Goal: Task Accomplishment & Management: Manage account settings

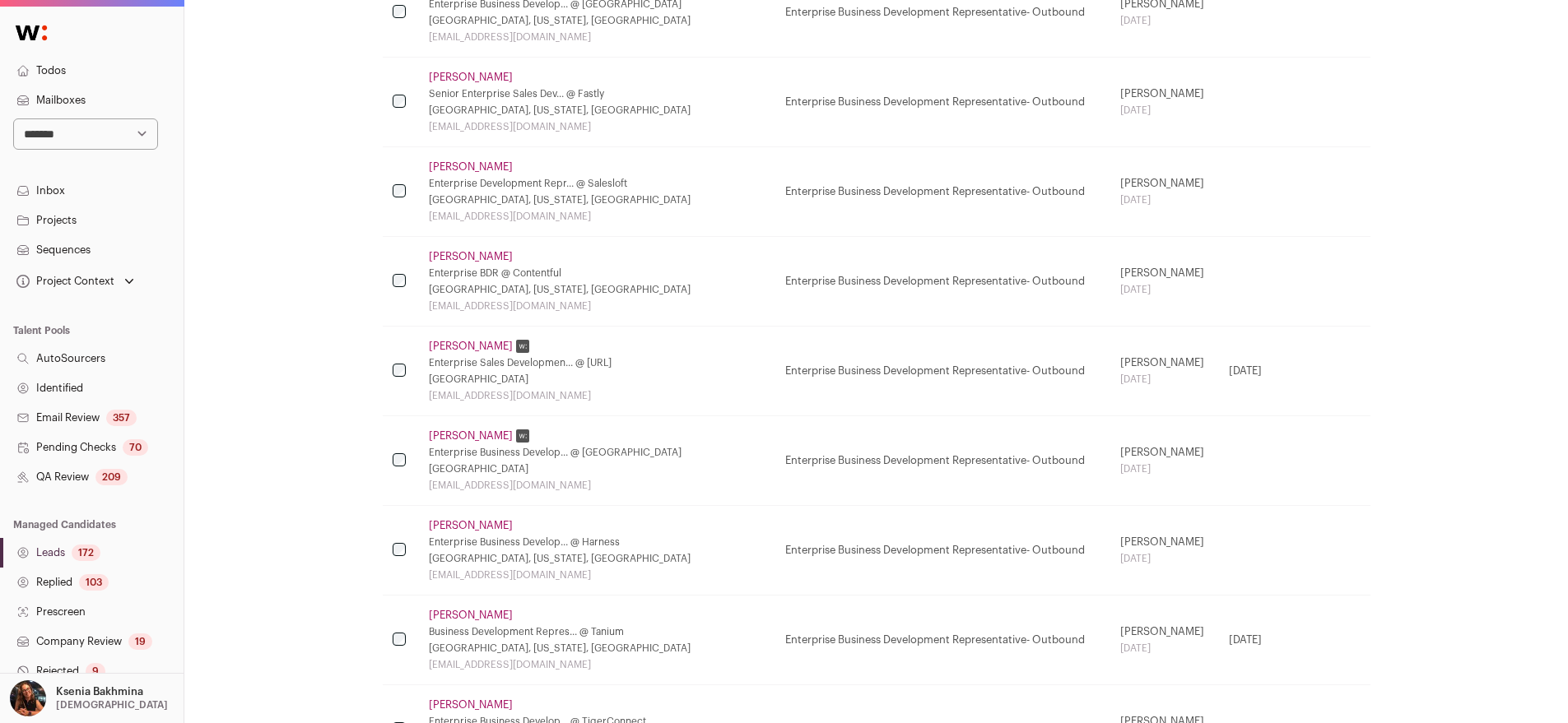
scroll to position [1581, 0]
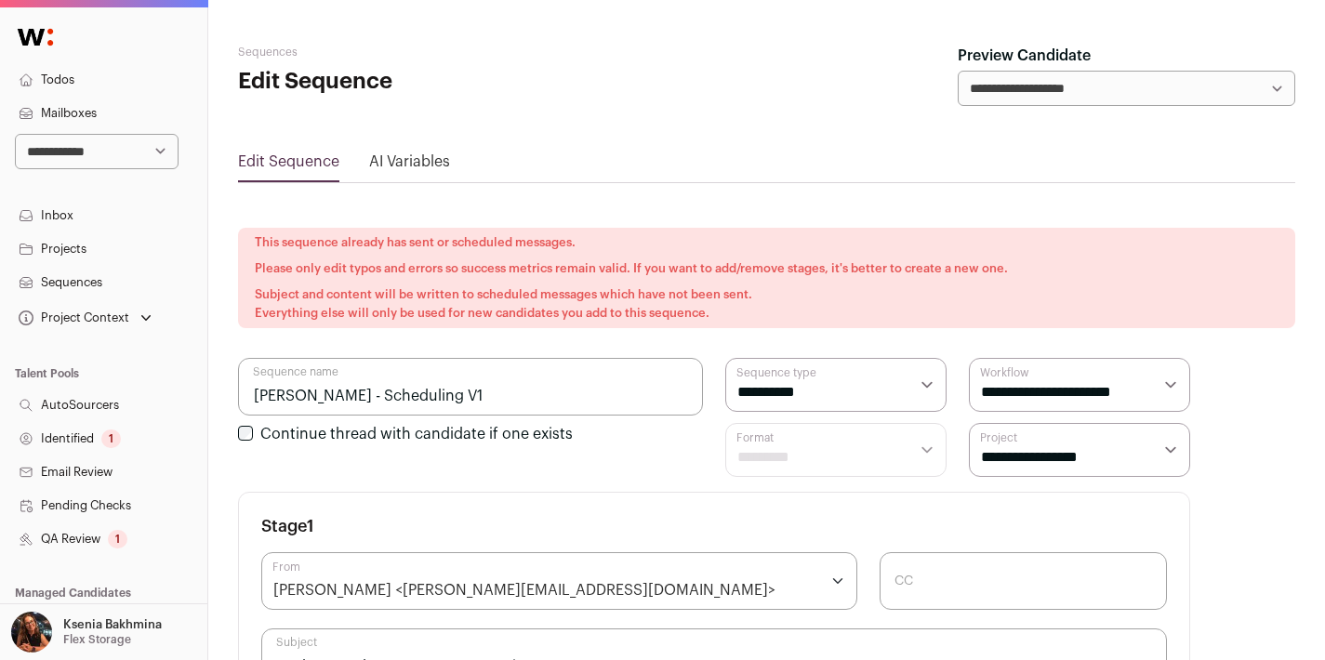
scroll to position [611, 0]
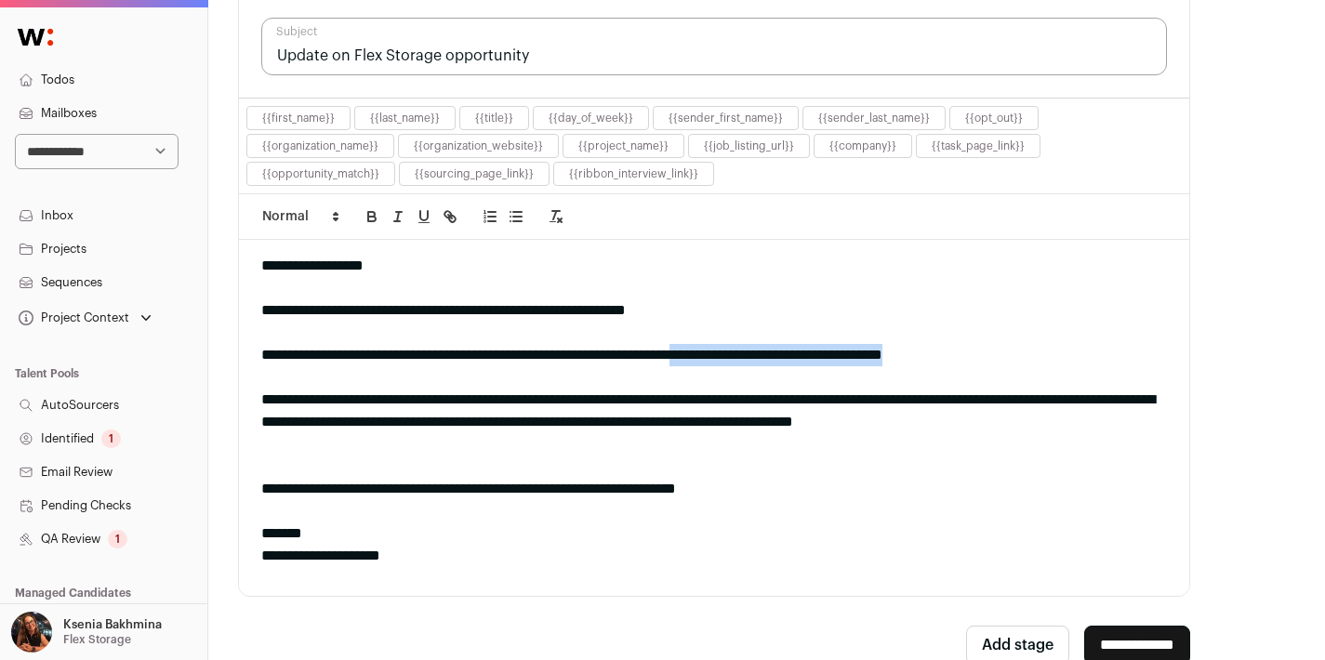
click at [68, 157] on select "**********" at bounding box center [97, 151] width 164 height 35
select select "***"
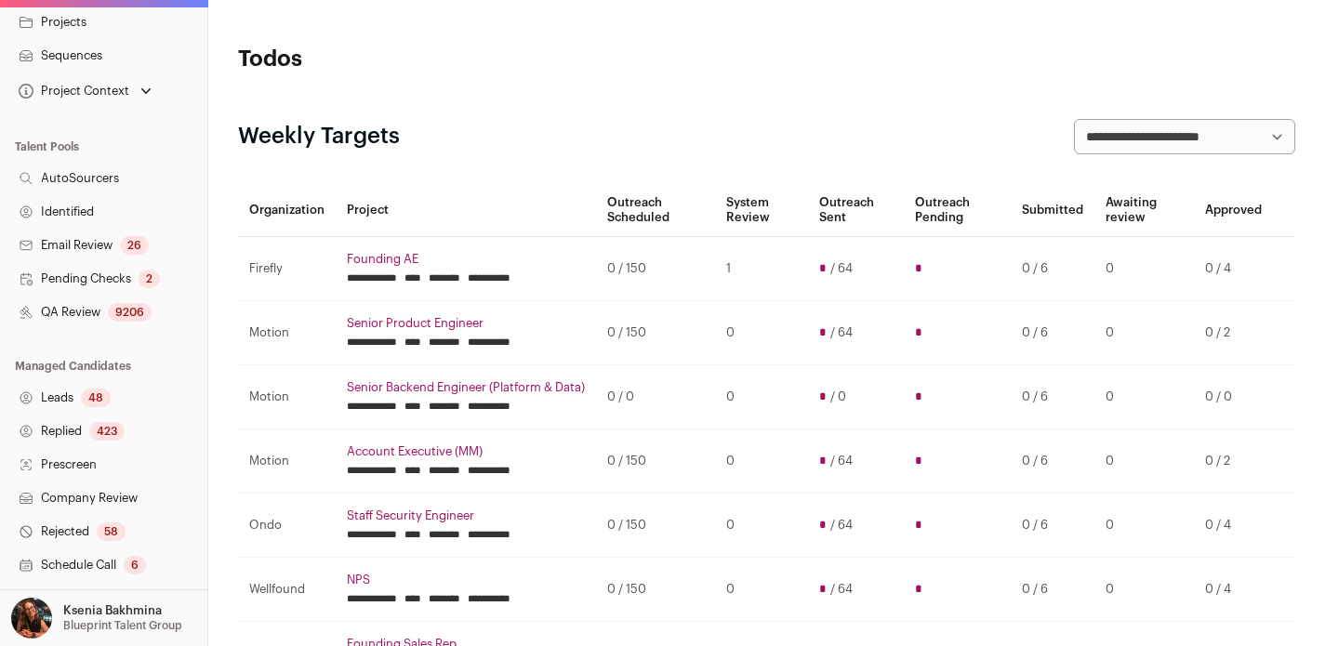
scroll to position [365, 0]
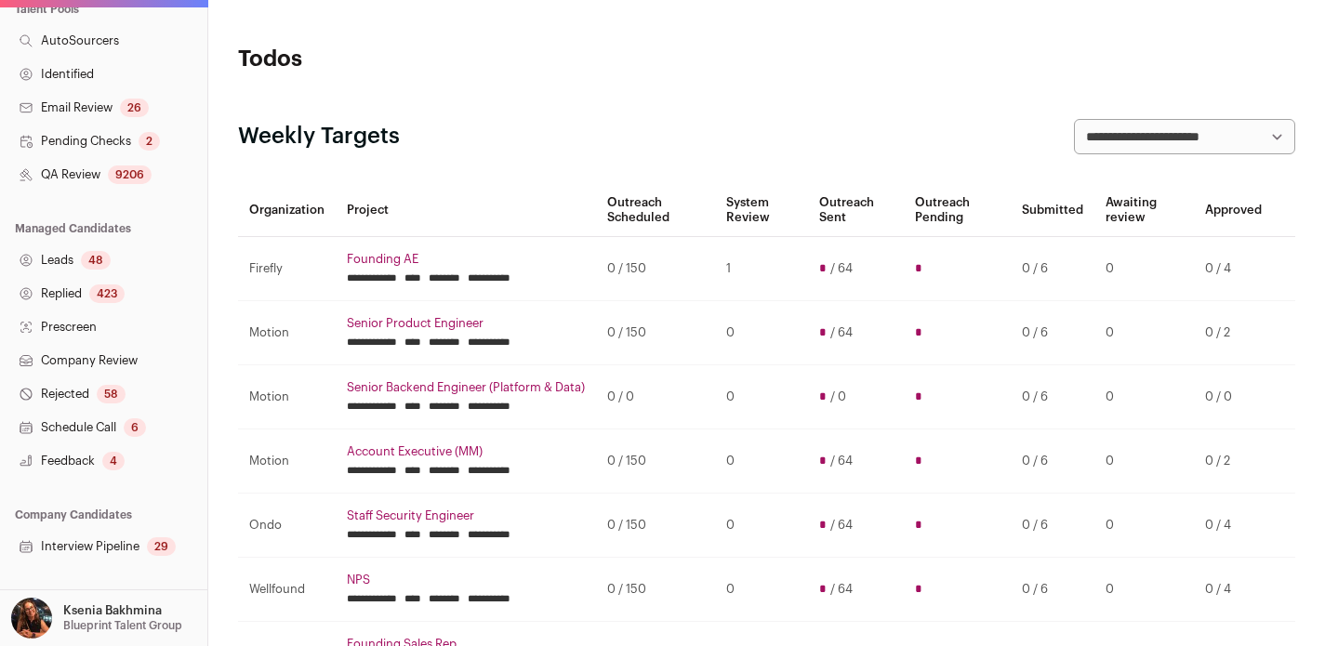
click at [92, 608] on p "Ksenia Bakhmina" at bounding box center [112, 611] width 99 height 15
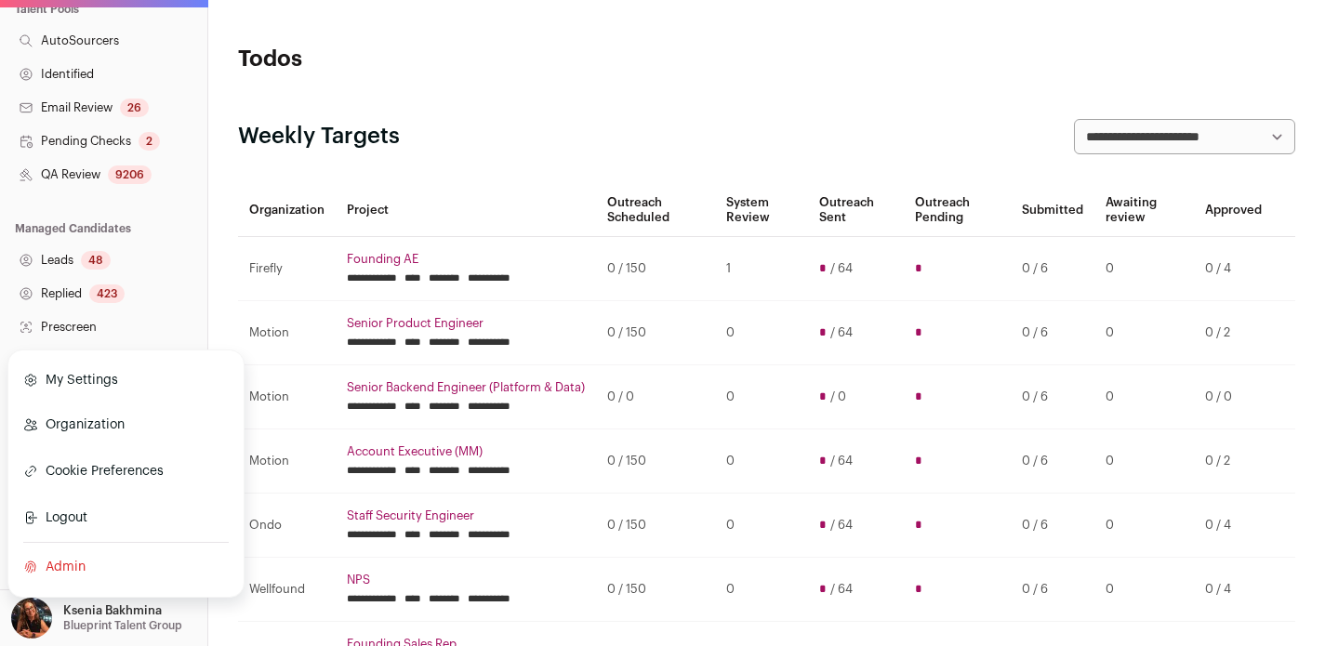
click at [69, 563] on link "Admin" at bounding box center [126, 567] width 206 height 41
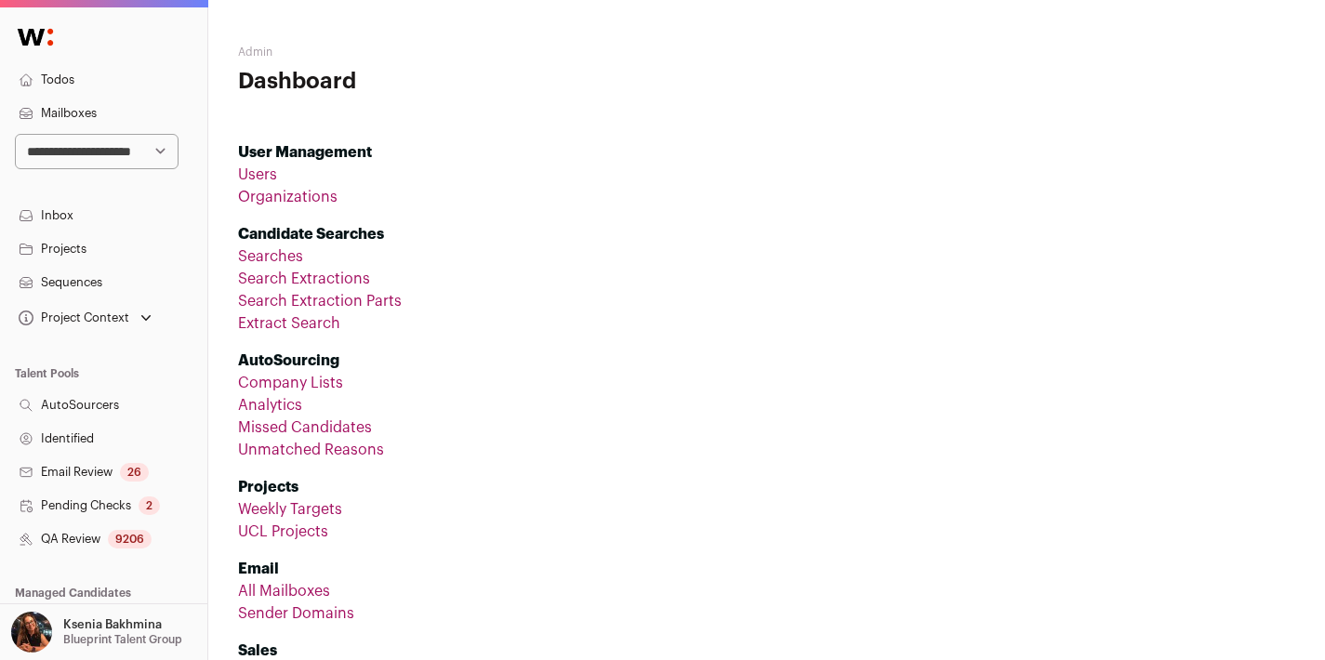
click at [279, 199] on link "Organizations" at bounding box center [288, 197] width 100 height 15
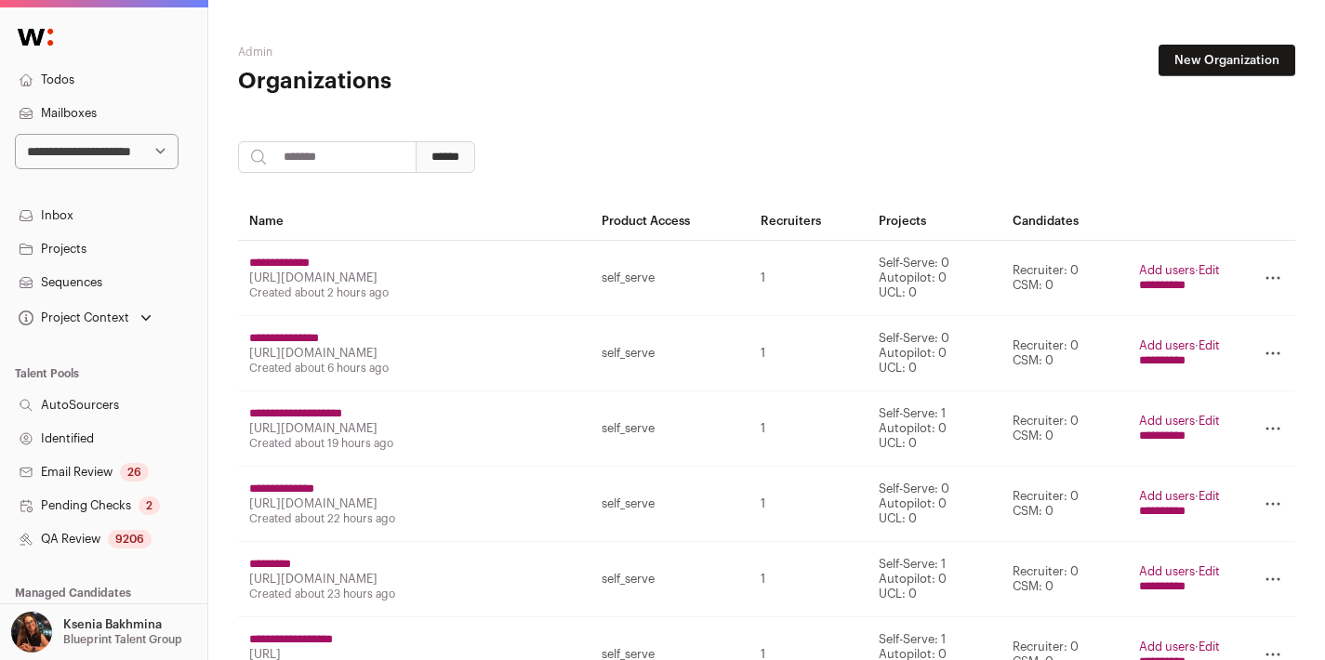
click at [294, 160] on input "search" at bounding box center [327, 157] width 179 height 32
type input "*****"
click at [475, 159] on input "******" at bounding box center [446, 157] width 60 height 32
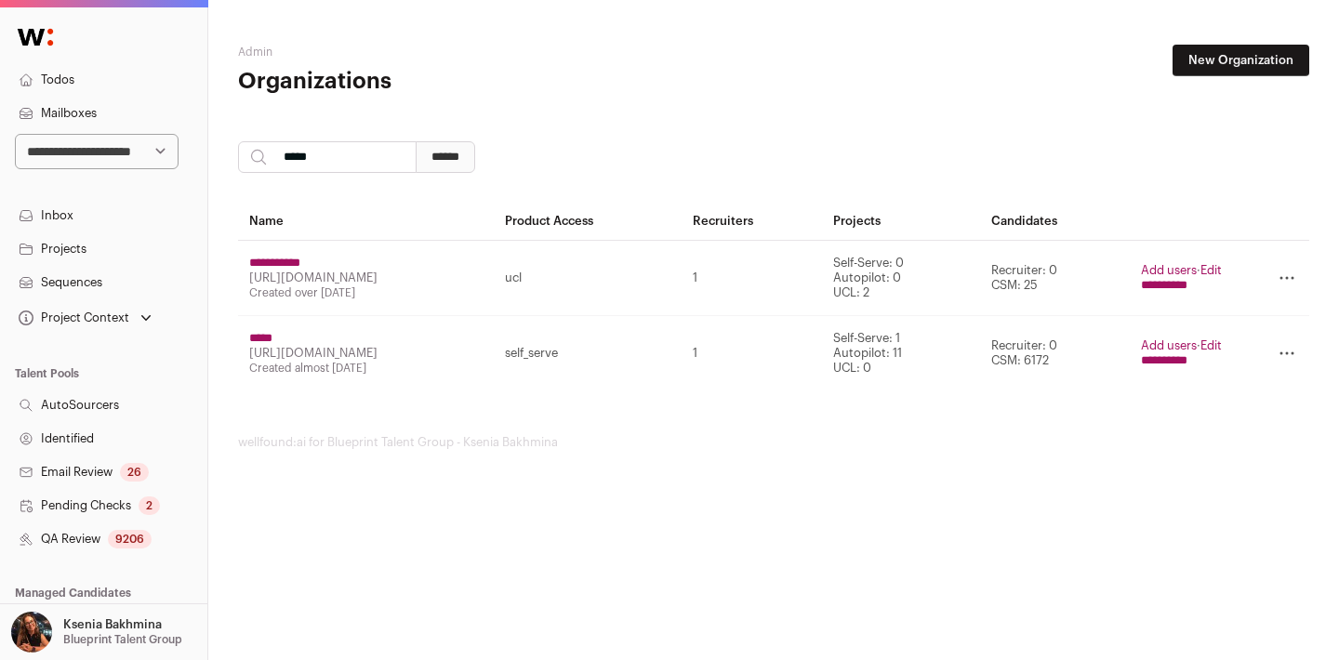
click at [270, 335] on input "*****" at bounding box center [260, 338] width 23 height 15
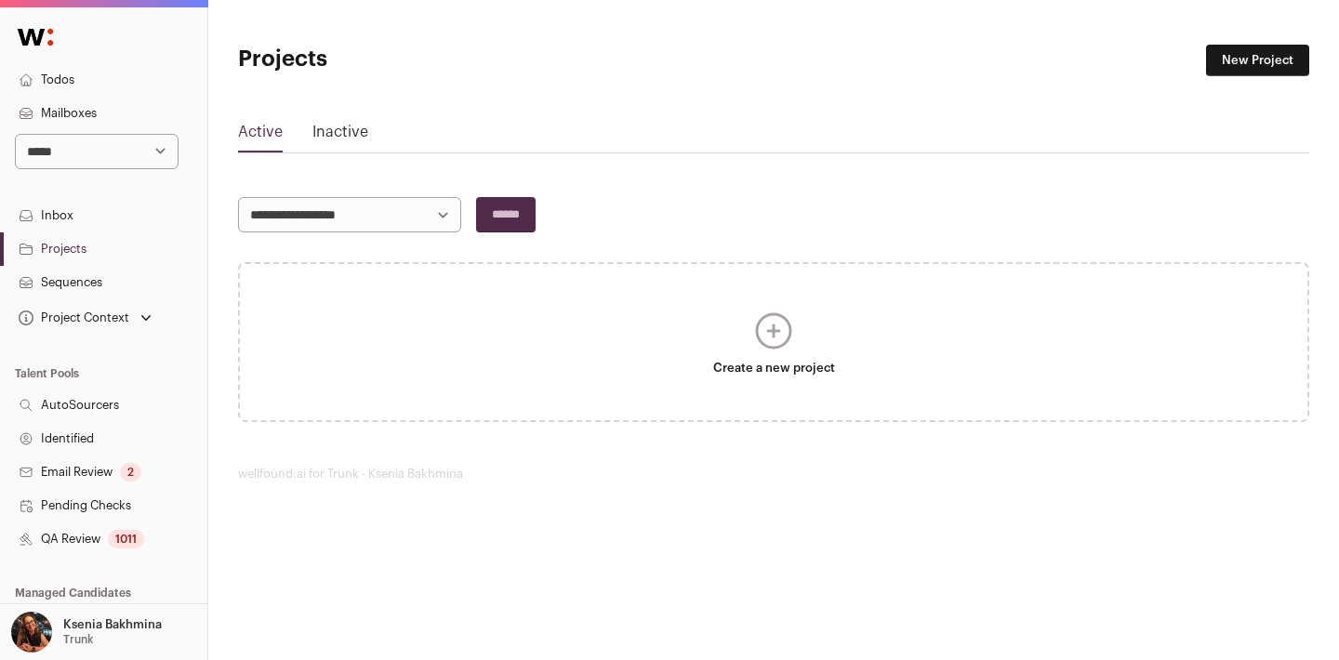
click at [331, 132] on link "Inactive" at bounding box center [340, 136] width 56 height 30
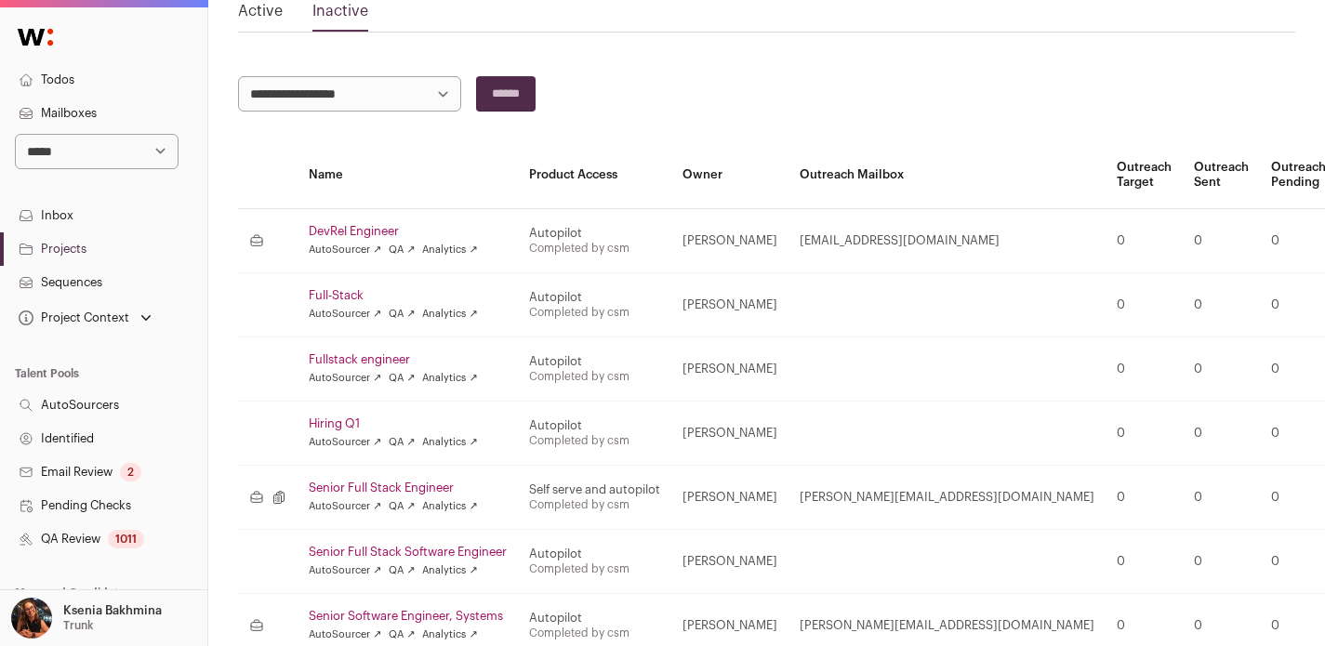
scroll to position [122, 0]
click at [378, 232] on link "DevRel Engineer" at bounding box center [408, 230] width 198 height 15
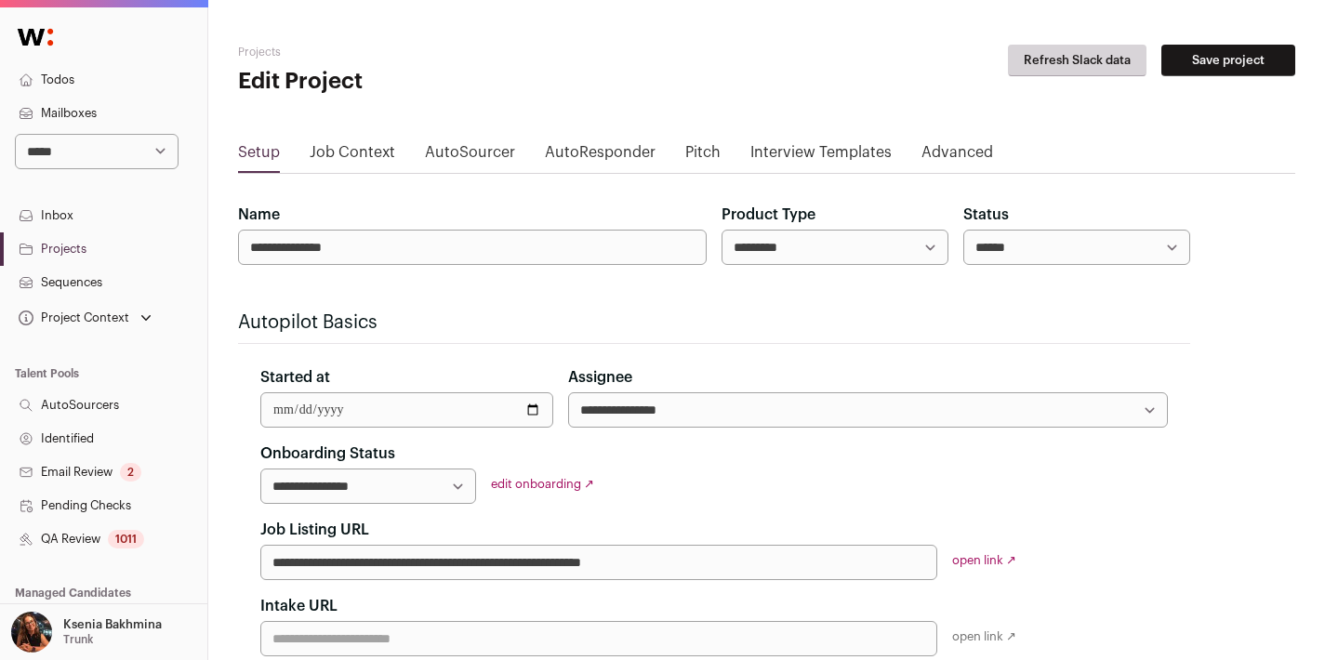
click at [83, 242] on link "Projects" at bounding box center [103, 248] width 207 height 33
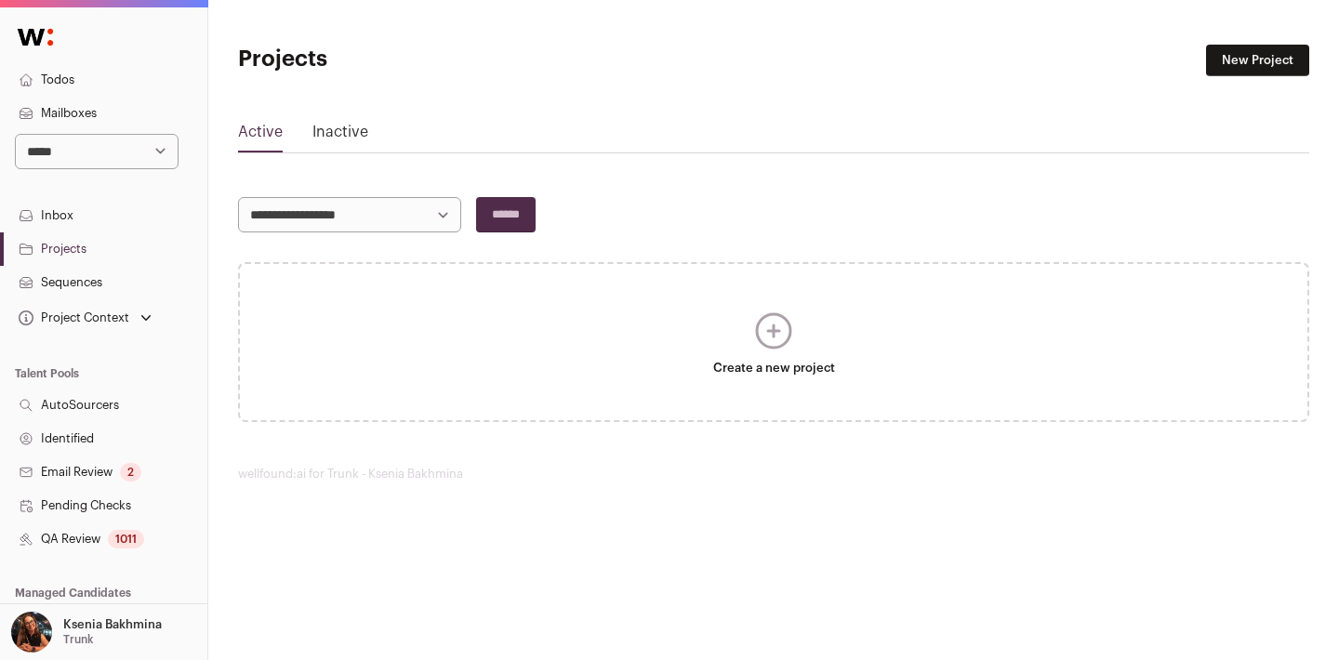
click at [86, 158] on select "**********" at bounding box center [97, 151] width 164 height 35
select select "*****"
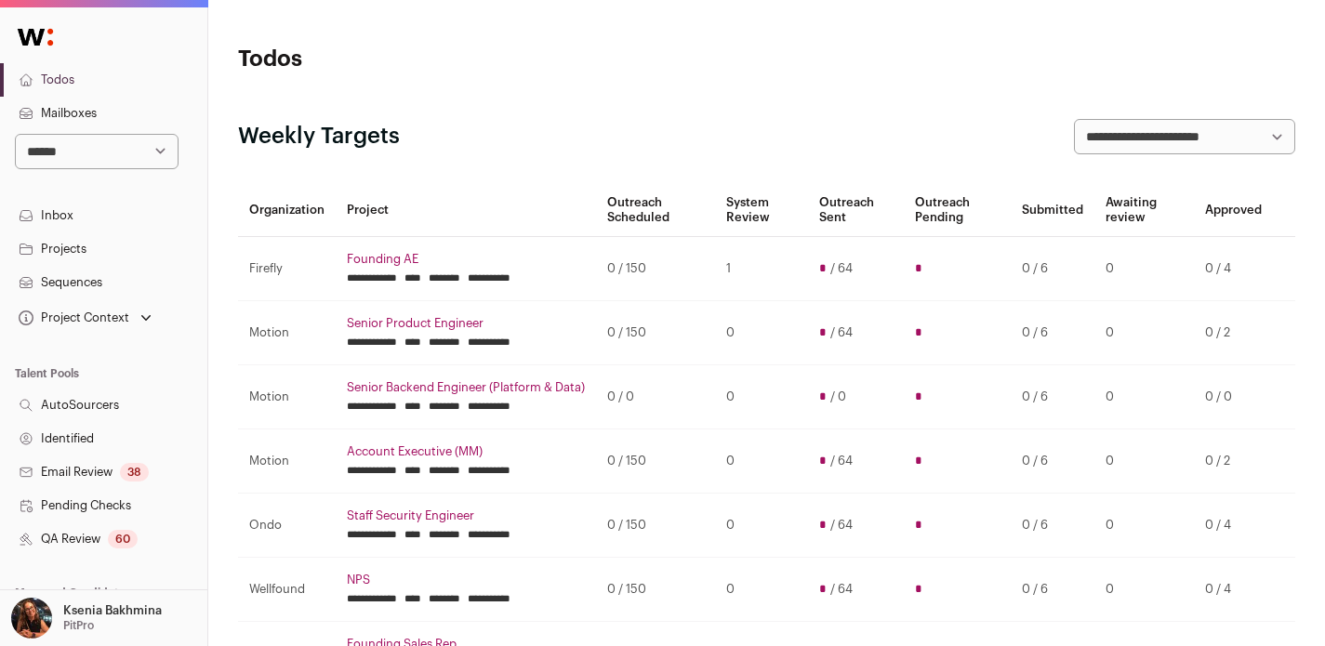
click at [77, 138] on select "**********" at bounding box center [97, 151] width 164 height 35
select select "***"
click at [63, 240] on link "Projects" at bounding box center [103, 248] width 207 height 33
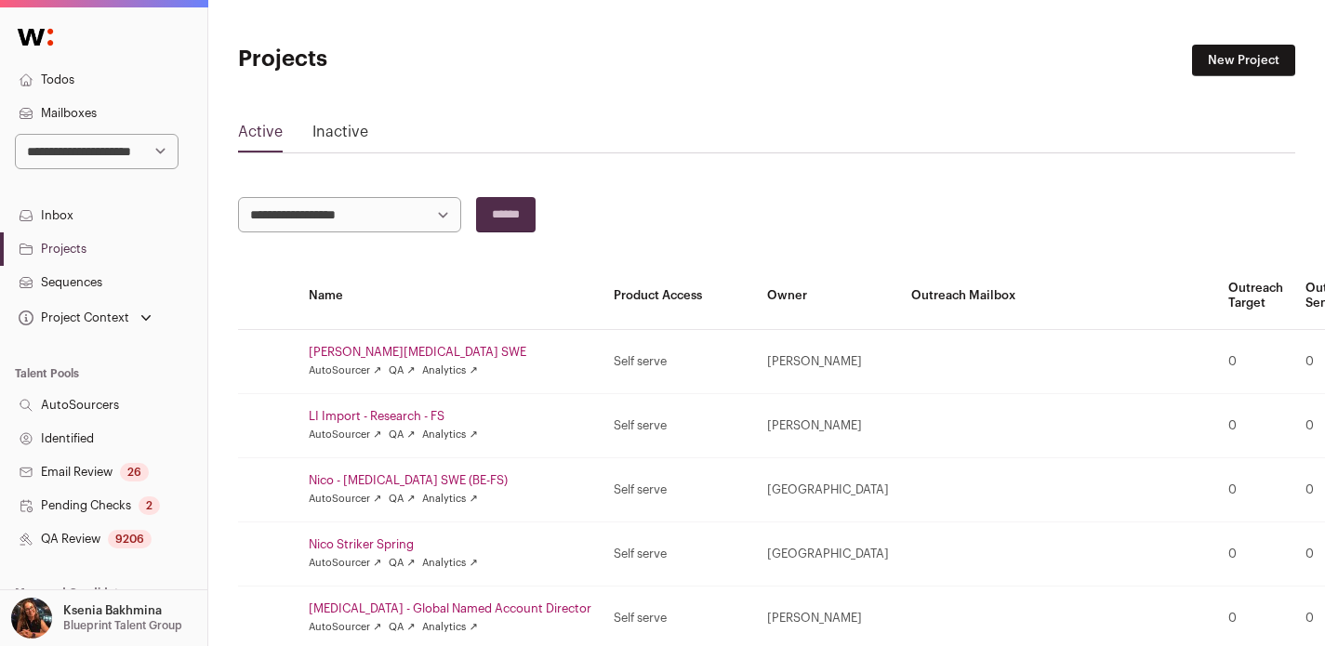
click at [79, 390] on link "AutoSourcers" at bounding box center [103, 405] width 207 height 33
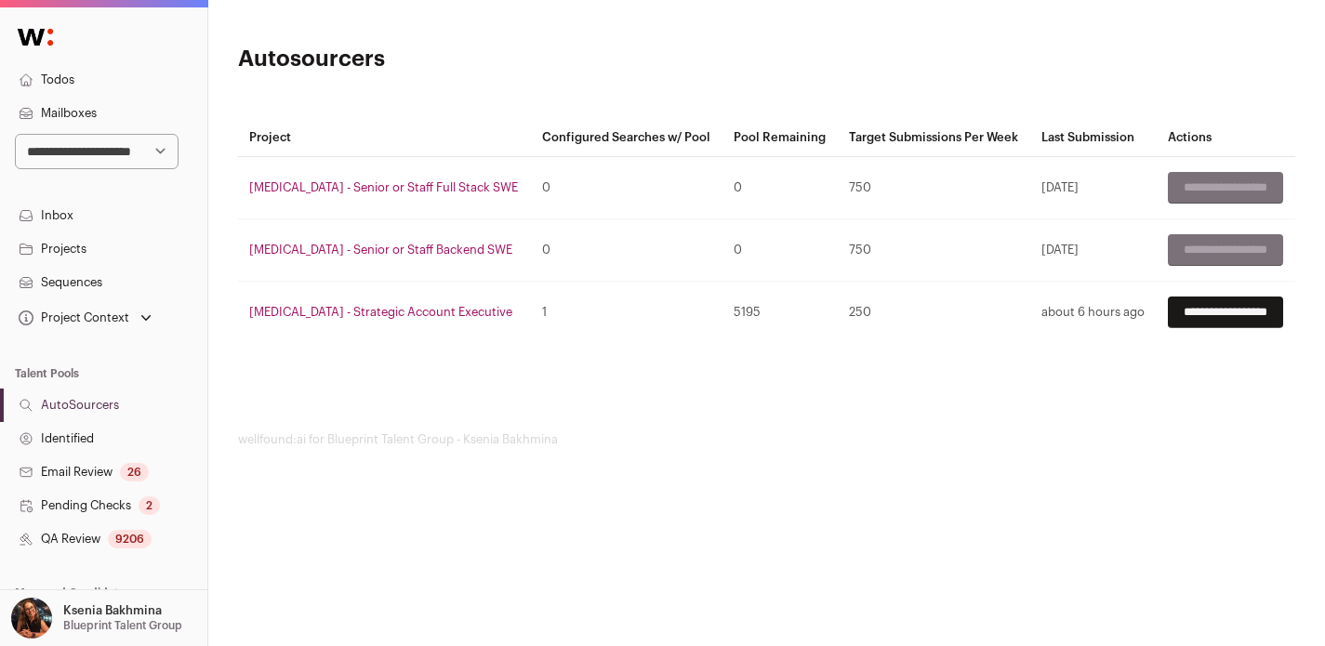
click at [86, 539] on link "QA Review 9206" at bounding box center [103, 539] width 207 height 33
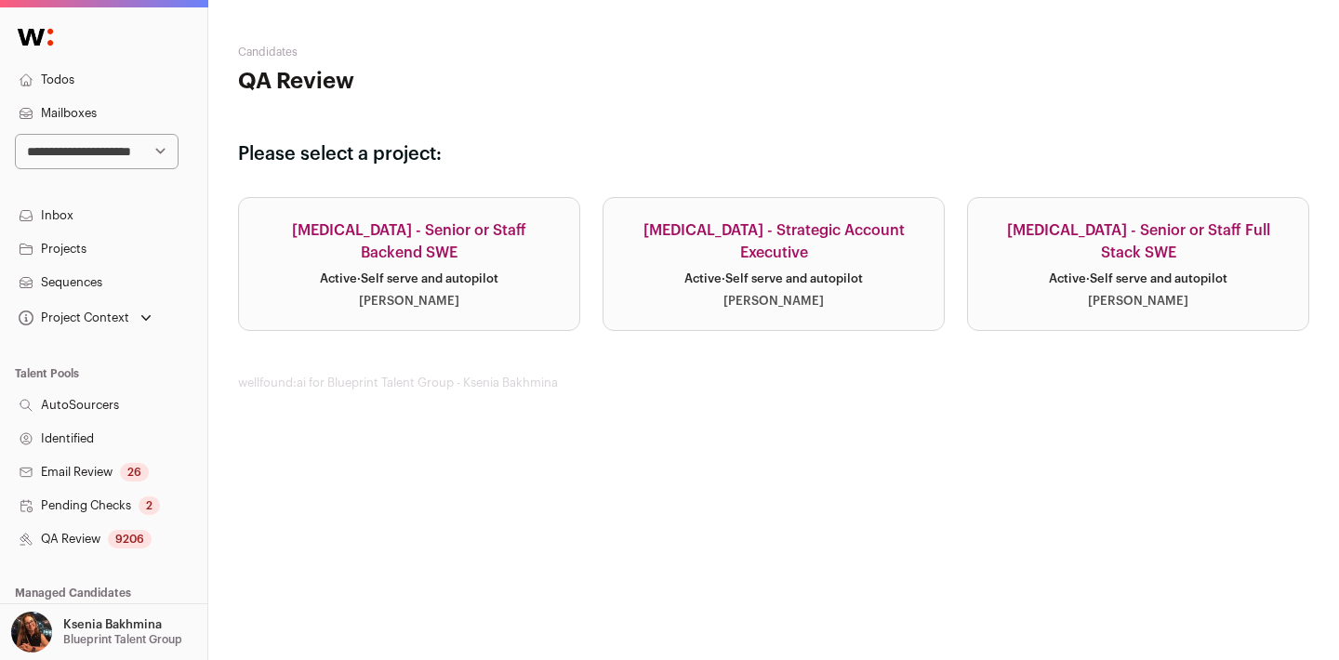
click at [427, 239] on div "Squint - Senior or Staff Backend SWE" at bounding box center [409, 241] width 296 height 45
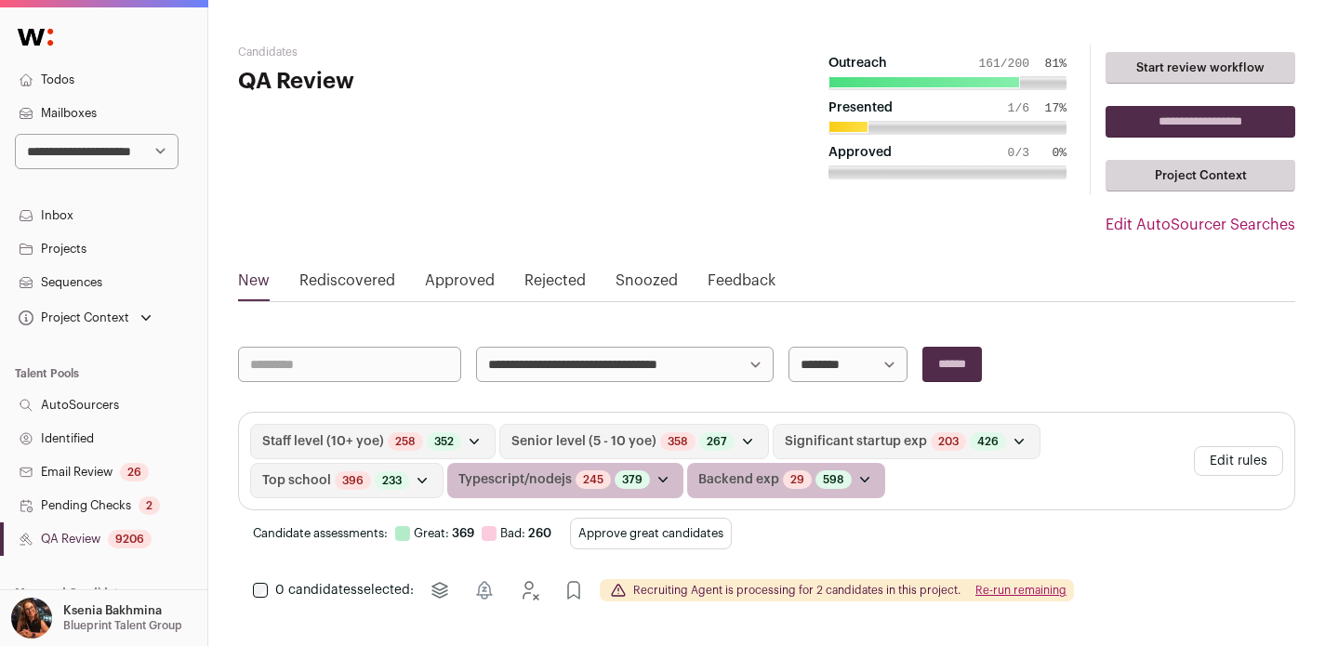
click at [379, 278] on link "Rediscovered" at bounding box center [347, 285] width 96 height 30
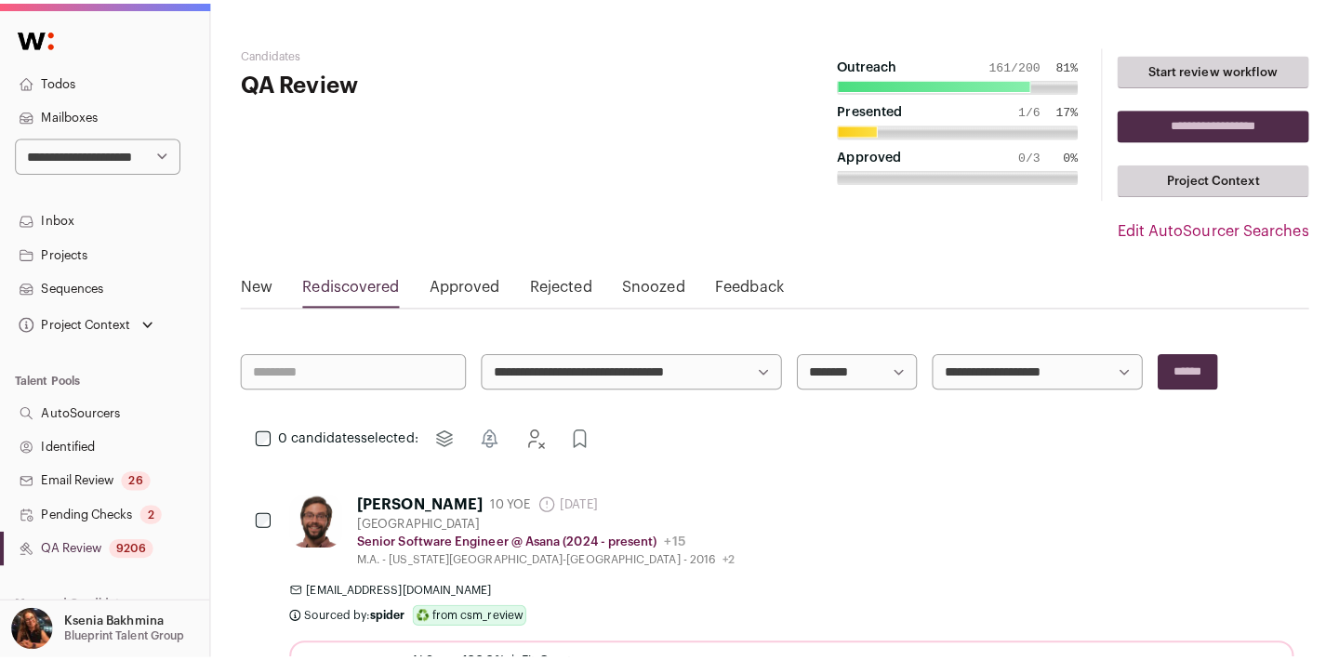
scroll to position [367, 0]
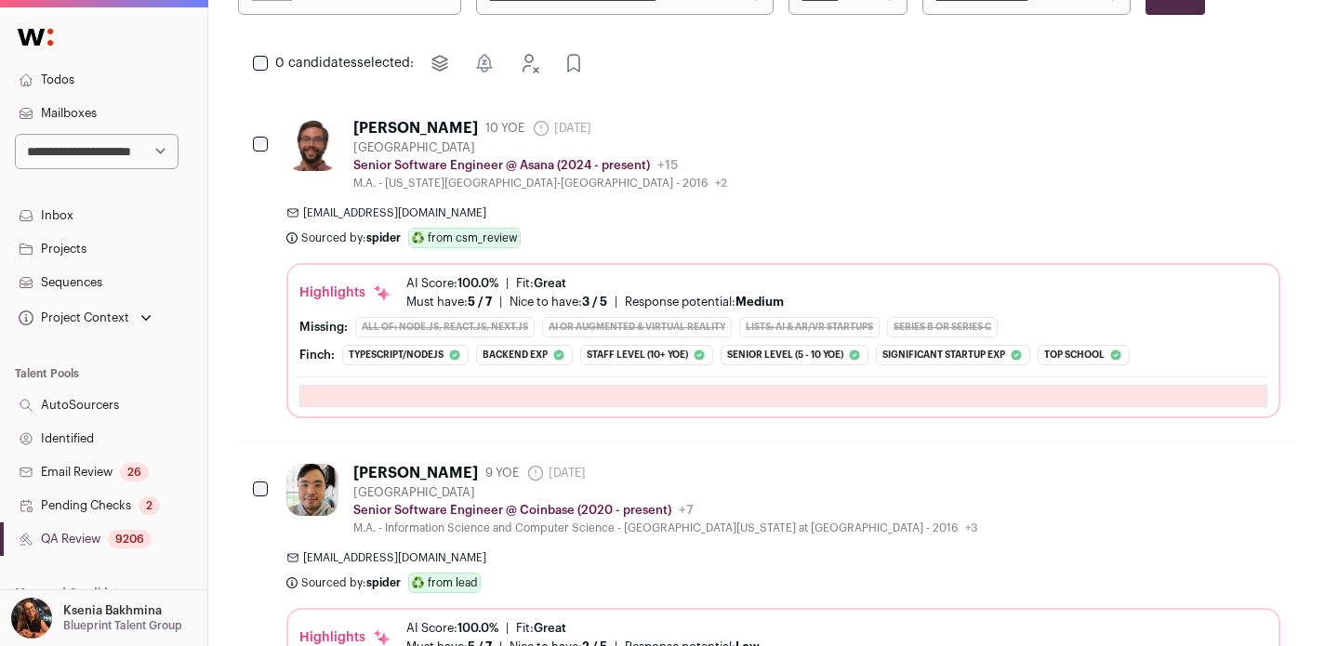
click at [414, 126] on div "Matthew Morales" at bounding box center [415, 128] width 125 height 19
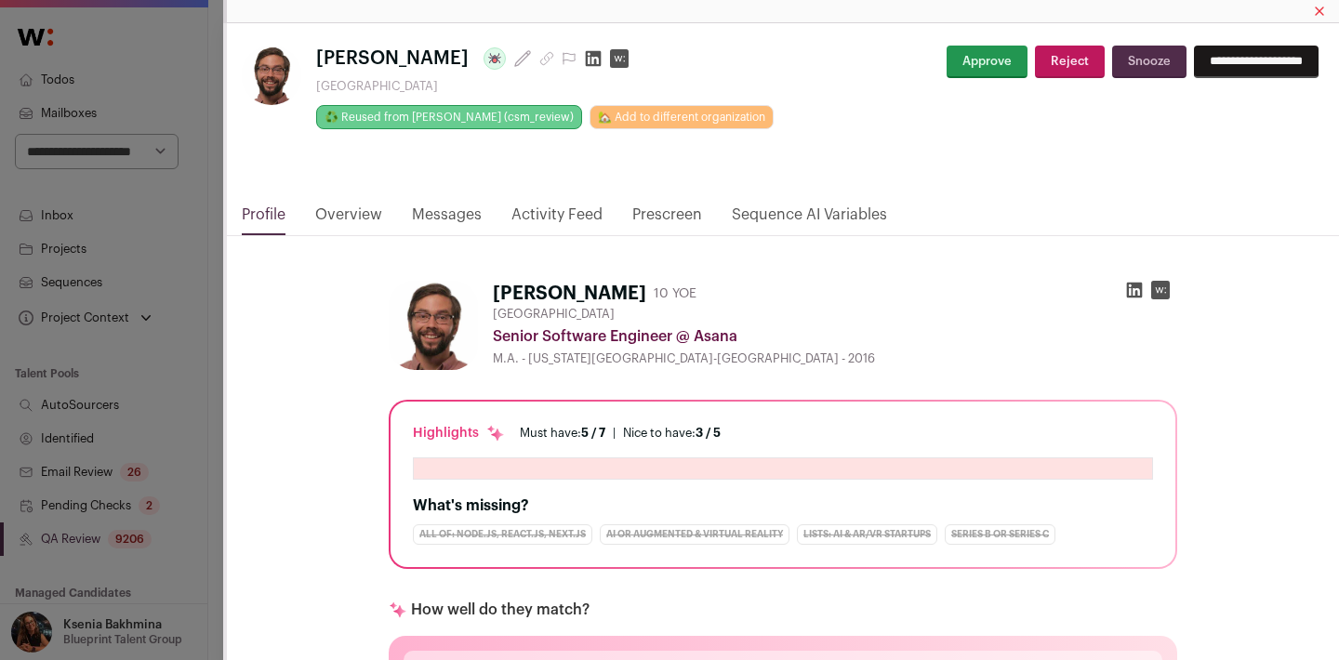
click at [555, 217] on link "Activity Feed" at bounding box center [556, 220] width 91 height 32
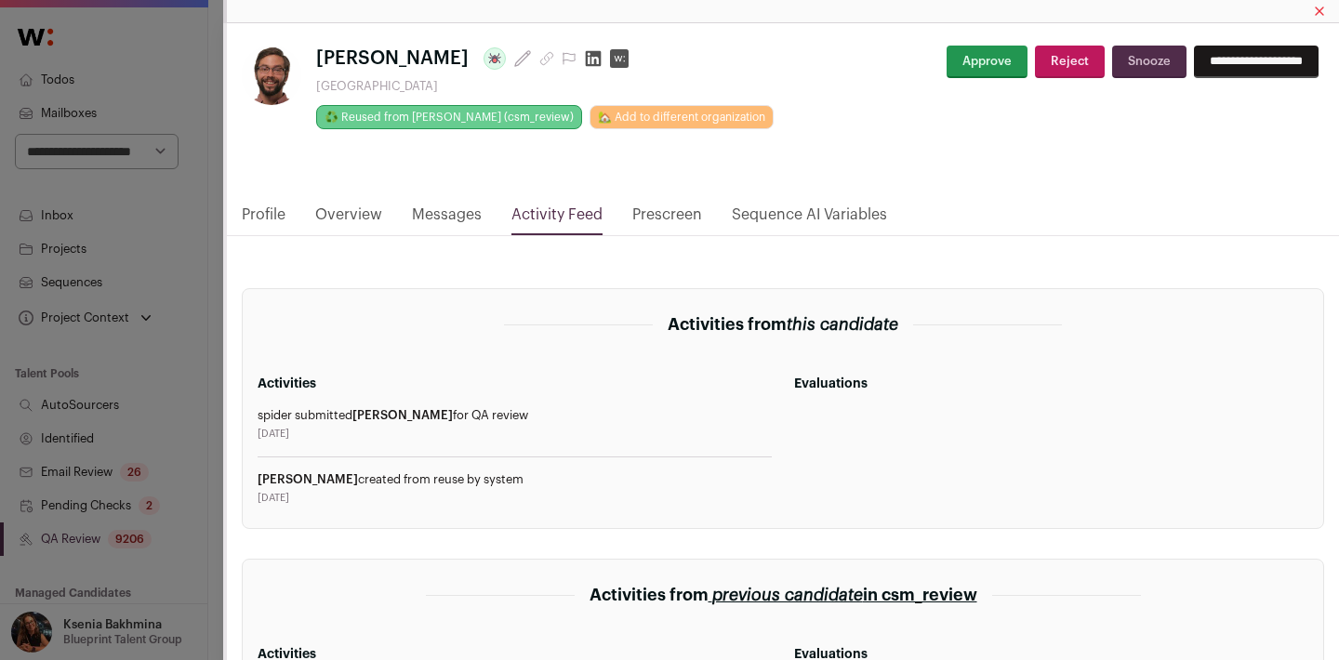
click at [434, 210] on link "Messages" at bounding box center [447, 220] width 70 height 32
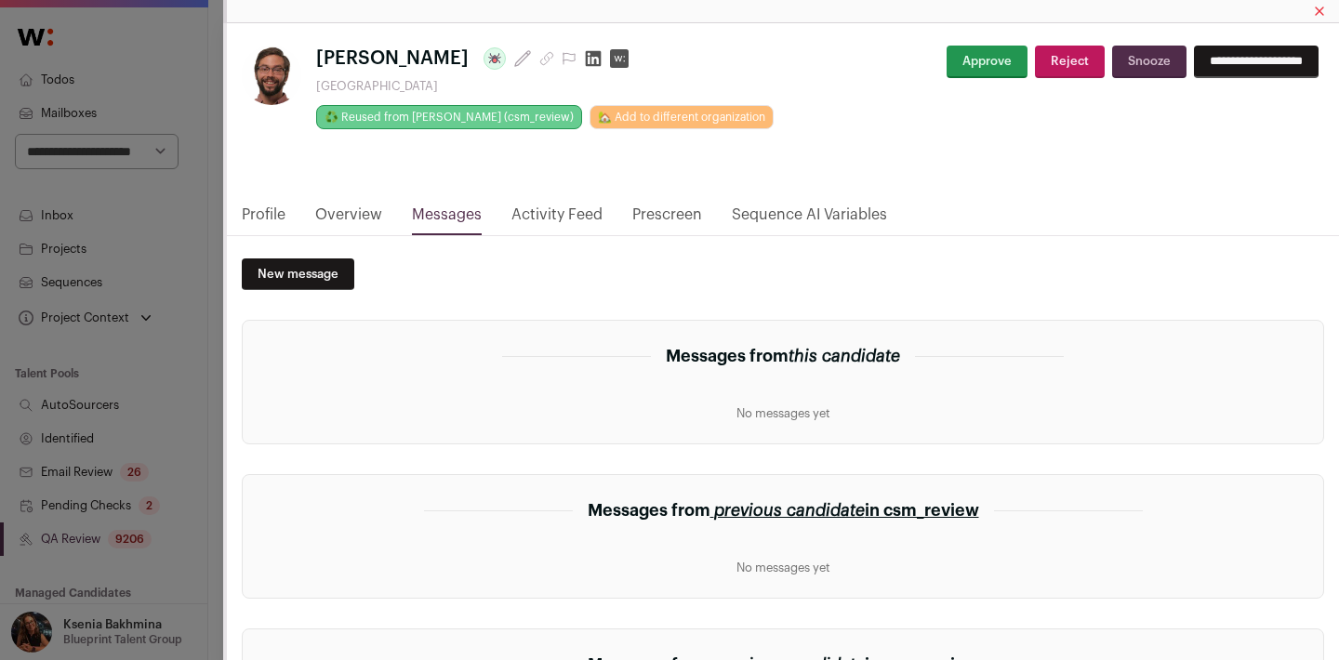
click at [359, 202] on div "**********" at bounding box center [783, 113] width 1112 height 180
click at [355, 211] on link "Overview" at bounding box center [348, 220] width 67 height 32
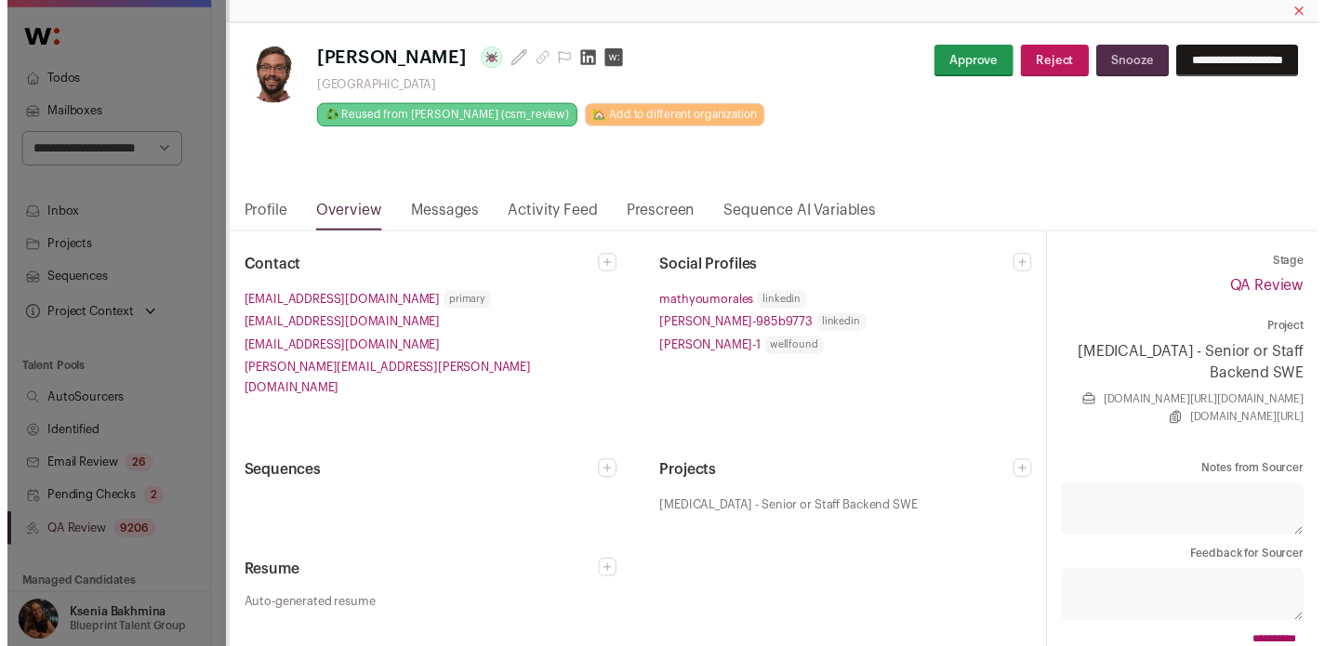
scroll to position [68, 0]
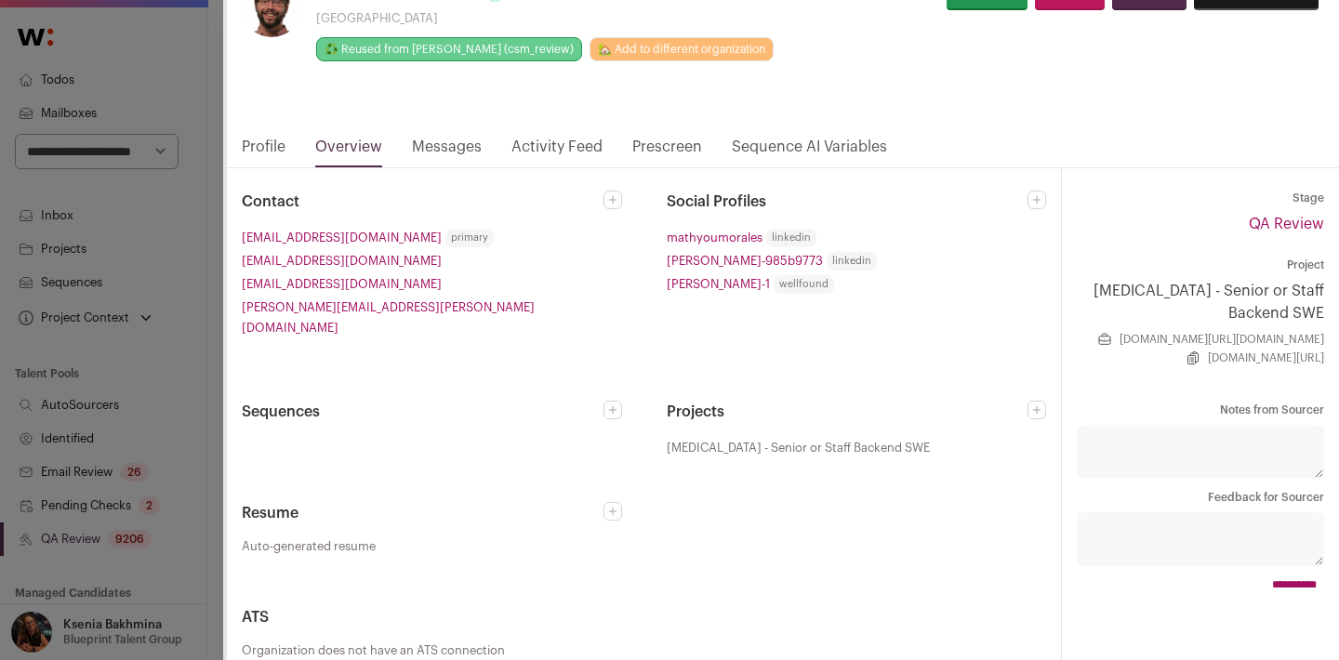
click at [535, 153] on link "Activity Feed" at bounding box center [556, 152] width 91 height 32
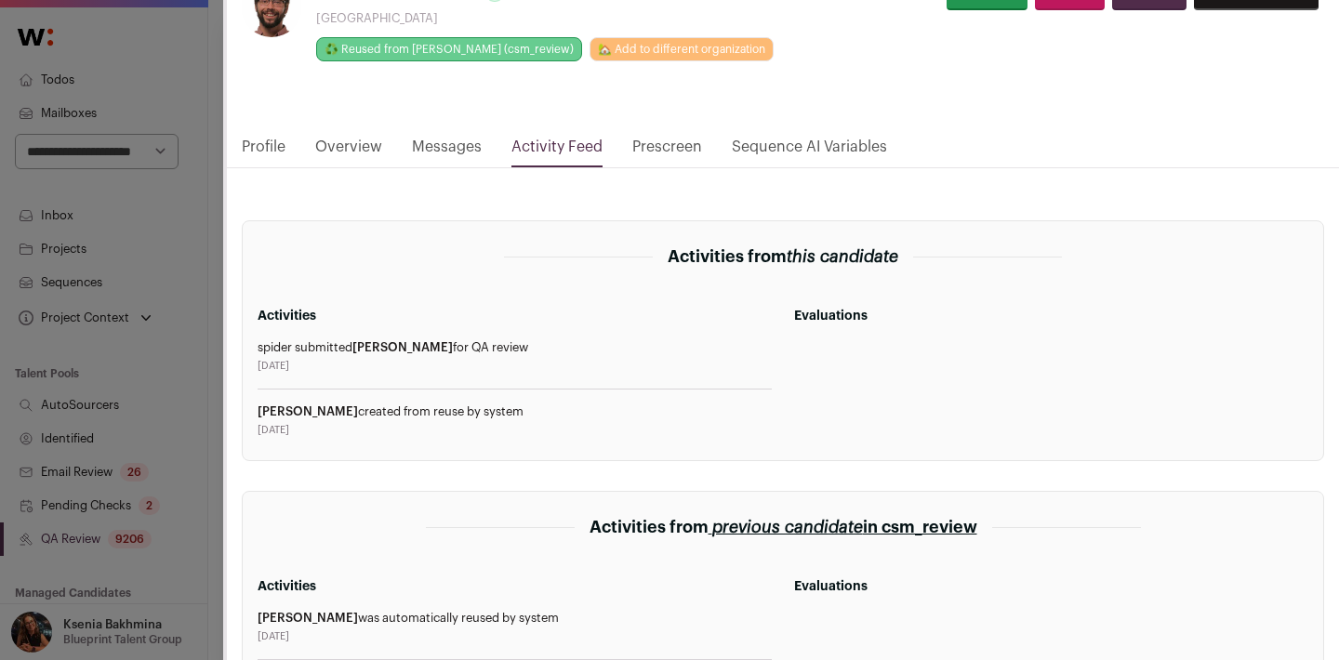
drag, startPoint x: 267, startPoint y: 410, endPoint x: 487, endPoint y: 418, distance: 220.6
click at [487, 418] on div "Matthew created from reuse by system" at bounding box center [515, 412] width 514 height 15
click at [194, 406] on div "**********" at bounding box center [669, 330] width 1339 height 660
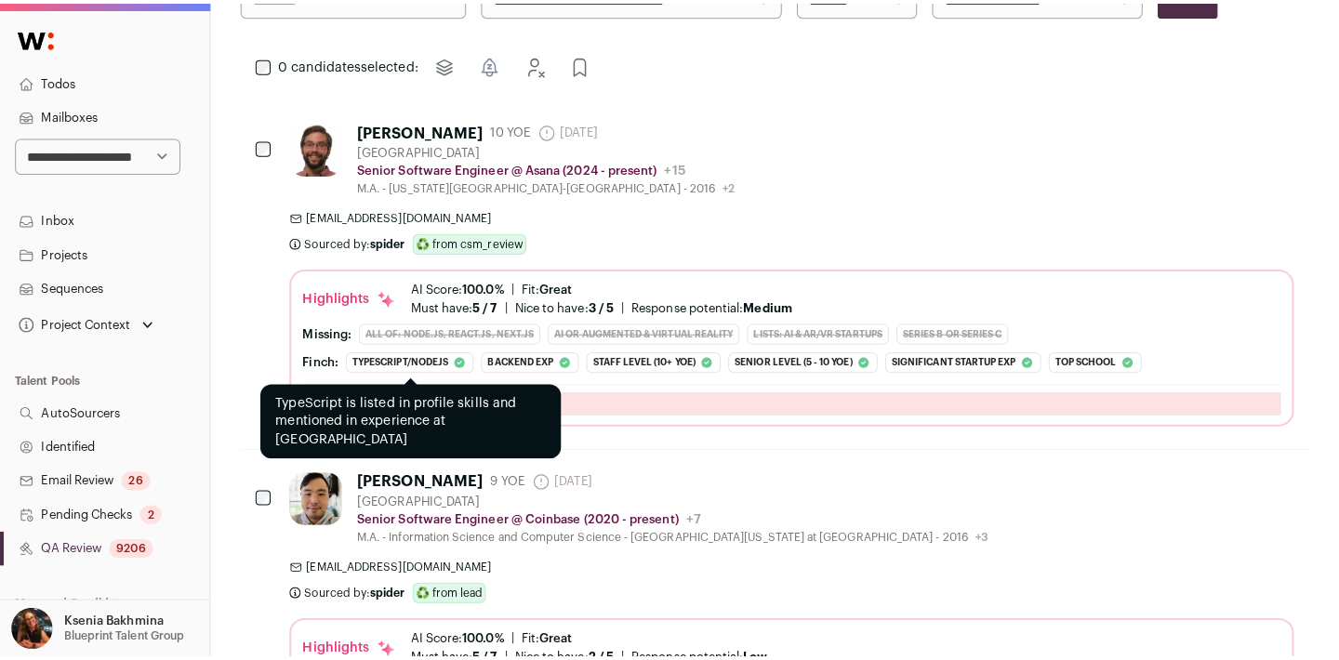
scroll to position [739, 0]
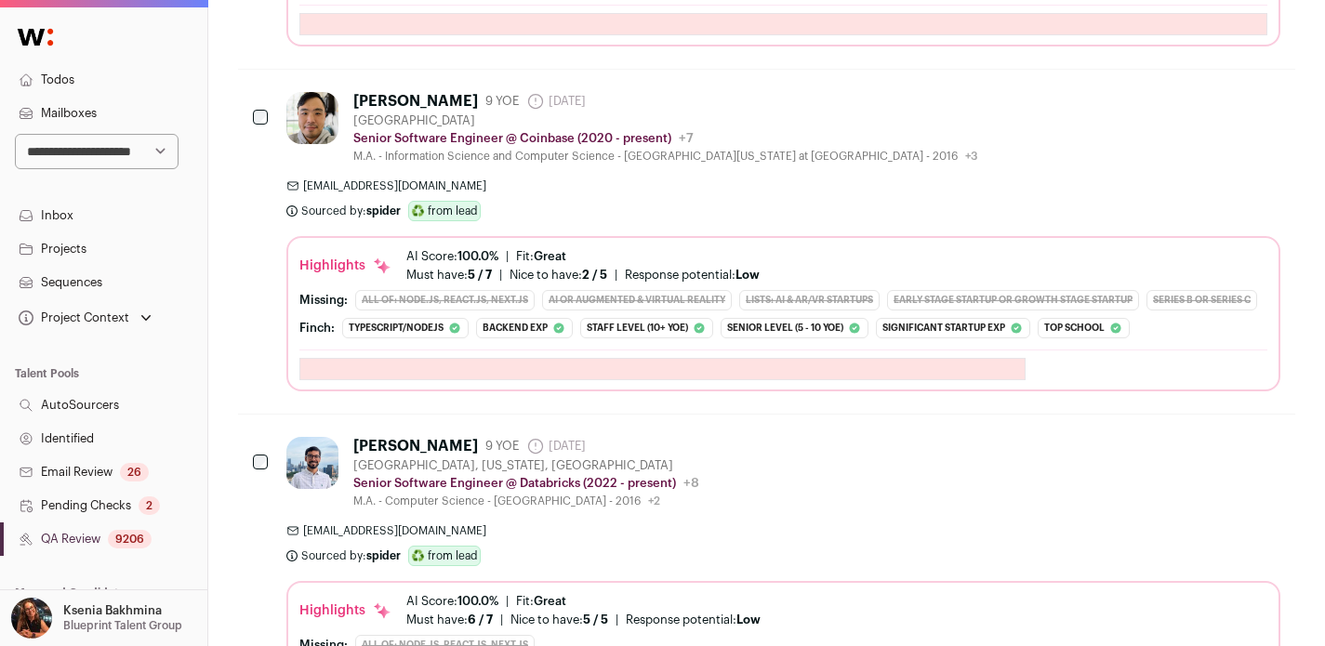
click at [371, 442] on div "Vivek Jain" at bounding box center [415, 446] width 125 height 19
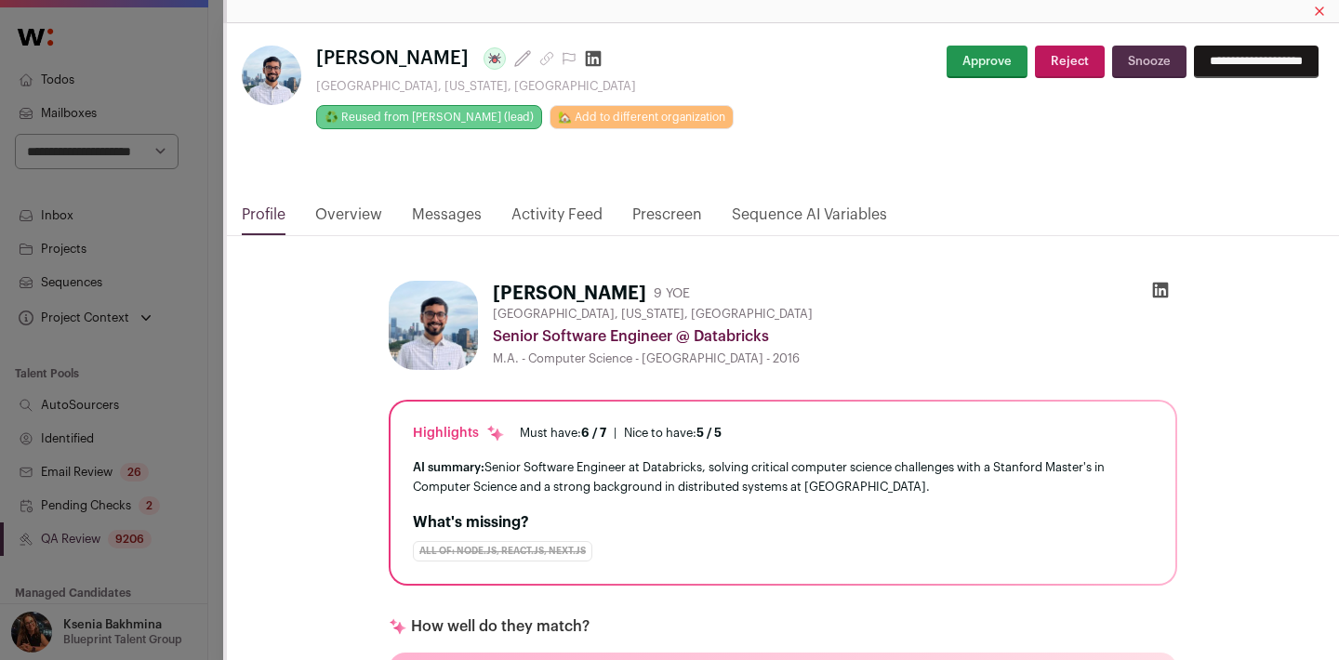
click at [580, 219] on link "Activity Feed" at bounding box center [556, 220] width 91 height 32
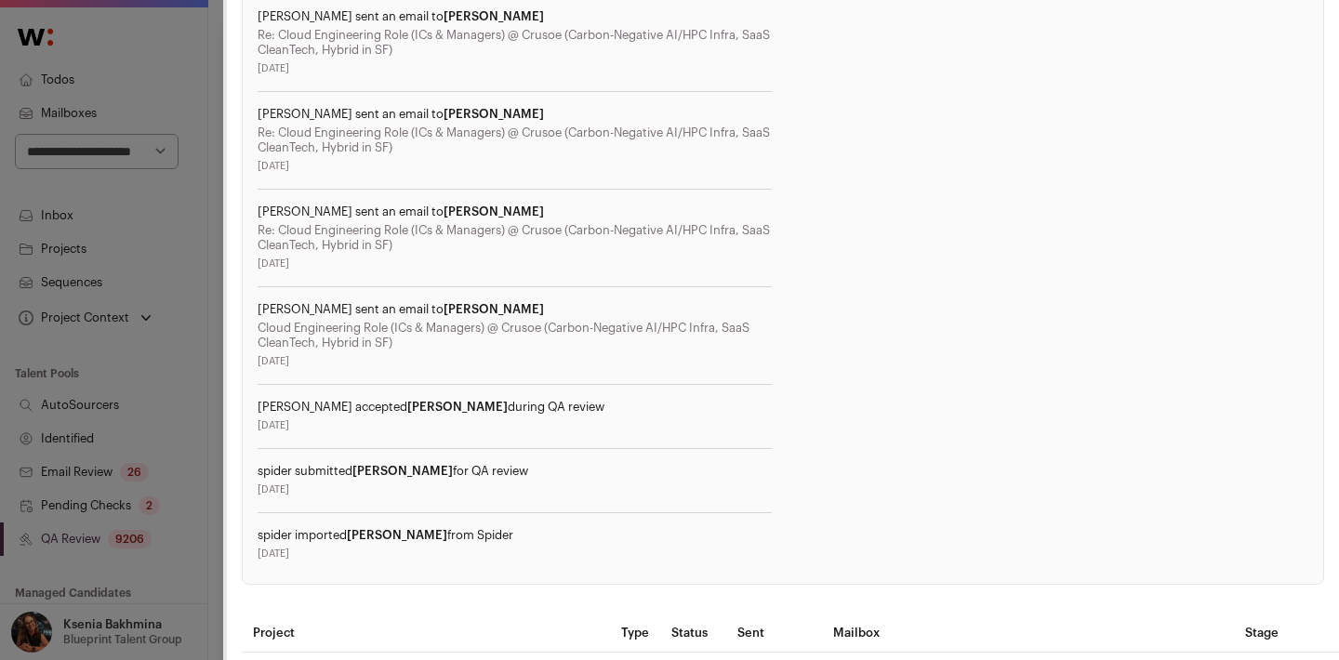
scroll to position [753, 0]
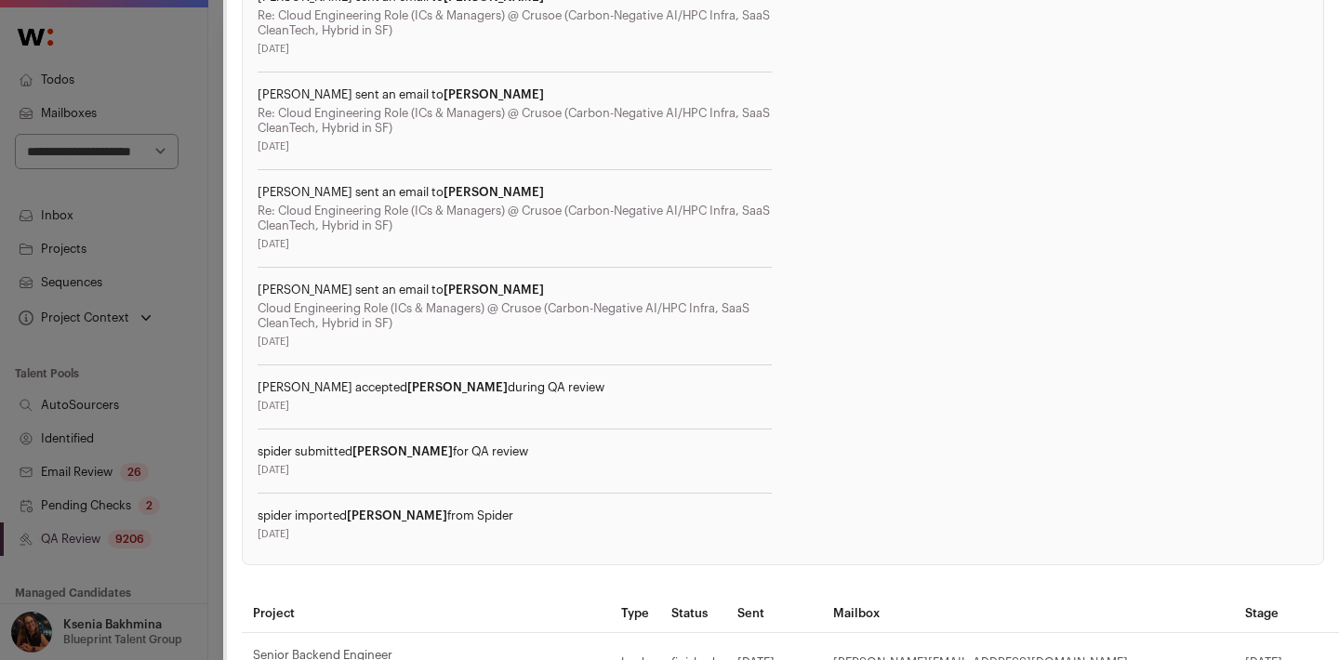
drag, startPoint x: 277, startPoint y: 530, endPoint x: 386, endPoint y: 541, distance: 109.4
click at [388, 543] on section "Activities from previous candidate in lead Activities Vivek was automatically r…" at bounding box center [783, 186] width 1082 height 760
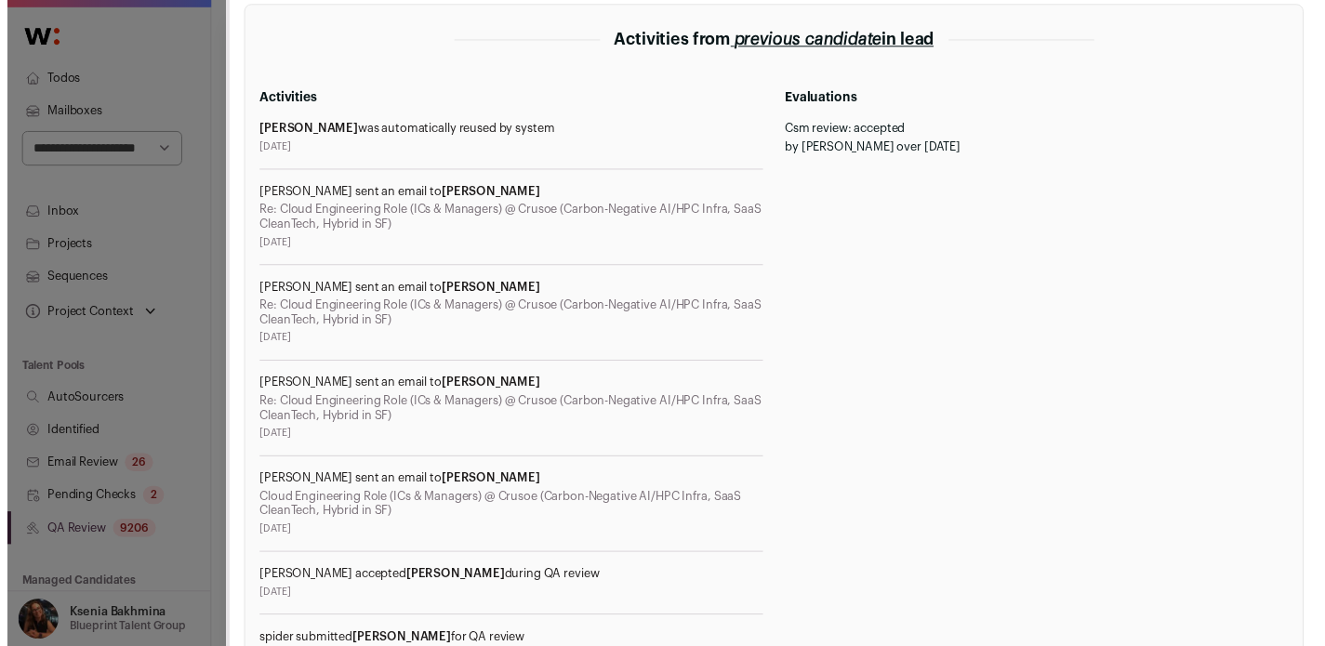
scroll to position [542, 0]
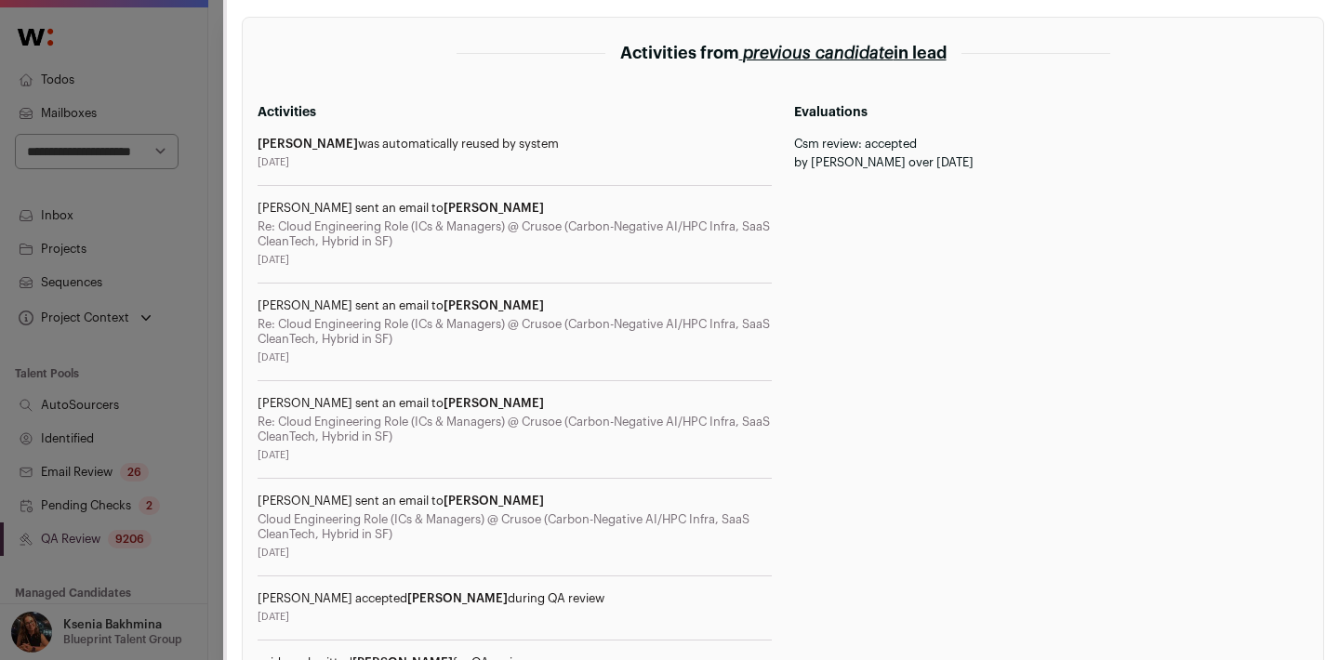
drag, startPoint x: 293, startPoint y: 144, endPoint x: 497, endPoint y: 166, distance: 204.9
click at [497, 166] on div "Vivek was automatically reused by system 2025-04-28" at bounding box center [515, 161] width 514 height 49
click at [497, 166] on div "2025-04-28" at bounding box center [515, 162] width 514 height 15
drag, startPoint x: 371, startPoint y: 166, endPoint x: 234, endPoint y: 139, distance: 139.3
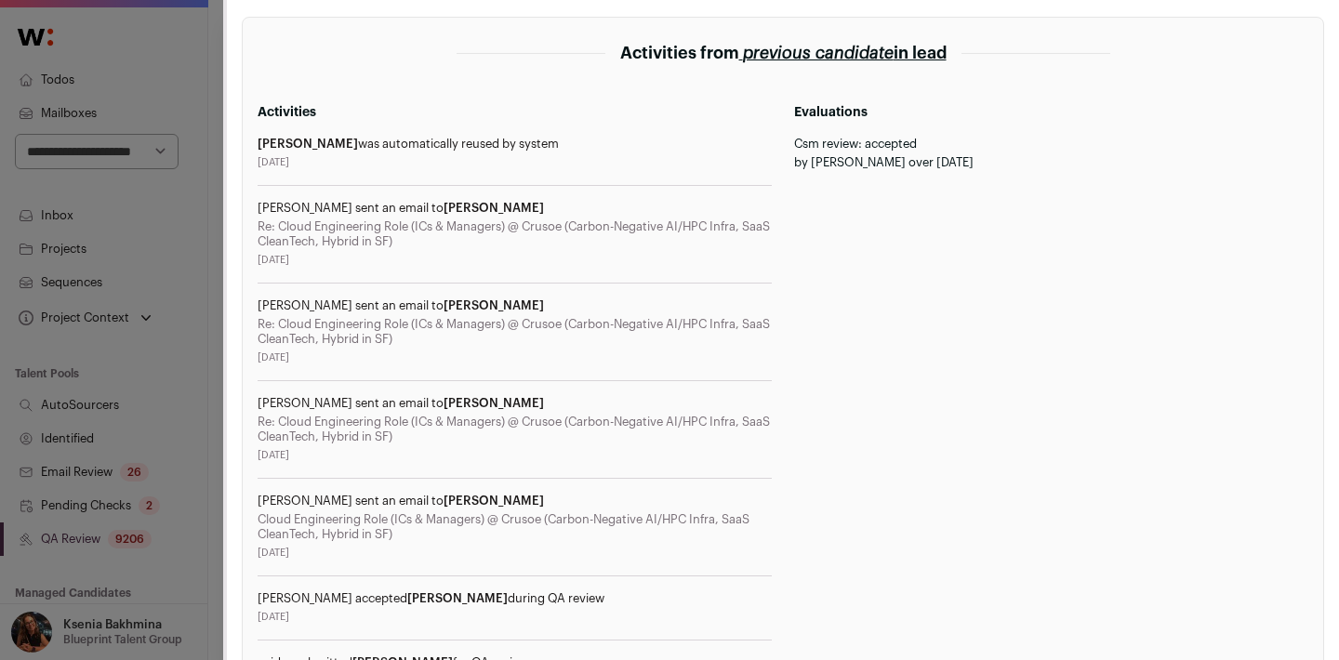
click at [268, 143] on span "Vivek" at bounding box center [308, 144] width 100 height 12
drag, startPoint x: 264, startPoint y: 148, endPoint x: 349, endPoint y: 170, distance: 87.5
click at [349, 170] on div "Vivek was automatically reused by system 2025-04-28" at bounding box center [515, 161] width 514 height 49
click at [348, 170] on div "Vivek was automatically reused by system 2025-04-28" at bounding box center [515, 161] width 514 height 49
drag, startPoint x: 344, startPoint y: 170, endPoint x: 251, endPoint y: 147, distance: 95.9
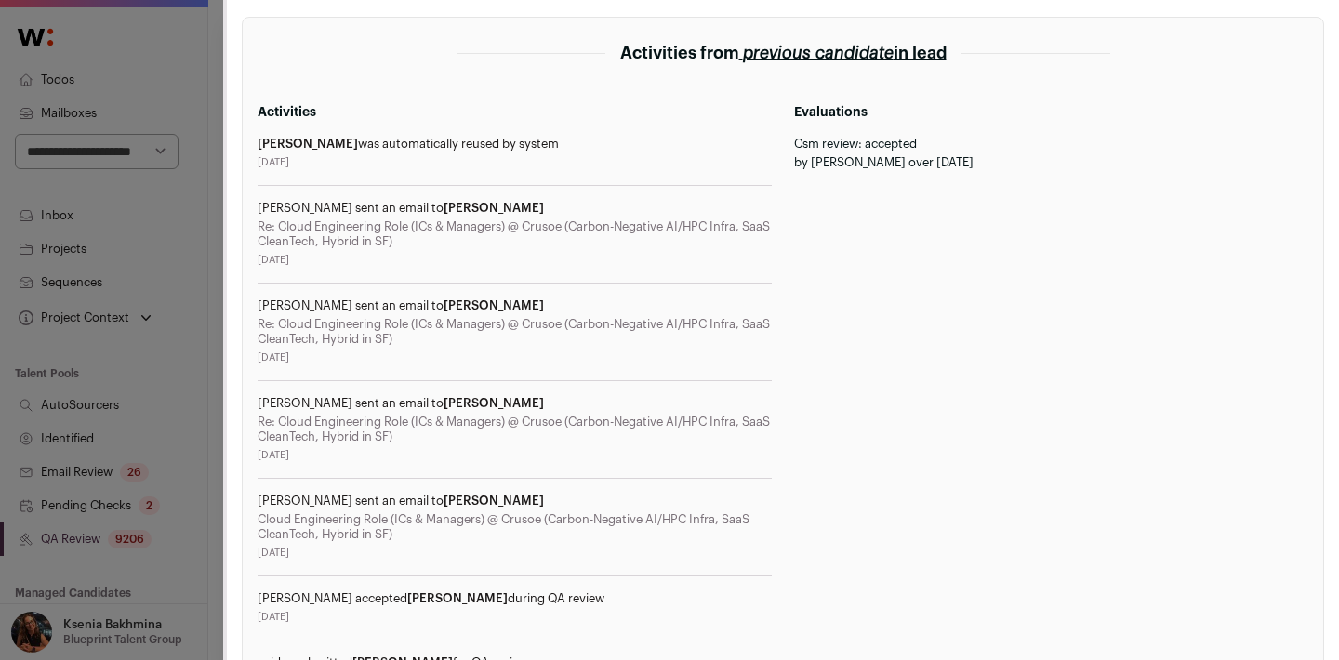
click at [251, 147] on section "Activities from previous candidate in lead Activities Vivek was automatically r…" at bounding box center [783, 397] width 1082 height 760
click at [269, 145] on span "Vivek" at bounding box center [308, 144] width 100 height 12
drag, startPoint x: 265, startPoint y: 145, endPoint x: 341, endPoint y: 177, distance: 82.6
click at [341, 177] on div "Vivek was automatically reused by system 2025-04-28" at bounding box center [515, 161] width 514 height 49
click at [340, 176] on div "Vivek was automatically reused by system 2025-04-28" at bounding box center [515, 161] width 514 height 49
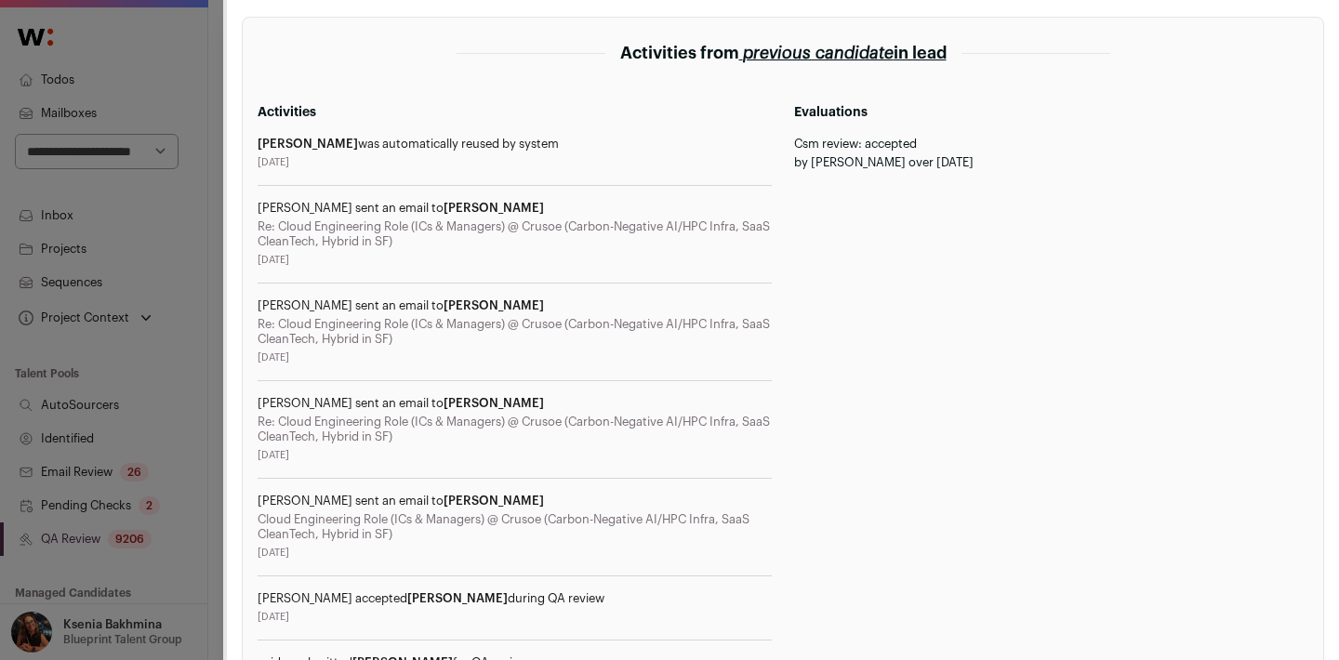
click at [215, 196] on div "**********" at bounding box center [669, 330] width 1339 height 660
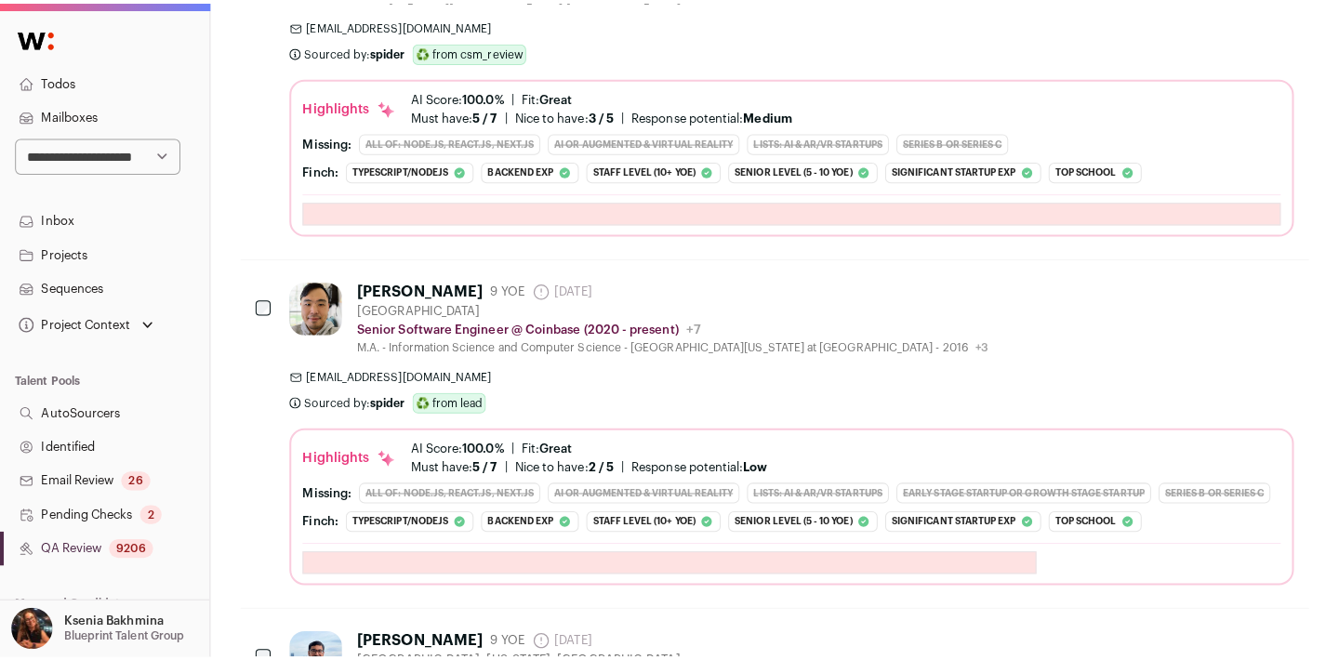
scroll to position [837, 0]
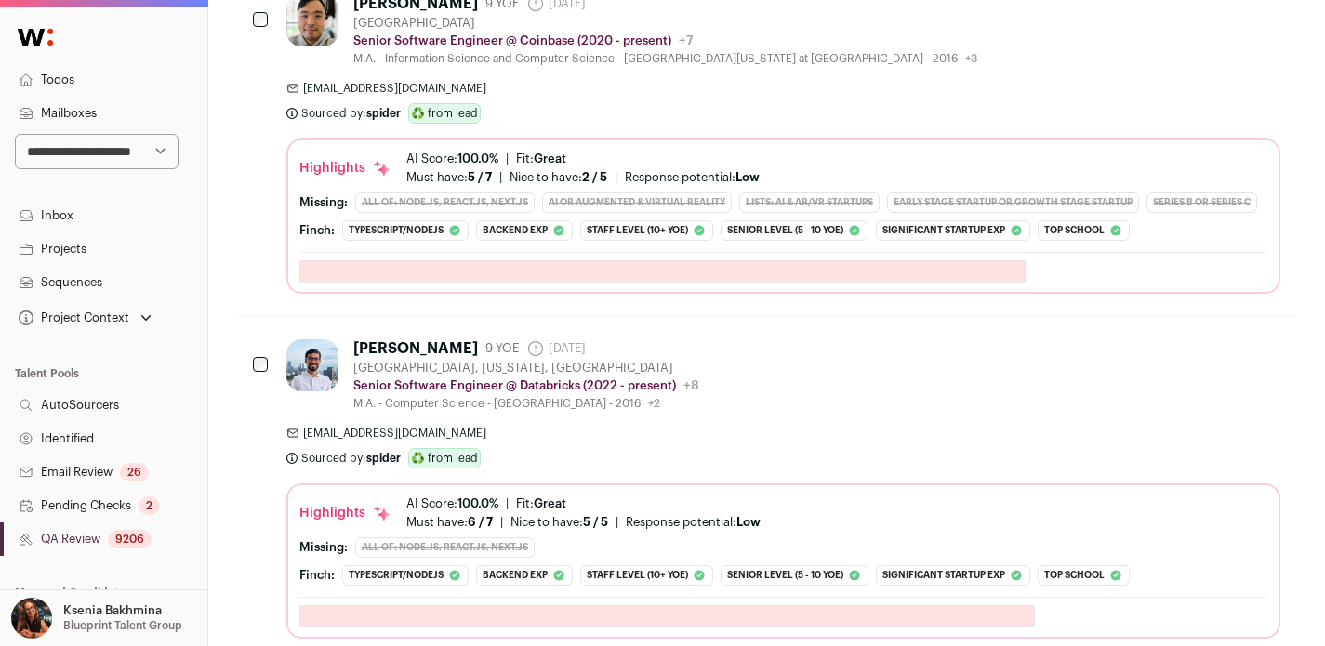
click at [376, 356] on div "Vivek Jain" at bounding box center [415, 348] width 125 height 19
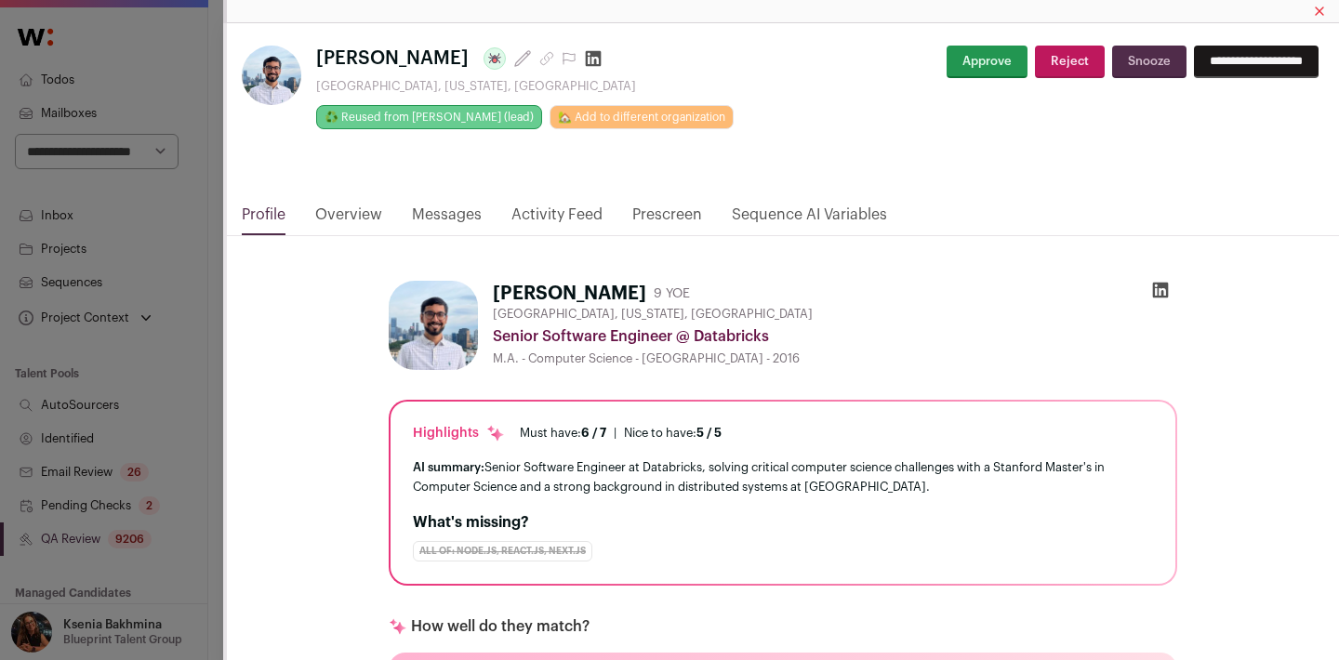
click at [449, 212] on link "Messages" at bounding box center [447, 220] width 70 height 32
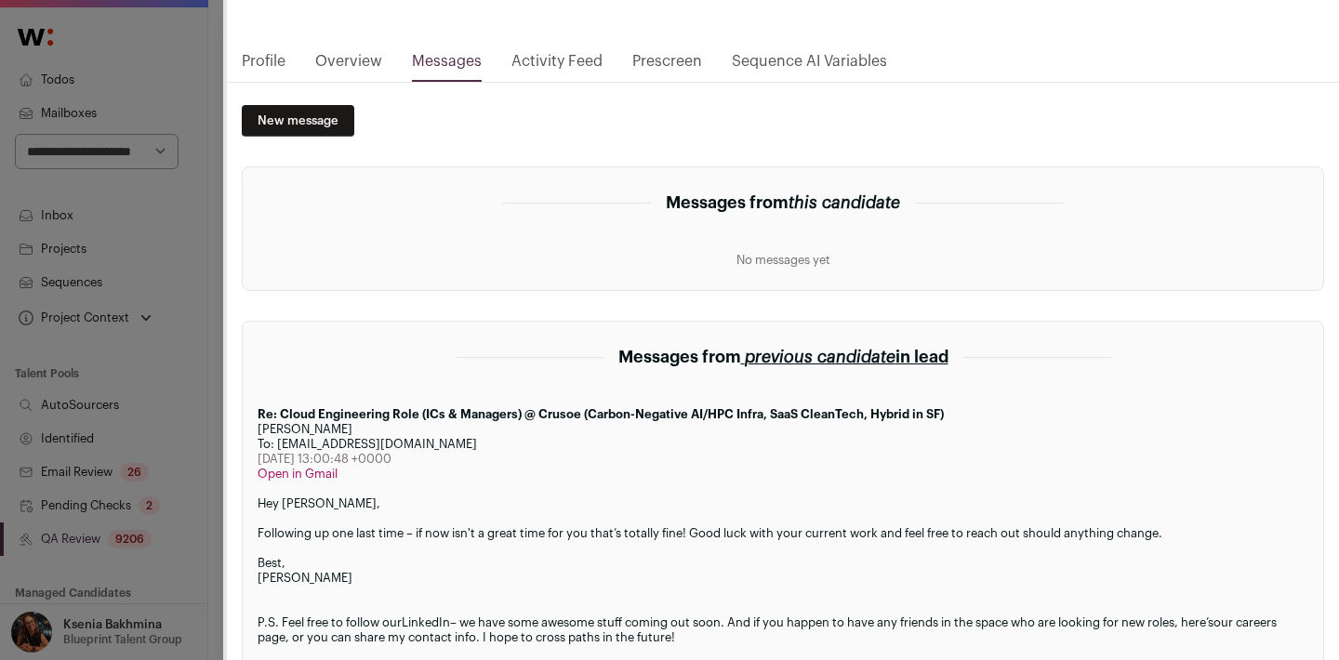
scroll to position [321, 0]
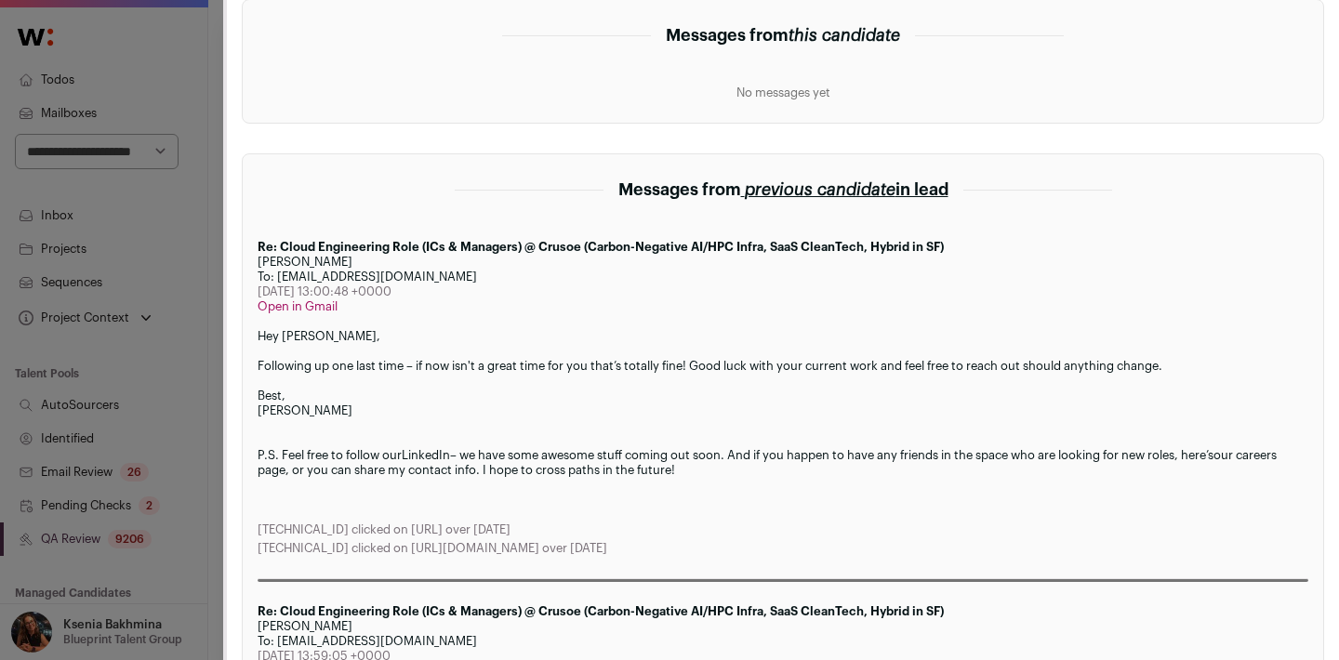
drag, startPoint x: 257, startPoint y: 289, endPoint x: 485, endPoint y: 288, distance: 228.8
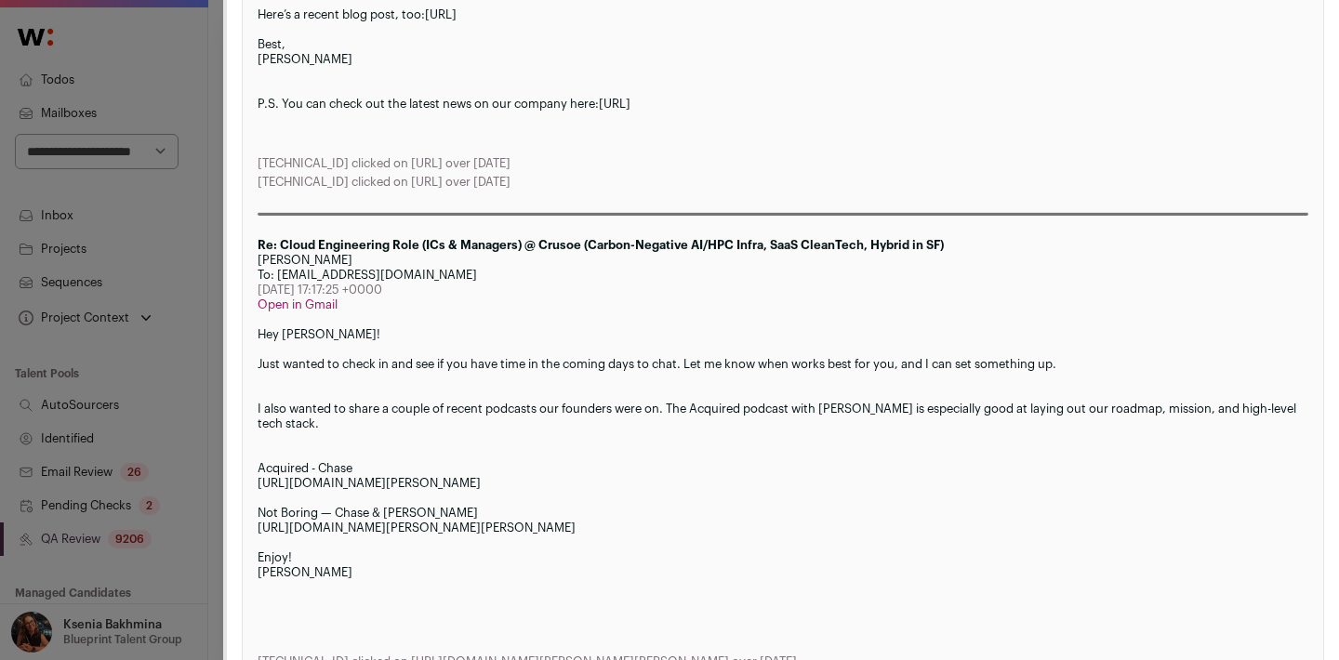
scroll to position [1202, 0]
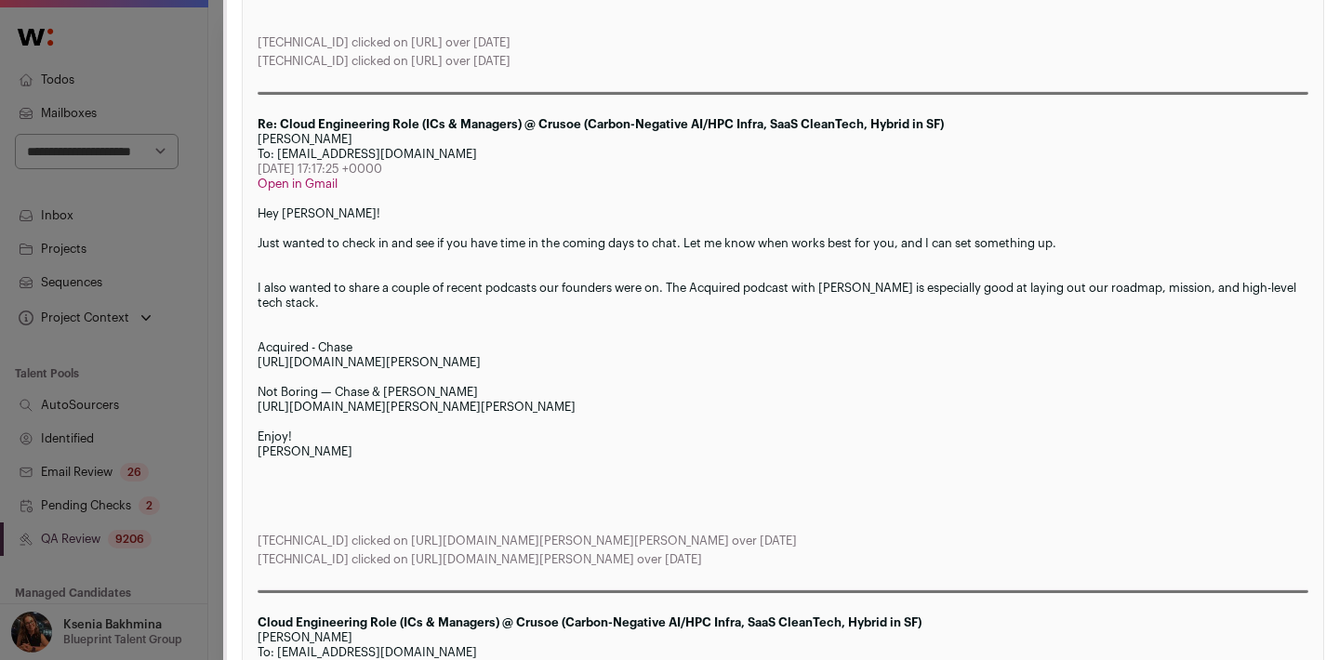
drag, startPoint x: 266, startPoint y: 244, endPoint x: 325, endPoint y: 345, distance: 117.5
click at [325, 345] on div "Hey Vivek! Just wanted to check in and see if you have time in the coming days …" at bounding box center [783, 362] width 1051 height 312
drag, startPoint x: 288, startPoint y: 283, endPoint x: 315, endPoint y: 320, distance: 45.9
click at [315, 319] on div "Hey Vivek! Just wanted to check in and see if you have time in the coming days …" at bounding box center [783, 362] width 1051 height 312
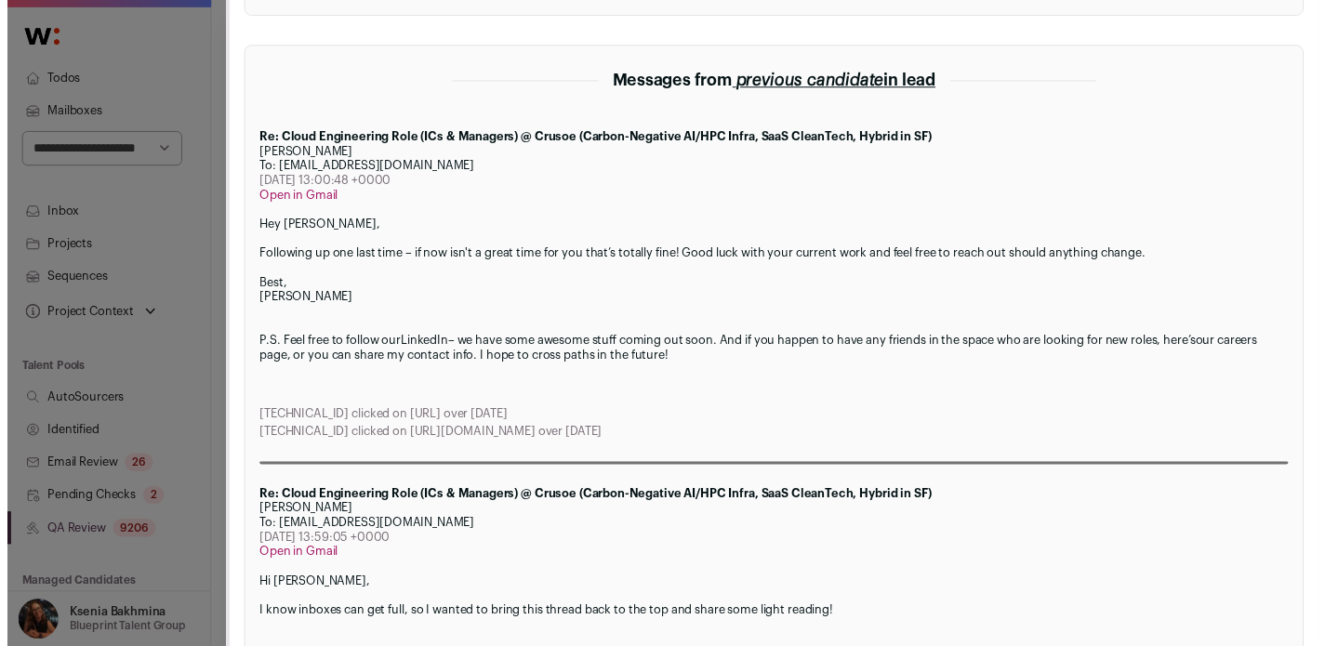
scroll to position [849, 0]
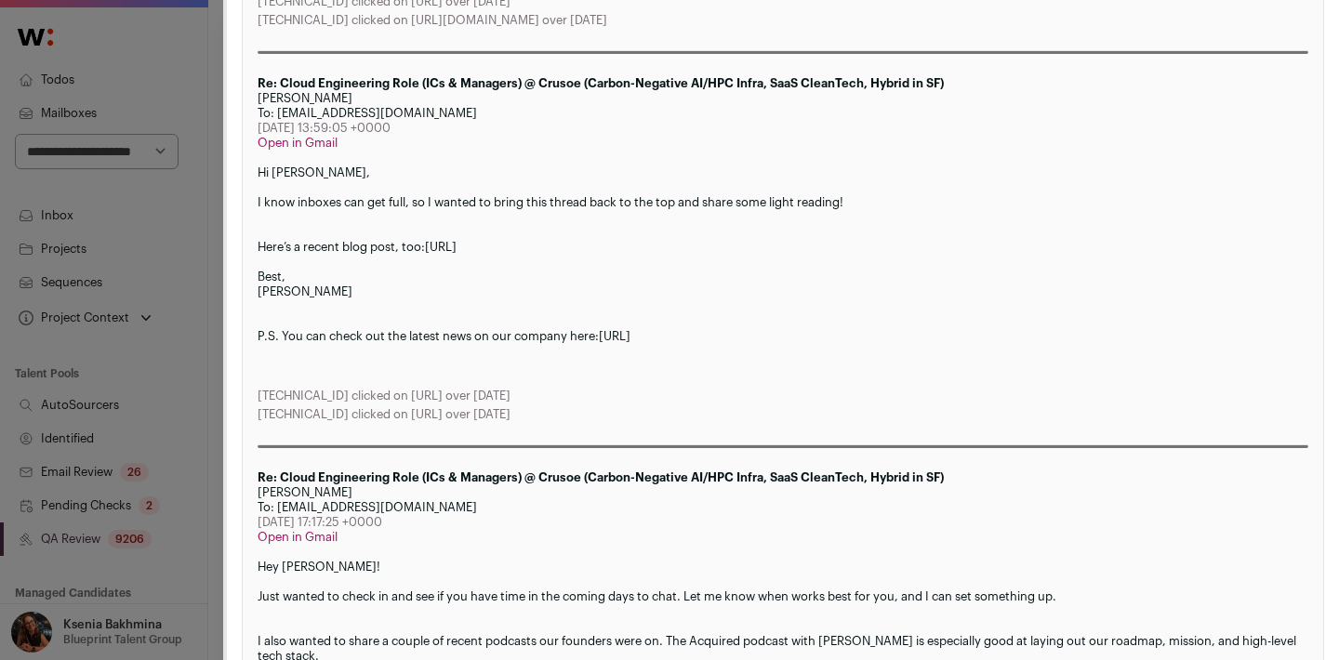
click at [213, 214] on div "**********" at bounding box center [669, 330] width 1339 height 660
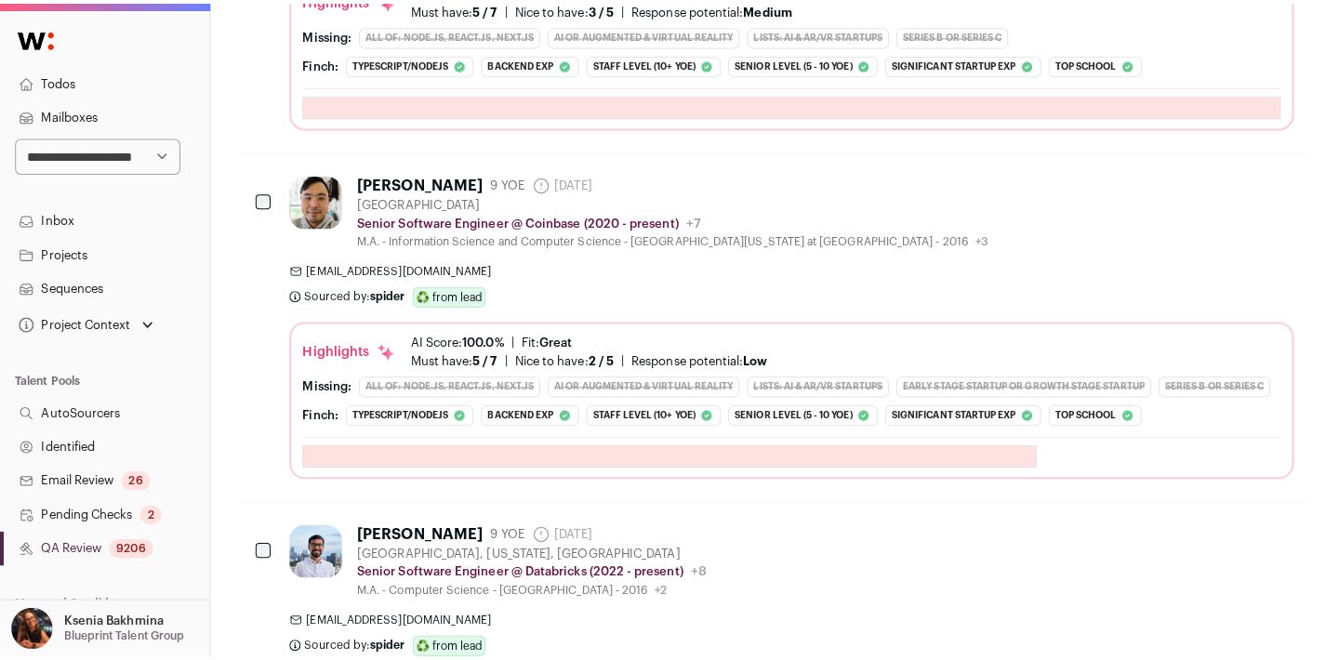
scroll to position [687, 0]
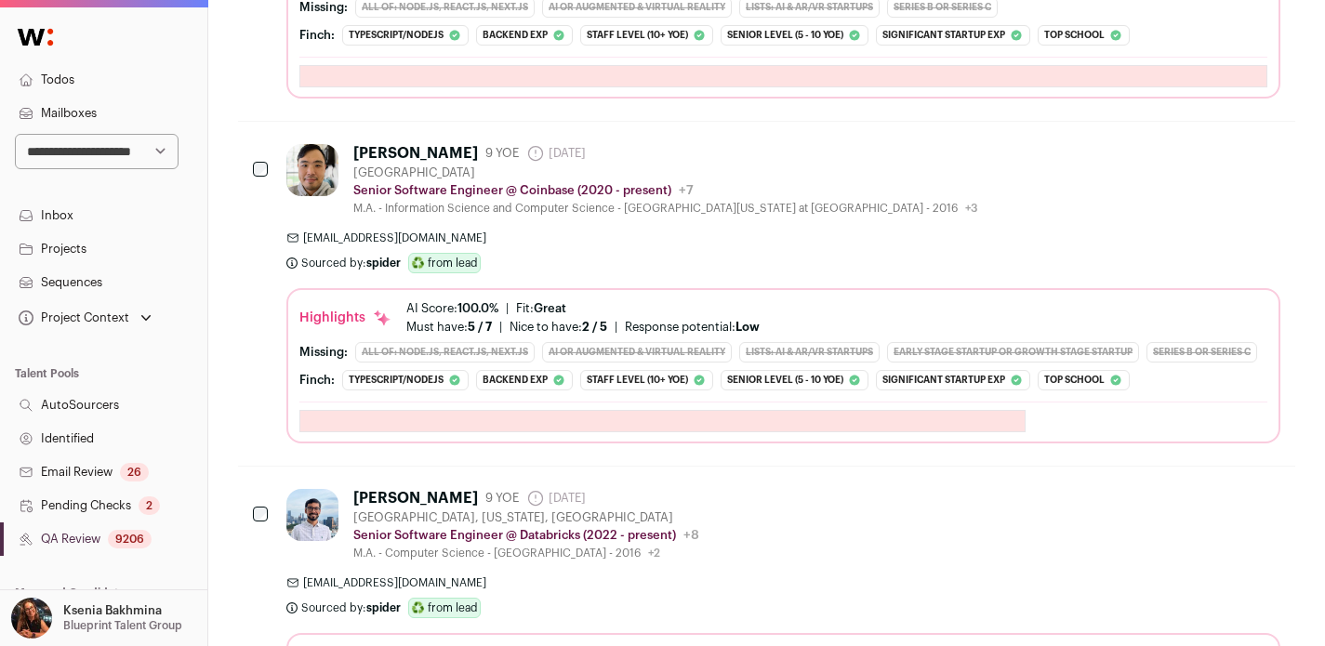
click at [393, 496] on div "Vivek Jain" at bounding box center [415, 498] width 125 height 19
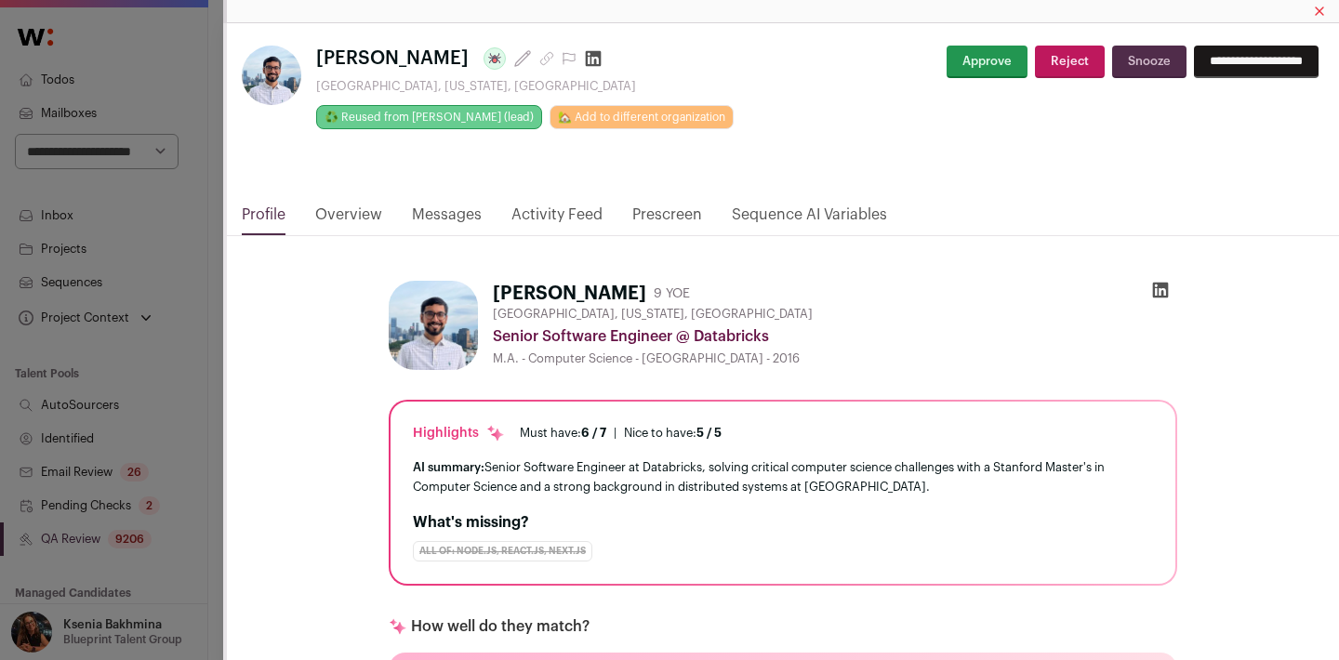
click at [547, 206] on link "Activity Feed" at bounding box center [556, 220] width 91 height 32
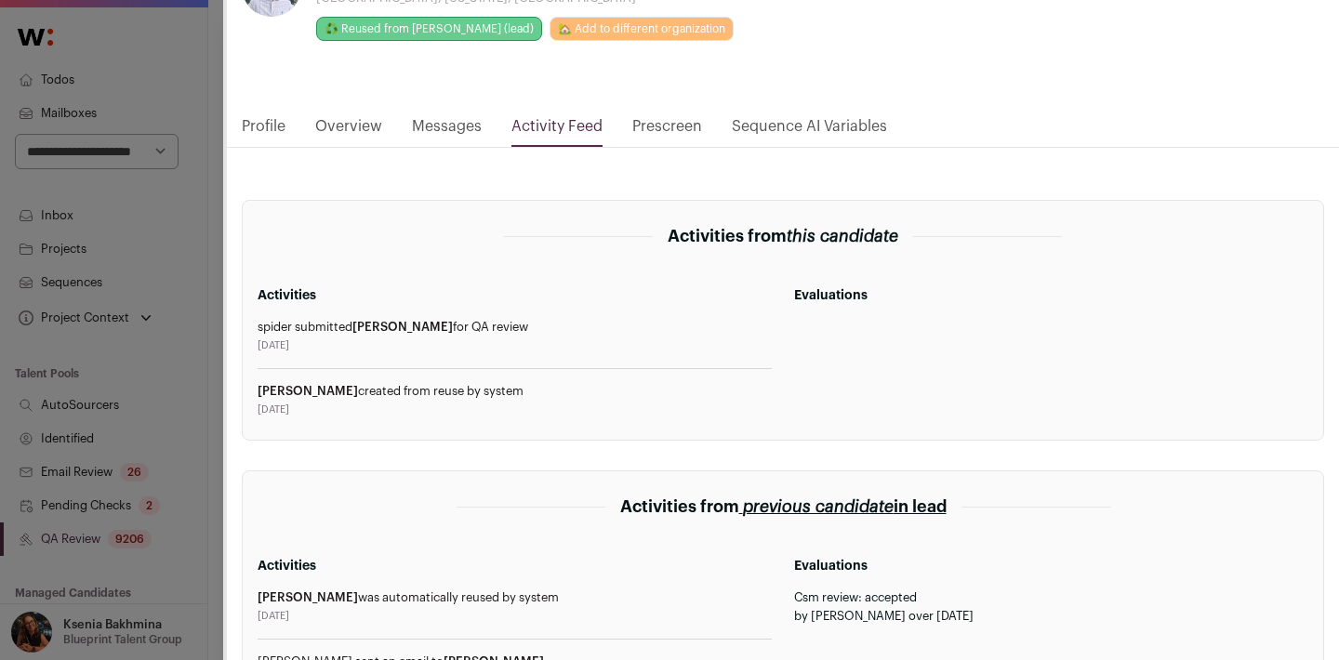
scroll to position [0, 0]
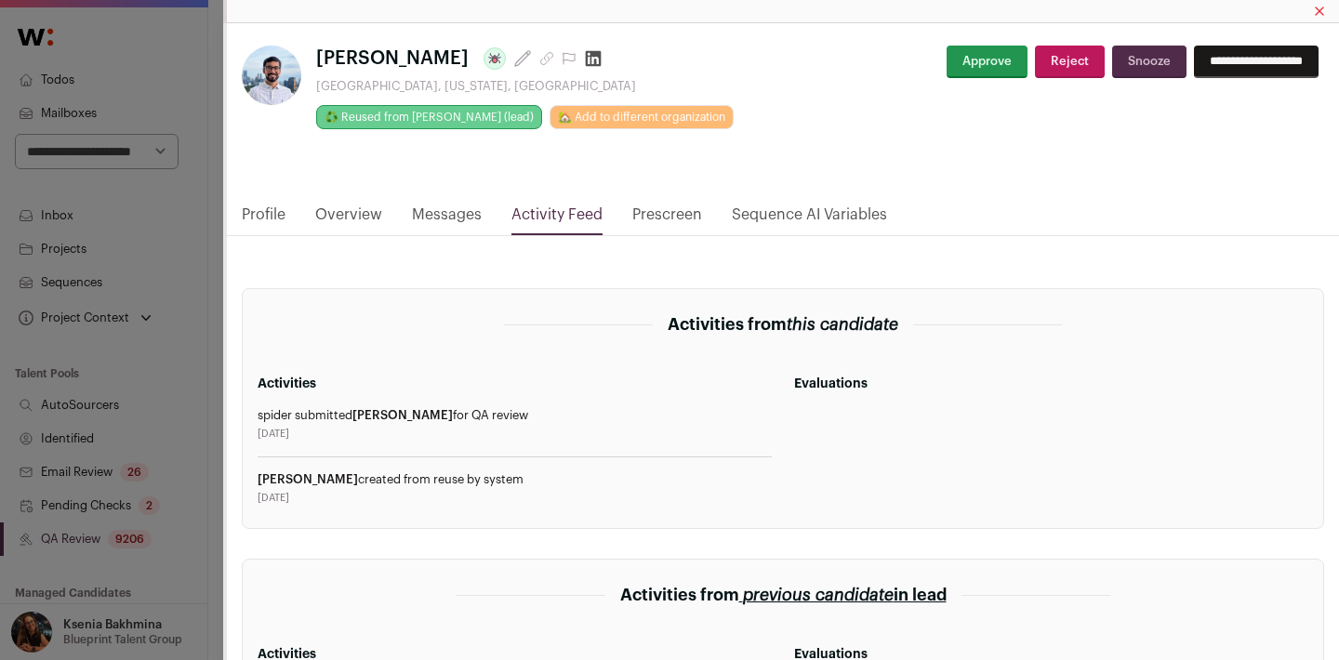
click at [432, 222] on link "Messages" at bounding box center [447, 220] width 70 height 32
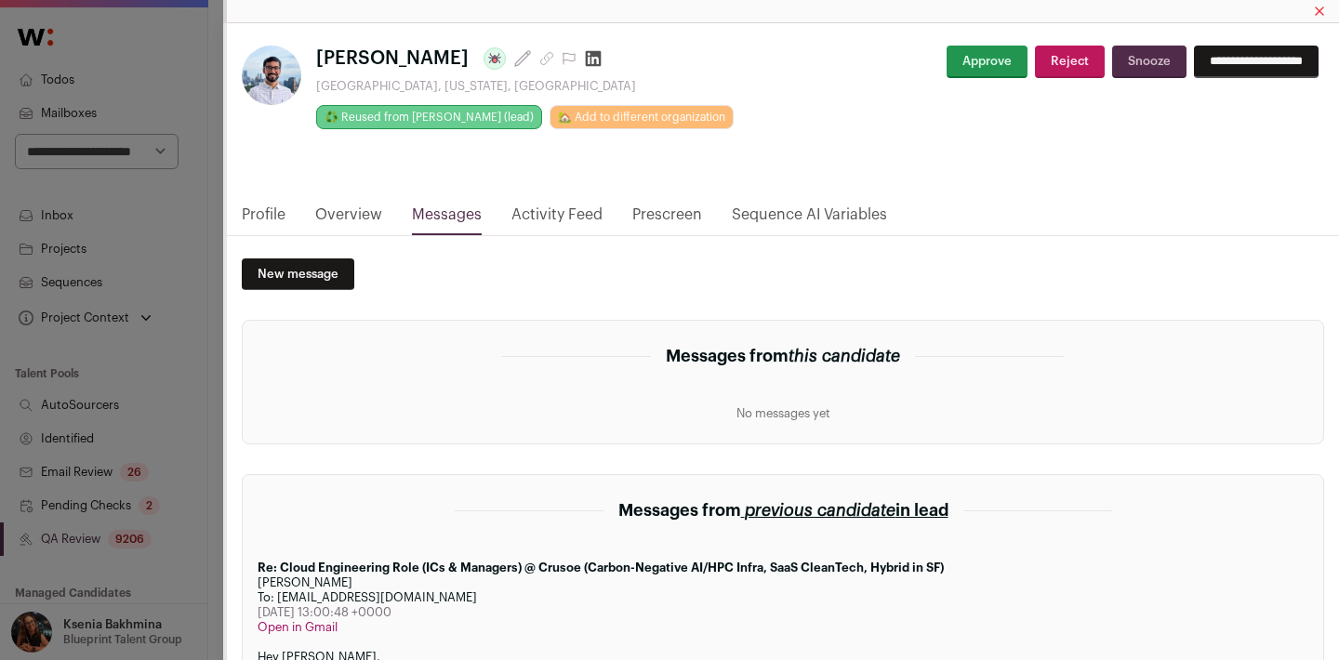
scroll to position [165, 0]
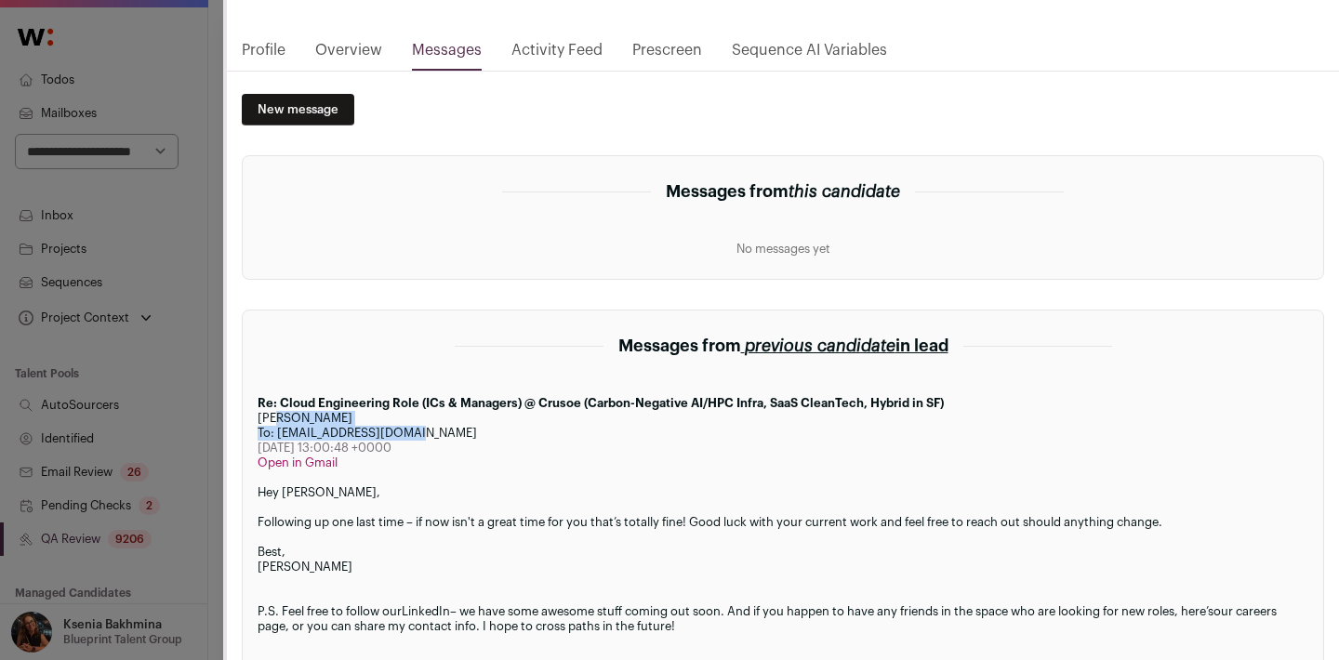
drag, startPoint x: 261, startPoint y: 419, endPoint x: 381, endPoint y: 427, distance: 120.2
click at [381, 427] on div "Re: Cloud Engineering Role (ICs & Managers) @ Crusoe (Carbon-Negative AI/HPC In…" at bounding box center [783, 567] width 1051 height 342
click at [392, 421] on div "Ryan Cosgrove" at bounding box center [783, 418] width 1051 height 15
drag, startPoint x: 378, startPoint y: 424, endPoint x: 237, endPoint y: 415, distance: 140.7
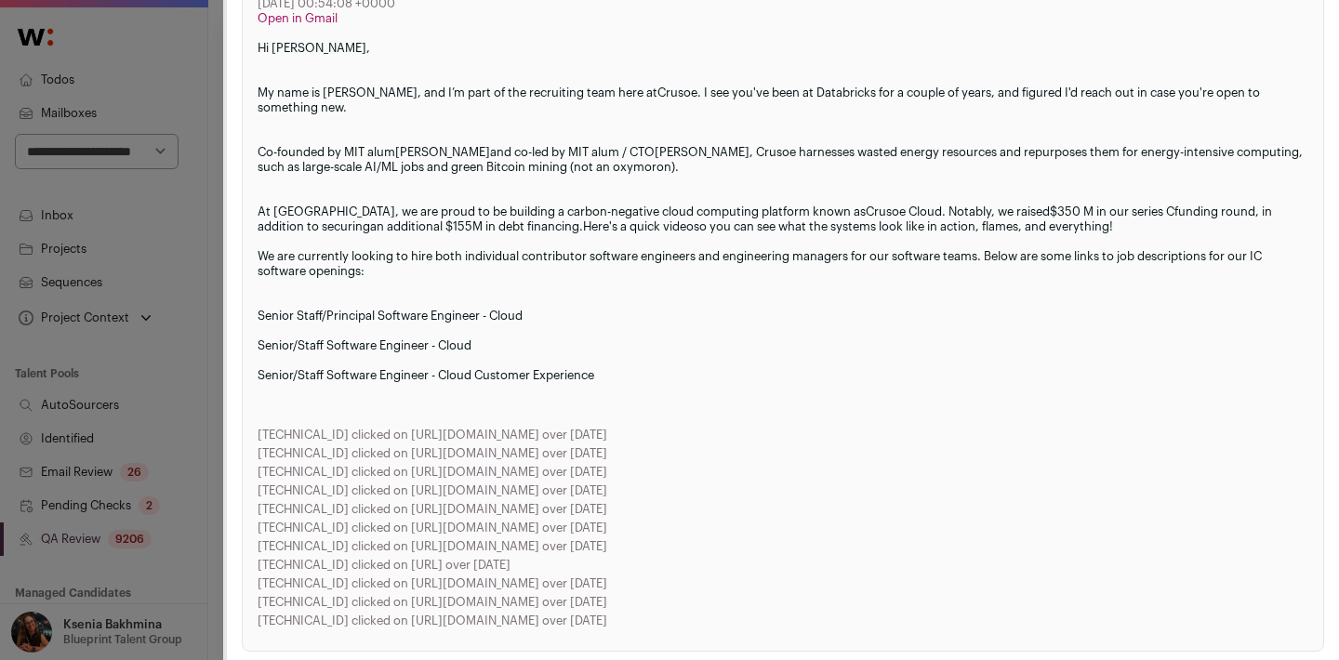
scroll to position [1786, 0]
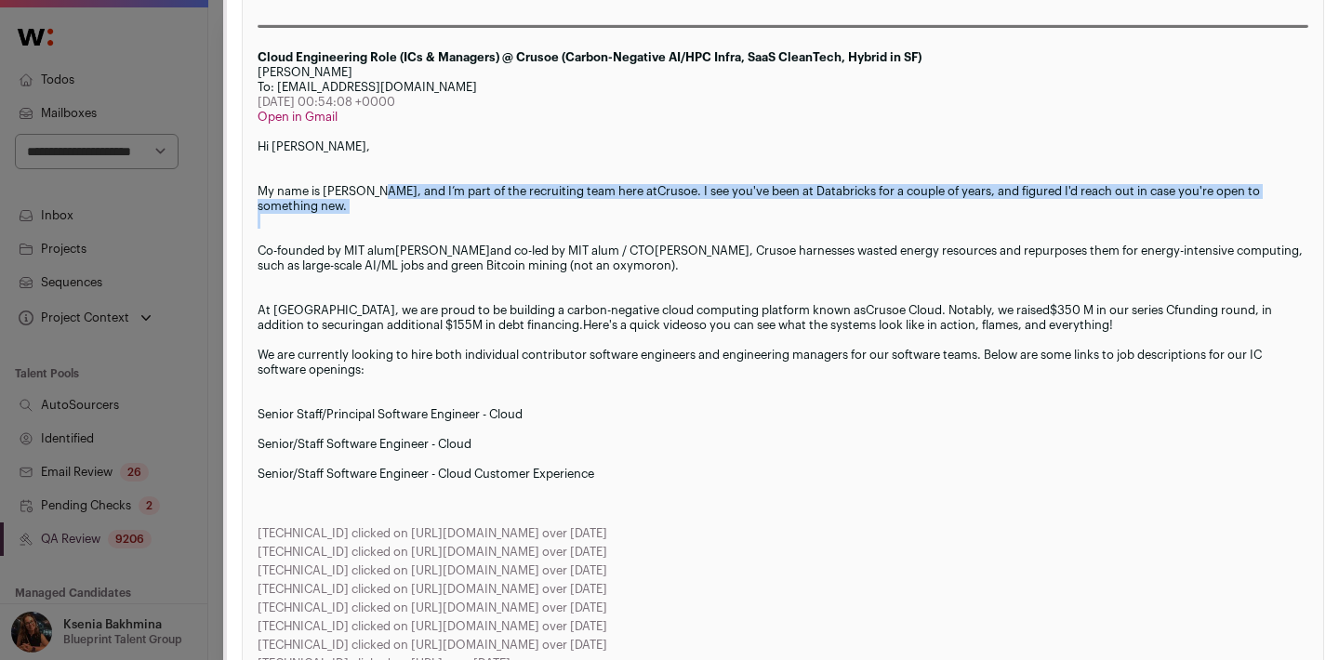
drag, startPoint x: 378, startPoint y: 201, endPoint x: 392, endPoint y: 233, distance: 35.4
click at [392, 233] on div "Hi Vivek, My name is Ryan, and I’m part of the recruiting team here at Crusoe .…" at bounding box center [783, 325] width 1051 height 372
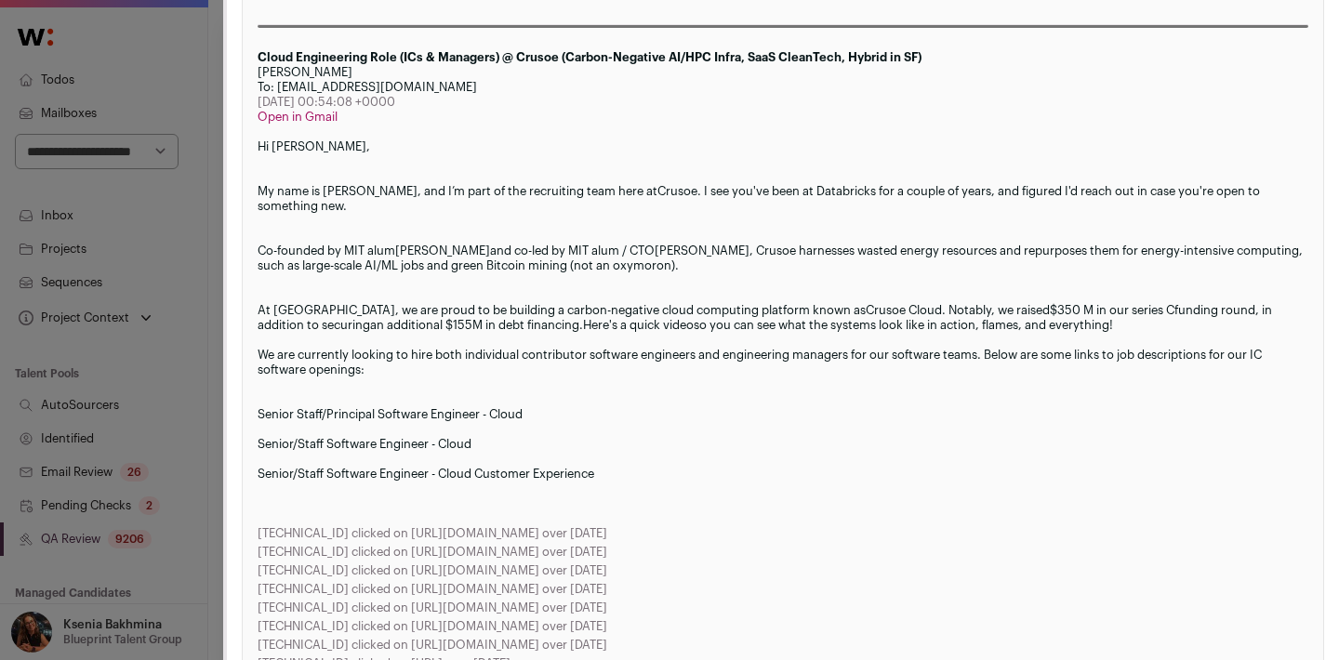
click at [319, 208] on div "My name is Ryan, and I’m part of the recruiting team here at Crusoe . I see you…" at bounding box center [783, 191] width 1051 height 45
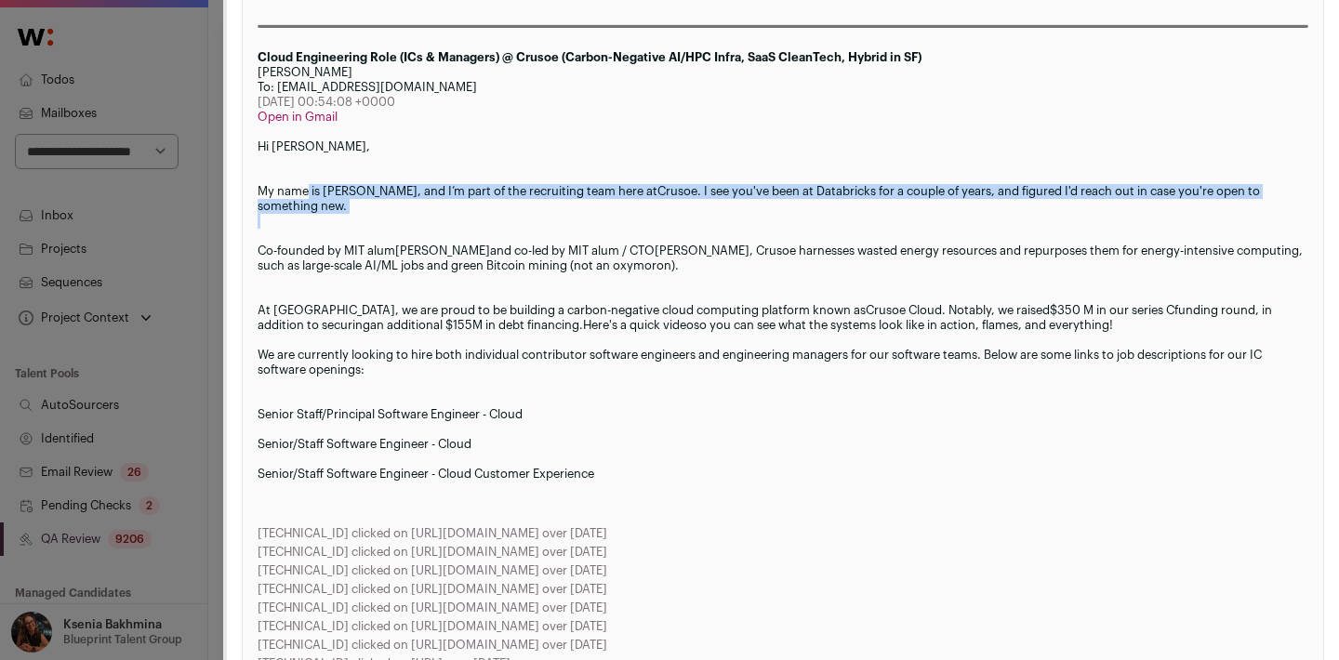
drag, startPoint x: 309, startPoint y: 207, endPoint x: 328, endPoint y: 251, distance: 47.9
click at [329, 251] on div "Hi Vivek, My name is Ryan, and I’m part of the recruiting team here at Crusoe .…" at bounding box center [783, 325] width 1051 height 372
click at [328, 251] on div "Co-founded by MIT alum Chase Lochmiller and co-led by MIT alum / CTO Nitin Peru…" at bounding box center [783, 251] width 1051 height 45
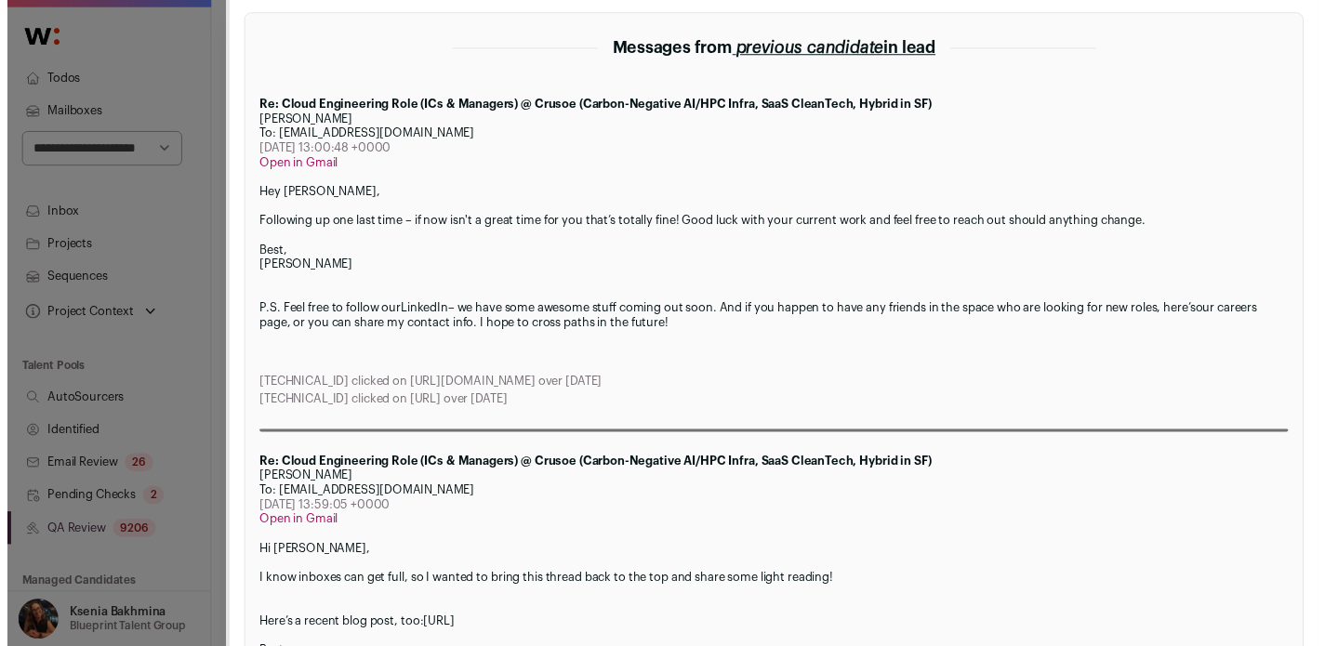
scroll to position [511, 0]
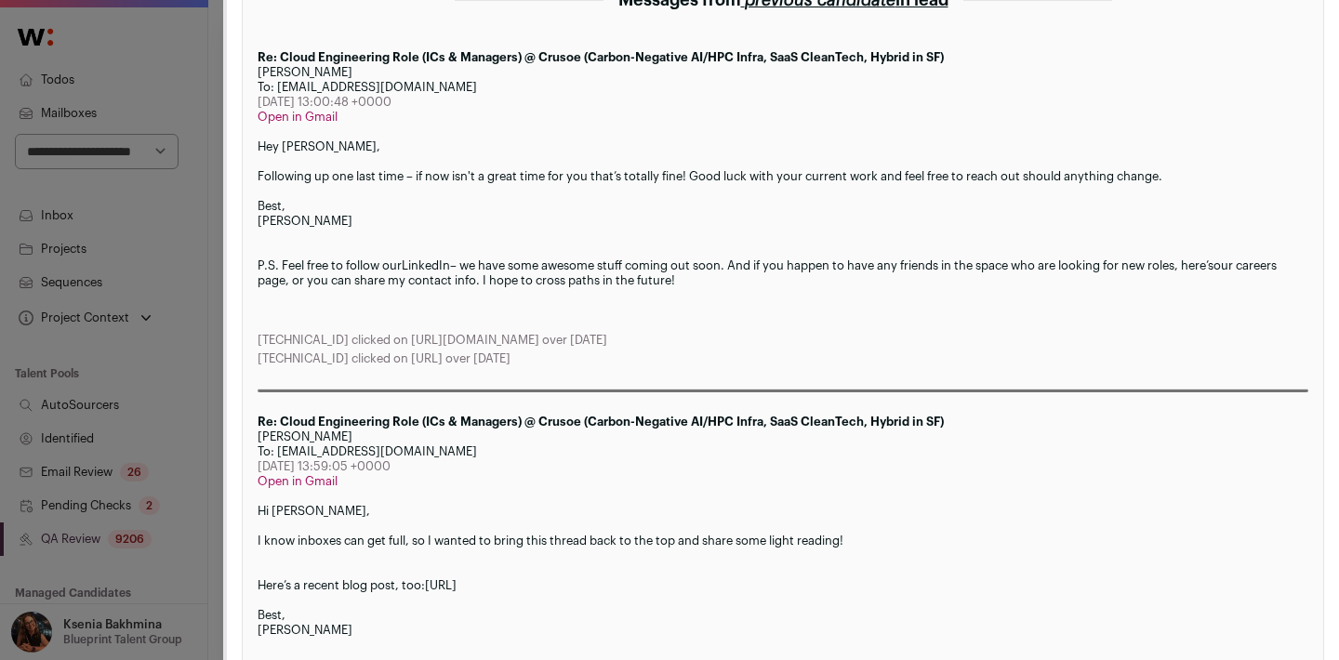
click at [197, 153] on div "**********" at bounding box center [669, 330] width 1339 height 660
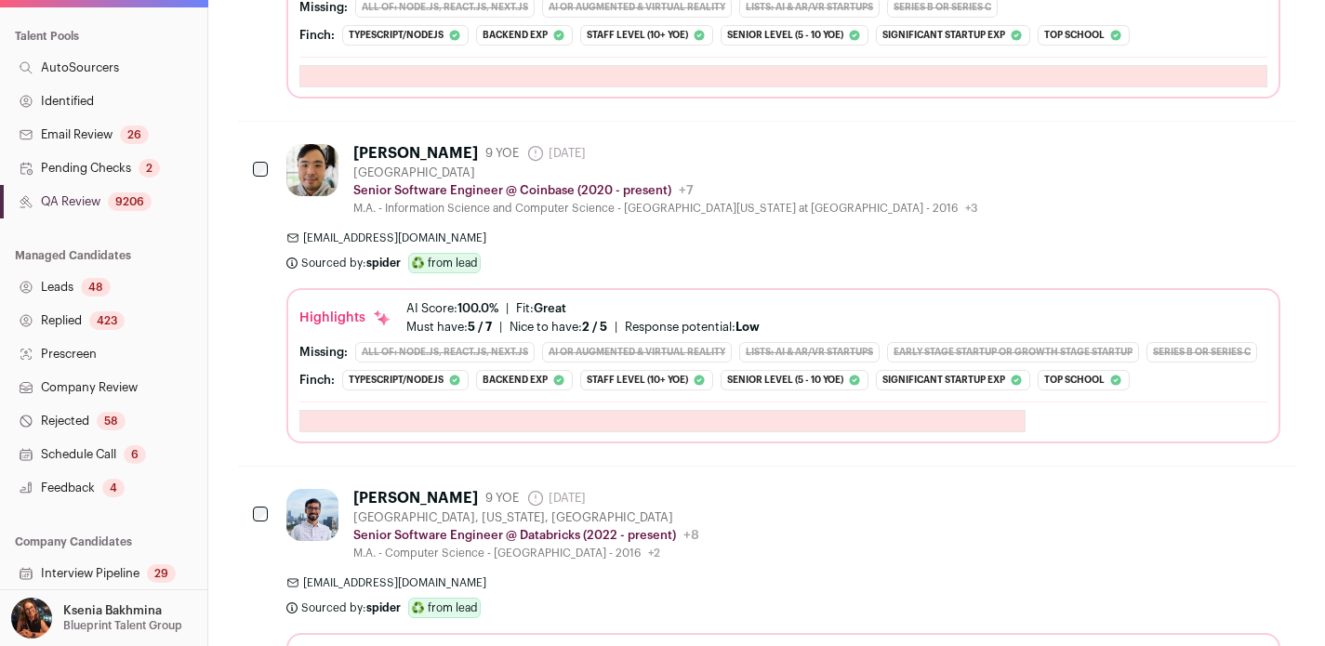
scroll to position [424, 0]
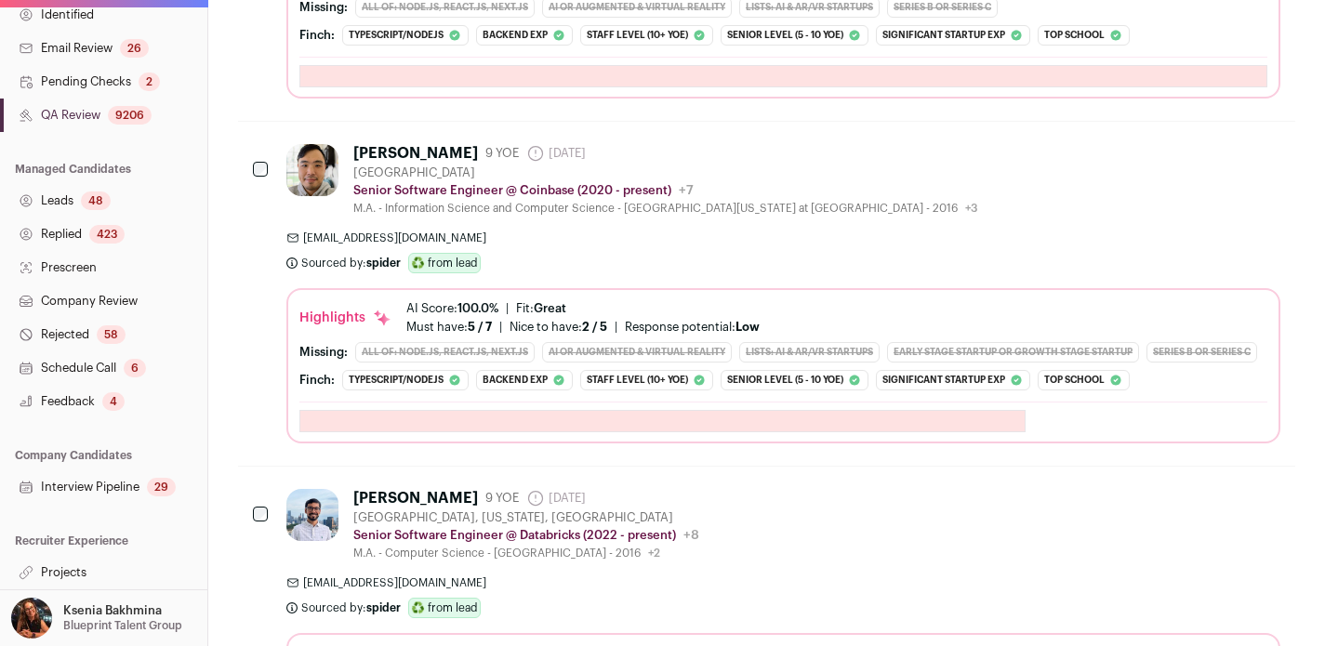
click at [70, 573] on link "Projects" at bounding box center [103, 572] width 207 height 33
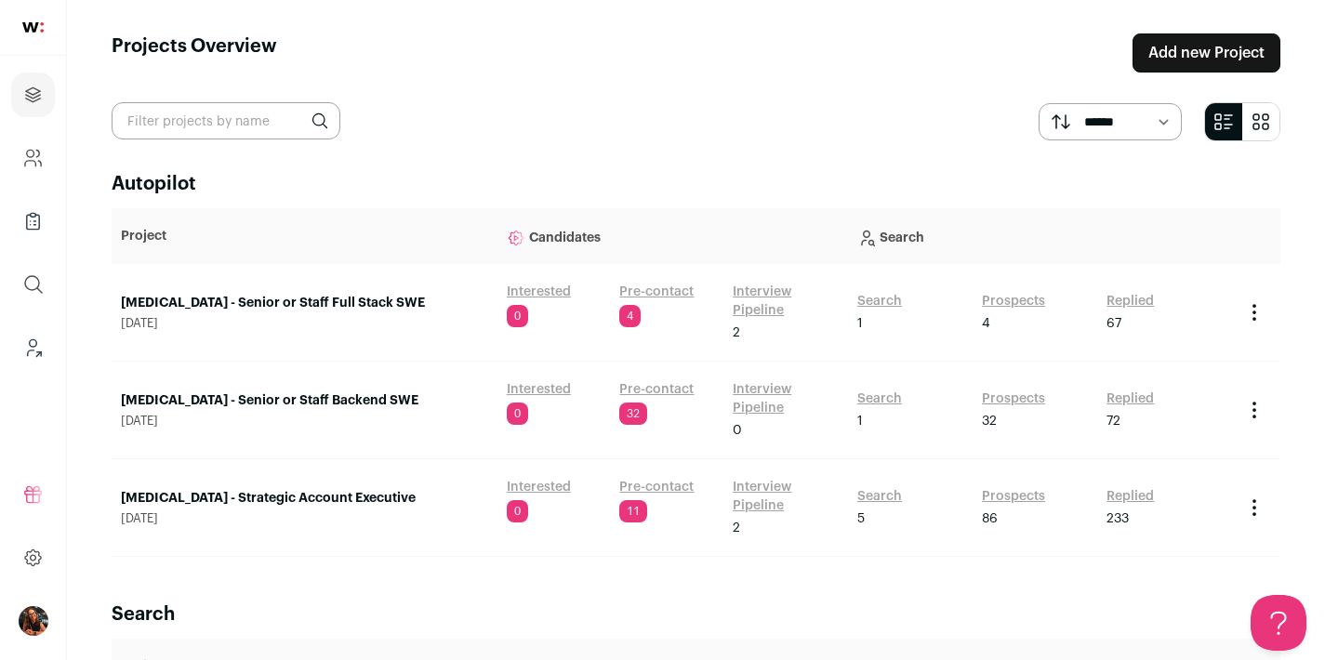
click at [321, 302] on link "Squint - Senior or Staff Full Stack SWE" at bounding box center [304, 303] width 367 height 19
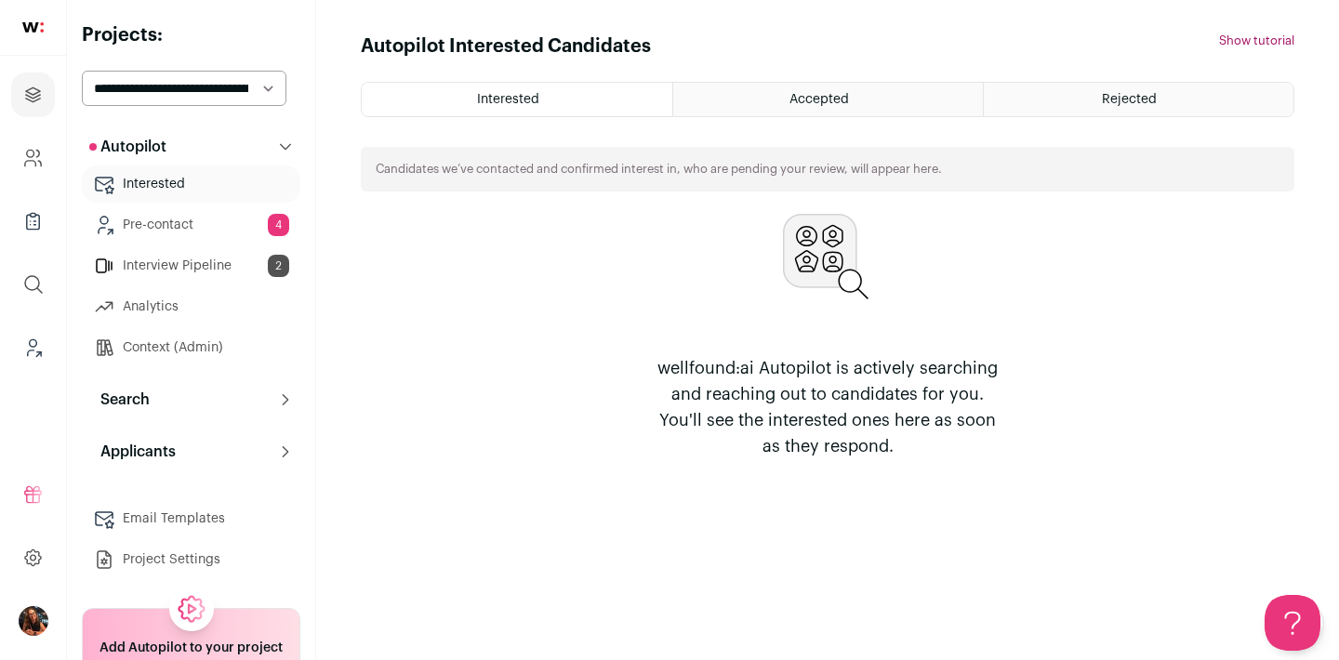
click at [243, 393] on button "Search" at bounding box center [191, 399] width 219 height 37
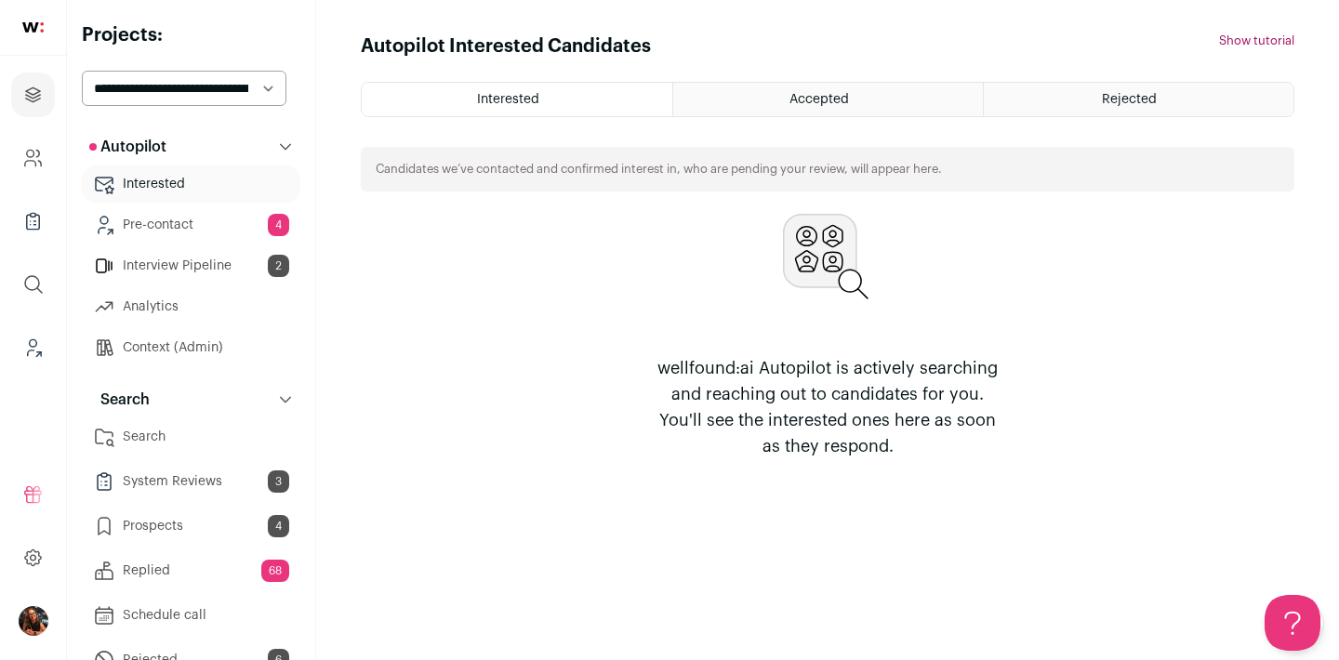
click at [184, 525] on link "Prospects 4" at bounding box center [191, 526] width 219 height 37
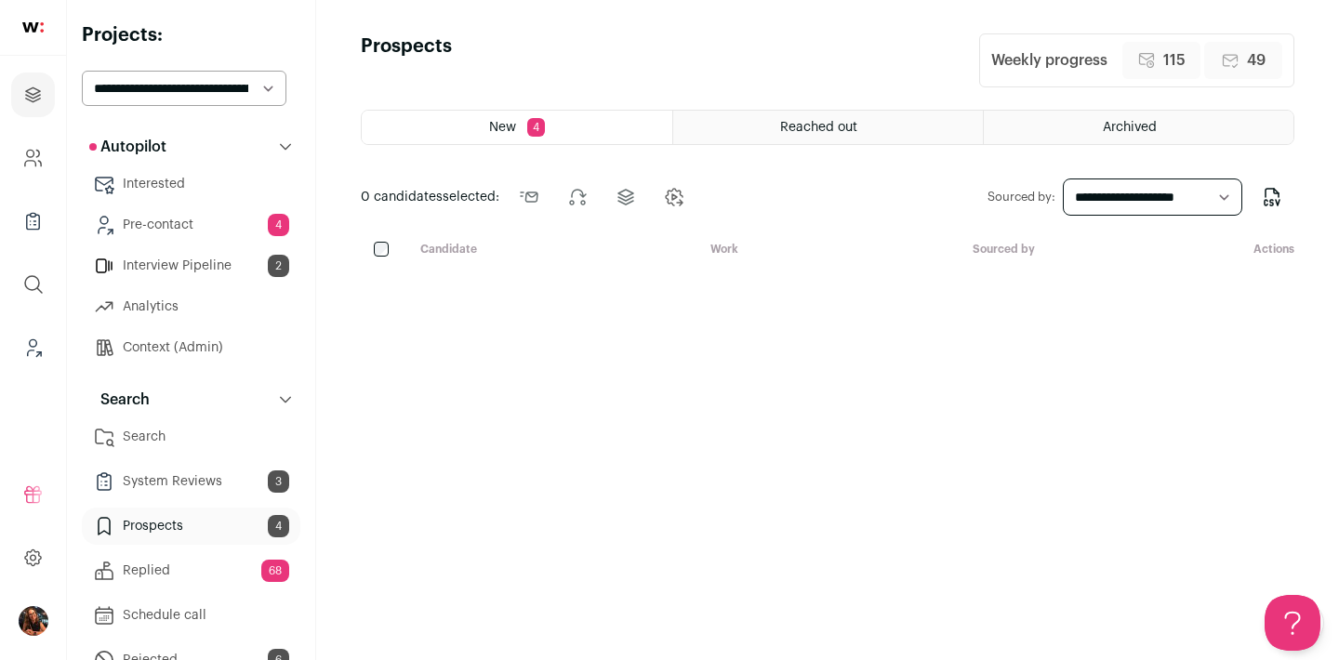
click at [804, 114] on div "Reached out" at bounding box center [828, 127] width 310 height 33
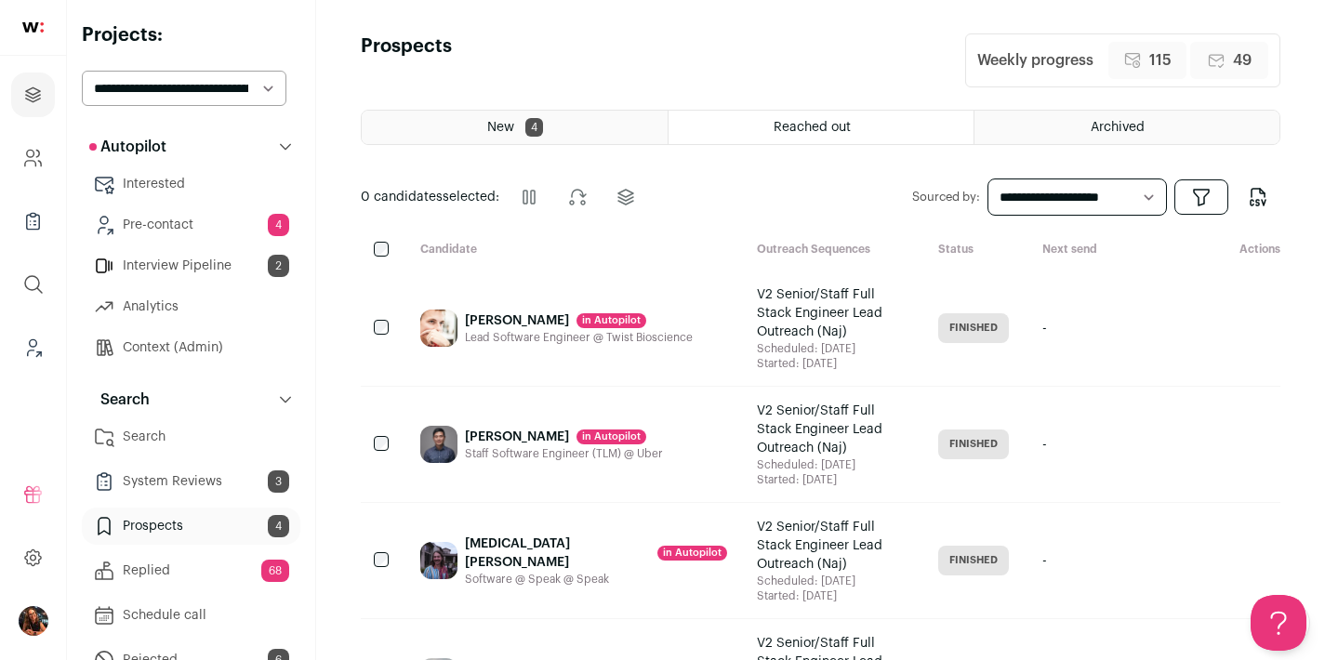
click at [1014, 203] on select "**********" at bounding box center [1078, 197] width 180 height 37
select select "***"
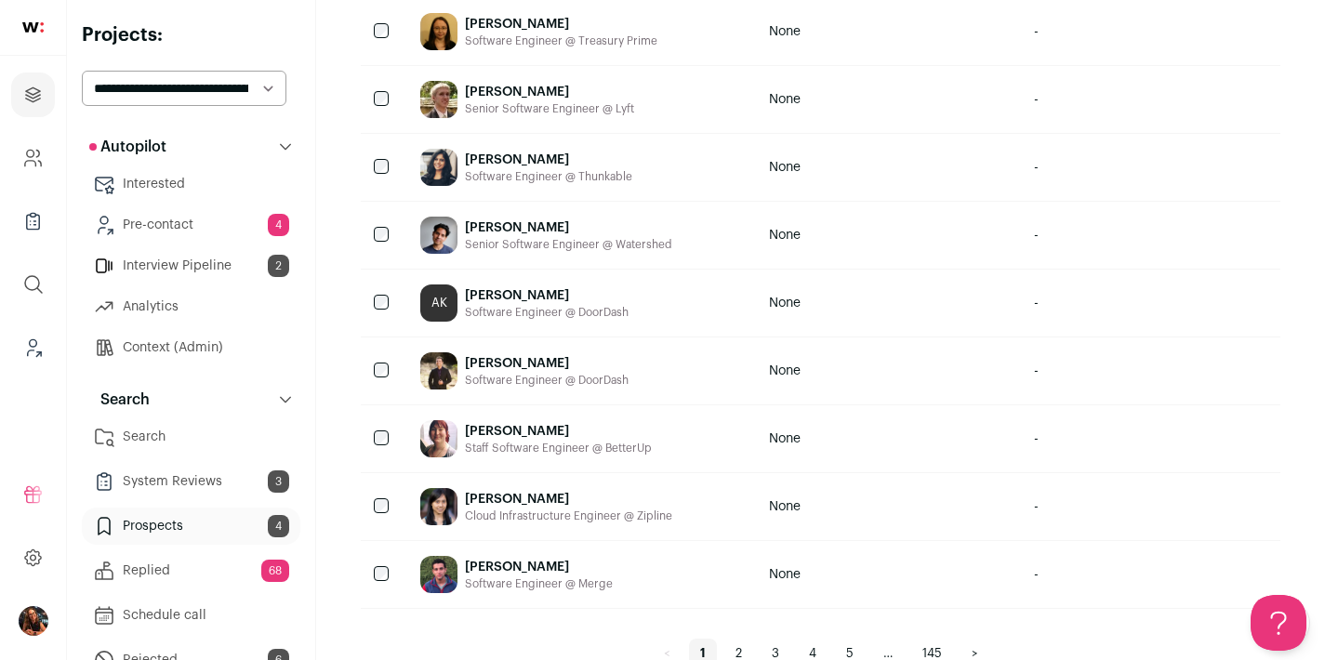
scroll to position [1401, 0]
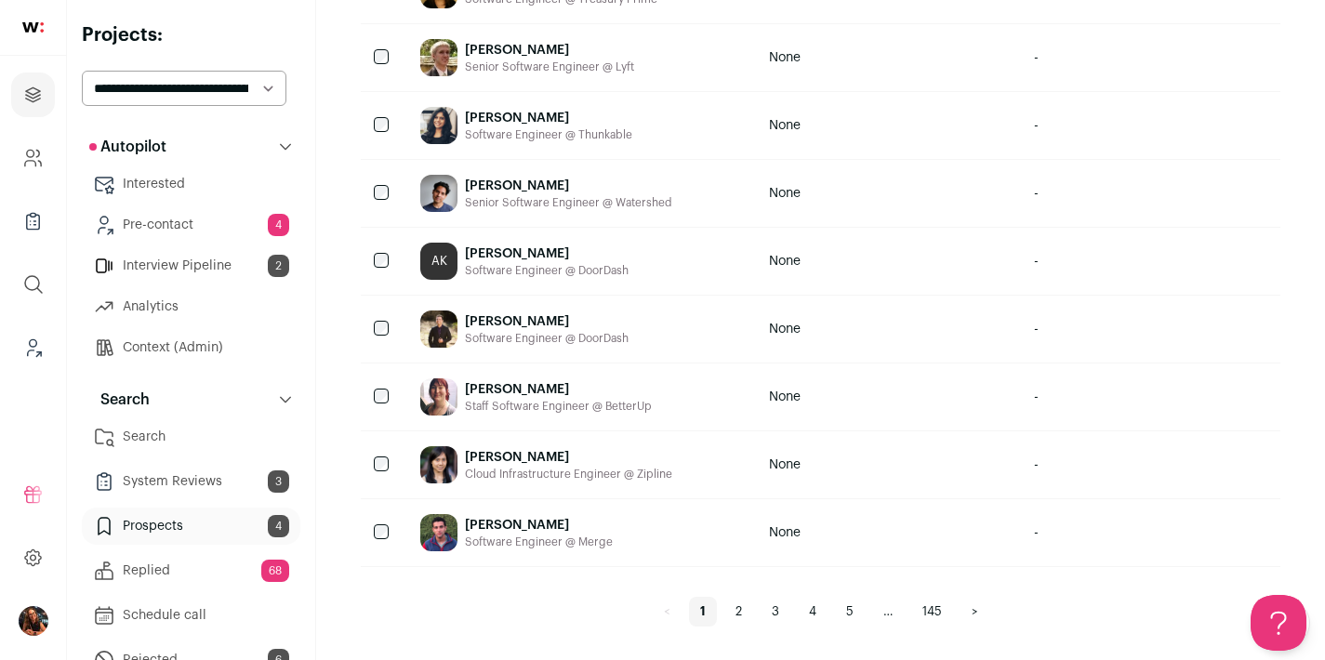
click at [930, 606] on link "145" at bounding box center [932, 612] width 42 height 30
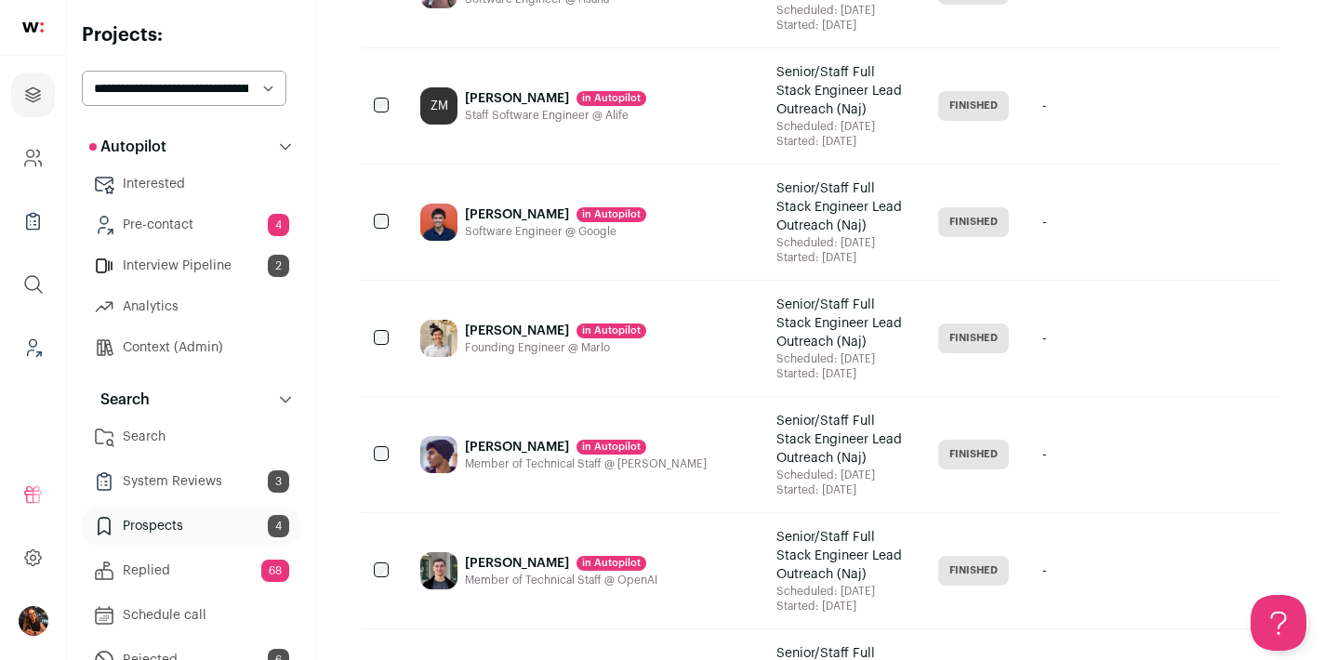
scroll to position [2609, 0]
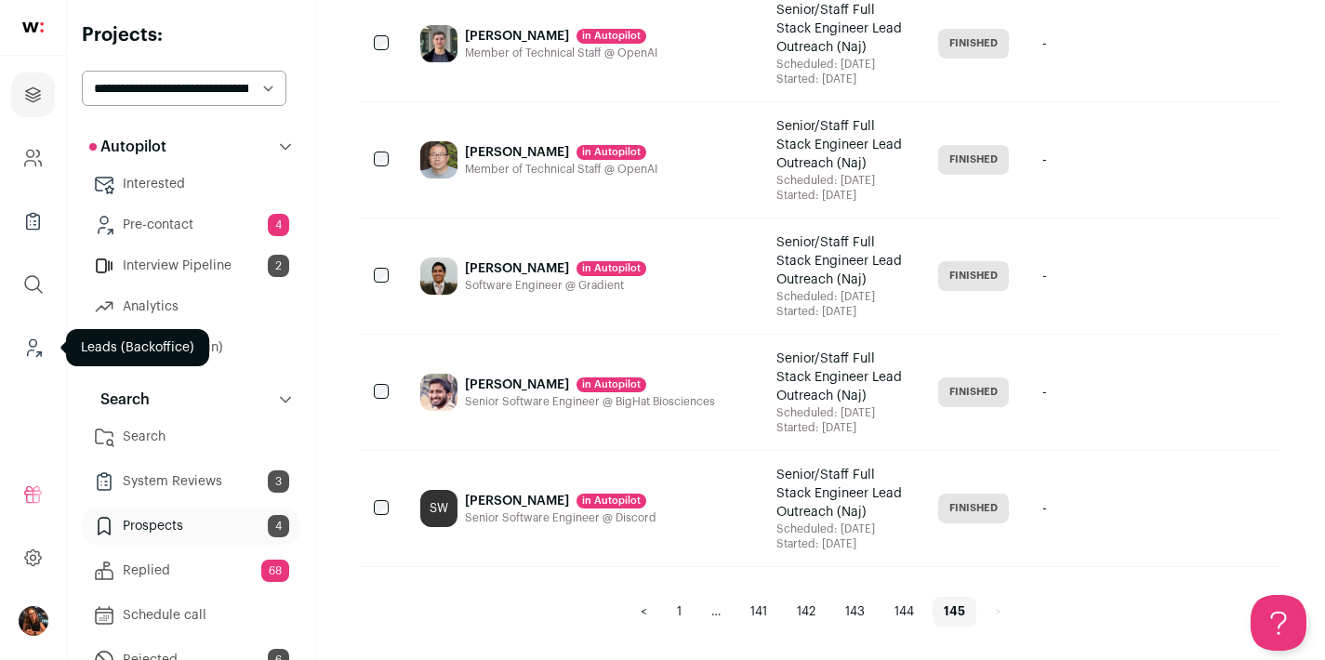
click at [30, 341] on icon "Leads (Backoffice)" at bounding box center [33, 342] width 7 height 7
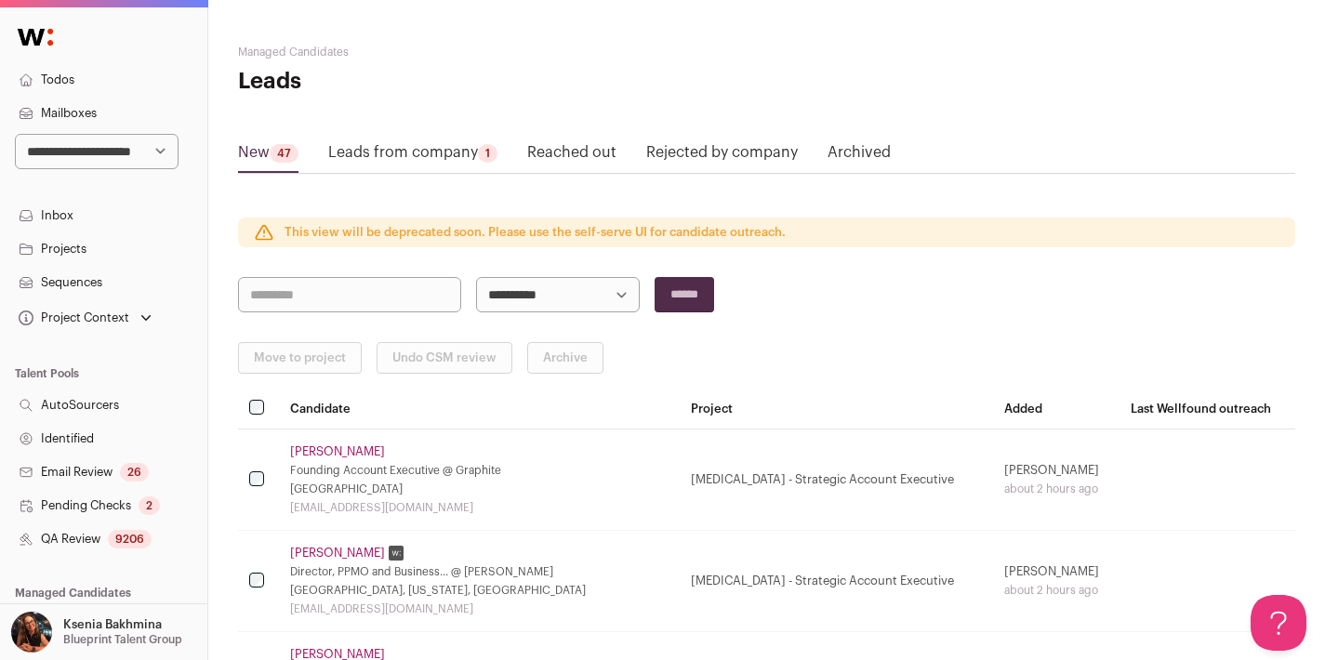
click at [64, 537] on link "QA Review 9206" at bounding box center [103, 539] width 207 height 33
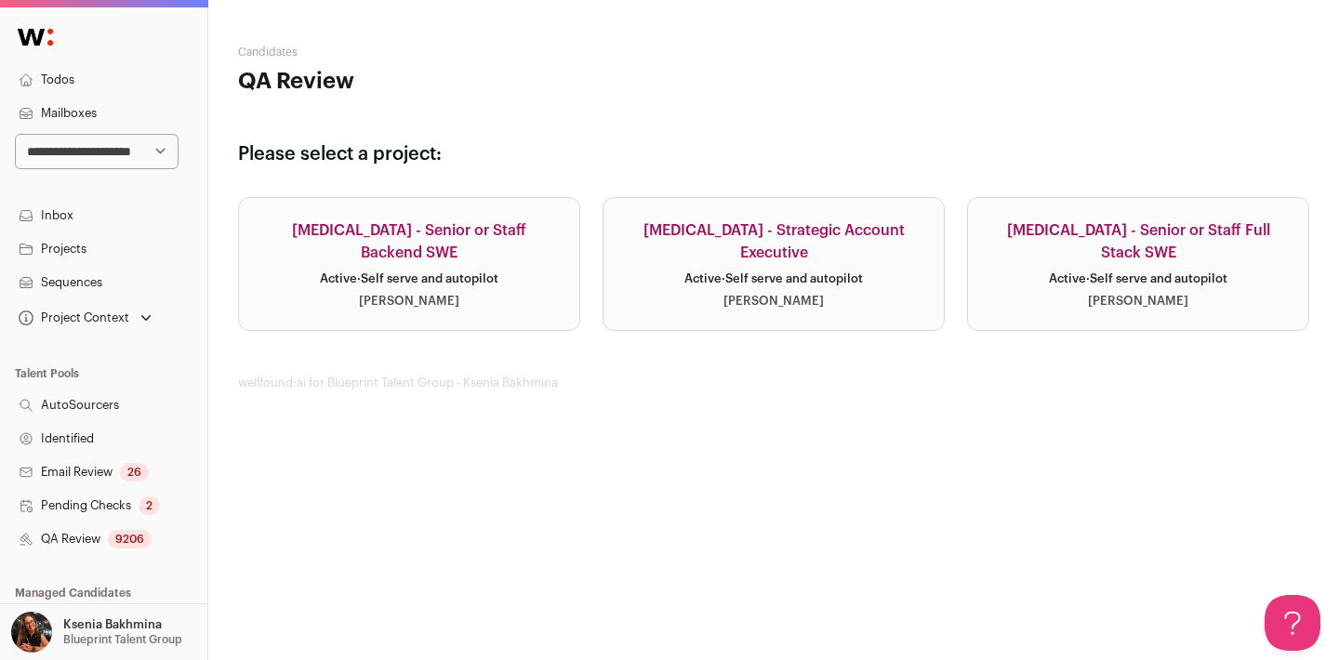
click at [383, 241] on div "Squint - Senior or Staff Backend SWE" at bounding box center [409, 241] width 296 height 45
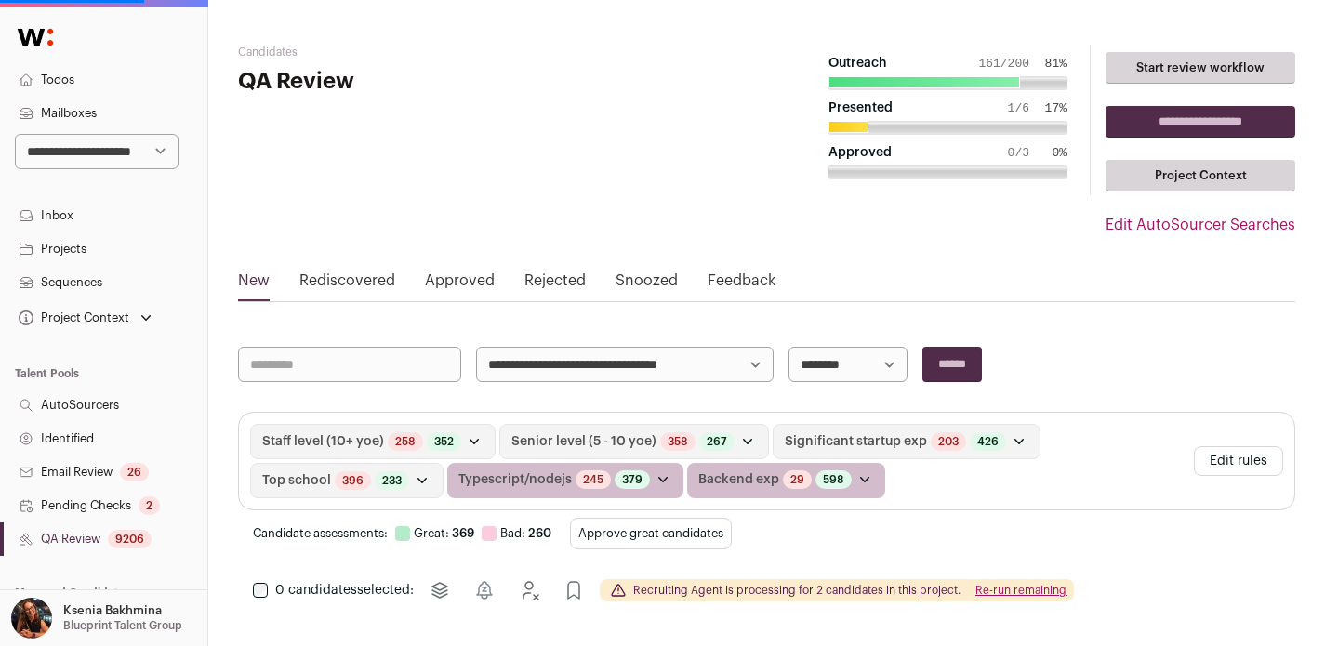
click at [370, 279] on link "Rediscovered" at bounding box center [347, 285] width 96 height 30
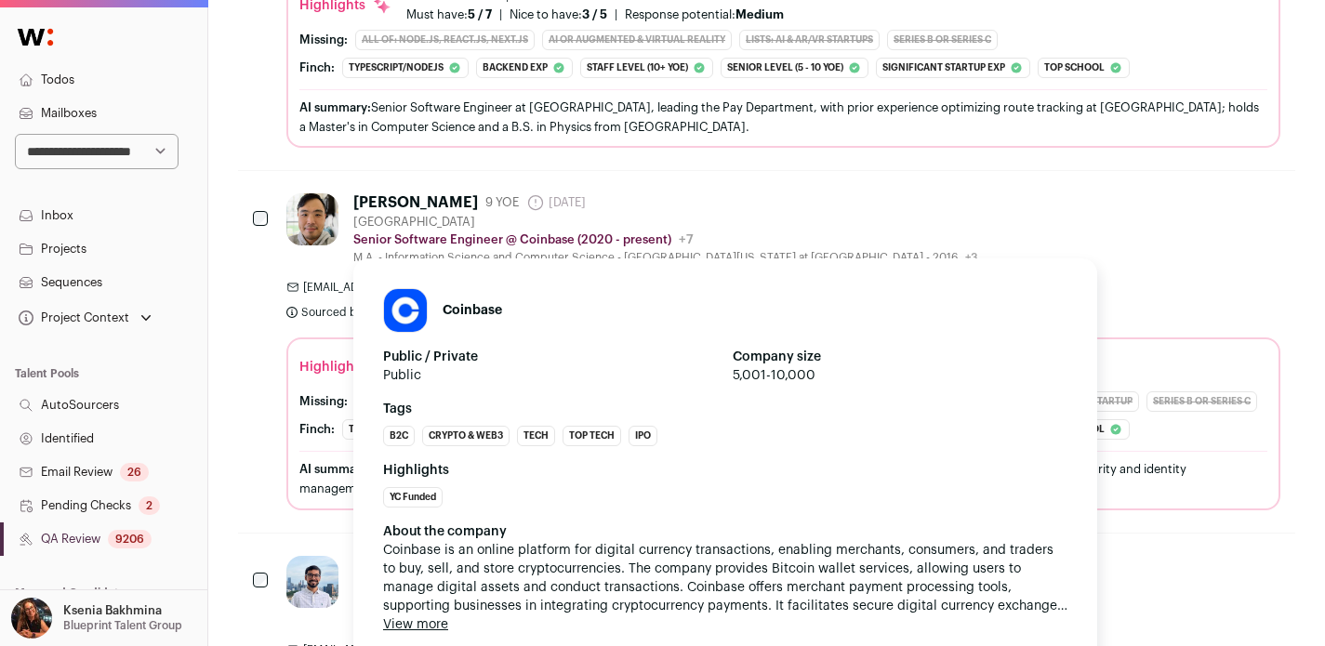
scroll to position [1016, 0]
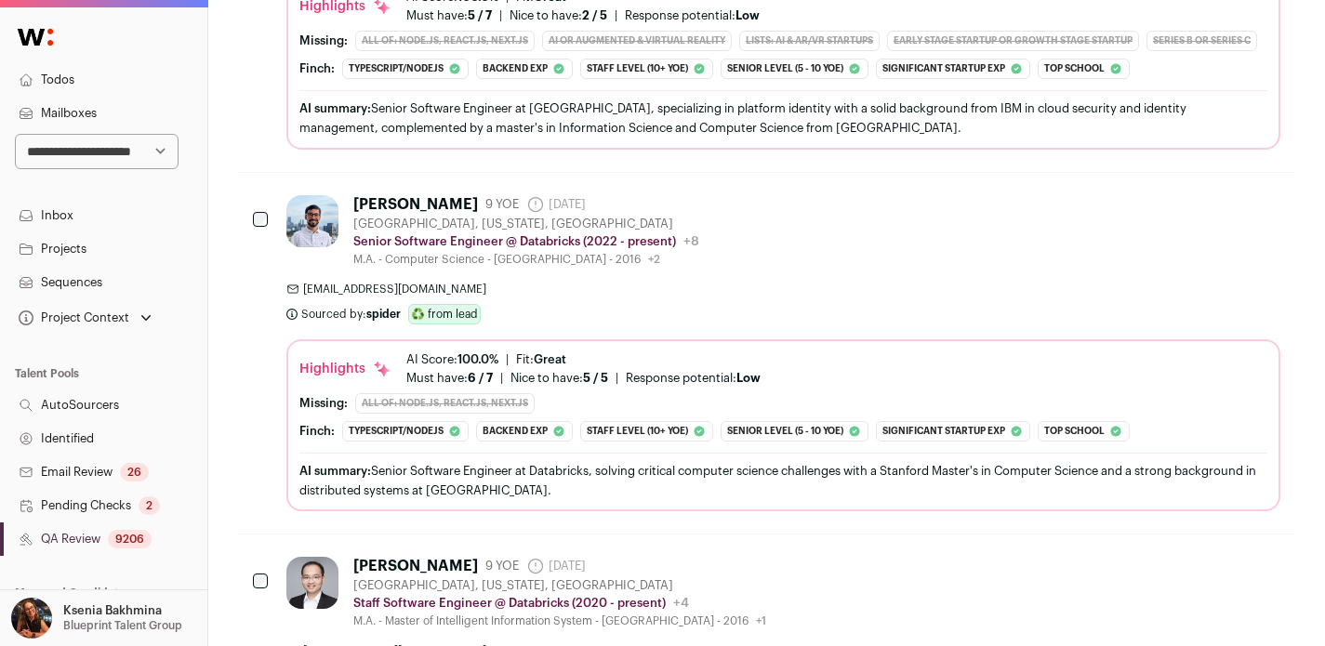
click at [365, 202] on div "Vivek Jain" at bounding box center [415, 204] width 125 height 19
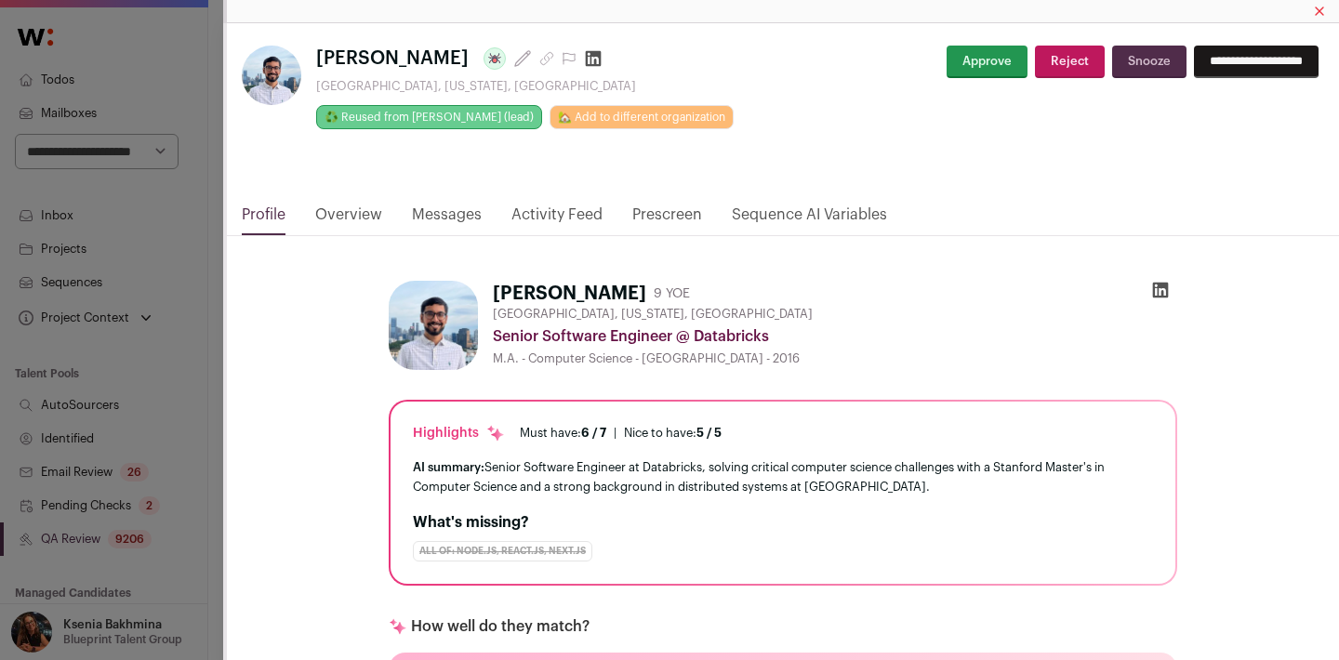
click at [216, 286] on div "**********" at bounding box center [669, 330] width 1339 height 660
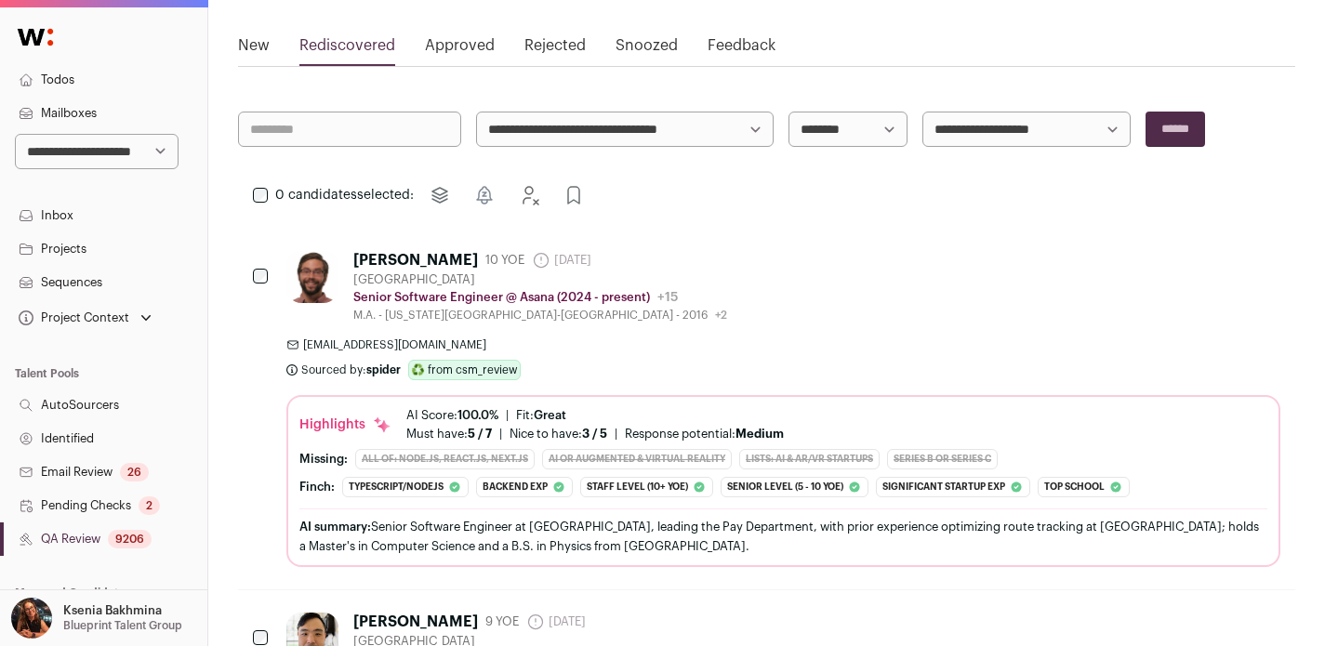
scroll to position [0, 0]
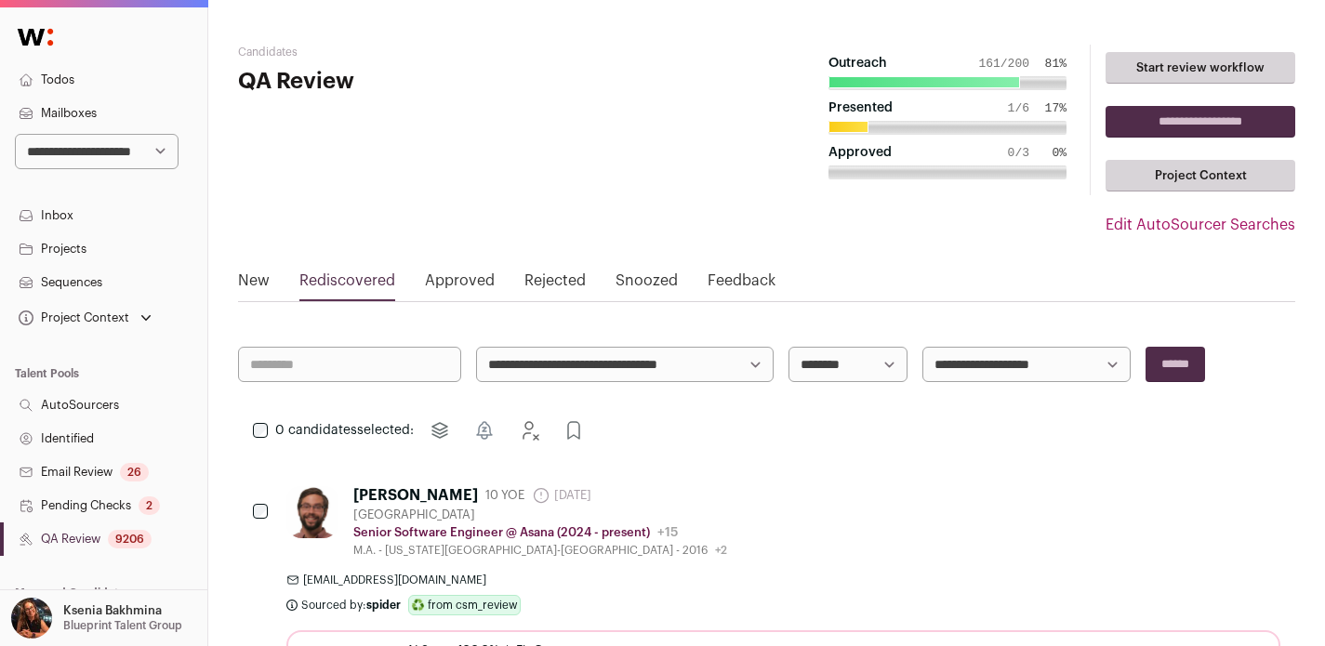
click at [259, 421] on div "0 candidates selected: Move to project Snooze Reject Approve" at bounding box center [766, 430] width 1057 height 37
click at [77, 152] on select "**********" at bounding box center [97, 151] width 164 height 35
select select "*****"
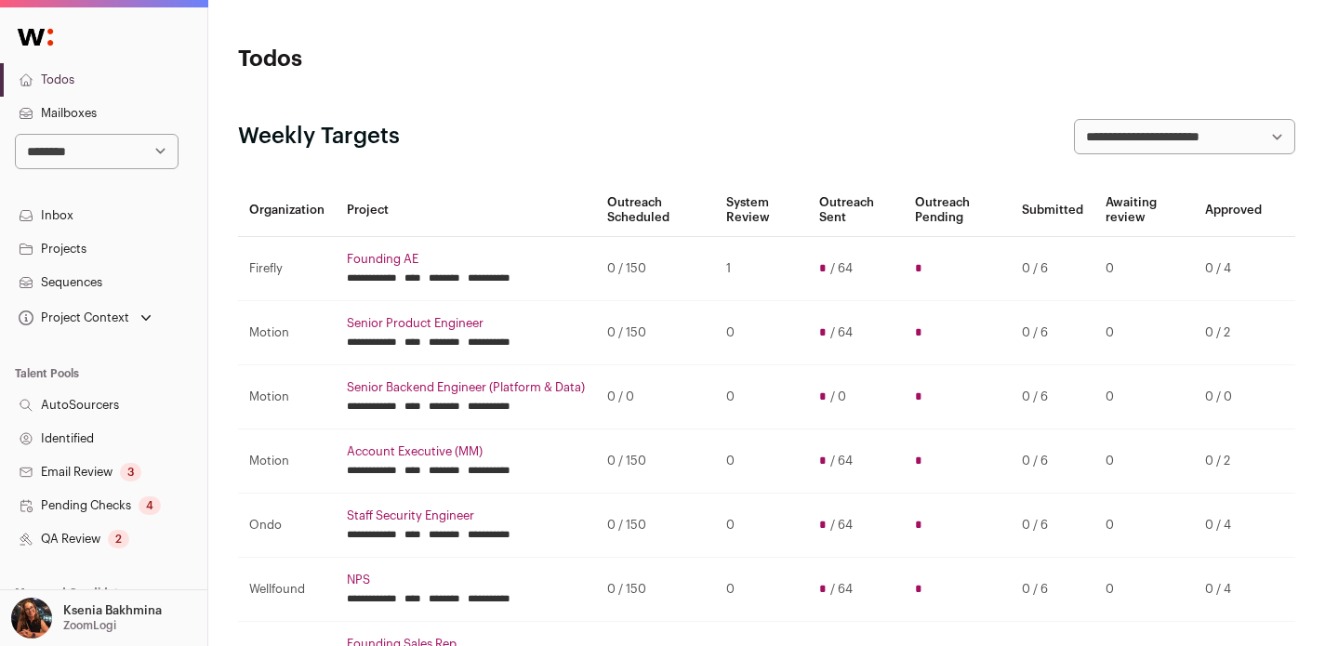
click at [63, 528] on link "QA Review 2" at bounding box center [103, 539] width 207 height 33
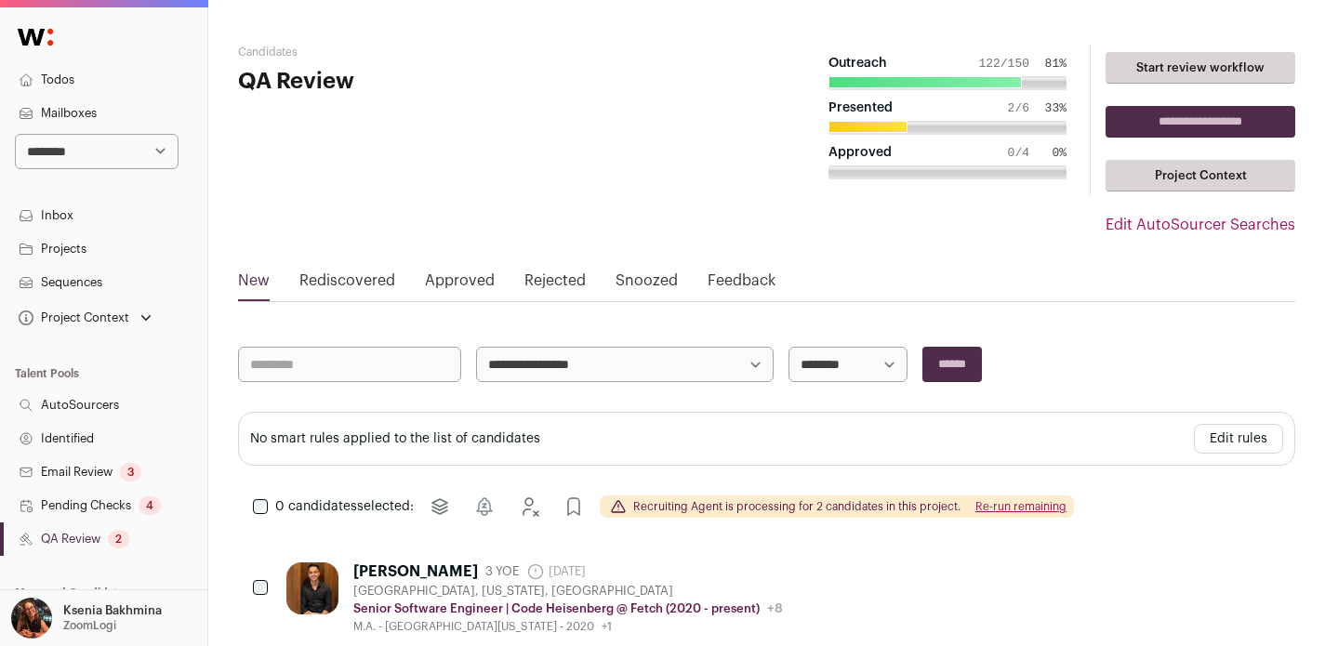
click at [362, 275] on link "Rediscovered" at bounding box center [347, 285] width 96 height 30
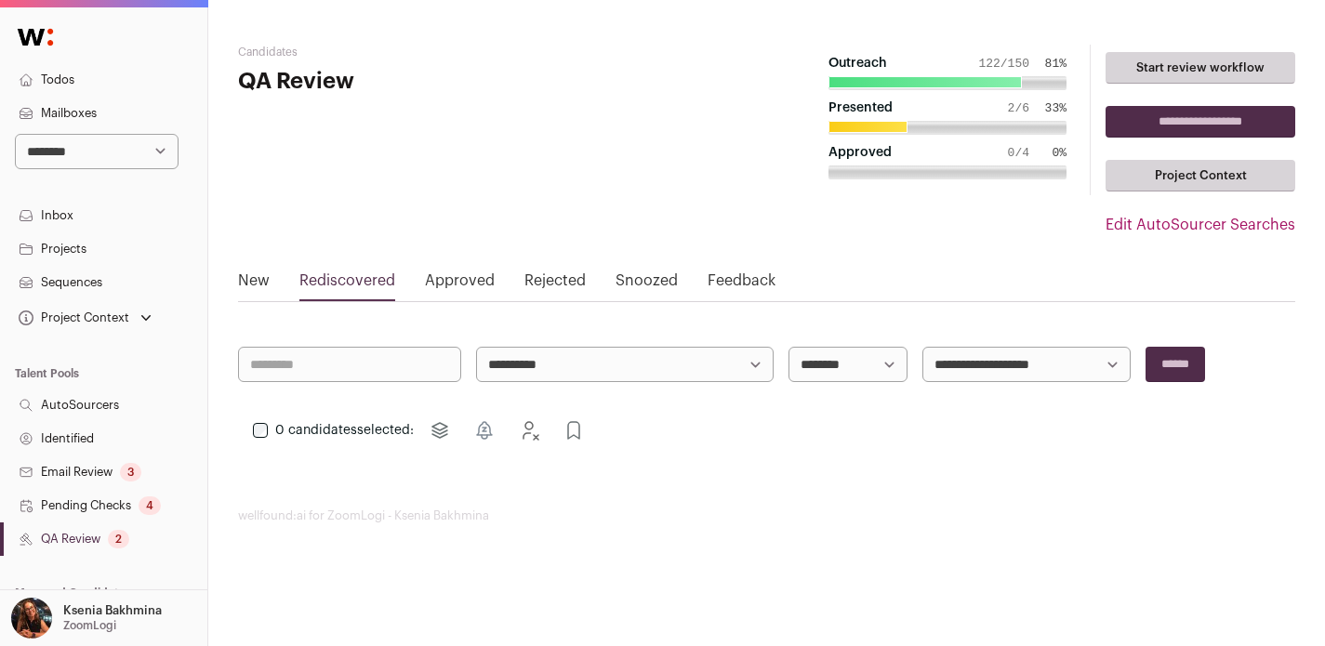
scroll to position [424, 0]
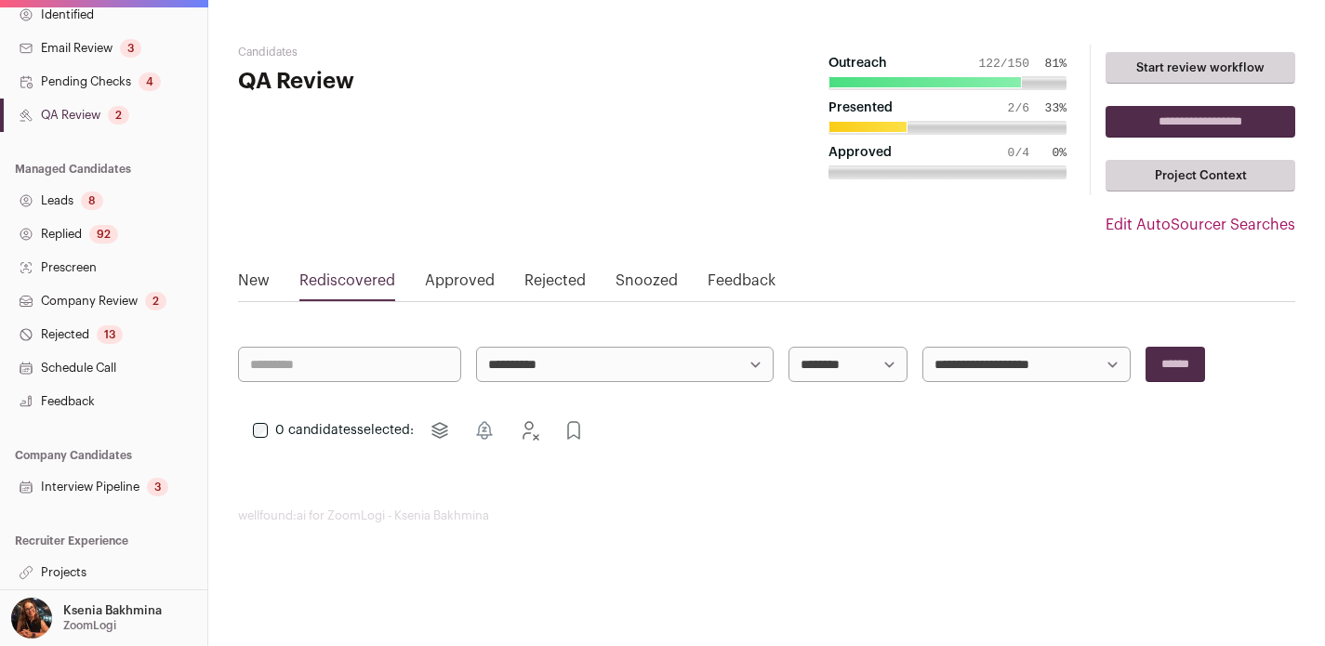
click at [78, 565] on link "Projects" at bounding box center [103, 572] width 207 height 33
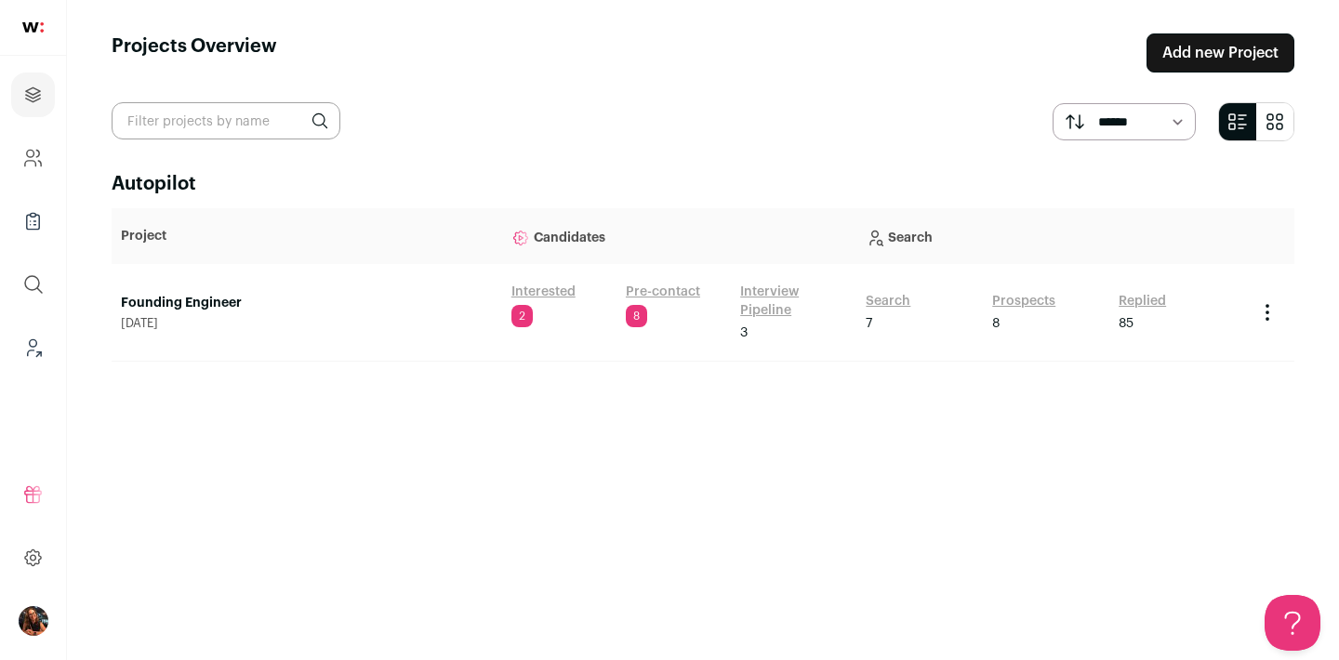
click at [205, 300] on link "Founding Engineer" at bounding box center [307, 303] width 372 height 19
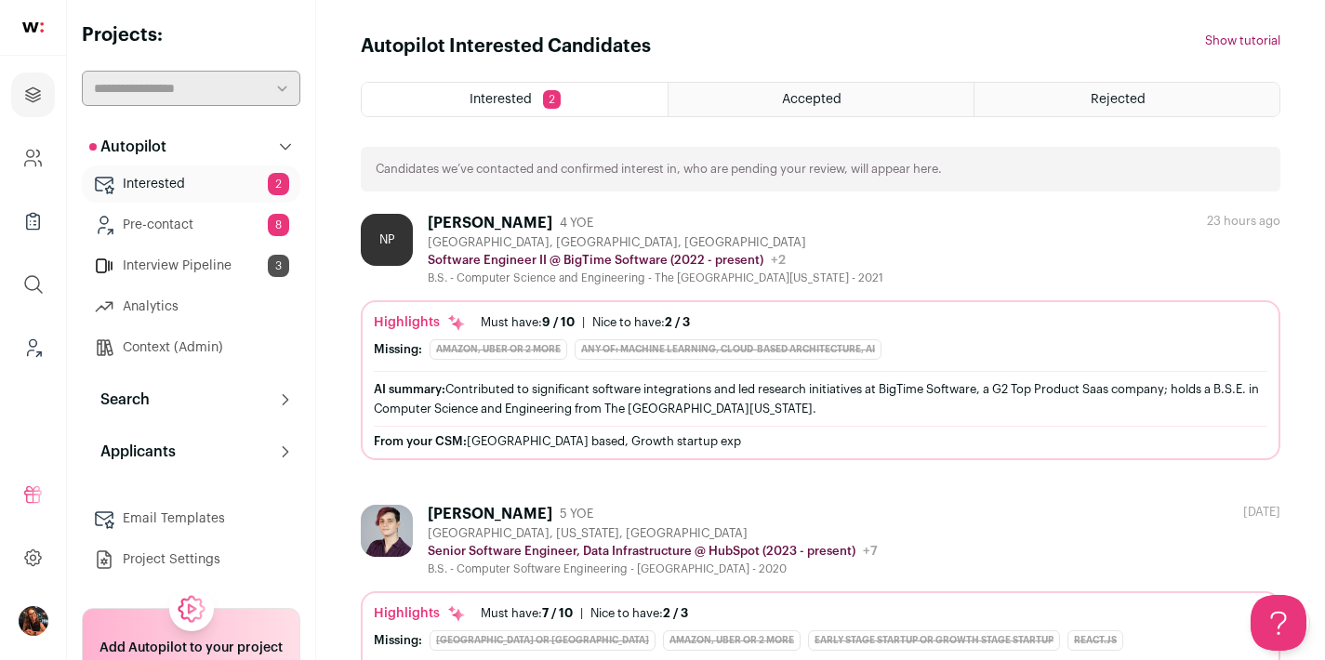
click at [219, 387] on button "Search" at bounding box center [191, 399] width 219 height 37
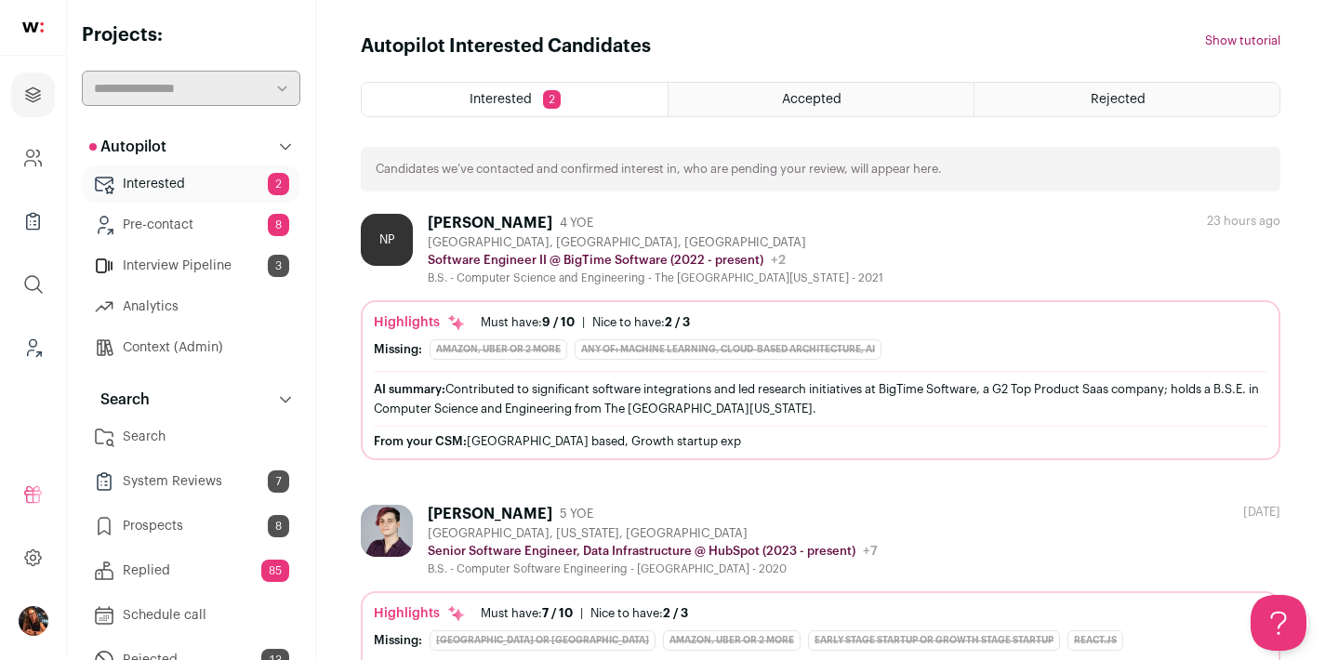
click at [186, 532] on link "Prospects 8" at bounding box center [191, 526] width 219 height 37
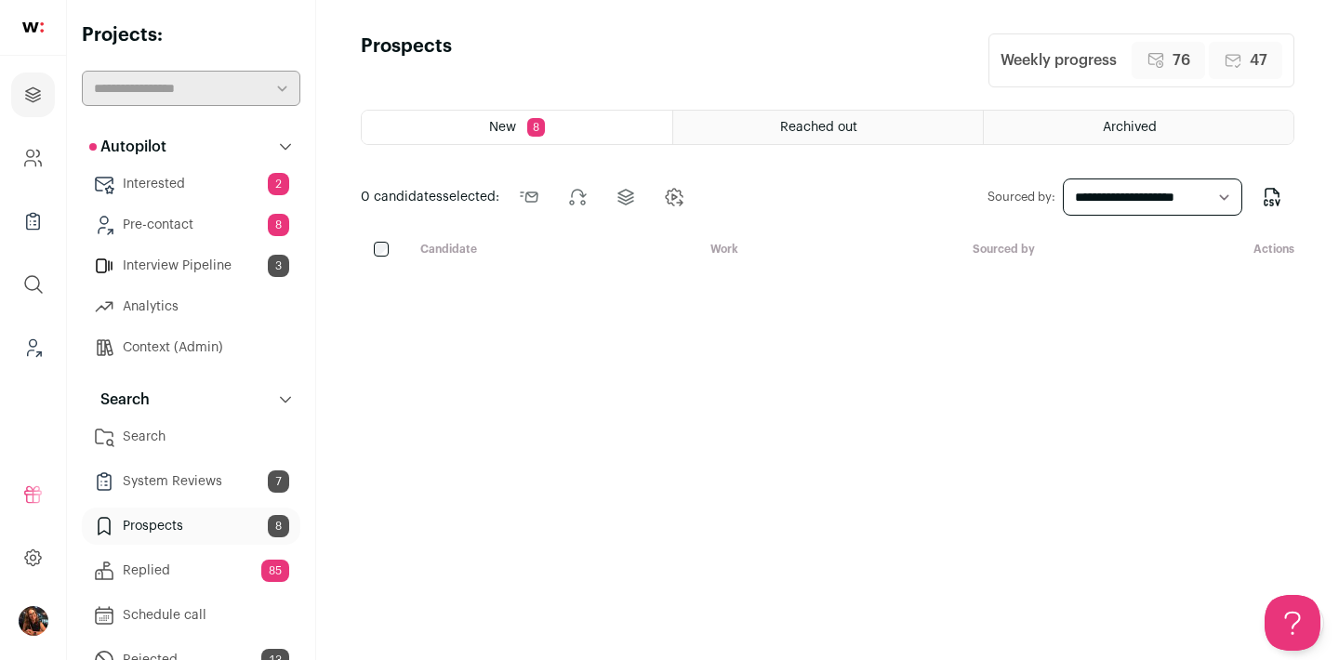
click at [781, 127] on span "Reached out" at bounding box center [818, 127] width 77 height 13
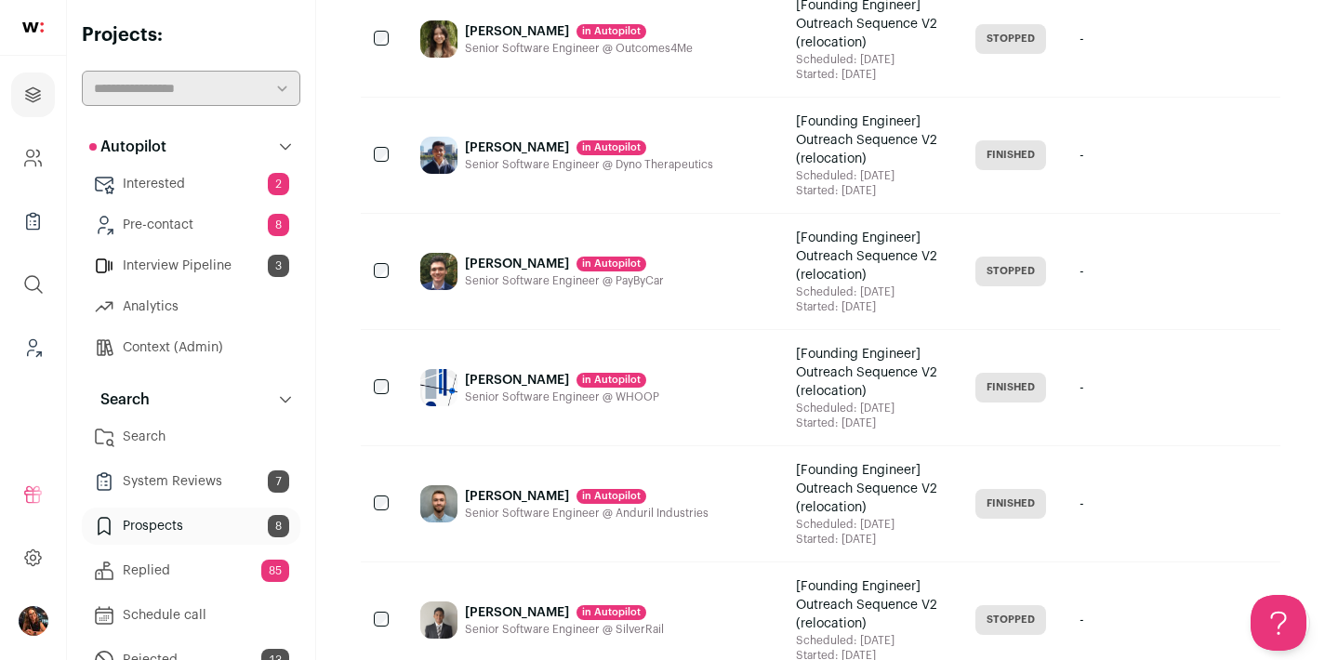
scroll to position [2145, 0]
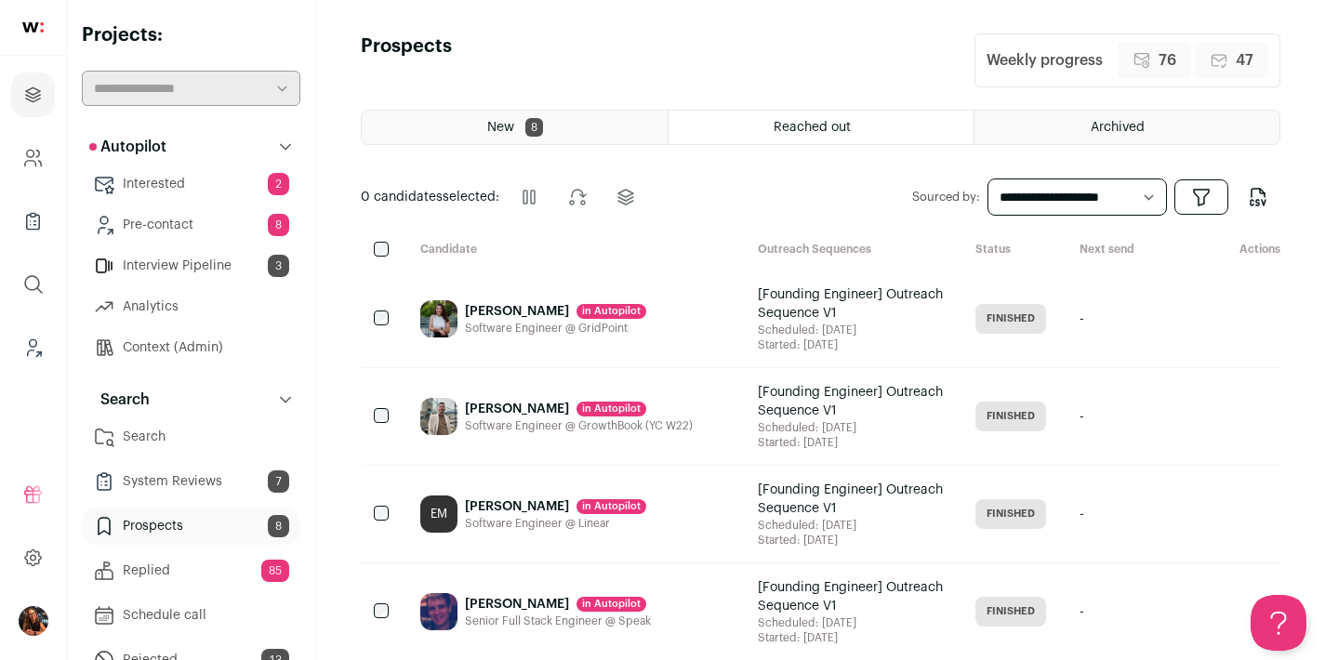
click at [1035, 201] on select "**********" at bounding box center [1078, 197] width 180 height 37
select select "***"
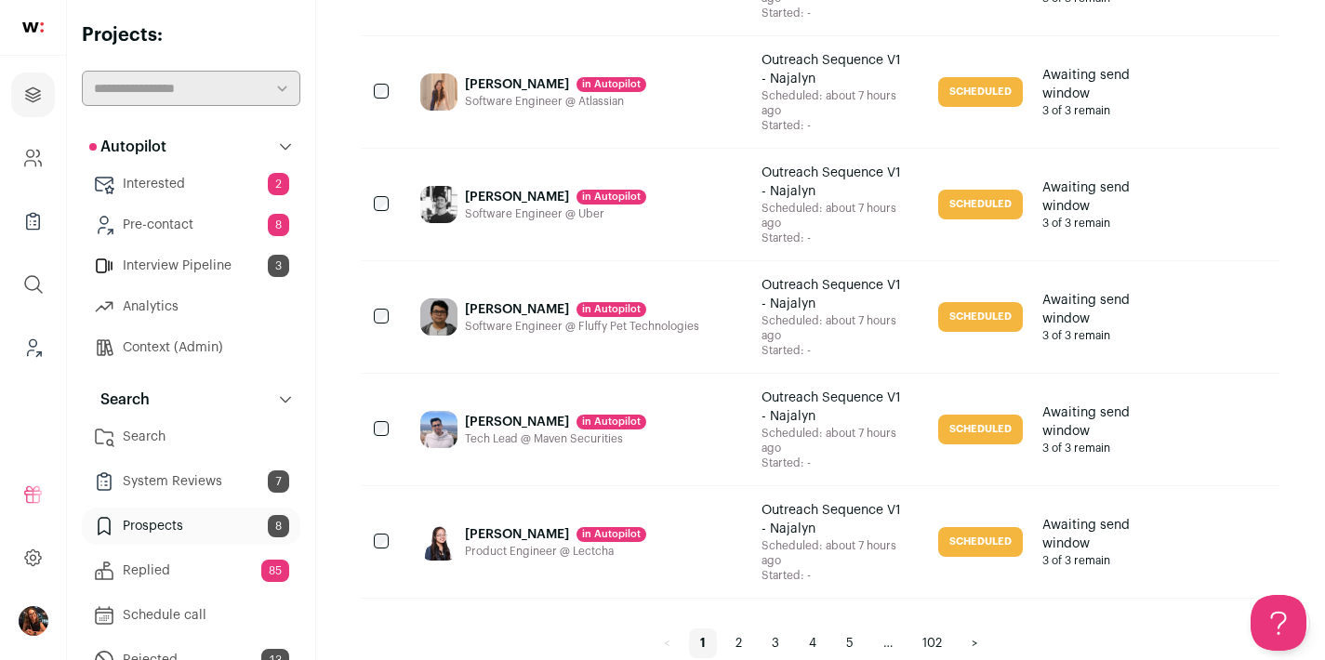
scroll to position [2516, 0]
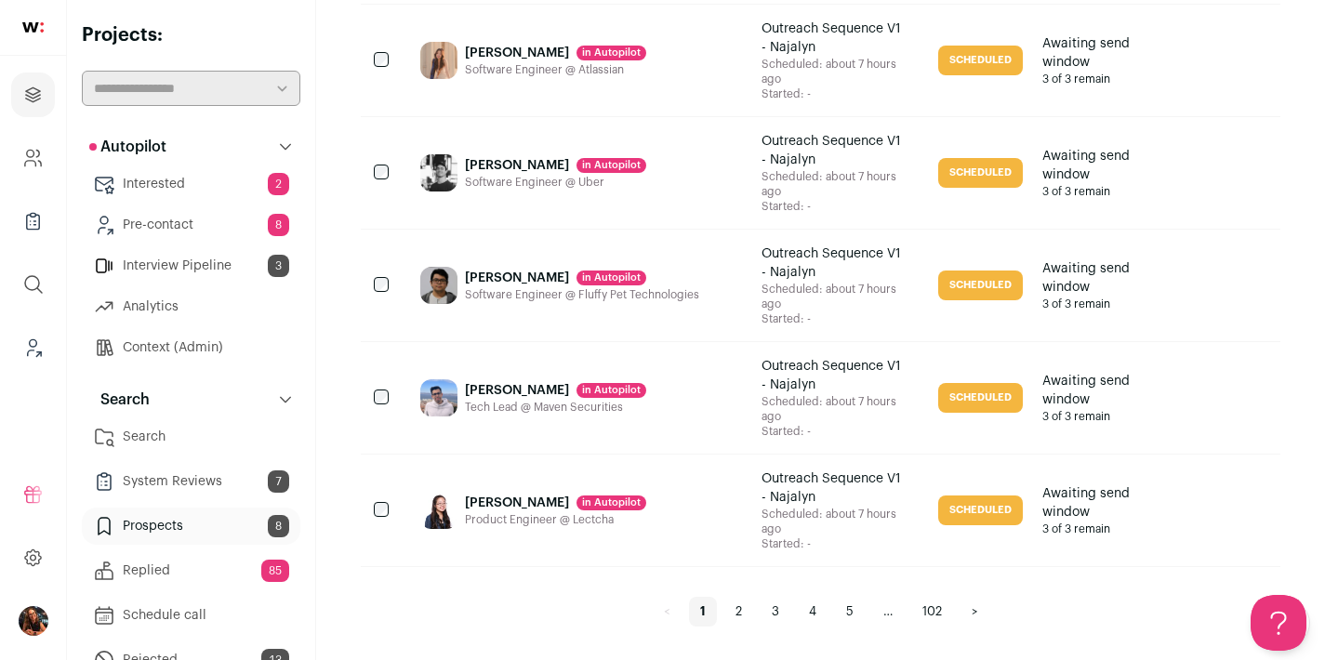
click at [937, 614] on link "102" at bounding box center [932, 612] width 42 height 30
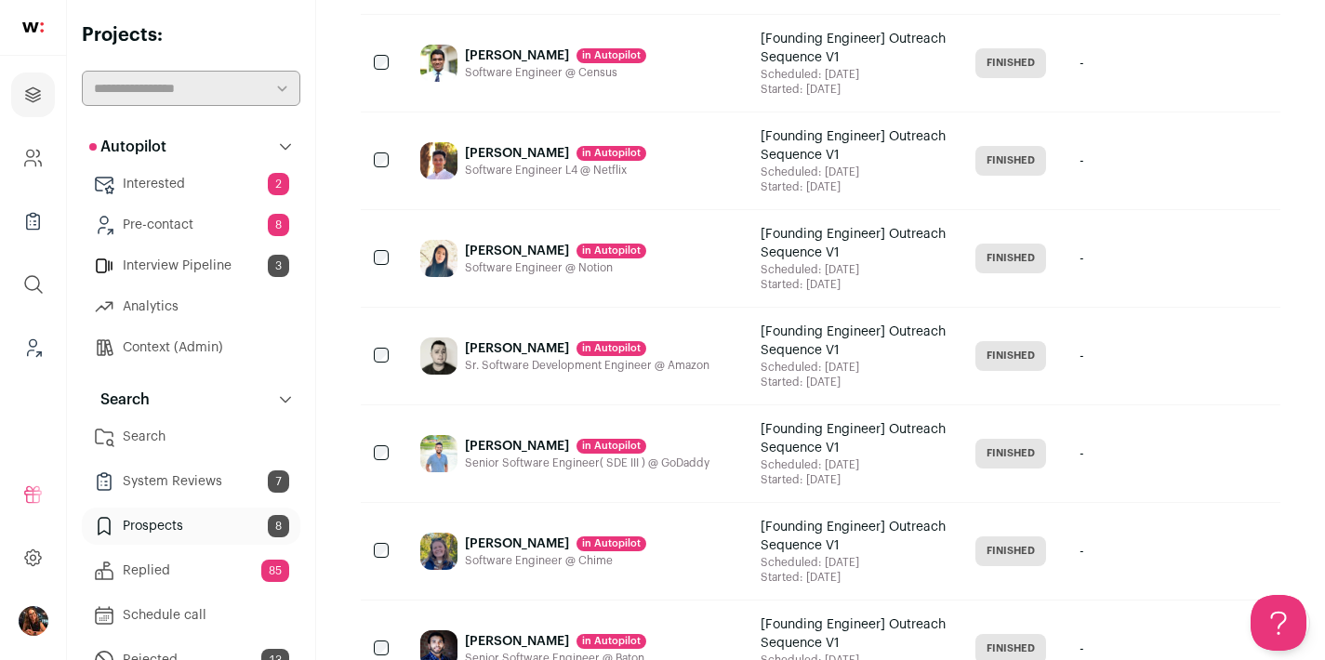
scroll to position [1266, 0]
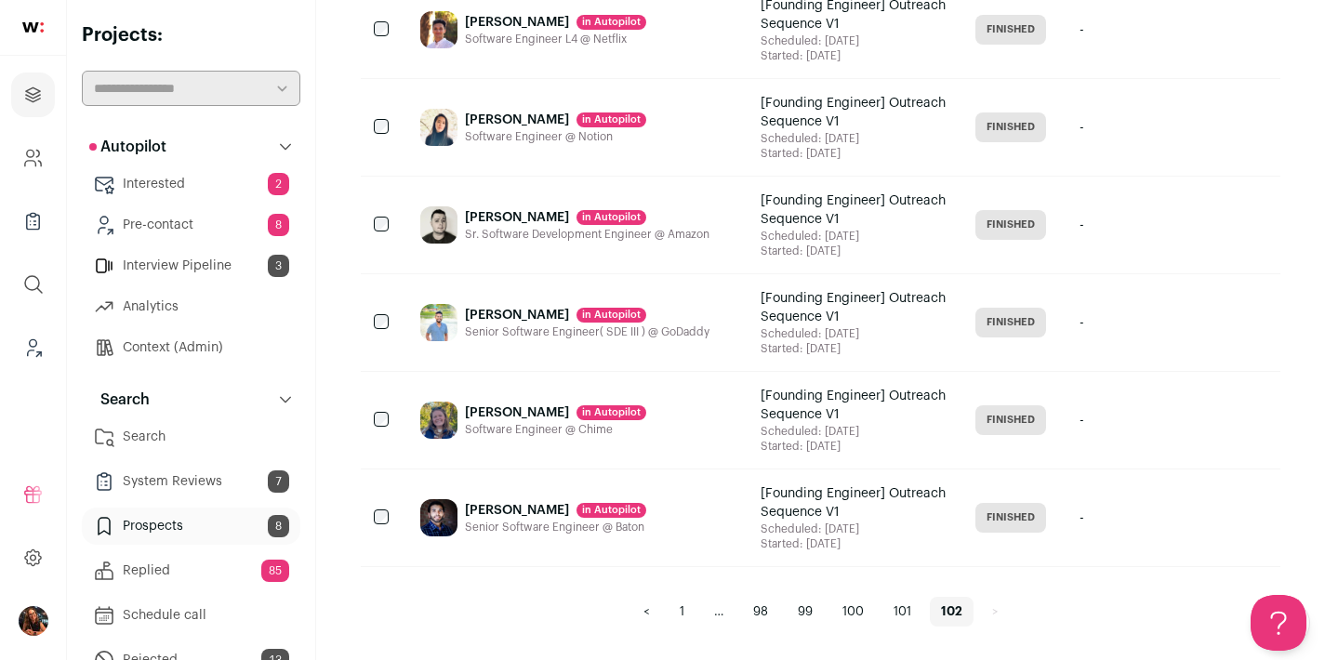
drag, startPoint x: 884, startPoint y: 548, endPoint x: 748, endPoint y: 515, distance: 140.5
click at [761, 515] on div "[Founding Engineer] Outreach Sequence V1 Scheduled: 4 months ago Started: 4 mon…" at bounding box center [853, 518] width 185 height 67
click at [761, 515] on div "[Founding Engineer] Outreach Sequence V1" at bounding box center [853, 503] width 185 height 37
drag, startPoint x: 756, startPoint y: 515, endPoint x: 856, endPoint y: 555, distance: 108.1
click at [856, 555] on div "[Founding Engineer] Outreach Sequence V1 Scheduled: 4 months ago Started: 4 mon…" at bounding box center [853, 518] width 215 height 97
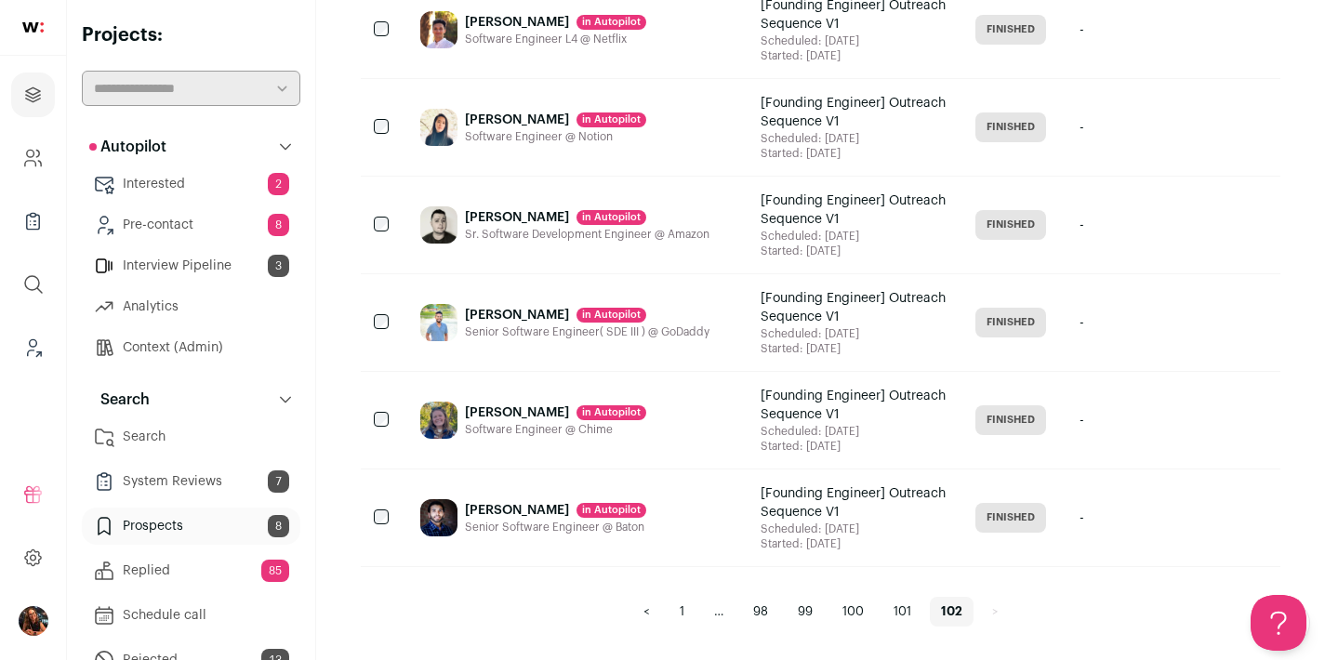
click at [855, 555] on div "[Founding Engineer] Outreach Sequence V1 Scheduled: 4 months ago Started: 4 mon…" at bounding box center [853, 518] width 215 height 97
drag, startPoint x: 861, startPoint y: 547, endPoint x: 739, endPoint y: 511, distance: 127.1
click at [761, 511] on div "[Founding Engineer] Outreach Sequence V1 Scheduled: 4 months ago Started: 4 mon…" at bounding box center [853, 518] width 185 height 67
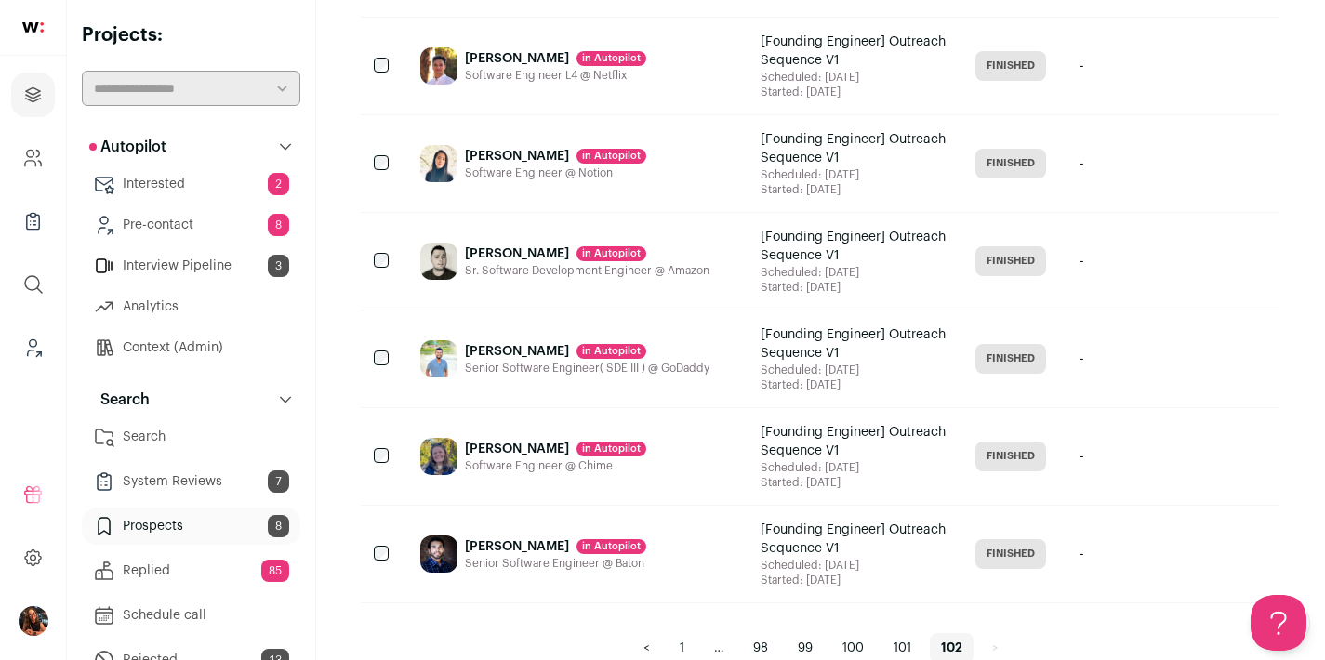
drag, startPoint x: 785, startPoint y: 189, endPoint x: 889, endPoint y: 194, distance: 104.3
click at [889, 194] on div "Started: 4 months ago" at bounding box center [853, 189] width 185 height 15
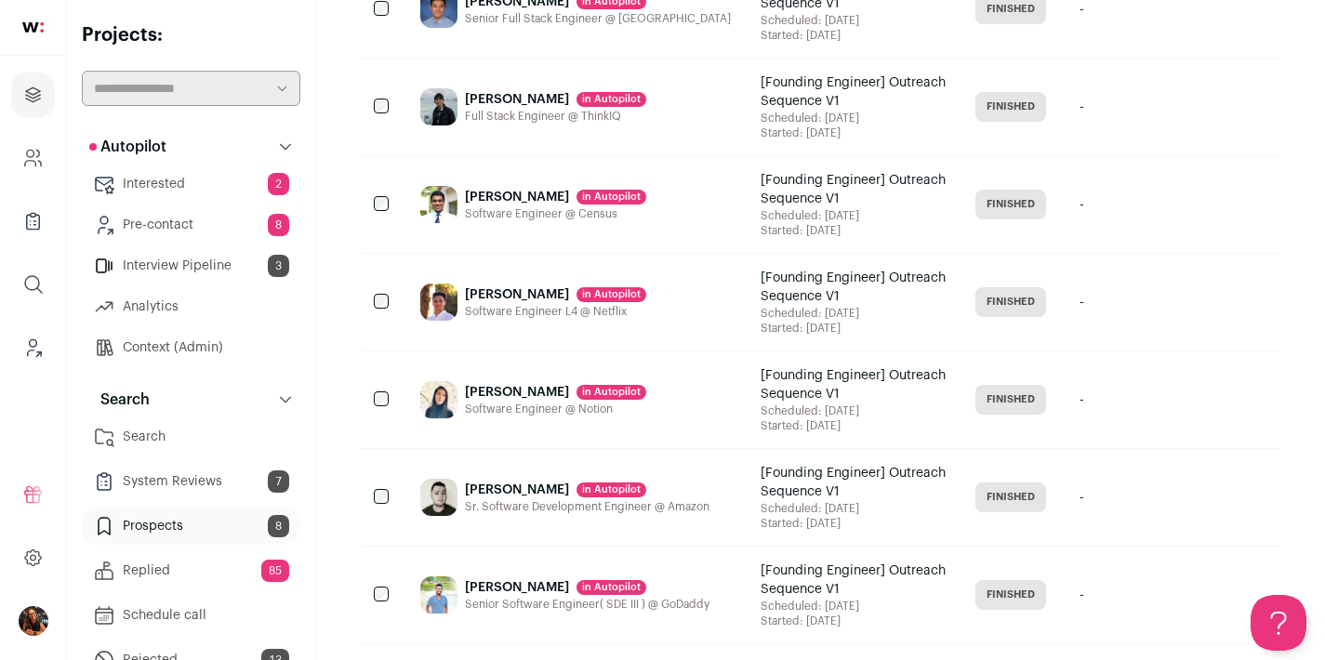
scroll to position [839, 0]
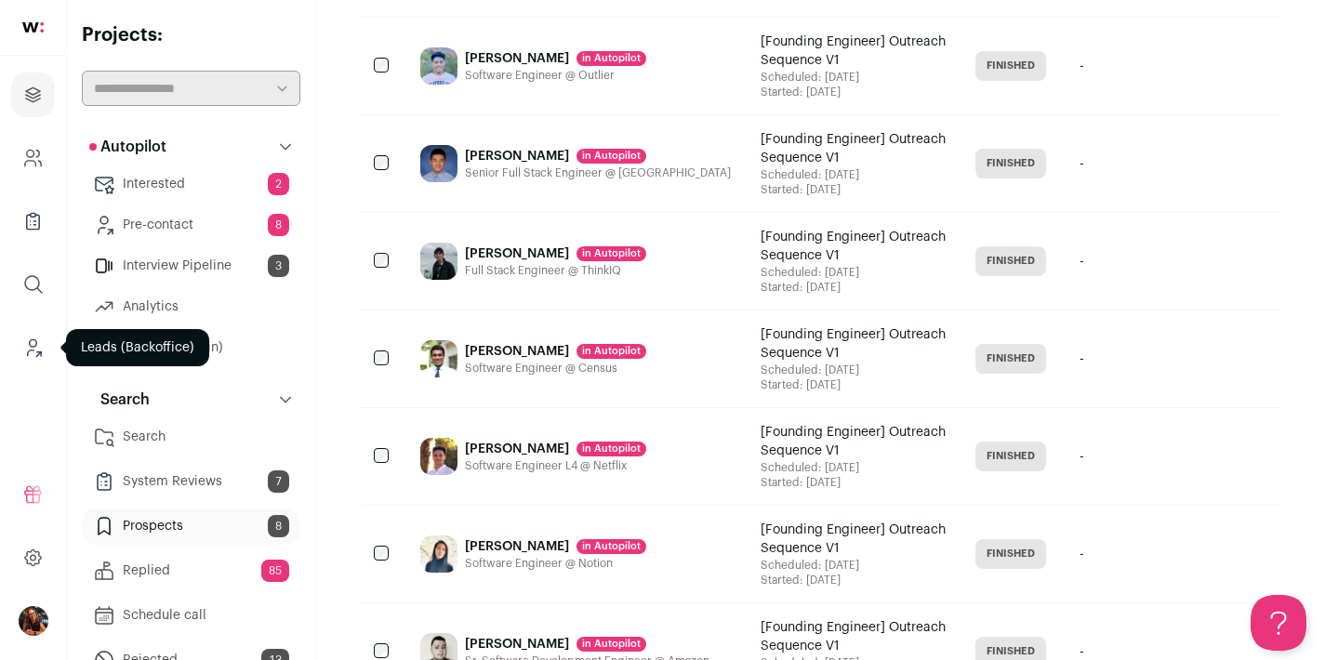
click at [26, 346] on icon "Leads (Backoffice)" at bounding box center [32, 348] width 21 height 22
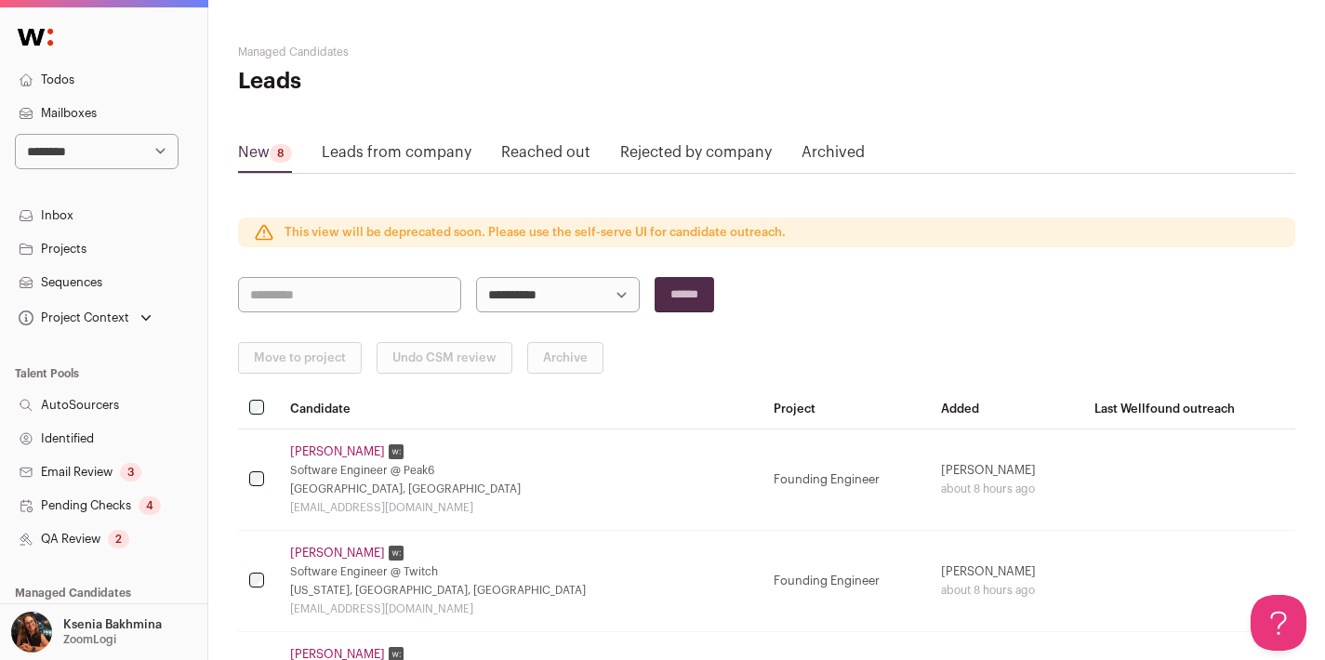
click at [65, 246] on link "Projects" at bounding box center [103, 248] width 207 height 33
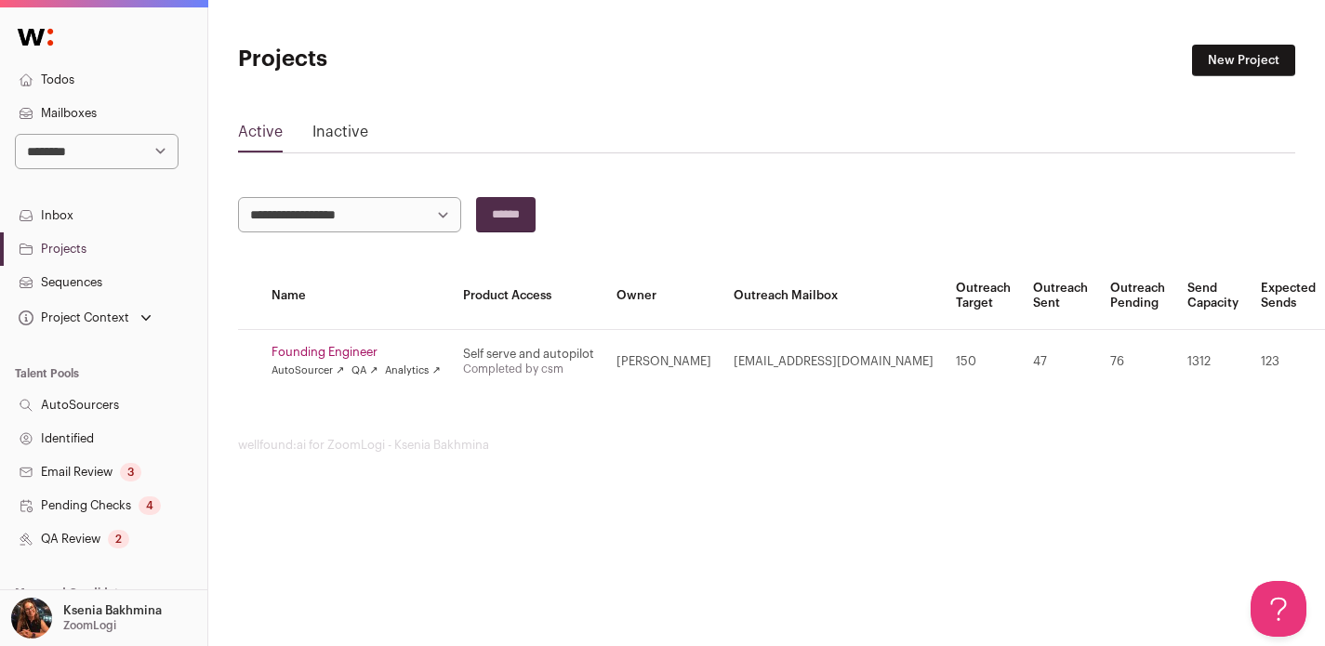
click at [336, 353] on link "Founding Engineer" at bounding box center [356, 352] width 169 height 15
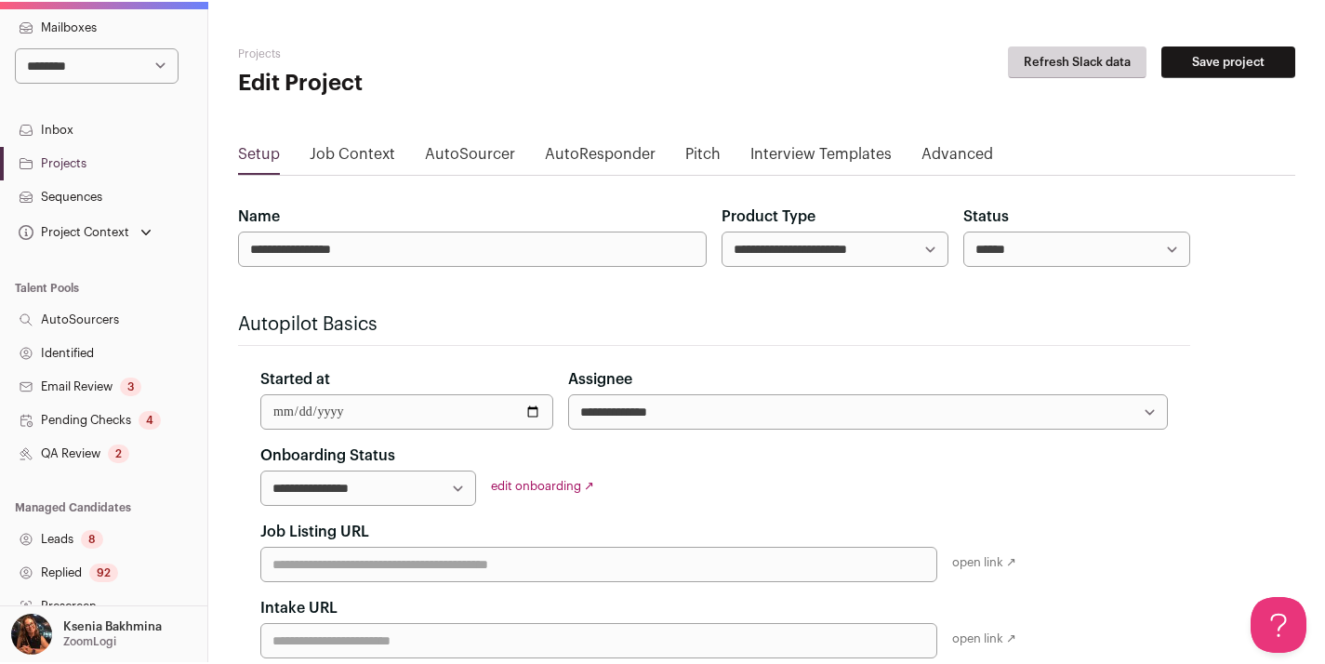
scroll to position [107, 0]
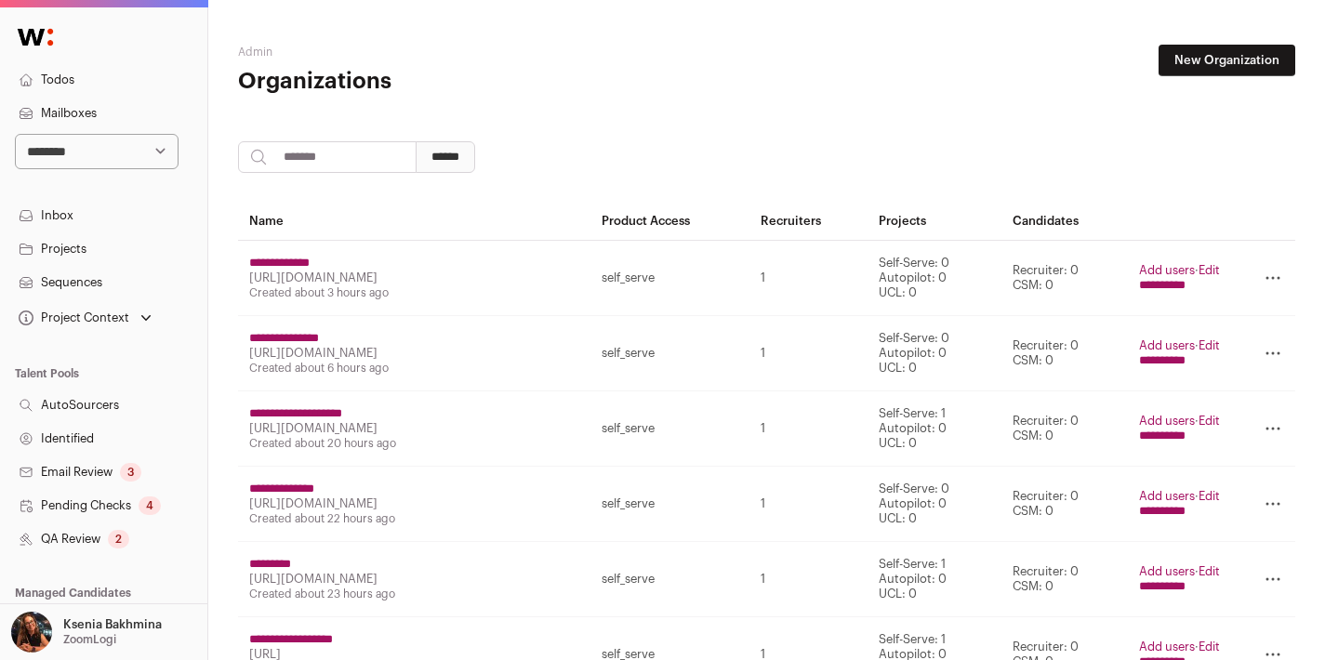
click at [115, 142] on select "**********" at bounding box center [97, 151] width 164 height 35
click at [68, 150] on select "**********" at bounding box center [97, 151] width 164 height 35
click at [99, 152] on select "**********" at bounding box center [97, 151] width 164 height 35
click at [106, 647] on div "Ksenia Bakhmina ZoomLogi" at bounding box center [112, 632] width 99 height 41
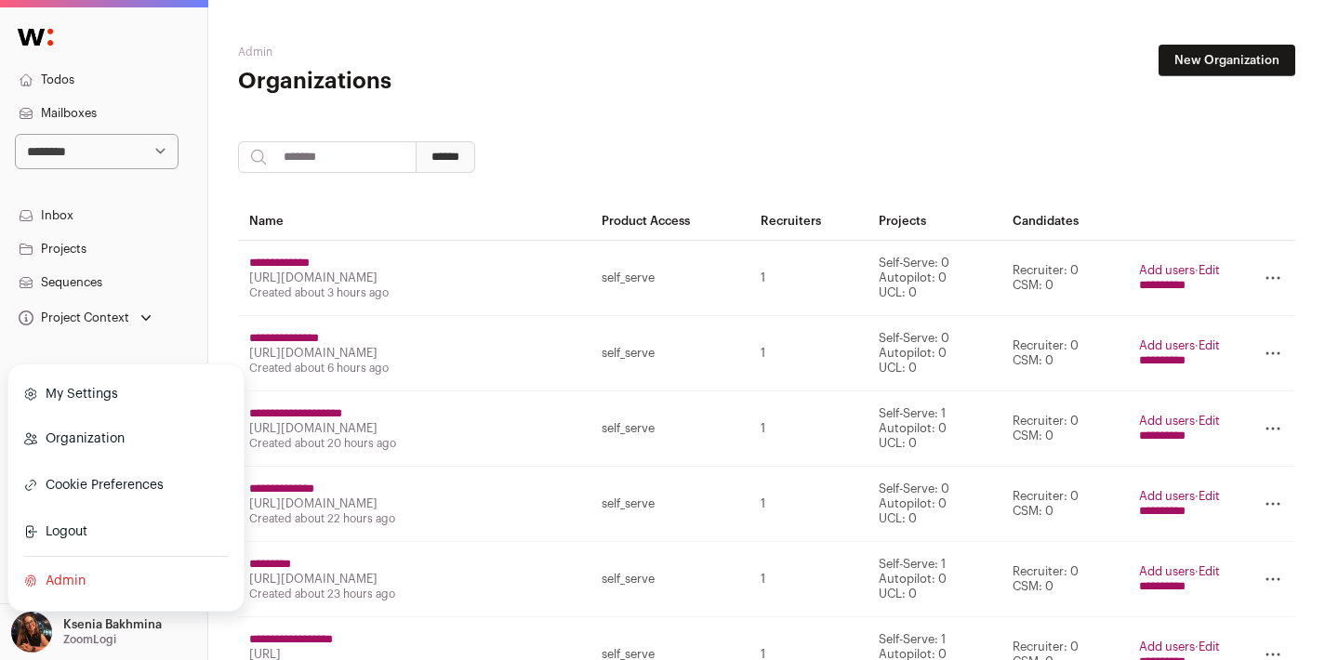
click at [60, 579] on link "Admin" at bounding box center [126, 581] width 206 height 41
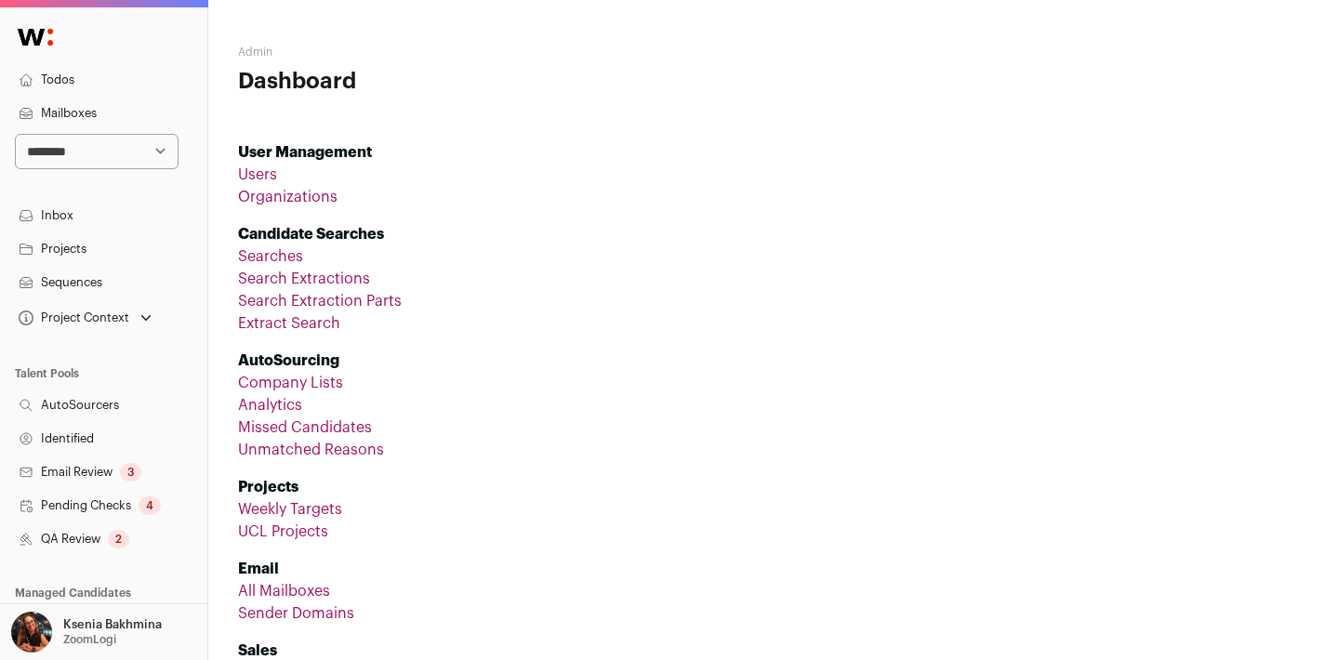
click at [300, 190] on link "Organizations" at bounding box center [288, 197] width 100 height 15
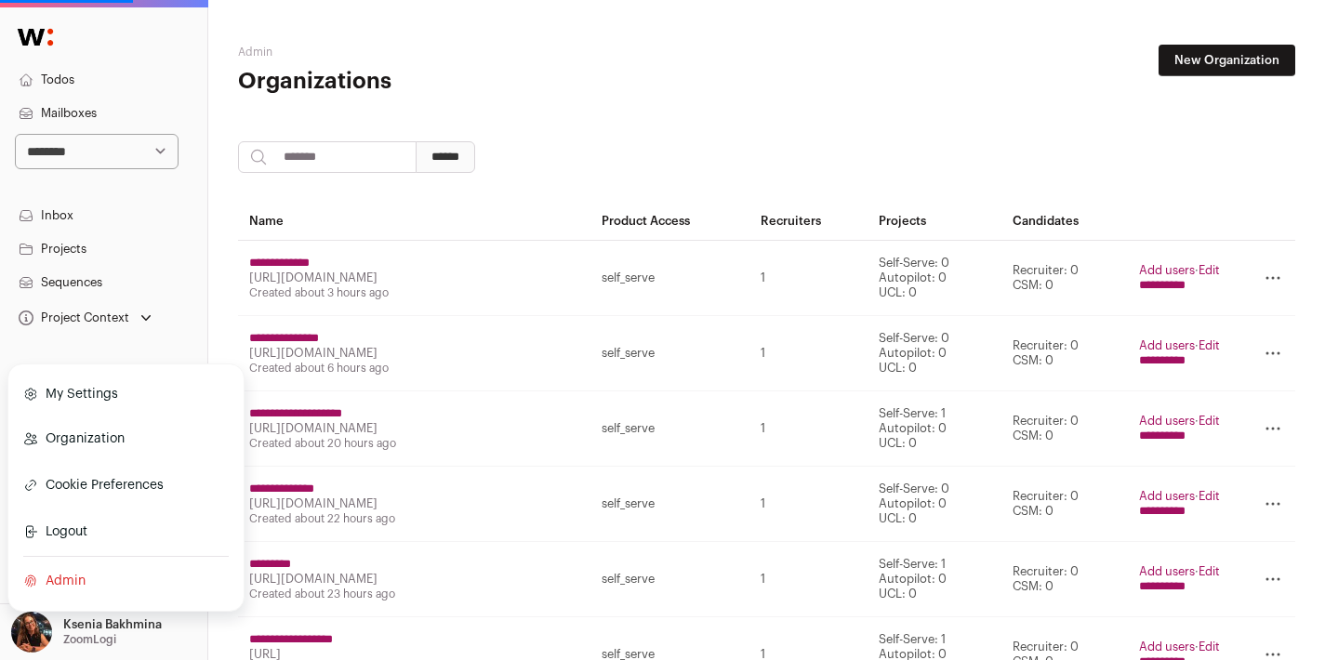
click at [310, 156] on input "search" at bounding box center [327, 157] width 179 height 32
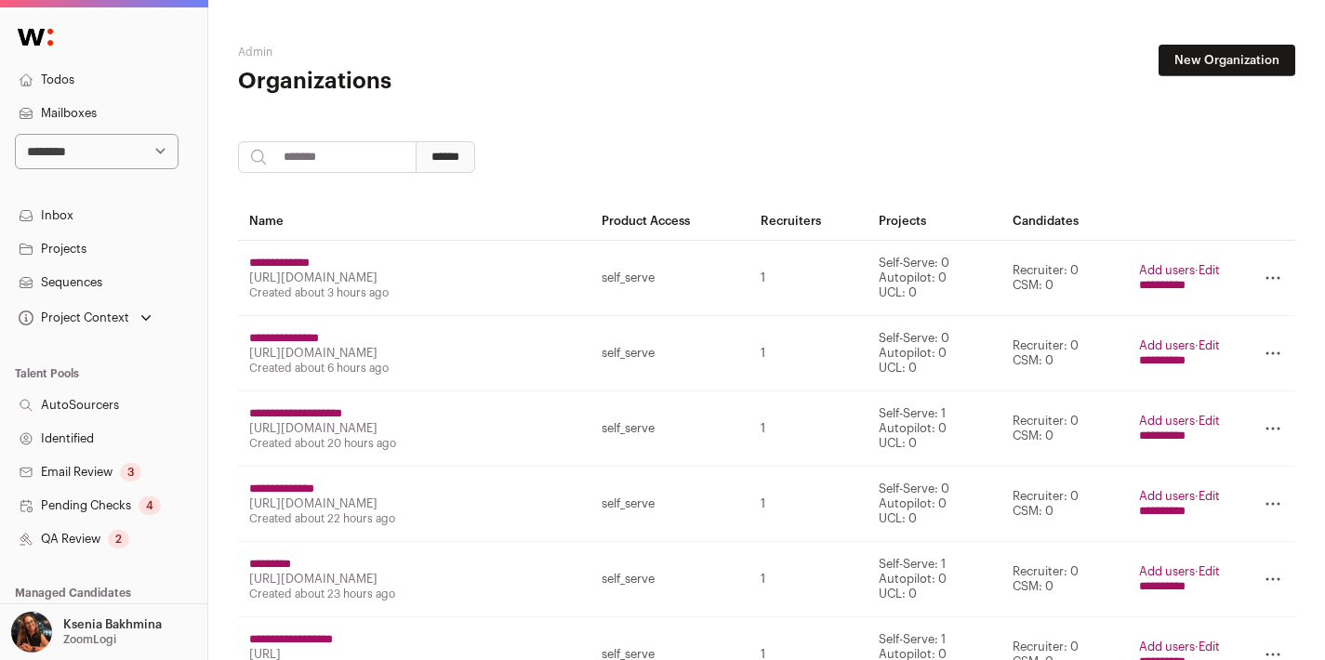
click at [317, 158] on input "search" at bounding box center [327, 157] width 179 height 32
type input "******"
click at [450, 158] on input "******" at bounding box center [446, 157] width 60 height 32
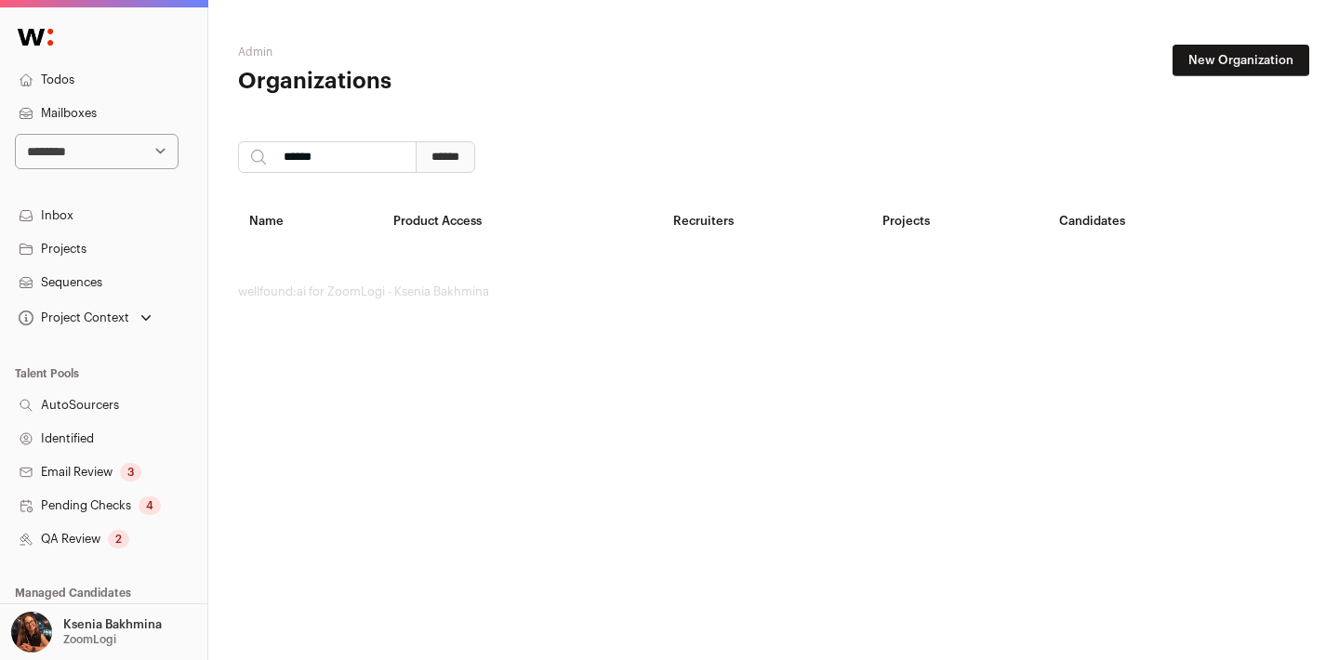
click at [329, 165] on input "******" at bounding box center [327, 157] width 179 height 32
type input "********"
click at [416, 141] on input "******" at bounding box center [446, 157] width 60 height 32
click at [409, 158] on input "********" at bounding box center [327, 157] width 179 height 32
click at [1210, 60] on link "New Organization" at bounding box center [1241, 61] width 137 height 32
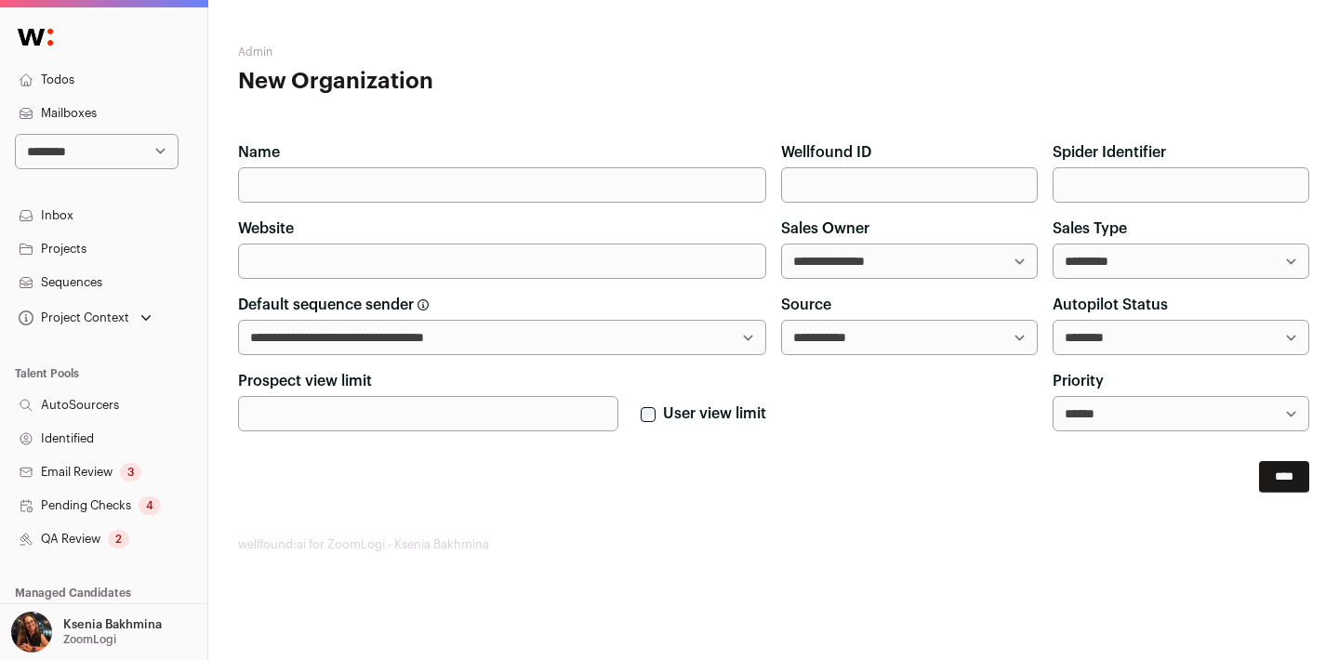
click at [318, 179] on input "Name" at bounding box center [502, 184] width 528 height 35
type input "********"
click at [858, 185] on input "Wellfound ID" at bounding box center [909, 184] width 257 height 35
paste input "*******"
type input "*******"
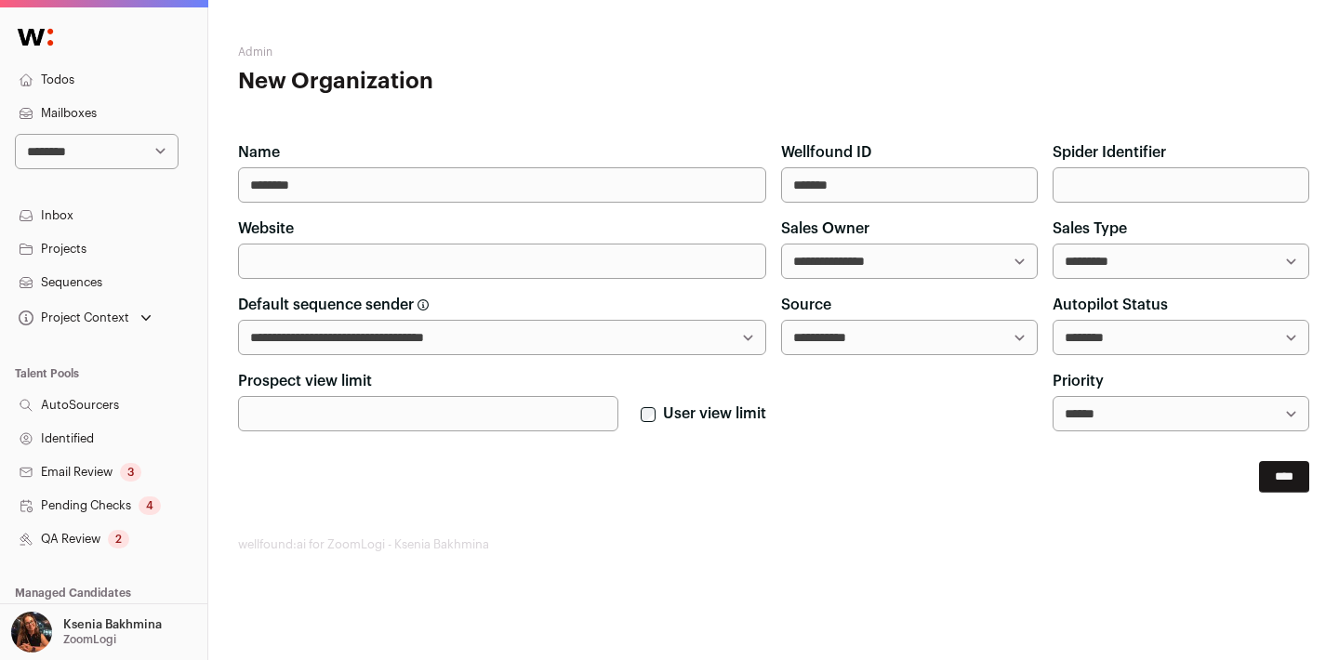
click at [429, 264] on input "Website" at bounding box center [502, 261] width 528 height 35
click at [890, 256] on select "**********" at bounding box center [909, 261] width 257 height 35
select select "**"
click at [404, 256] on input "Website" at bounding box center [502, 261] width 528 height 35
paste input "**********"
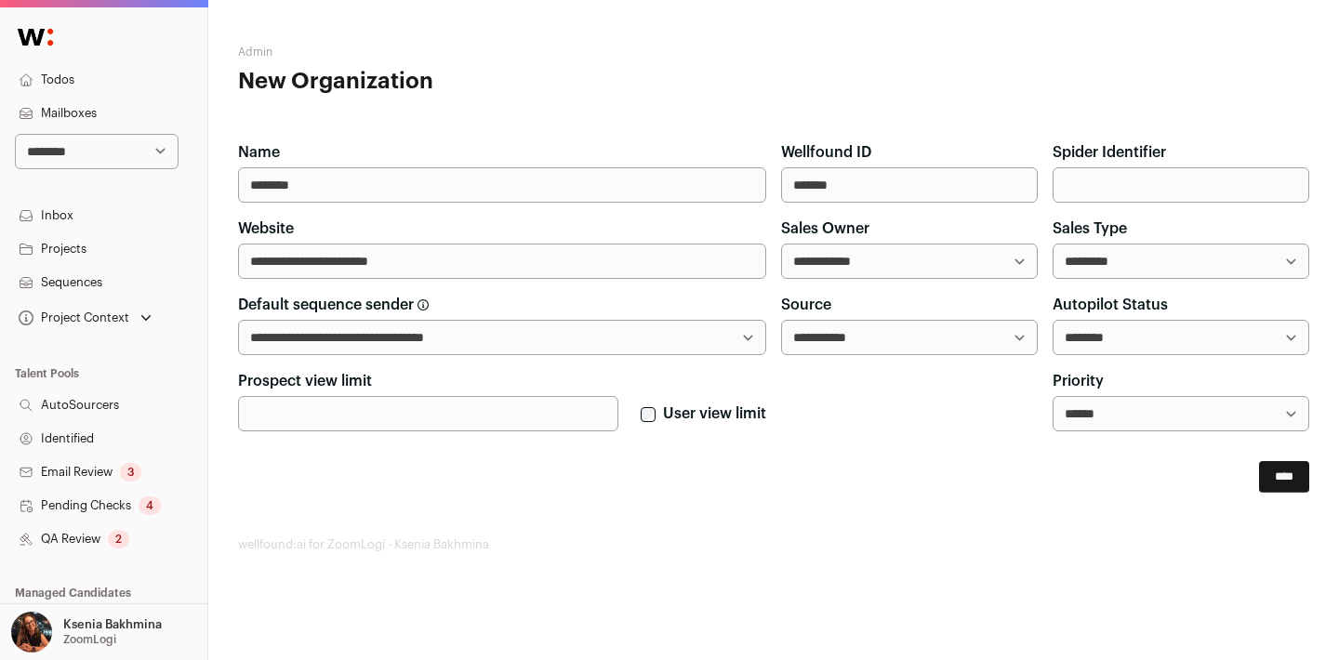
type input "**********"
click at [1149, 336] on select "**********" at bounding box center [1181, 337] width 257 height 35
select select "******"
click at [1084, 263] on select "**********" at bounding box center [1181, 261] width 257 height 35
click at [1271, 467] on input "****" at bounding box center [1284, 477] width 50 height 32
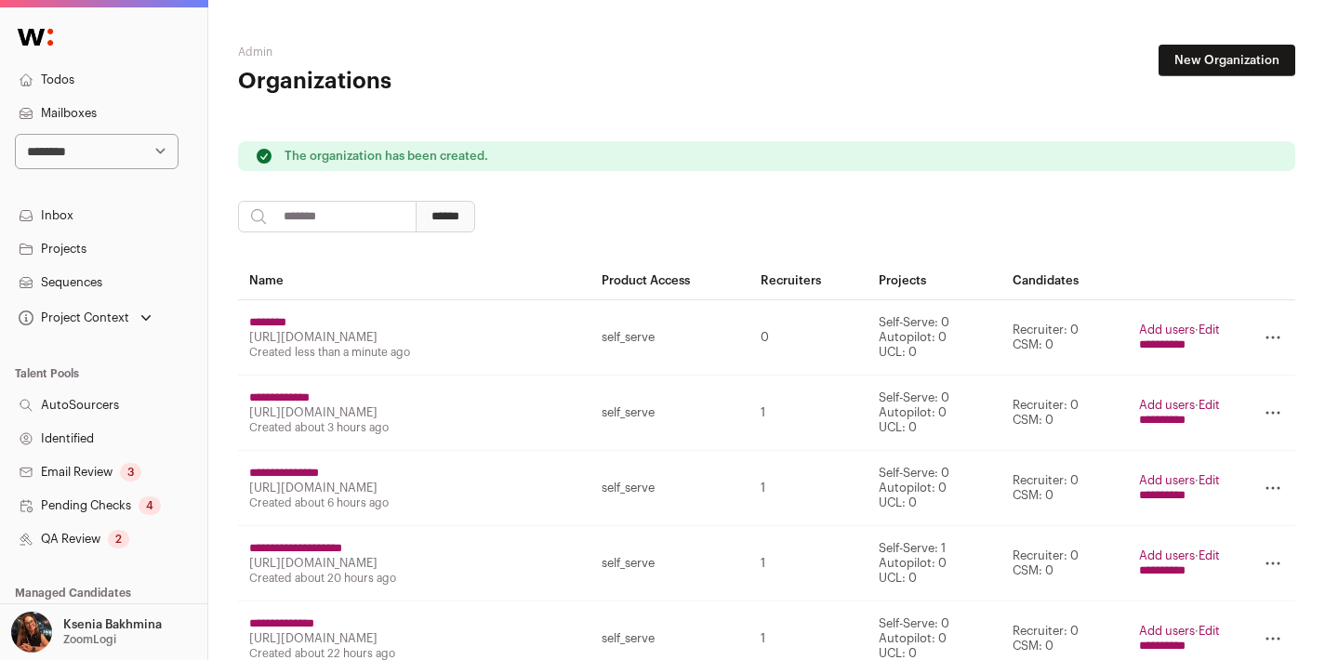
click at [1220, 325] on link "Edit" at bounding box center [1209, 330] width 21 height 12
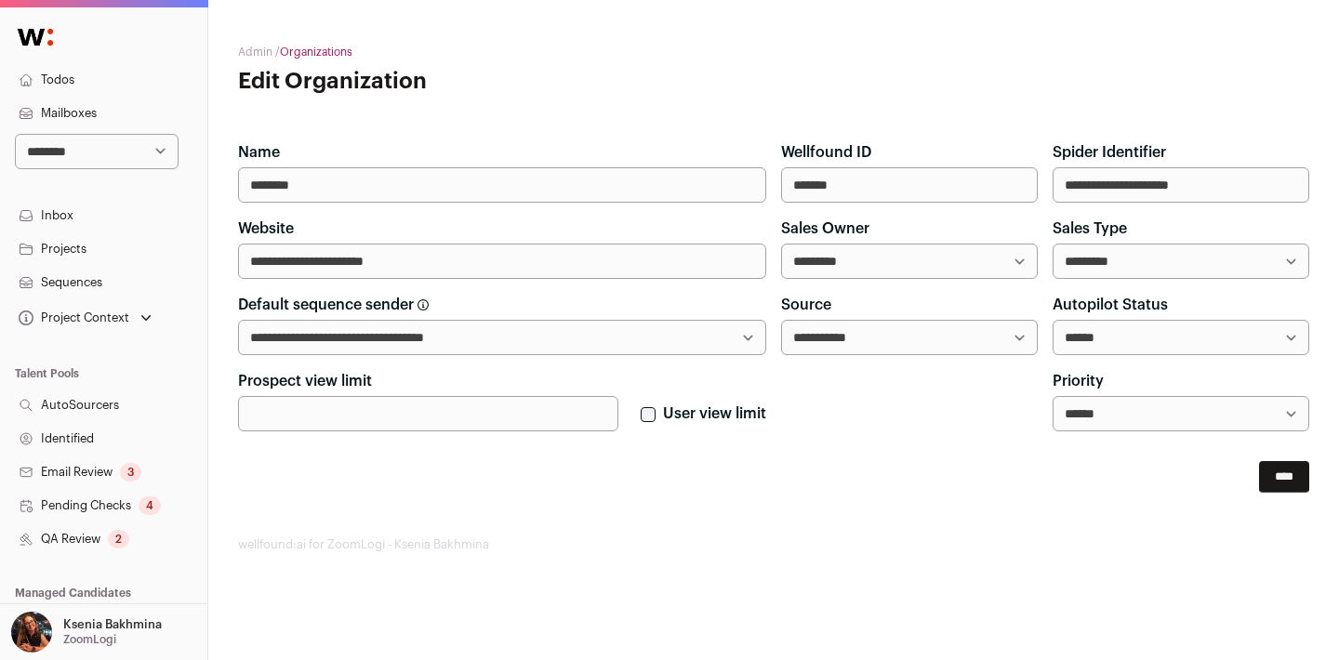
click at [1122, 349] on select "**********" at bounding box center [1181, 337] width 257 height 35
click at [1131, 261] on select "**********" at bounding box center [1181, 261] width 257 height 35
click at [1271, 469] on input "****" at bounding box center [1284, 477] width 50 height 32
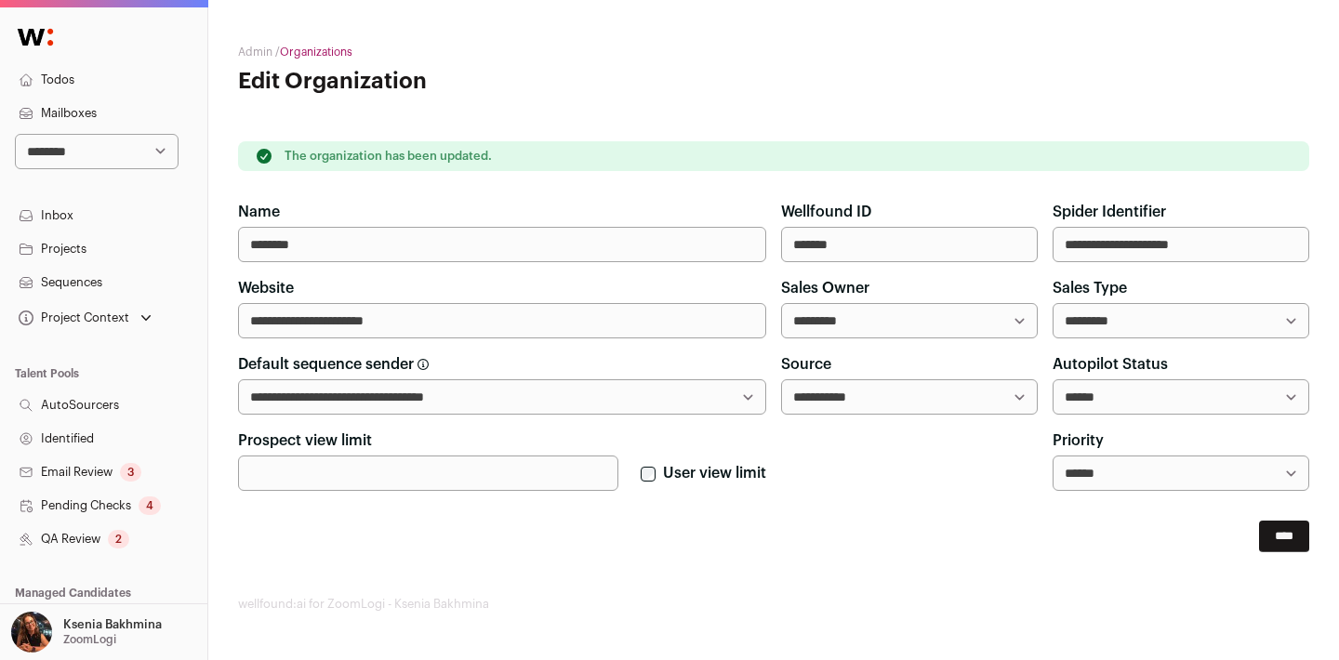
click at [89, 250] on link "Projects" at bounding box center [103, 248] width 207 height 33
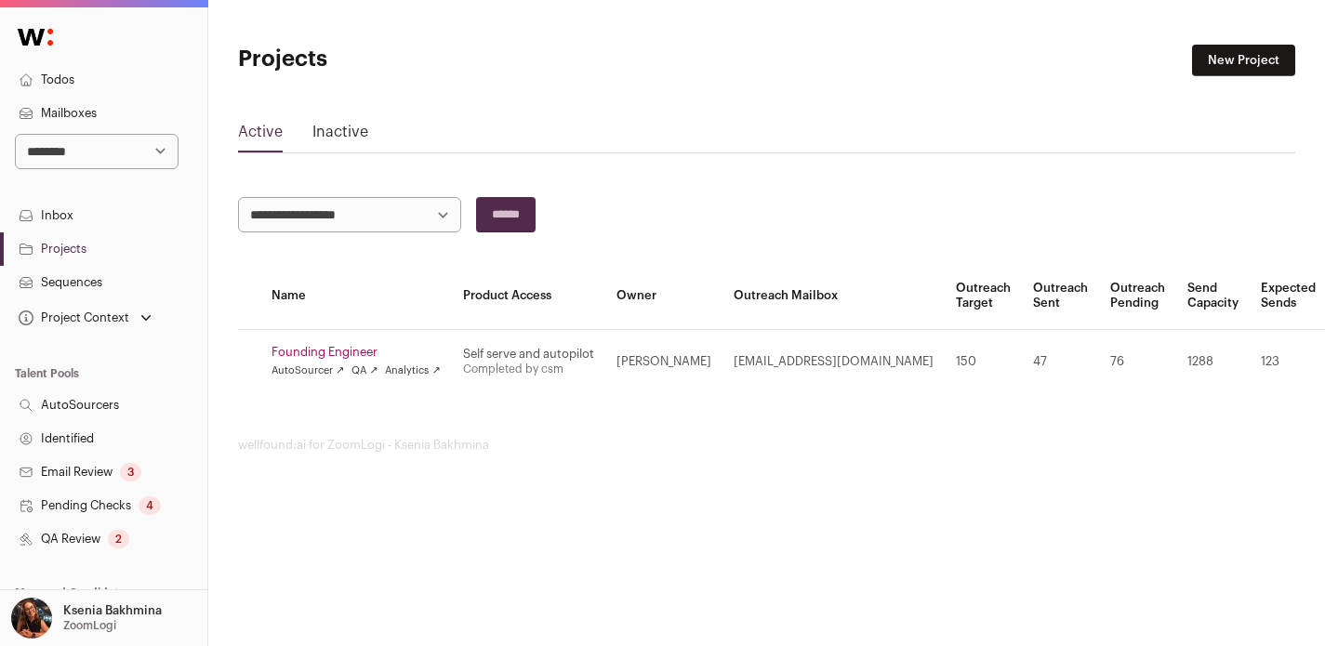
click at [89, 153] on select "**********" at bounding box center [97, 151] width 164 height 35
click at [92, 156] on select "**********" at bounding box center [97, 151] width 164 height 35
click at [128, 613] on p "Ksenia Bakhmina" at bounding box center [112, 611] width 99 height 15
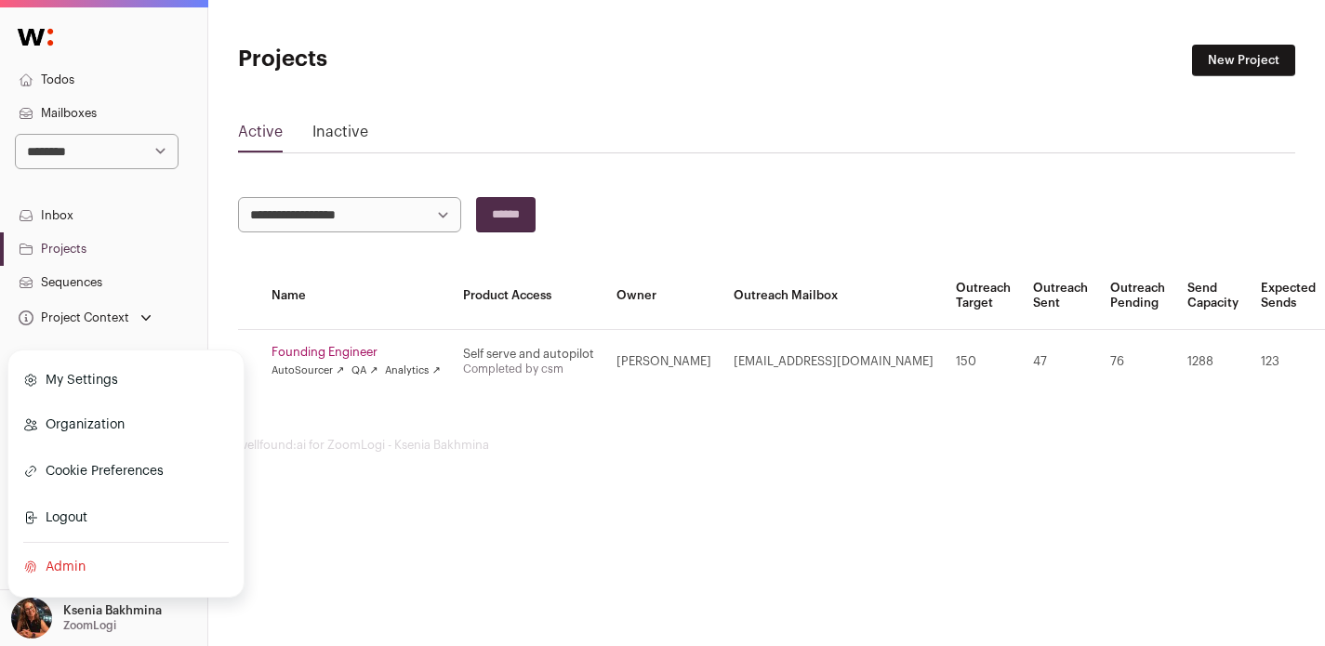
click at [91, 429] on link "Organization" at bounding box center [126, 425] width 206 height 41
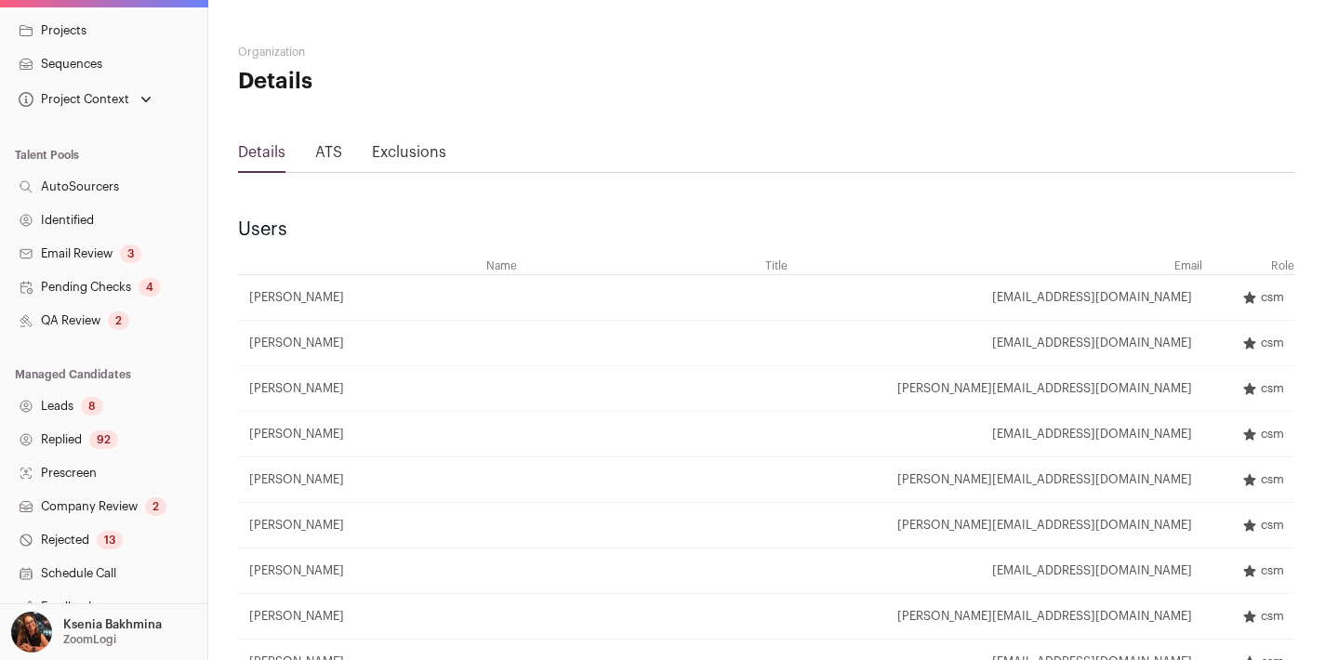
scroll to position [128, 0]
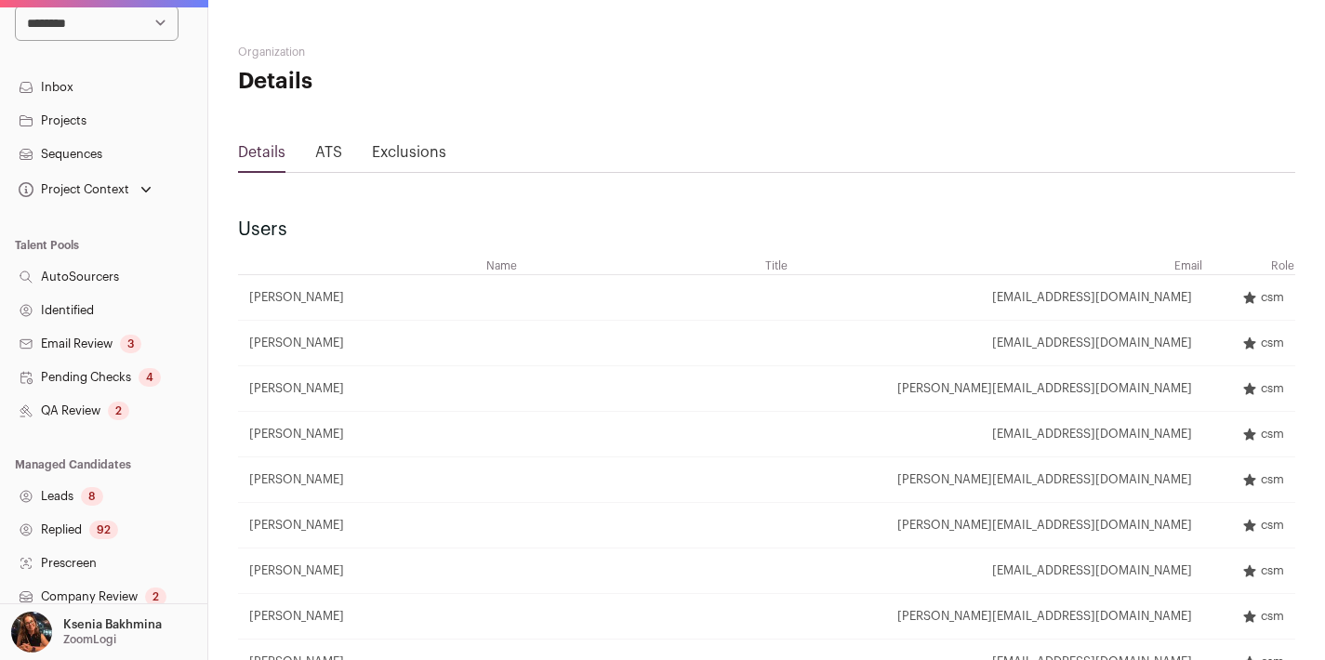
click at [77, 123] on link "Projects" at bounding box center [103, 120] width 207 height 33
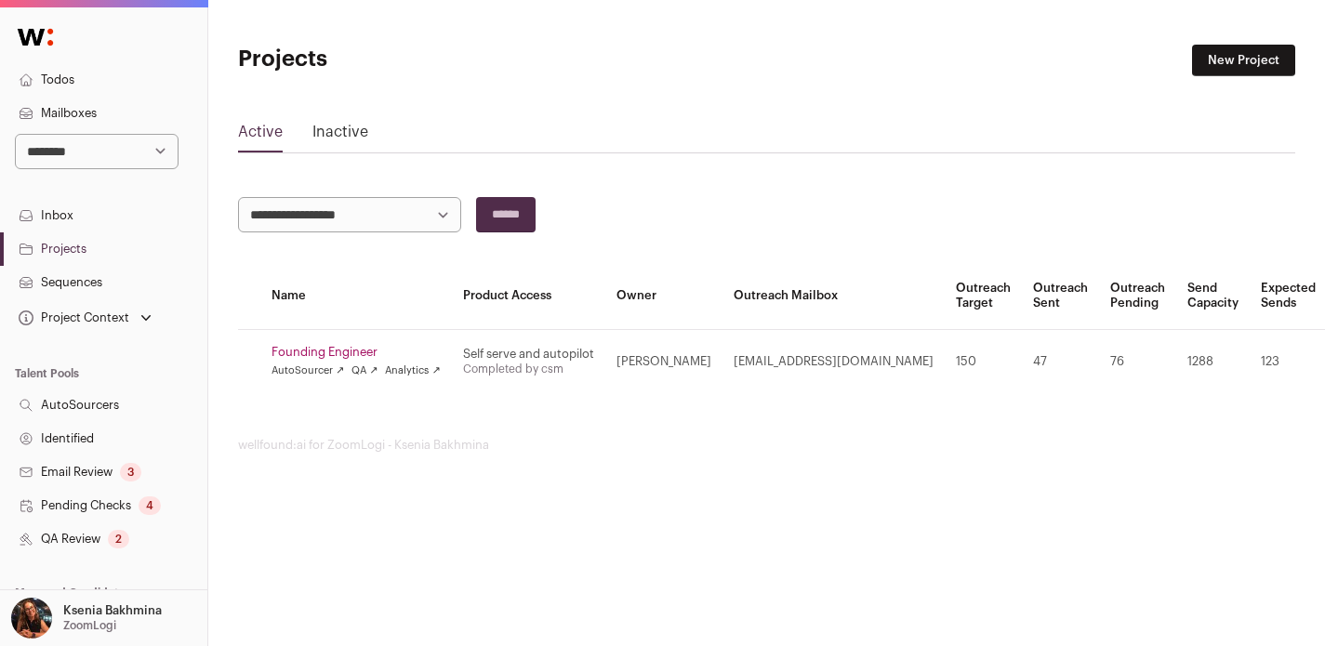
click at [89, 621] on p "ZoomLogi" at bounding box center [89, 625] width 53 height 15
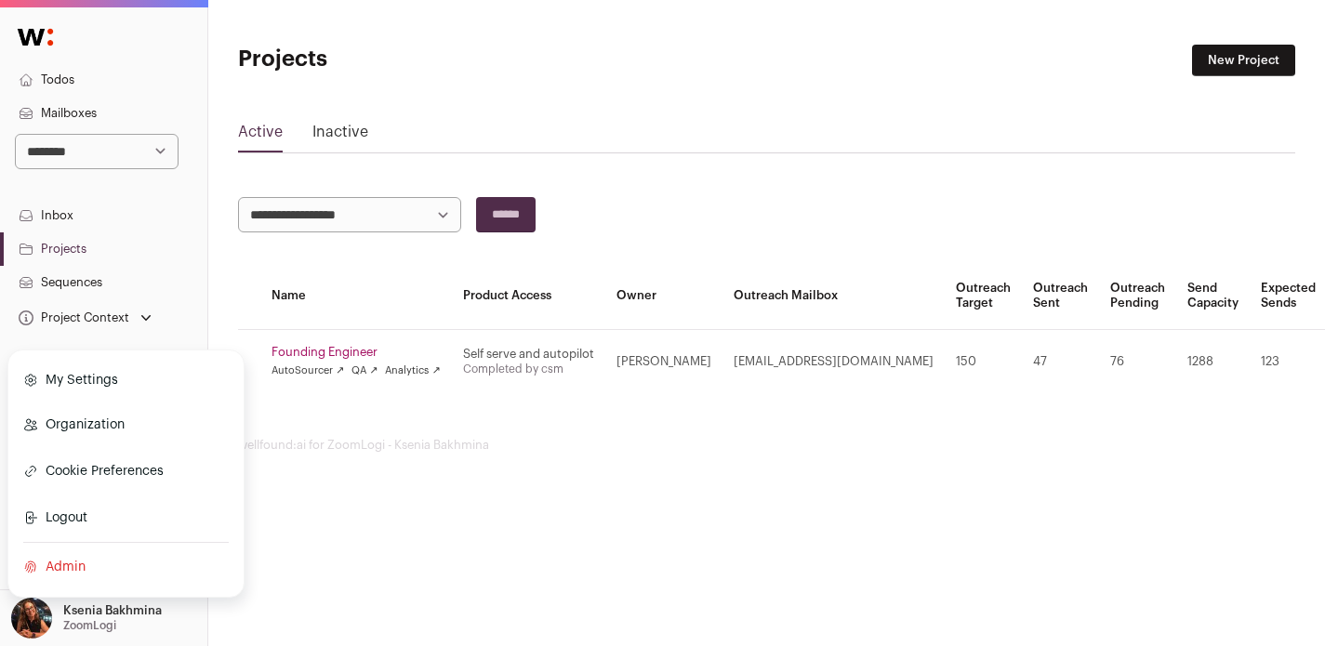
click at [68, 576] on link "Admin" at bounding box center [126, 567] width 206 height 41
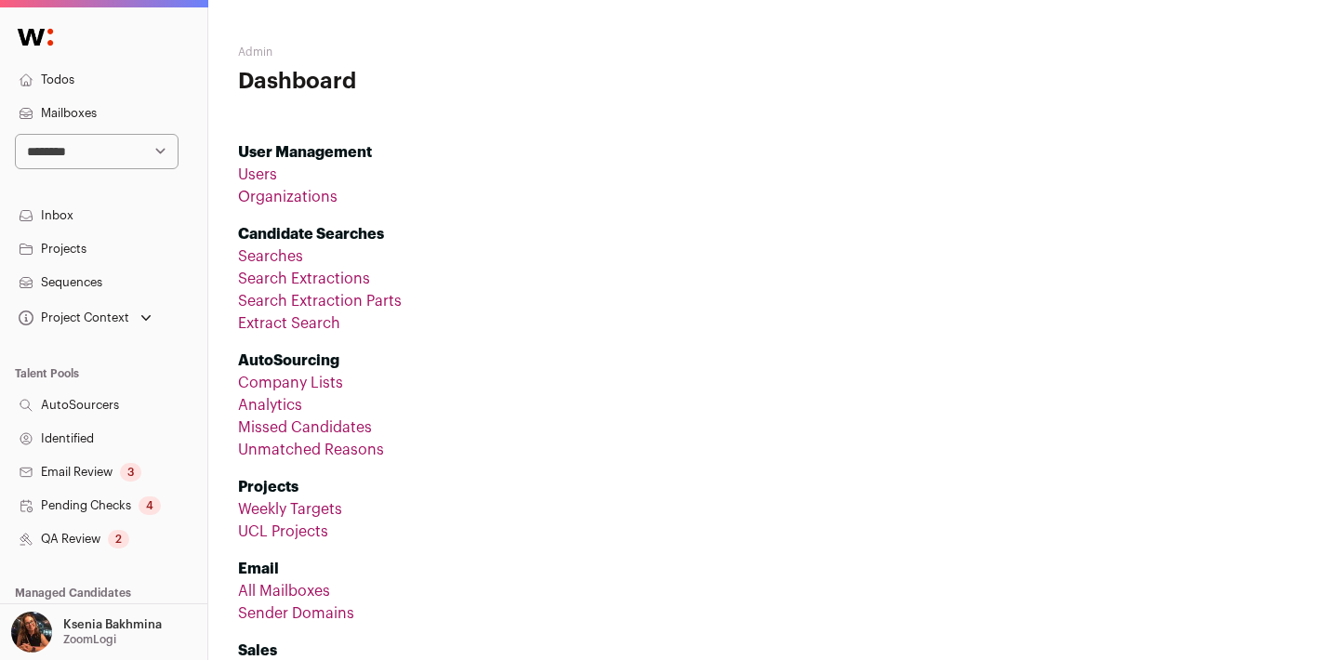
click at [305, 198] on link "Organizations" at bounding box center [288, 197] width 100 height 15
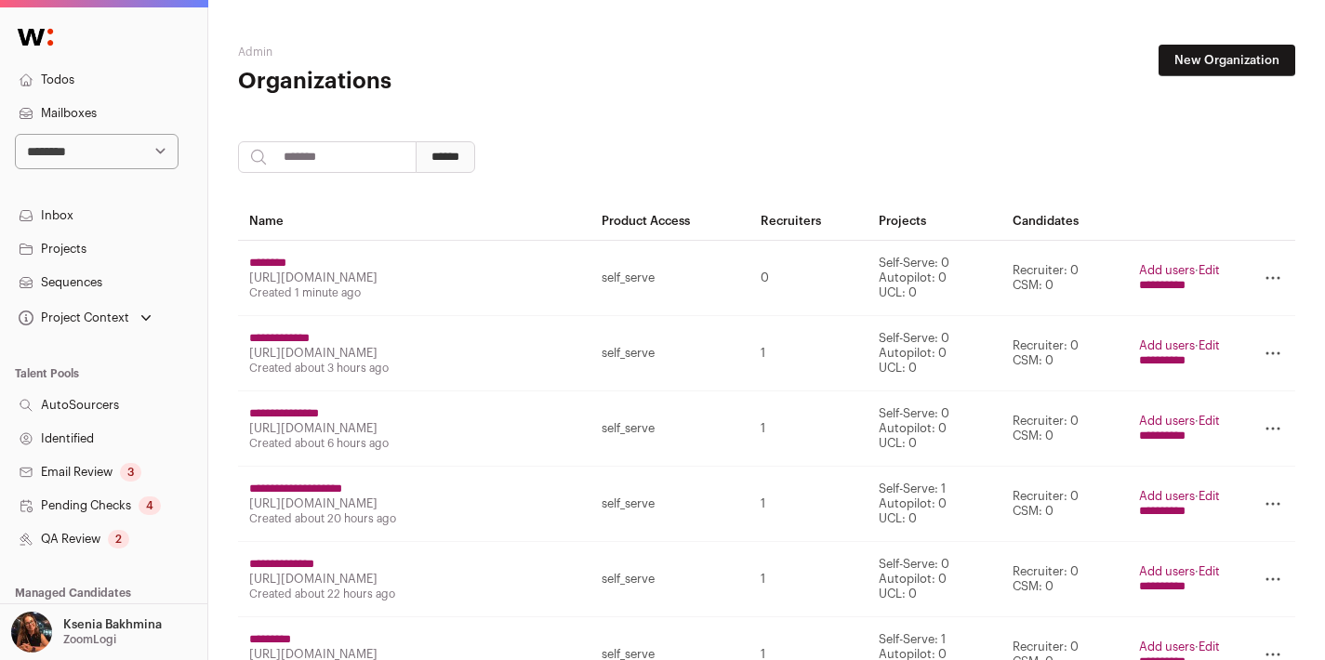
click at [310, 162] on input "search" at bounding box center [327, 157] width 179 height 32
type input "********"
click at [272, 262] on input "********" at bounding box center [267, 263] width 37 height 15
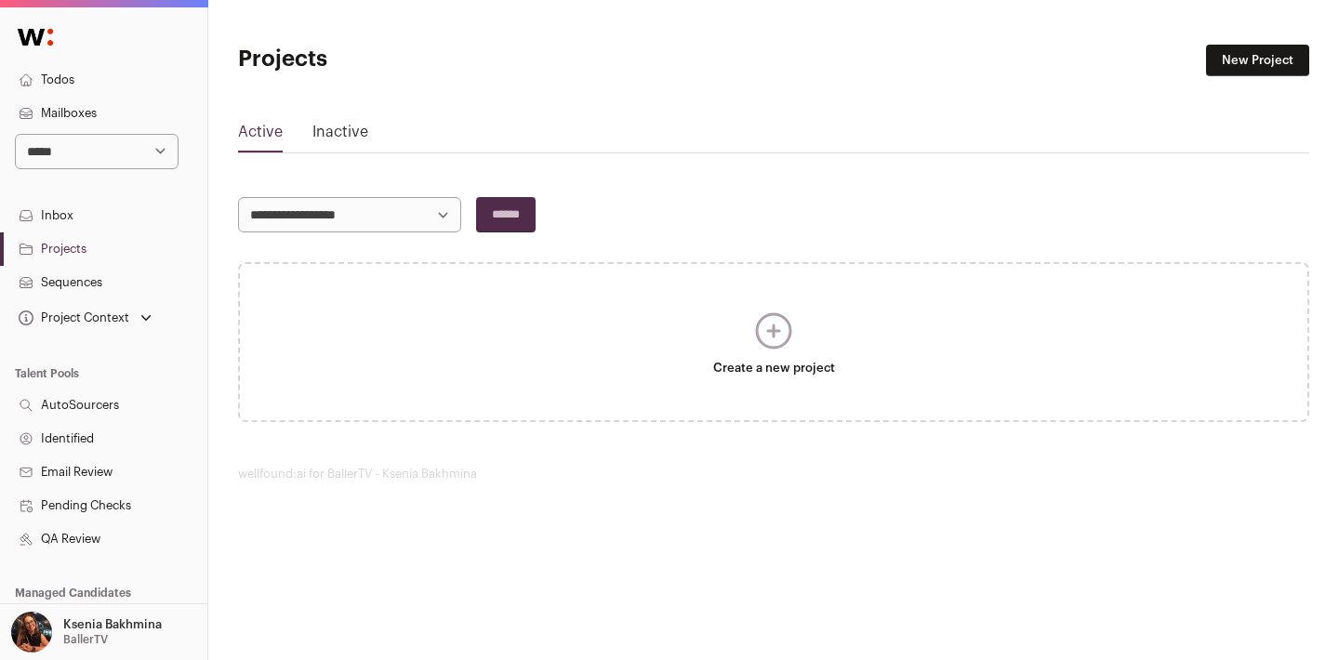
click at [74, 245] on link "Projects" at bounding box center [103, 248] width 207 height 33
click at [73, 250] on link "Projects" at bounding box center [103, 248] width 207 height 33
click at [87, 632] on p "BallerTV" at bounding box center [85, 639] width 45 height 15
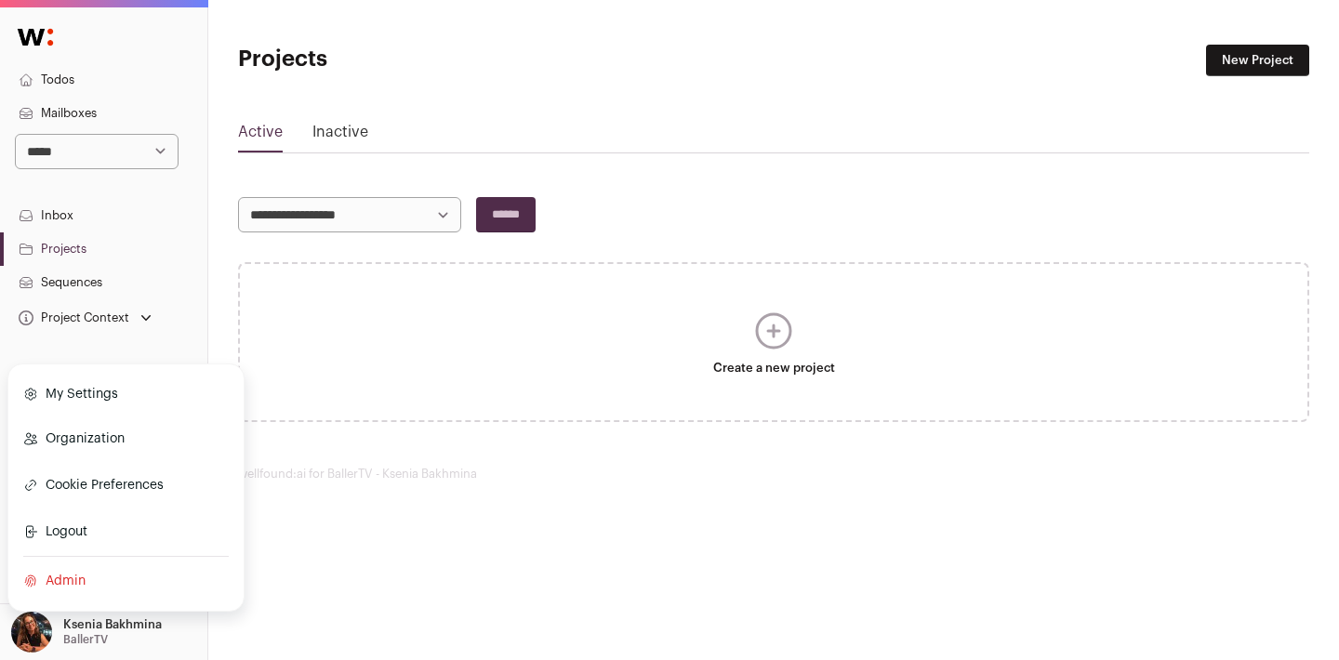
click at [395, 480] on footer "wellfound:ai for BallerTV - Ksenia Bakhmina" at bounding box center [773, 474] width 1071 height 15
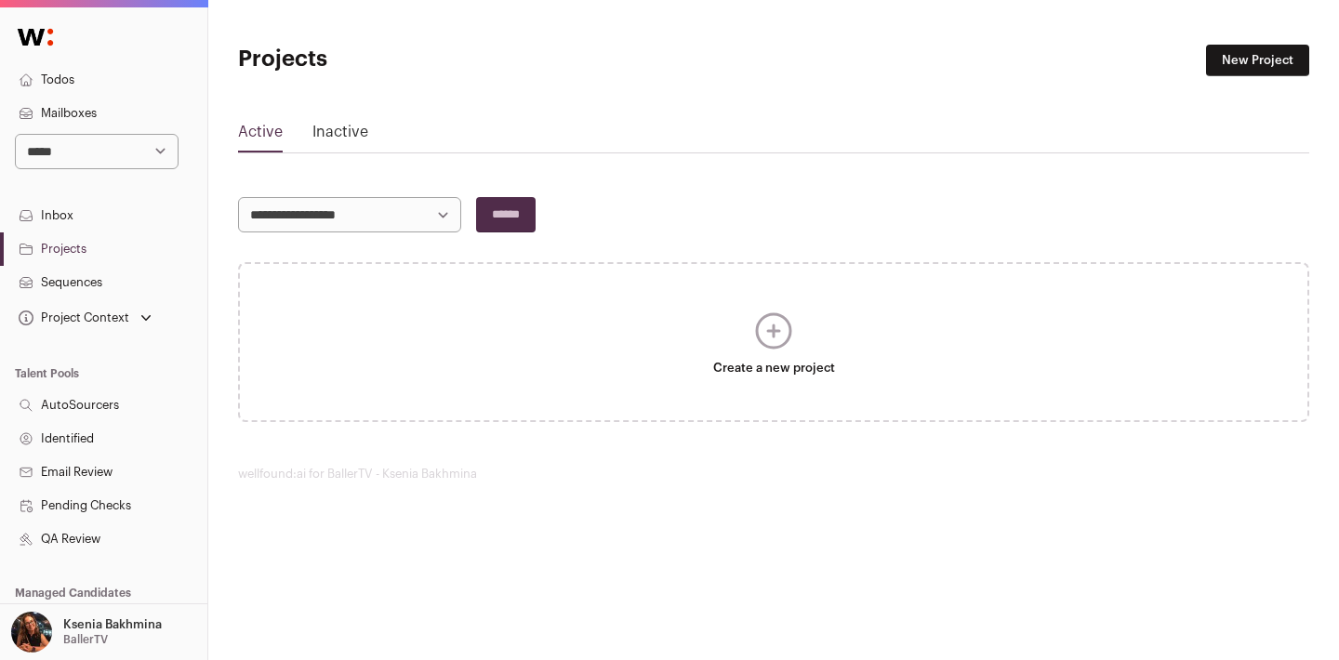
click at [61, 248] on link "Projects" at bounding box center [103, 248] width 207 height 33
click at [94, 618] on p "Ksenia Bakhmina" at bounding box center [112, 624] width 99 height 15
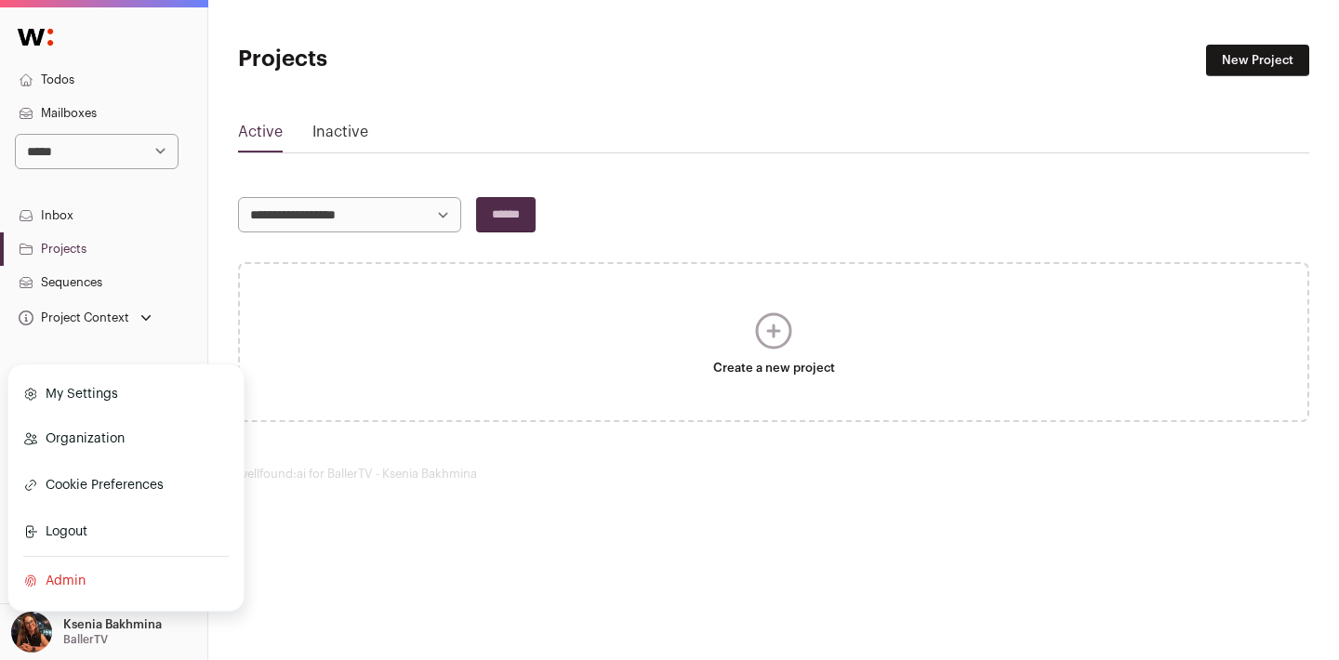
click at [78, 578] on link "Admin" at bounding box center [126, 581] width 206 height 41
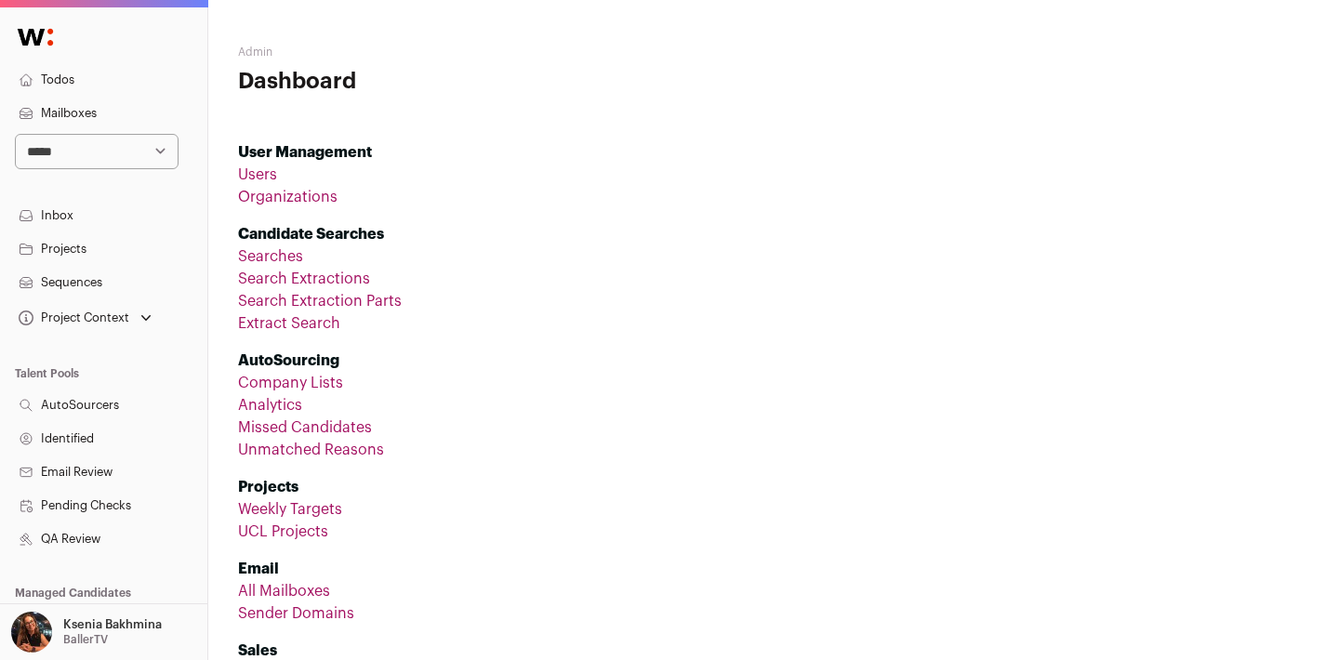
click at [313, 192] on link "Organizations" at bounding box center [288, 197] width 100 height 15
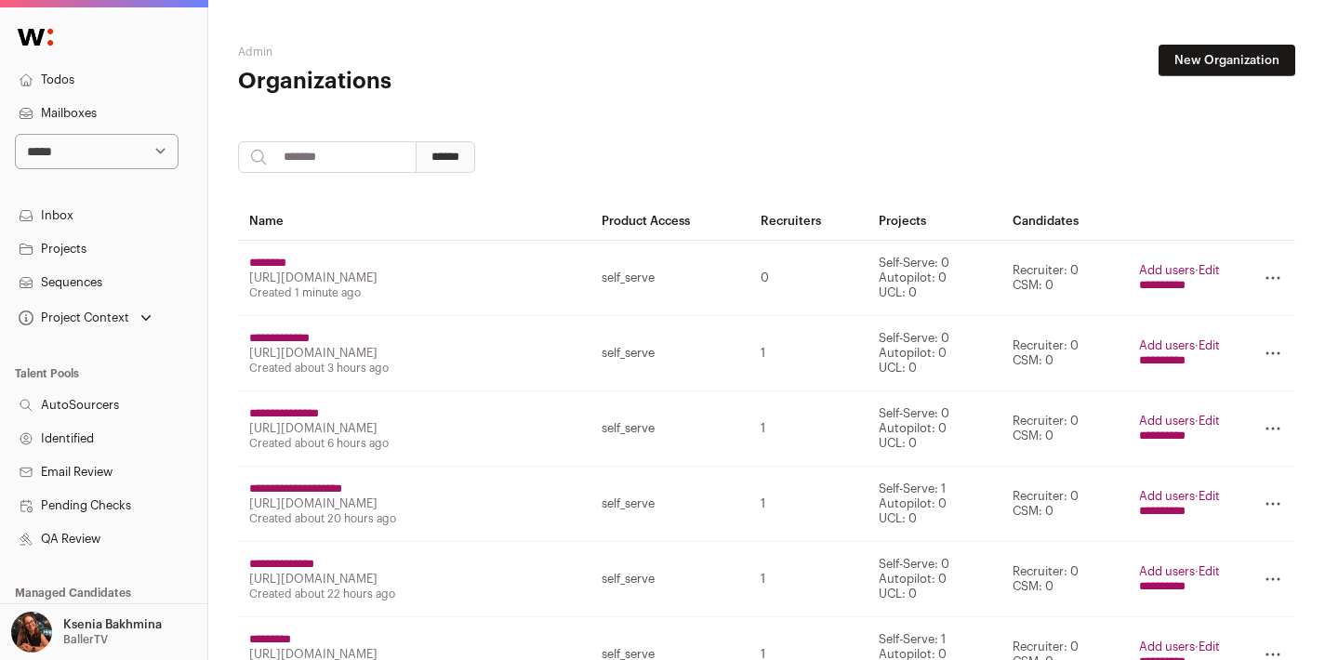
click at [319, 153] on input "search" at bounding box center [327, 157] width 179 height 32
click at [1220, 270] on link "Edit" at bounding box center [1209, 270] width 21 height 12
click at [283, 260] on input "********" at bounding box center [267, 263] width 37 height 15
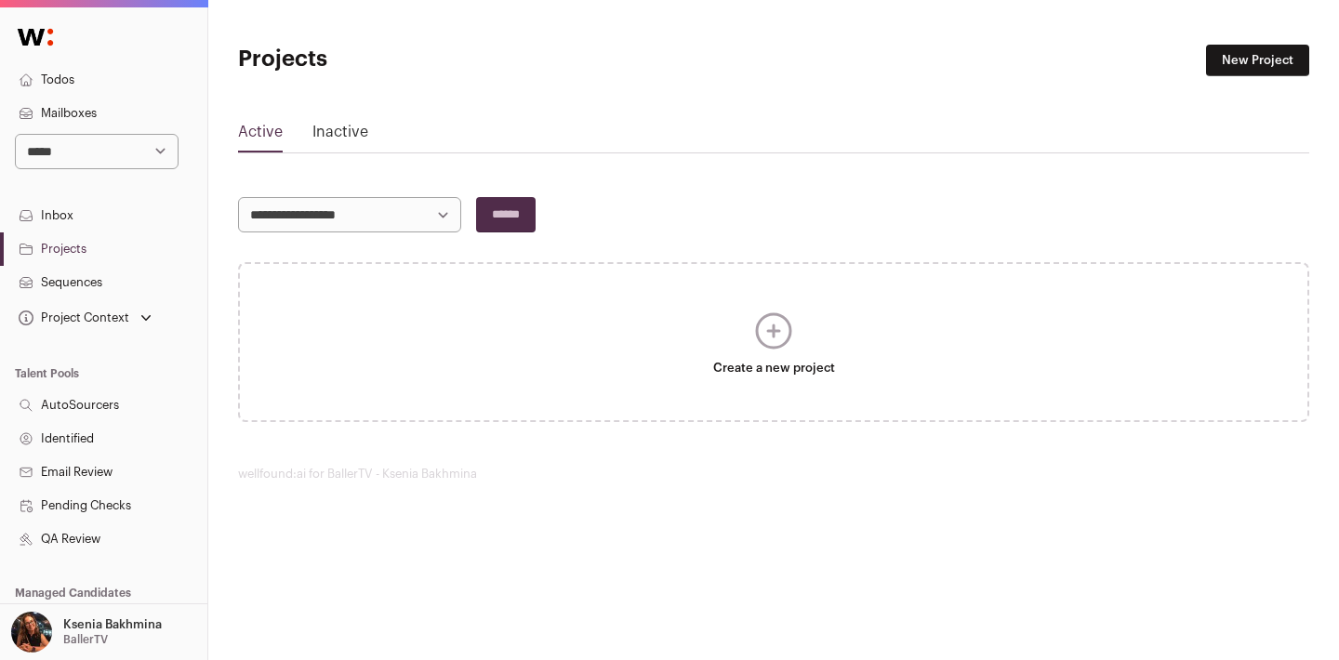
click at [778, 332] on icon at bounding box center [773, 330] width 33 height 33
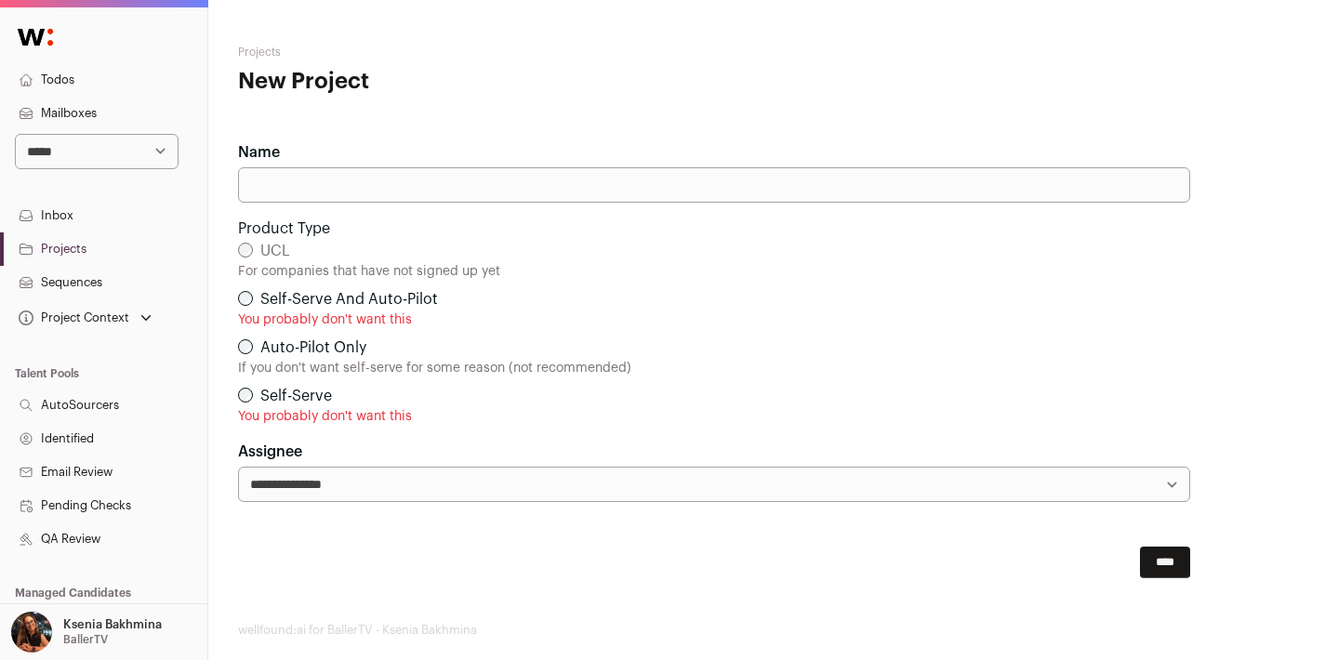
click at [257, 195] on input "Name" at bounding box center [714, 184] width 952 height 35
paste input "**********"
type input "**********"
click at [1166, 562] on input "****" at bounding box center [1165, 563] width 50 height 32
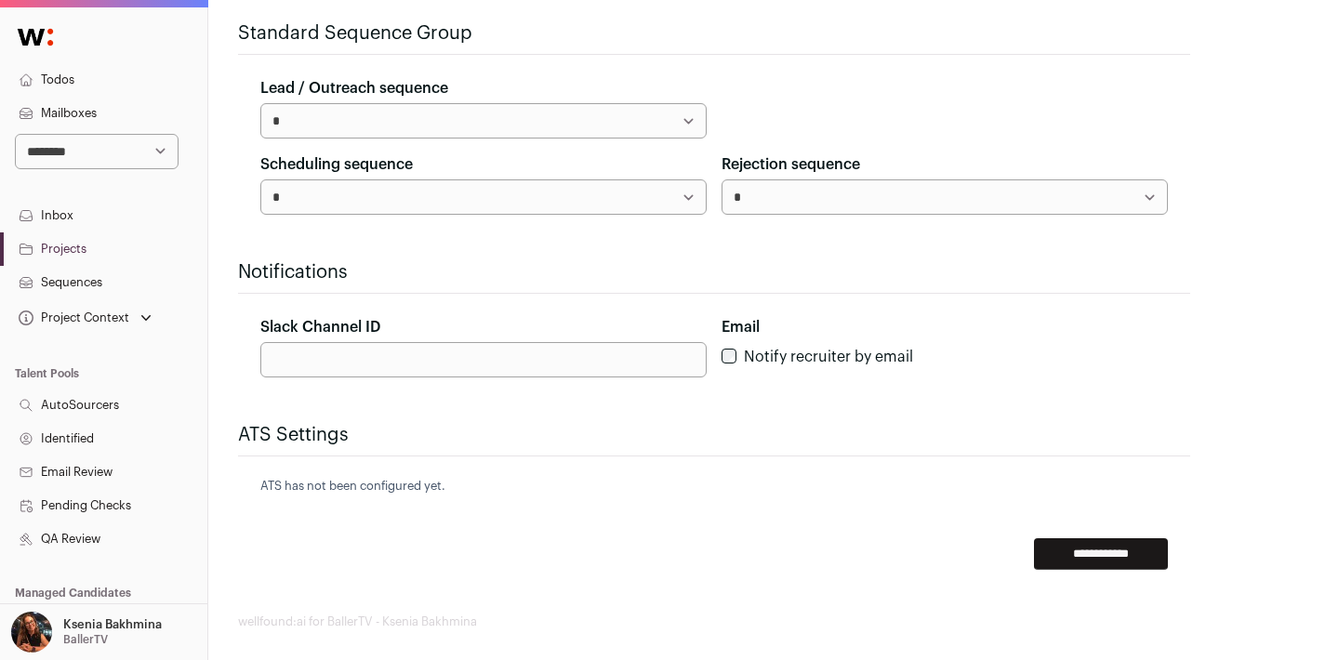
scroll to position [754, 0]
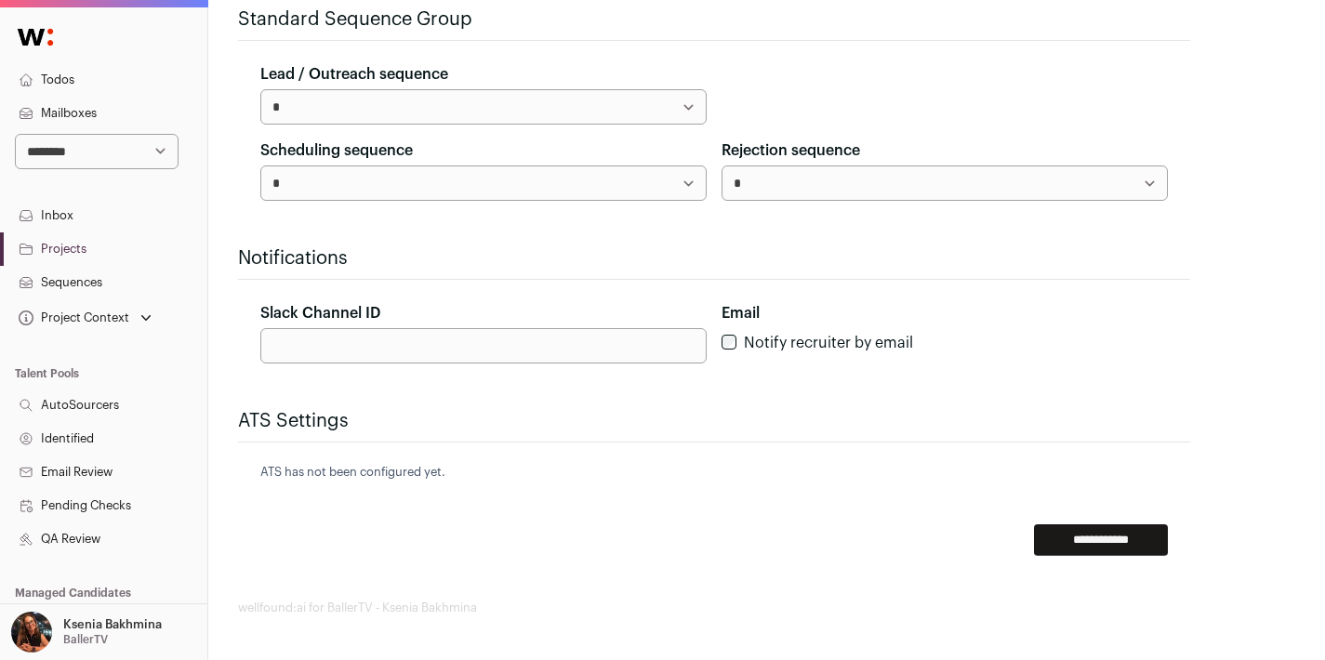
click at [1118, 537] on input "**********" at bounding box center [1101, 541] width 134 height 32
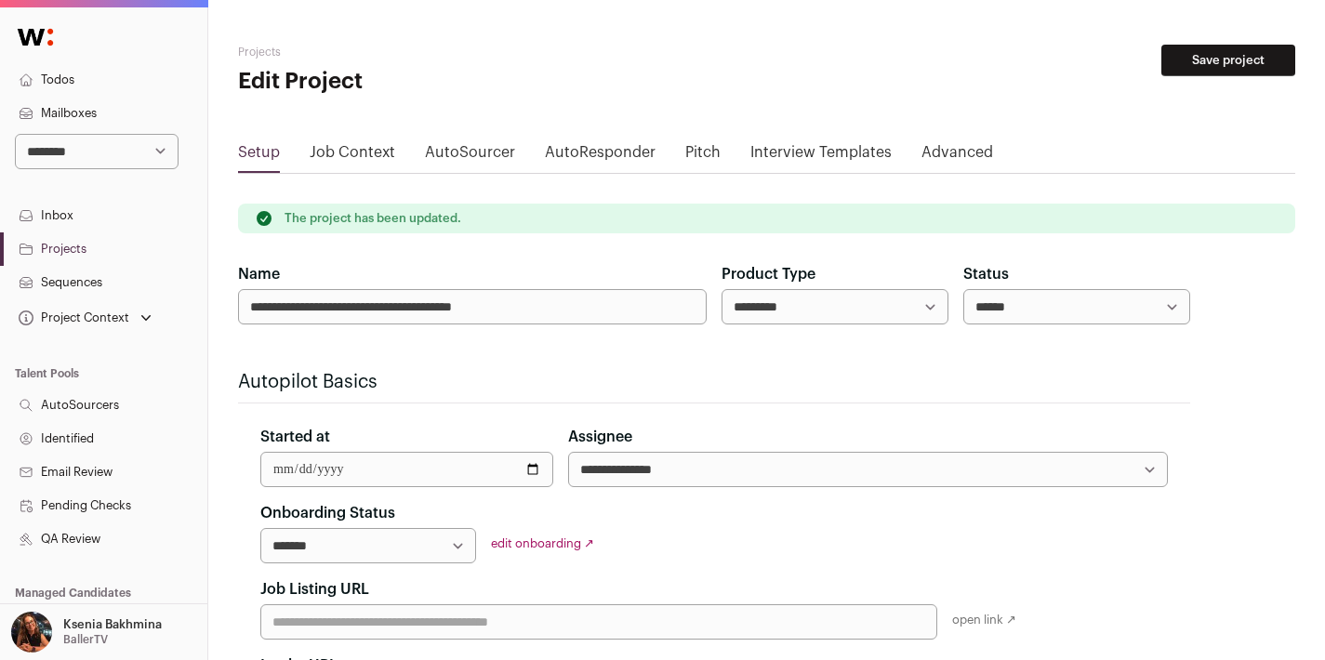
click at [73, 252] on link "Projects" at bounding box center [103, 248] width 207 height 33
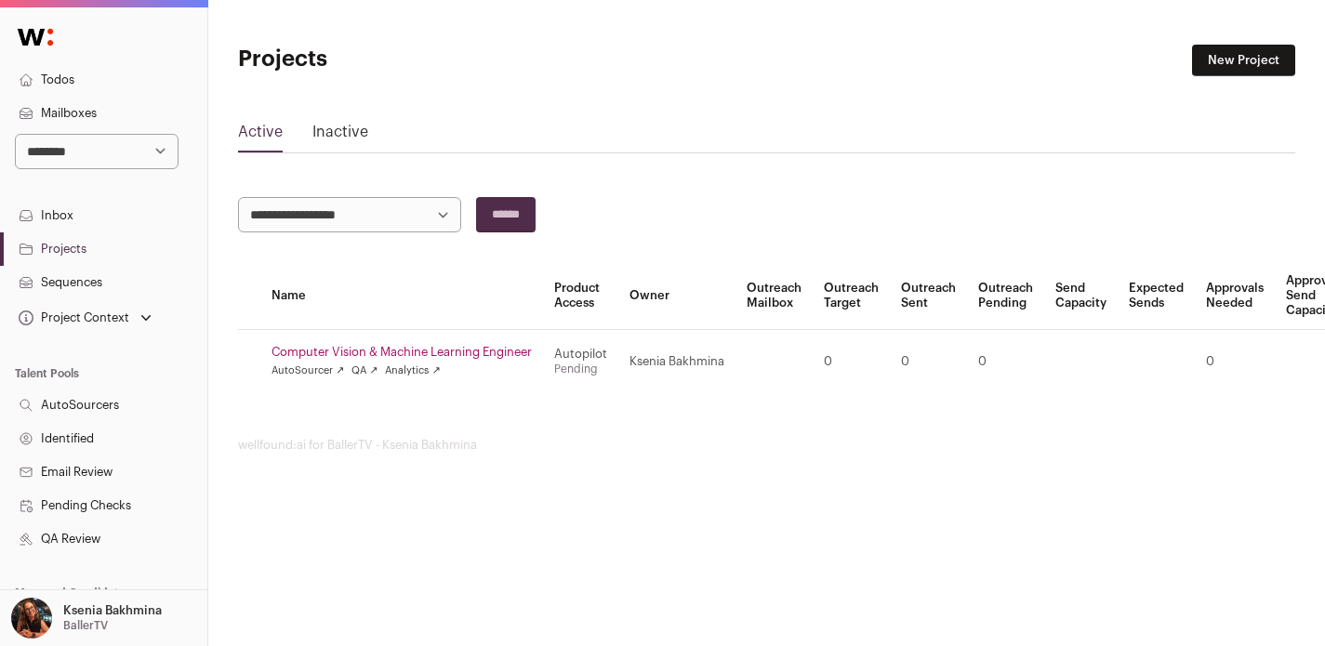
click at [1258, 59] on link "New Project" at bounding box center [1243, 61] width 103 height 32
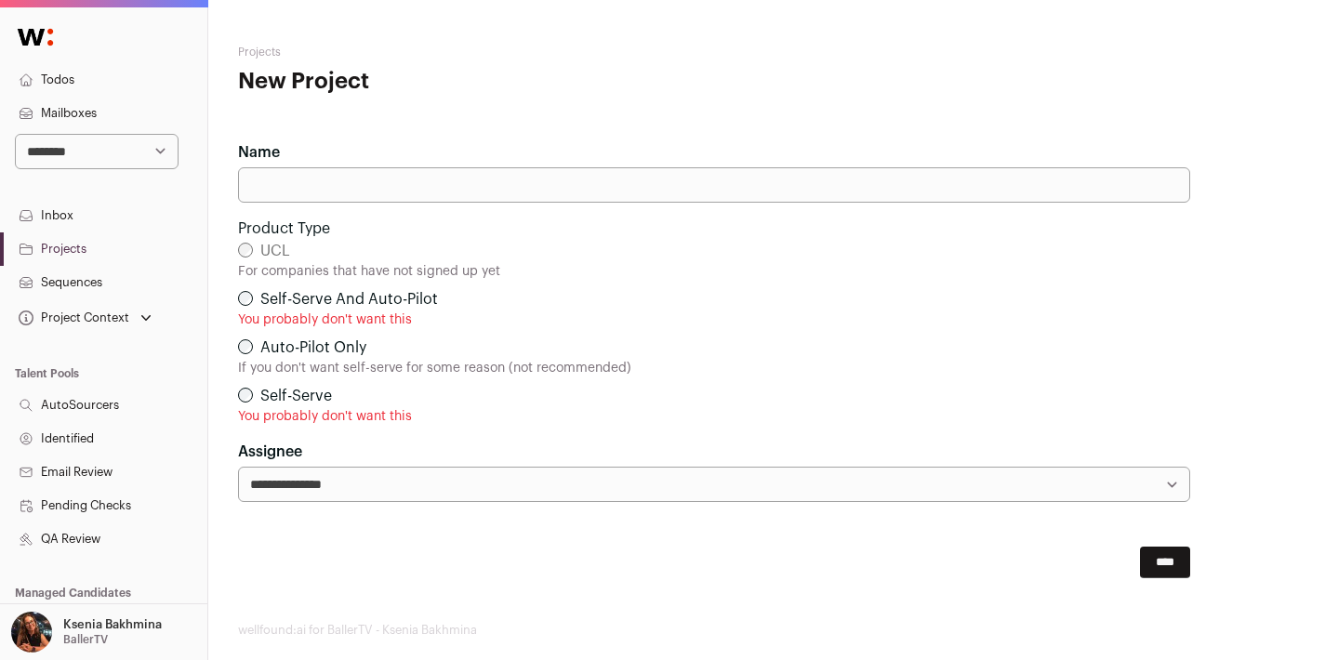
click at [422, 193] on input "Name" at bounding box center [714, 184] width 952 height 35
paste input "**********"
type input "**********"
click at [1157, 568] on input "****" at bounding box center [1165, 563] width 50 height 32
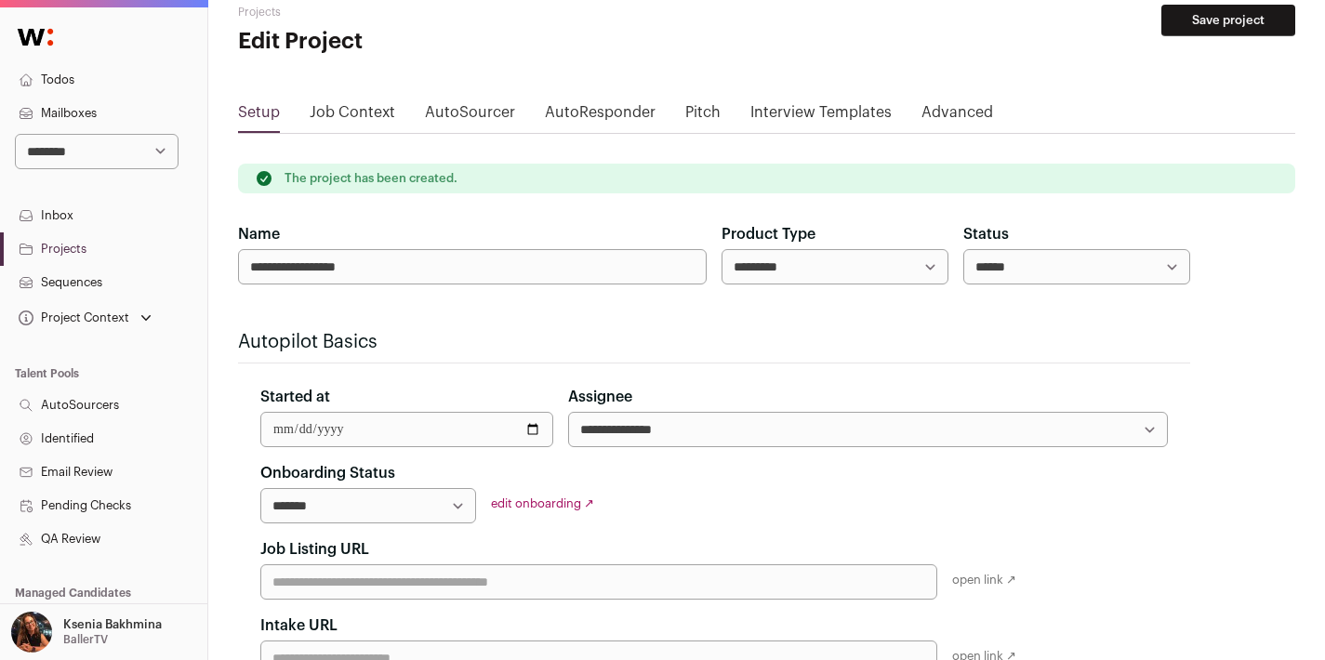
scroll to position [295, 0]
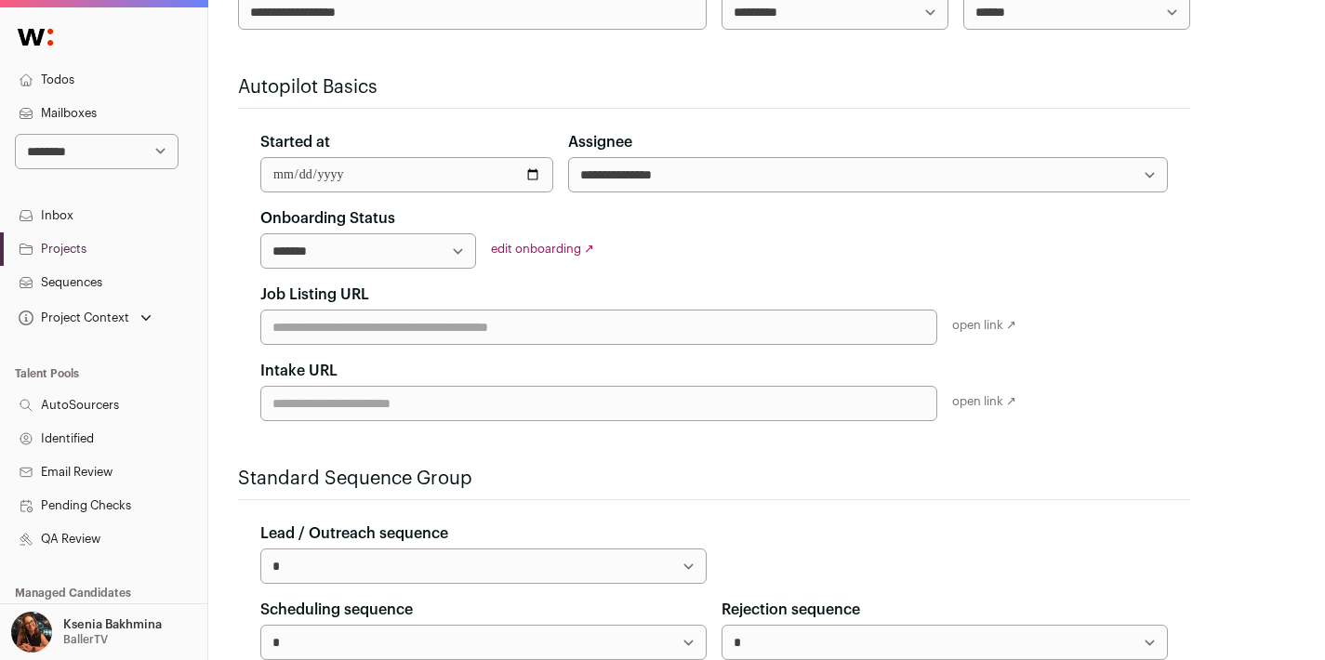
click at [61, 254] on link "Projects" at bounding box center [103, 248] width 207 height 33
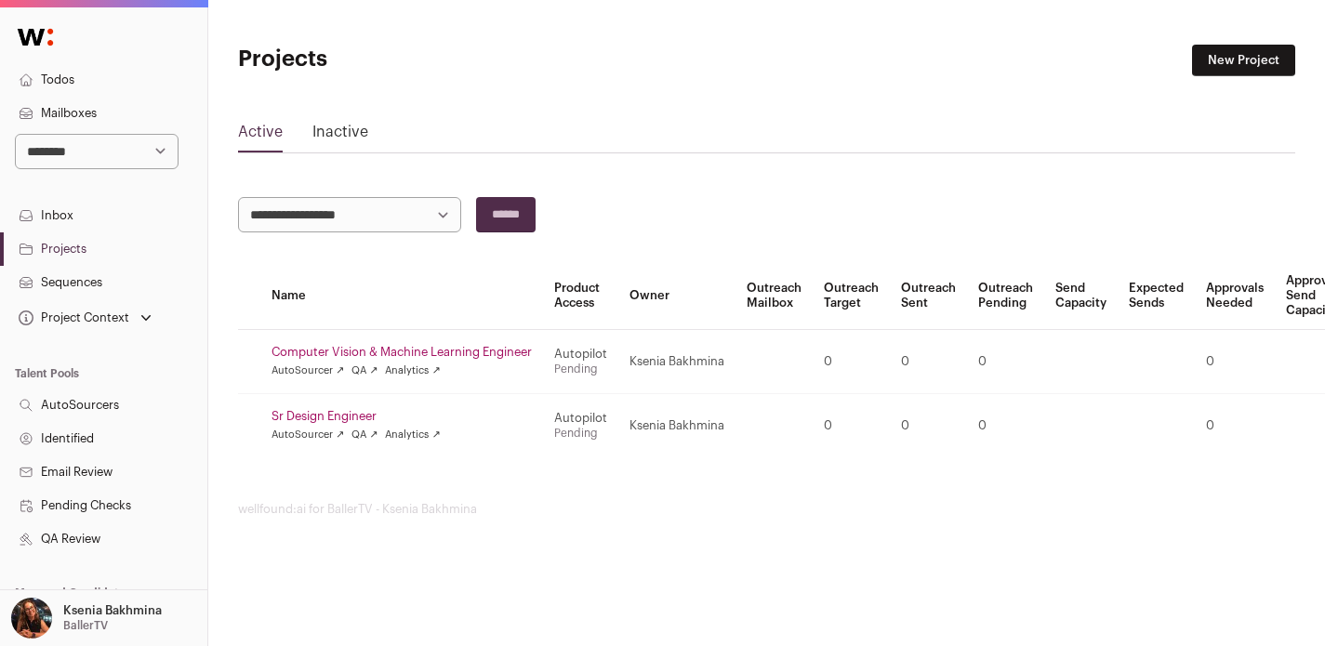
click at [339, 416] on link "Sr Design Engineer" at bounding box center [402, 416] width 260 height 15
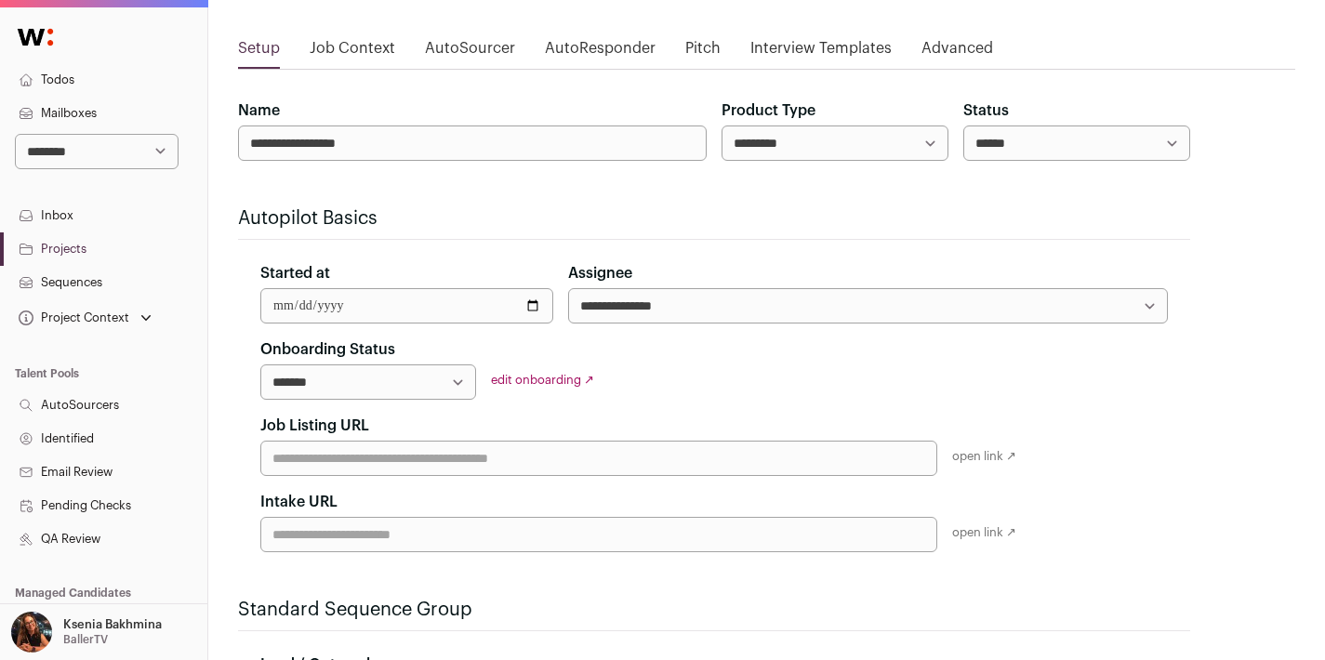
scroll to position [173, 0]
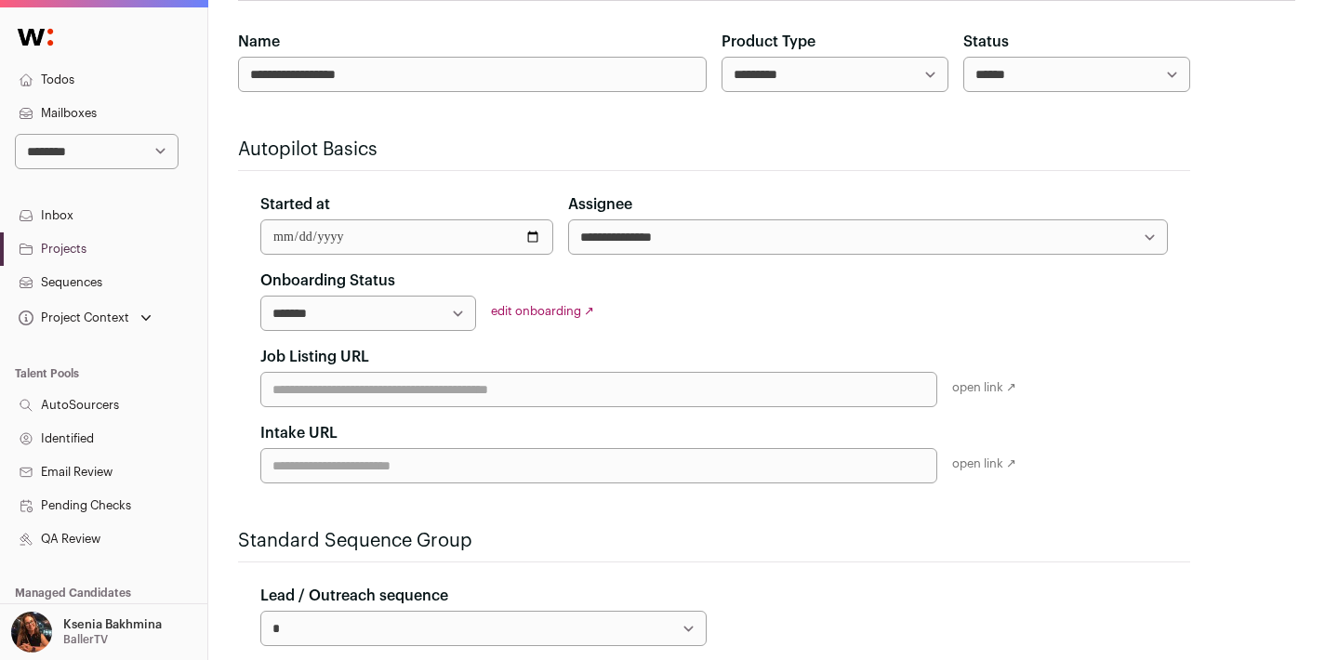
click at [404, 382] on input "Job Listing URL" at bounding box center [598, 389] width 677 height 35
paste input "**********"
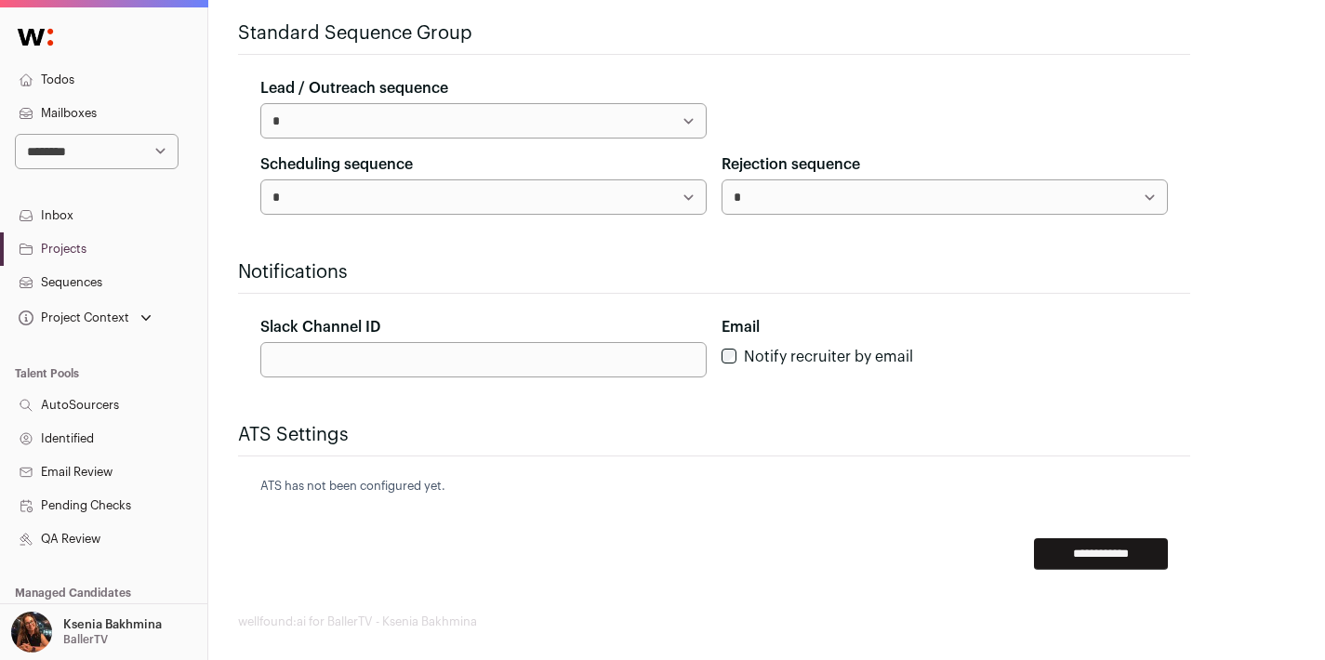
scroll to position [695, 0]
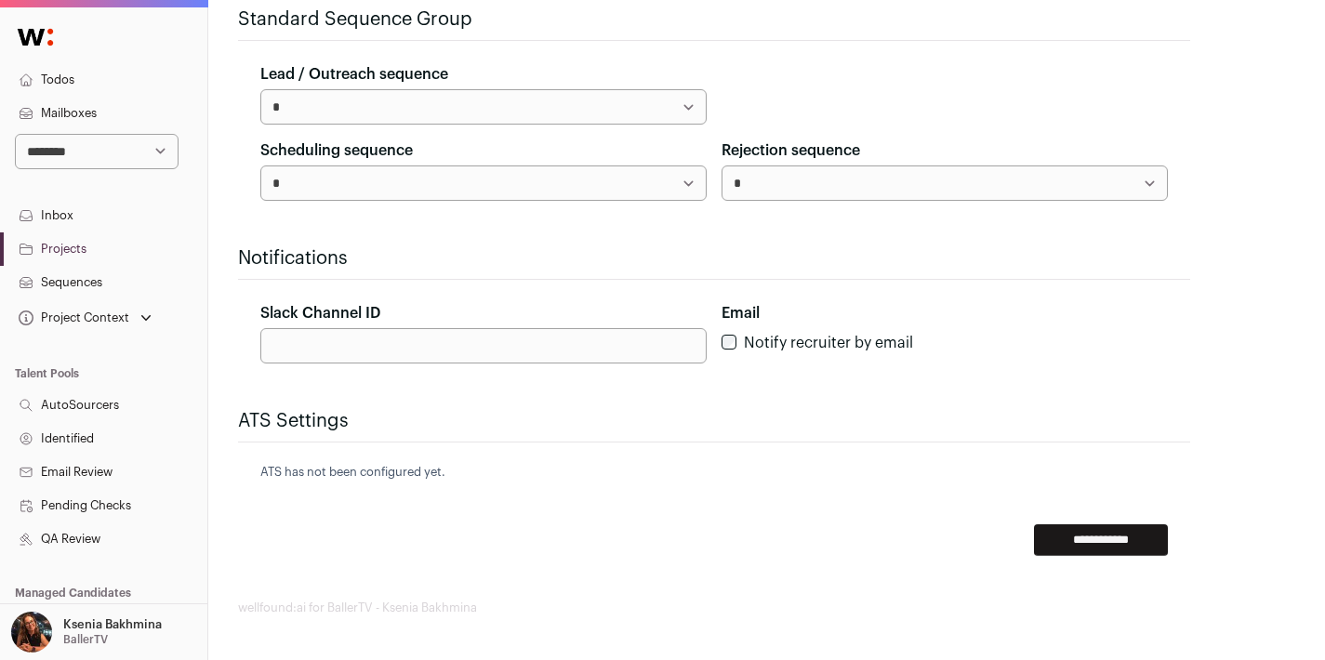
type input "**********"
click at [1064, 532] on input "**********" at bounding box center [1101, 541] width 134 height 32
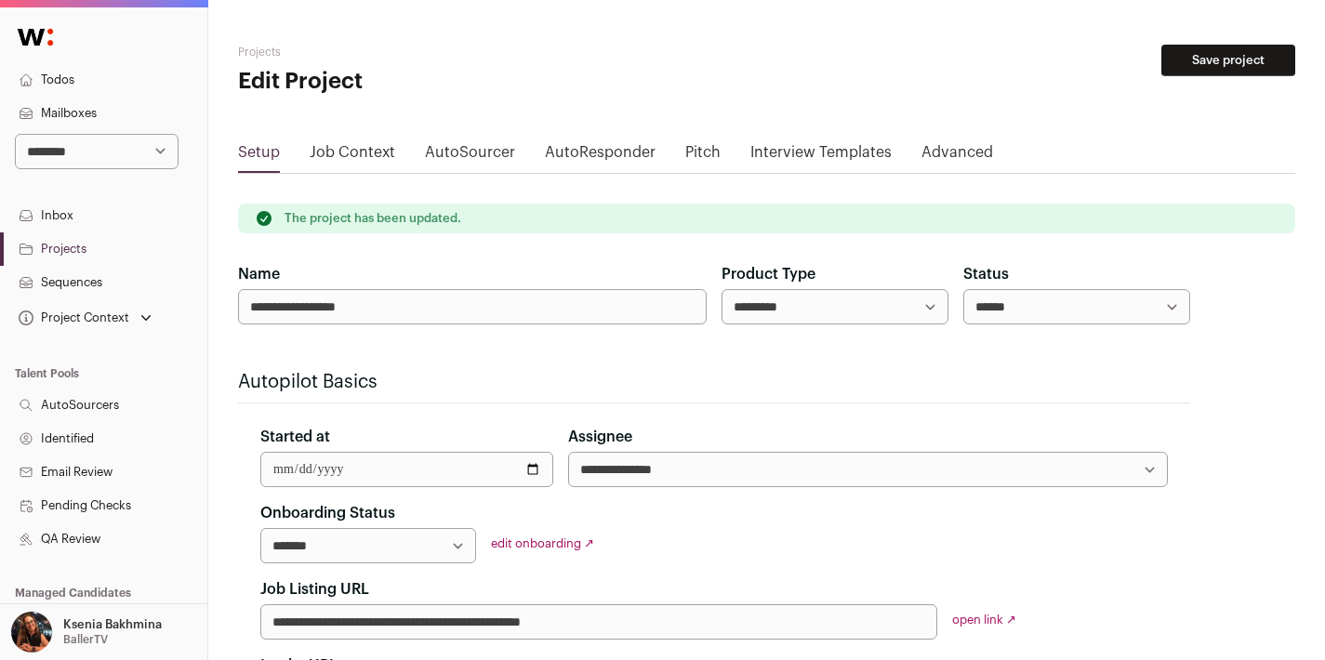
click at [82, 239] on link "Projects" at bounding box center [103, 248] width 207 height 33
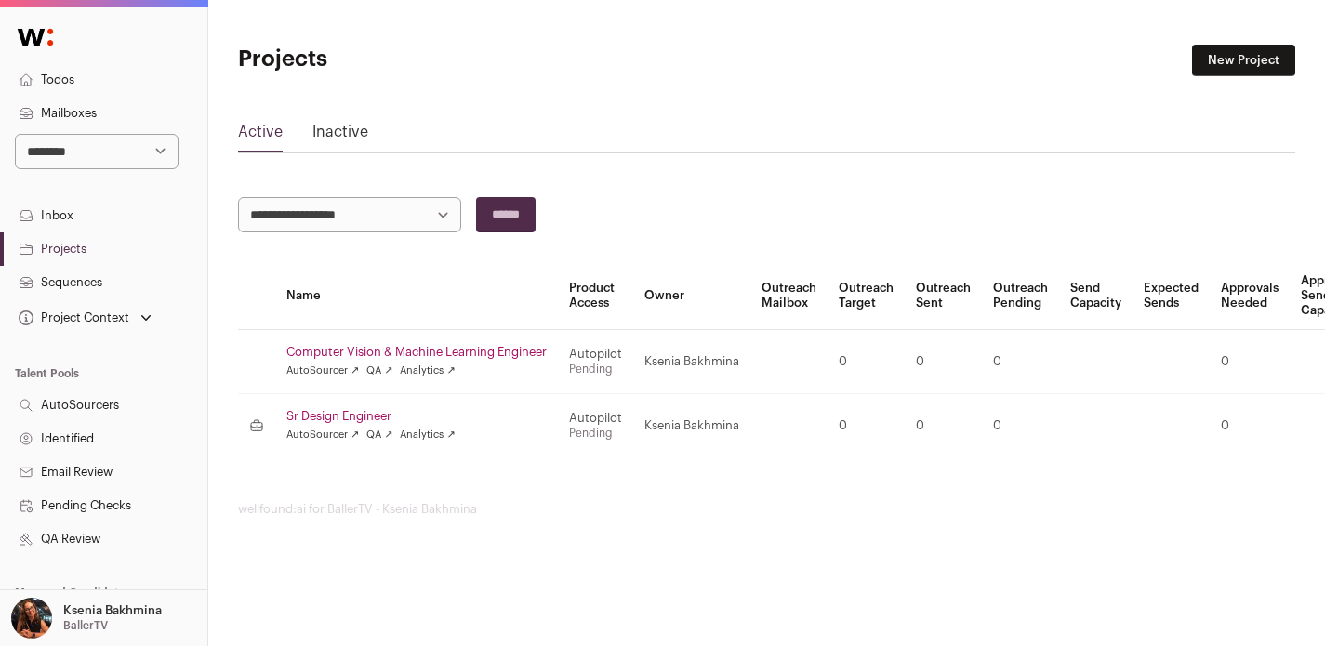
click at [388, 348] on link "Computer Vision & Machine Learning Engineer" at bounding box center [416, 352] width 260 height 15
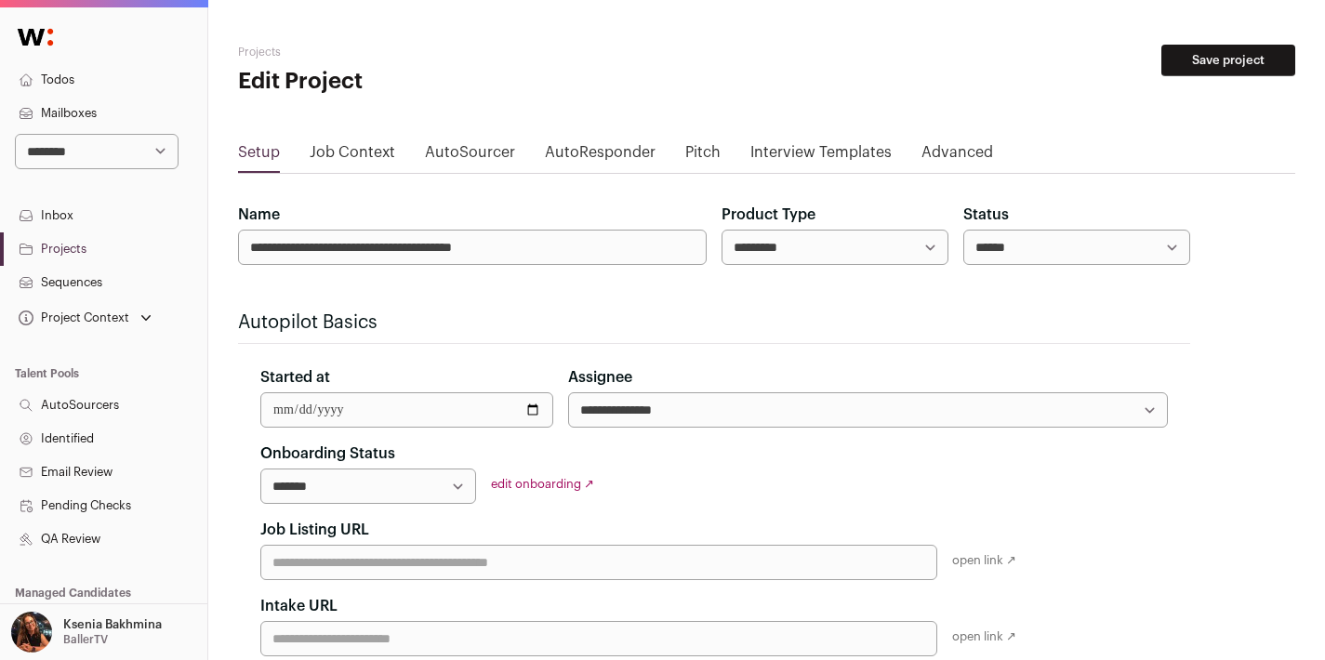
click at [404, 558] on input "Job Listing URL" at bounding box center [598, 562] width 677 height 35
paste input "**********"
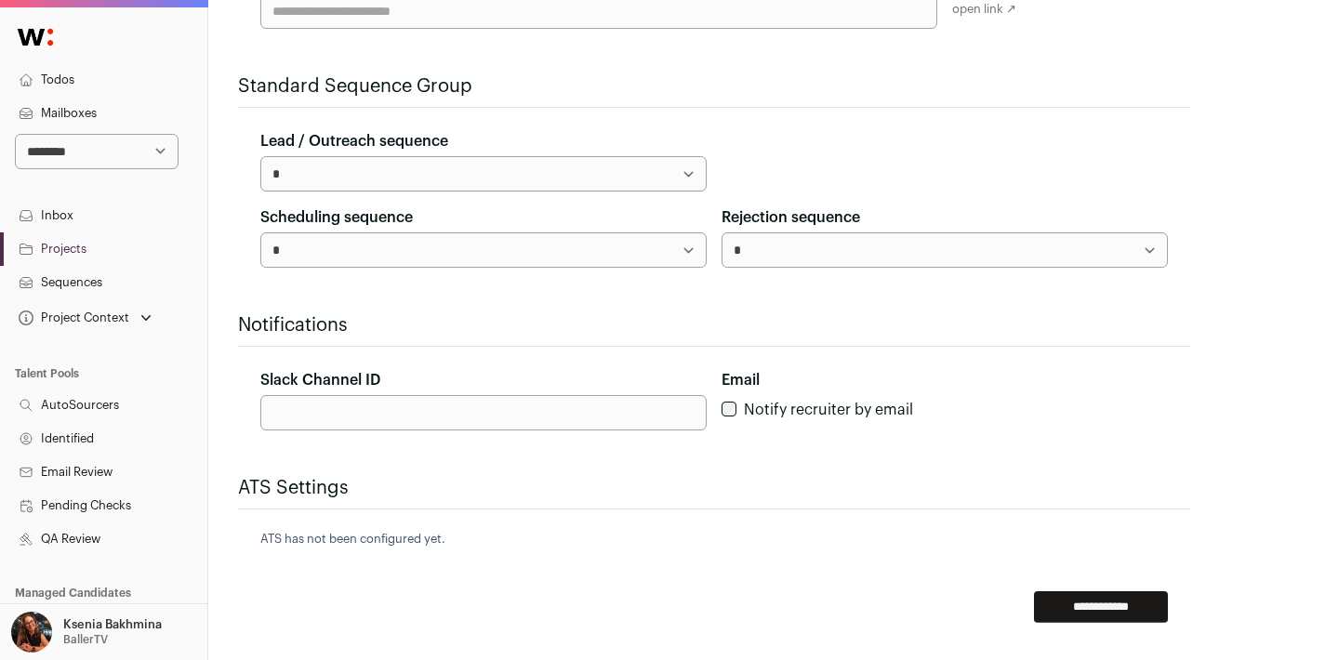
scroll to position [695, 0]
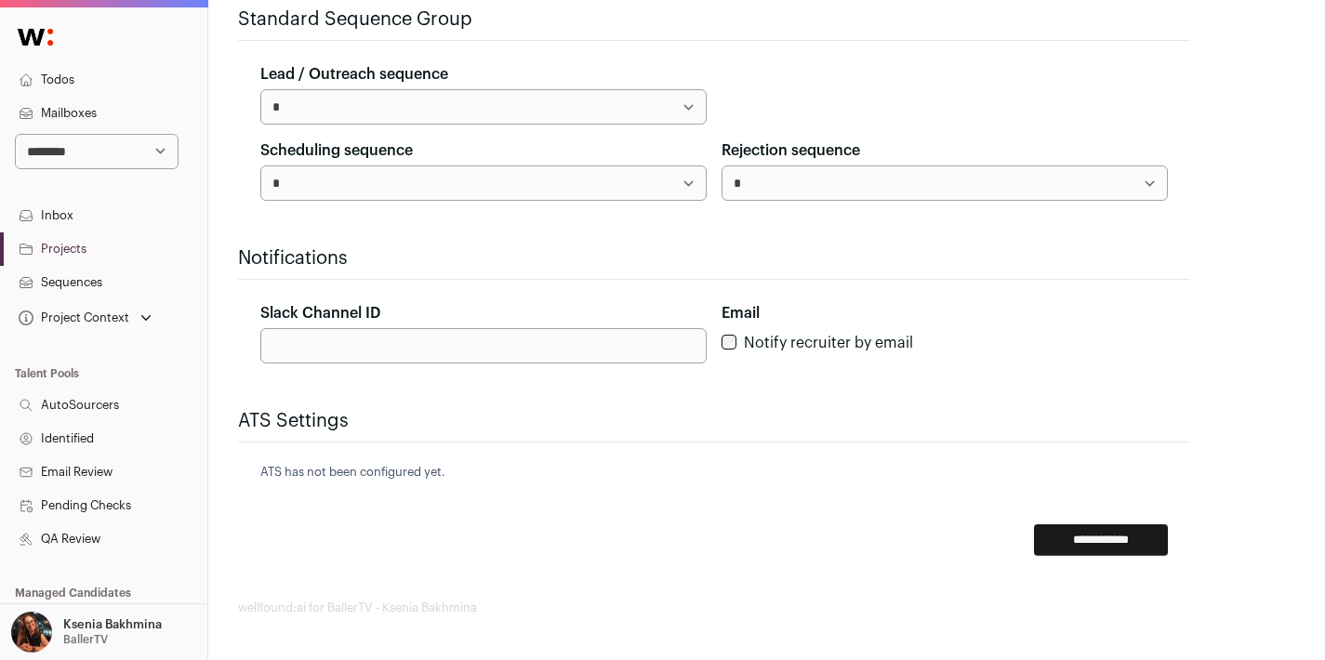
type input "**********"
click at [1117, 545] on input "**********" at bounding box center [1101, 541] width 134 height 32
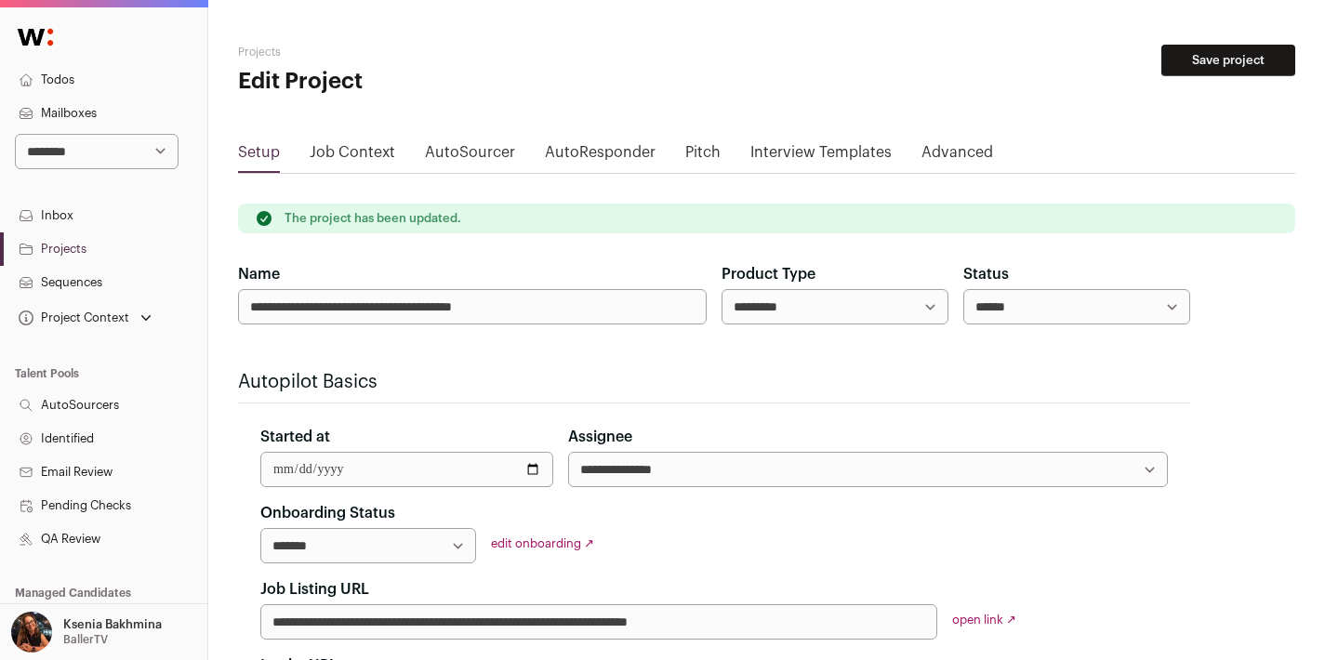
click at [454, 542] on select "**********" at bounding box center [368, 545] width 216 height 35
select select "**********"
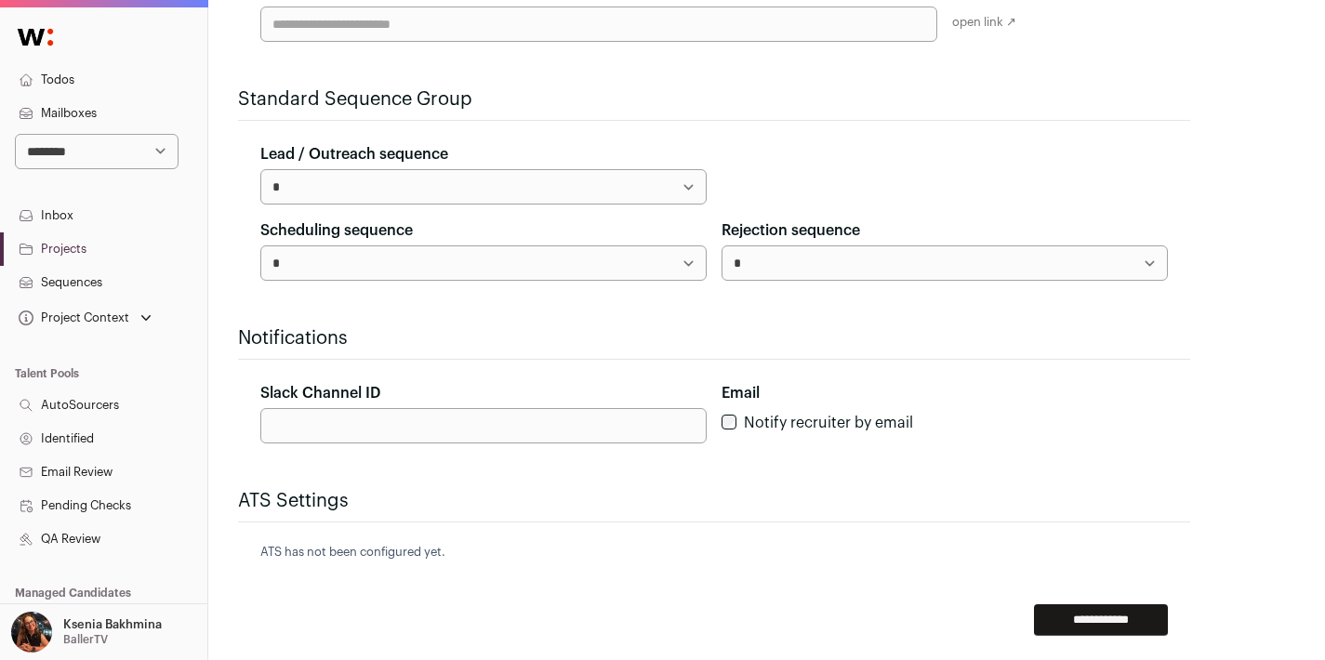
scroll to position [754, 0]
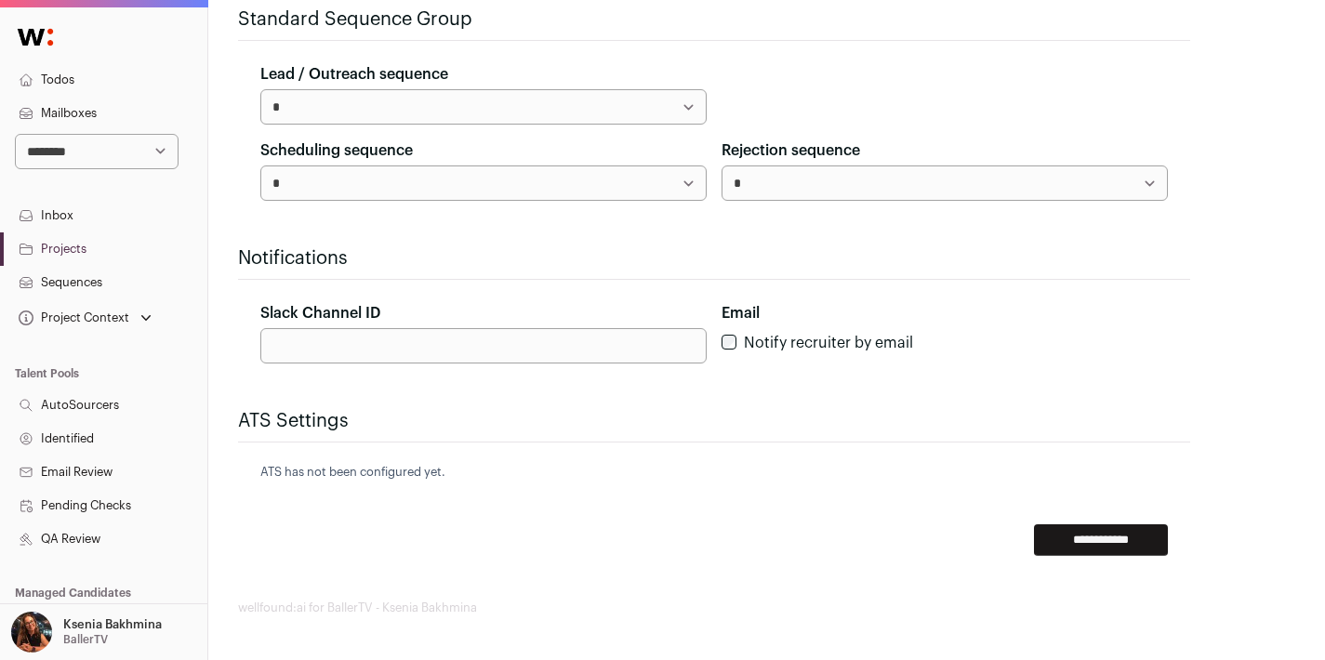
click at [1081, 547] on input "**********" at bounding box center [1101, 541] width 134 height 32
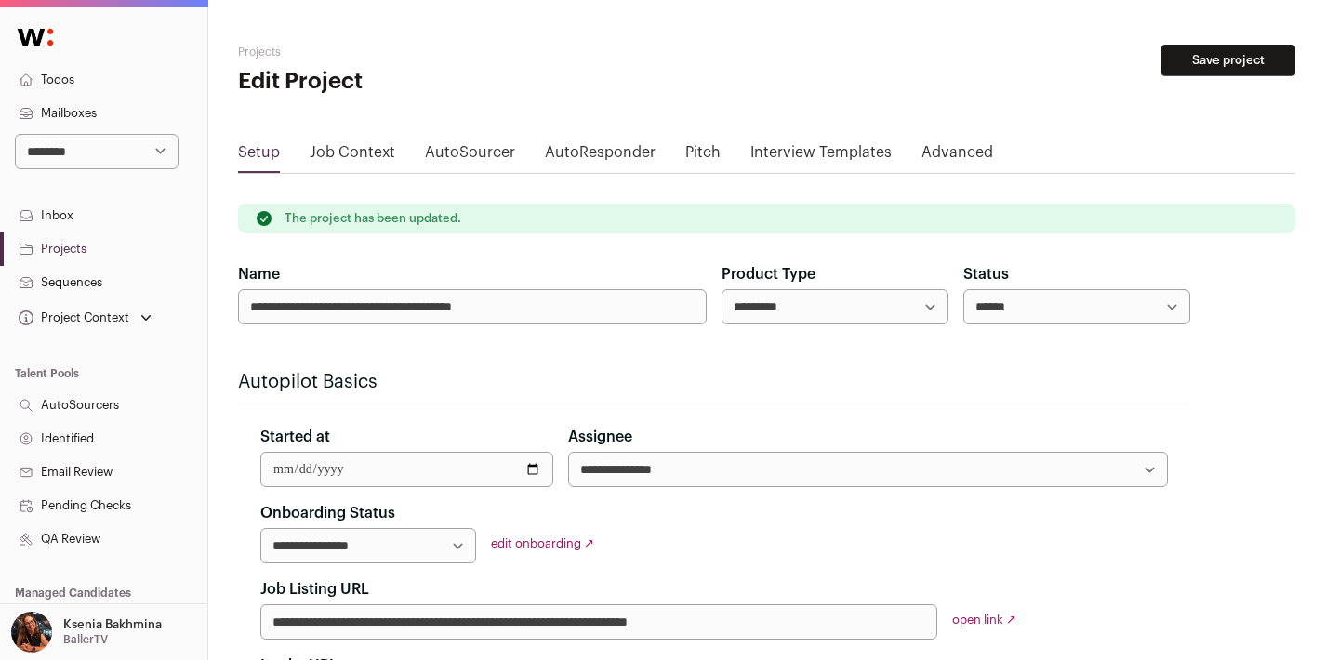
click at [59, 238] on link "Projects" at bounding box center [103, 248] width 207 height 33
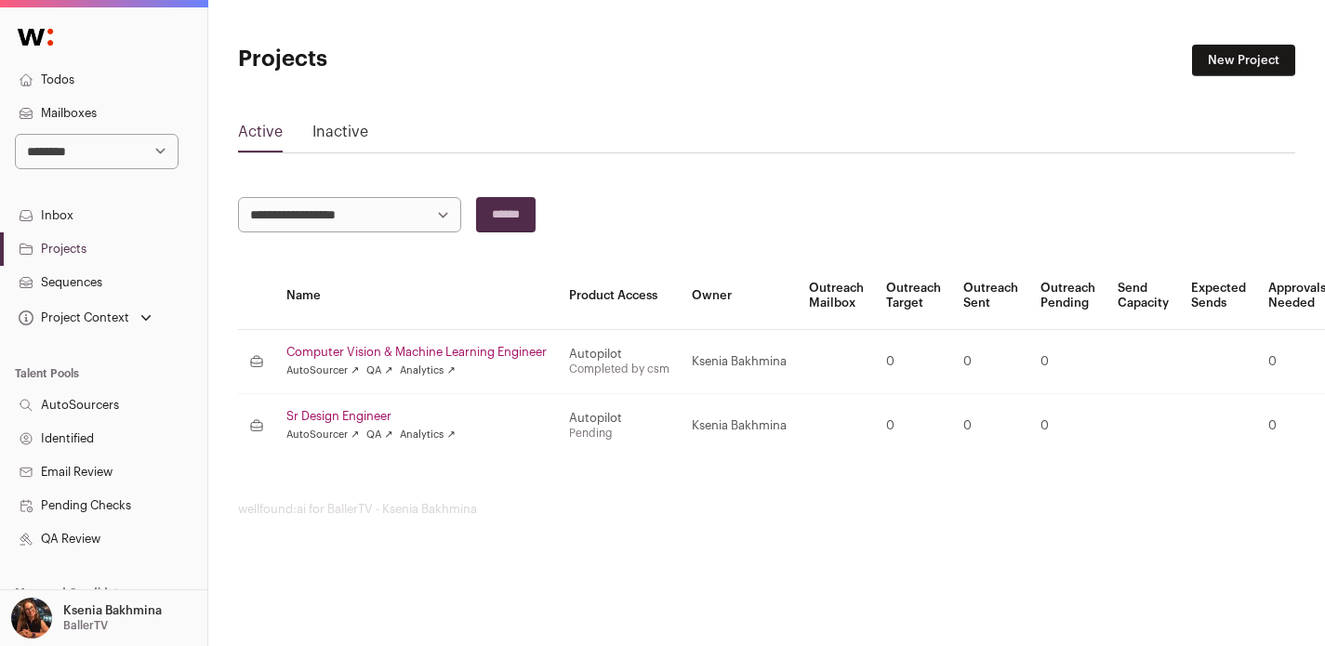
click at [329, 418] on link "Sr Design Engineer" at bounding box center [416, 416] width 260 height 15
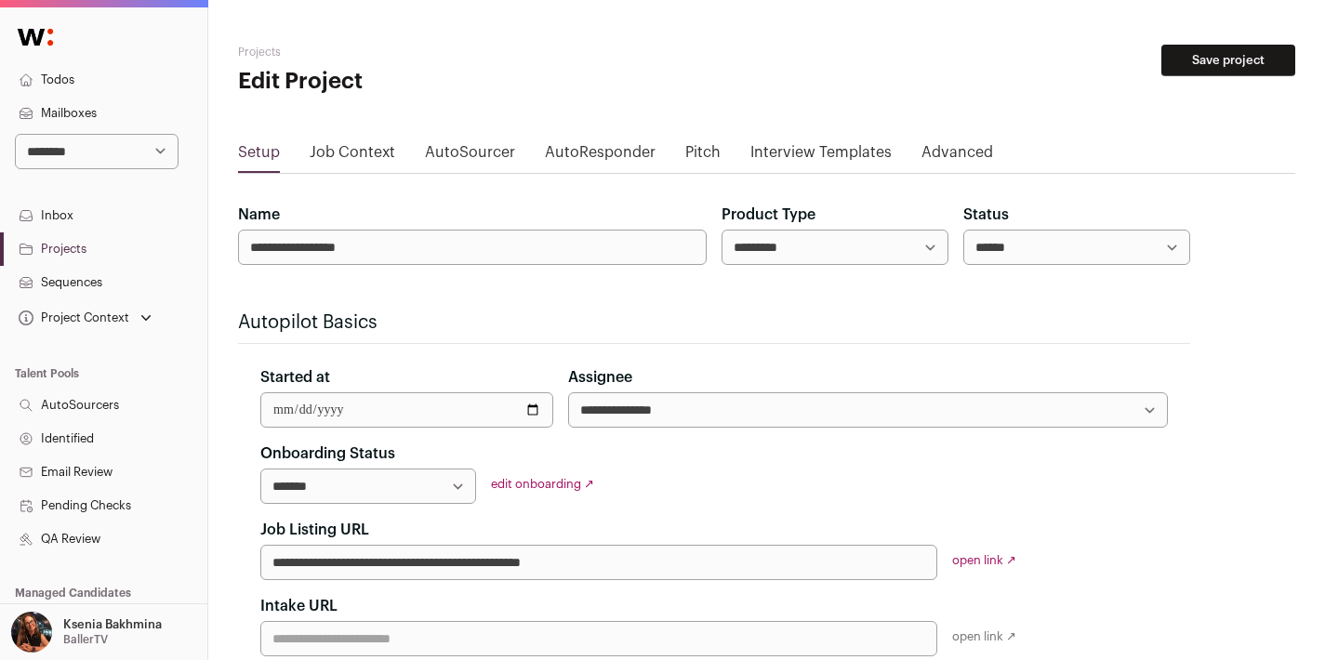
click at [439, 497] on select "**********" at bounding box center [368, 486] width 216 height 35
select select "**********"
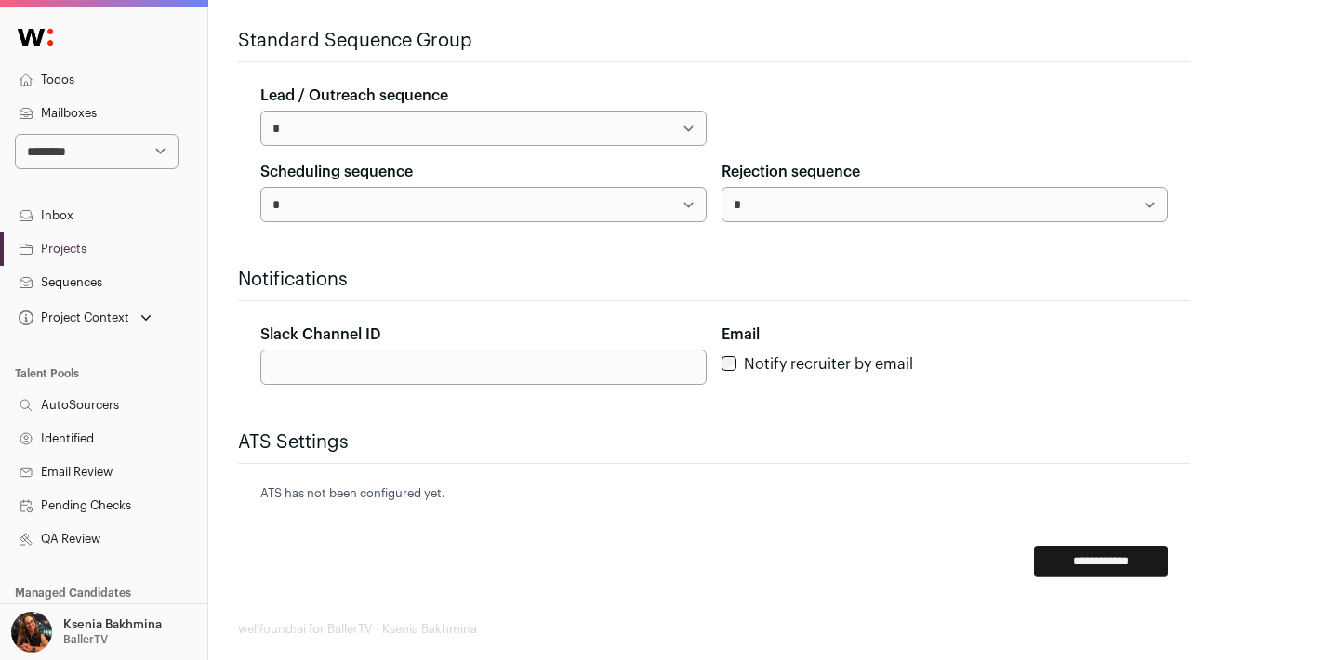
scroll to position [695, 0]
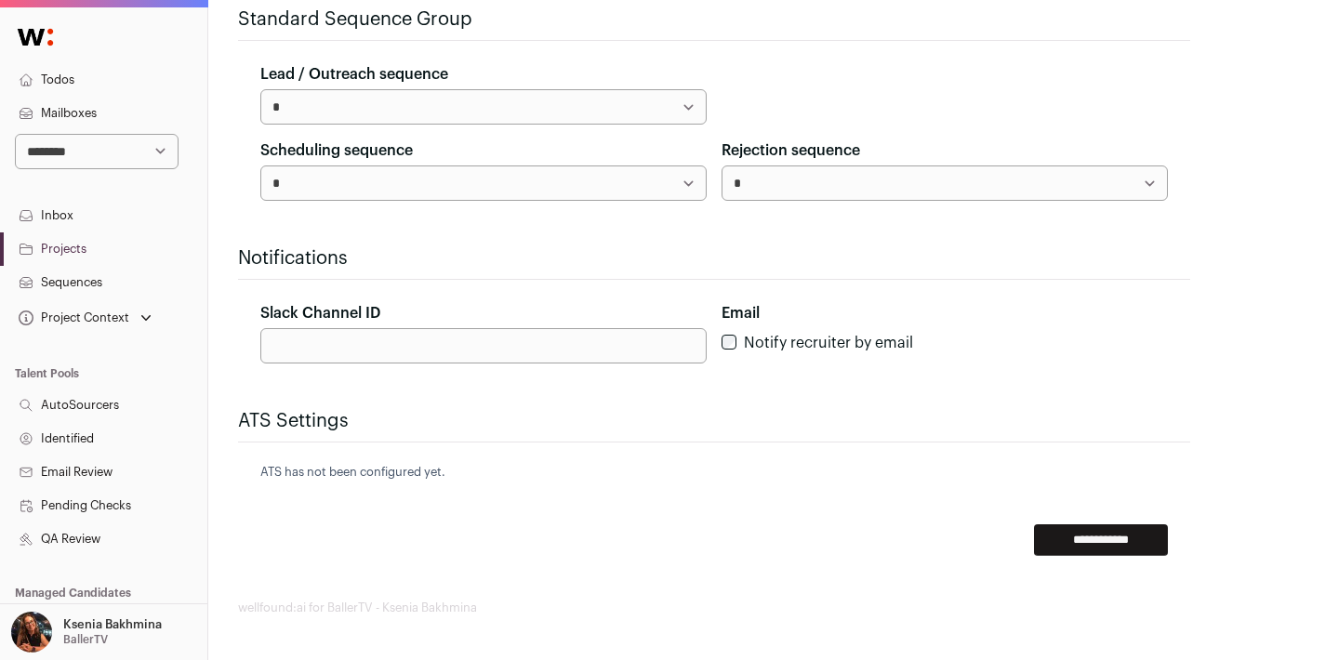
click at [1118, 526] on input "**********" at bounding box center [1101, 541] width 134 height 32
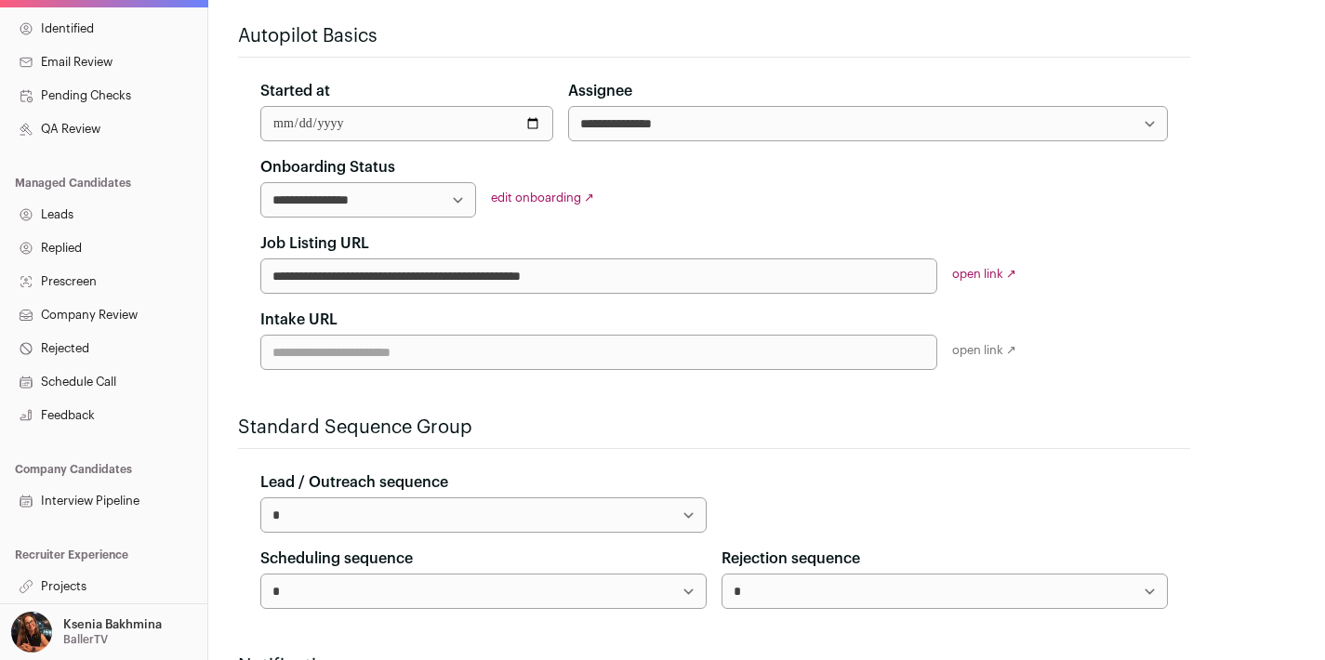
scroll to position [363, 0]
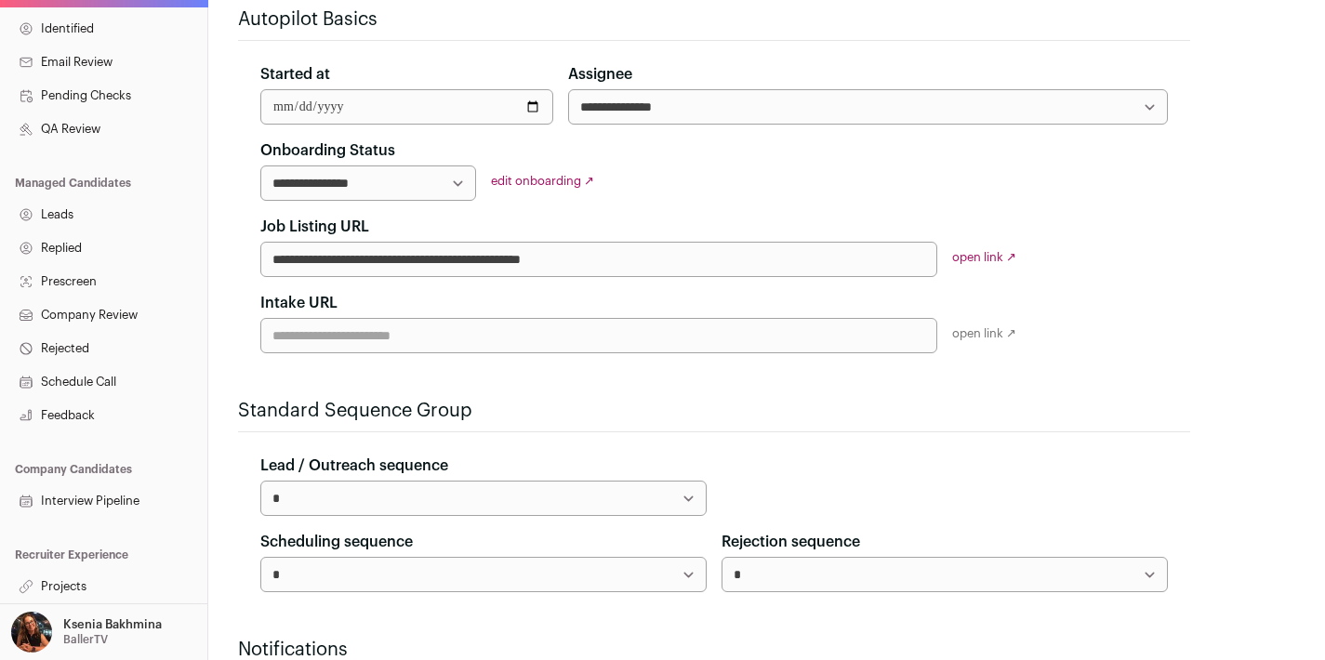
click at [79, 590] on link "Projects" at bounding box center [103, 586] width 207 height 33
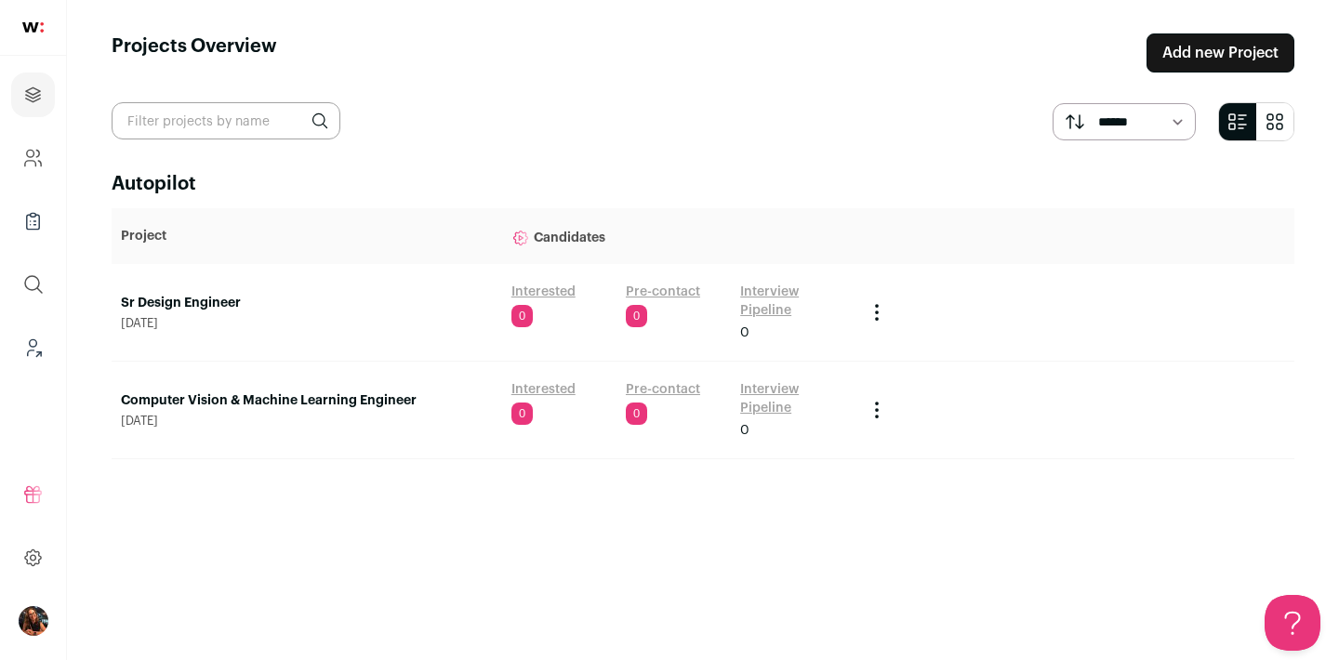
click at [336, 403] on link "Computer Vision & Machine Learning Engineer" at bounding box center [307, 401] width 372 height 19
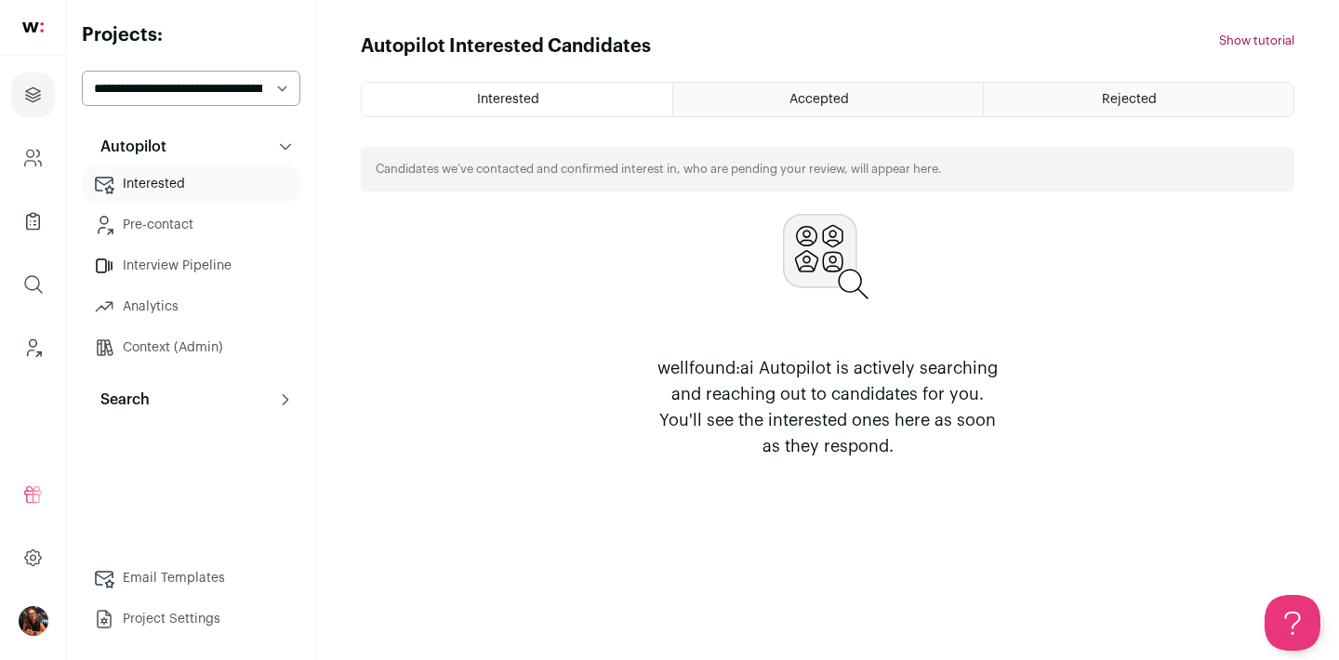
click at [261, 400] on button "Search" at bounding box center [191, 399] width 219 height 37
click at [181, 435] on link "Search" at bounding box center [191, 436] width 219 height 37
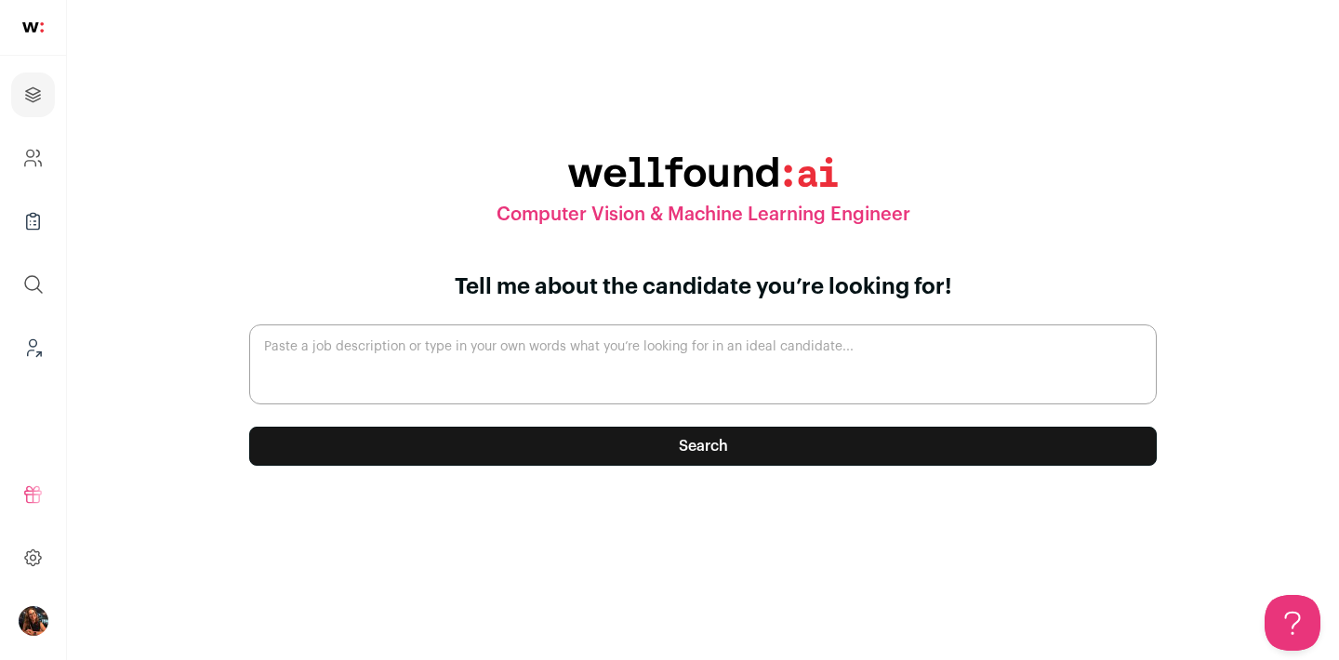
click at [435, 356] on textarea "Paste a job description or type in your own words what you’re looking for in an…" at bounding box center [703, 365] width 908 height 80
paste textarea "Loremips Dolors & Ametcon Adipisci Elitsedd ei TemporIN $613u – $193l • 0.2% – …"
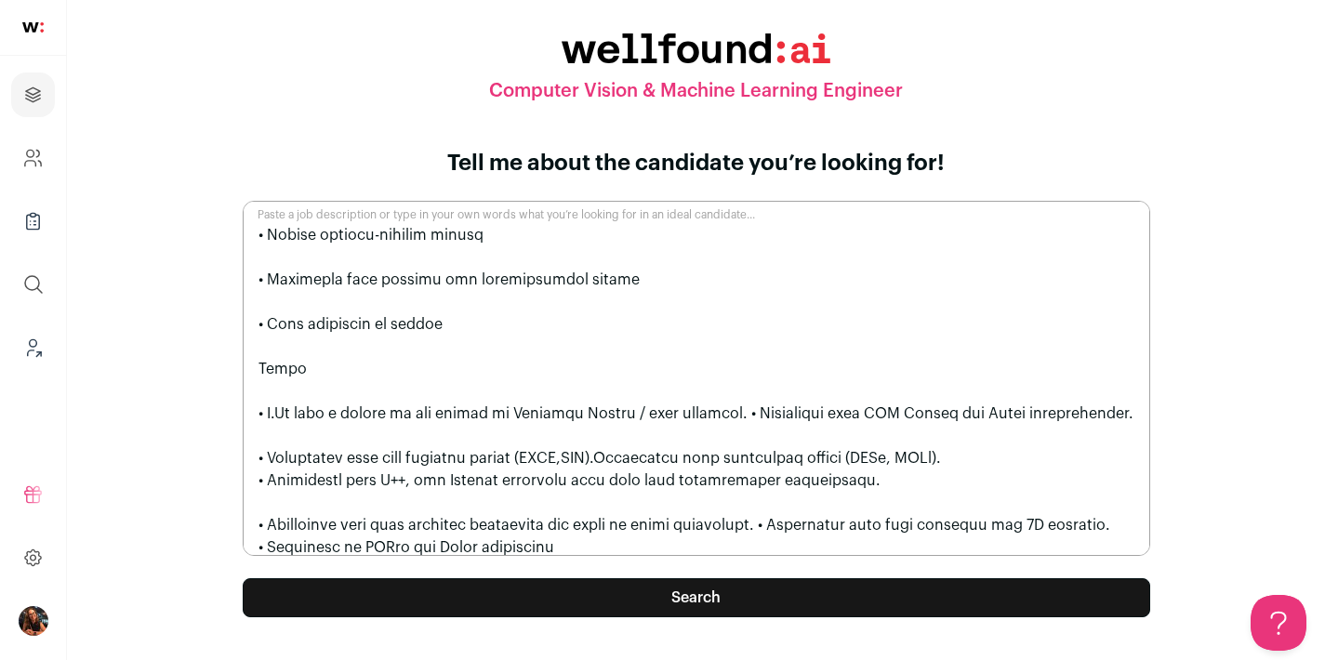
scroll to position [1097, 0]
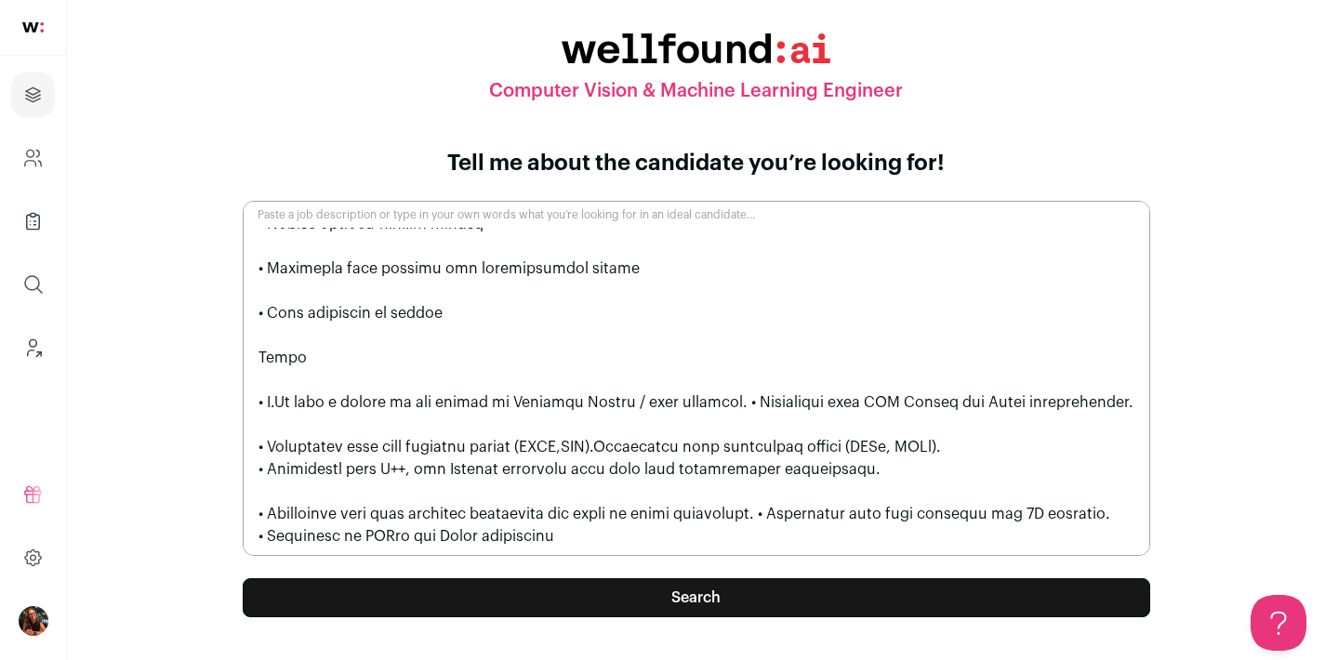
paste textarea "Location [GEOGRAPHIC_DATA] Remote work policy Onsite or remote Hires remotely E…"
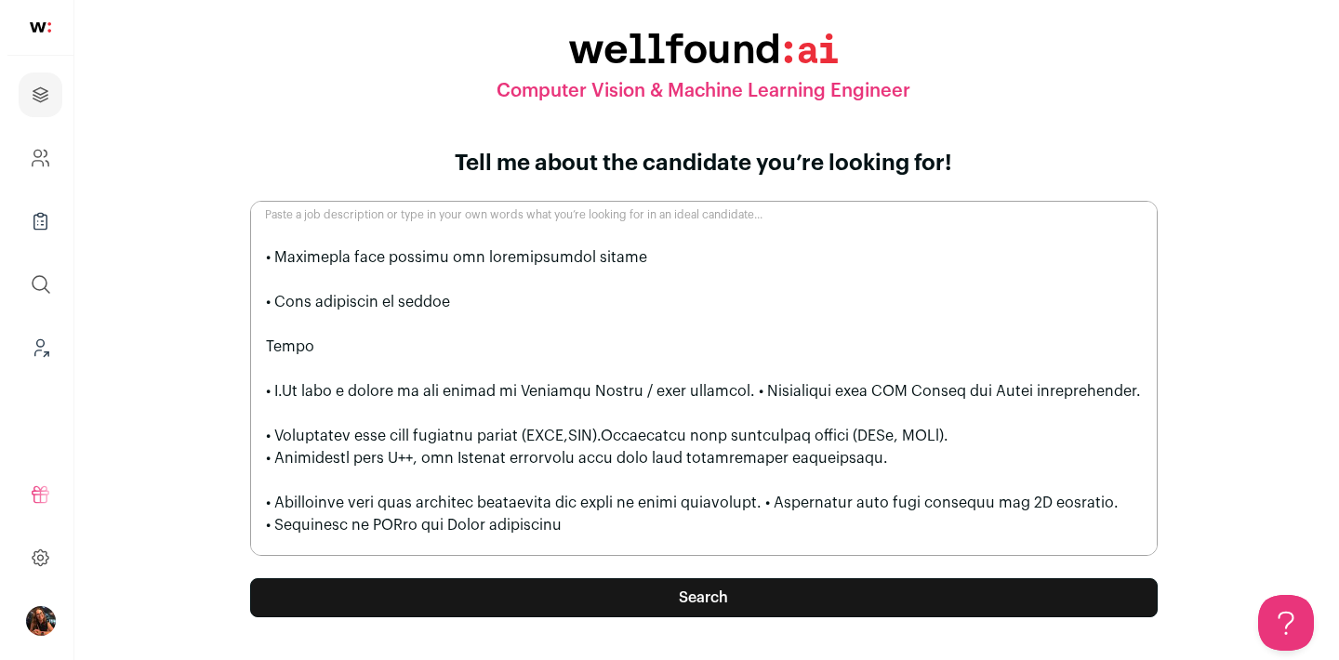
scroll to position [1611, 0]
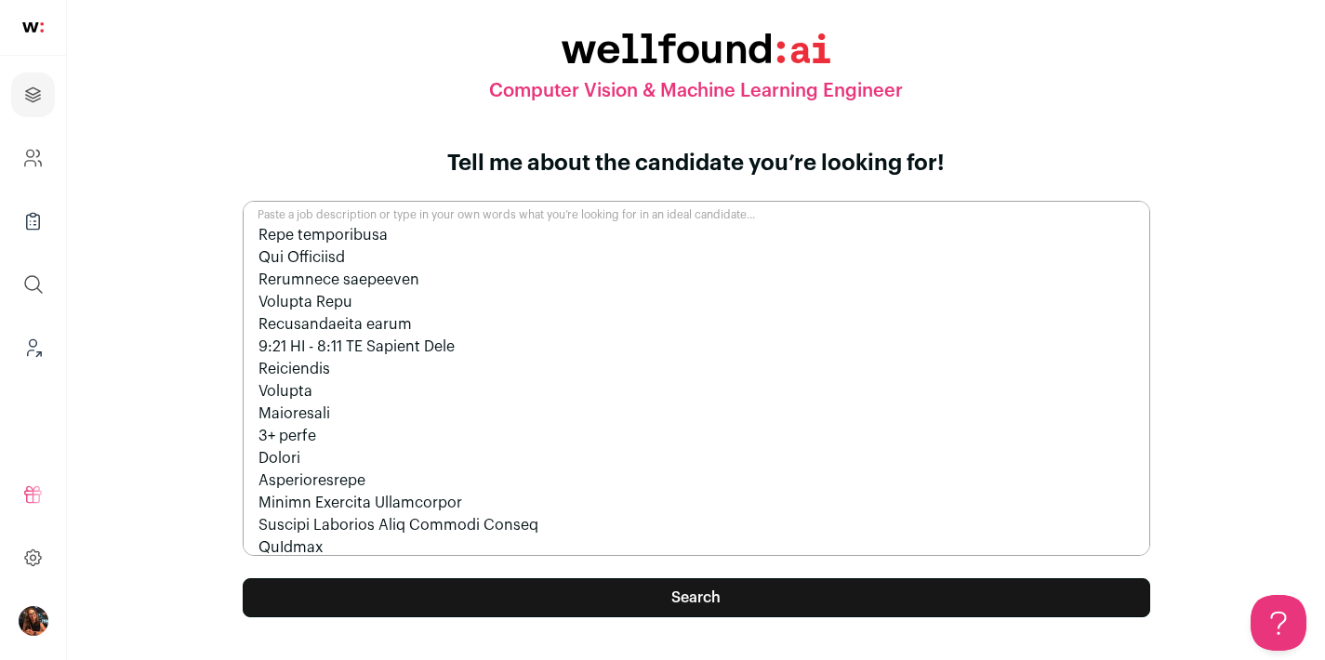
type textarea "Loremips Dolors & Ametcon Adipisci Elitsedd ei TemporIN $613u – $193l • 0.2% – …"
click at [596, 583] on button "Search" at bounding box center [697, 597] width 908 height 39
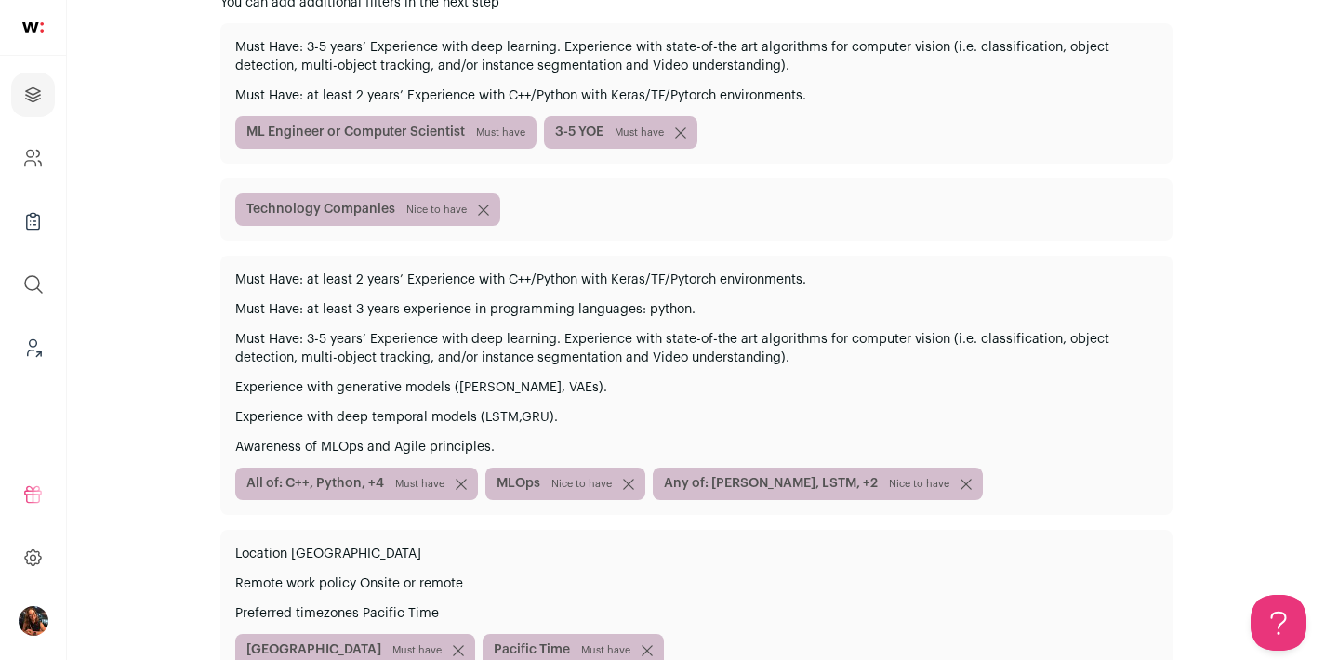
scroll to position [679, 0]
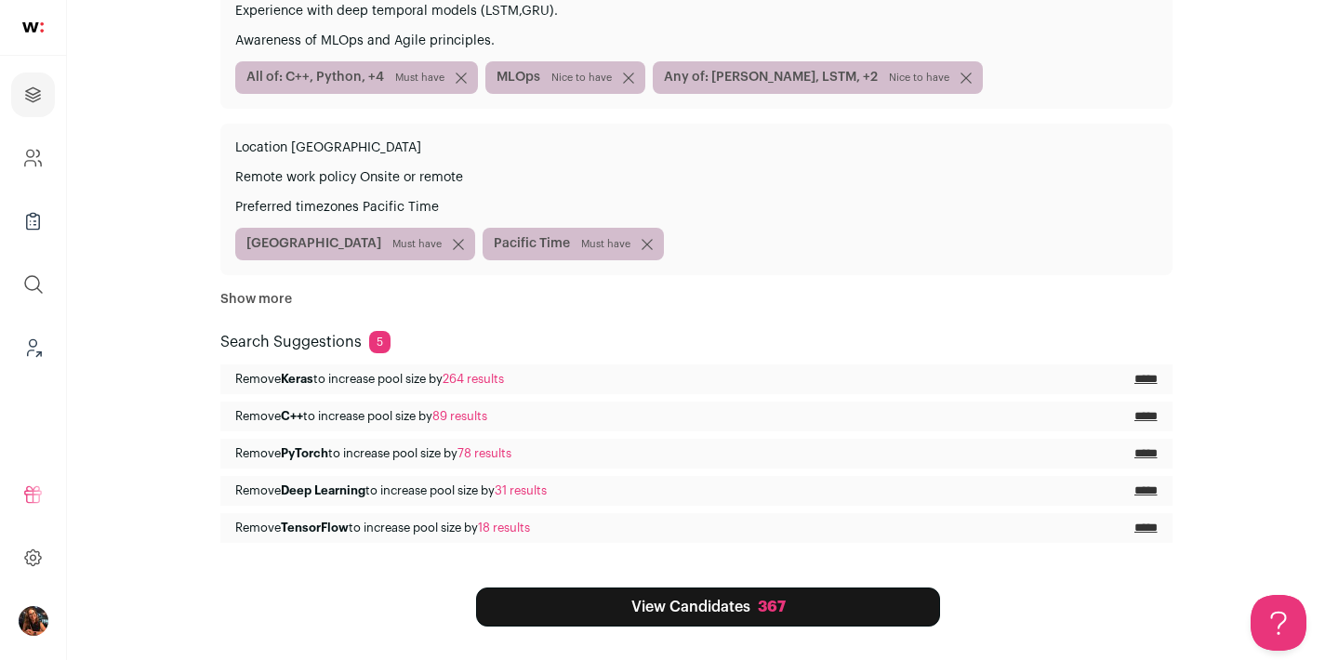
click at [700, 593] on link "View Candidates 367" at bounding box center [708, 607] width 464 height 39
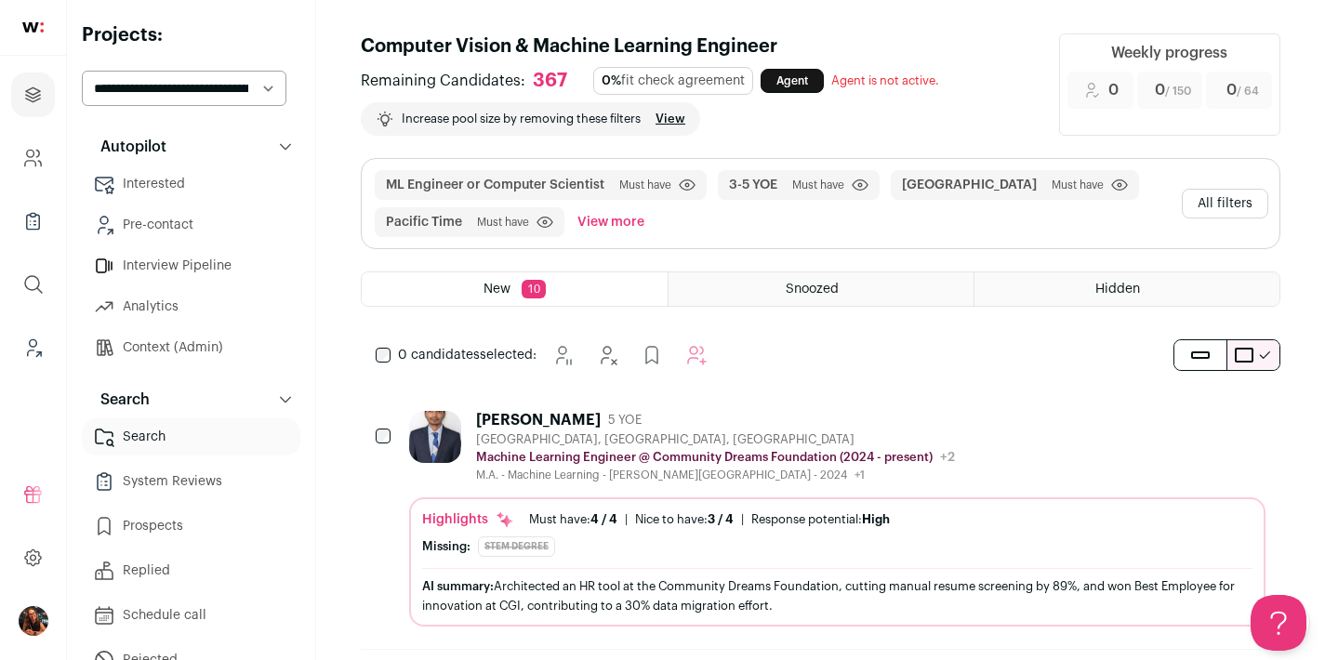
click at [1248, 205] on button "All filters" at bounding box center [1225, 204] width 86 height 30
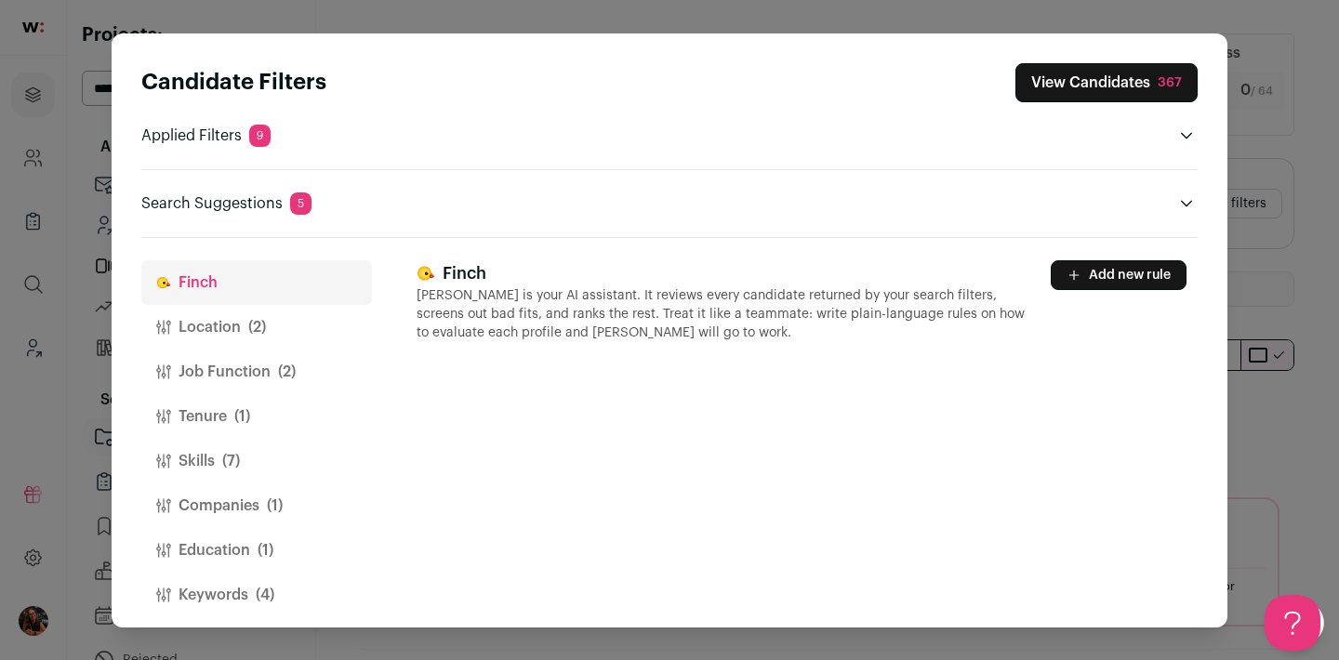
click at [1095, 267] on button "Add new rule" at bounding box center [1119, 275] width 136 height 30
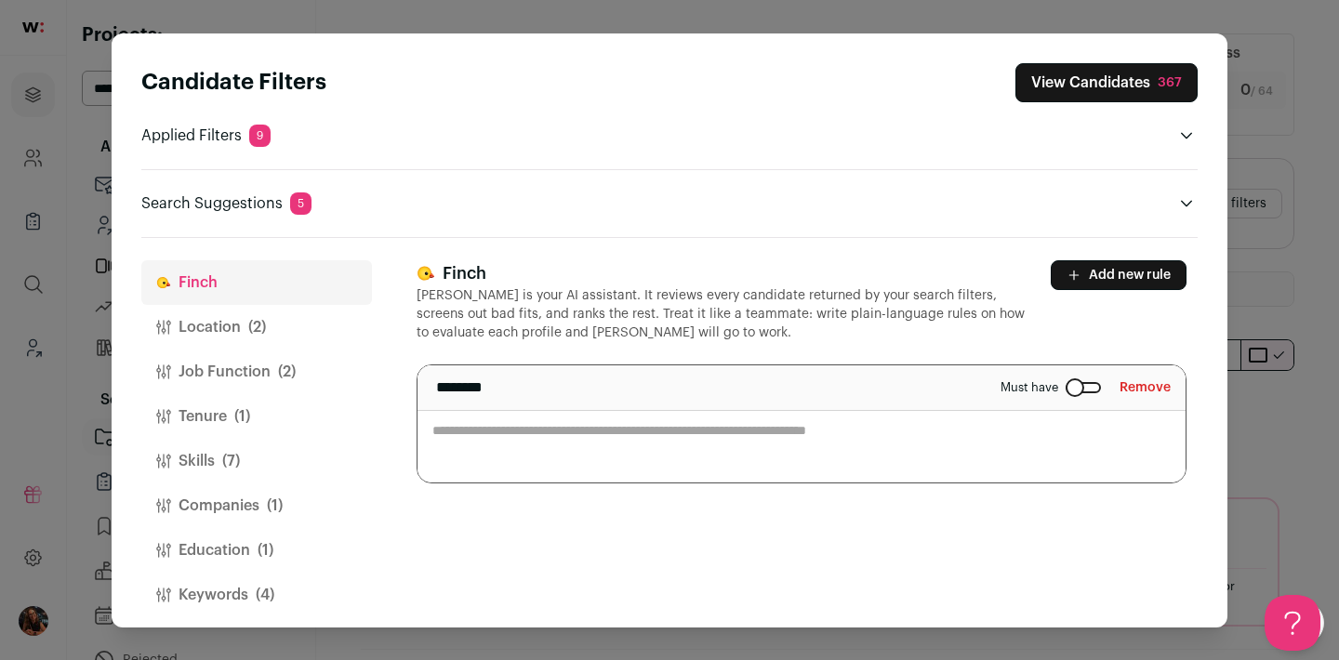
click at [572, 447] on textarea "Close modal via background" at bounding box center [802, 423] width 768 height 117
paste textarea "**********"
click at [483, 432] on textarea "**********" at bounding box center [802, 423] width 768 height 117
drag, startPoint x: 486, startPoint y: 434, endPoint x: 525, endPoint y: 433, distance: 39.1
click at [525, 433] on textarea "**********" at bounding box center [802, 423] width 768 height 117
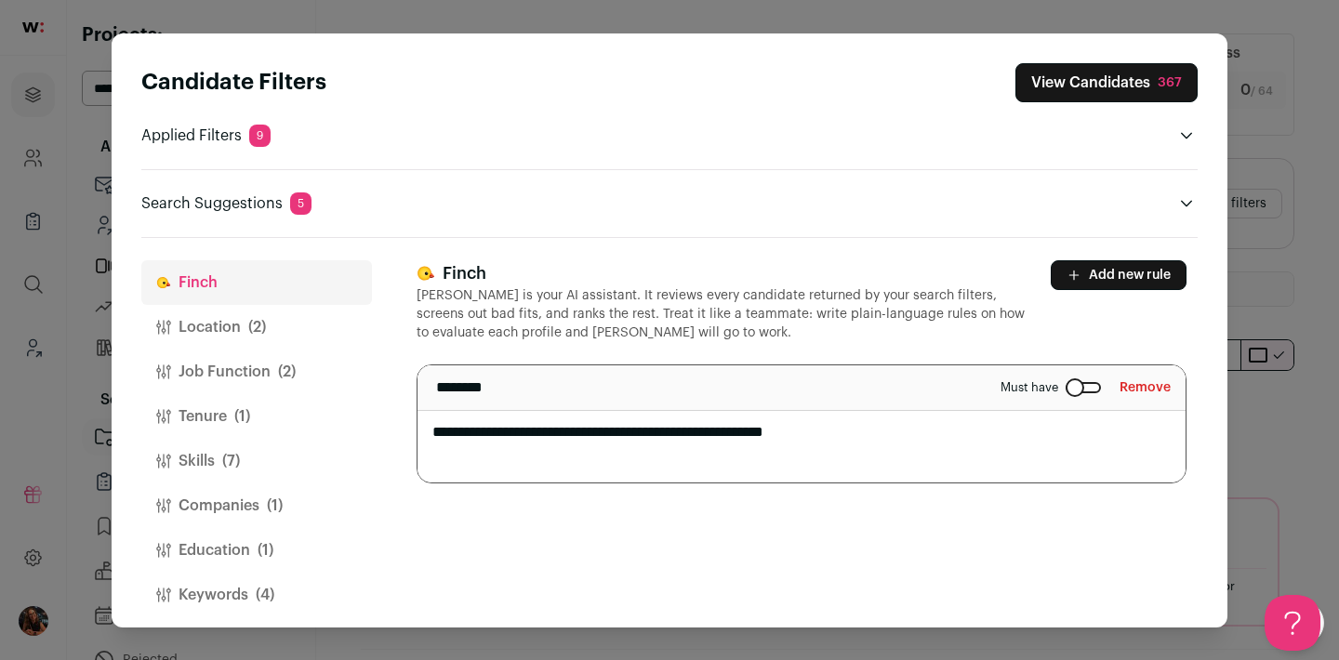
type textarea "**********"
click at [1122, 75] on button "View Candidates 367" at bounding box center [1107, 82] width 182 height 39
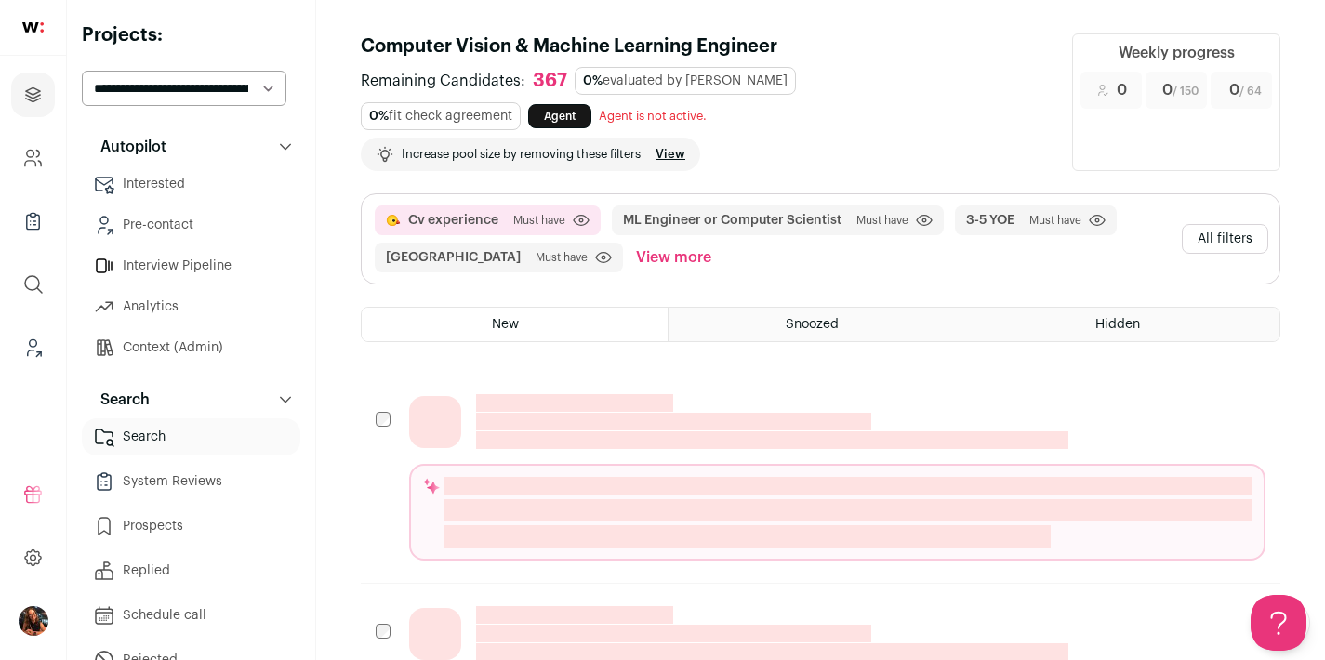
click at [1209, 242] on button "All filters" at bounding box center [1225, 239] width 86 height 30
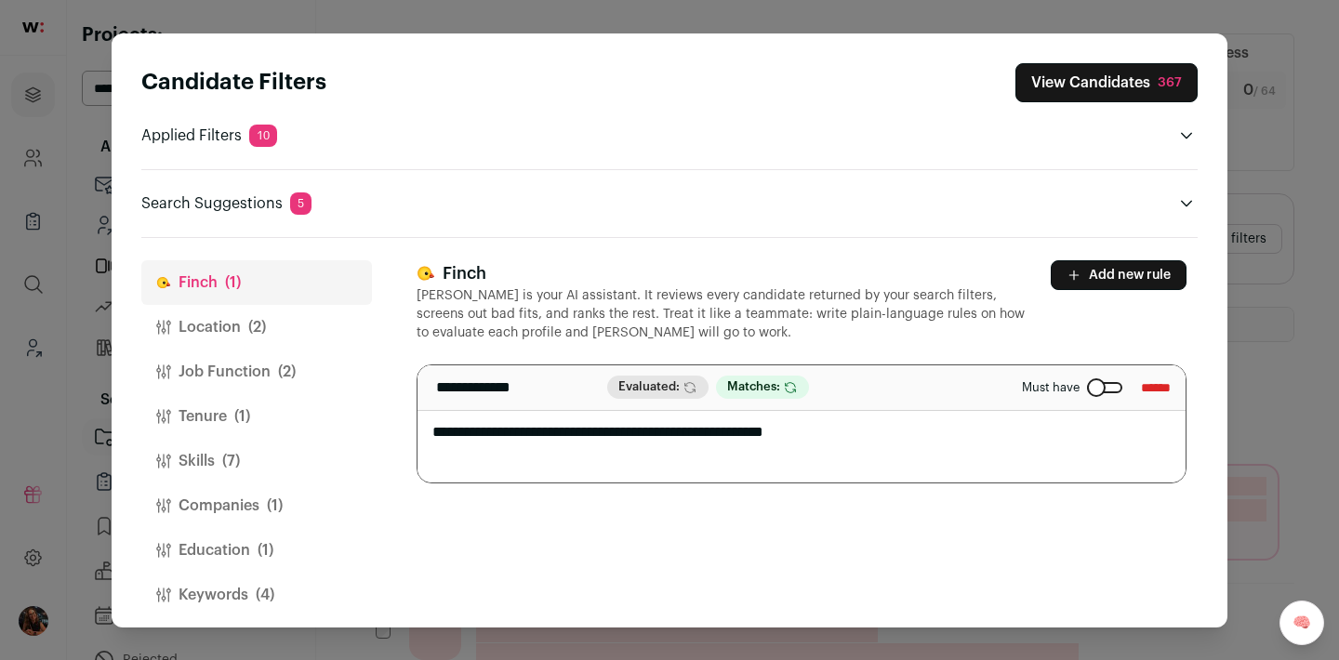
click at [240, 311] on button "Location (2)" at bounding box center [256, 327] width 231 height 45
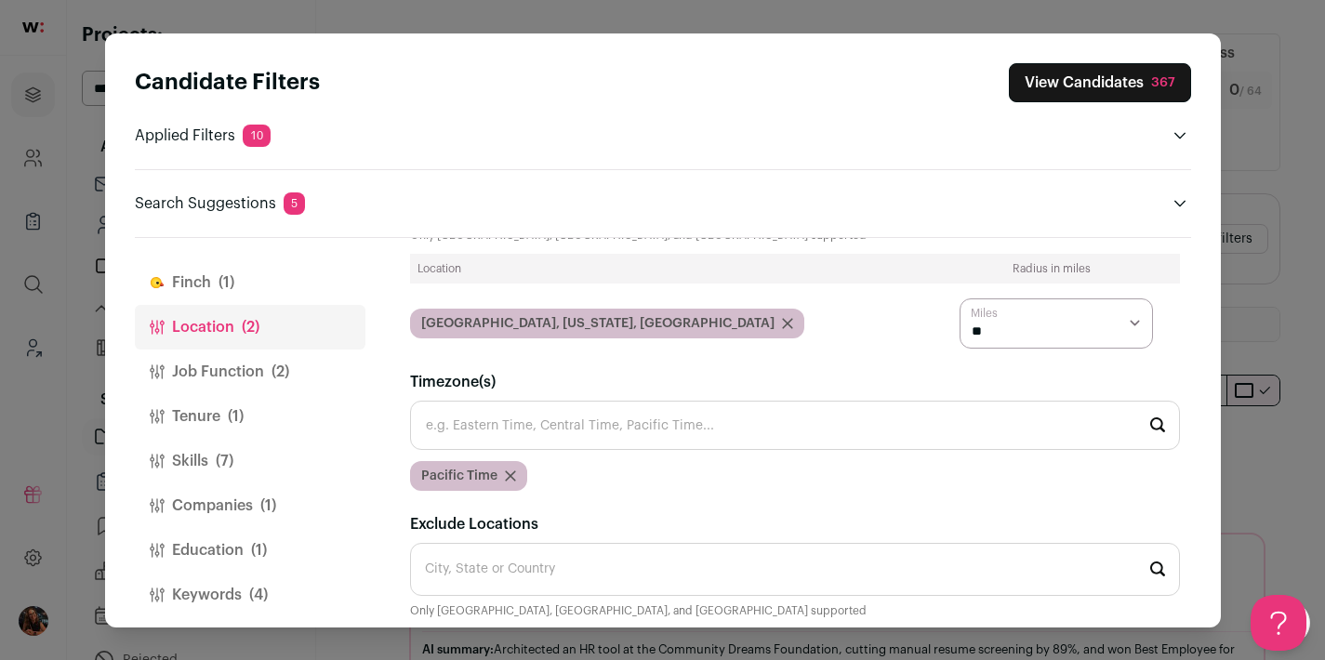
click at [783, 323] on icon "Close modal via background" at bounding box center [787, 323] width 9 height 9
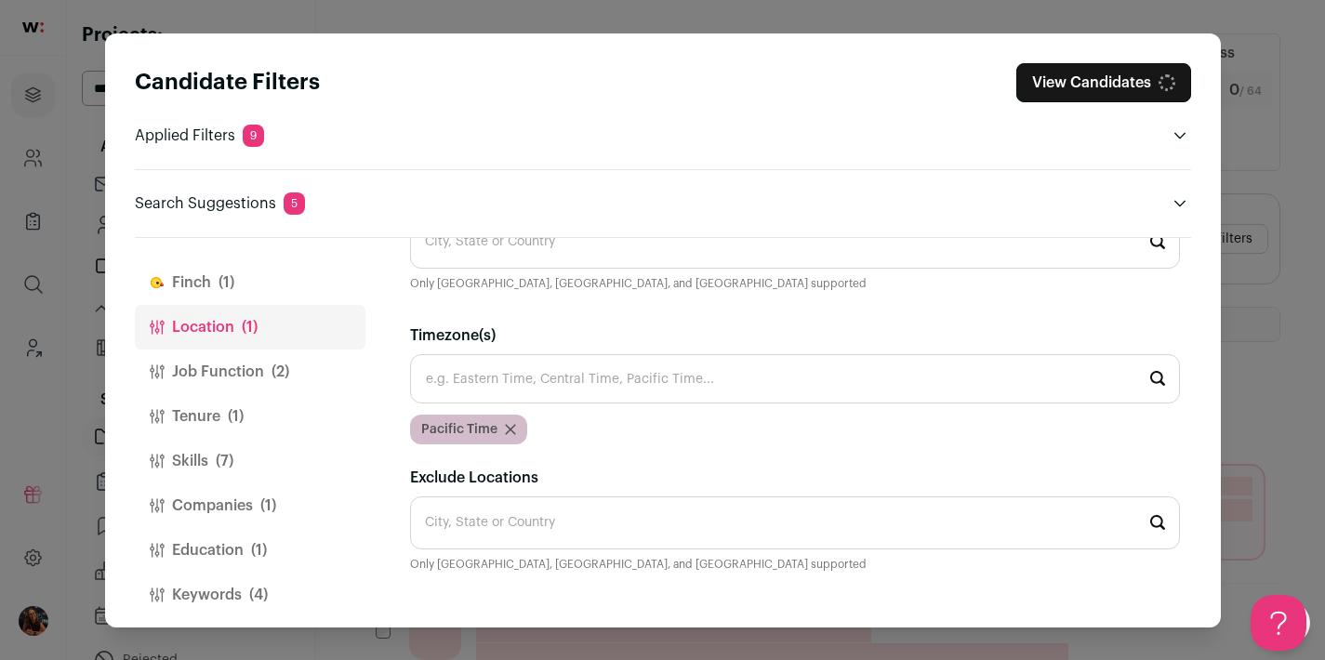
scroll to position [28, 0]
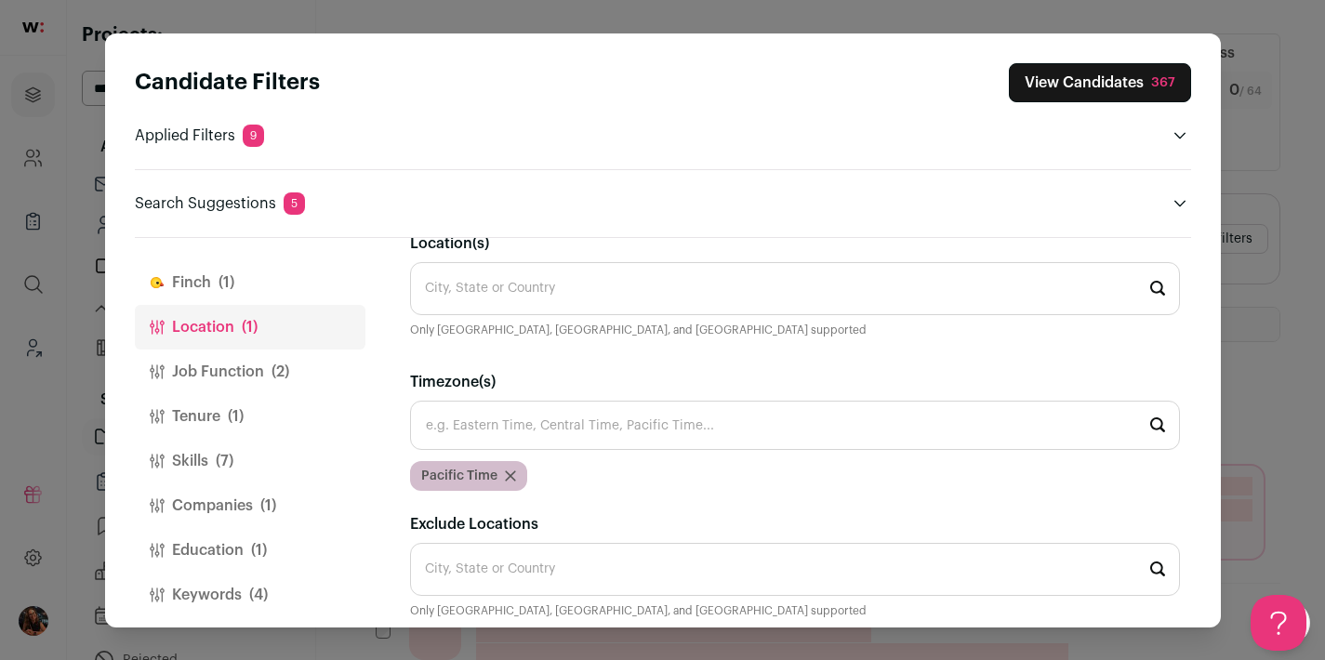
click at [1071, 85] on button "View Candidates 367" at bounding box center [1100, 82] width 182 height 39
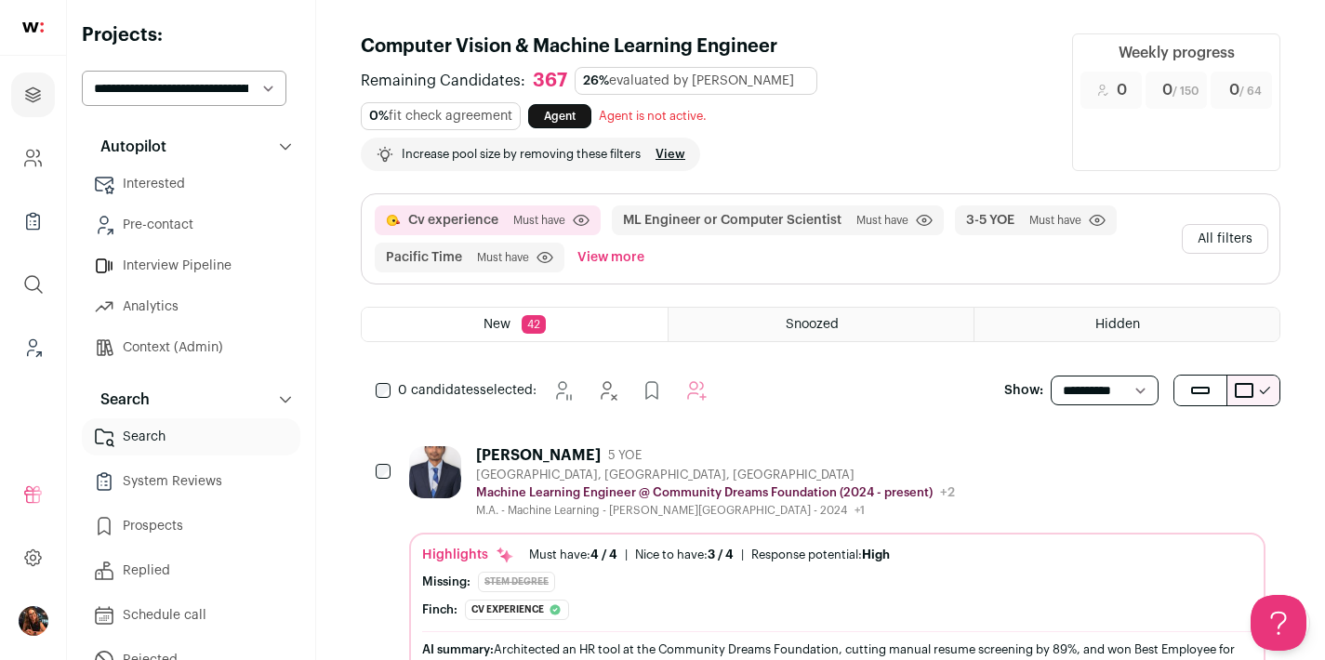
scroll to position [0, 0]
click at [1220, 241] on button "All filters" at bounding box center [1225, 239] width 86 height 30
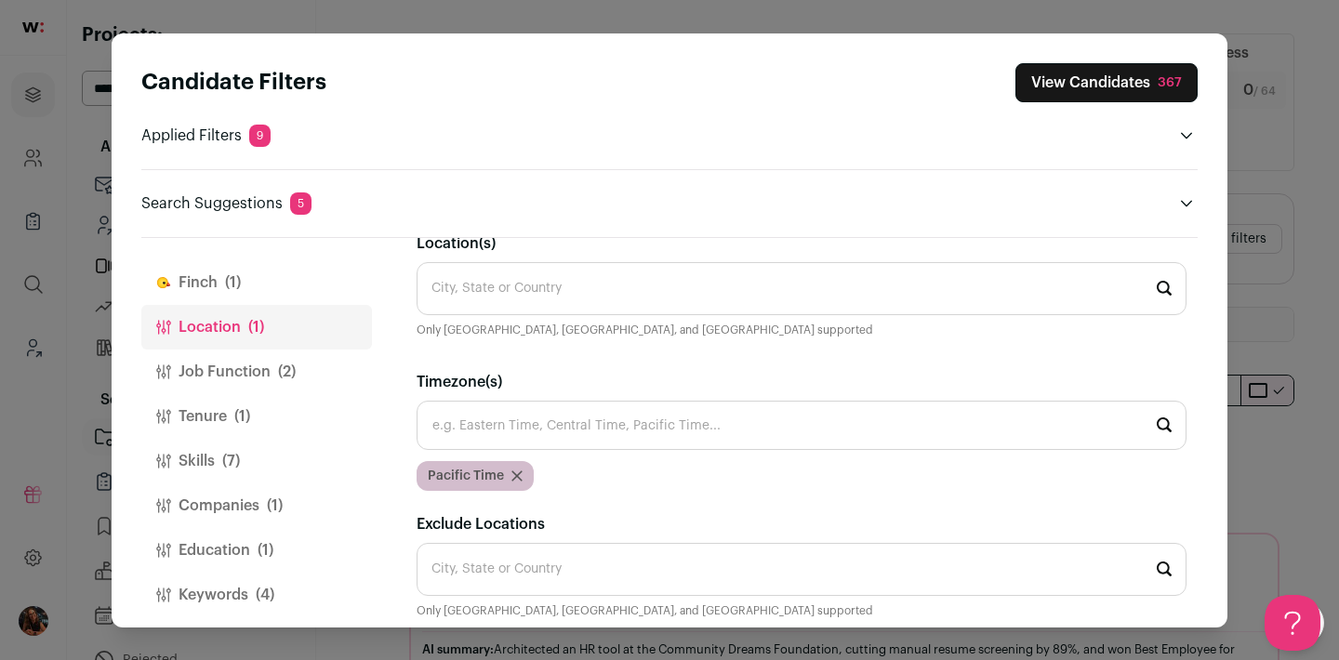
click at [259, 379] on button "Job Function (2)" at bounding box center [256, 372] width 231 height 45
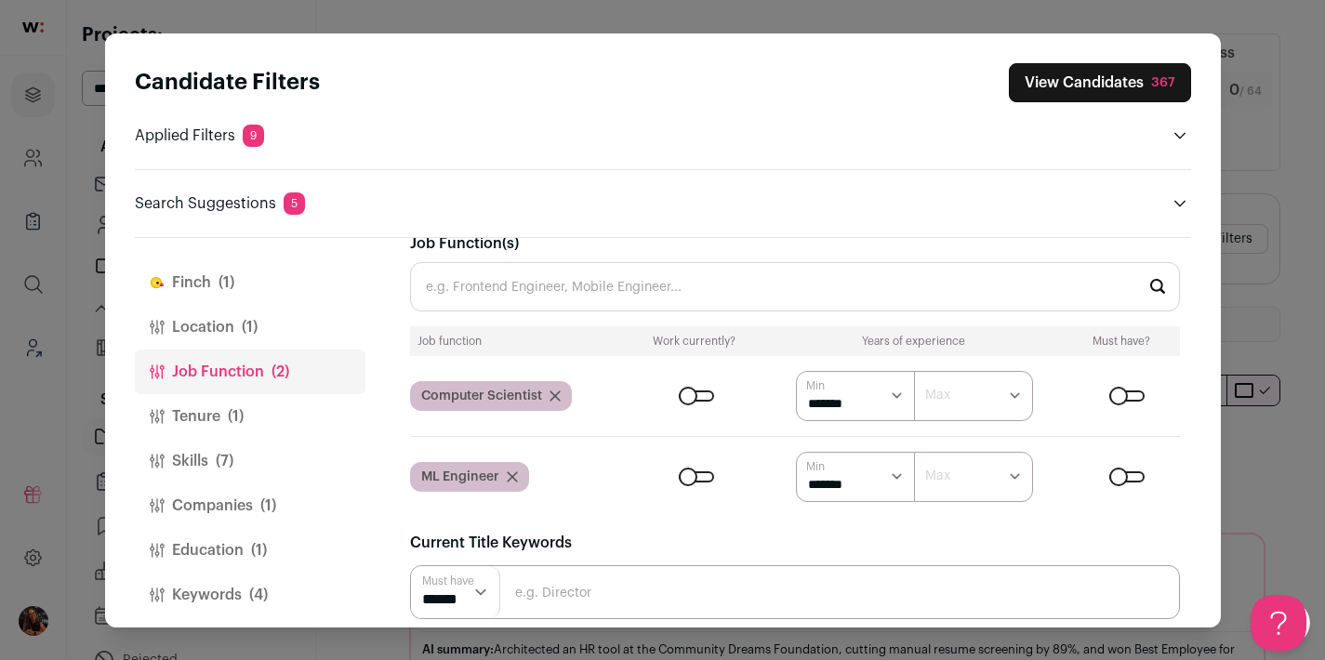
click at [564, 392] on div "Computer Scientist" at bounding box center [491, 396] width 162 height 30
click at [560, 395] on div "Computer Scientist" at bounding box center [491, 396] width 162 height 30
click at [554, 394] on icon "Close modal via background" at bounding box center [555, 396] width 9 height 9
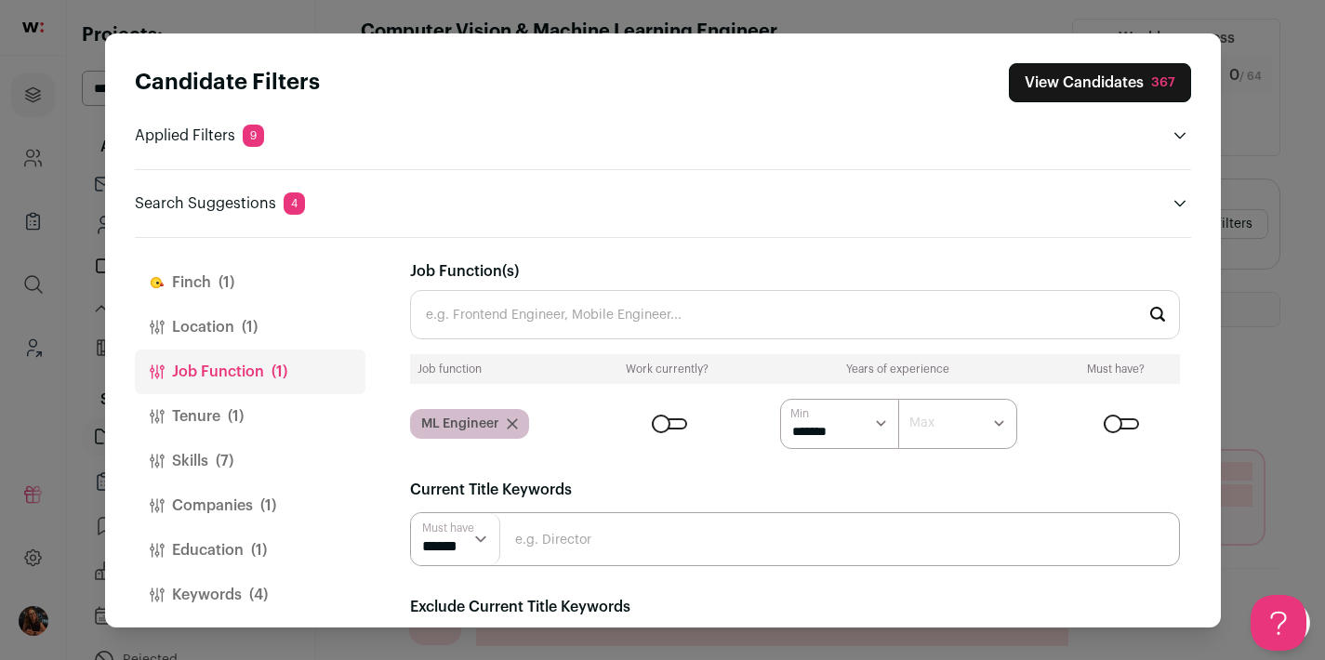
scroll to position [28, 0]
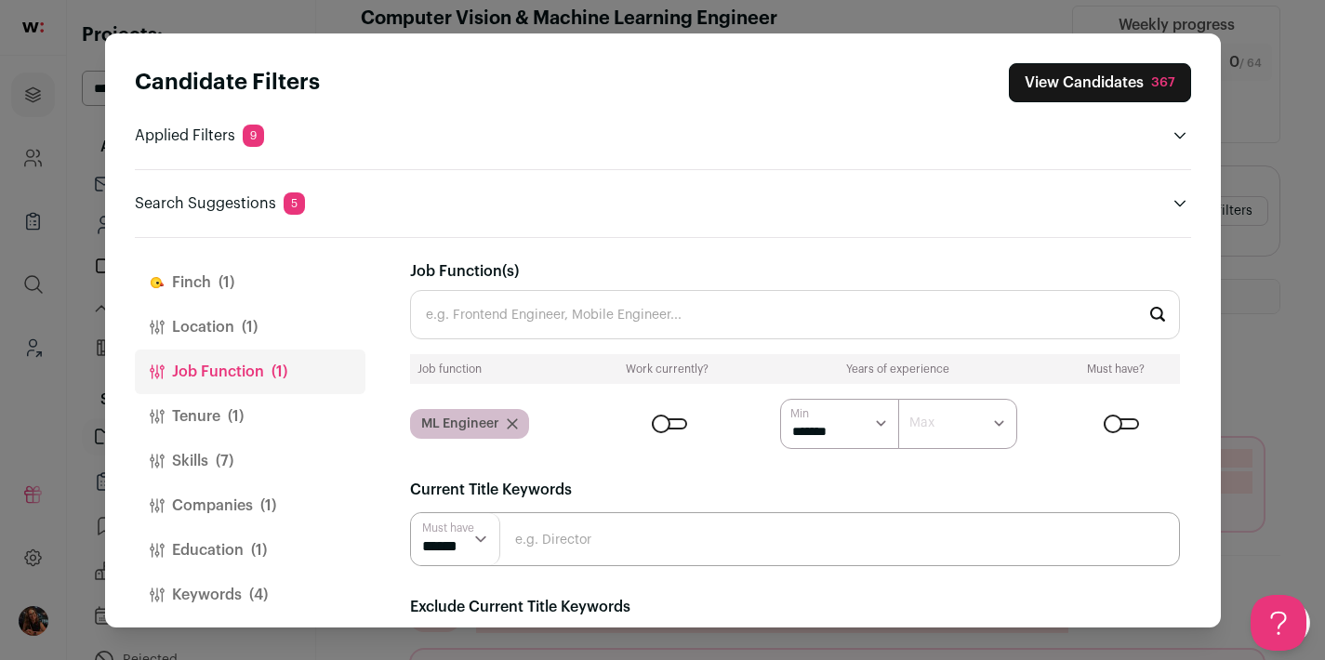
click at [220, 426] on button "Tenure (1)" at bounding box center [250, 416] width 231 height 45
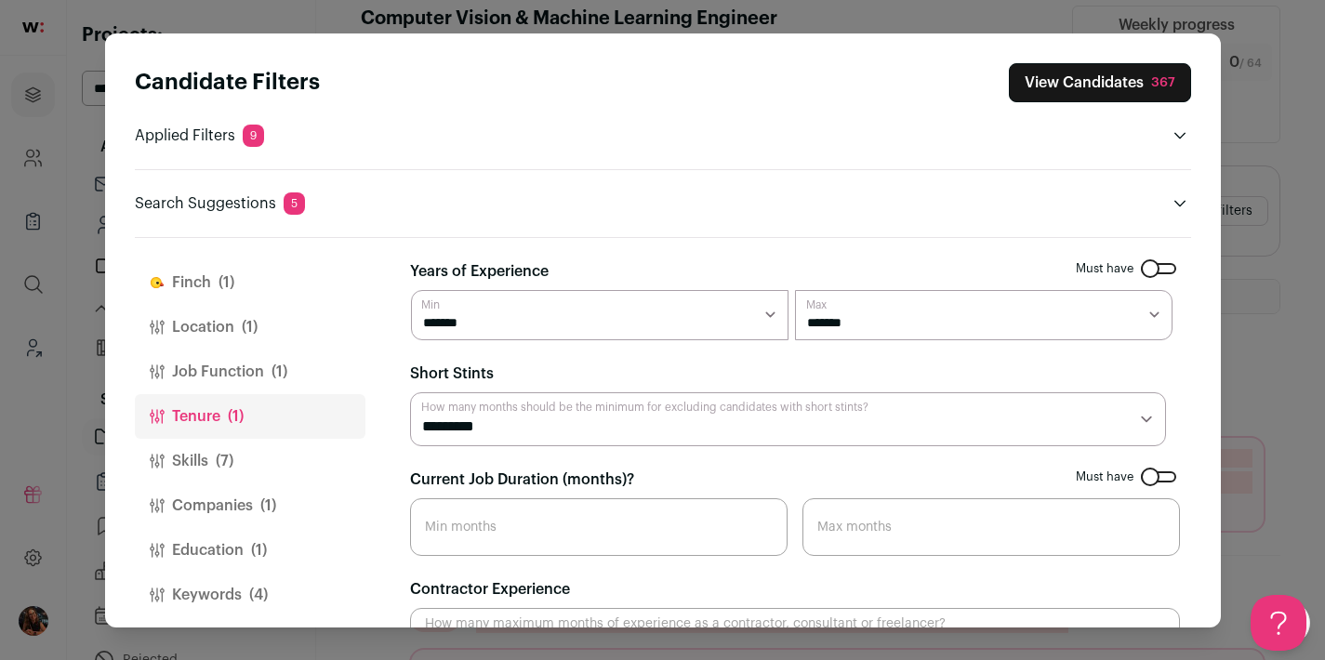
click at [924, 297] on select "******* ******* ******* ******* ******* ******* ******** ******** ******** ****…" at bounding box center [984, 315] width 378 height 50
select select "*"
click at [212, 451] on button "Skills (7)" at bounding box center [250, 461] width 231 height 45
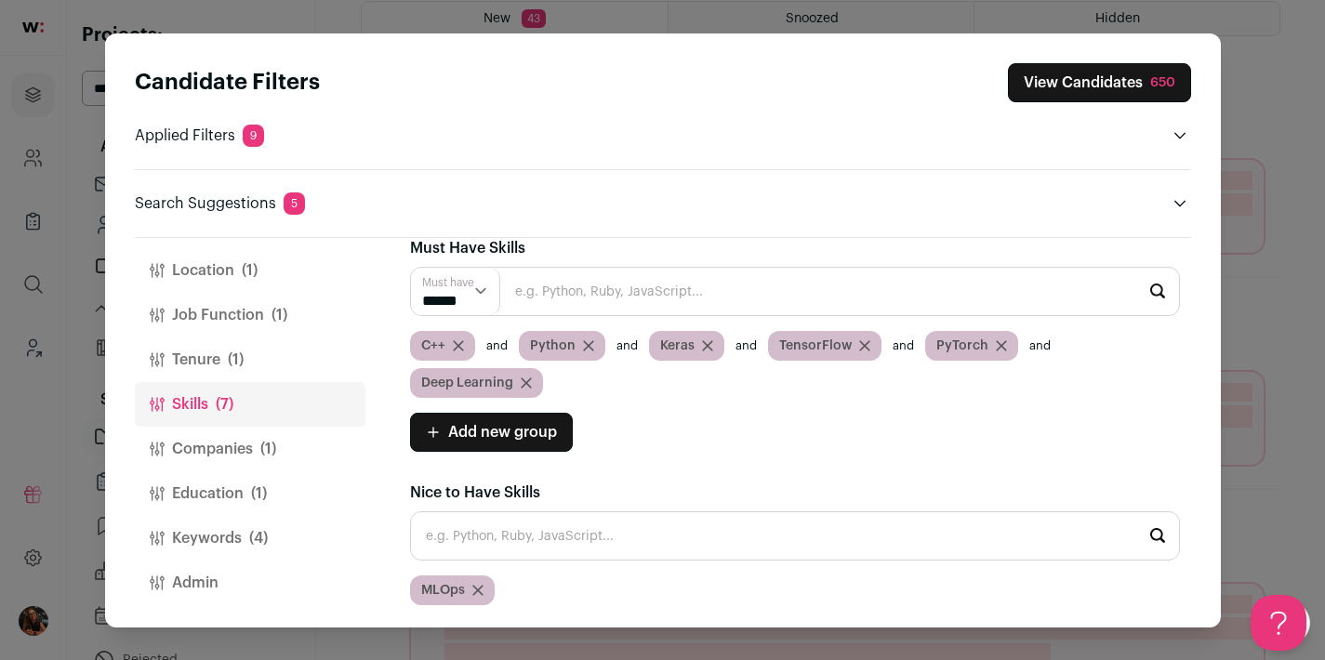
scroll to position [678, 0]
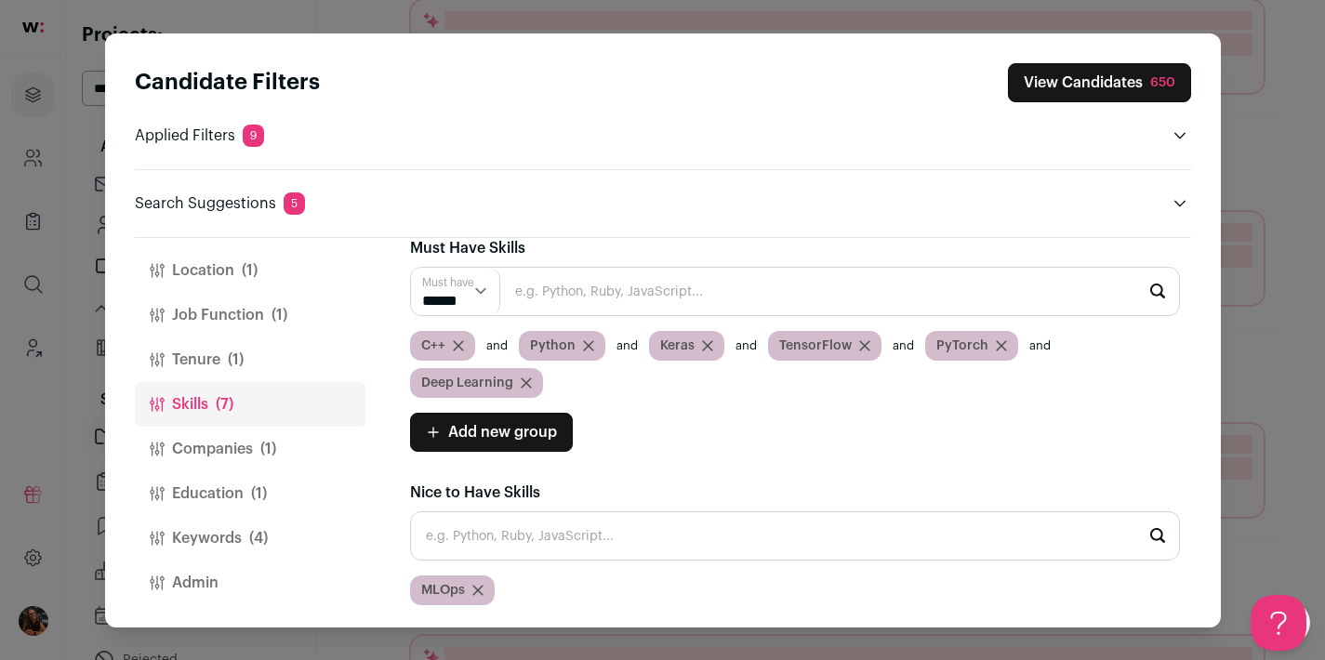
click at [1055, 75] on button "View Candidates 650" at bounding box center [1099, 82] width 183 height 39
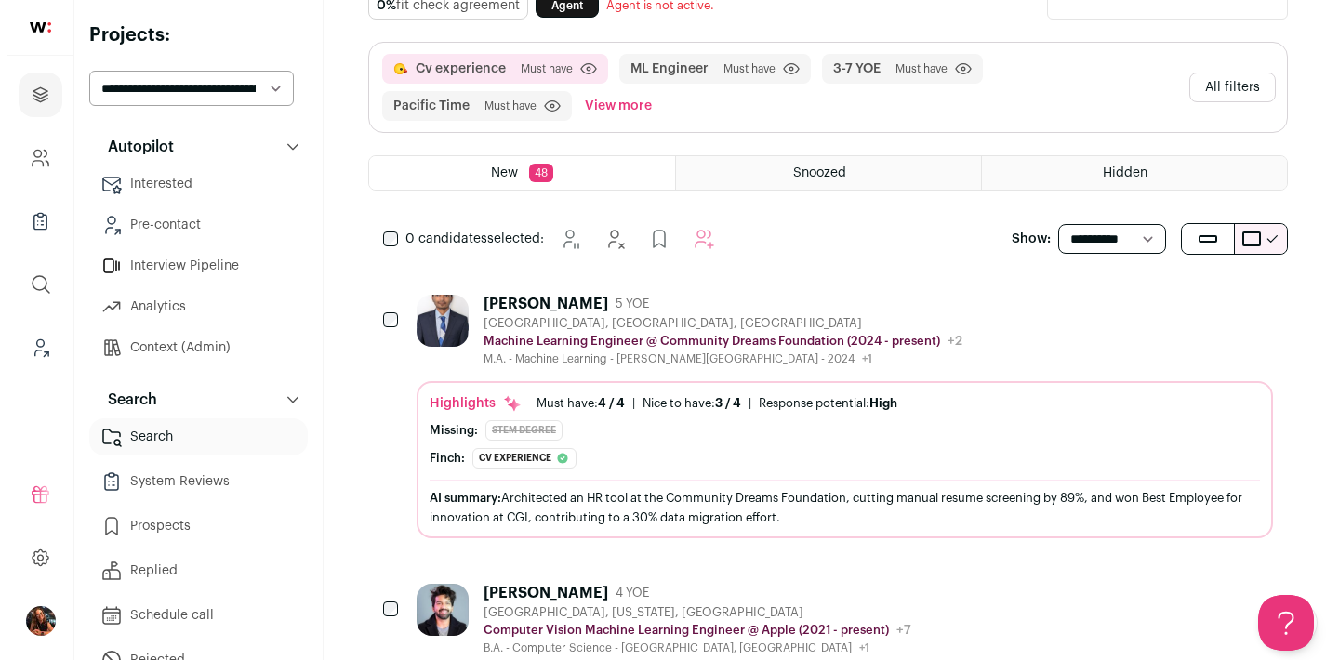
scroll to position [0, 0]
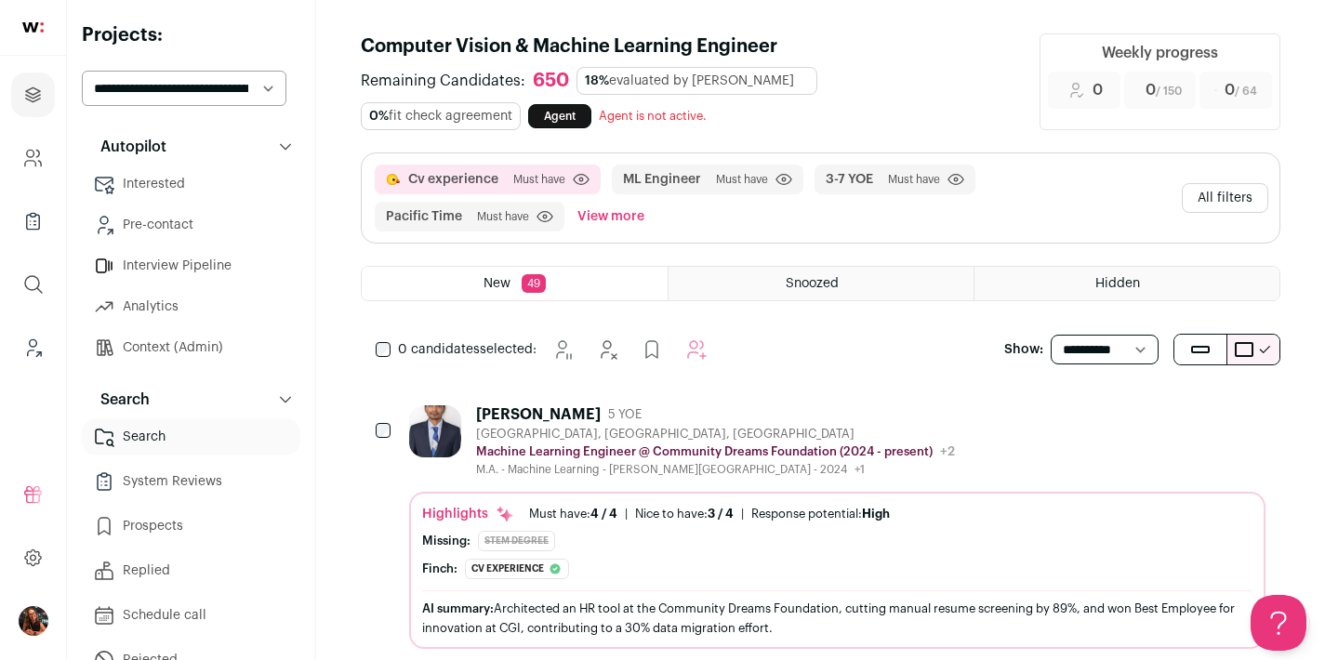
click at [1213, 193] on button "All filters" at bounding box center [1225, 198] width 86 height 30
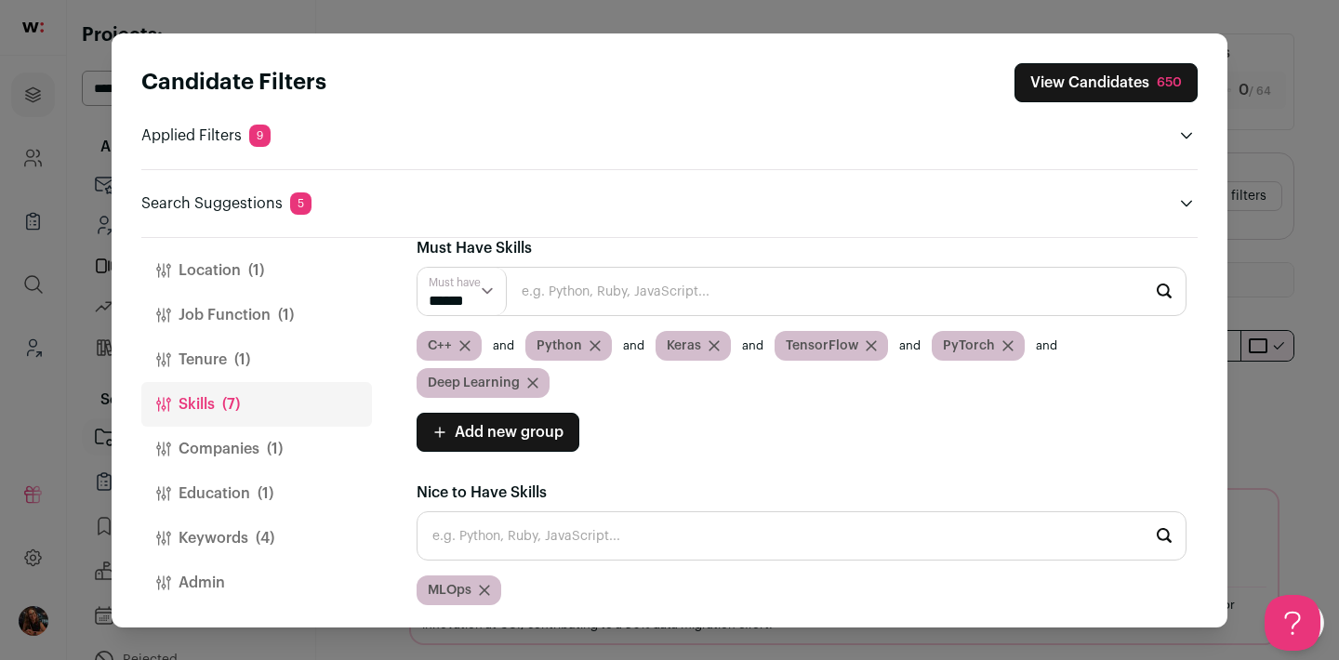
click at [218, 270] on button "Location (1)" at bounding box center [256, 270] width 231 height 45
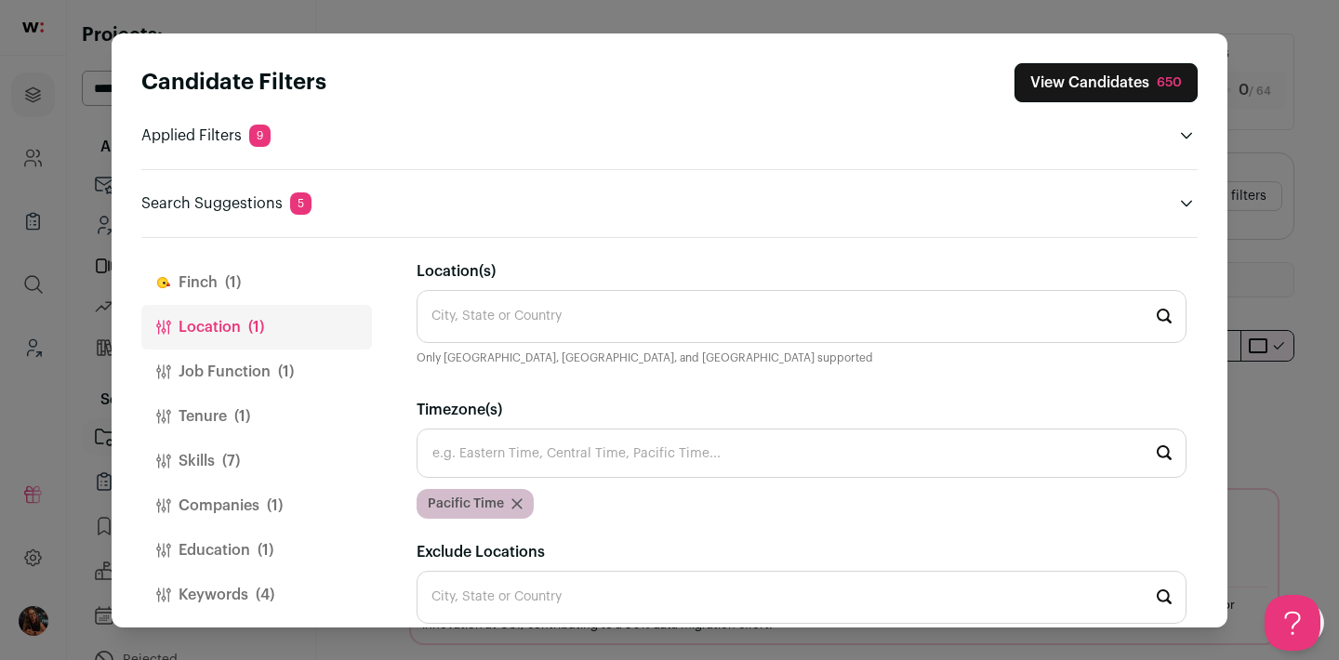
click at [246, 277] on button "Finch (1)" at bounding box center [256, 282] width 231 height 45
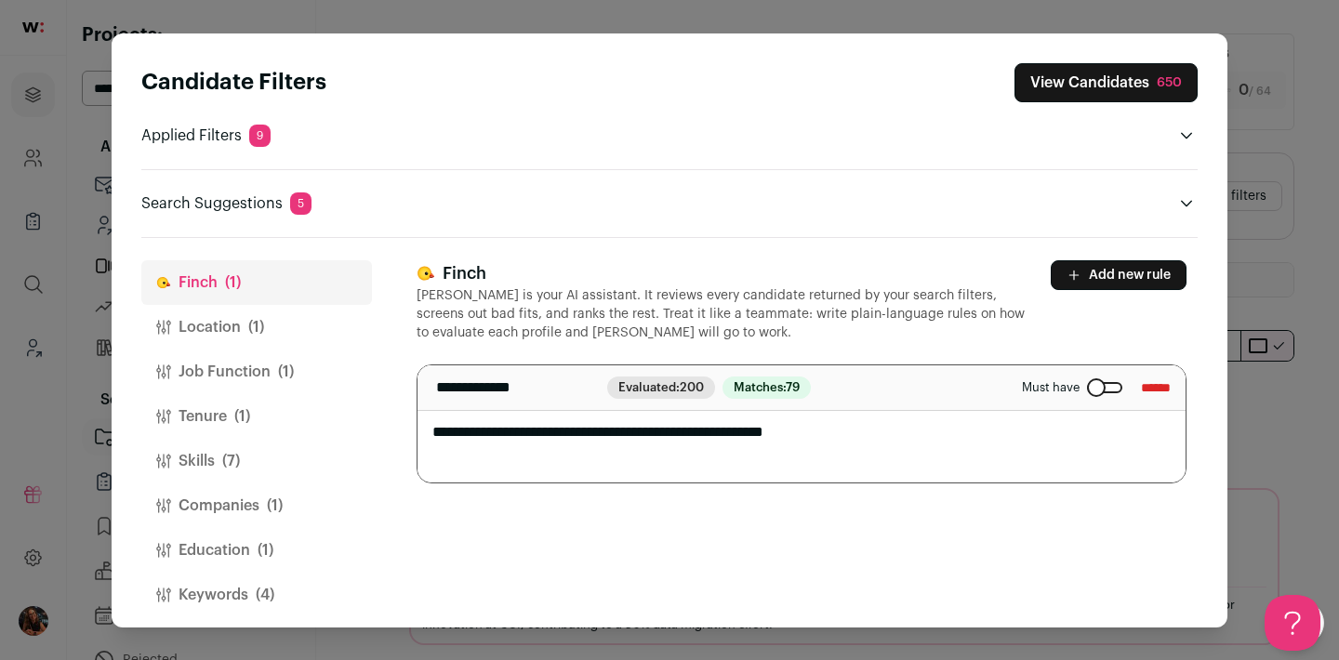
click at [1109, 278] on button "Add new rule" at bounding box center [1119, 275] width 136 height 30
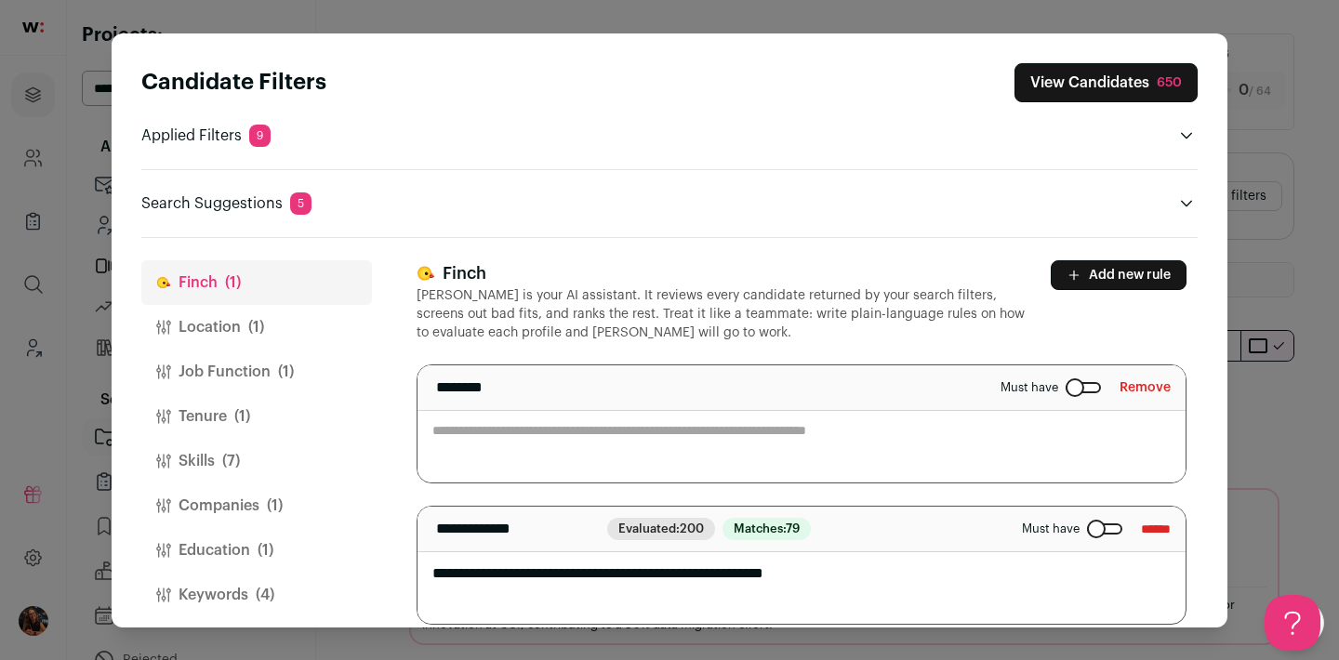
click at [630, 445] on textarea "Close modal via background" at bounding box center [802, 423] width 768 height 117
type textarea "*"
click at [213, 460] on button "Skills (7)" at bounding box center [256, 461] width 231 height 45
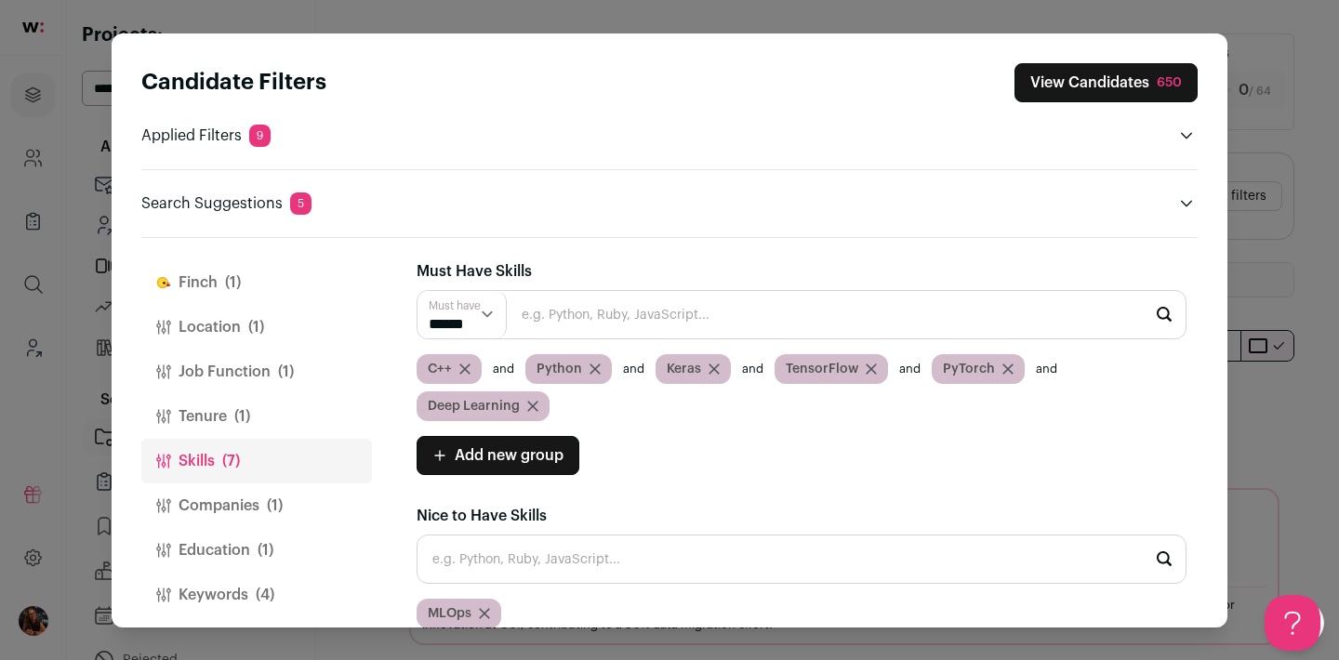
click at [232, 498] on button "Companies (1)" at bounding box center [256, 506] width 231 height 45
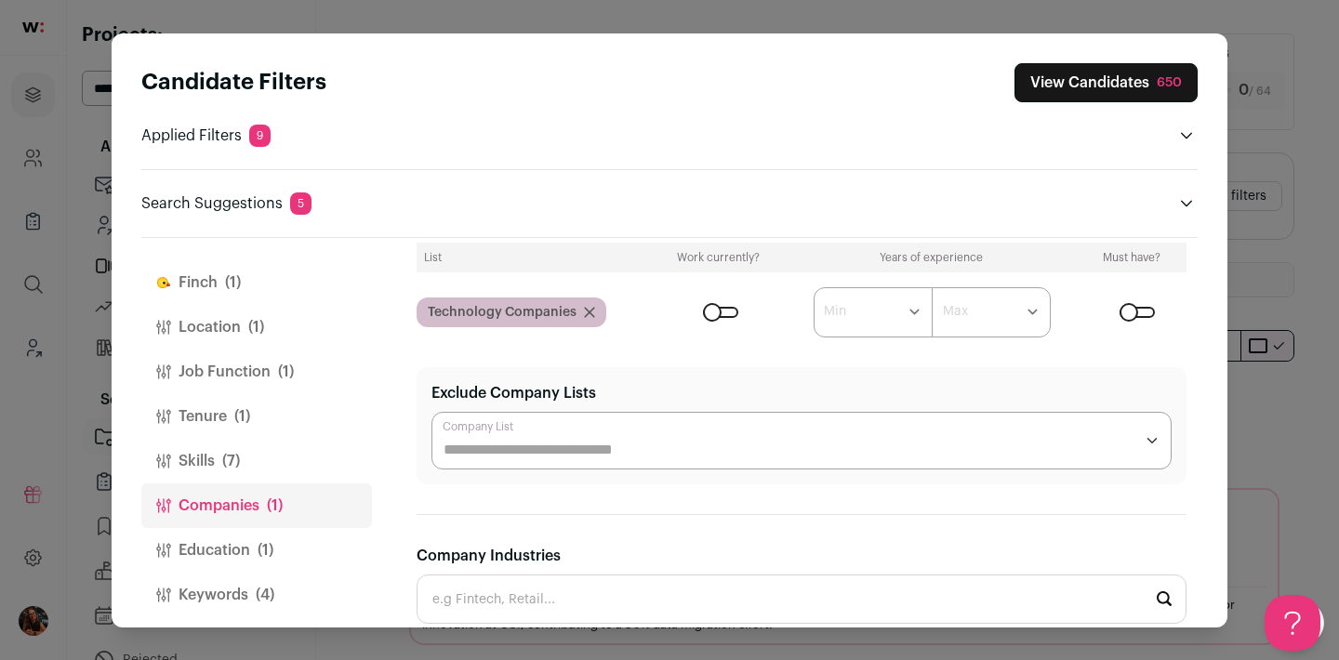
scroll to position [326, 0]
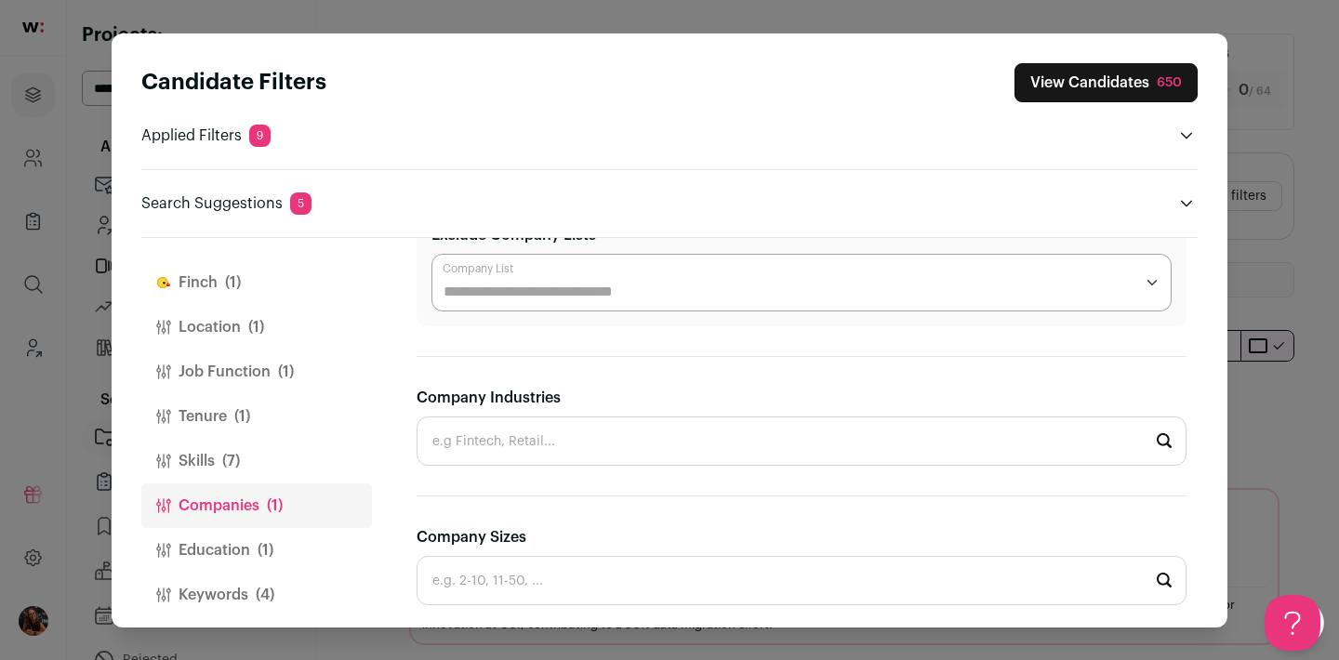
click at [637, 432] on input "Company Industries" at bounding box center [802, 441] width 770 height 49
type input "s"
type input "e"
click at [209, 279] on button "Finch (1)" at bounding box center [256, 282] width 231 height 45
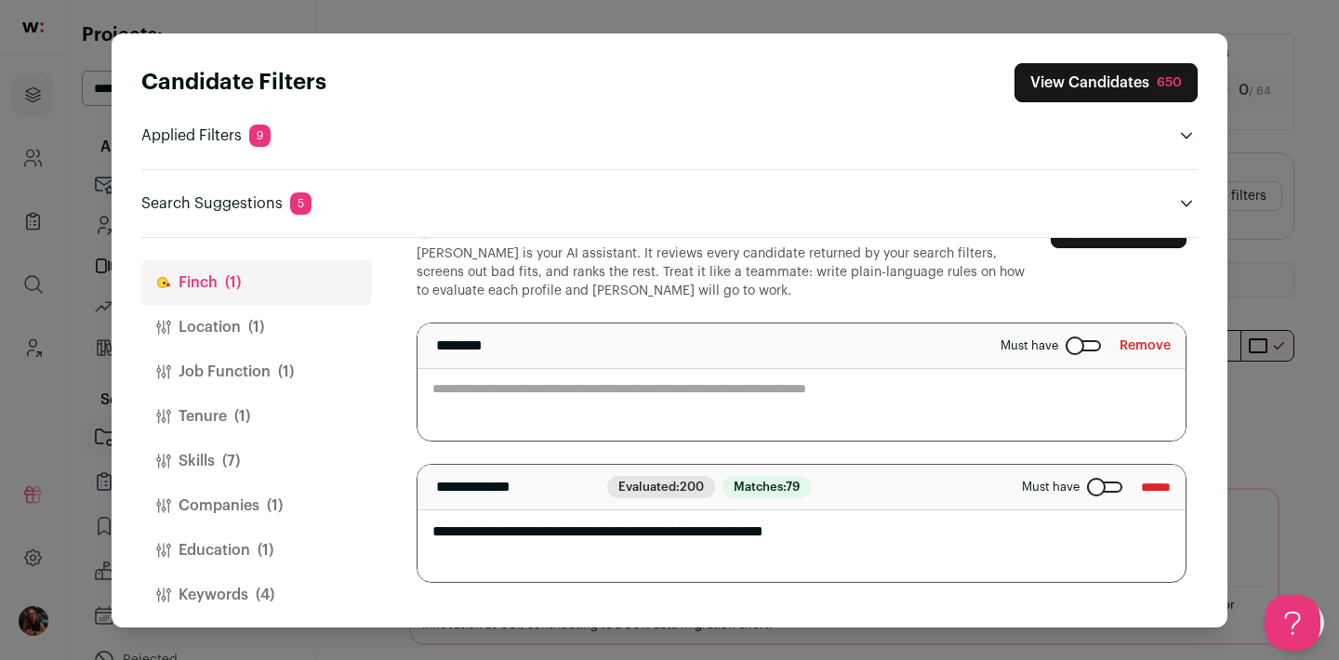
scroll to position [42, 0]
click at [531, 396] on textarea "Close modal via background" at bounding box center [802, 382] width 768 height 117
type textarea "**********"
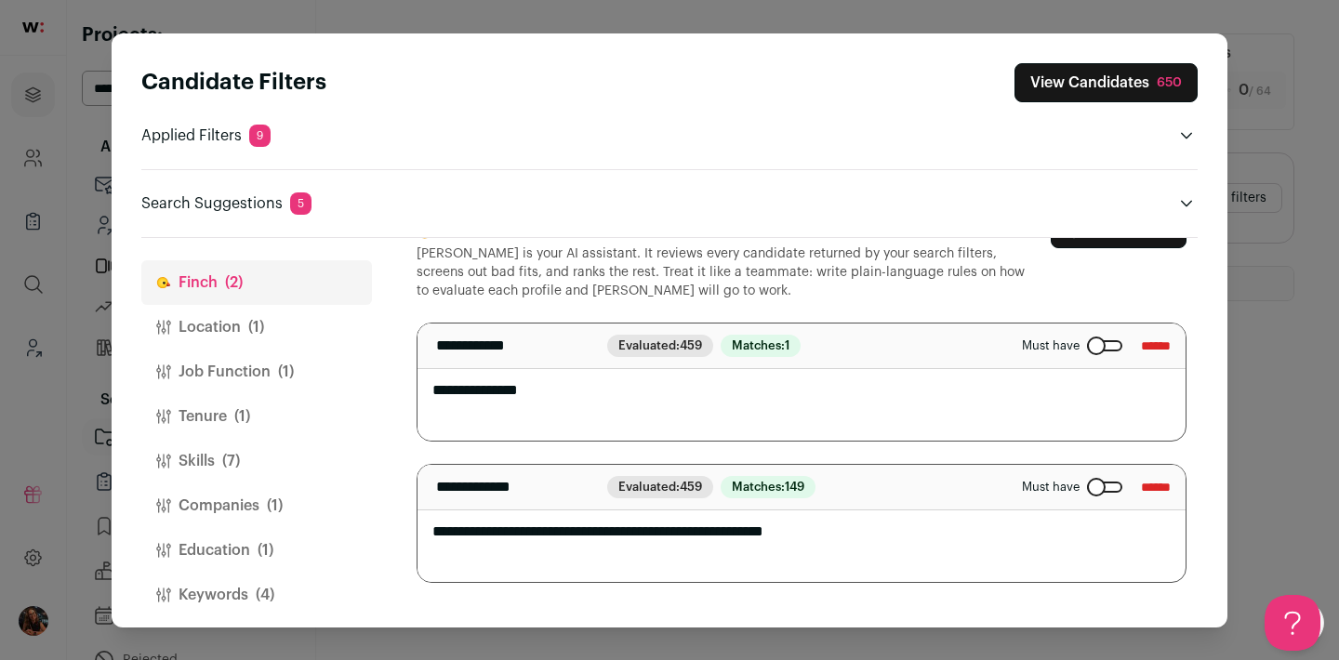
scroll to position [0, 0]
click at [563, 381] on textarea "**********" at bounding box center [795, 382] width 754 height 117
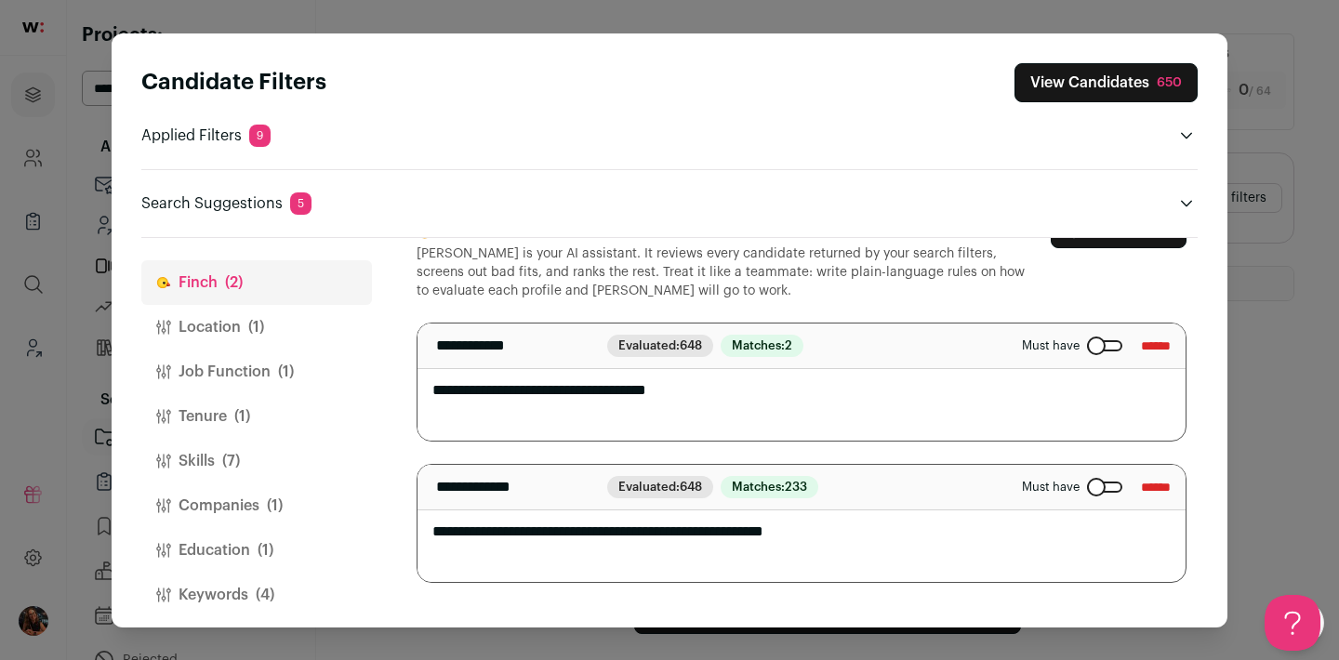
type textarea "**********"
click at [1088, 81] on button "View Candidates 650" at bounding box center [1106, 82] width 183 height 39
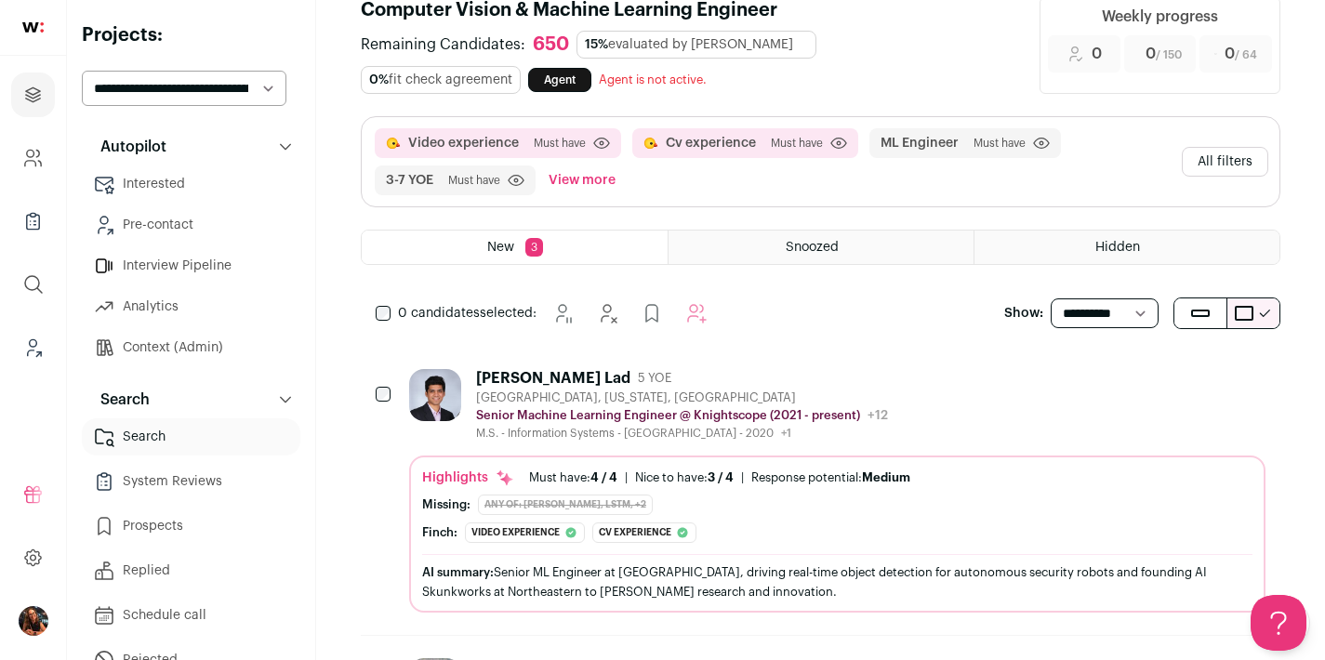
scroll to position [123, 0]
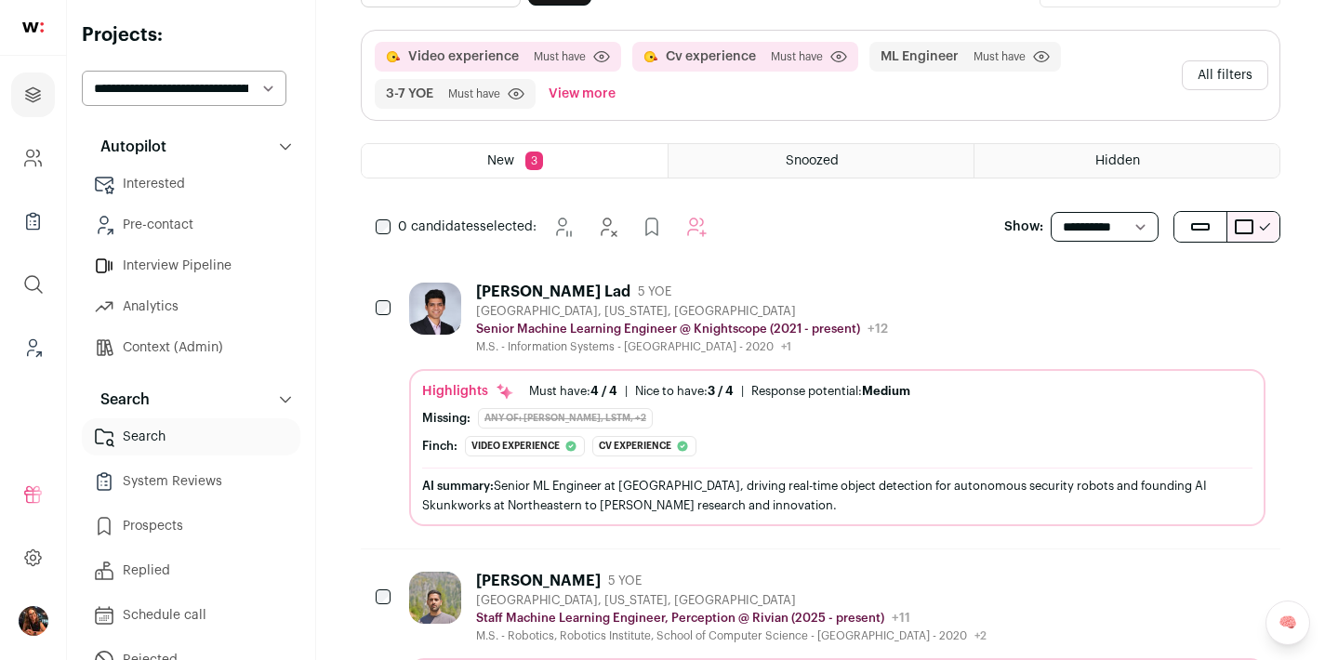
click at [494, 289] on div "[PERSON_NAME] Lad" at bounding box center [553, 292] width 154 height 19
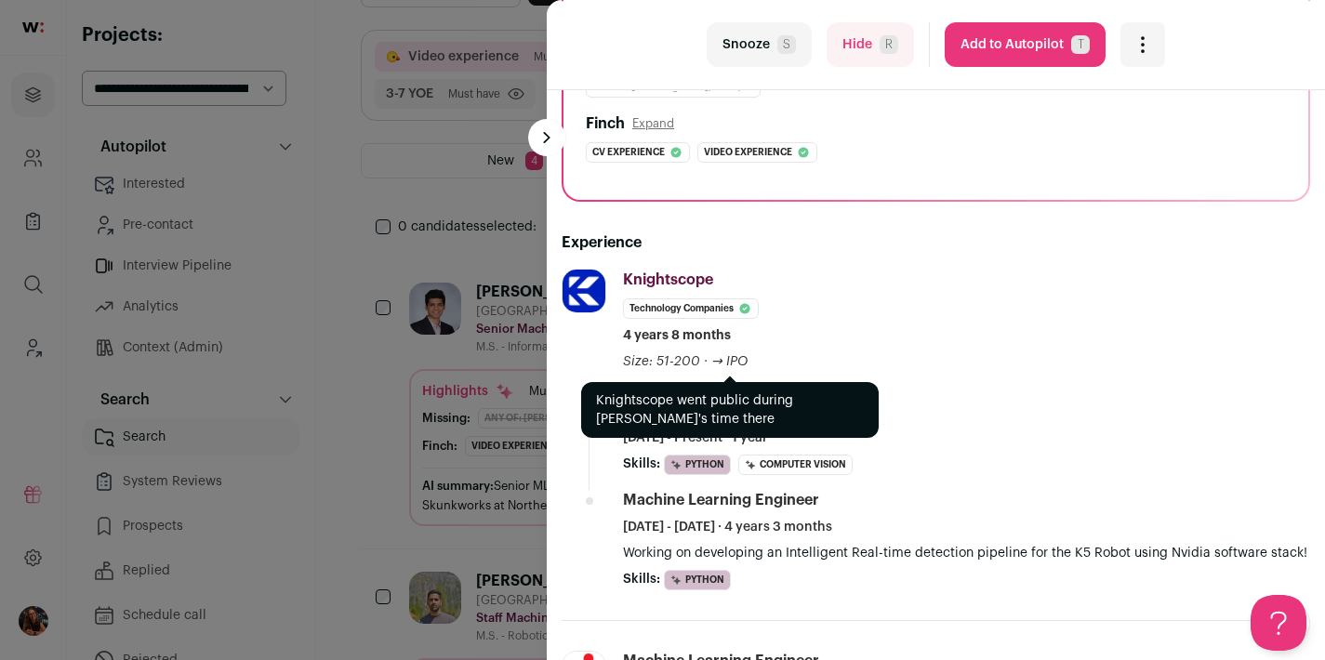
scroll to position [647, 0]
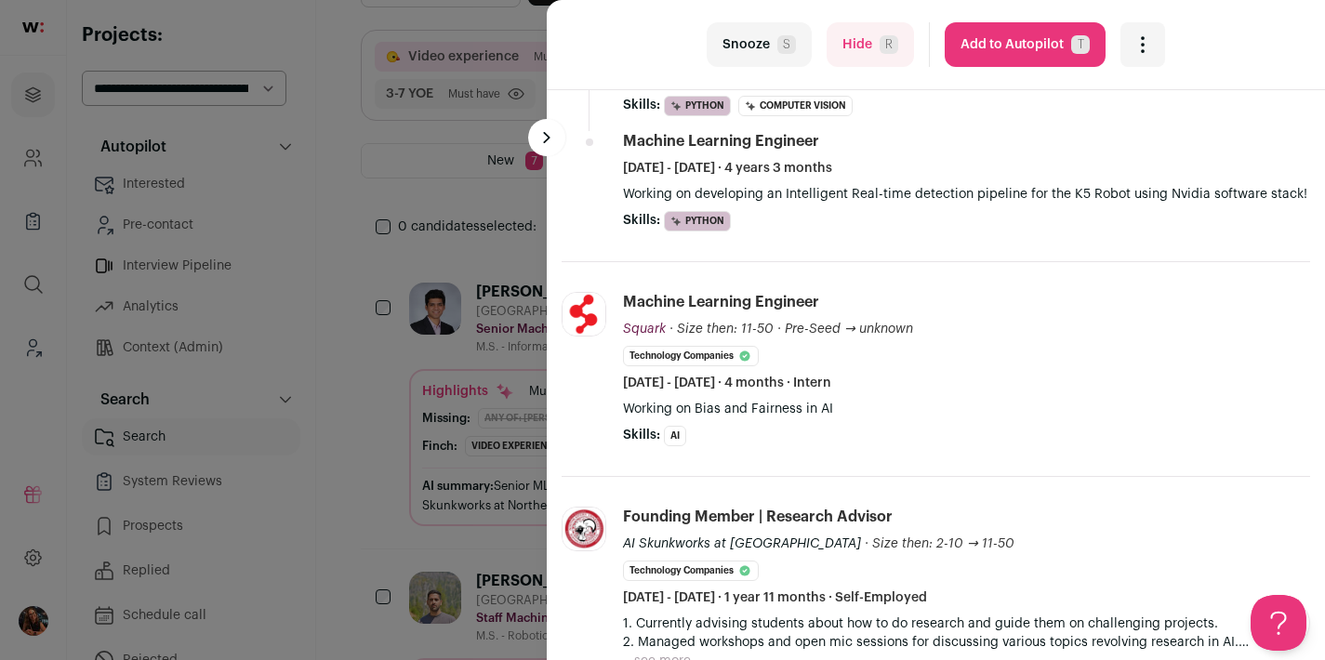
click at [342, 259] on div "last Snooze S Hide R Add to Autopilot T More actions Report a Problem Report th…" at bounding box center [662, 330] width 1325 height 660
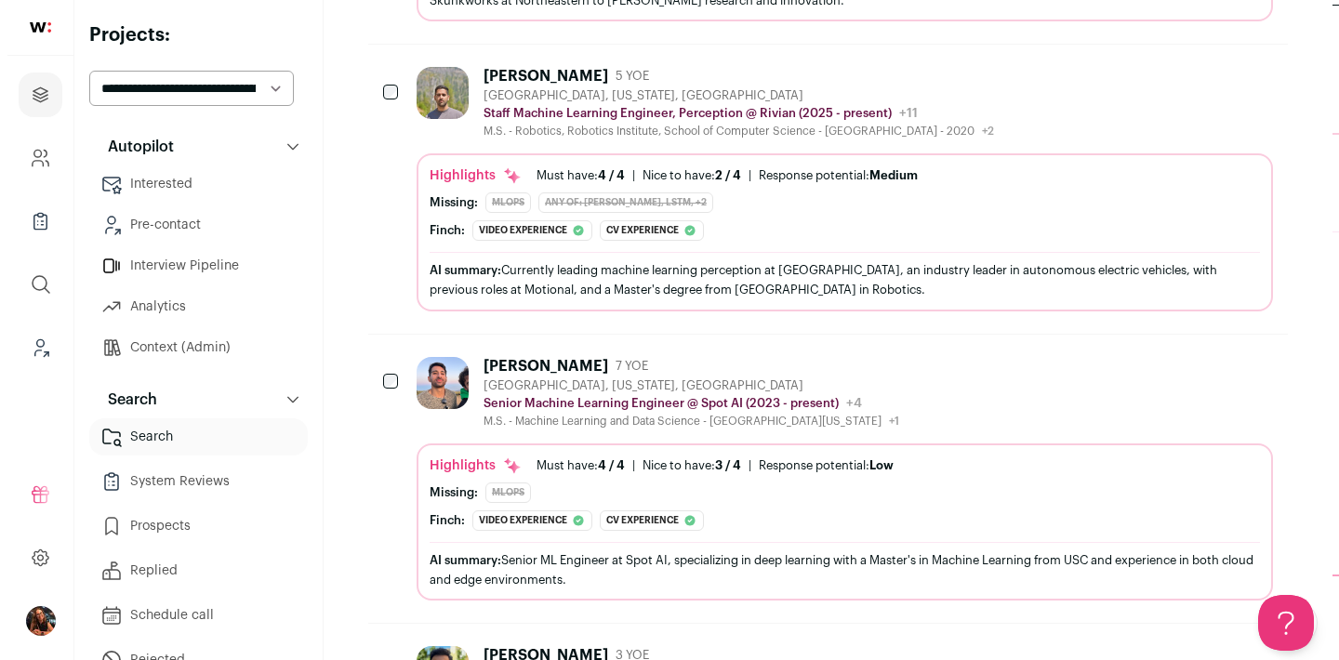
scroll to position [665, 0]
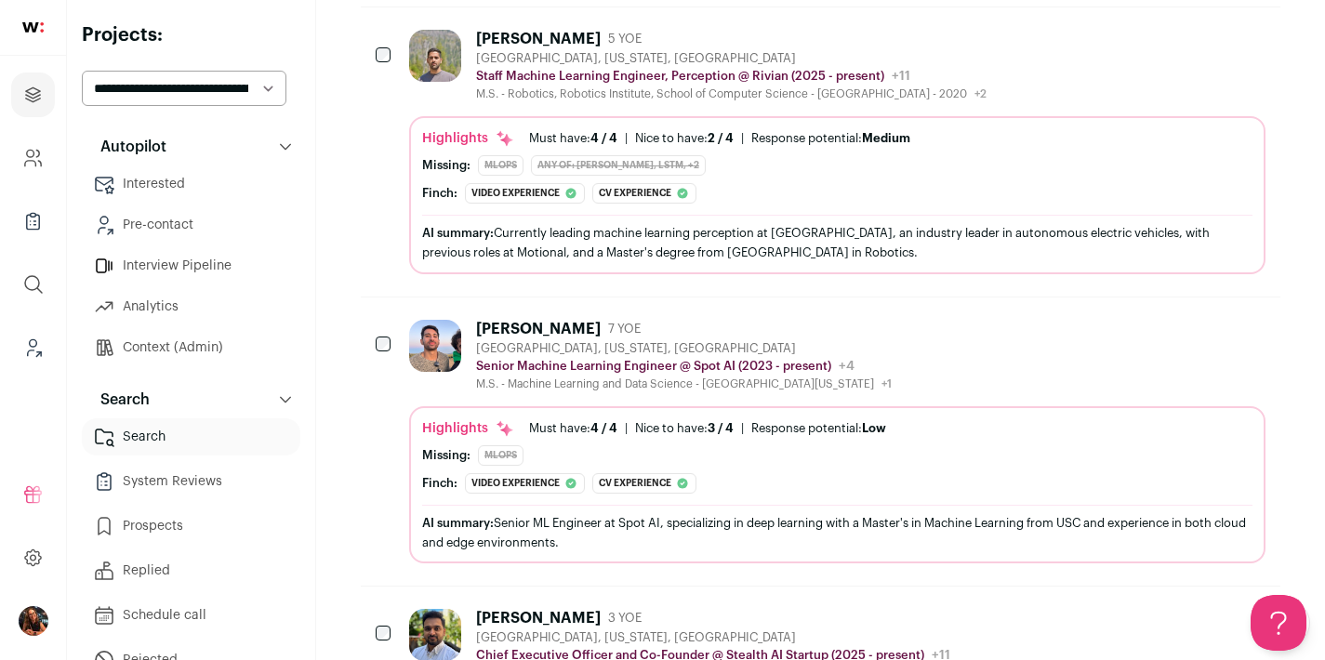
click at [533, 327] on div "[PERSON_NAME]" at bounding box center [538, 329] width 125 height 19
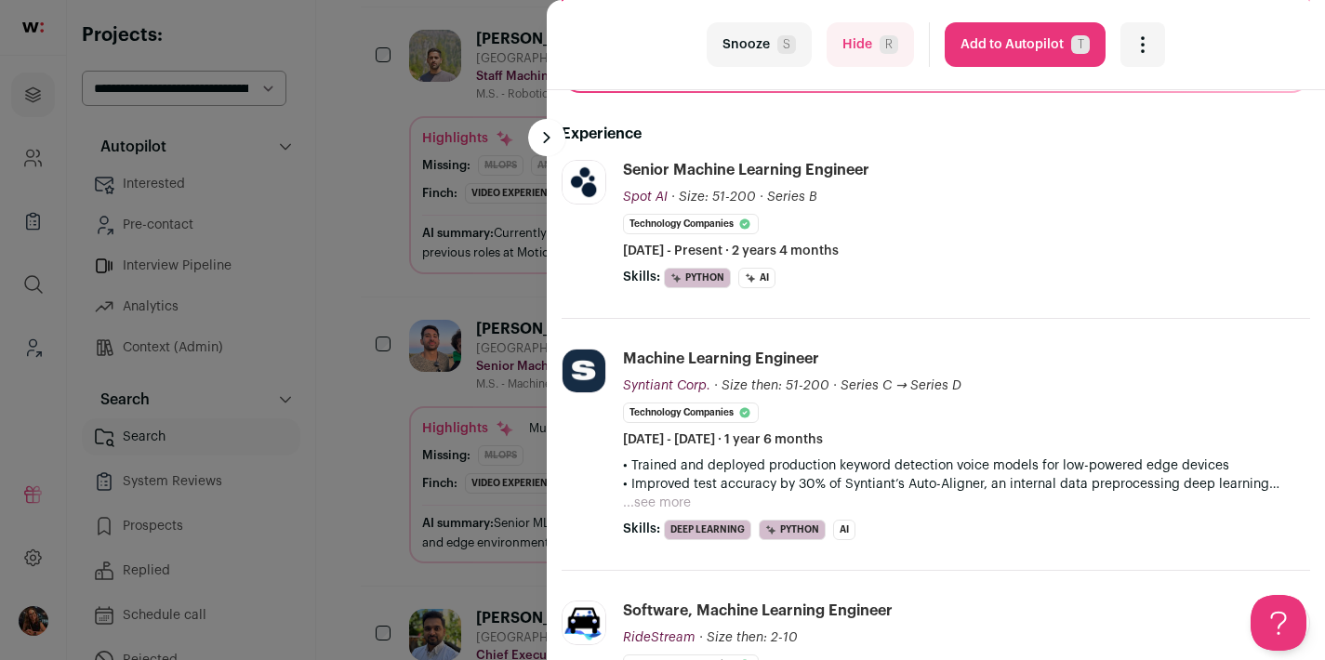
scroll to position [0, 0]
click at [639, 508] on button "...see more" at bounding box center [657, 503] width 68 height 19
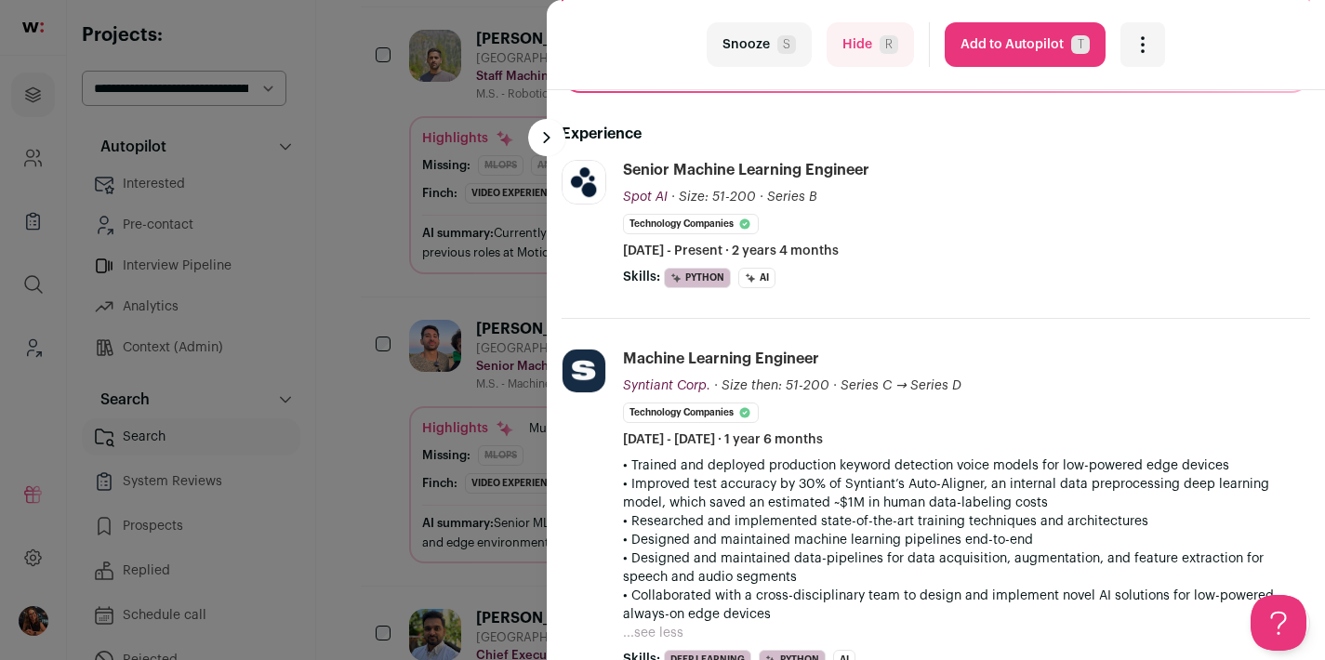
click at [396, 288] on div "last Snooze S Hide R Add to Autopilot T More actions Report a Problem Report th…" at bounding box center [662, 330] width 1325 height 660
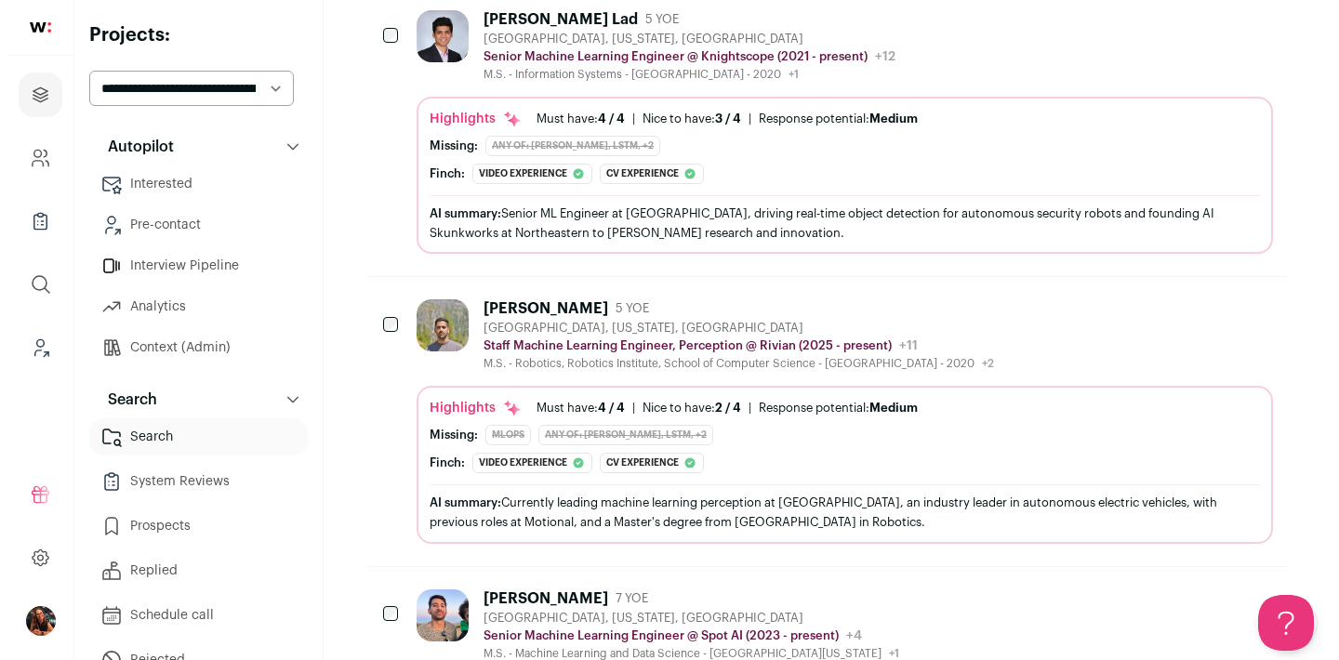
scroll to position [234, 0]
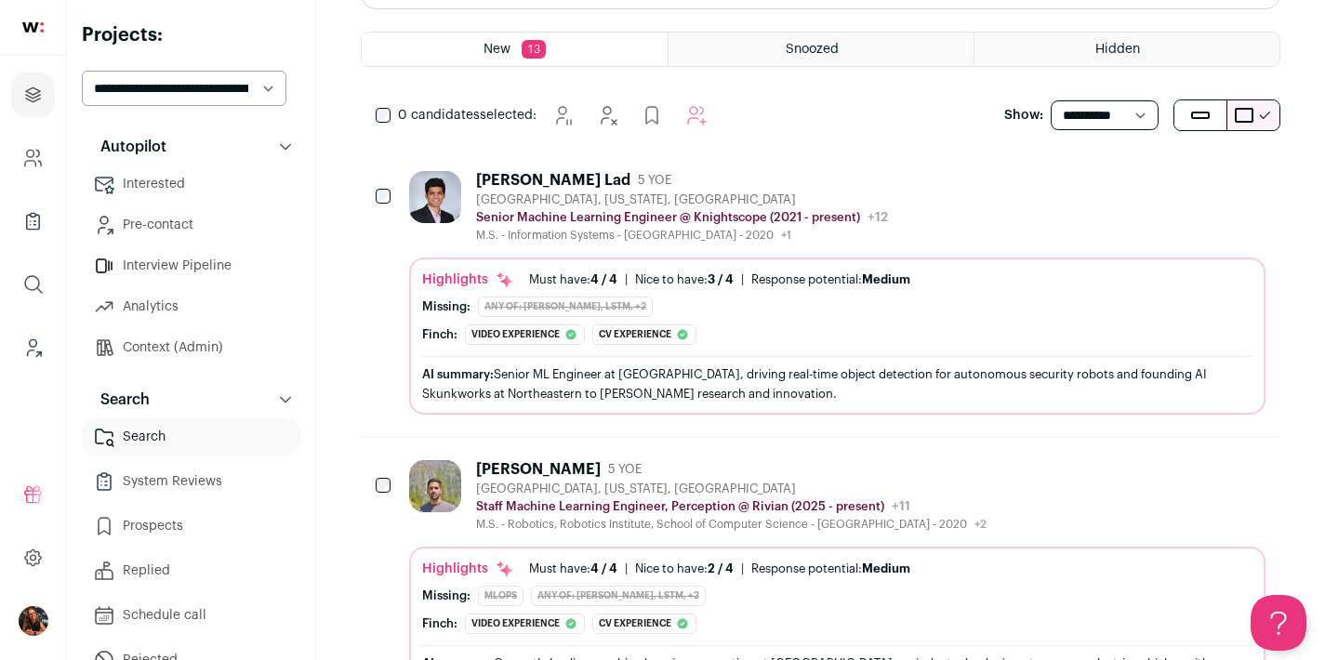
click at [497, 178] on div "[PERSON_NAME] Lad" at bounding box center [553, 180] width 154 height 19
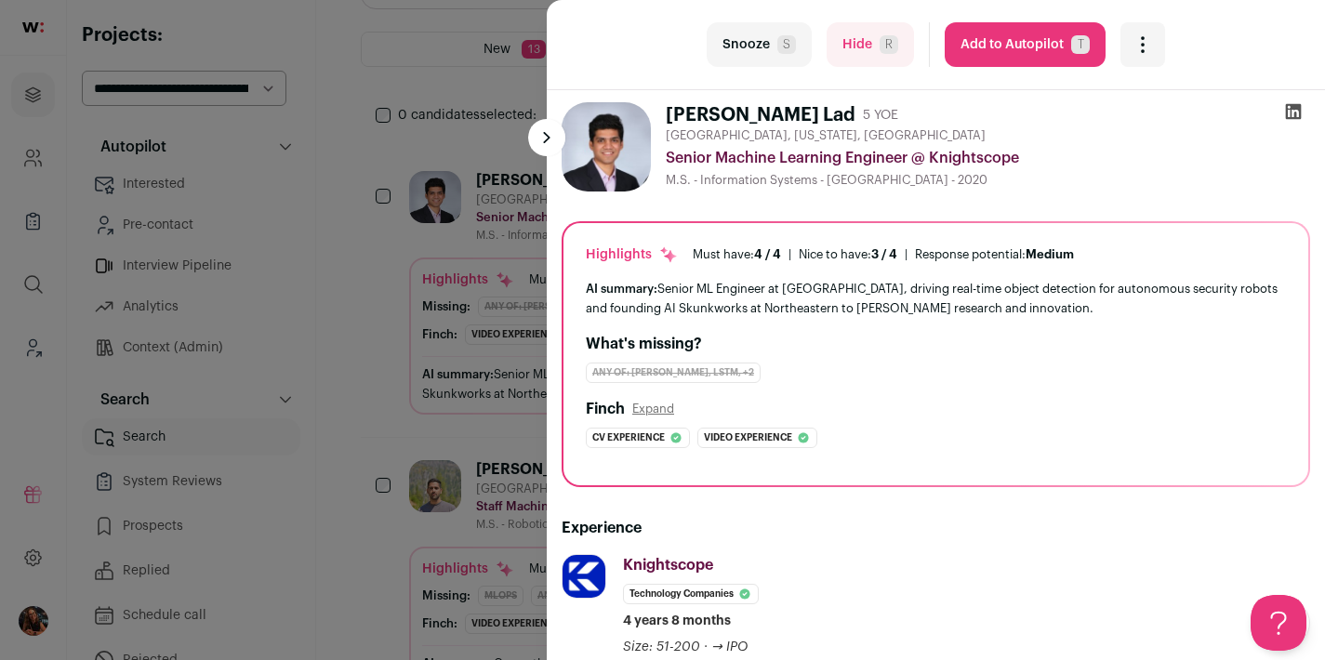
scroll to position [0, 0]
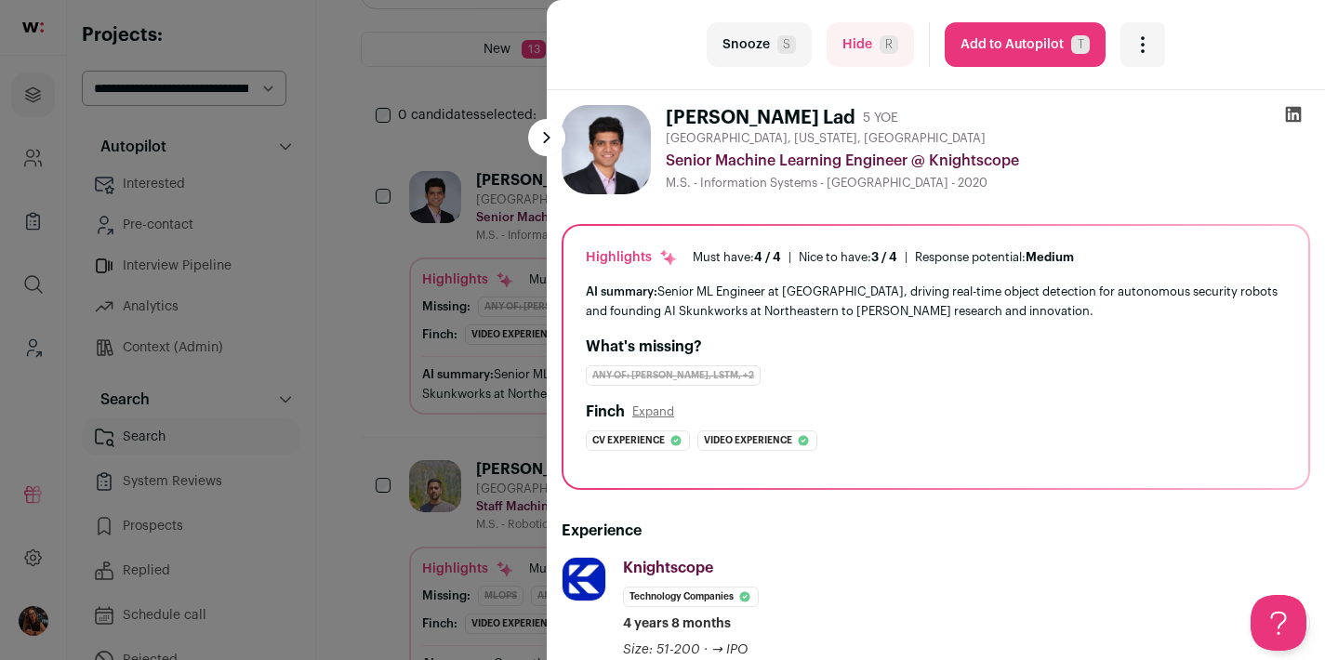
click at [1002, 46] on button "Add to Autopilot T" at bounding box center [1025, 44] width 161 height 45
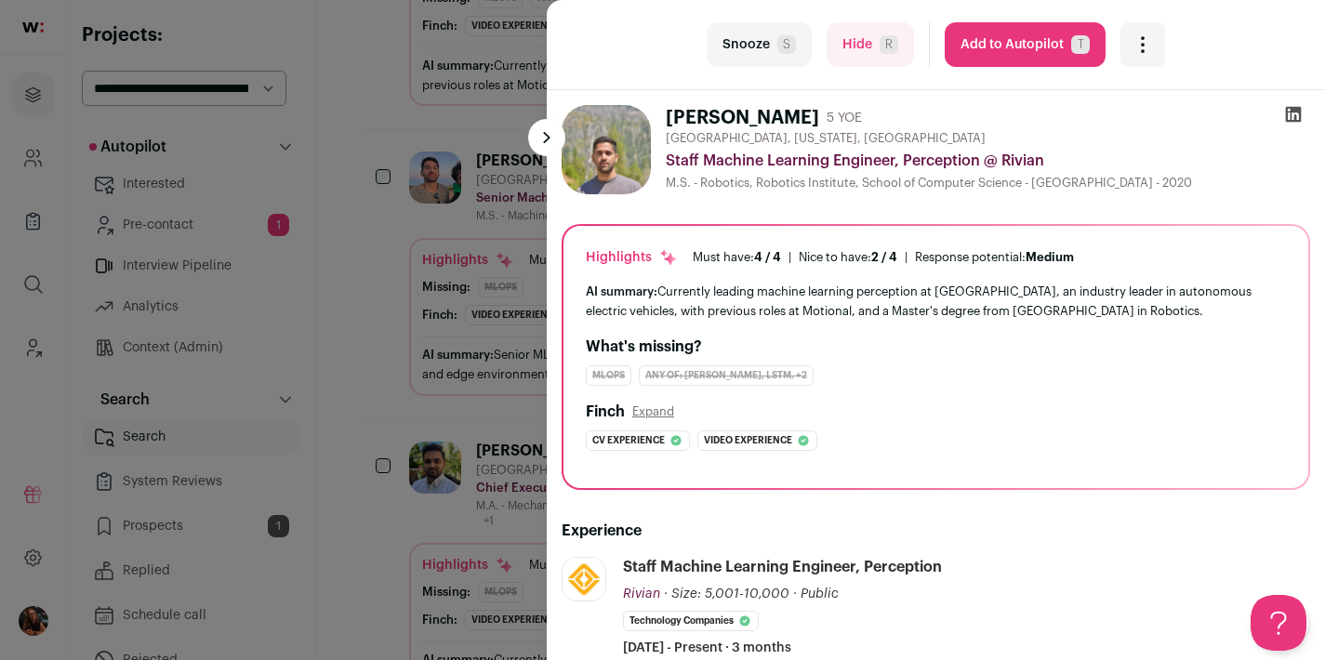
click at [982, 54] on button "Add to Autopilot T" at bounding box center [1025, 44] width 161 height 45
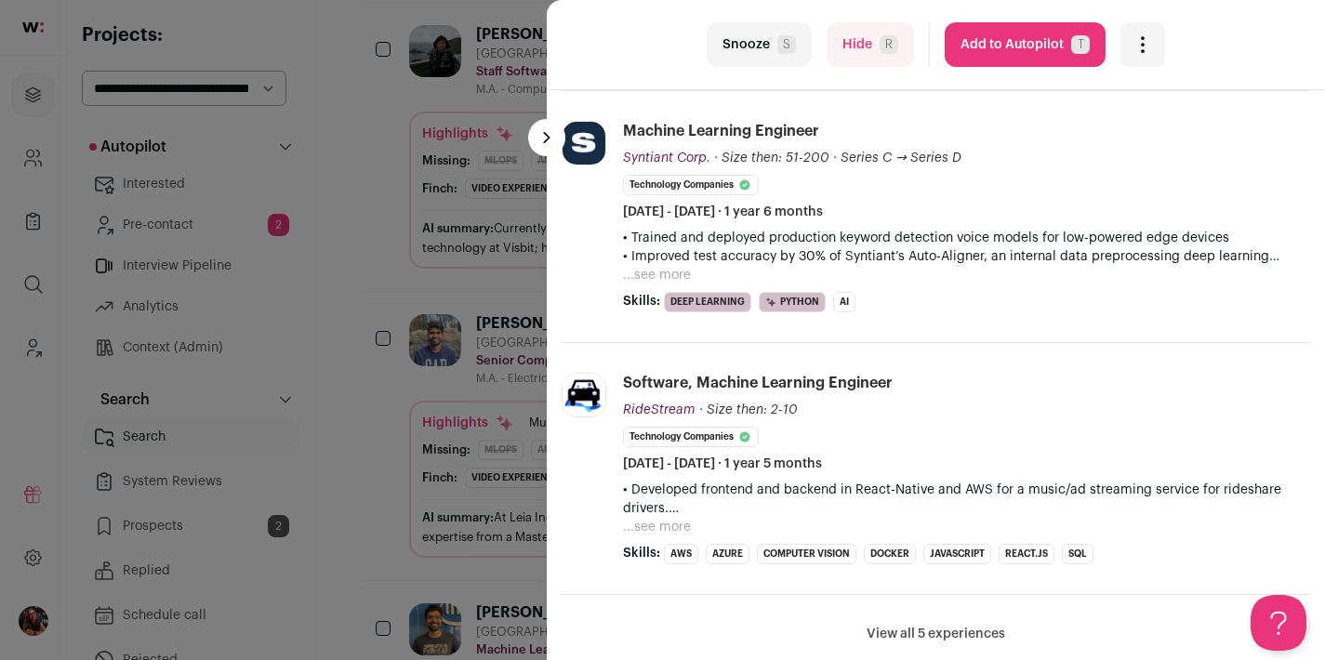
scroll to position [471, 0]
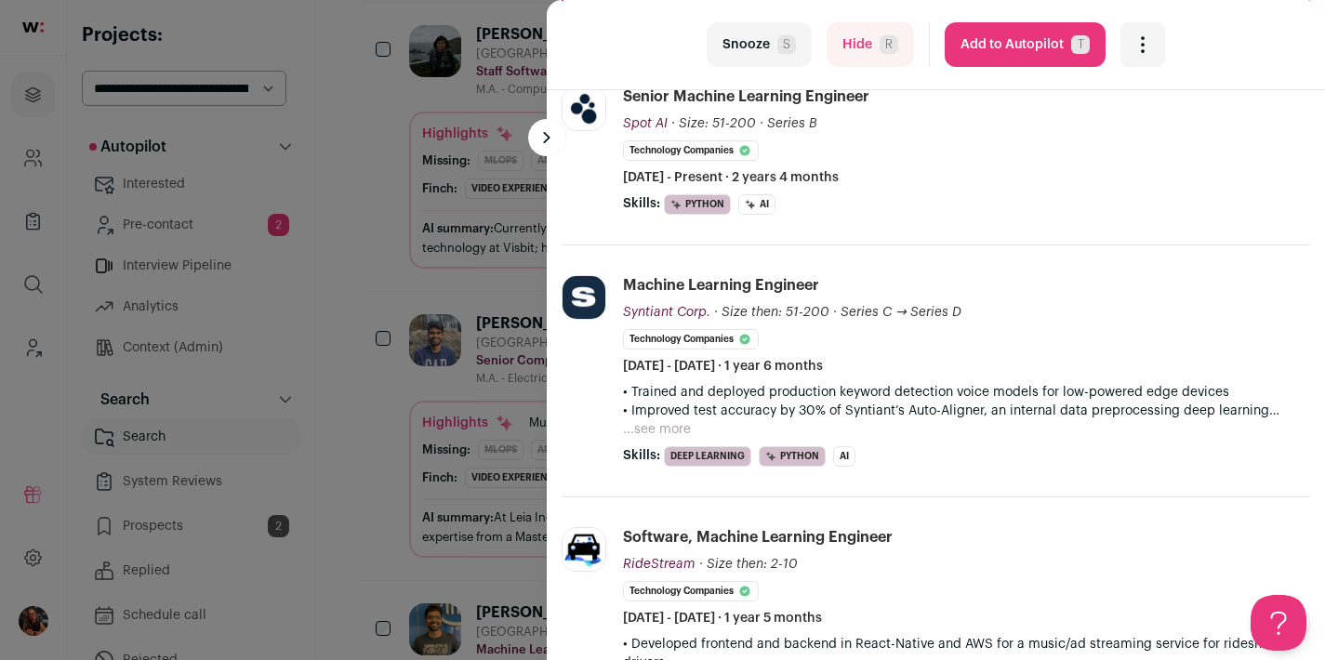
click at [1000, 43] on button "Add to Autopilot T" at bounding box center [1025, 44] width 161 height 45
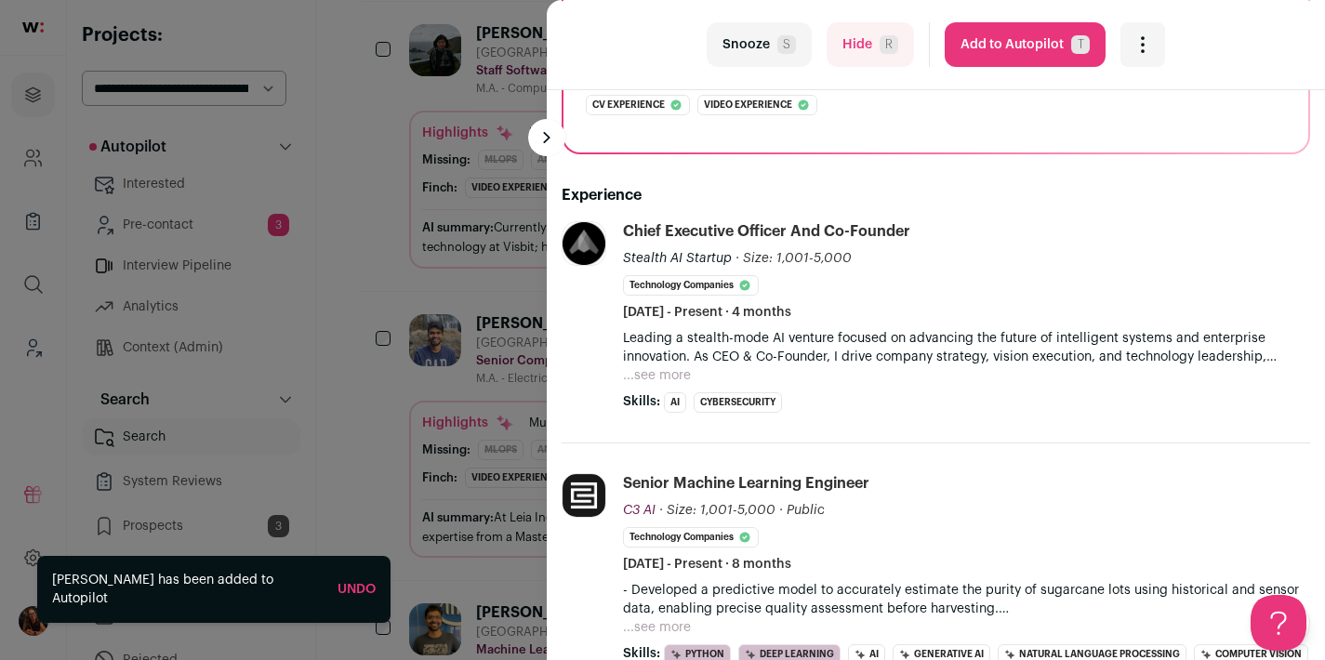
scroll to position [473, 0]
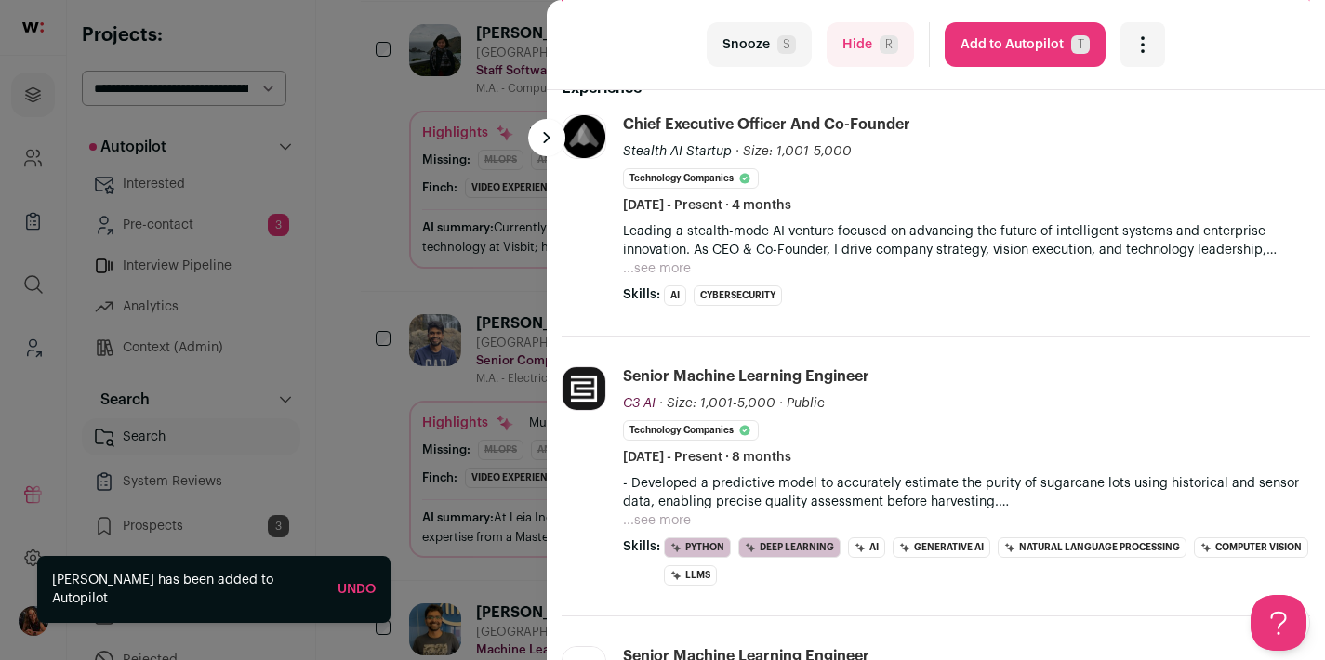
click at [464, 382] on div "last Snooze S Hide R Add to Autopilot T More actions Report a Problem Report th…" at bounding box center [662, 330] width 1325 height 660
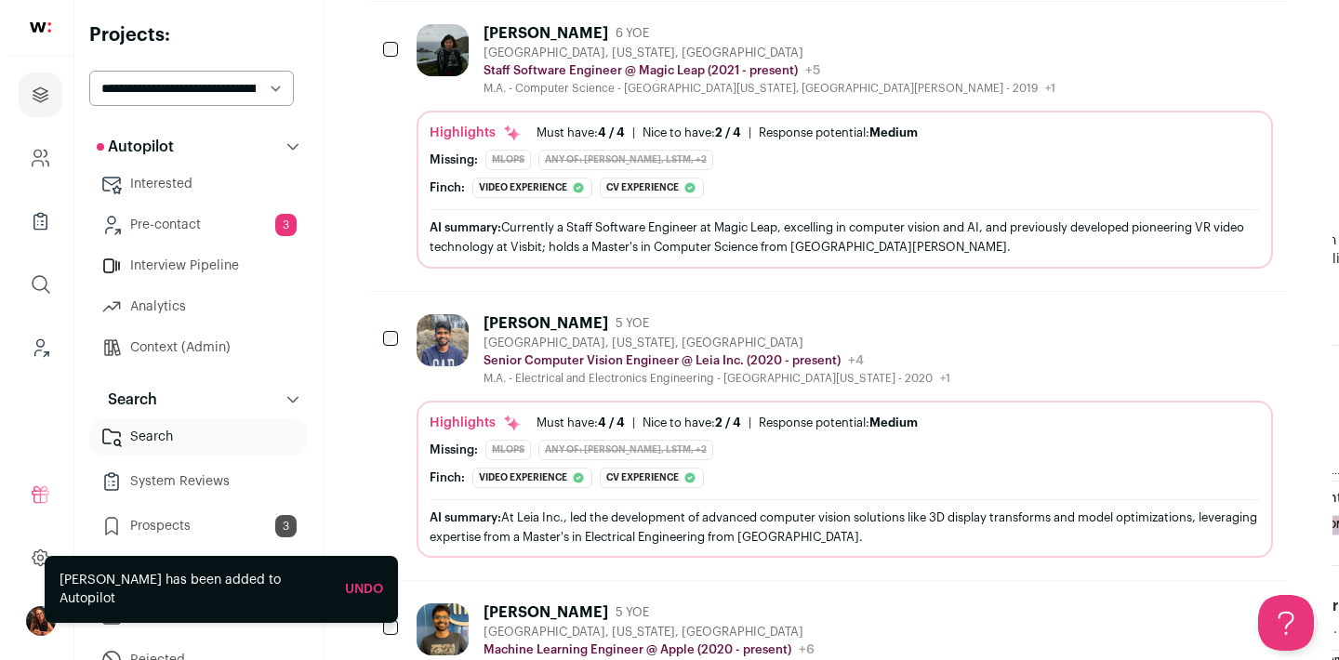
scroll to position [821, 0]
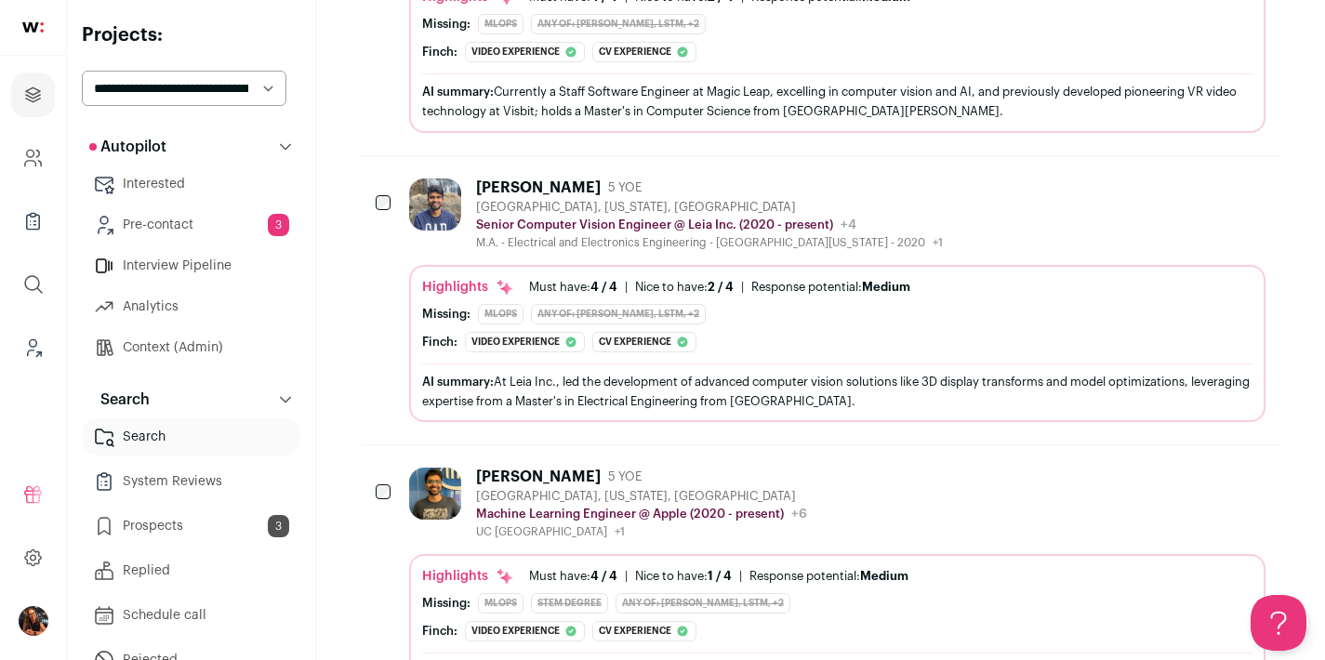
click at [511, 179] on div "[PERSON_NAME]" at bounding box center [538, 188] width 125 height 19
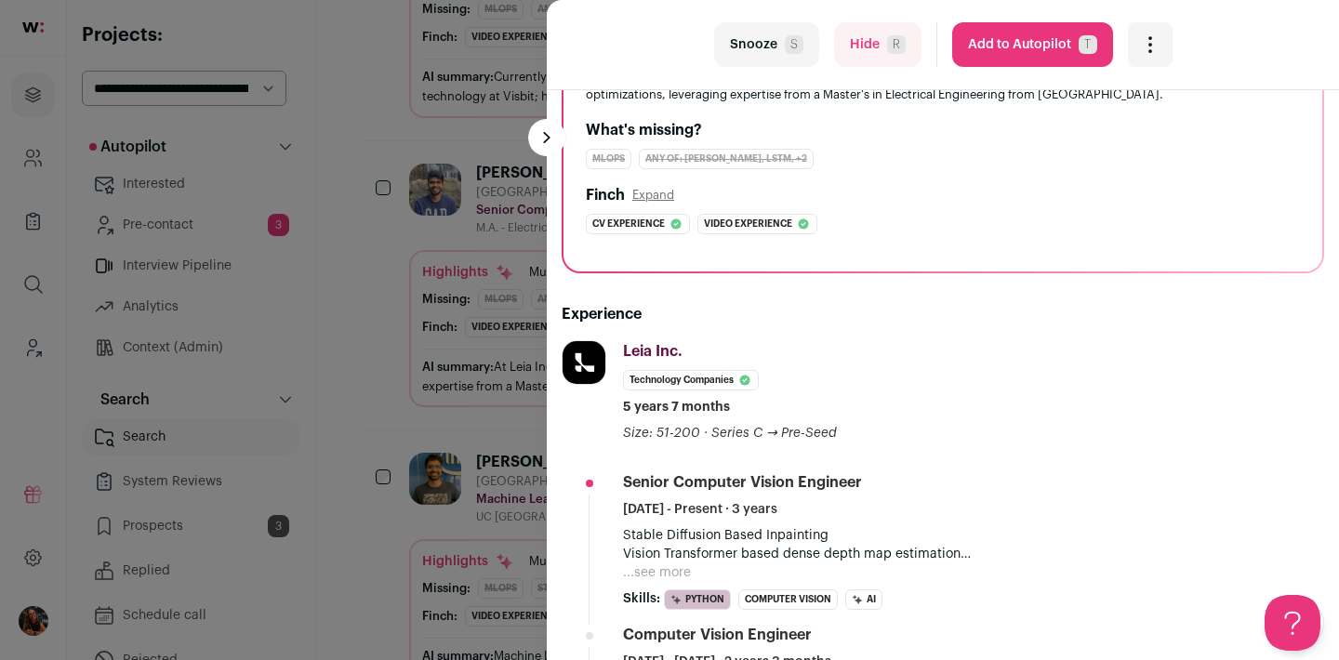
scroll to position [253, 0]
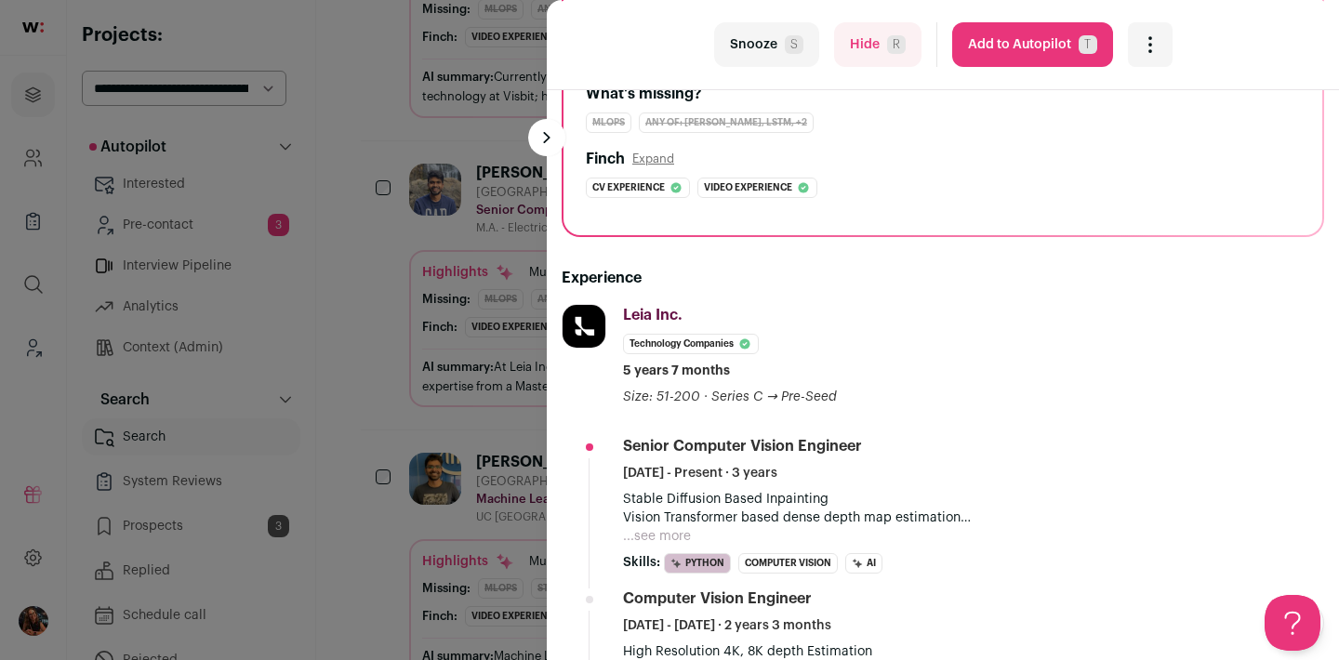
click at [673, 533] on button "...see more" at bounding box center [657, 536] width 68 height 19
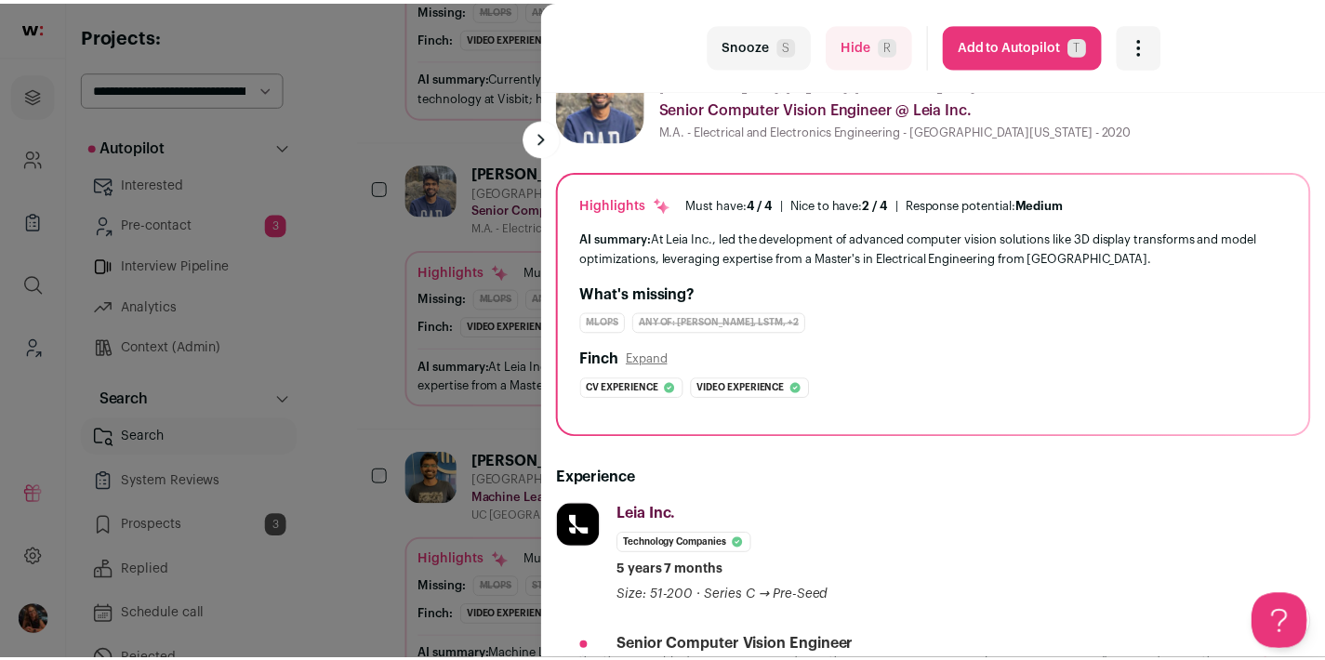
scroll to position [0, 0]
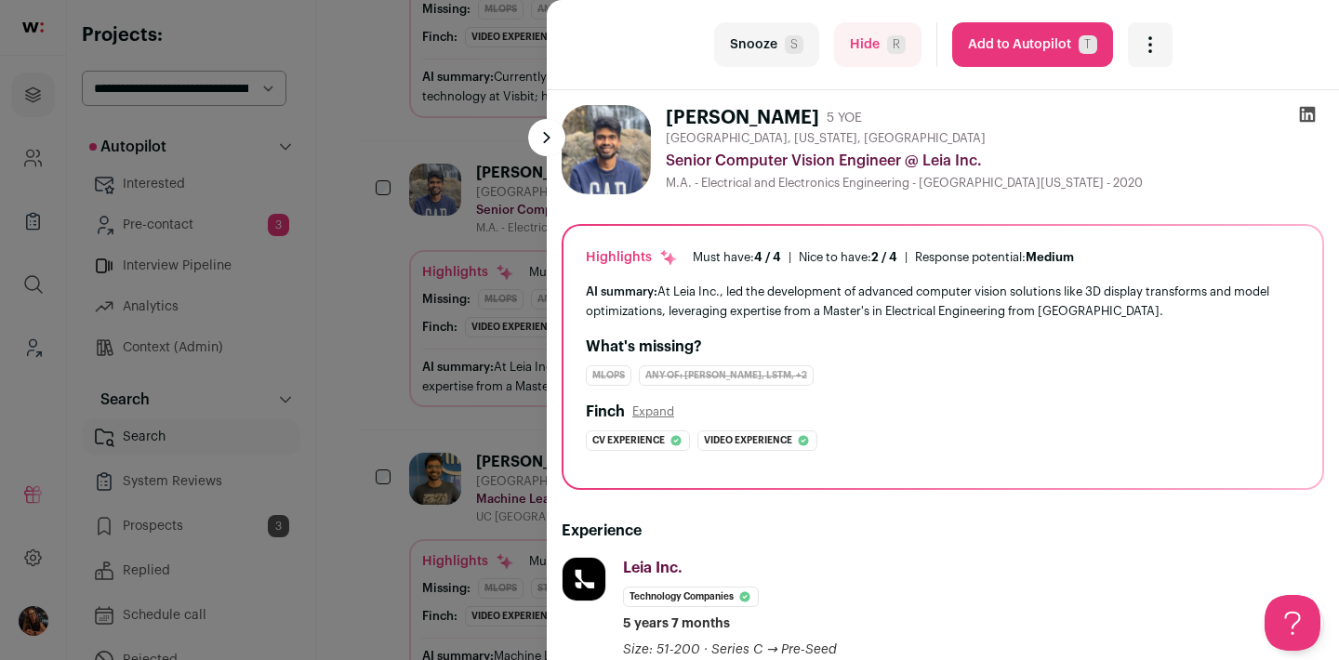
click at [1067, 48] on button "Add to Autopilot T" at bounding box center [1032, 44] width 161 height 45
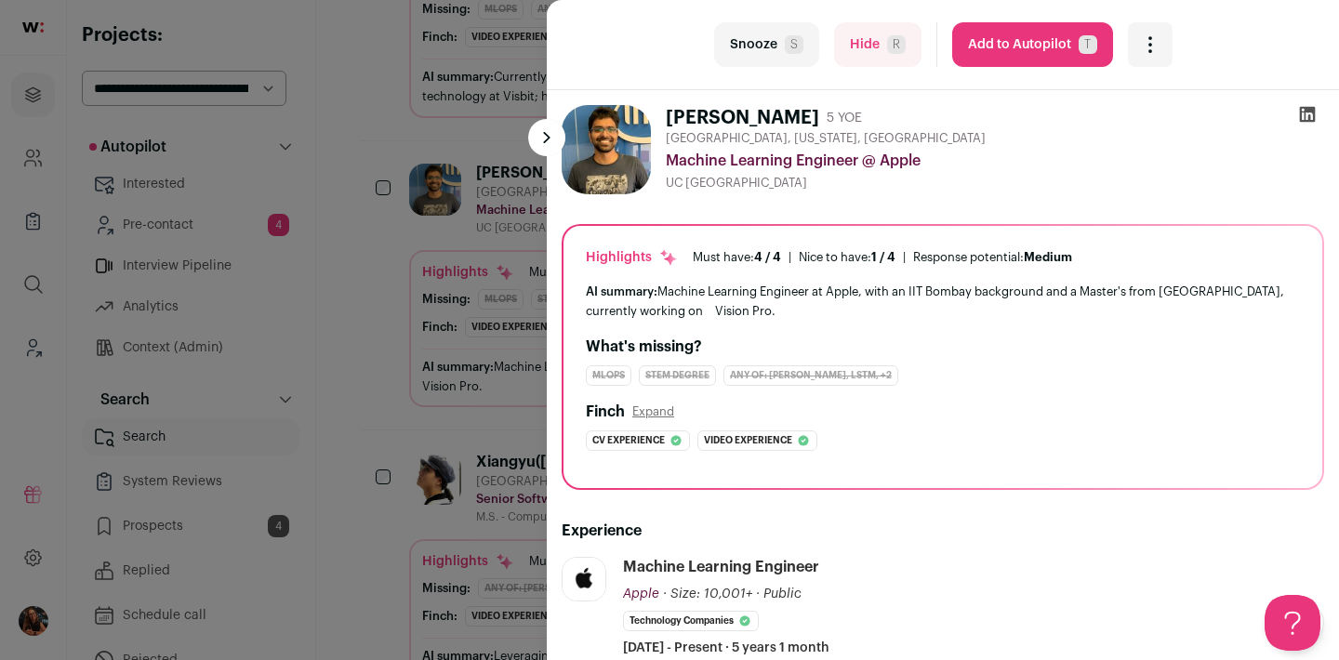
click at [411, 339] on div "last Snooze S Hide R Add to Autopilot T More actions Report a Problem Report th…" at bounding box center [669, 330] width 1339 height 660
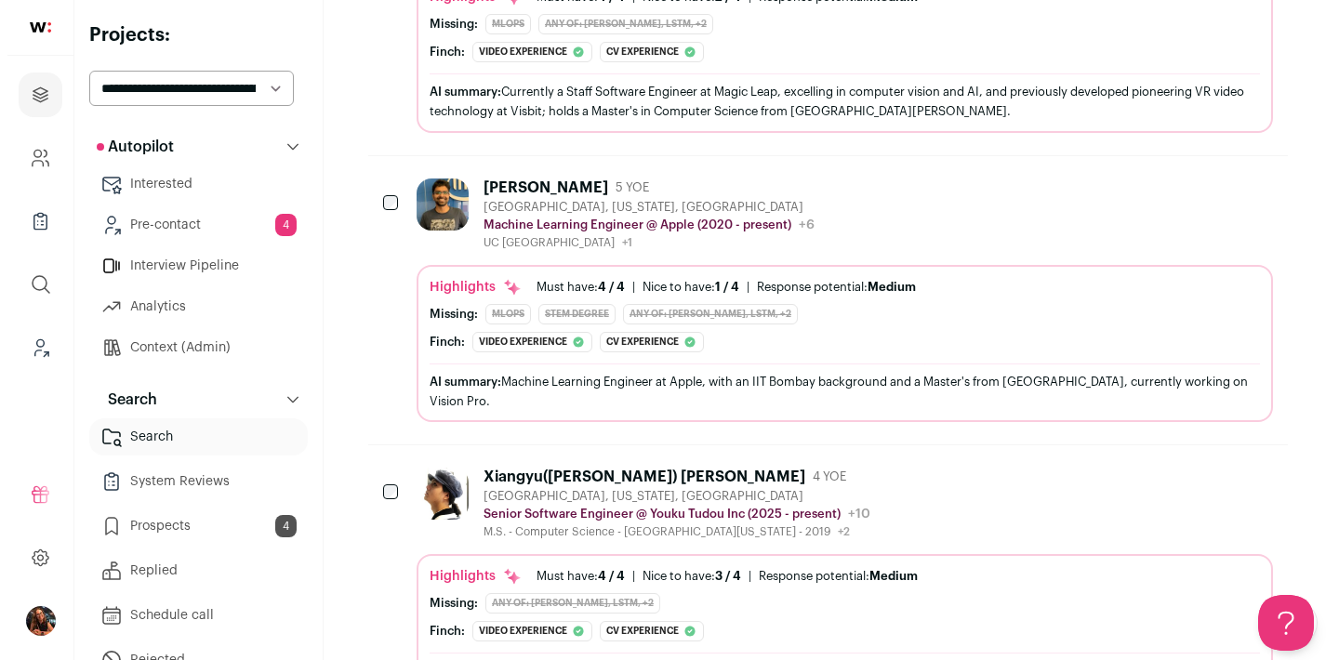
scroll to position [972, 0]
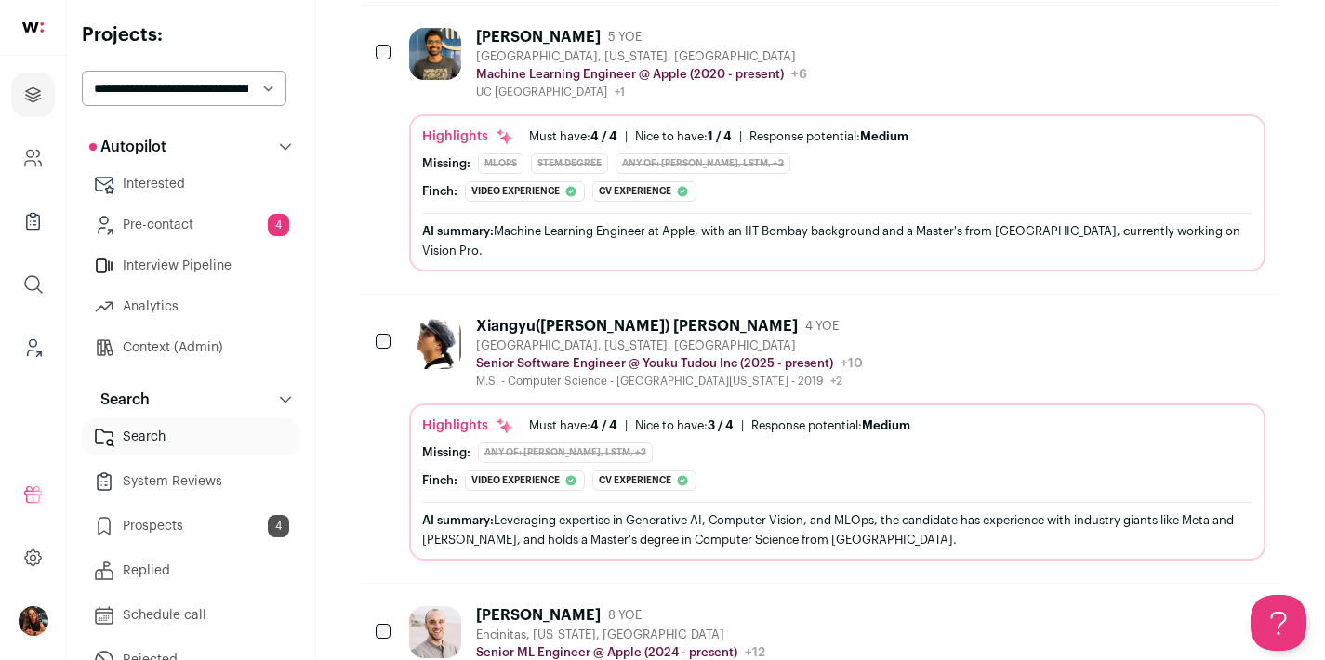
click at [541, 317] on div "Xiangyu(Shawn) Wang" at bounding box center [637, 326] width 322 height 19
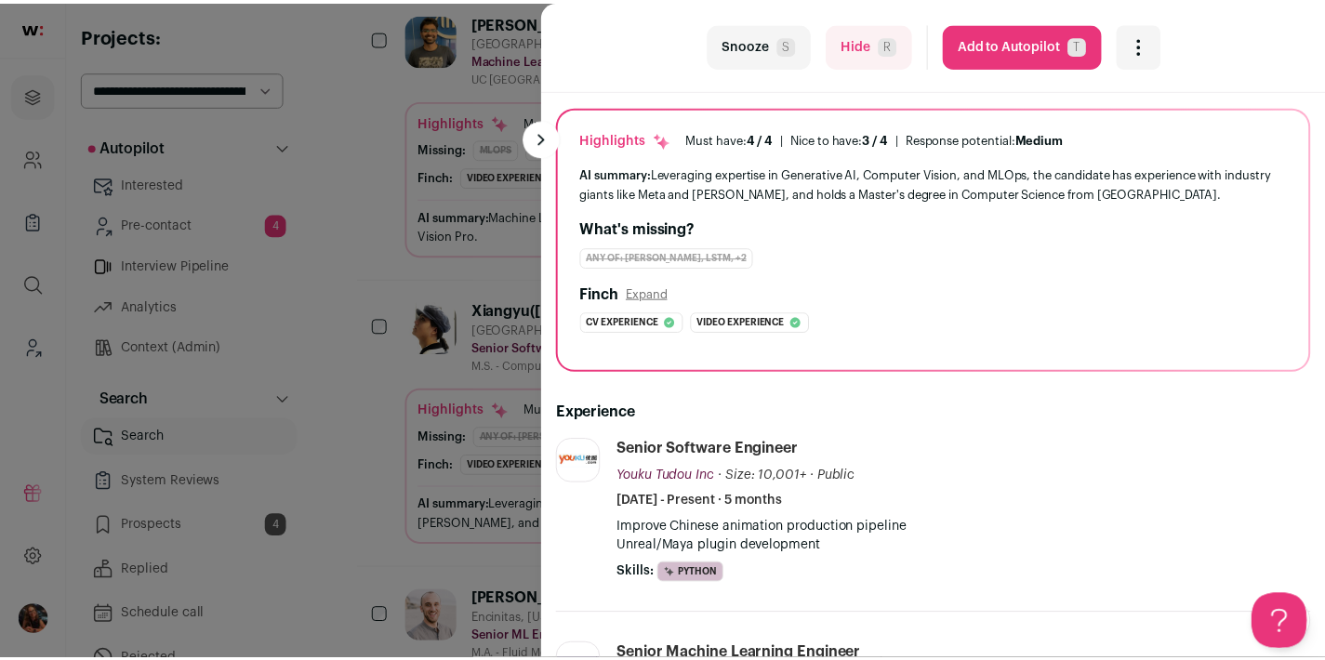
scroll to position [0, 0]
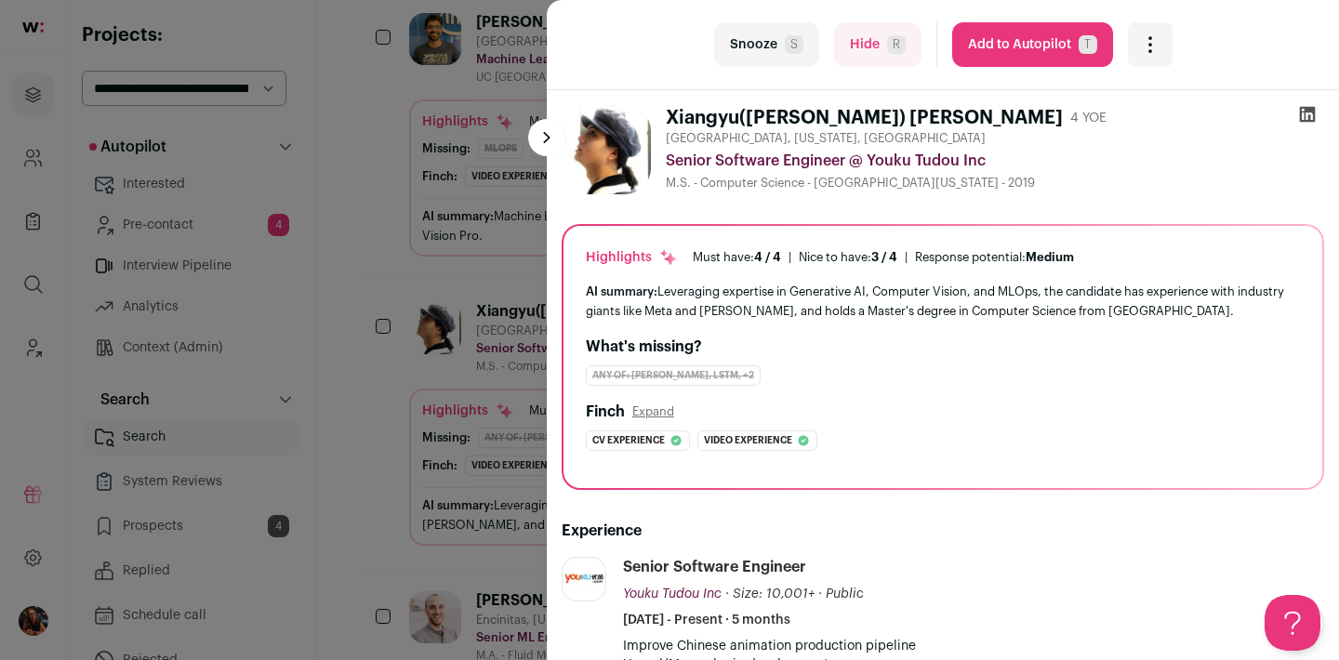
click at [1298, 117] on icon at bounding box center [1307, 114] width 19 height 19
click at [1004, 50] on button "Add to Autopilot T" at bounding box center [1032, 44] width 161 height 45
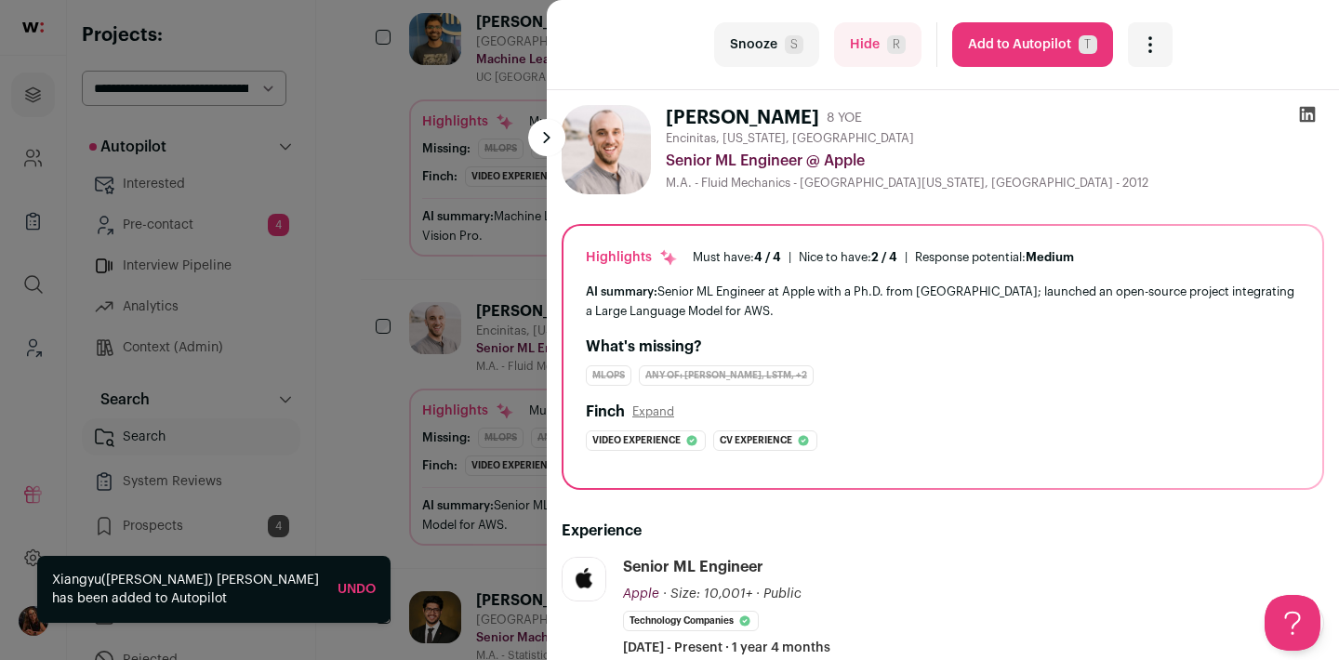
click at [360, 423] on div "last Snooze S Hide R Add to Autopilot T More actions Report a Problem Report th…" at bounding box center [669, 330] width 1339 height 660
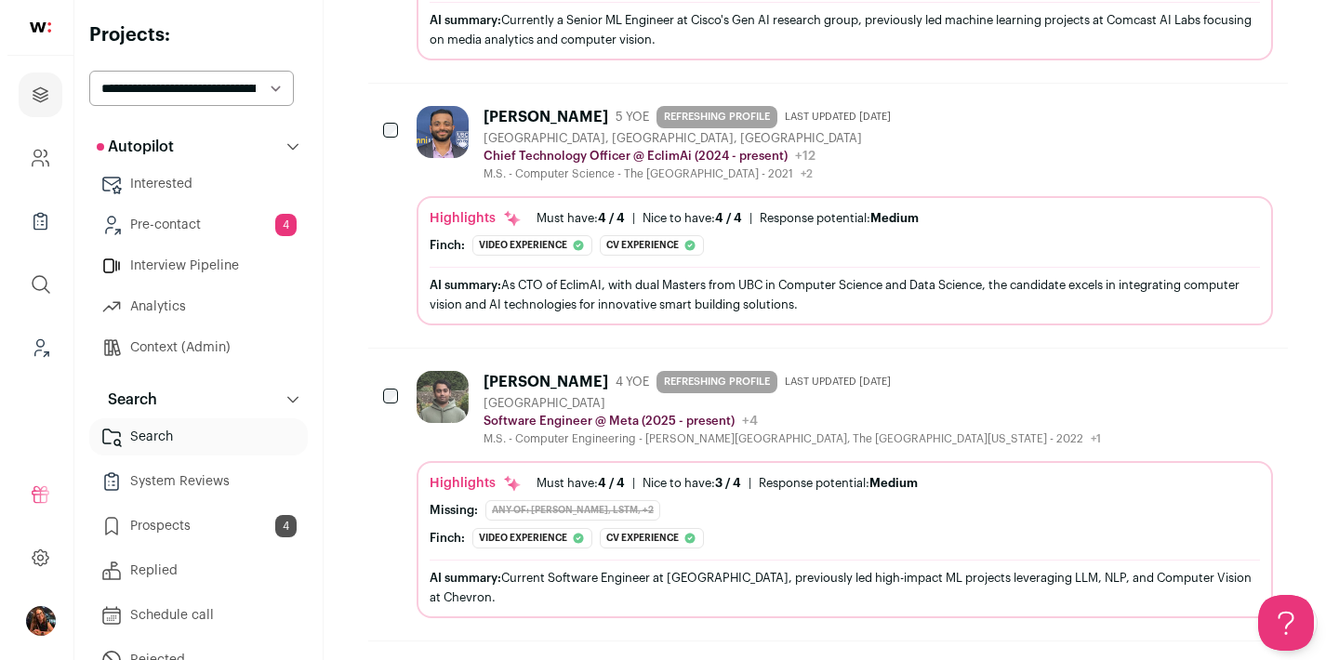
scroll to position [2617, 0]
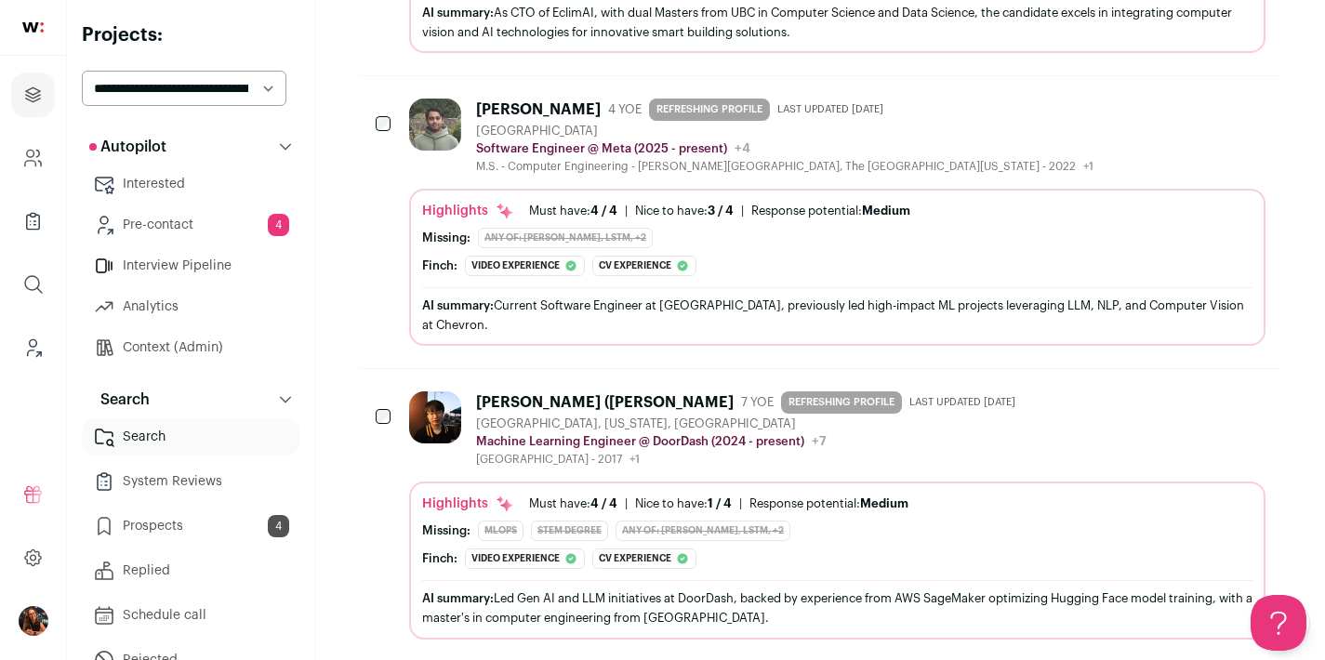
click at [539, 393] on div "[PERSON_NAME] ([PERSON_NAME]" at bounding box center [605, 402] width 258 height 19
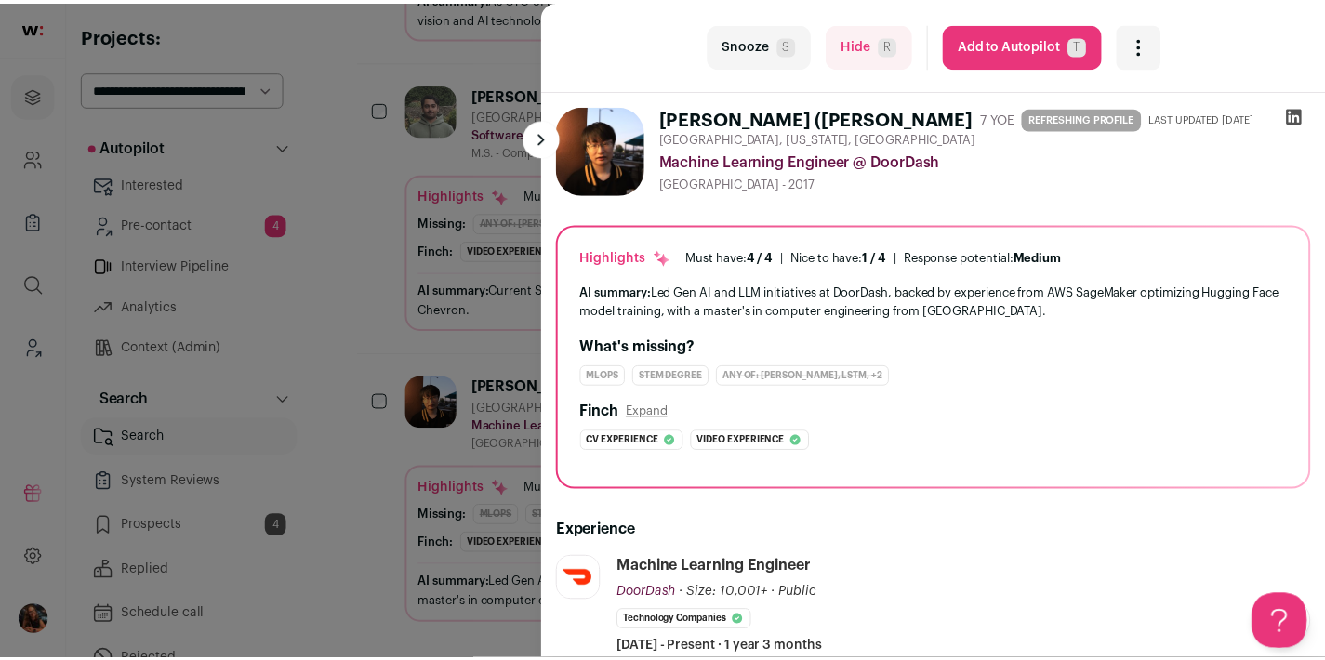
scroll to position [388, 0]
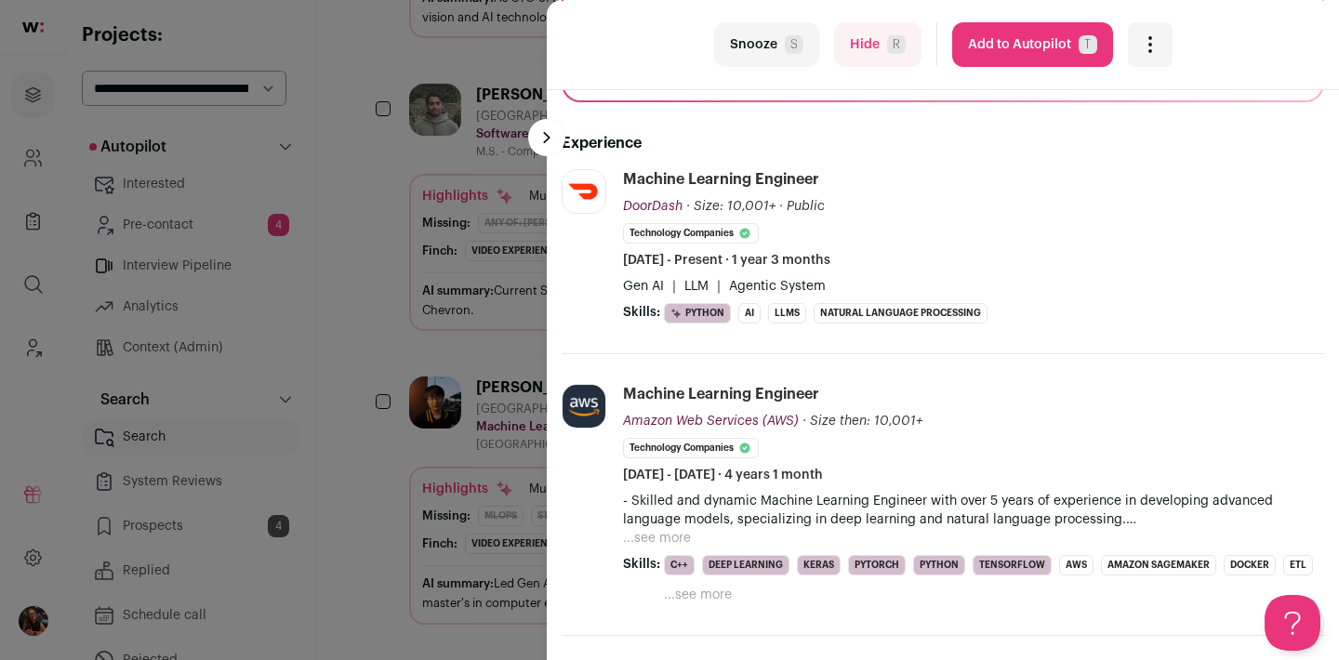
click at [664, 538] on button "...see more" at bounding box center [657, 538] width 68 height 19
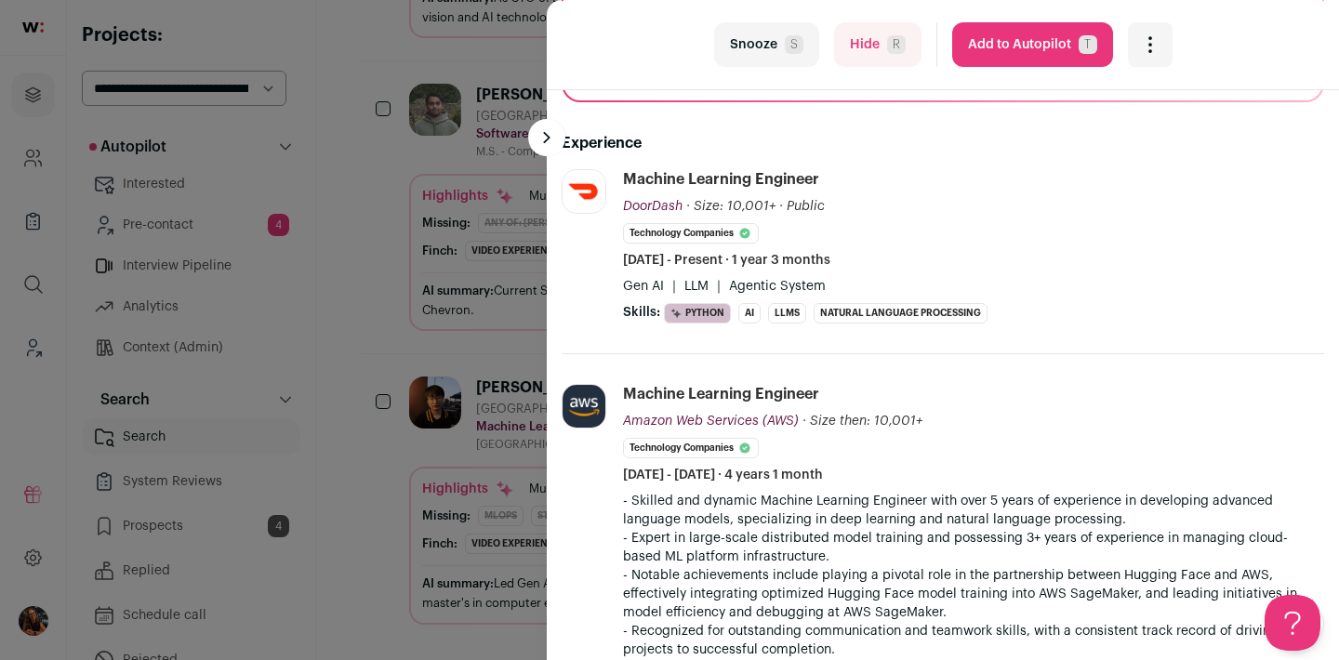
click at [476, 269] on div "last Snooze S Hide R Add to Autopilot T More actions Report a Problem Report th…" at bounding box center [669, 330] width 1339 height 660
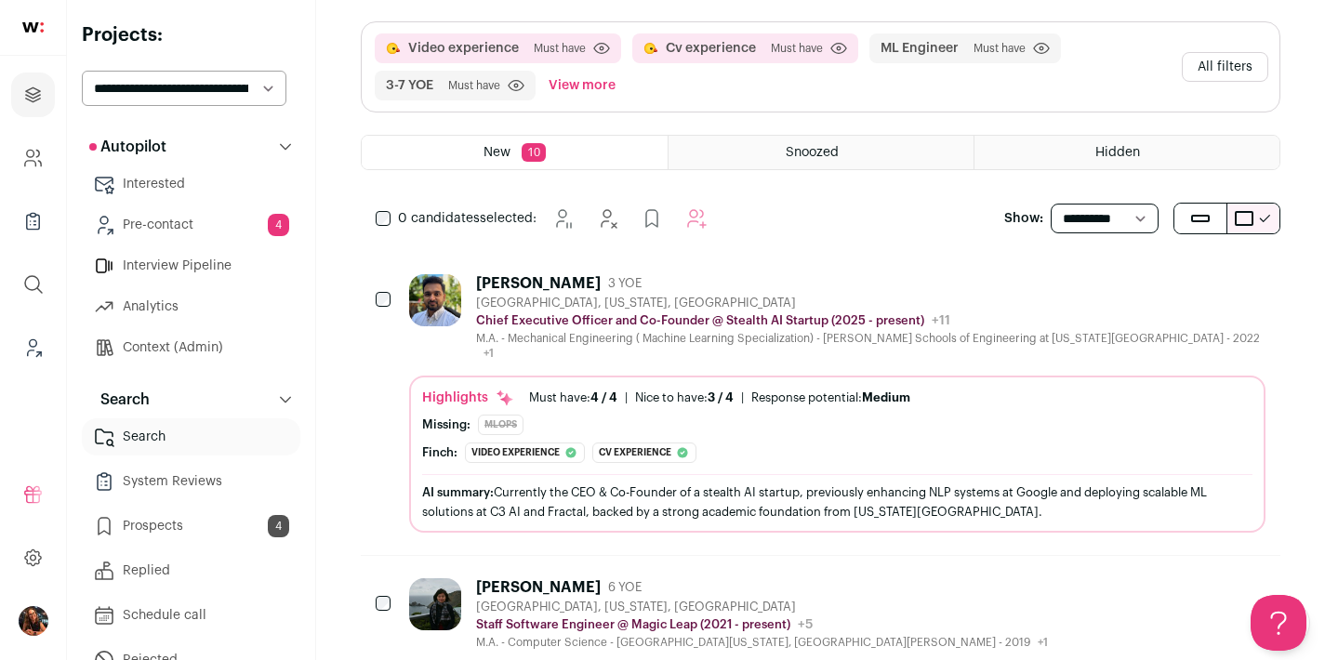
scroll to position [0, 0]
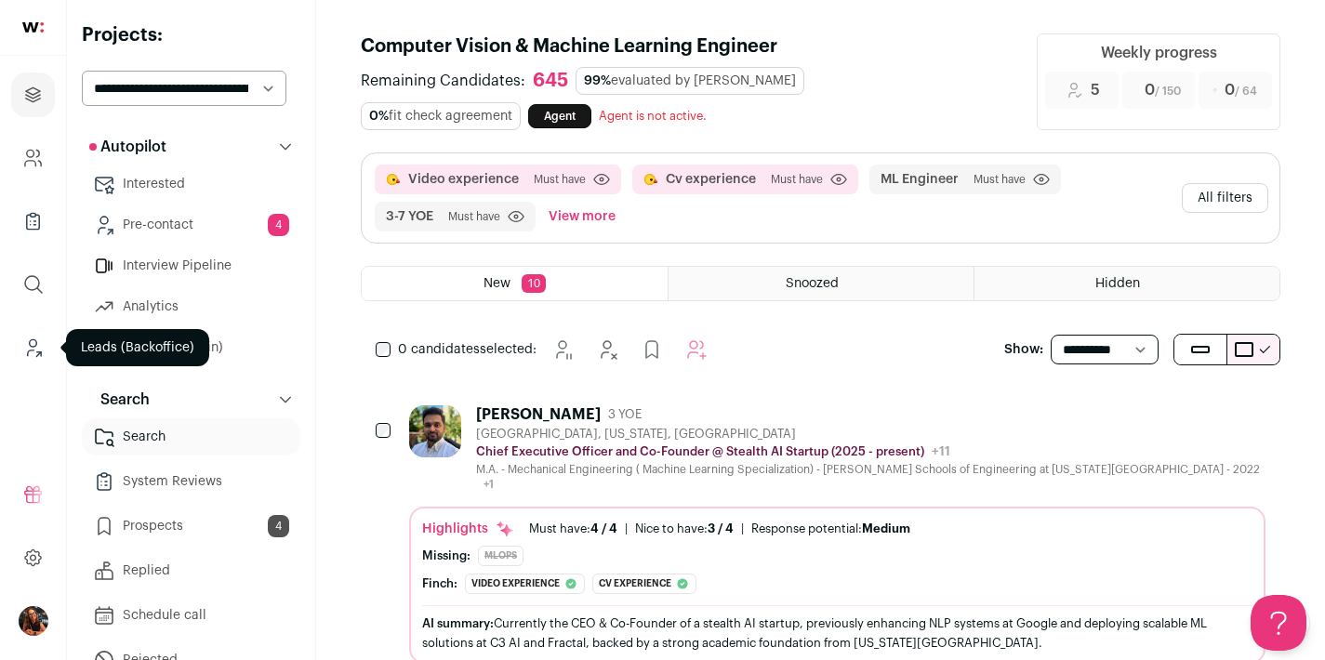
click at [35, 346] on icon "Leads (Backoffice)" at bounding box center [32, 348] width 21 height 22
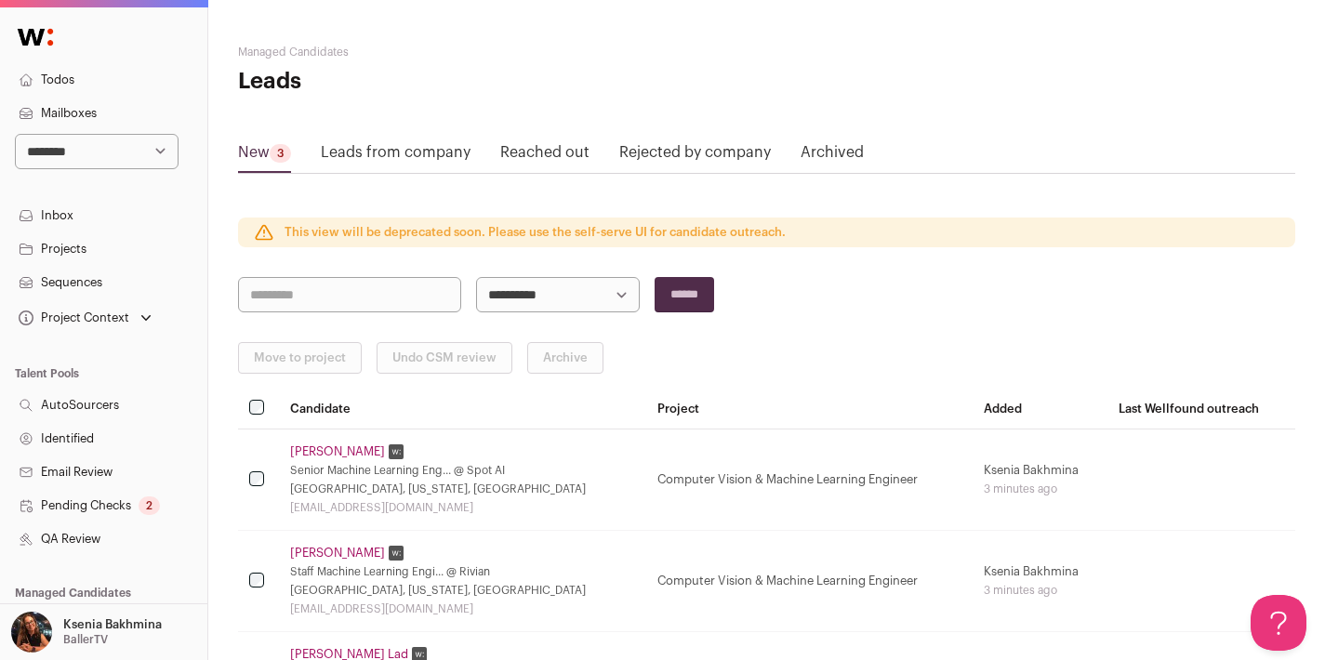
click at [93, 504] on link "Pending Checks 2" at bounding box center [103, 505] width 207 height 33
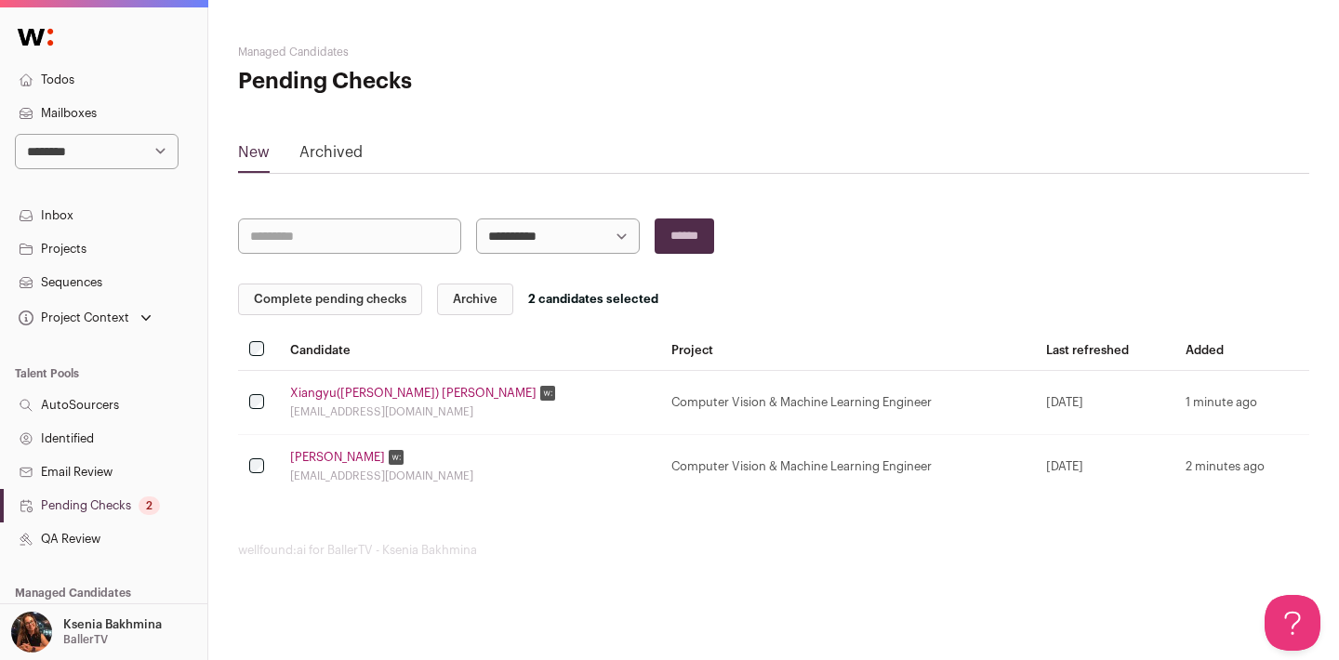
click at [335, 296] on button "Complete pending checks" at bounding box center [330, 300] width 184 height 32
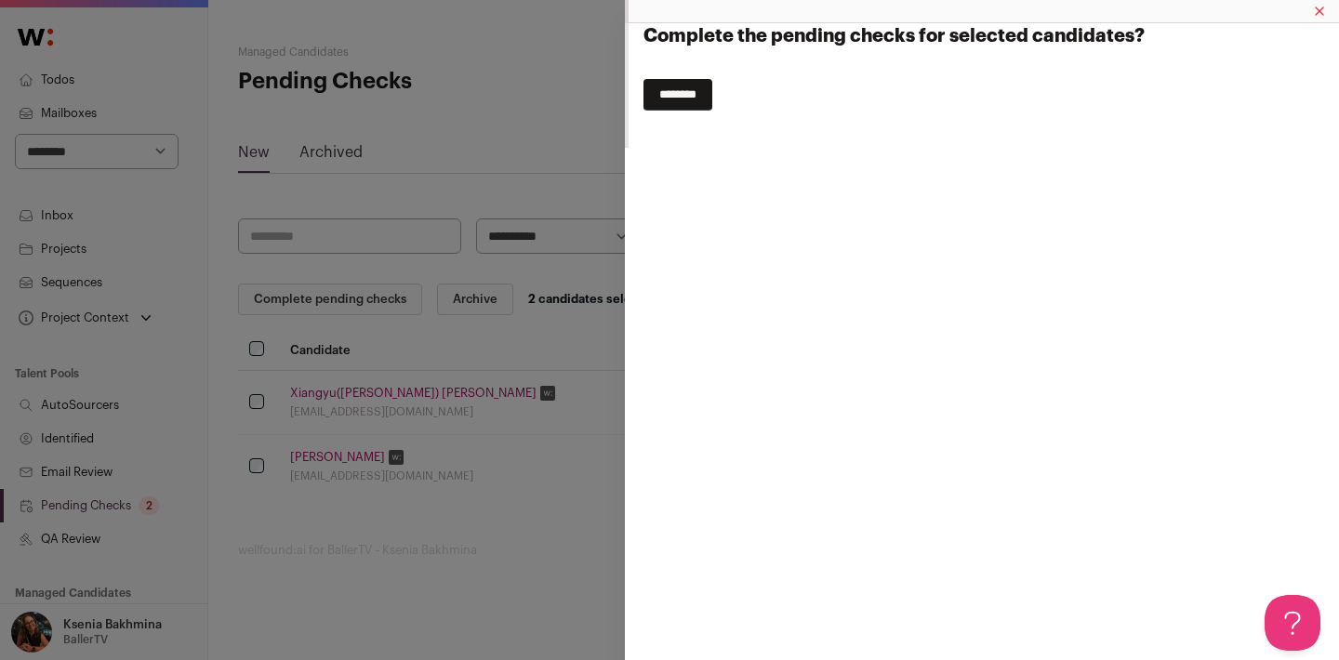
click at [684, 95] on input "********" at bounding box center [678, 95] width 69 height 32
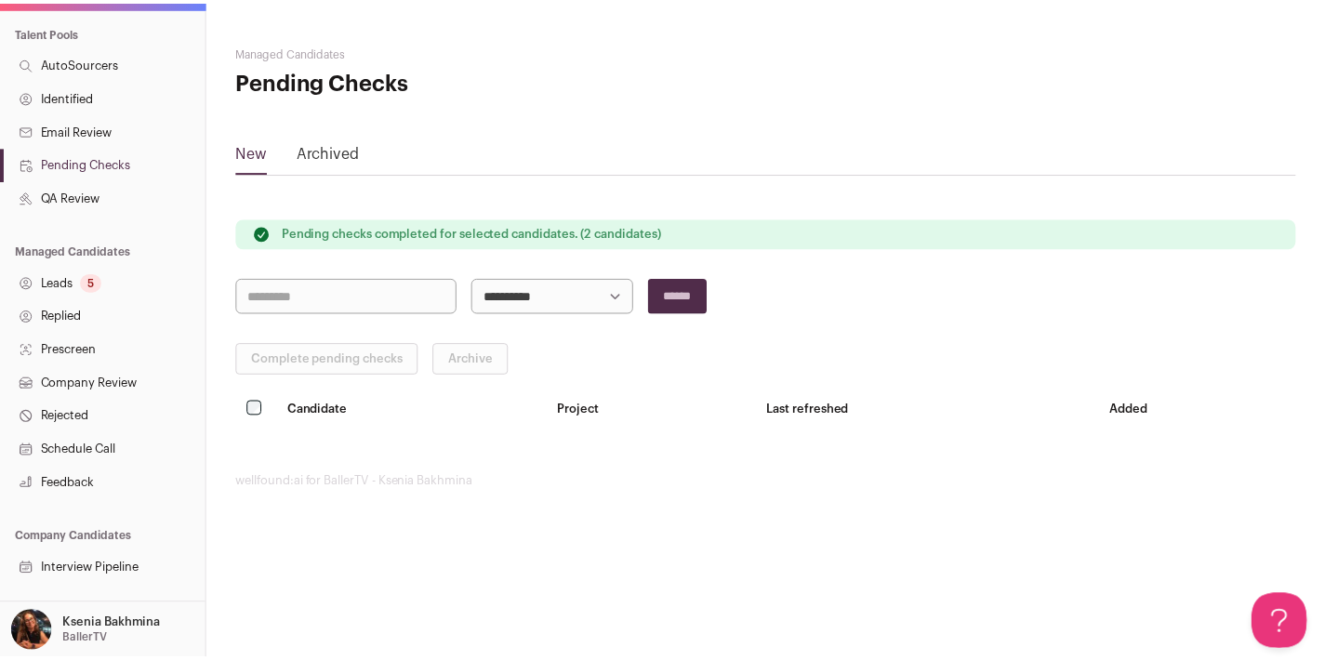
scroll to position [410, 0]
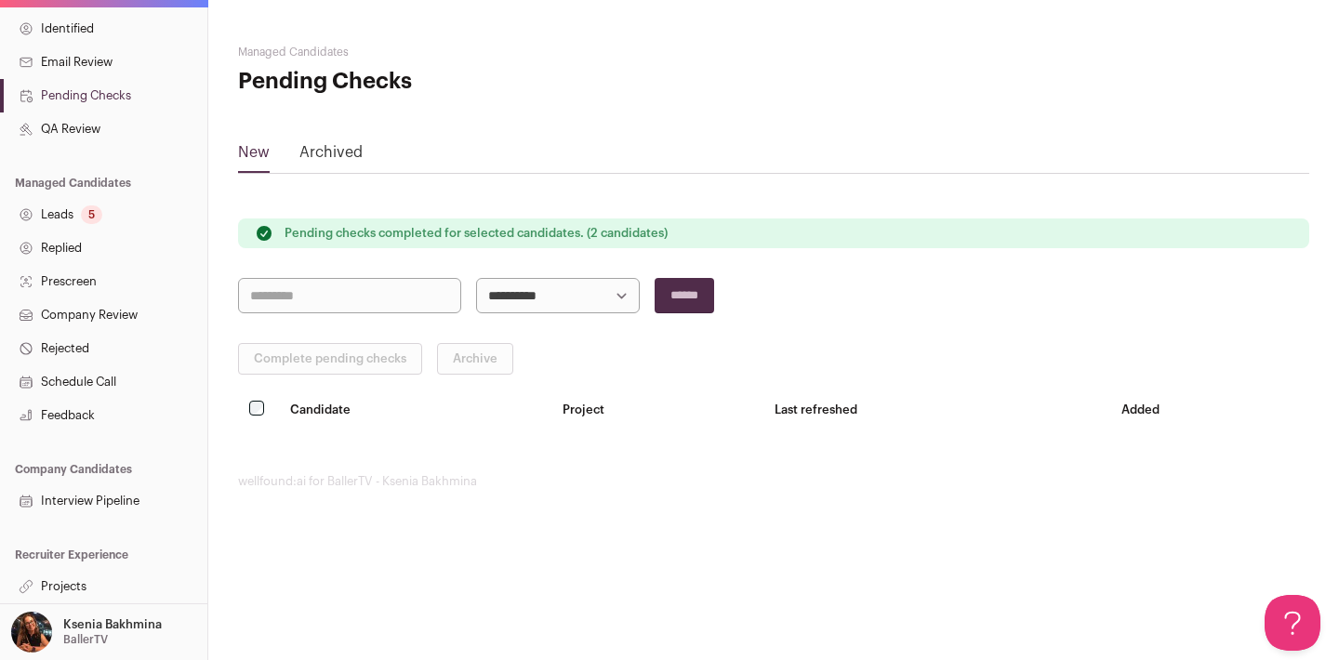
click at [93, 217] on div "5" at bounding box center [91, 215] width 21 height 19
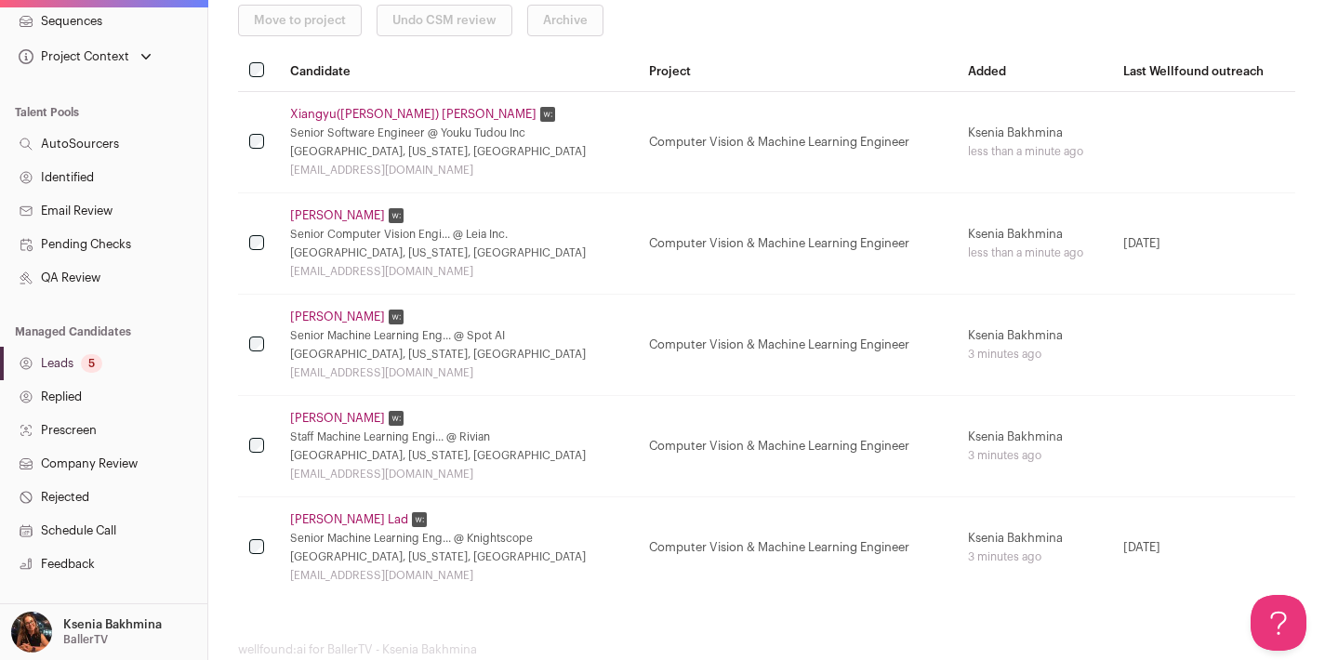
scroll to position [410, 0]
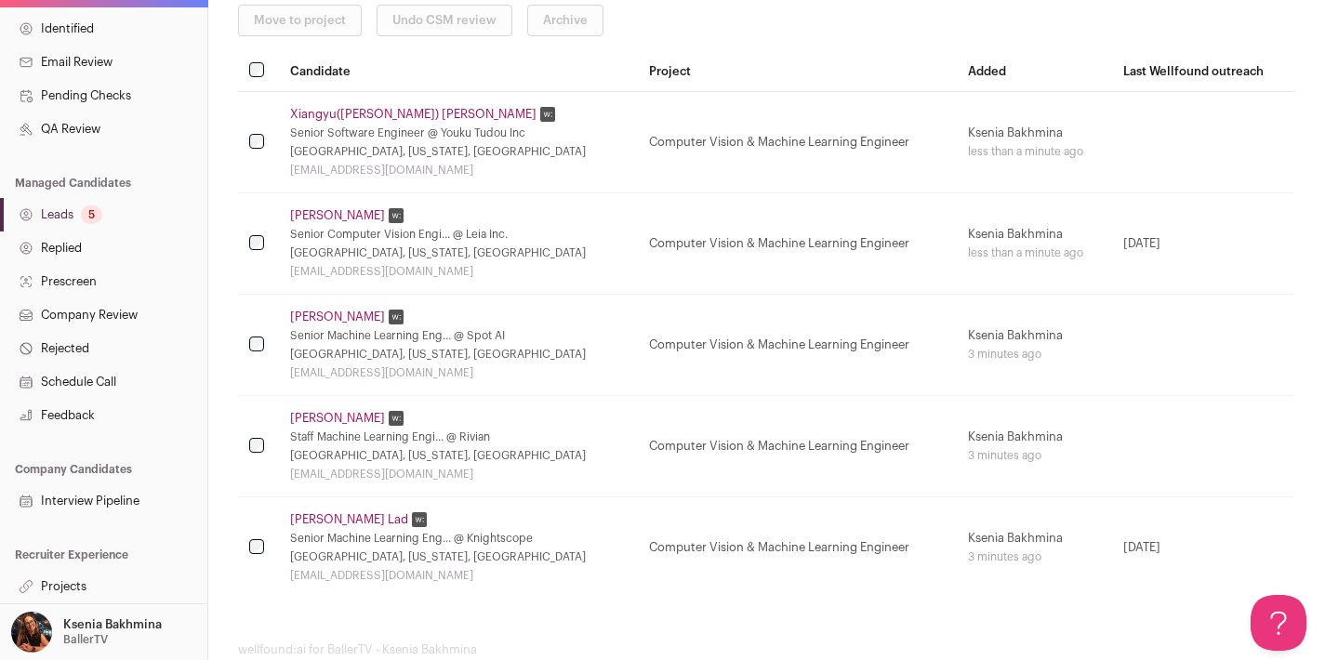
click at [59, 582] on link "Projects" at bounding box center [103, 586] width 207 height 33
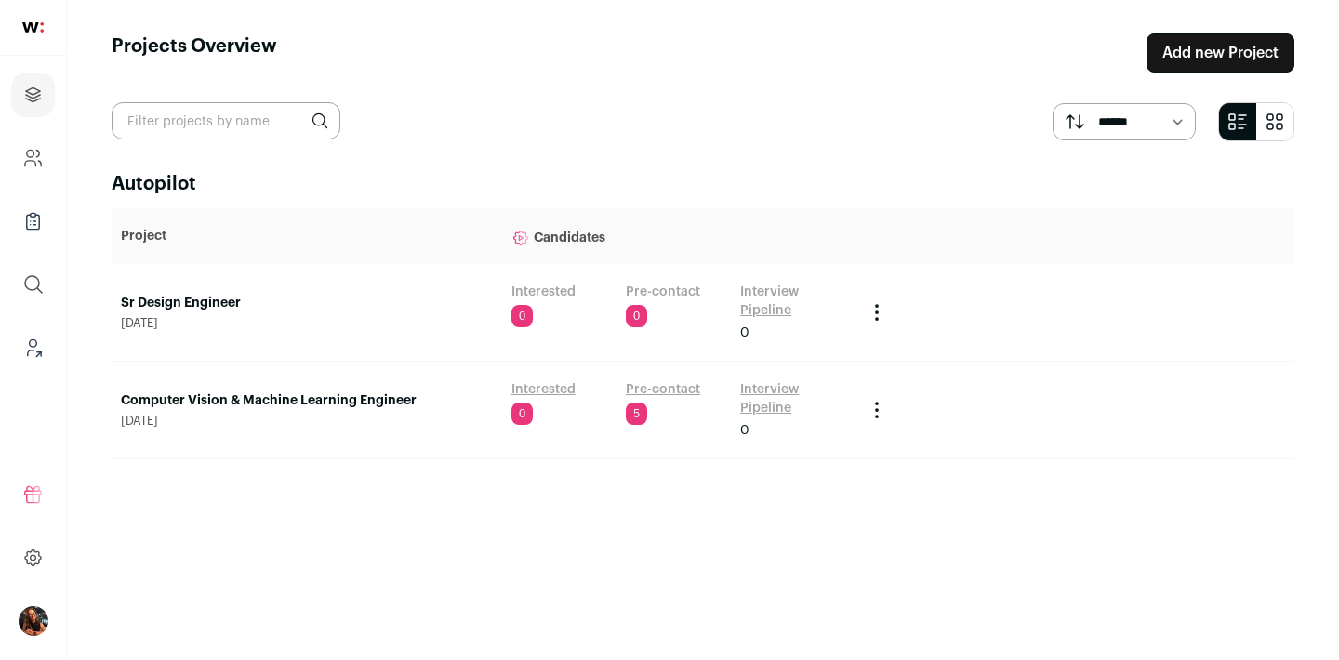
click at [51, 585] on ul "Refer and earn $ User Settings Todos Admin Switch Accounts 21Shares 75F 7ai Abo…" at bounding box center [33, 558] width 66 height 205
click at [194, 303] on link "Sr Design Engineer" at bounding box center [307, 303] width 372 height 19
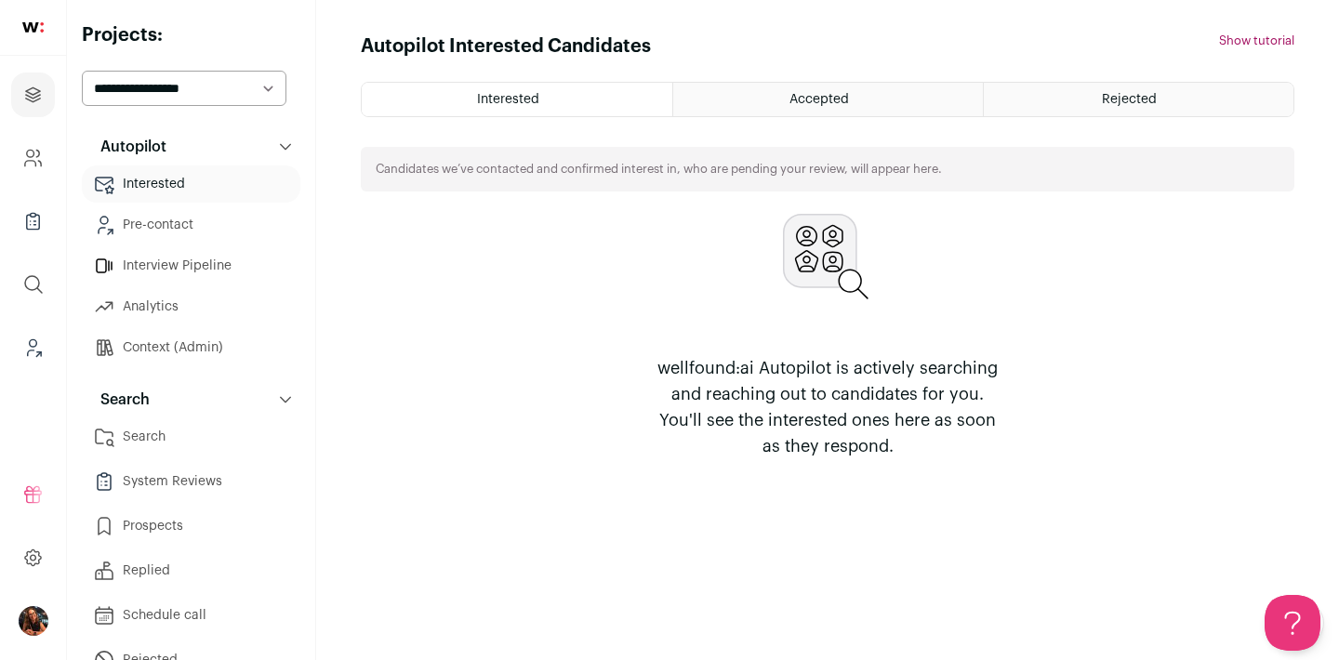
click at [148, 442] on link "Search" at bounding box center [191, 436] width 219 height 37
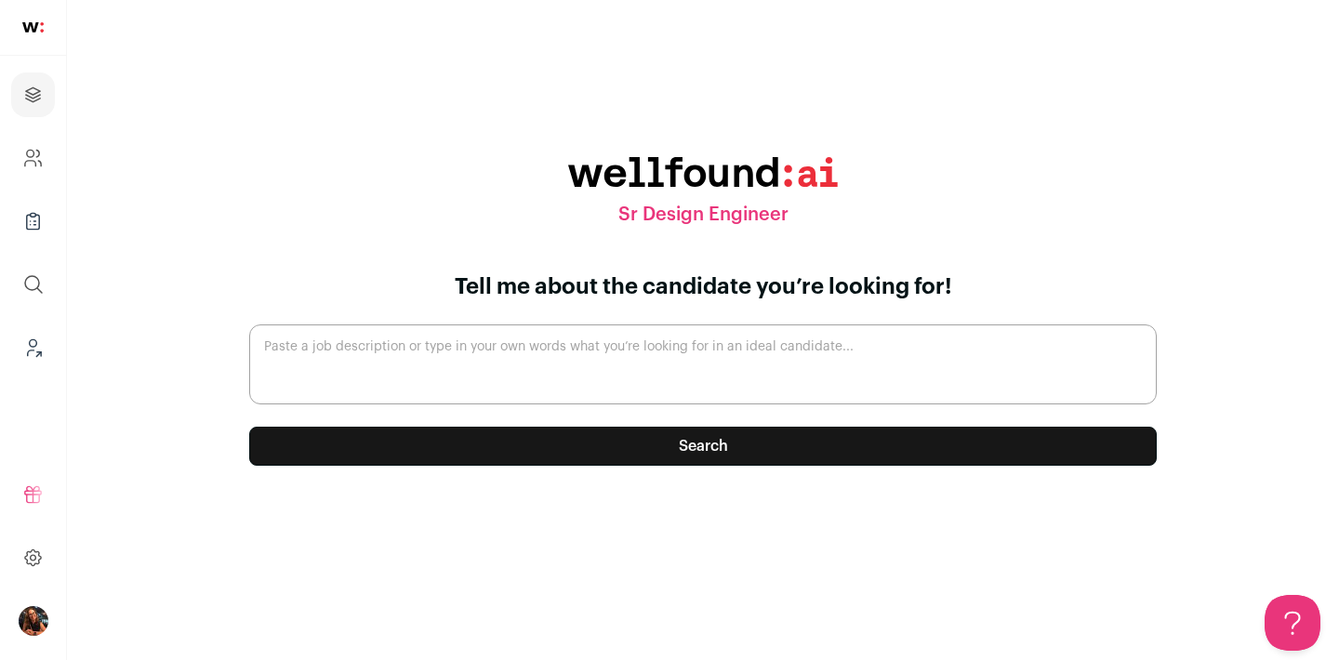
click at [599, 337] on textarea "Paste a job description or type in your own words what you’re looking for in an…" at bounding box center [703, 365] width 908 height 80
paste textarea "At BallerTV, we are on a mission to connect families and communities everywhere…"
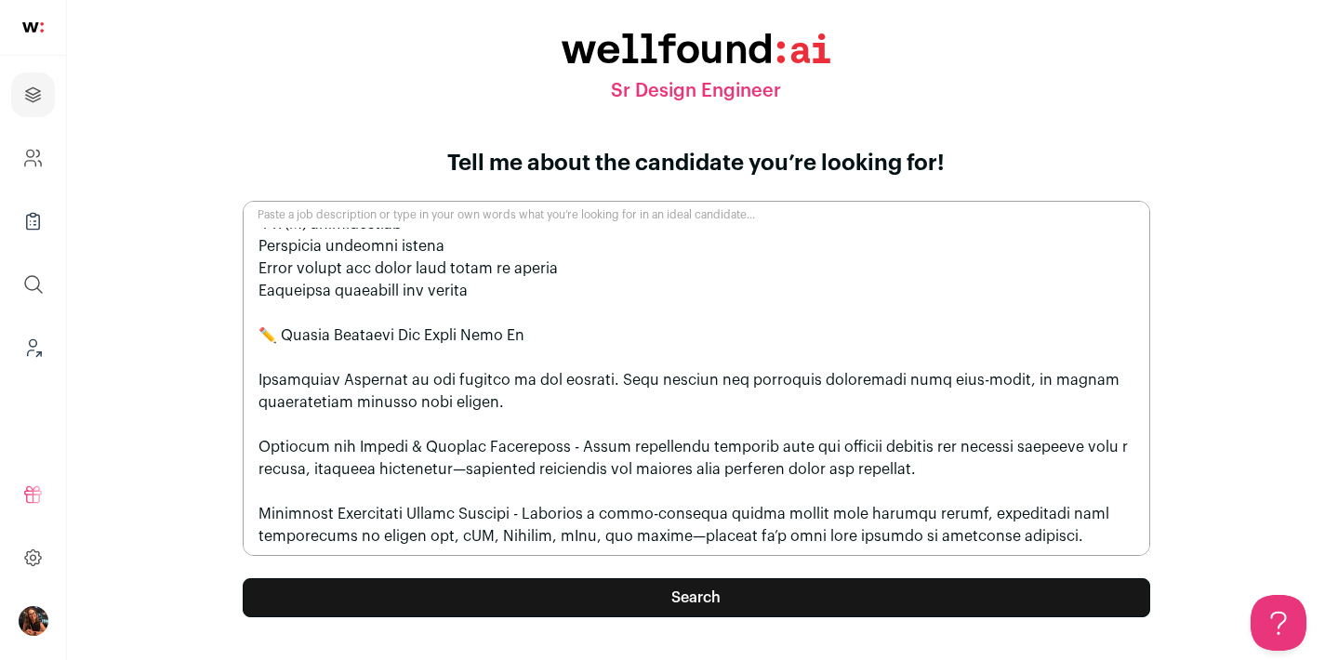
scroll to position [1142, 0]
click at [435, 534] on textarea "Paste a job description or type in your own words what you’re looking for in an…" at bounding box center [697, 378] width 908 height 355
paste textarea "Location Pasadena Remote work policy In office - WFH flexibility Job type Full …"
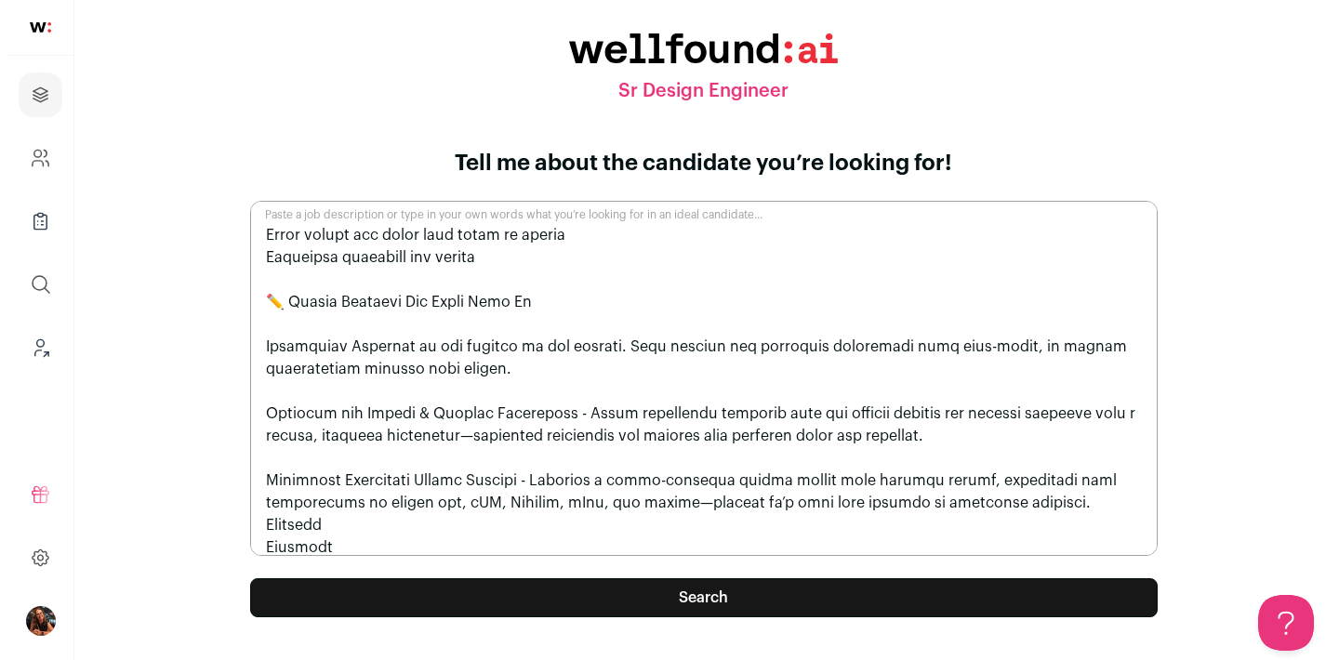
scroll to position [1365, 0]
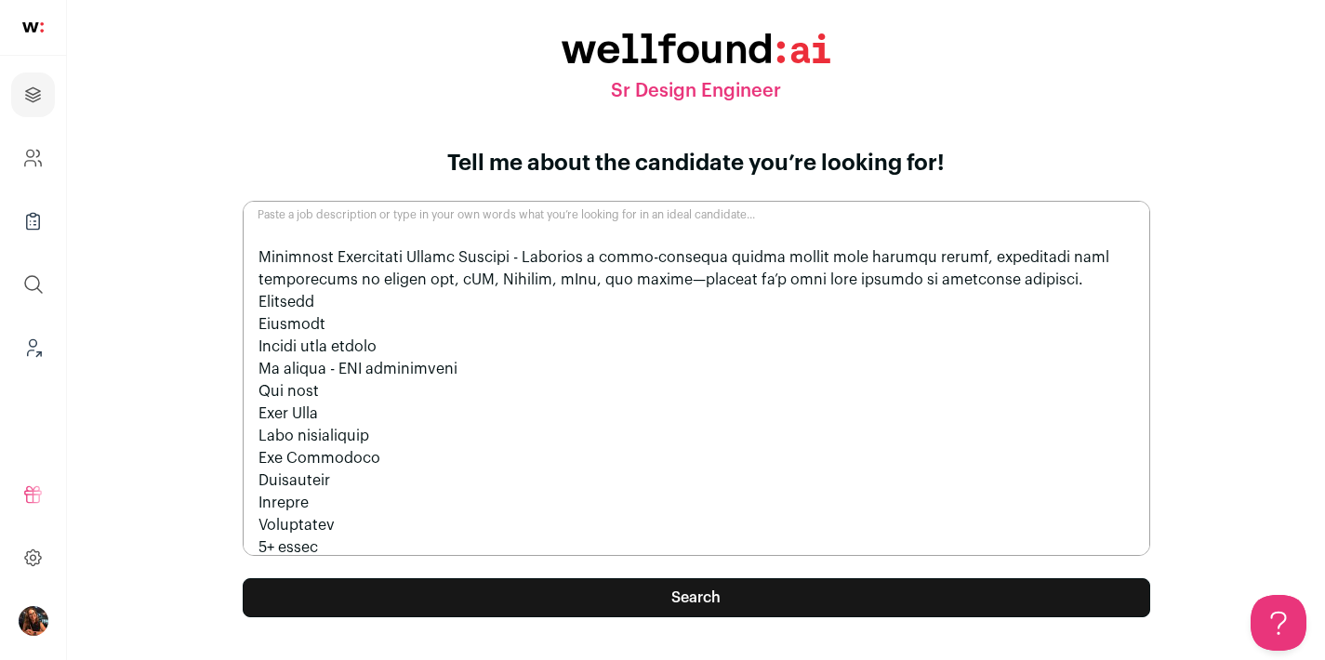
type textarea "At BallerTV, we are on a mission to connect families and communities everywhere…"
click at [617, 594] on button "Search" at bounding box center [697, 597] width 908 height 39
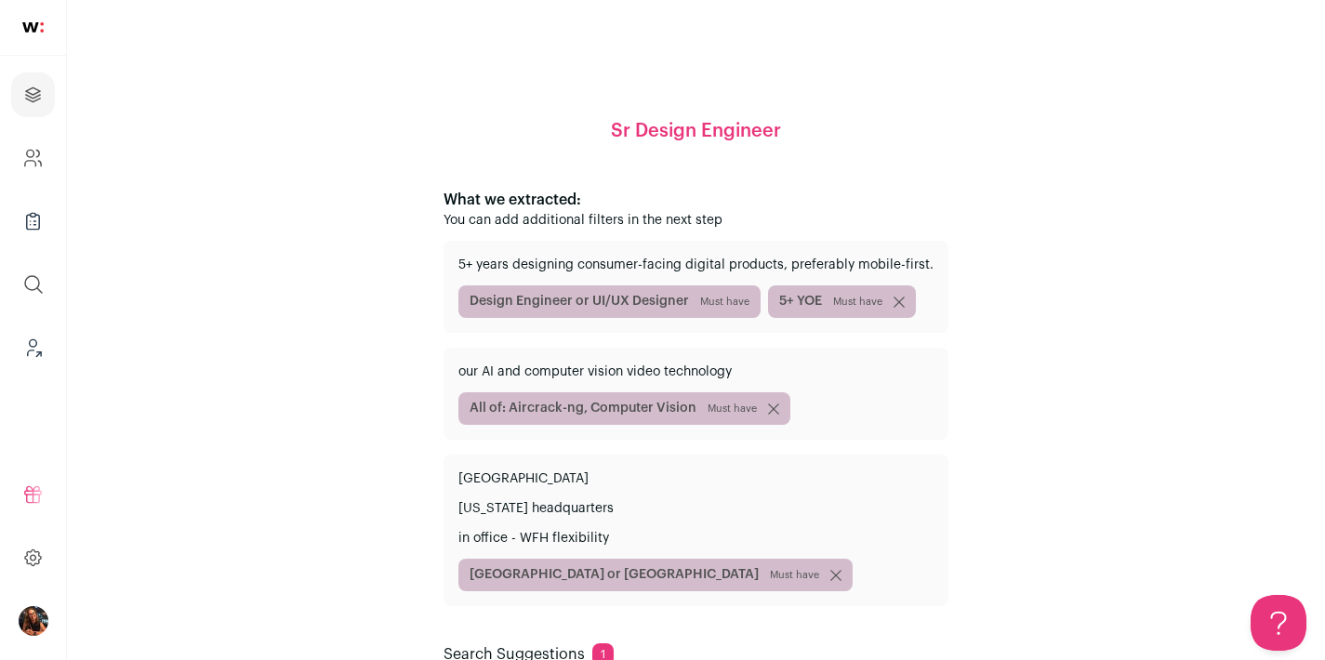
scroll to position [245, 0]
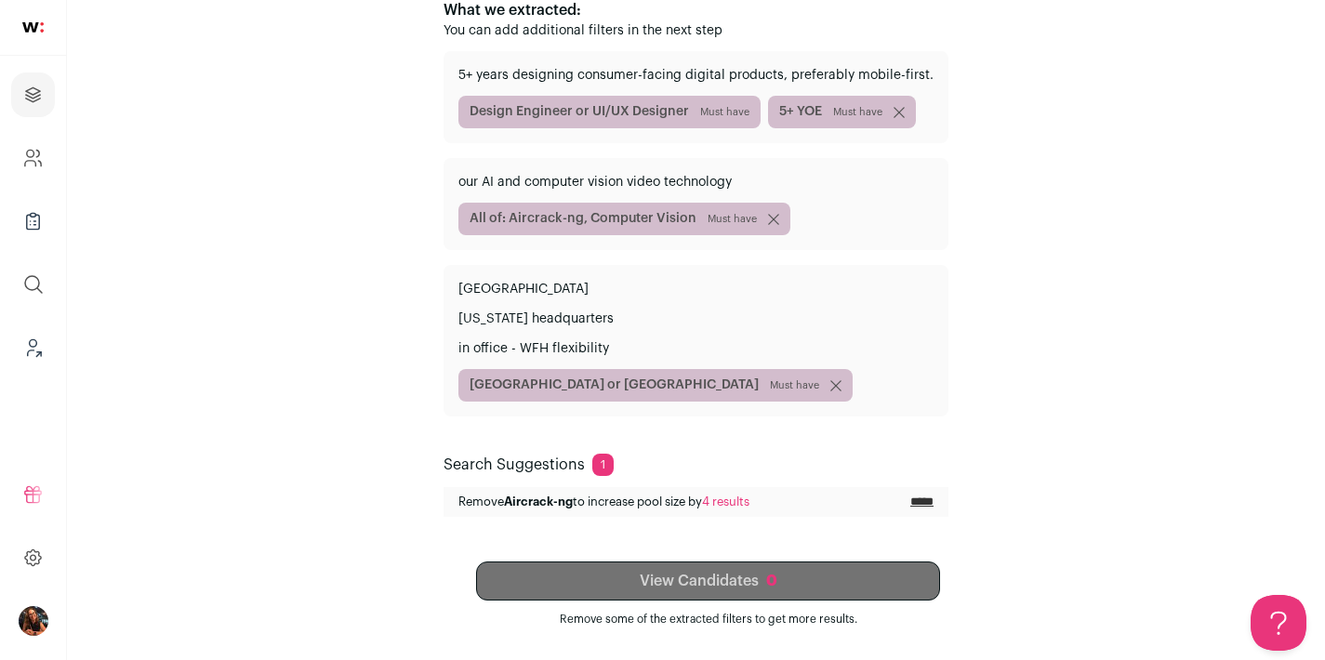
click at [910, 504] on input "*****" at bounding box center [921, 502] width 23 height 15
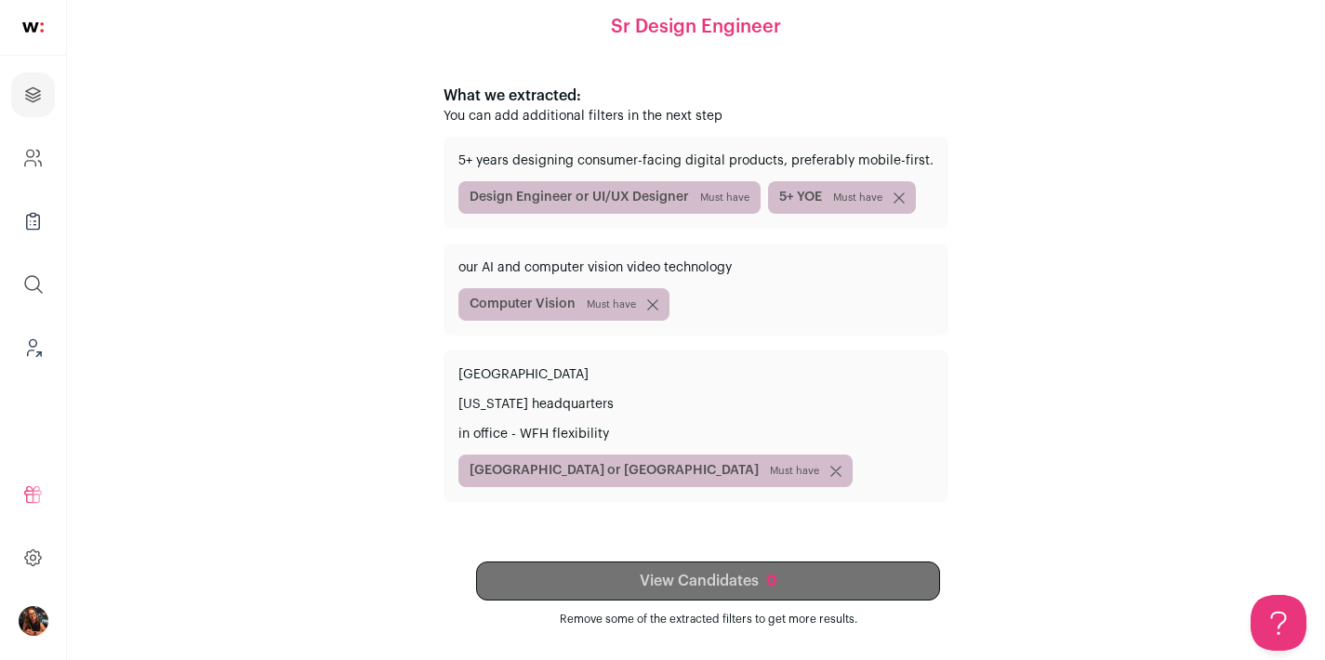
click at [907, 510] on div "5+ years designing consumer-facing digital products, preferably mobile-first. D…" at bounding box center [696, 327] width 505 height 380
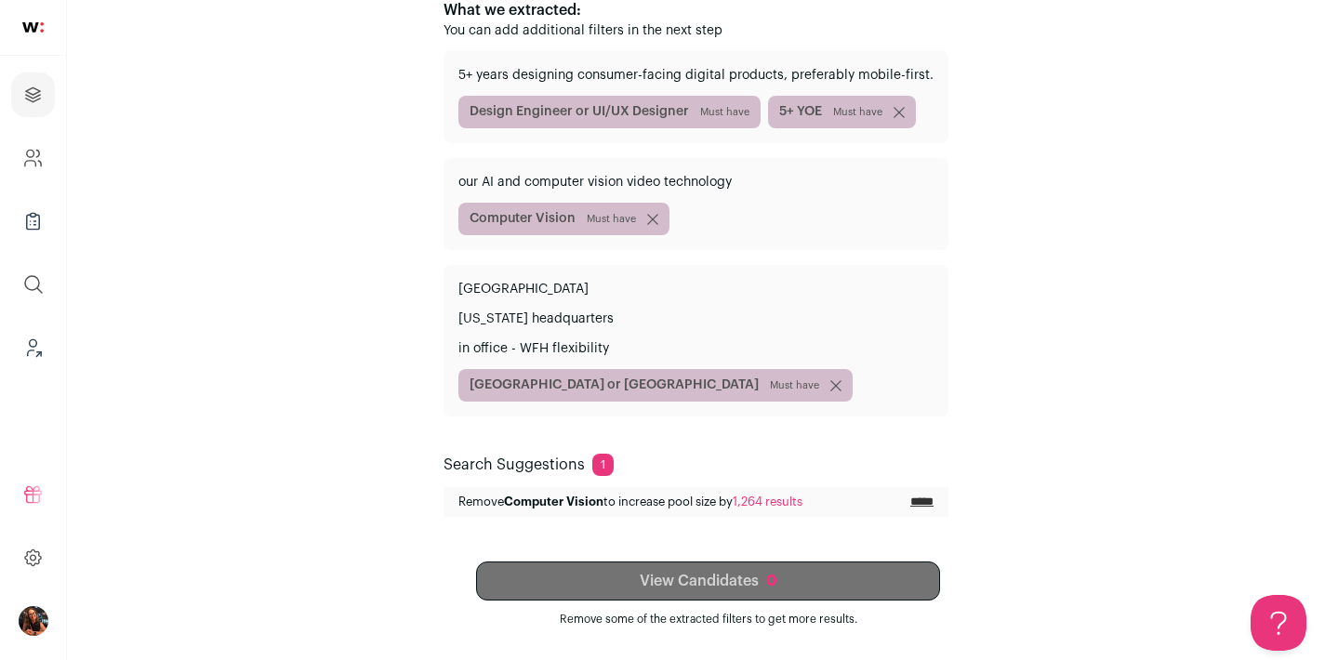
click at [910, 500] on input "*****" at bounding box center [921, 502] width 23 height 15
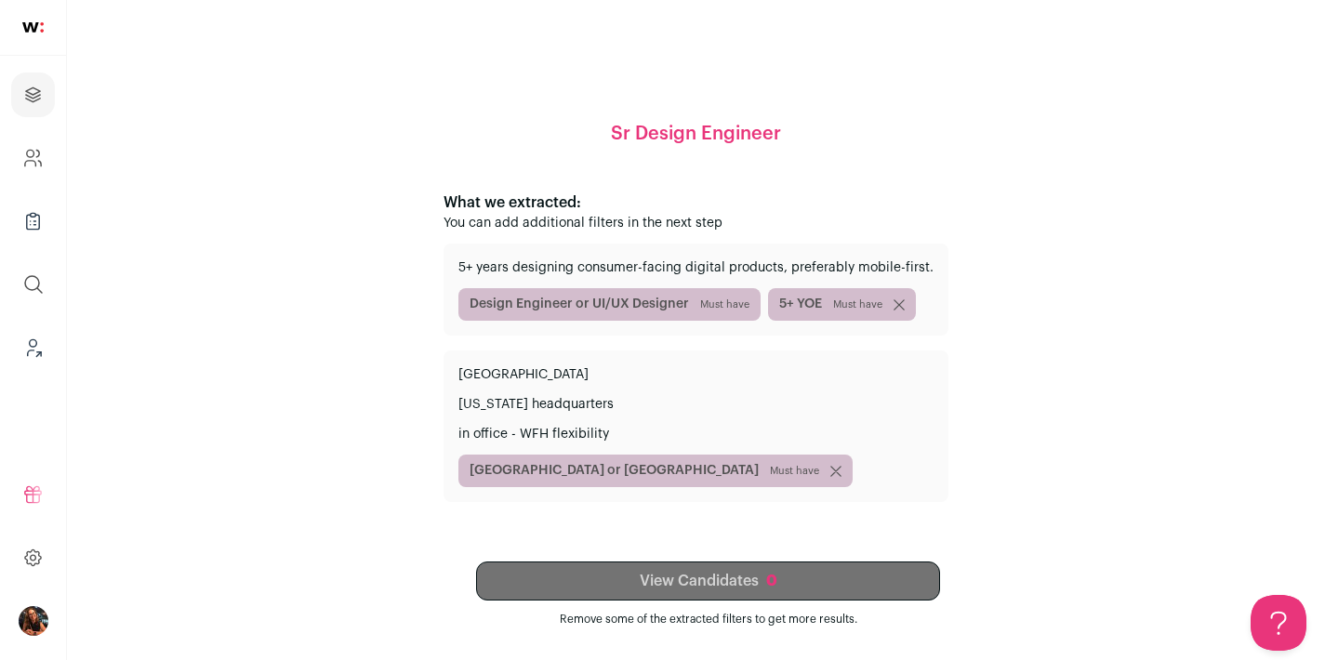
click at [697, 590] on div "View Candidates 0 Remove some of the extracted filters to get more results." at bounding box center [709, 594] width 928 height 65
click at [831, 474] on icon "submit" at bounding box center [835, 470] width 9 height 9
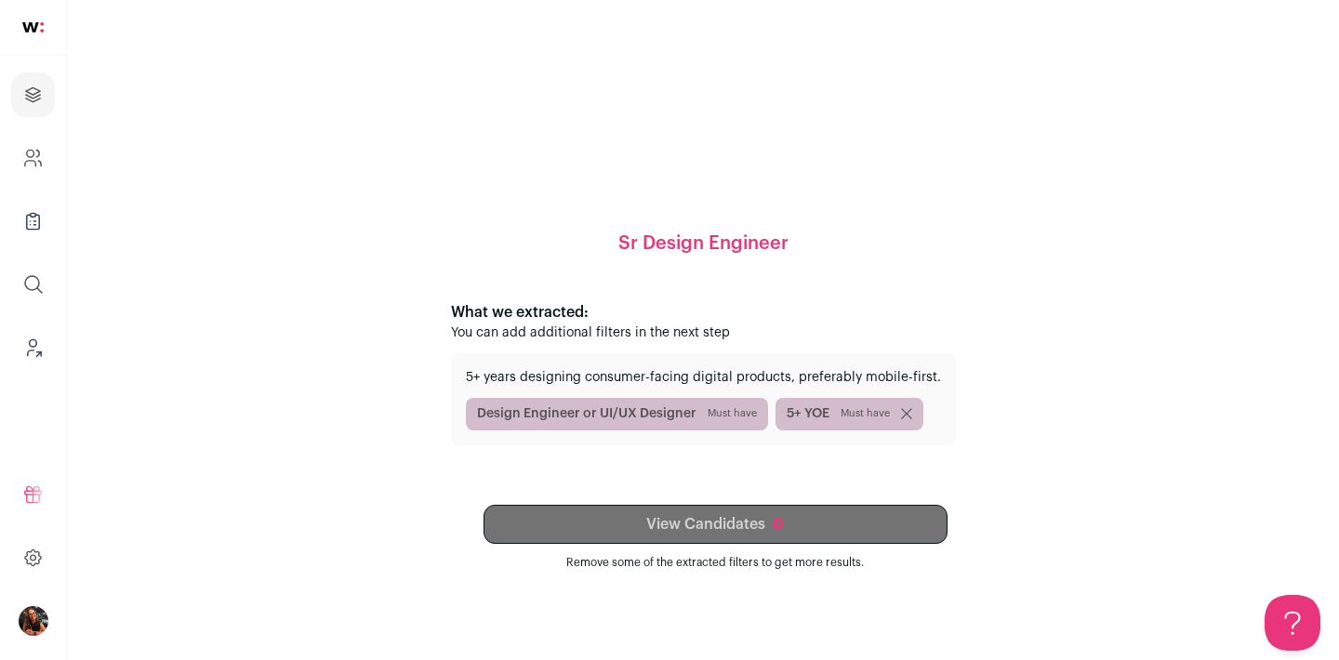
click at [785, 528] on div "View Candidates 0 Remove some of the extracted filters to get more results." at bounding box center [715, 537] width 928 height 65
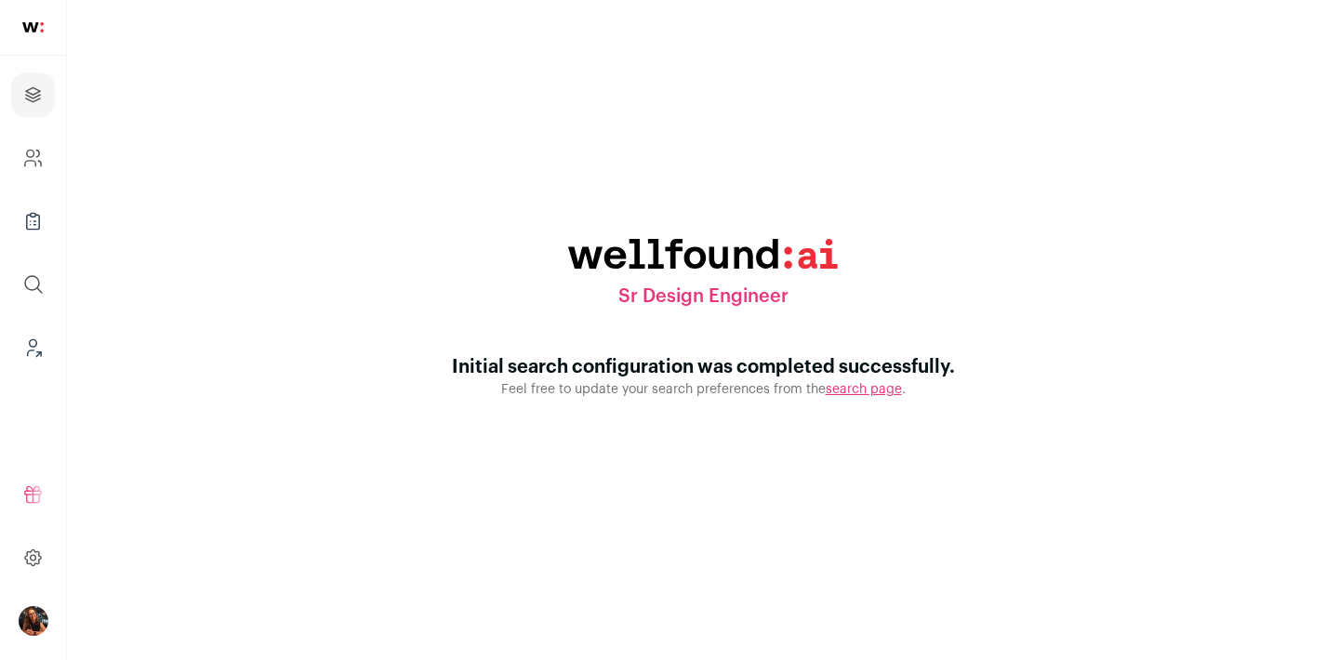
click at [841, 391] on link "search page" at bounding box center [864, 389] width 76 height 13
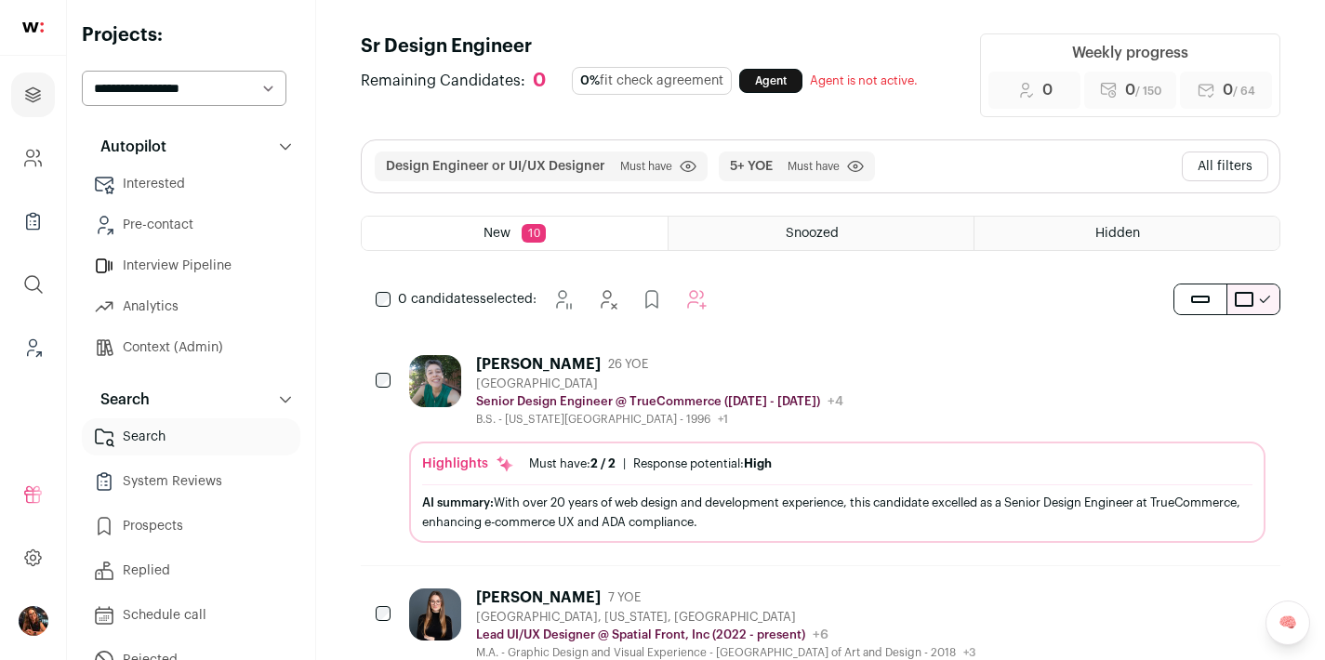
click at [1214, 162] on button "All filters" at bounding box center [1225, 167] width 86 height 30
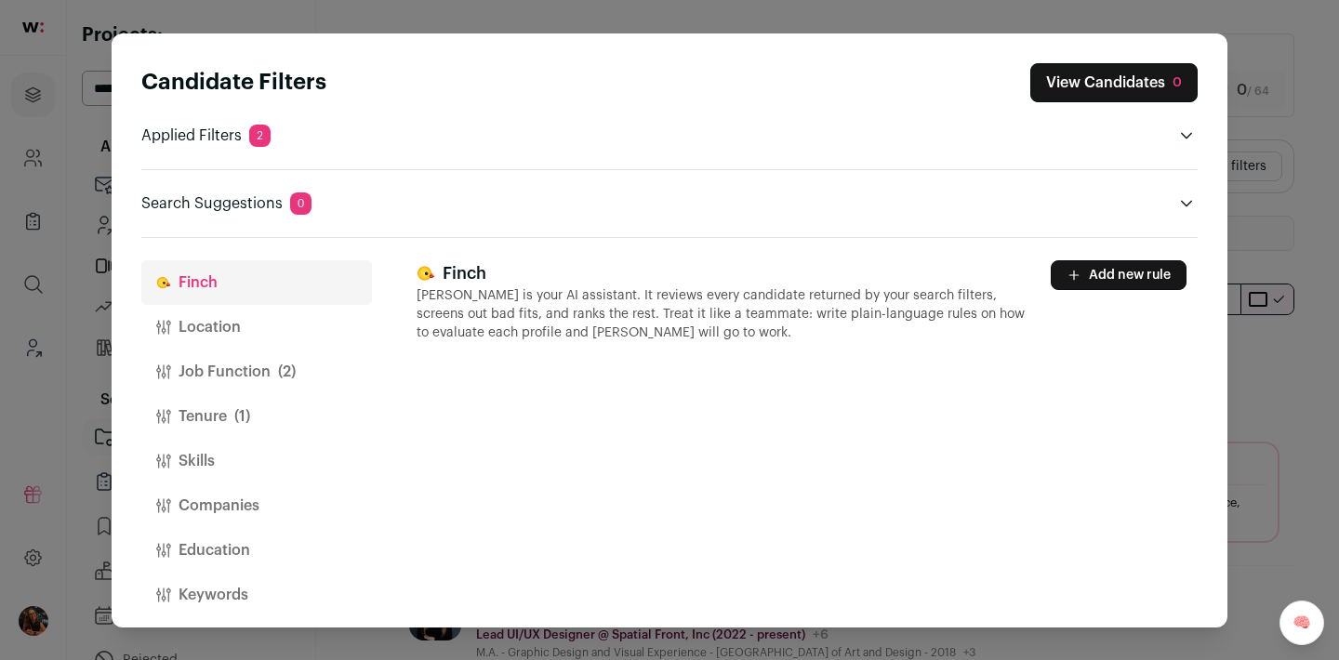
click at [225, 322] on button "Location" at bounding box center [256, 327] width 231 height 45
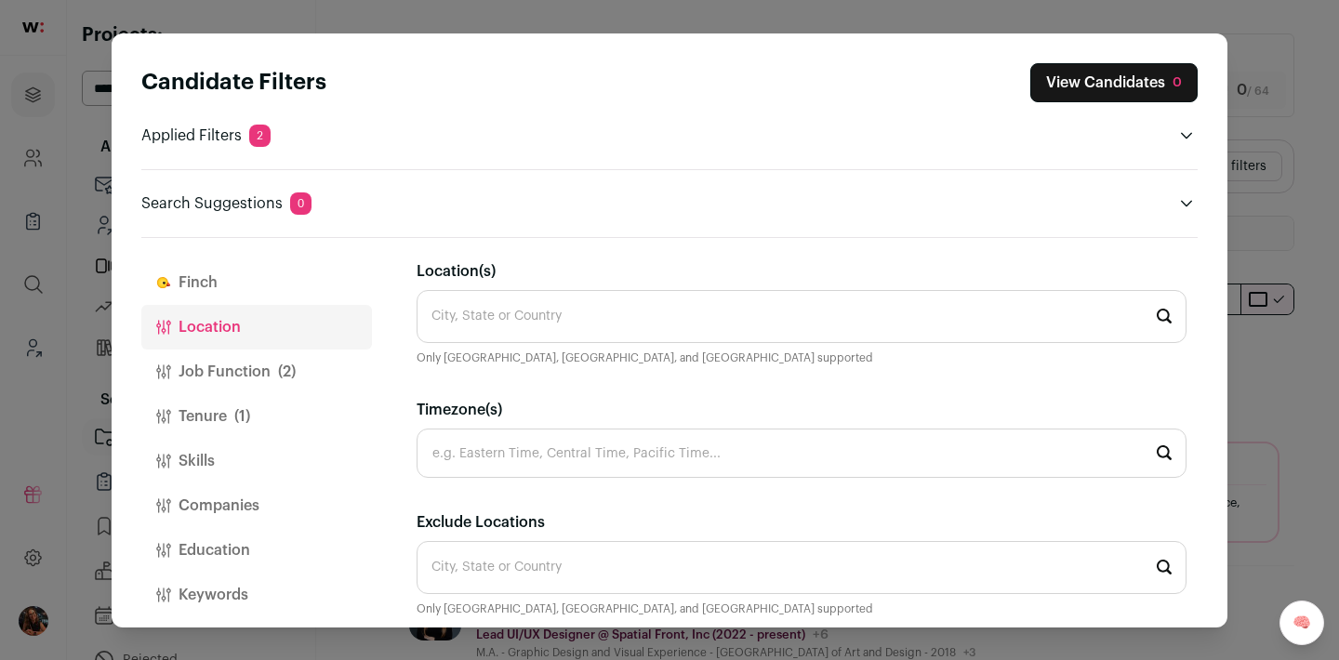
click at [525, 318] on input "Location(s)" at bounding box center [802, 316] width 770 height 53
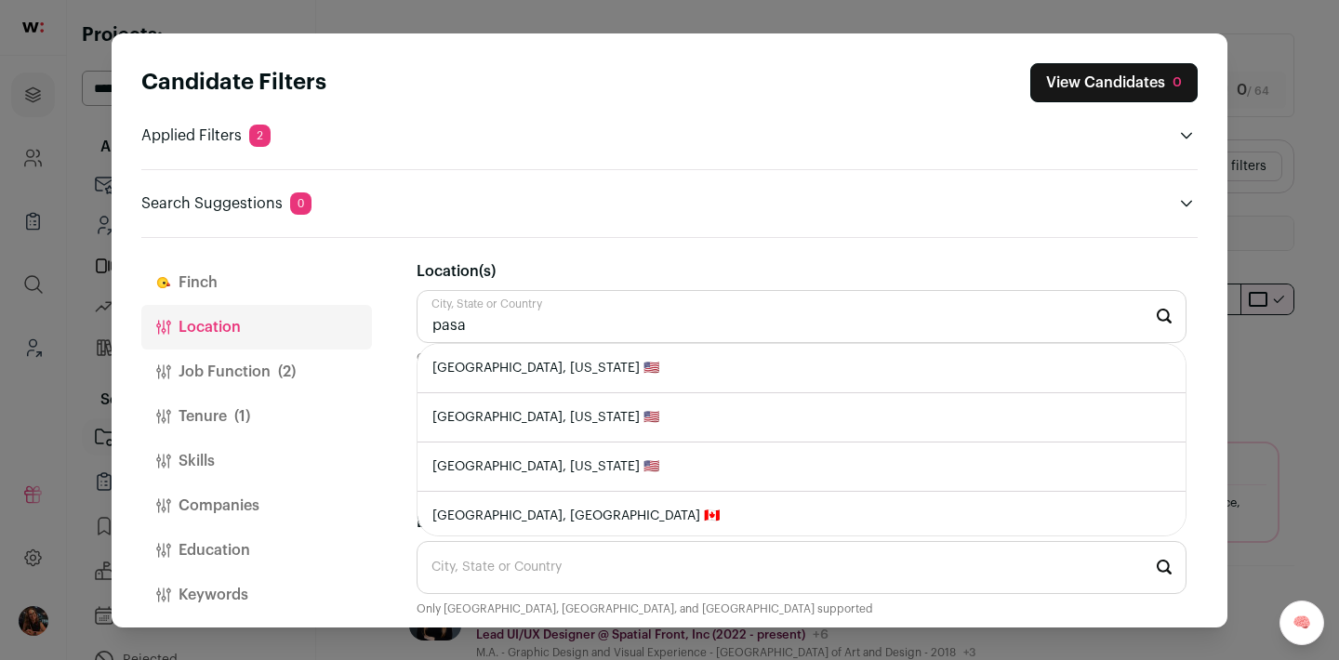
click at [492, 361] on li "[GEOGRAPHIC_DATA], [US_STATE] 🇺🇸" at bounding box center [802, 368] width 768 height 49
type input "[GEOGRAPHIC_DATA], [US_STATE] 🇺🇸"
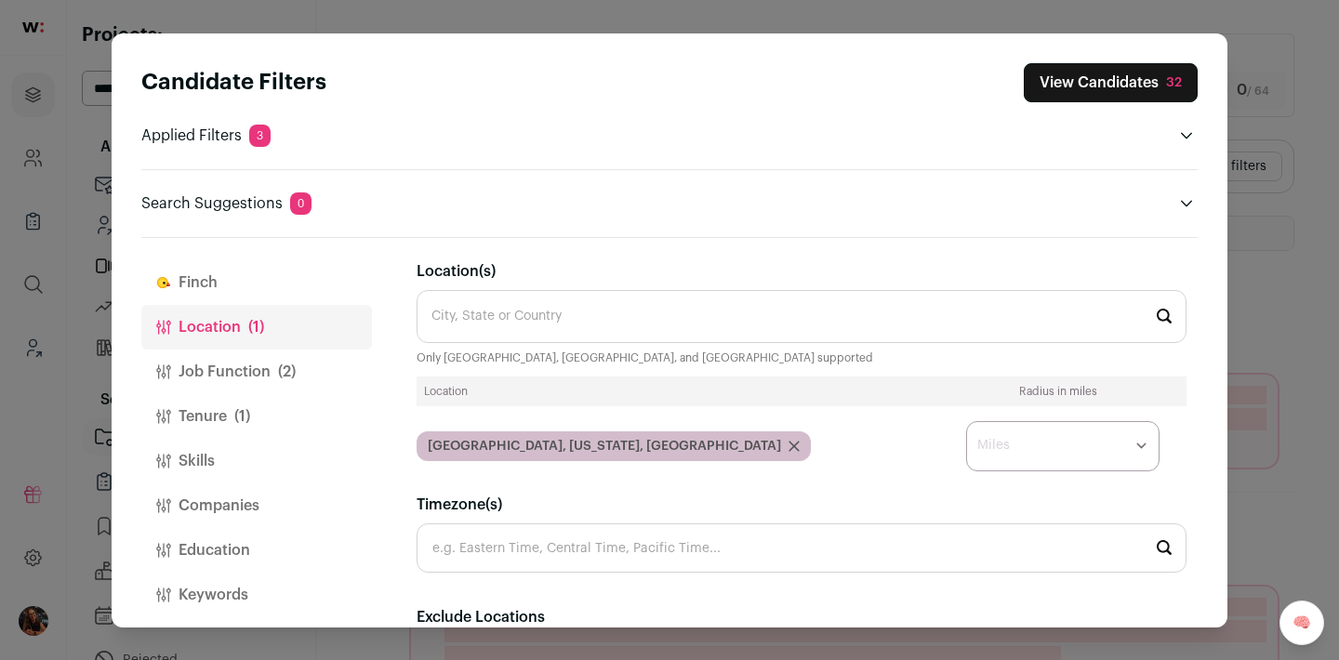
click at [1131, 447] on select "* ** ** **" at bounding box center [1062, 446] width 193 height 50
select select "****"
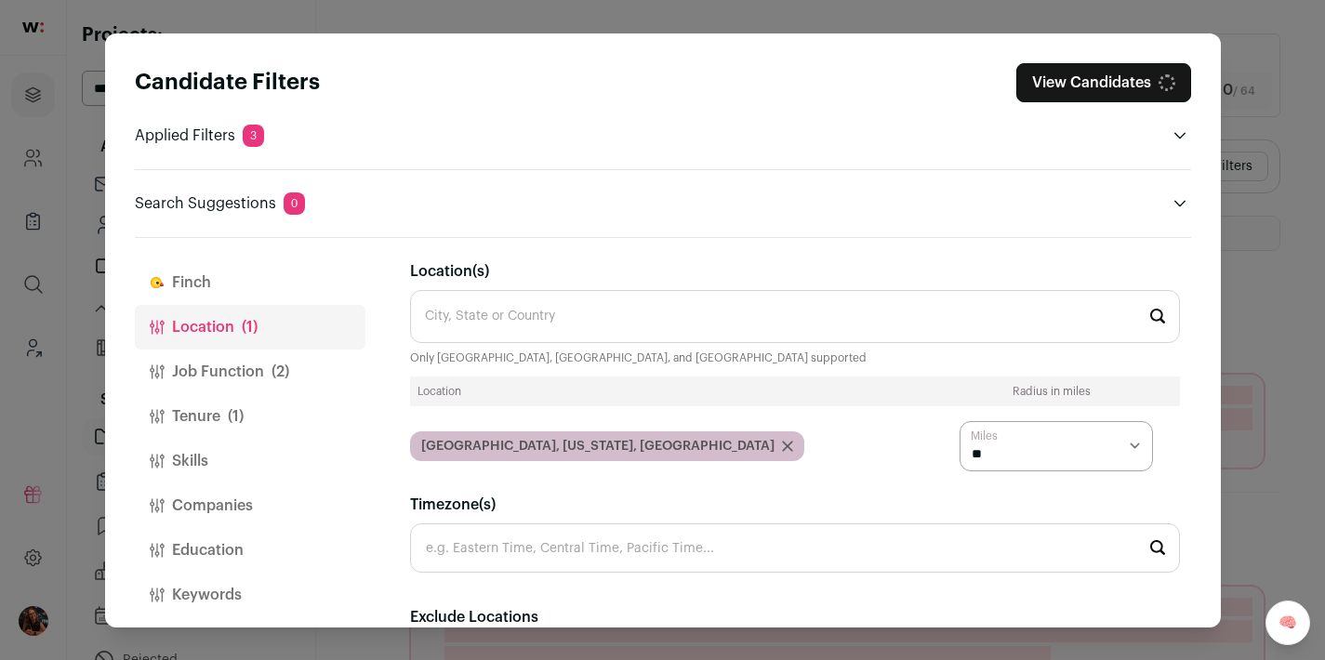
click at [211, 367] on button "Job Function (2)" at bounding box center [250, 372] width 231 height 45
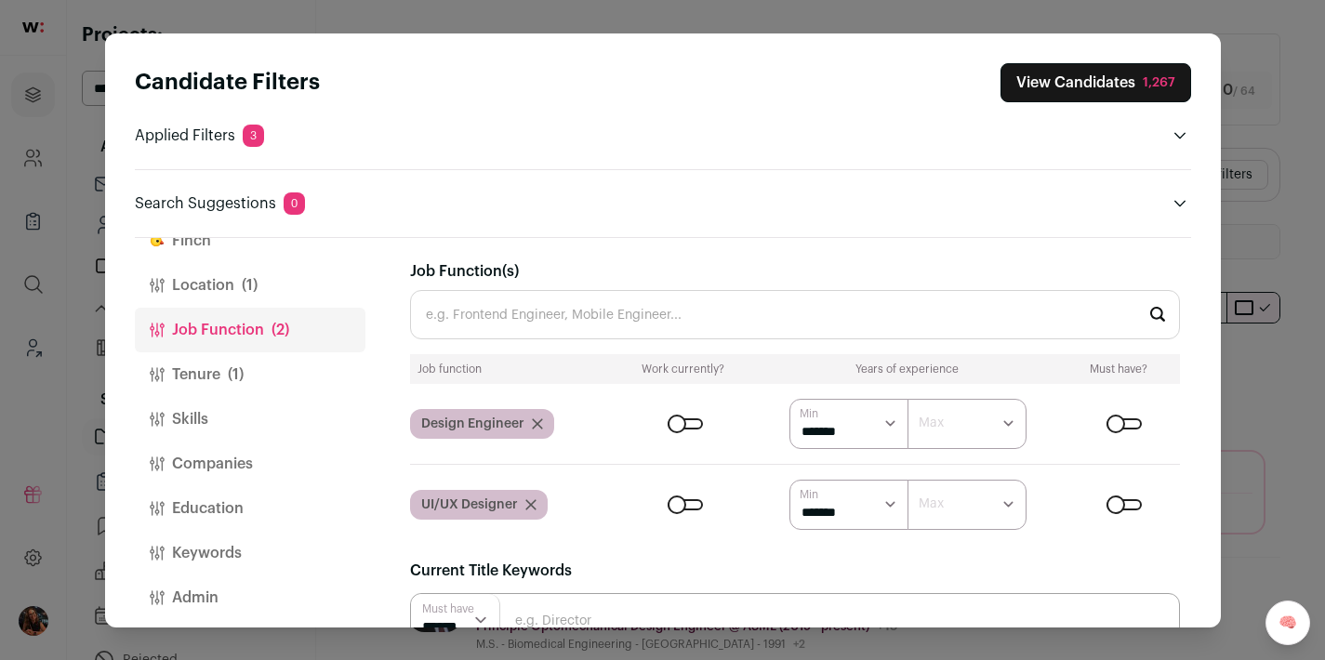
scroll to position [55, 0]
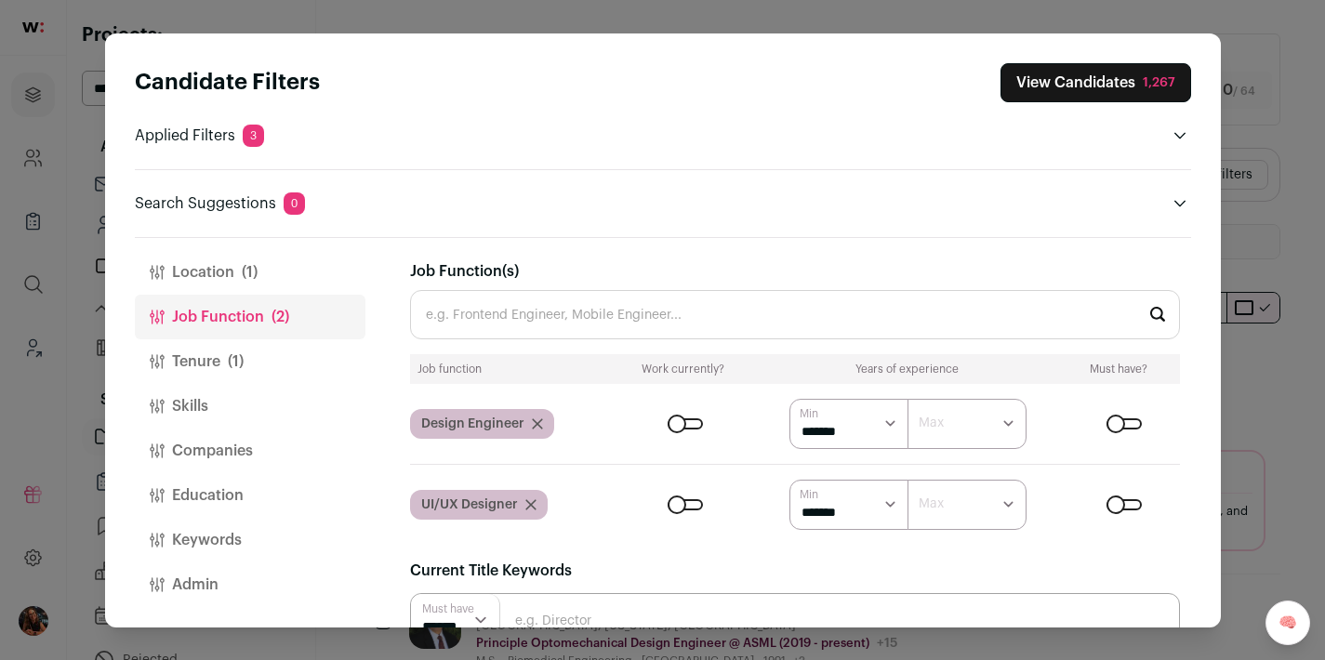
click at [205, 366] on button "Tenure (1)" at bounding box center [250, 361] width 231 height 45
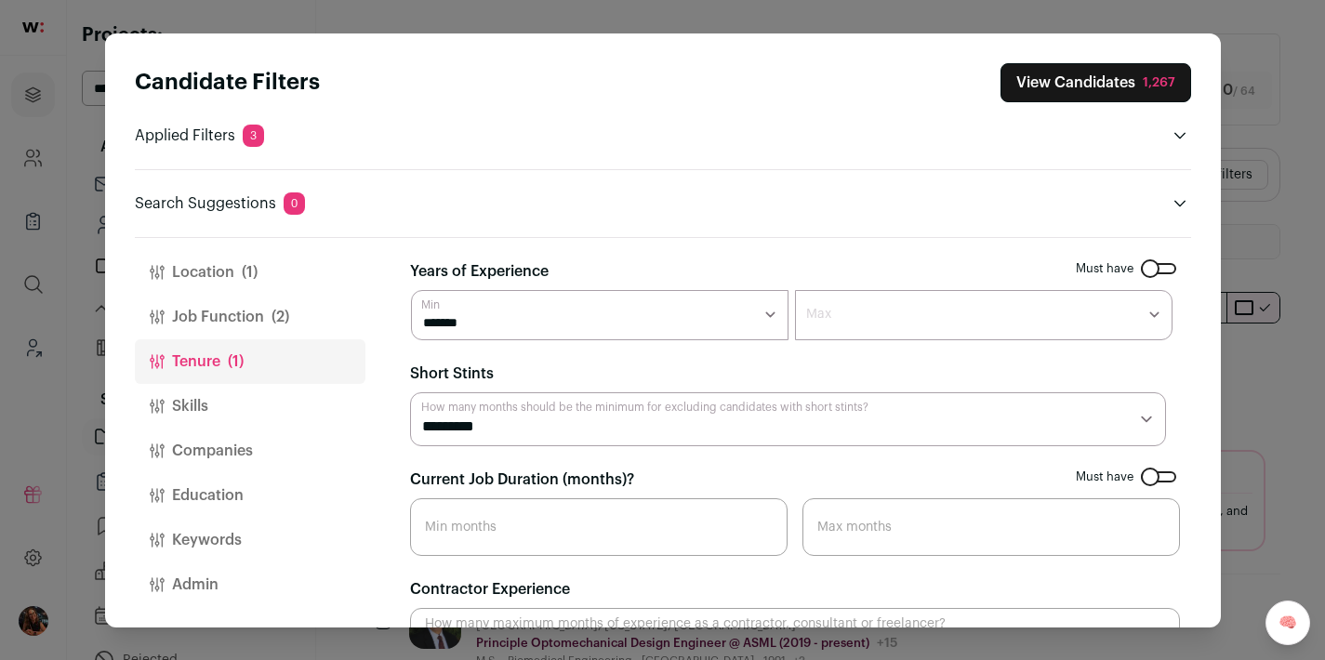
click at [910, 321] on select "******* ******* ******* ******* ******** ******** ******** ******** ******** **…" at bounding box center [984, 315] width 378 height 50
select select "*"
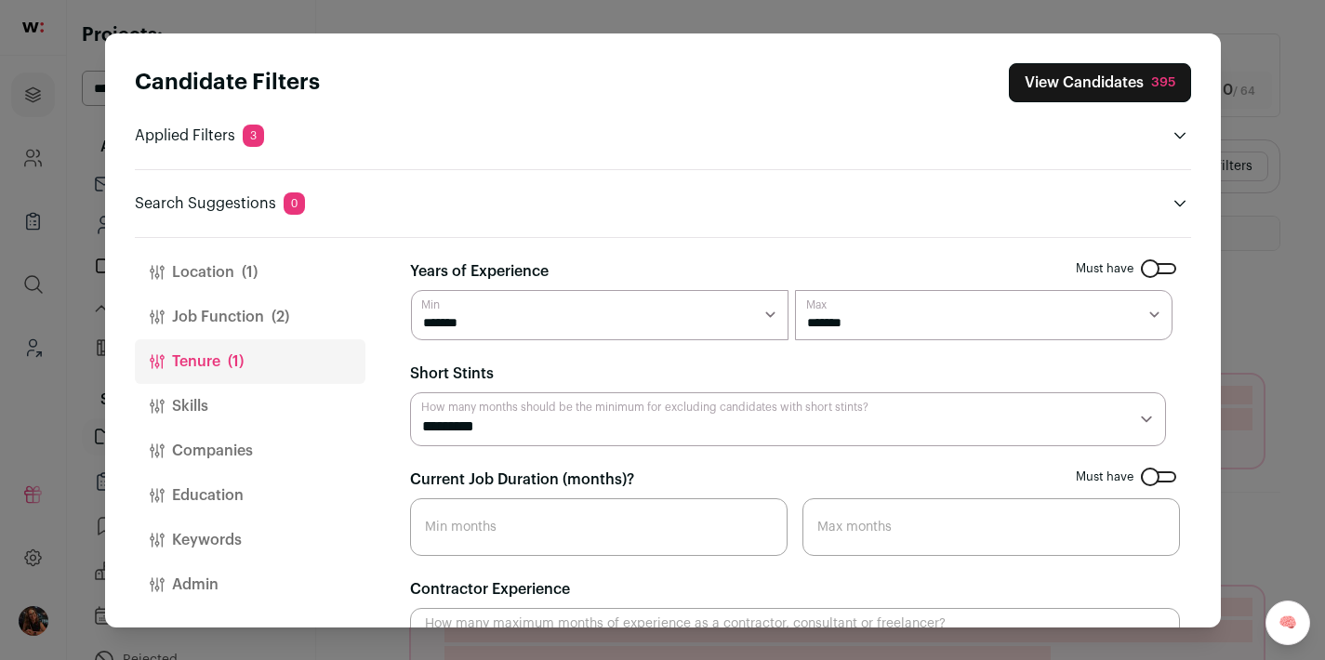
scroll to position [57, 0]
click at [213, 394] on button "Skills" at bounding box center [250, 404] width 231 height 45
click at [216, 410] on button "Skills" at bounding box center [250, 404] width 231 height 45
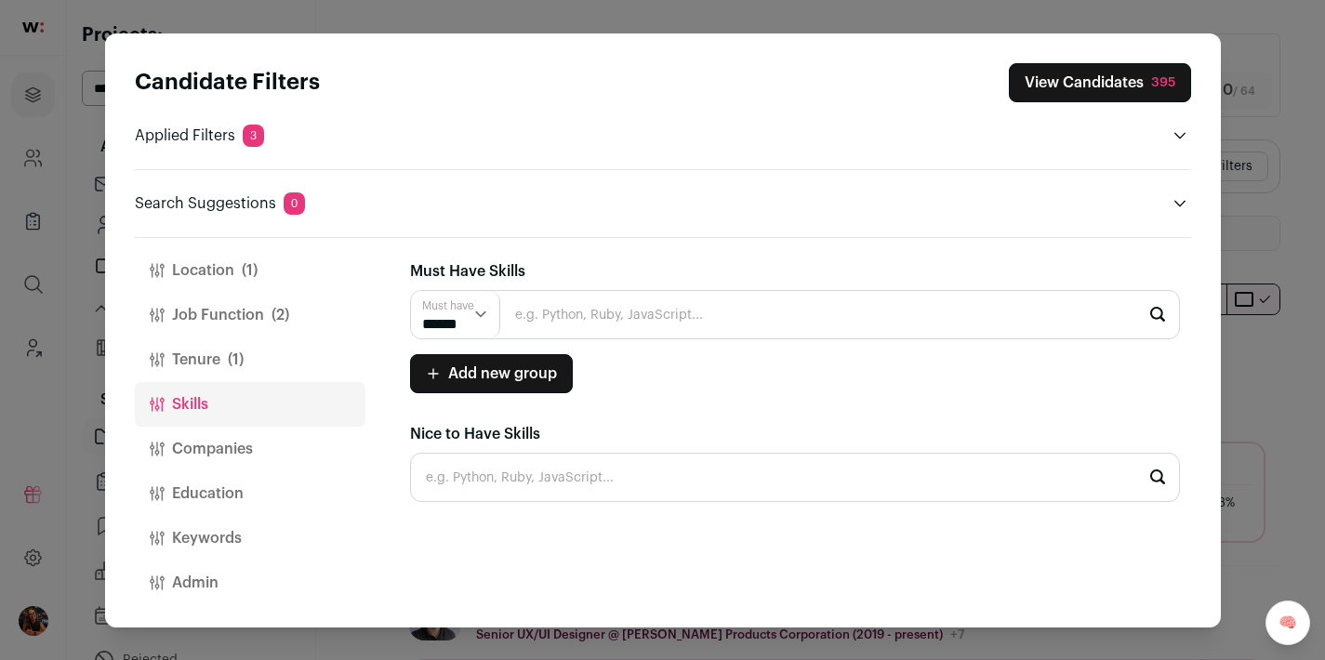
click at [209, 435] on button "Companies" at bounding box center [250, 449] width 231 height 45
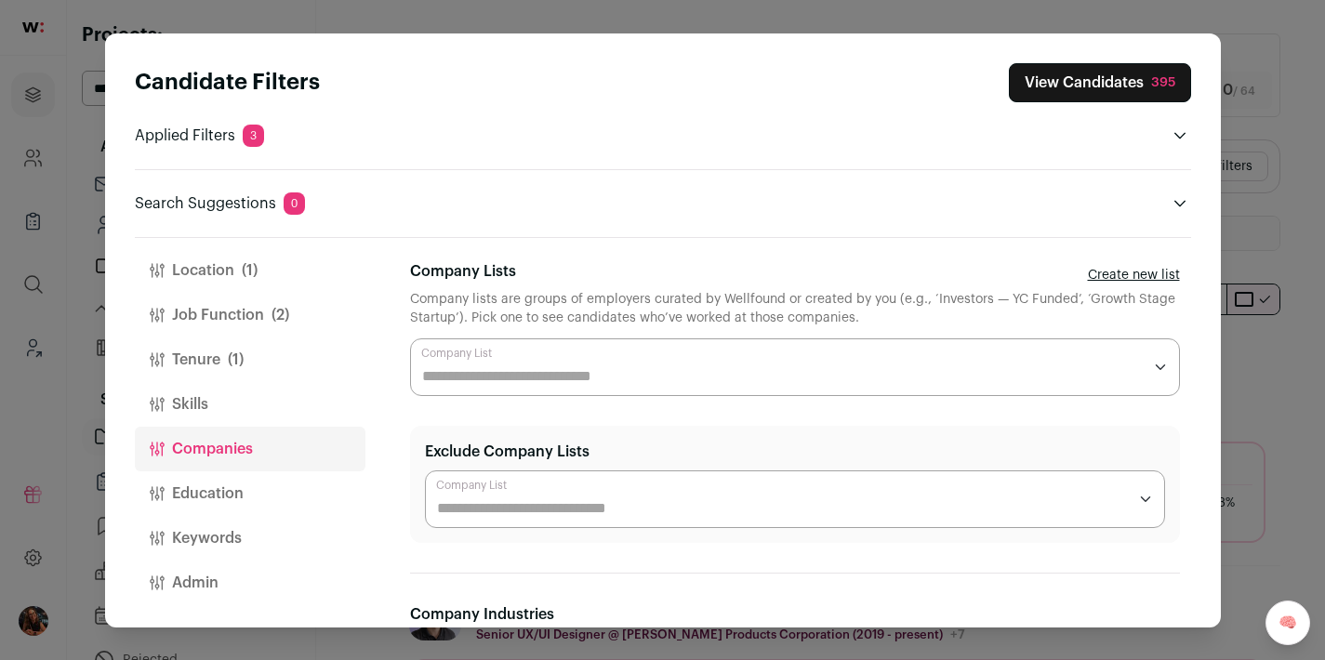
click at [1088, 85] on button "View Candidates 395" at bounding box center [1100, 82] width 182 height 39
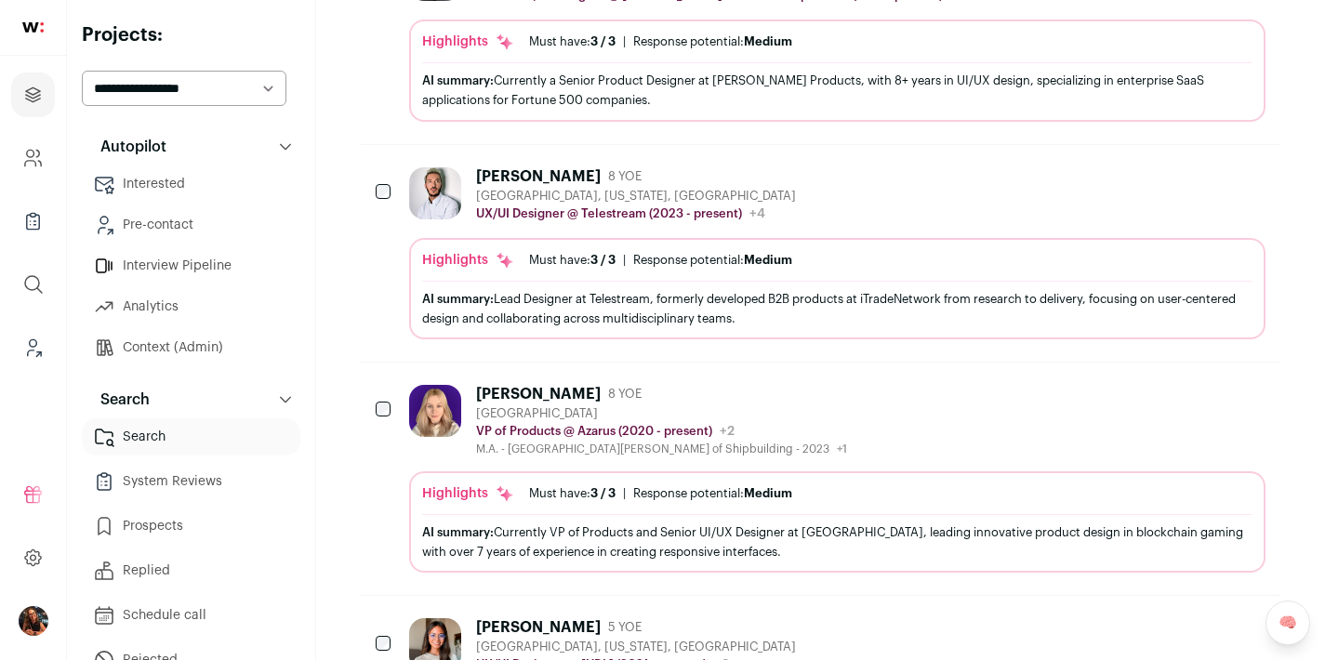
scroll to position [917, 0]
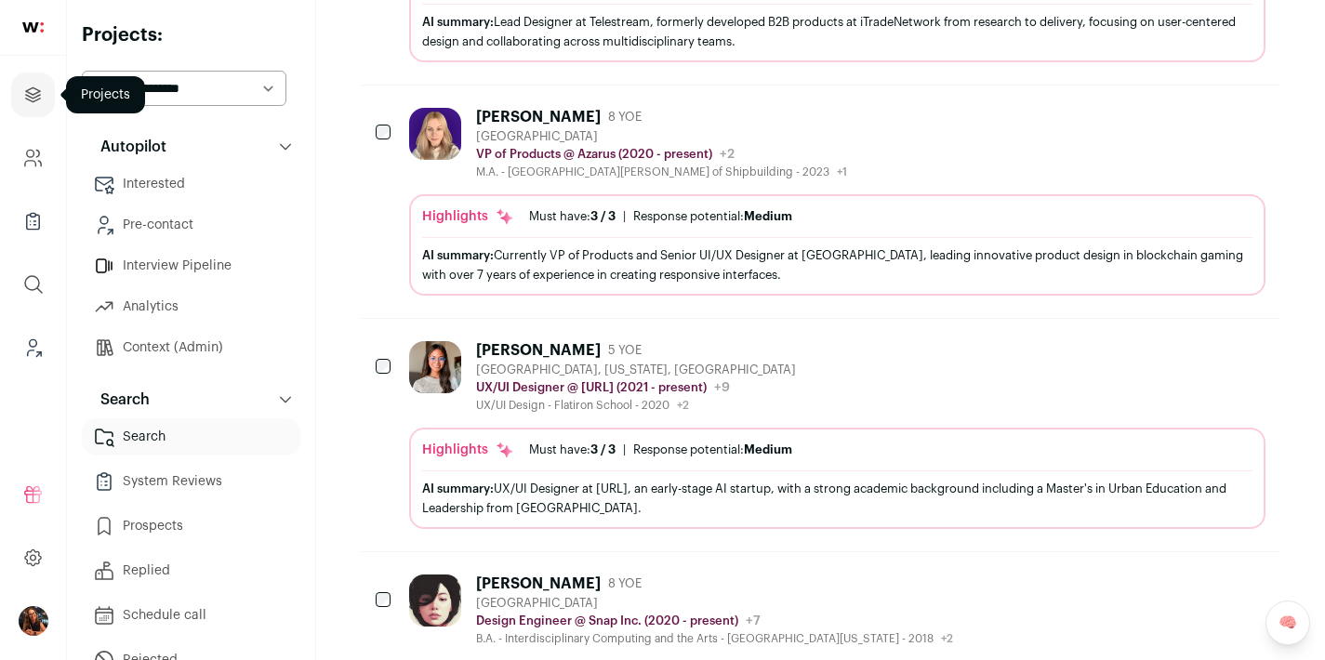
click at [30, 114] on link "Projects" at bounding box center [33, 95] width 44 height 45
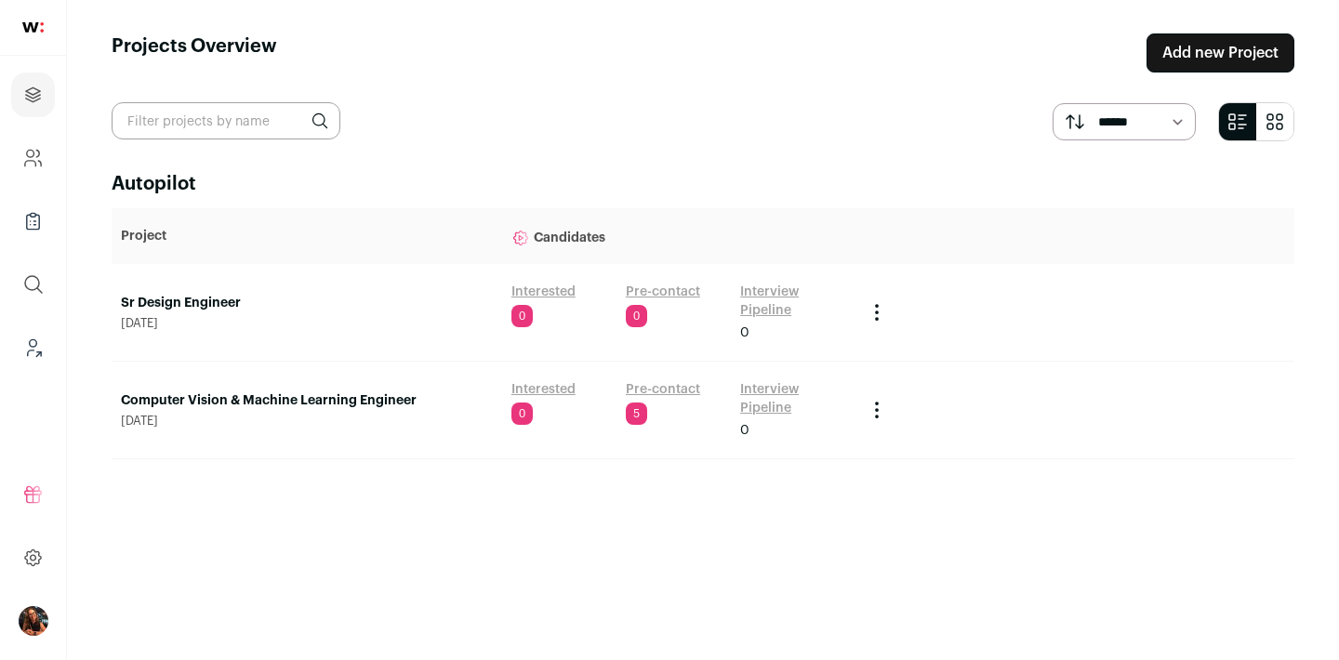
click at [659, 392] on link "Pre-contact" at bounding box center [663, 389] width 74 height 19
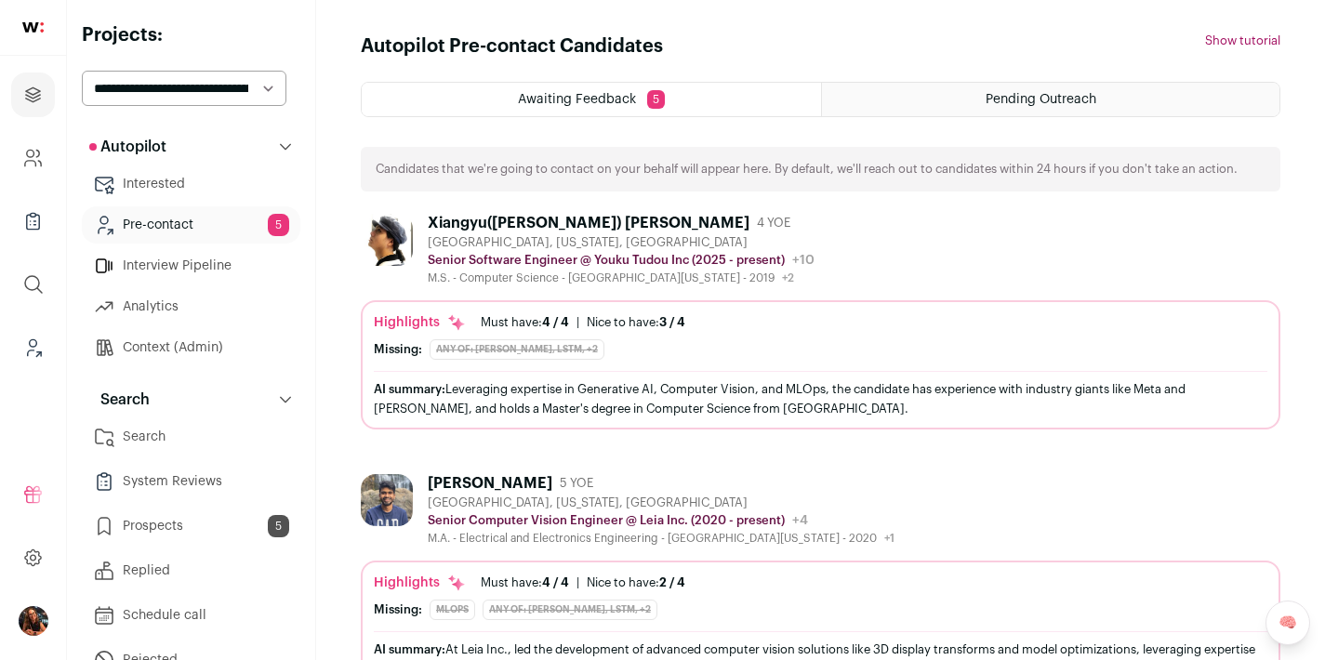
click at [498, 225] on div "Xiangyu([PERSON_NAME]) [PERSON_NAME]" at bounding box center [589, 223] width 322 height 19
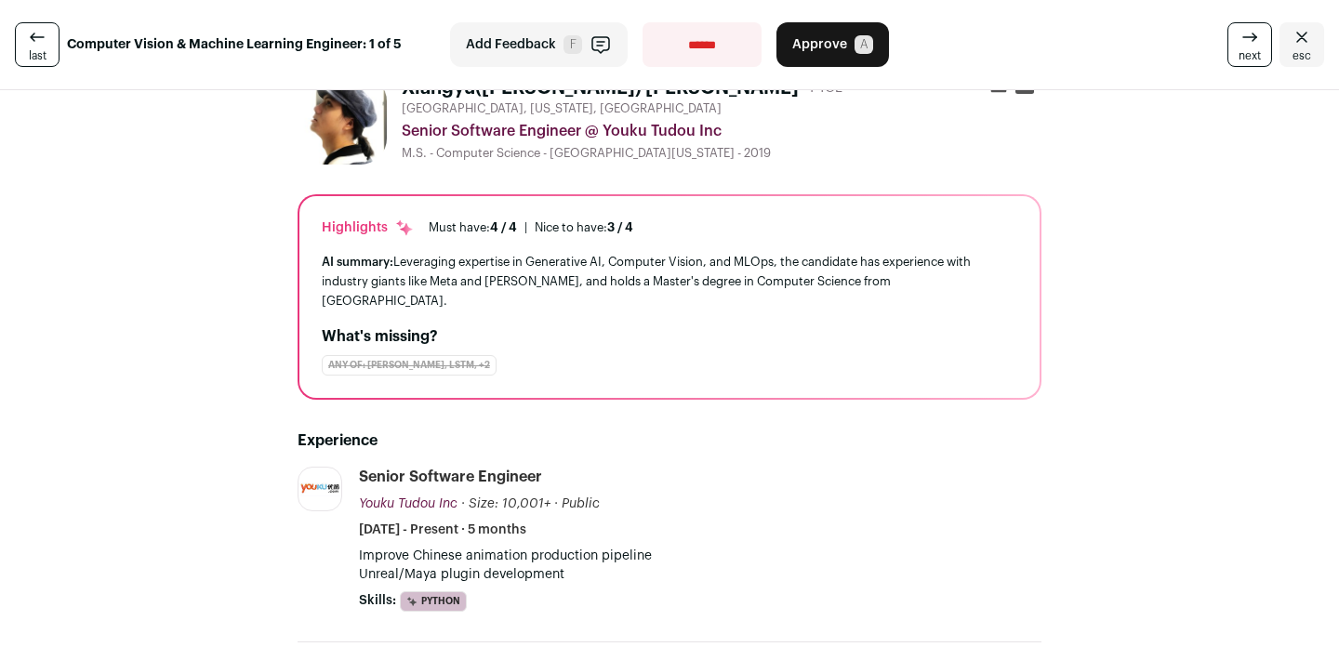
scroll to position [114, 0]
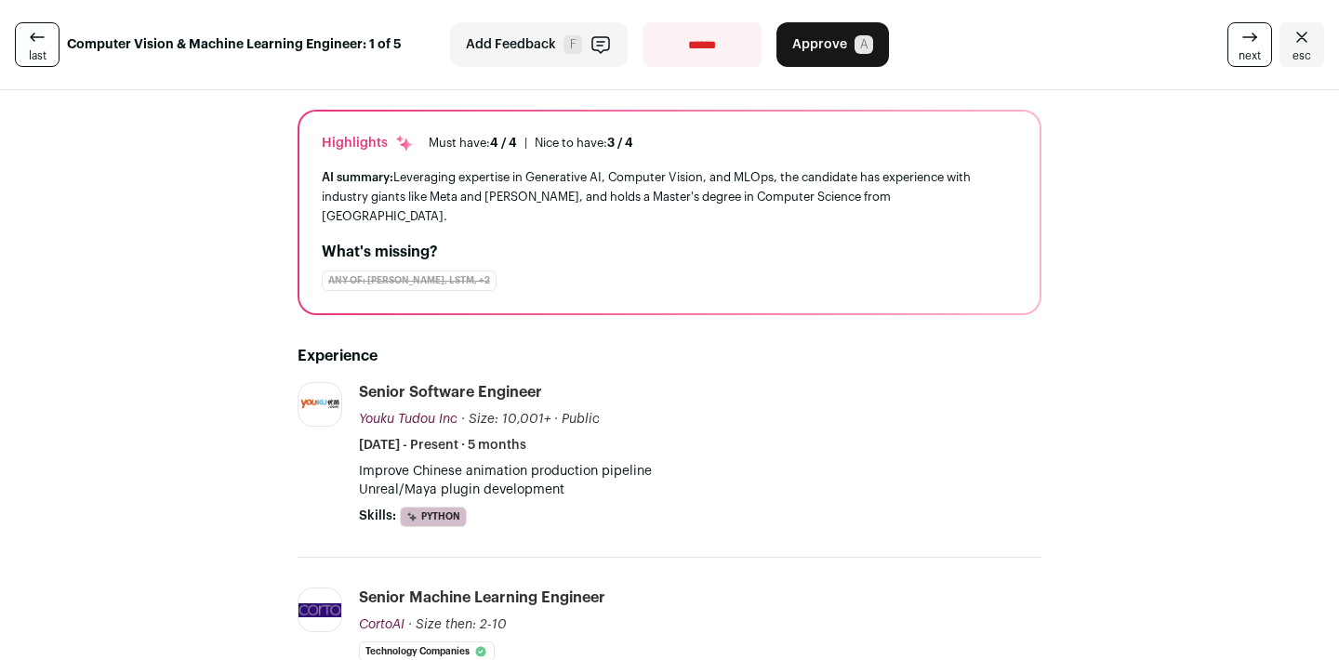
drag, startPoint x: 579, startPoint y: 458, endPoint x: 426, endPoint y: 438, distance: 154.7
click at [426, 438] on li "Senior Software Engineer Youku Tudou Inc Youku Tudou Inc youku.com Add to compa…" at bounding box center [700, 454] width 683 height 145
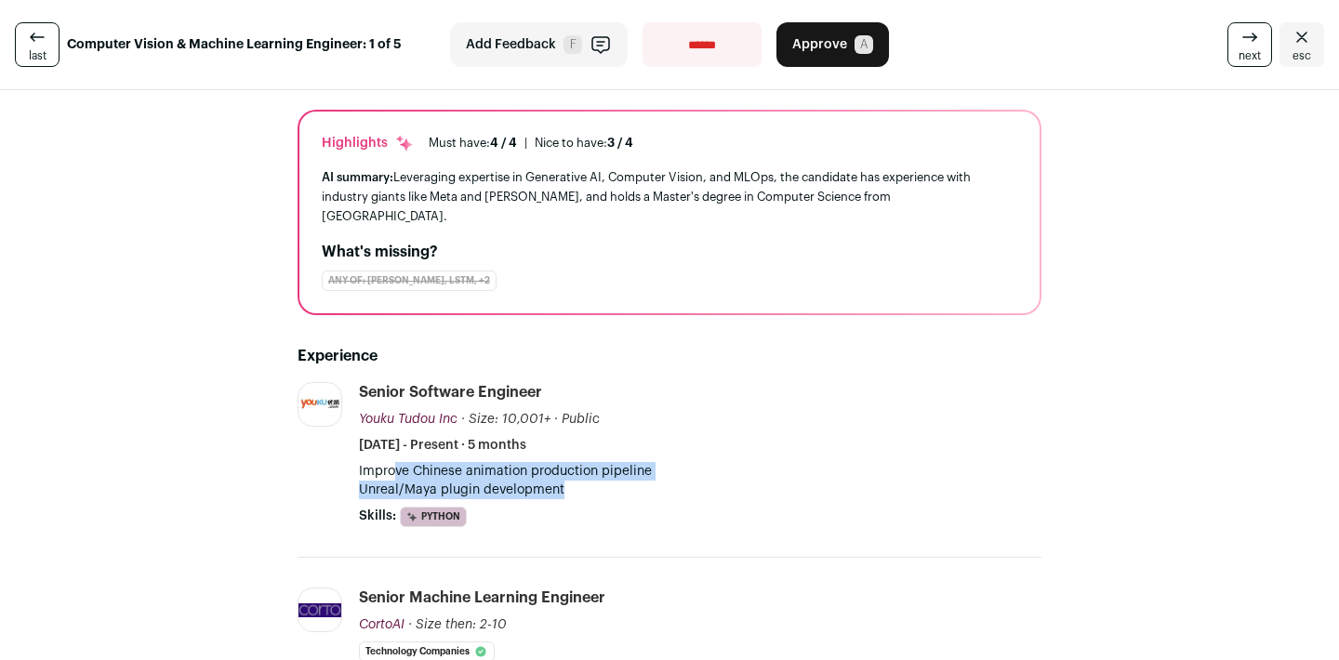
drag, startPoint x: 396, startPoint y: 446, endPoint x: 631, endPoint y: 465, distance: 236.0
click at [631, 465] on p "Improve Chinese animation production pipeline Unreal/Maya plugin development" at bounding box center [700, 480] width 683 height 37
click at [631, 463] on p "Improve Chinese animation production pipeline Unreal/Maya plugin development" at bounding box center [700, 480] width 683 height 37
drag, startPoint x: 620, startPoint y: 467, endPoint x: 417, endPoint y: 446, distance: 204.7
click at [418, 462] on p "Improve Chinese animation production pipeline Unreal/Maya plugin development" at bounding box center [700, 480] width 683 height 37
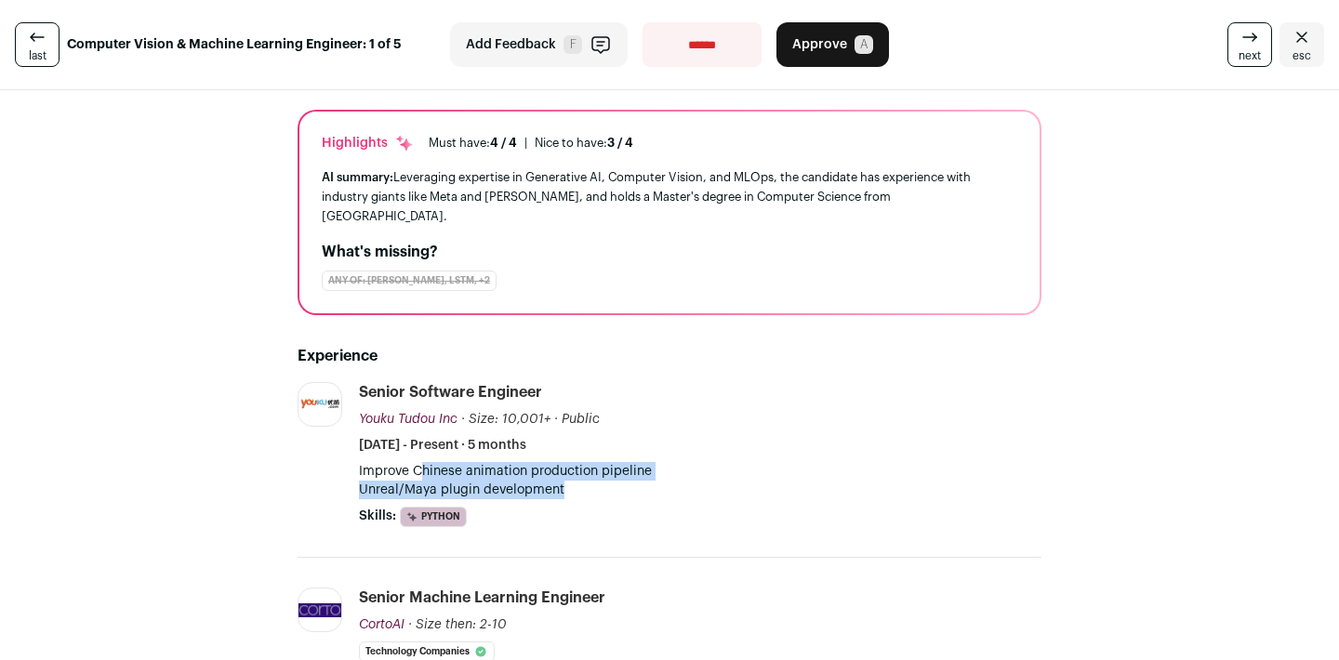
click at [417, 462] on p "Improve Chinese animation production pipeline Unreal/Maya plugin development" at bounding box center [700, 480] width 683 height 37
drag, startPoint x: 397, startPoint y: 450, endPoint x: 617, endPoint y: 467, distance: 221.0
click at [617, 467] on p "Improve Chinese animation production pipeline Unreal/Maya plugin development" at bounding box center [700, 480] width 683 height 37
click at [615, 466] on p "Improve Chinese animation production pipeline Unreal/Maya plugin development" at bounding box center [700, 480] width 683 height 37
drag, startPoint x: 606, startPoint y: 467, endPoint x: 378, endPoint y: 446, distance: 228.8
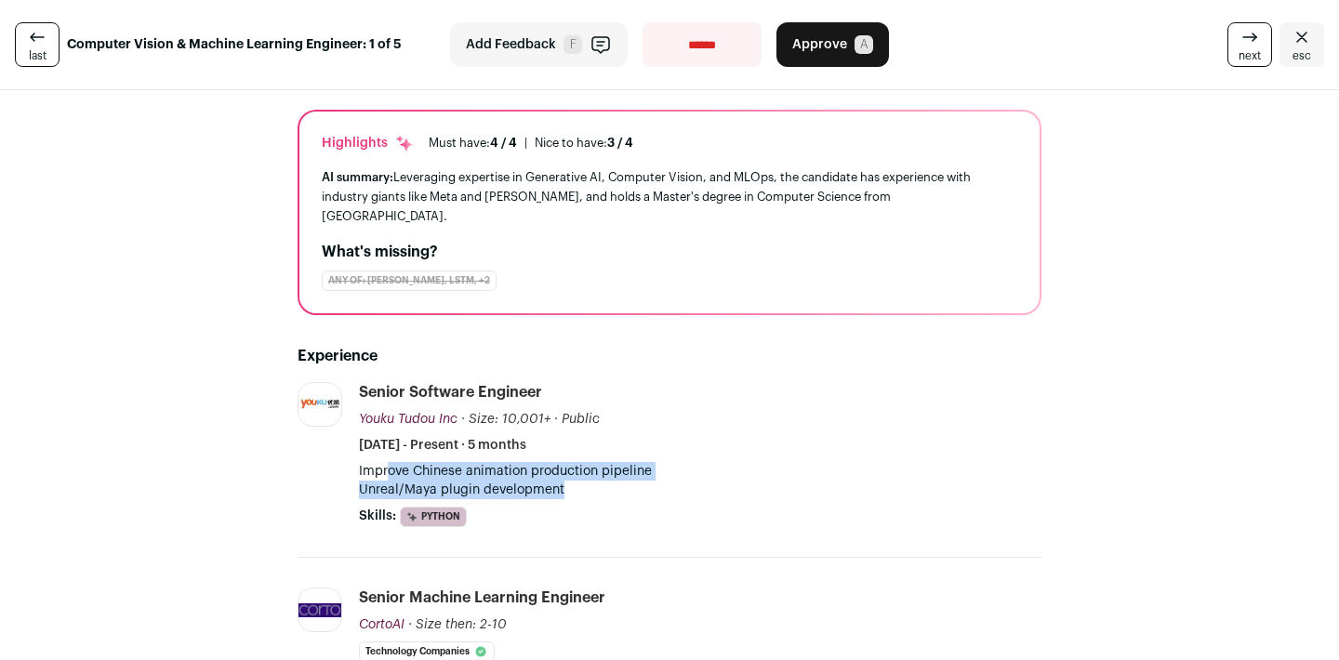
click at [378, 462] on p "Improve Chinese animation production pipeline Unreal/Maya plugin development" at bounding box center [700, 480] width 683 height 37
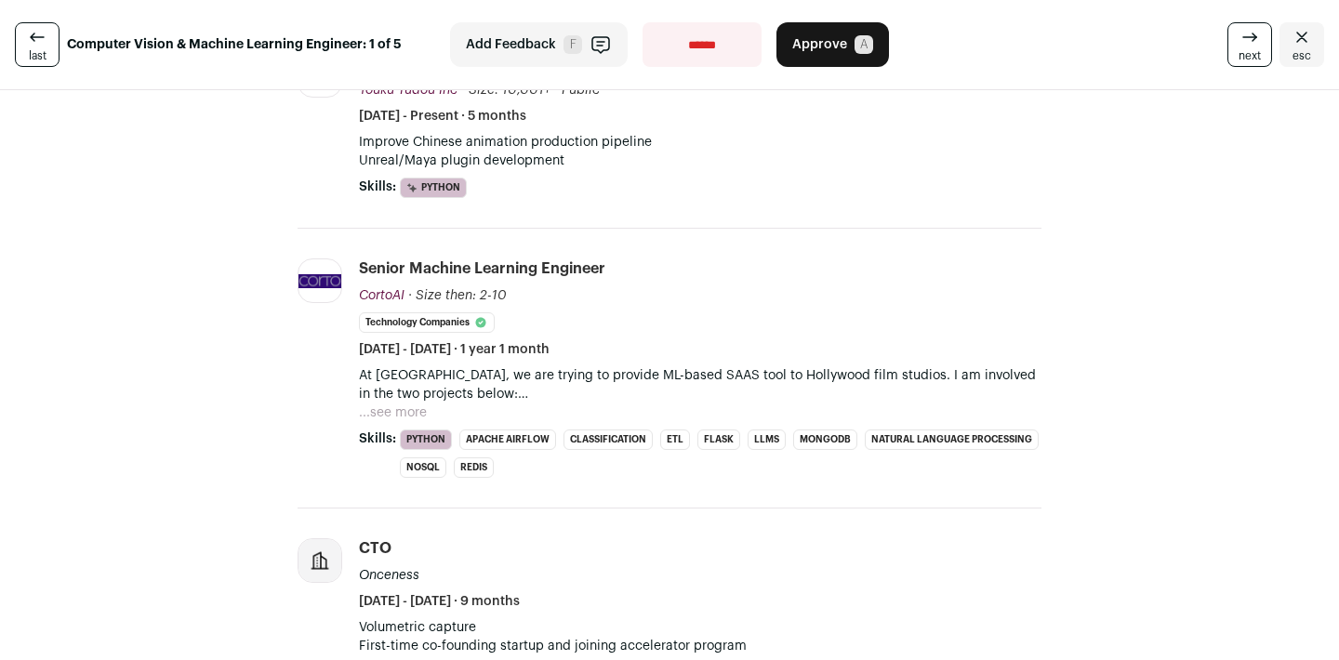
scroll to position [445, 0]
click at [389, 381] on p "At Corto.ai, we are trying to provide ML-based SAAS tool to Hollywood film stud…" at bounding box center [700, 383] width 683 height 37
click at [389, 403] on button "...see more" at bounding box center [393, 412] width 68 height 19
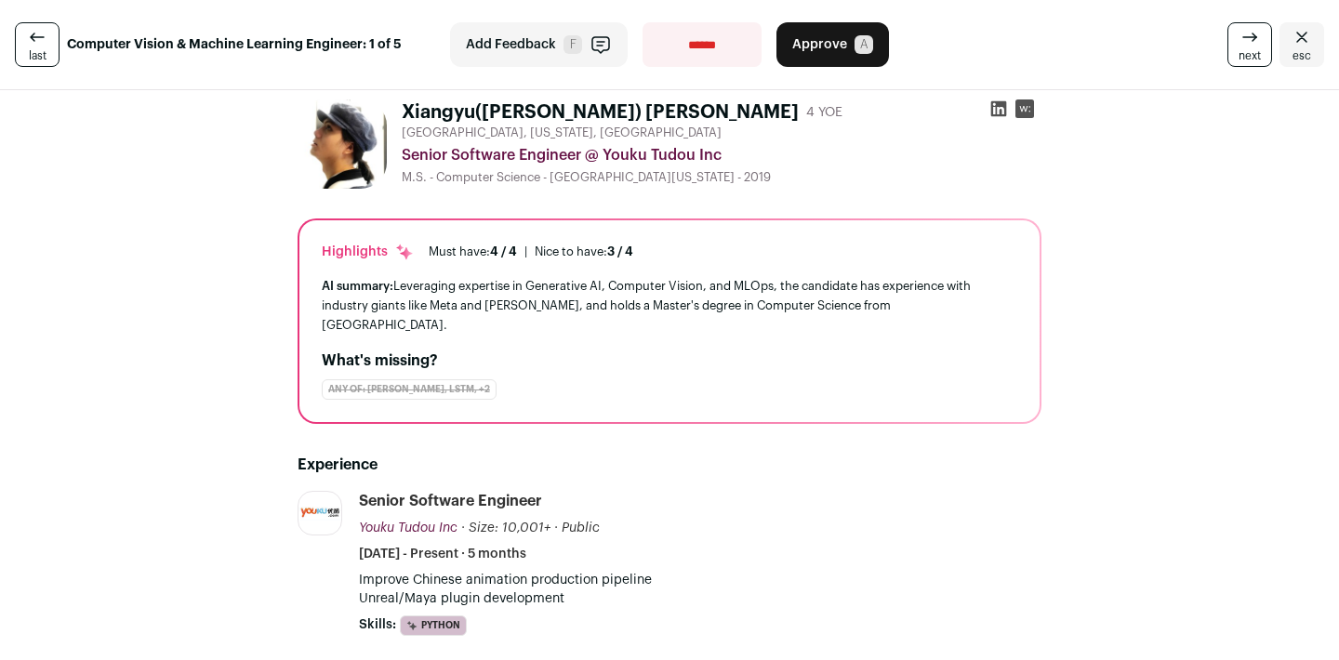
scroll to position [0, 0]
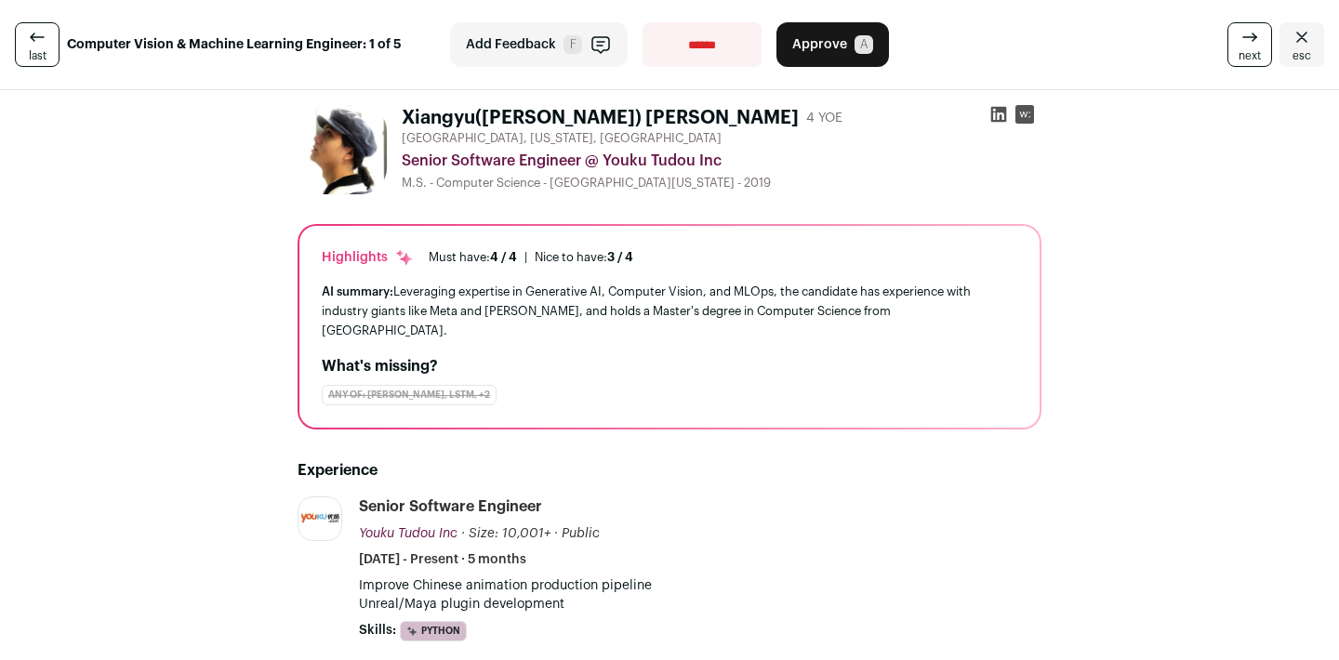
click at [1291, 30] on icon "Close" at bounding box center [1302, 37] width 22 height 22
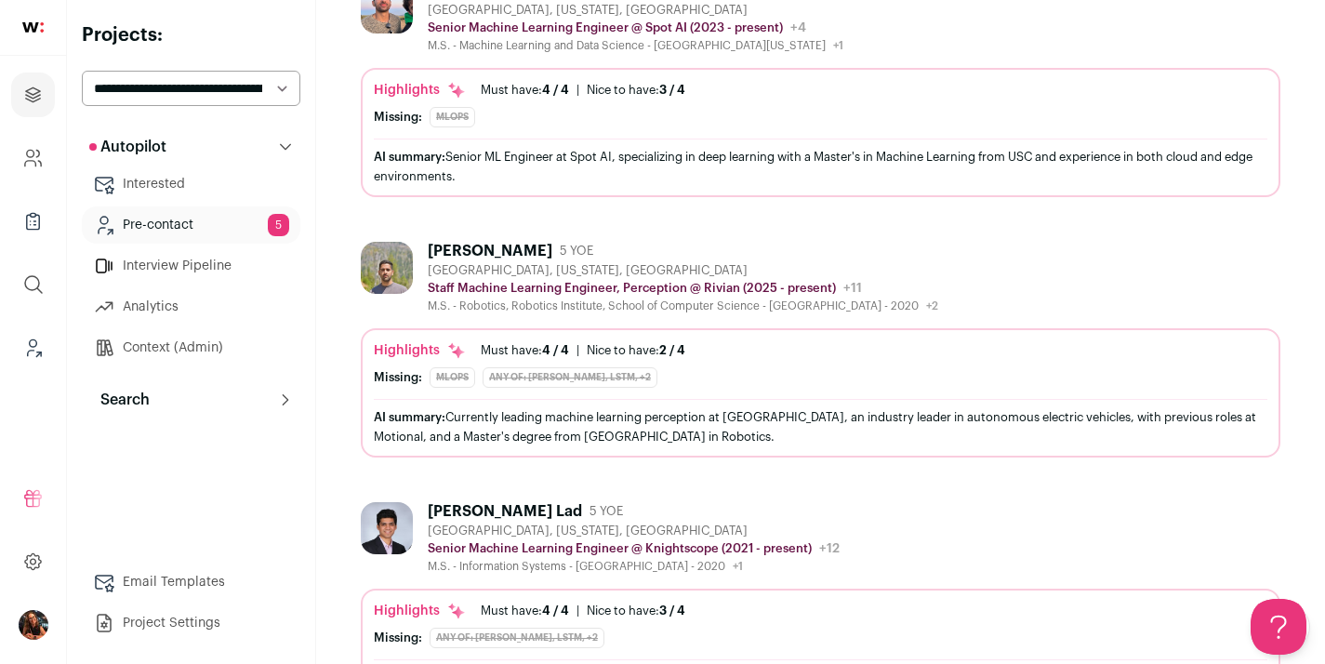
scroll to position [842, 0]
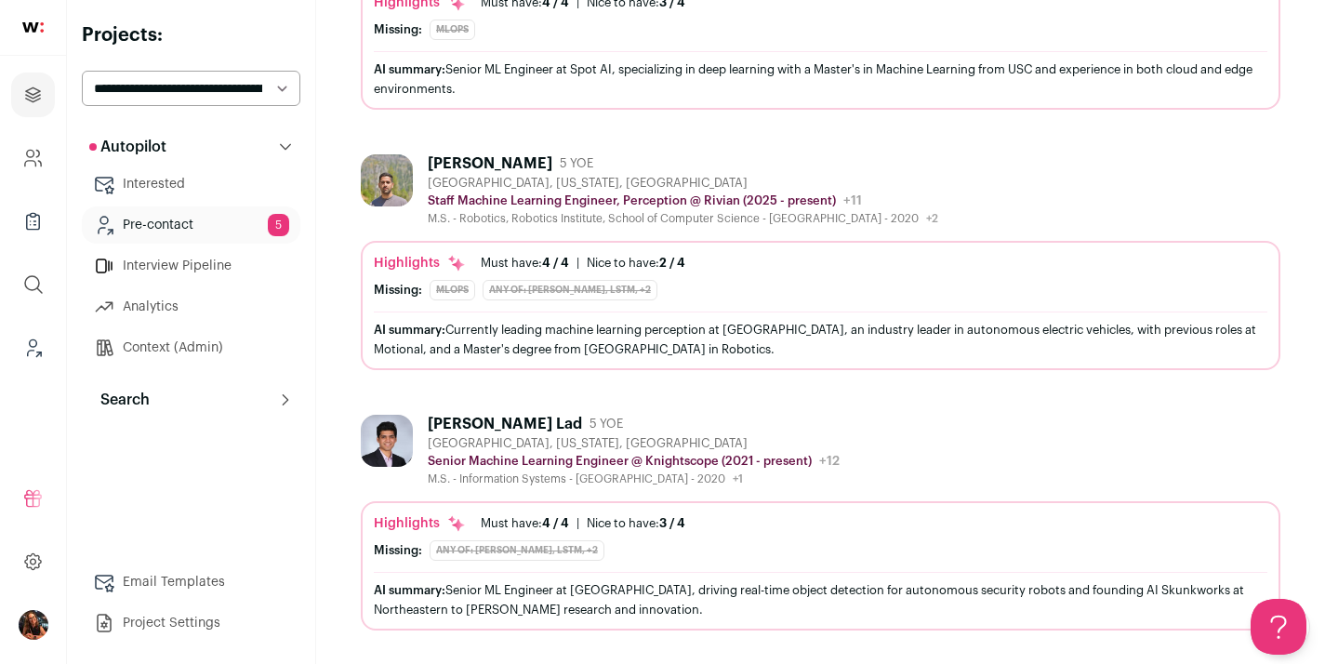
click at [456, 425] on div "[PERSON_NAME] Lad" at bounding box center [505, 424] width 154 height 19
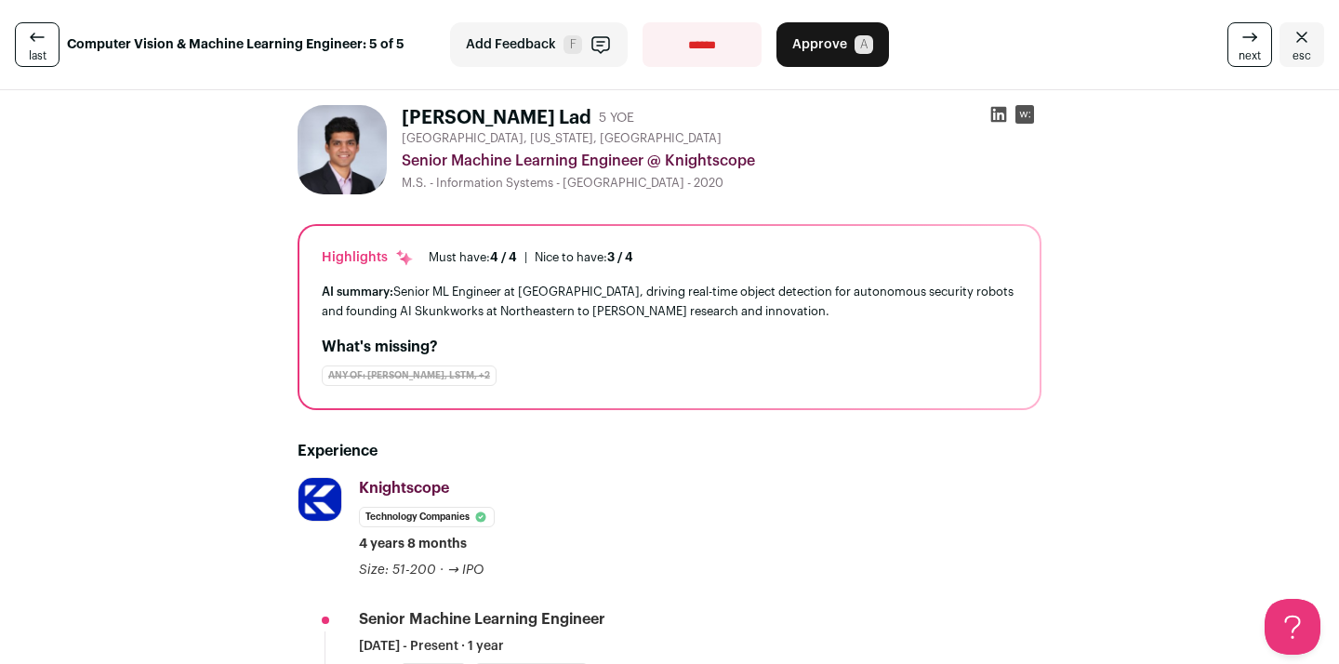
click at [1294, 32] on icon "Close" at bounding box center [1302, 37] width 22 height 22
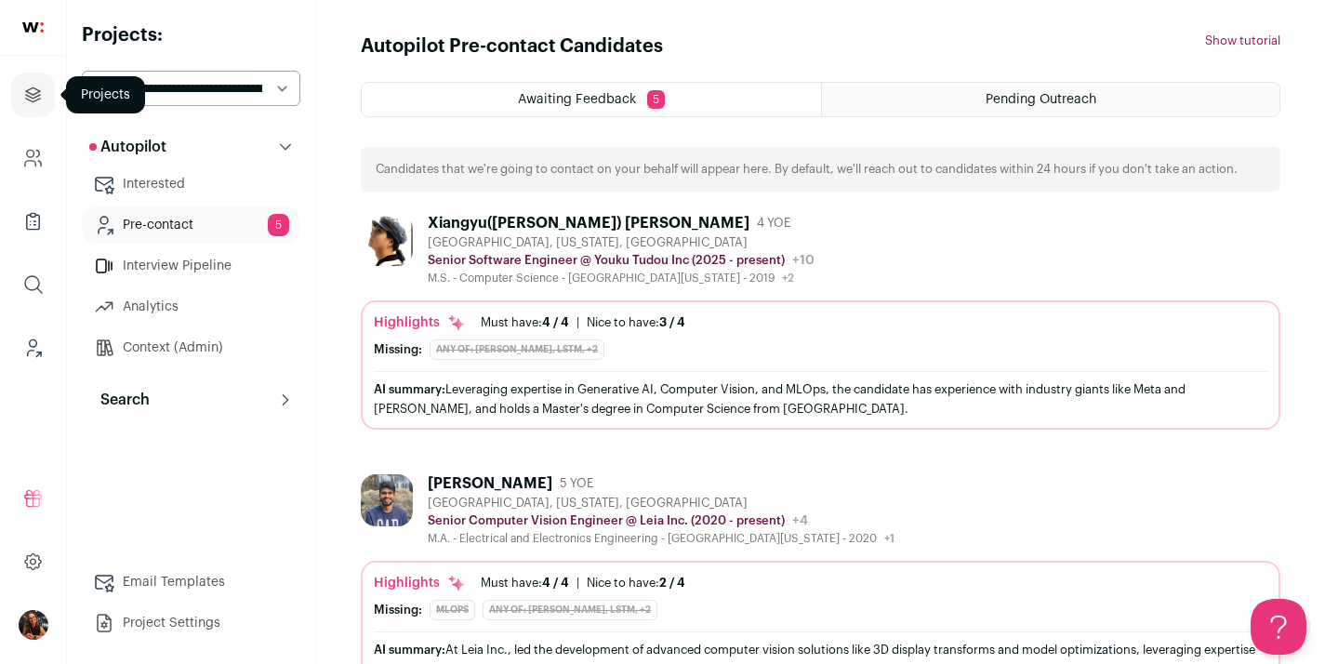
click at [33, 91] on icon "Projects" at bounding box center [32, 95] width 21 height 22
click at [33, 101] on icon "Projects" at bounding box center [33, 94] width 14 height 14
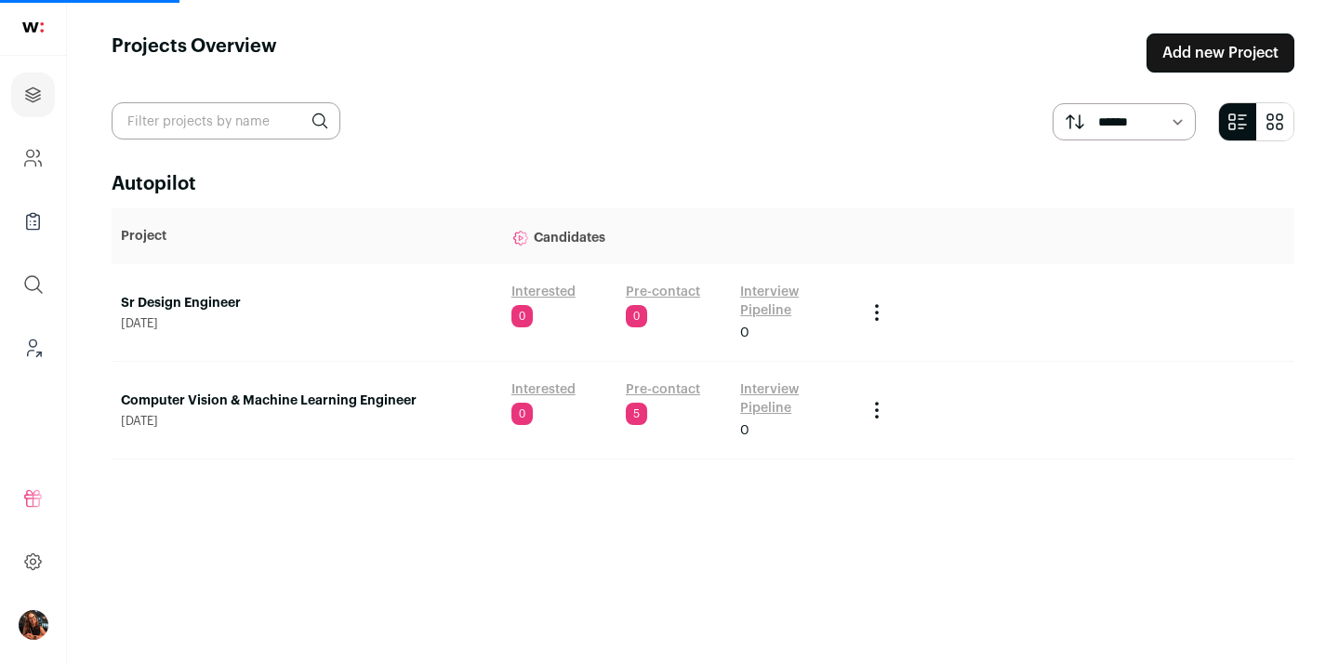
click at [211, 297] on link "Sr Design Engineer" at bounding box center [307, 303] width 372 height 19
click at [178, 299] on link "Sr Design Engineer" at bounding box center [307, 303] width 372 height 19
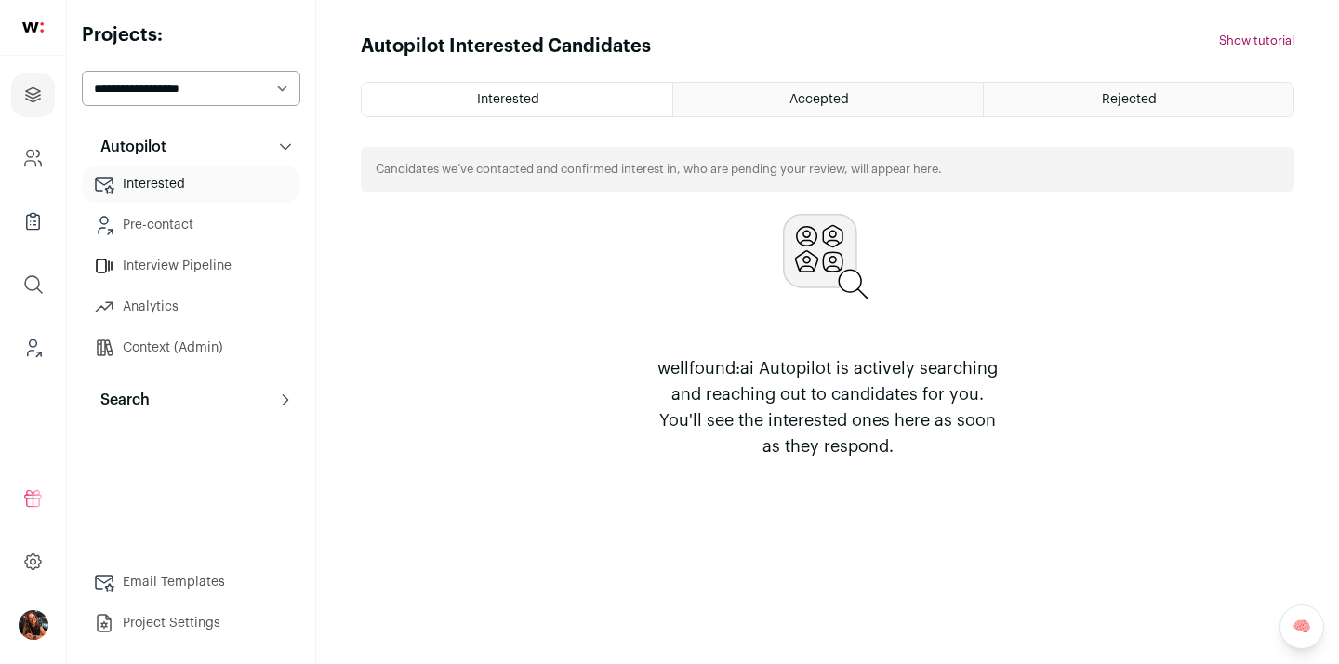
click at [166, 399] on button "Search" at bounding box center [191, 399] width 219 height 37
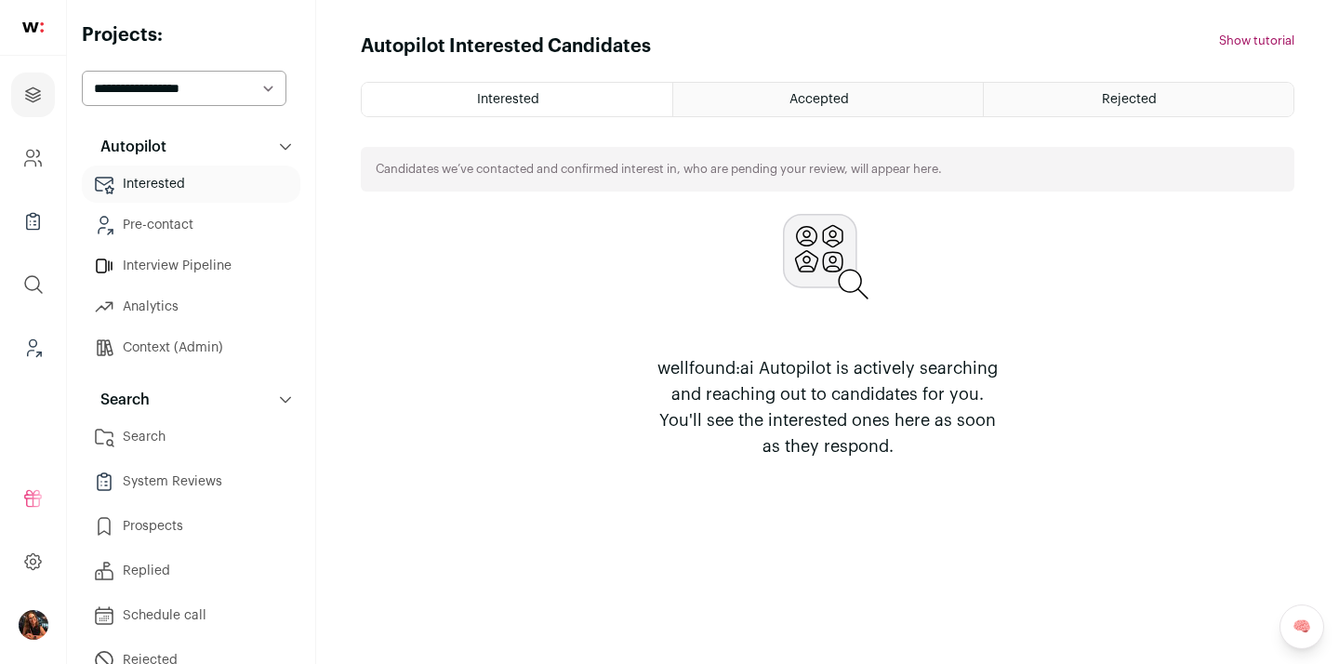
click at [163, 434] on link "Search" at bounding box center [191, 436] width 219 height 37
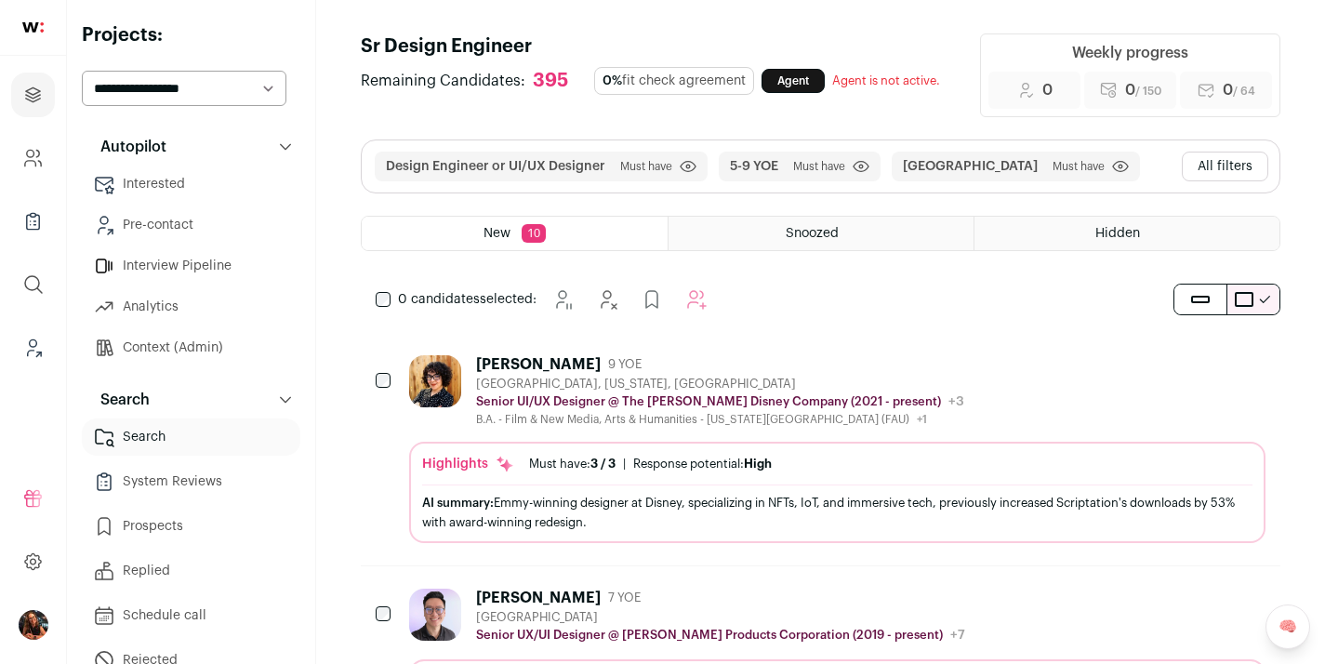
click at [1254, 168] on button "All filters" at bounding box center [1225, 167] width 86 height 30
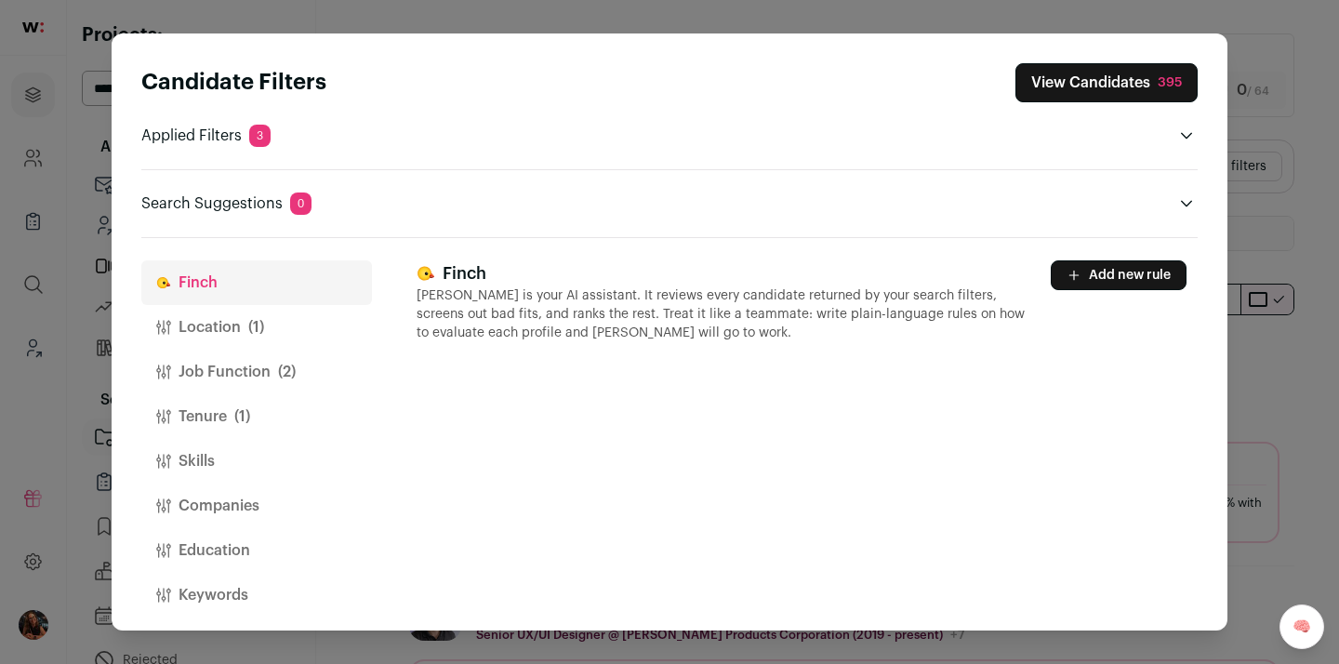
click at [278, 312] on button "Location (1)" at bounding box center [256, 327] width 231 height 45
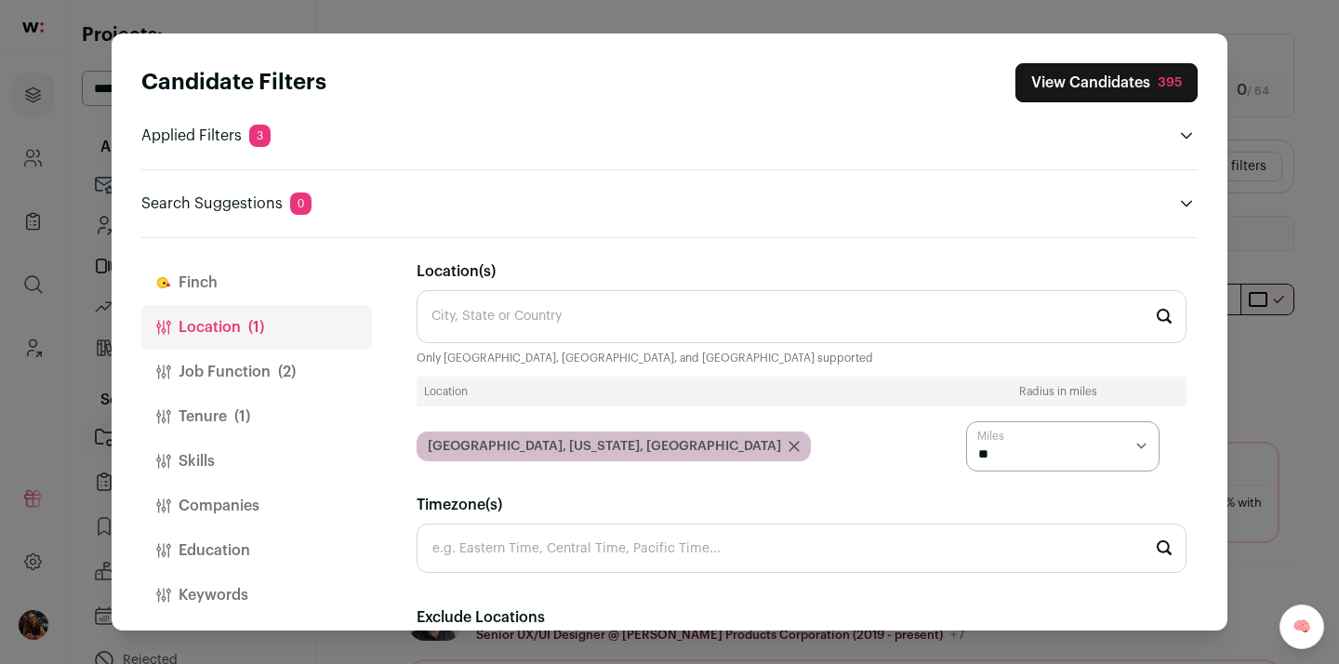
click at [234, 380] on button "Job Function (2)" at bounding box center [256, 372] width 231 height 45
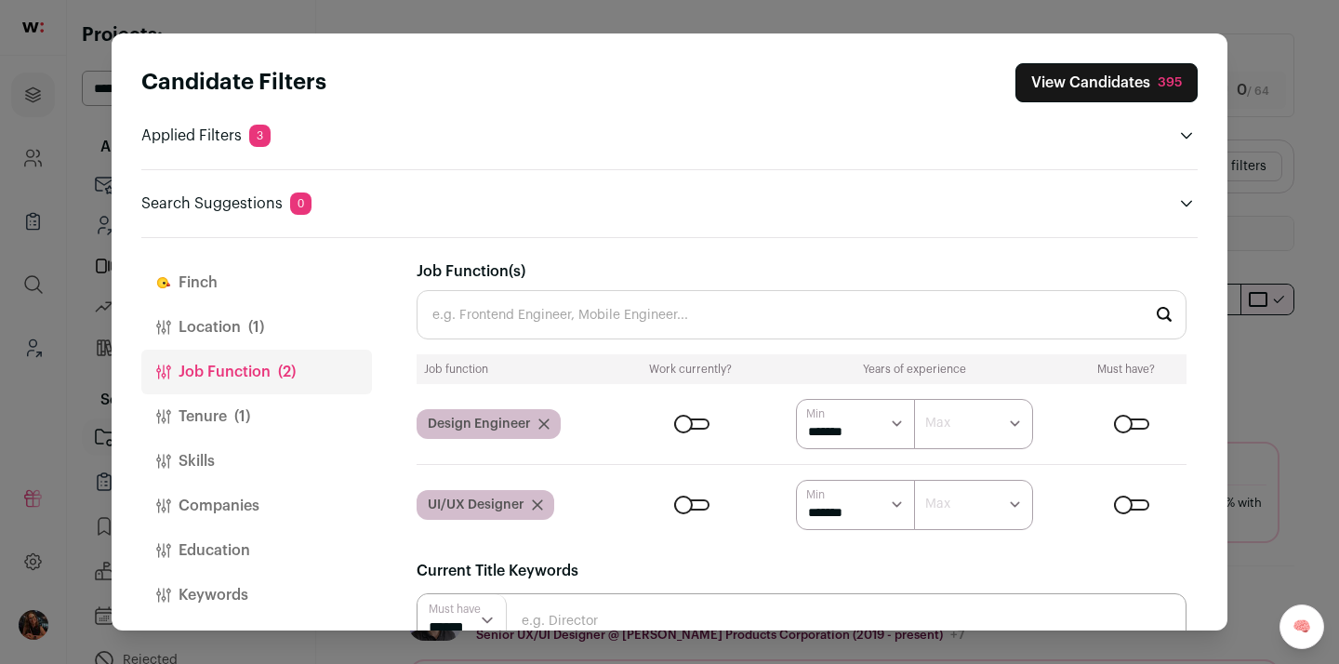
click at [537, 503] on icon "Close modal via background" at bounding box center [537, 504] width 9 height 9
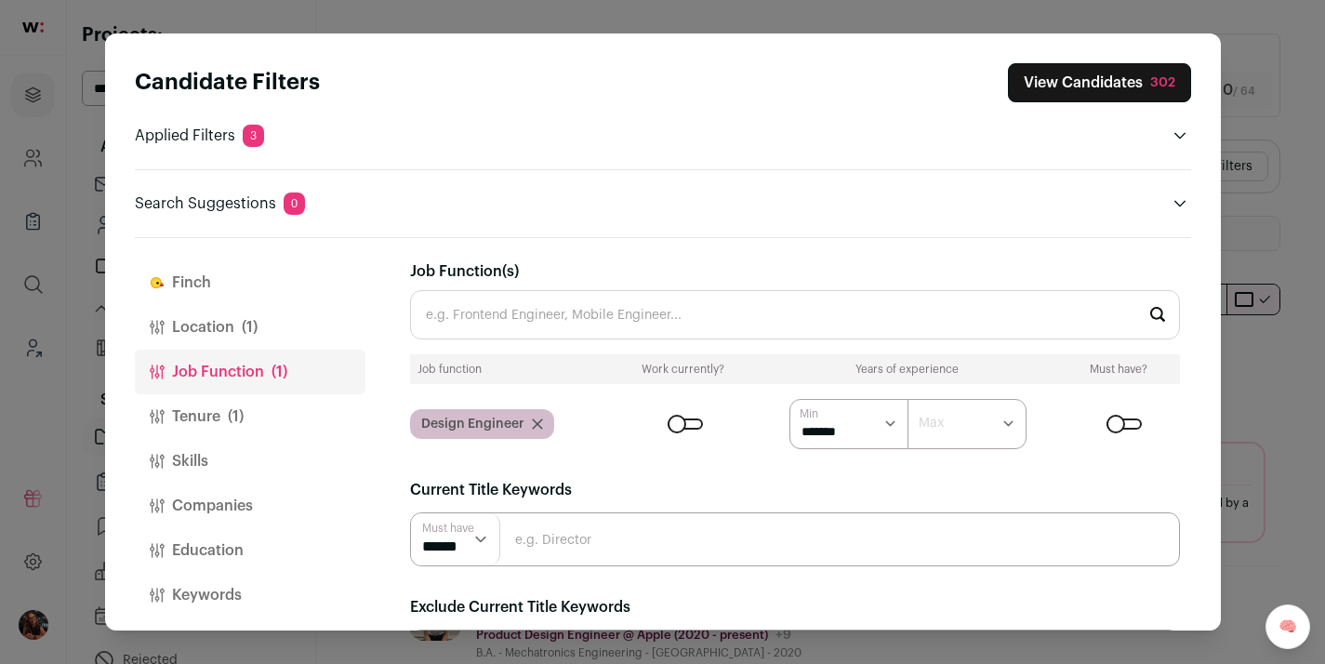
click at [203, 499] on button "Companies" at bounding box center [250, 506] width 231 height 45
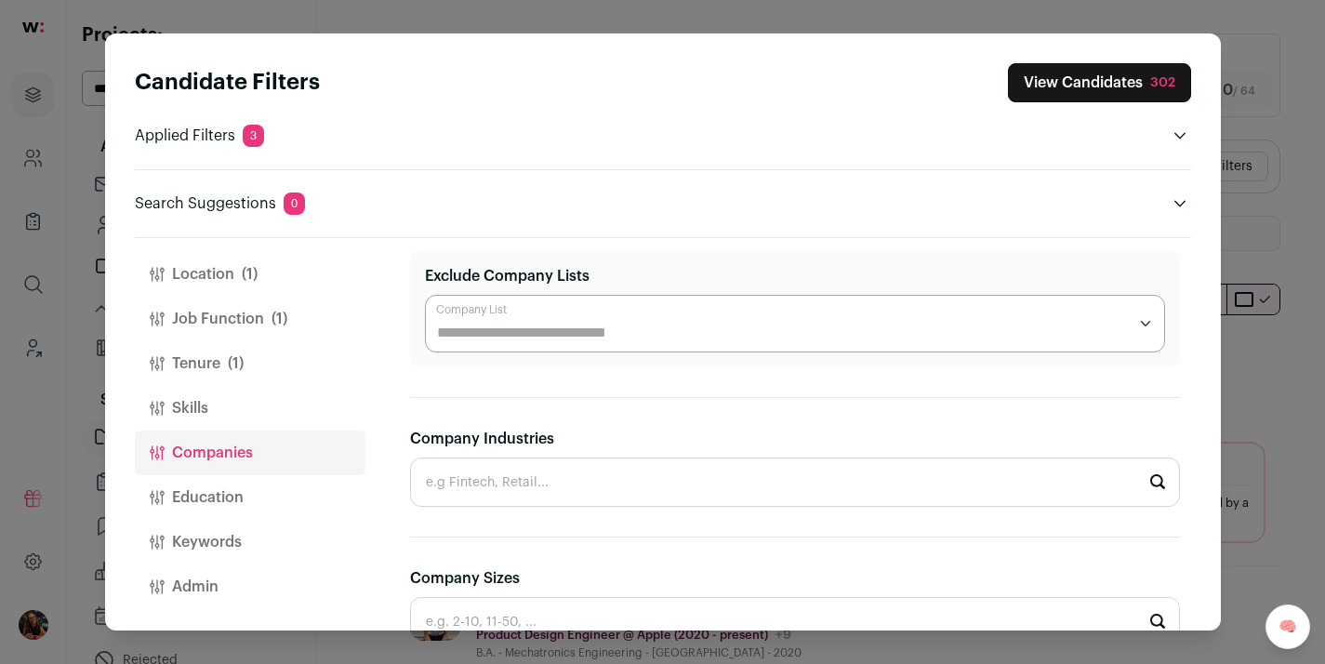
scroll to position [283, 0]
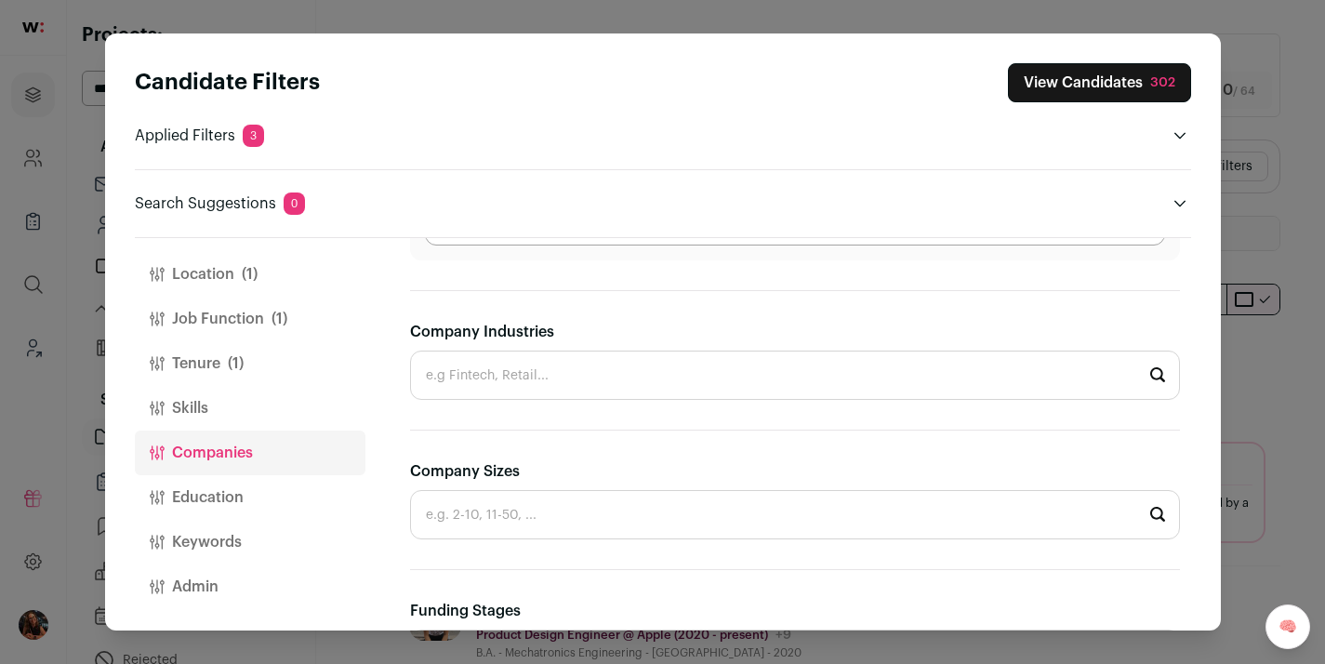
click at [197, 407] on button "Skills" at bounding box center [250, 408] width 231 height 45
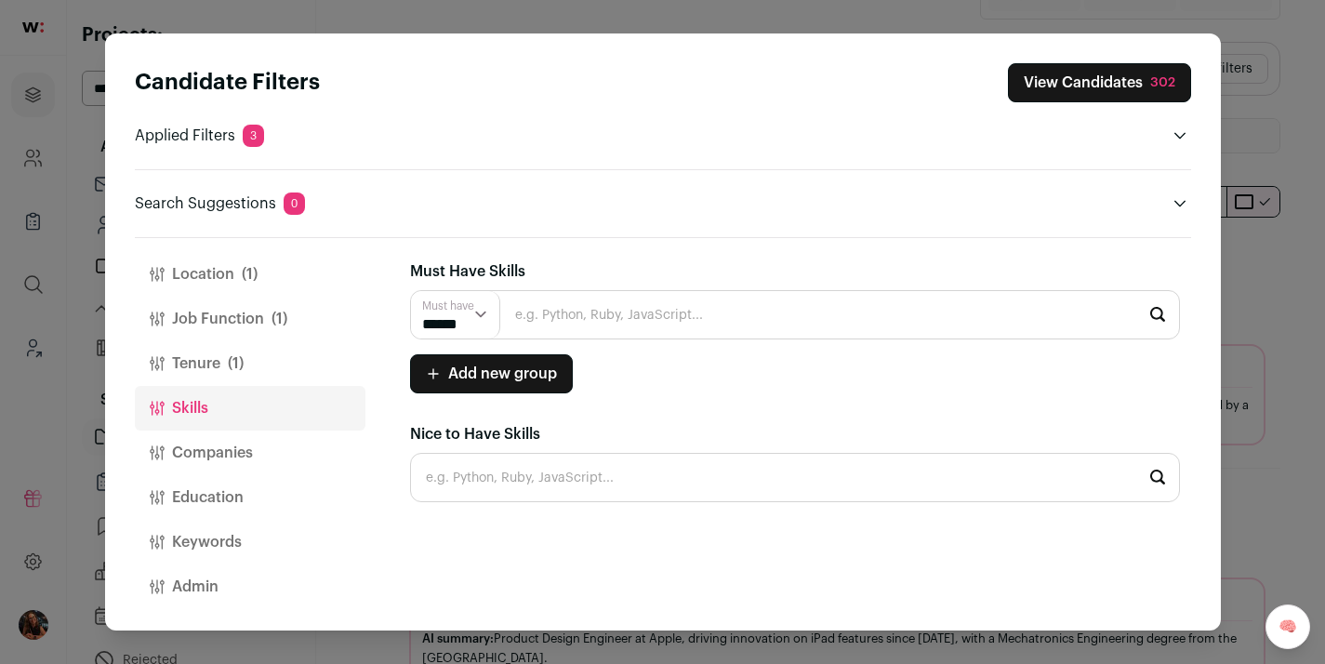
scroll to position [330, 0]
click at [209, 453] on button "Companies" at bounding box center [250, 453] width 231 height 45
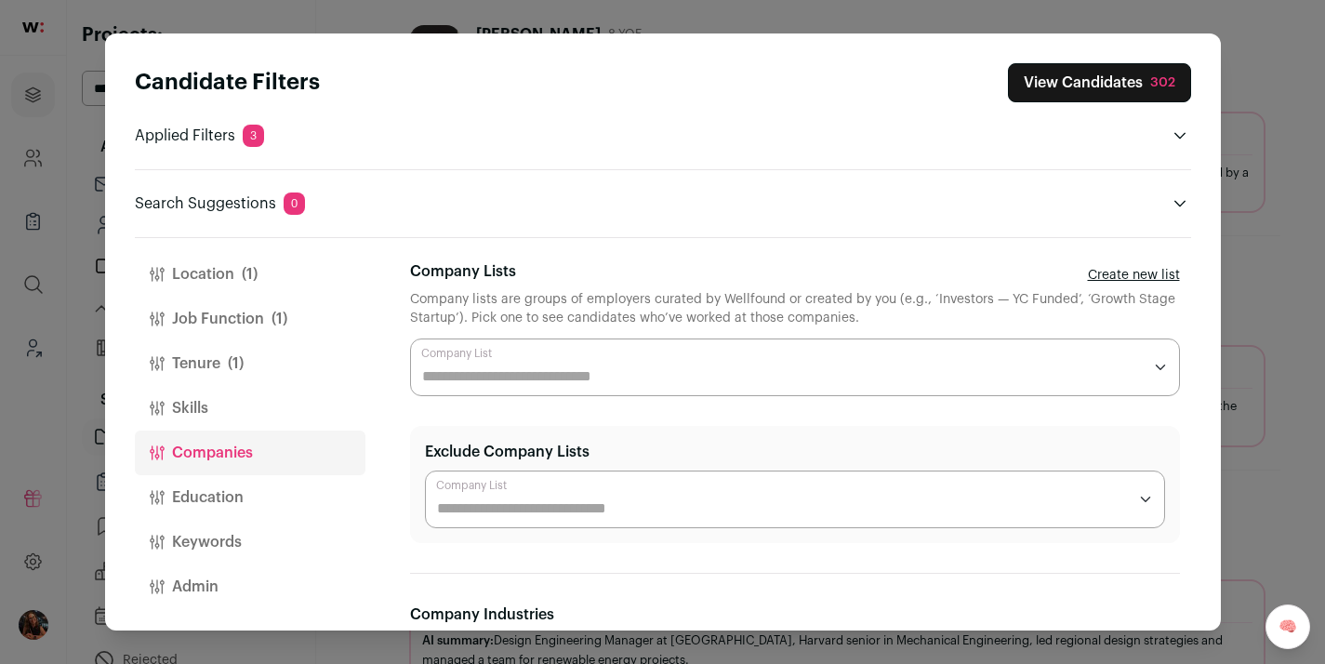
click at [1090, 71] on button "View Candidates 302" at bounding box center [1099, 82] width 183 height 39
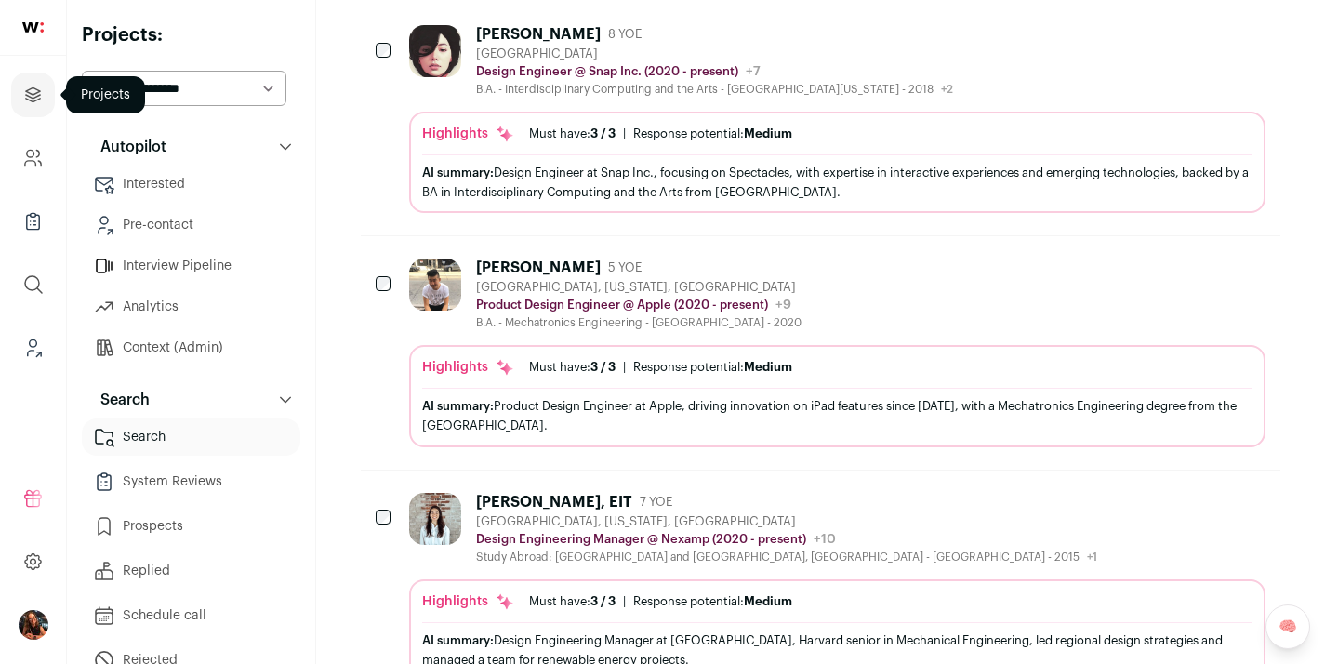
click at [33, 103] on icon "Projects" at bounding box center [32, 95] width 21 height 22
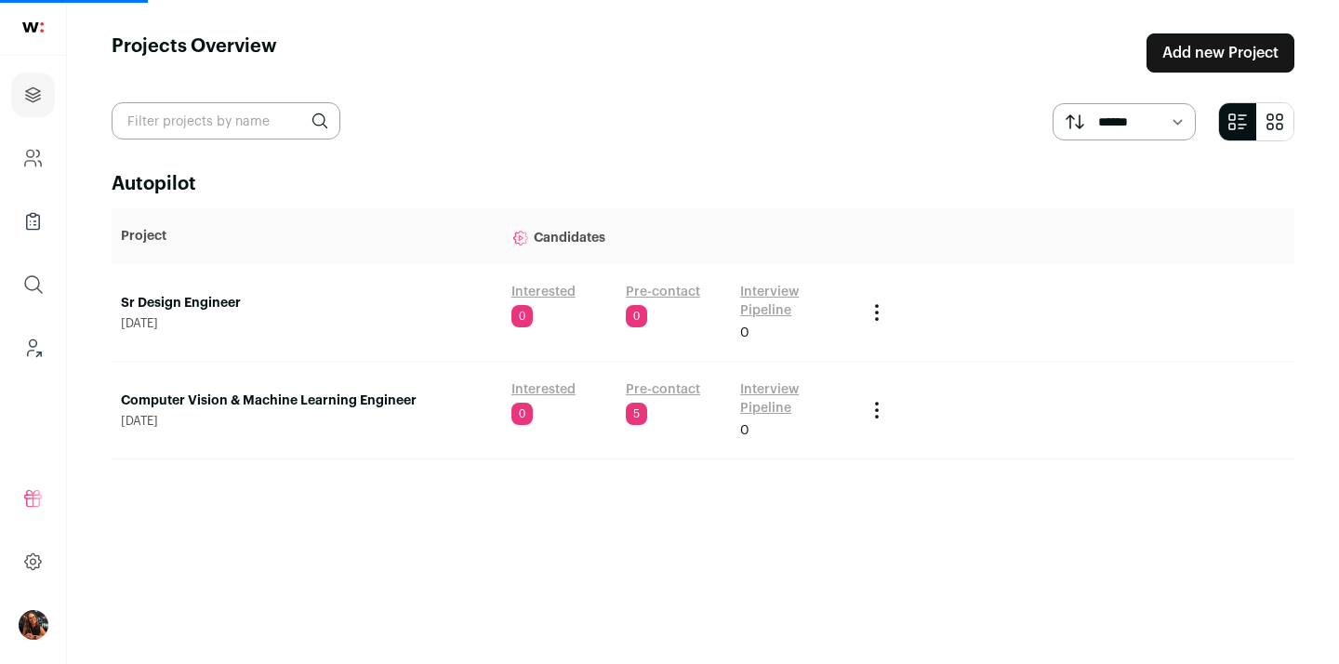
click at [198, 397] on link "Computer Vision & Machine Learning Engineer" at bounding box center [307, 401] width 372 height 19
click at [188, 228] on p "Project" at bounding box center [307, 236] width 372 height 19
click at [212, 399] on link "Computer Vision & Machine Learning Engineer" at bounding box center [307, 401] width 372 height 19
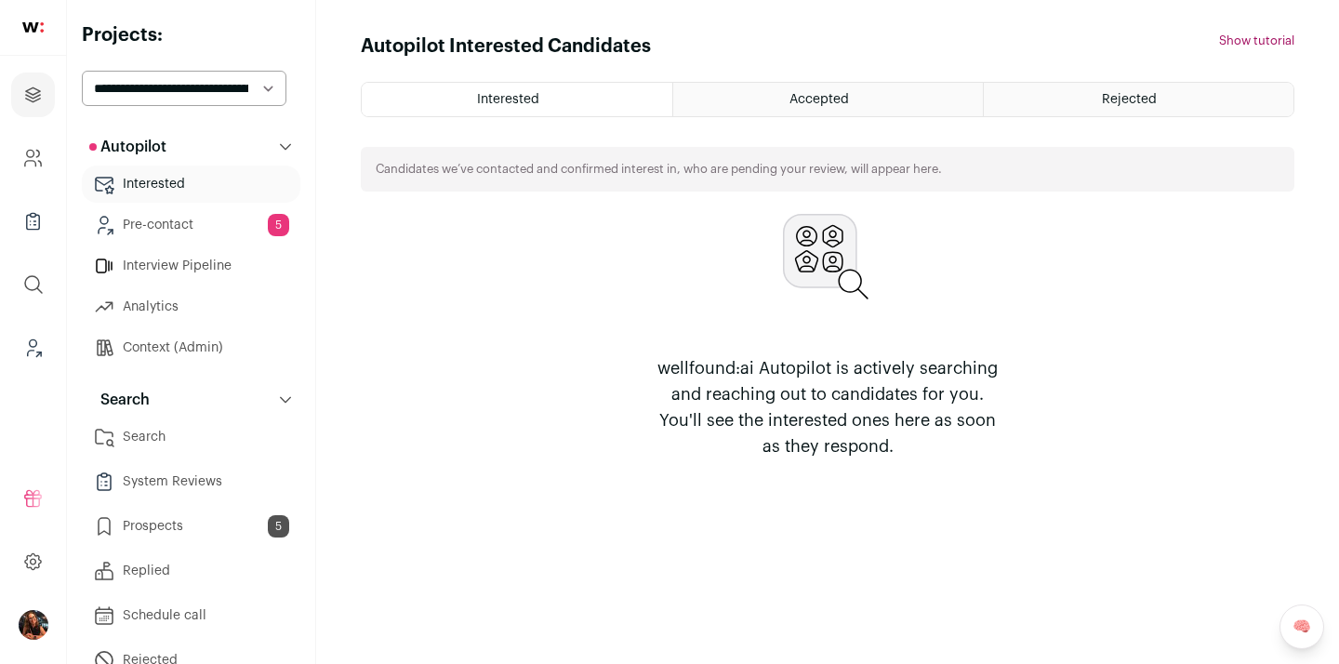
click at [163, 442] on link "Search" at bounding box center [191, 436] width 219 height 37
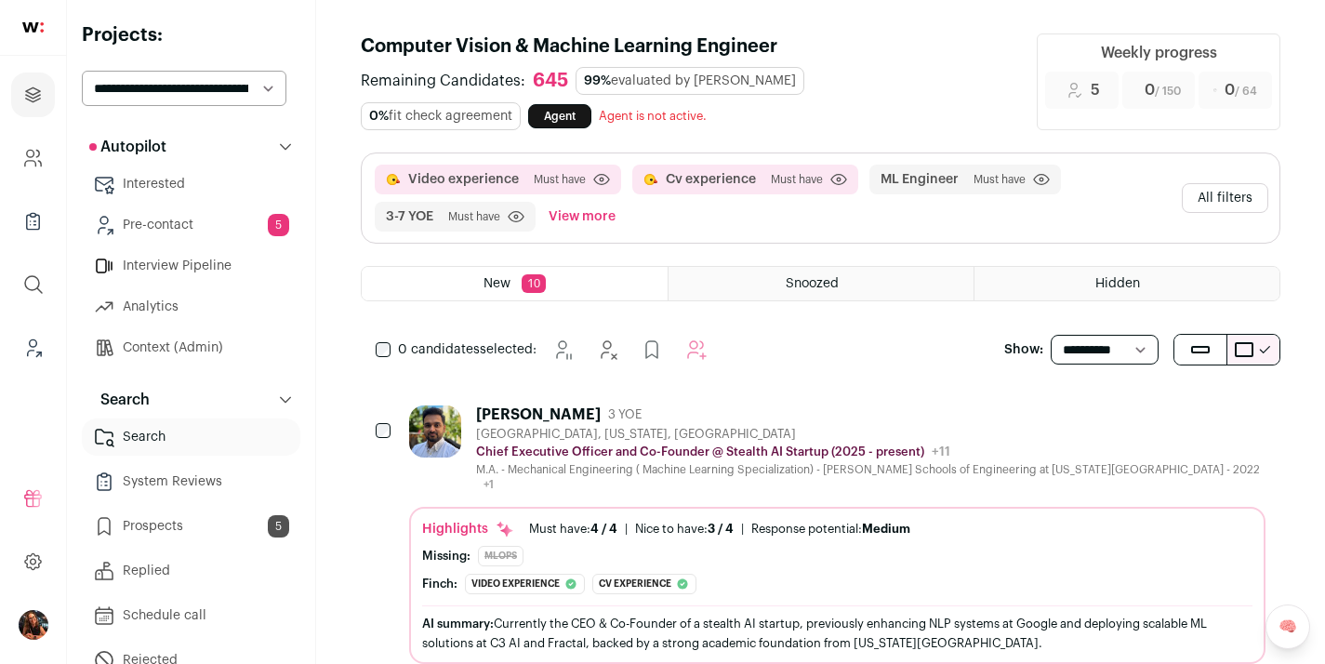
click at [1225, 194] on button "All filters" at bounding box center [1225, 198] width 86 height 30
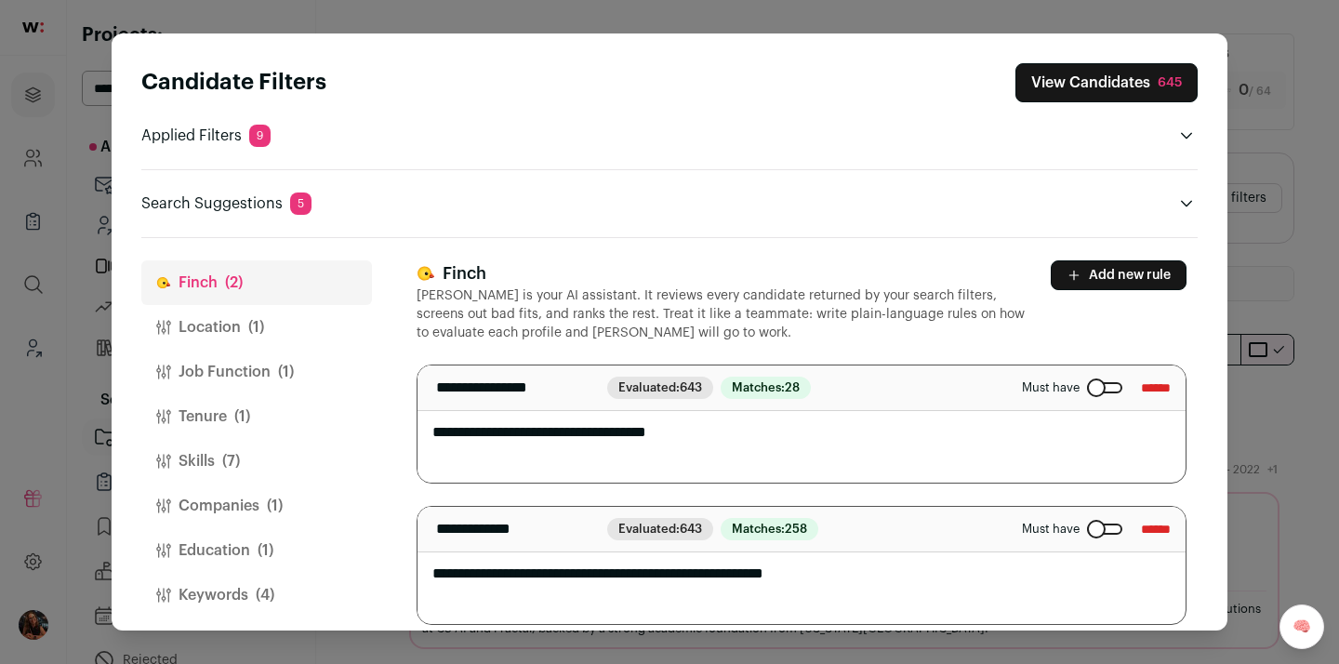
click at [251, 331] on span "(1)" at bounding box center [256, 327] width 16 height 22
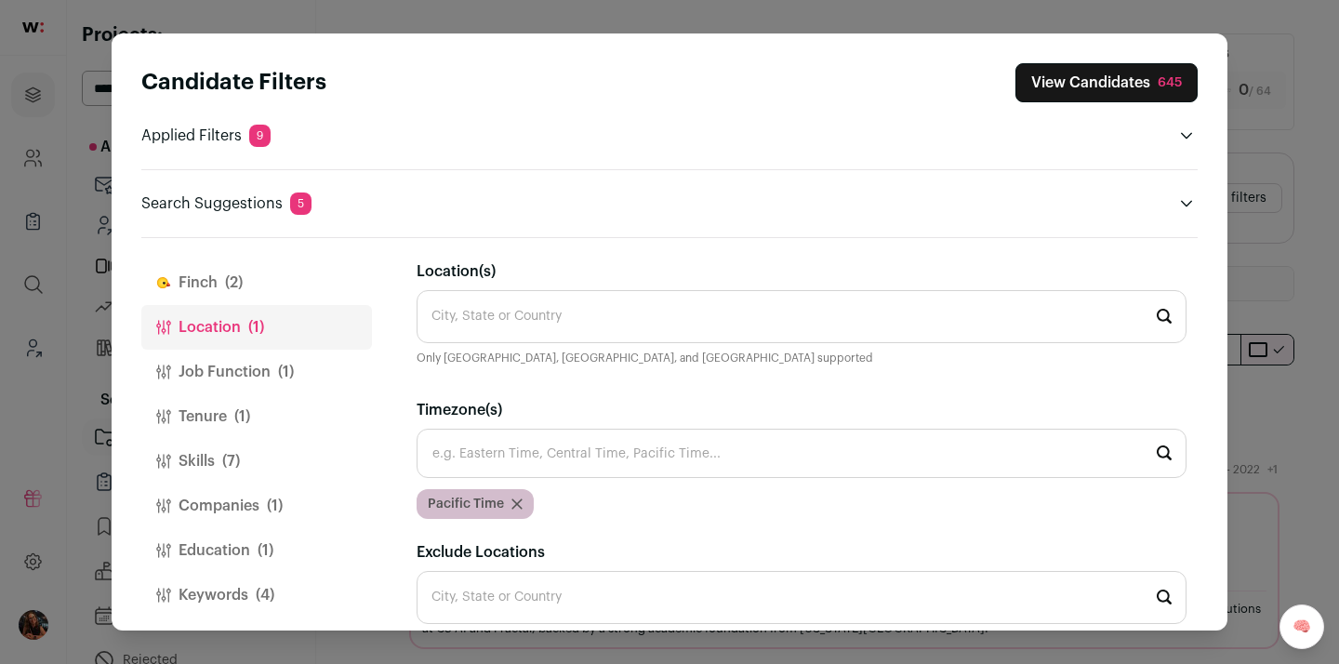
click at [497, 329] on input "Location(s)" at bounding box center [802, 316] width 770 height 53
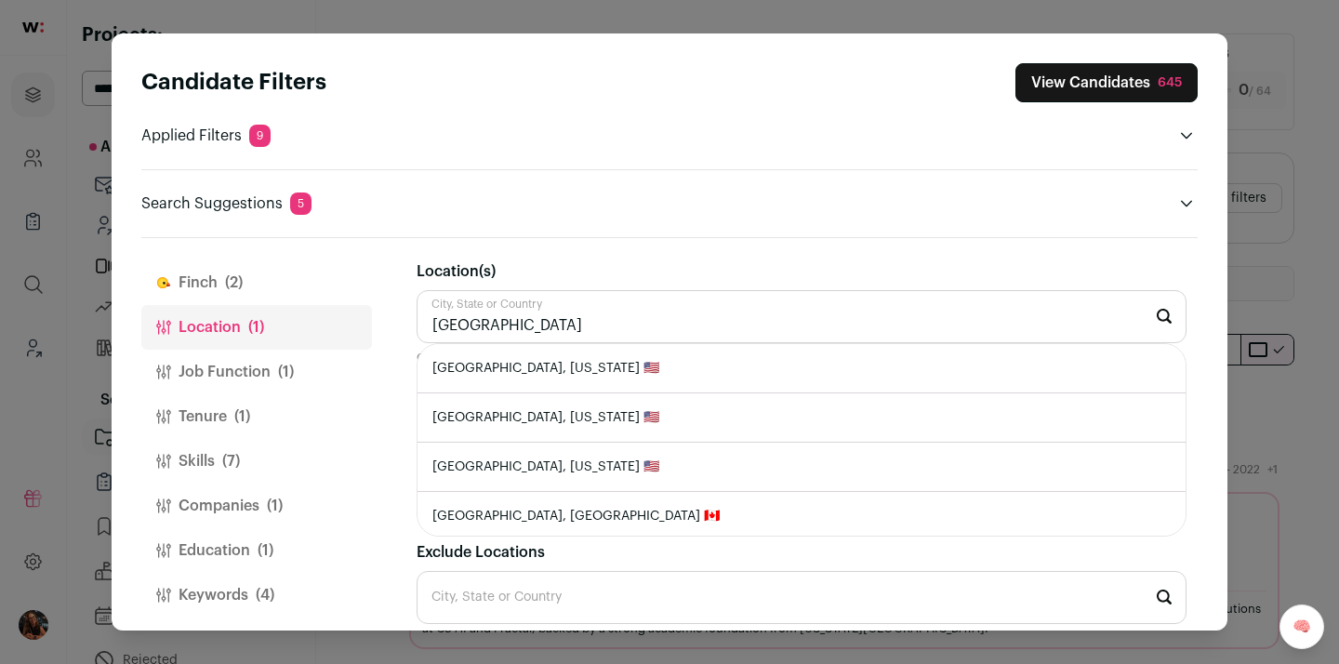
click at [571, 369] on li "[GEOGRAPHIC_DATA], [US_STATE] 🇺🇸" at bounding box center [802, 368] width 768 height 49
type input "[GEOGRAPHIC_DATA], [US_STATE] 🇺🇸"
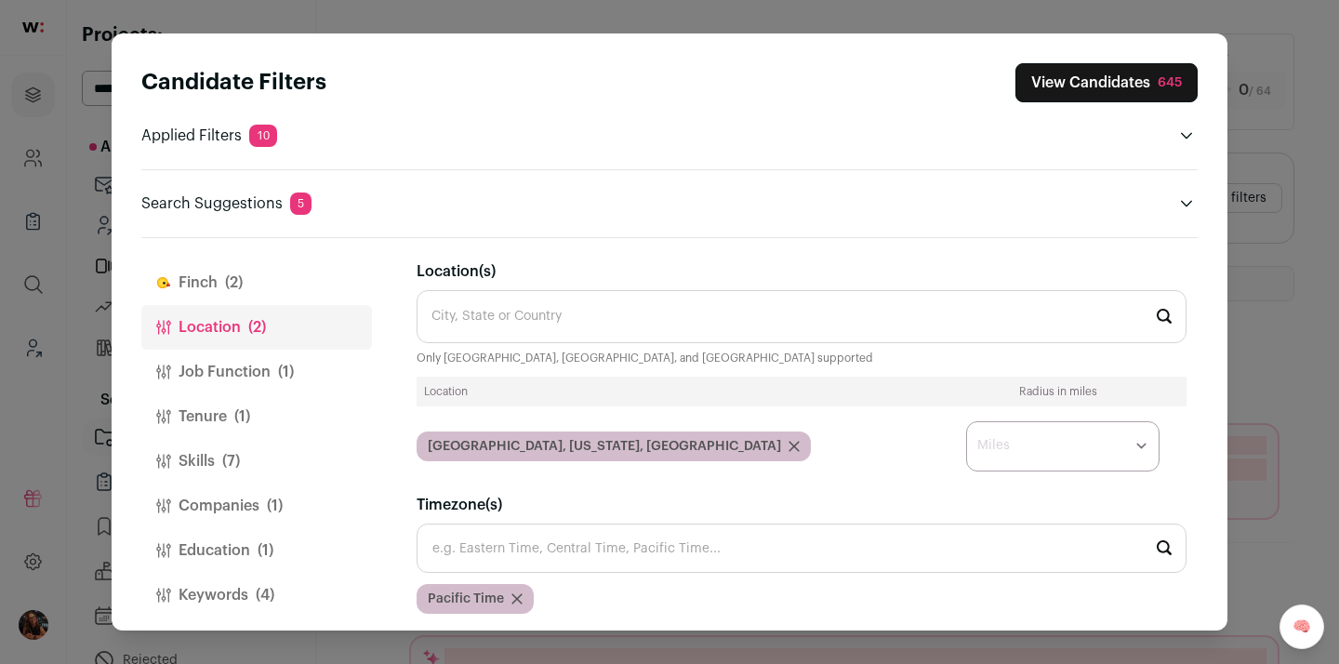
click at [1056, 441] on select "* ** ** **" at bounding box center [1062, 446] width 193 height 50
select select "****"
click at [1103, 79] on button "View Candidates 645" at bounding box center [1107, 82] width 182 height 39
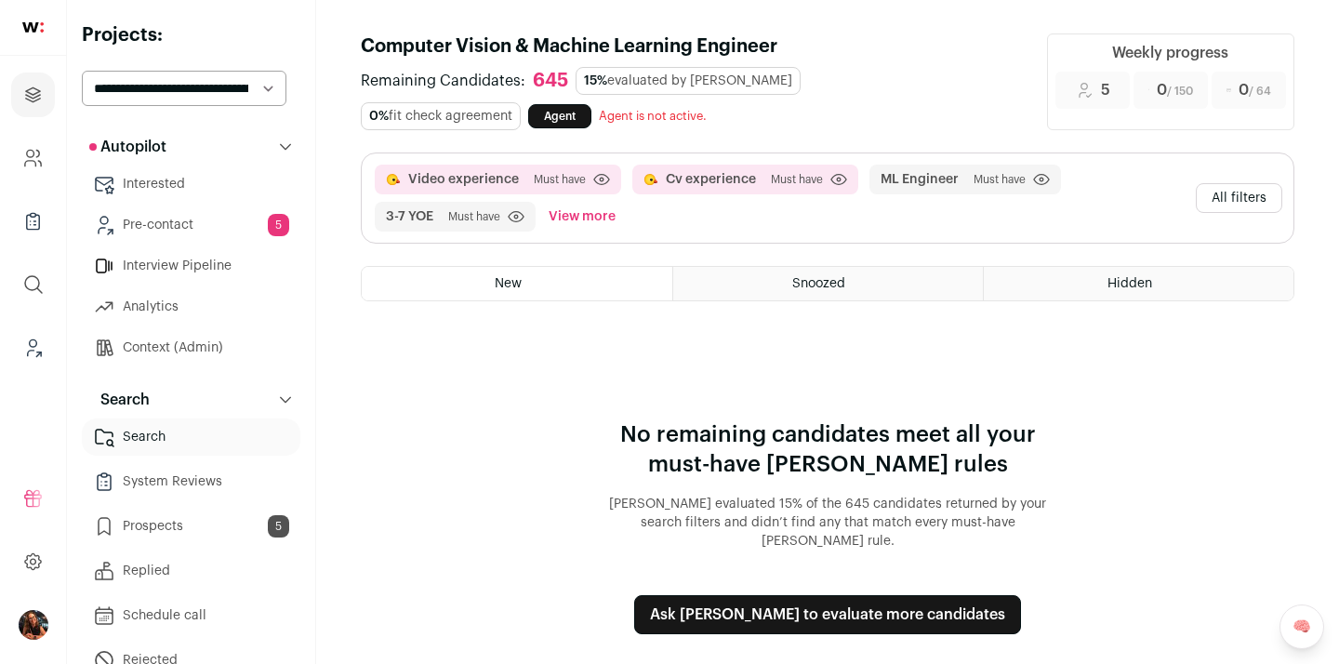
click at [1255, 198] on button "All filters" at bounding box center [1239, 198] width 86 height 30
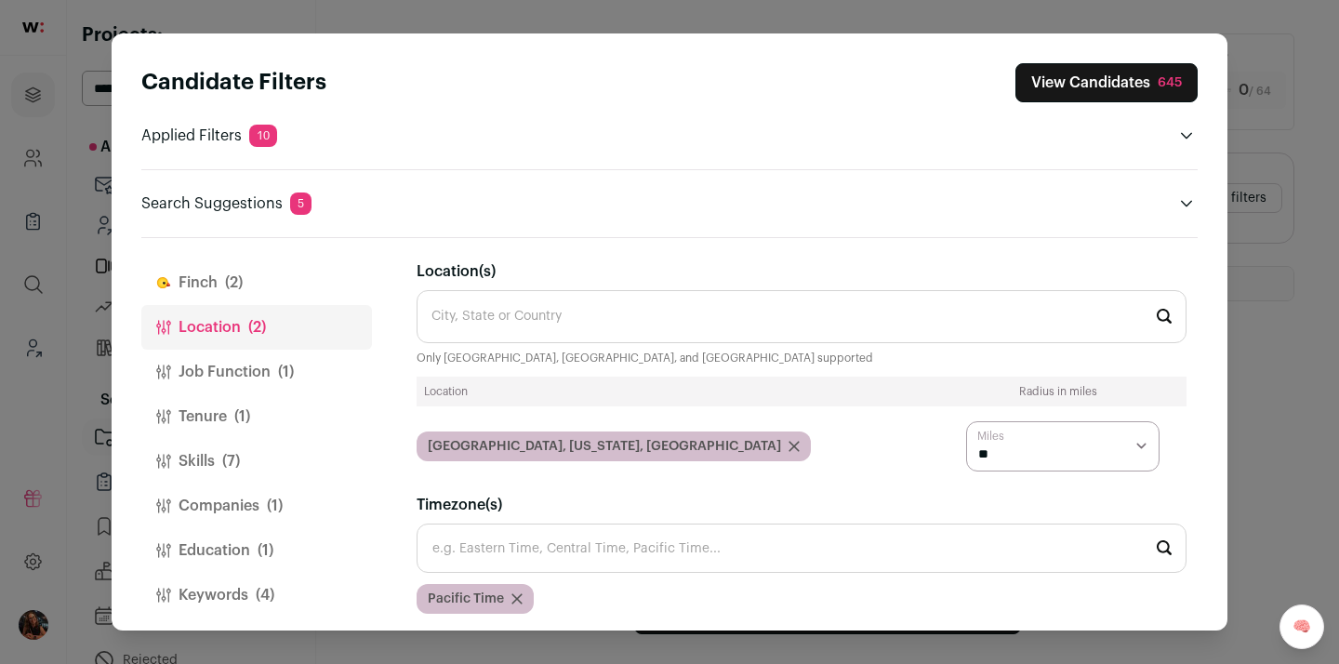
click at [226, 278] on span "(2)" at bounding box center [234, 283] width 18 height 22
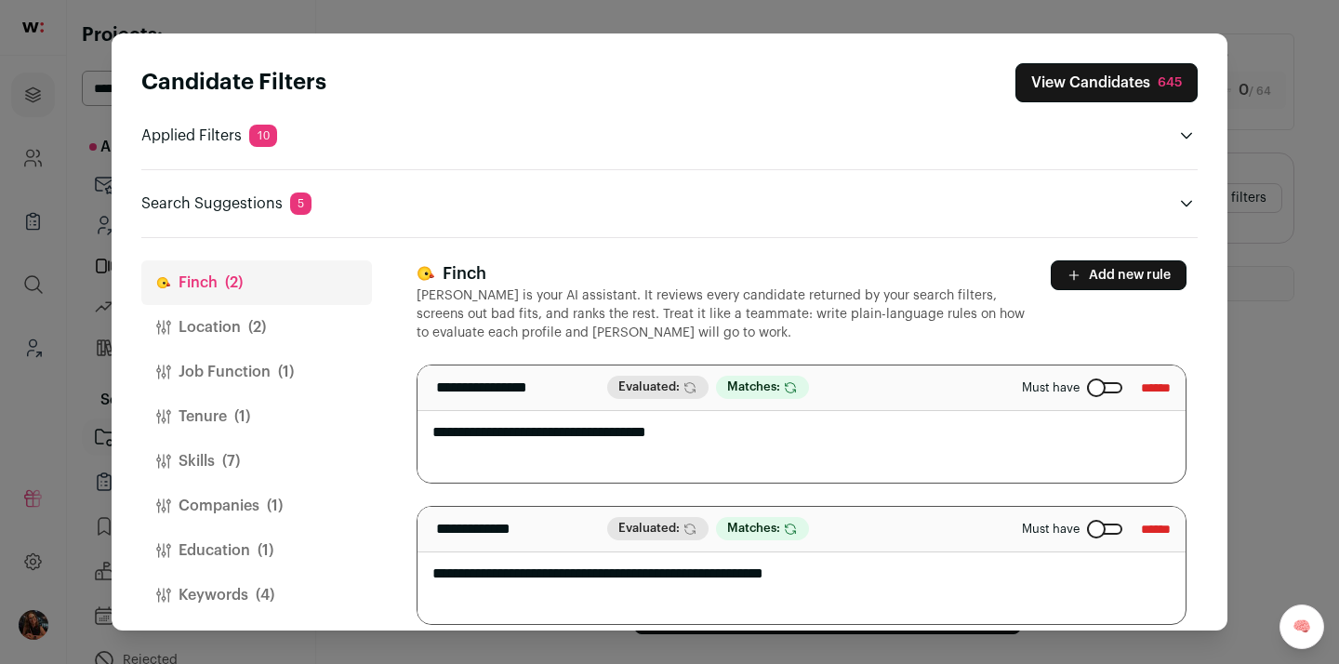
click at [1087, 383] on div "Close modal via background" at bounding box center [1104, 387] width 35 height 11
click at [1087, 530] on div "Close modal via background" at bounding box center [1104, 529] width 35 height 11
click at [1081, 92] on button "View Candidates 645" at bounding box center [1107, 82] width 182 height 39
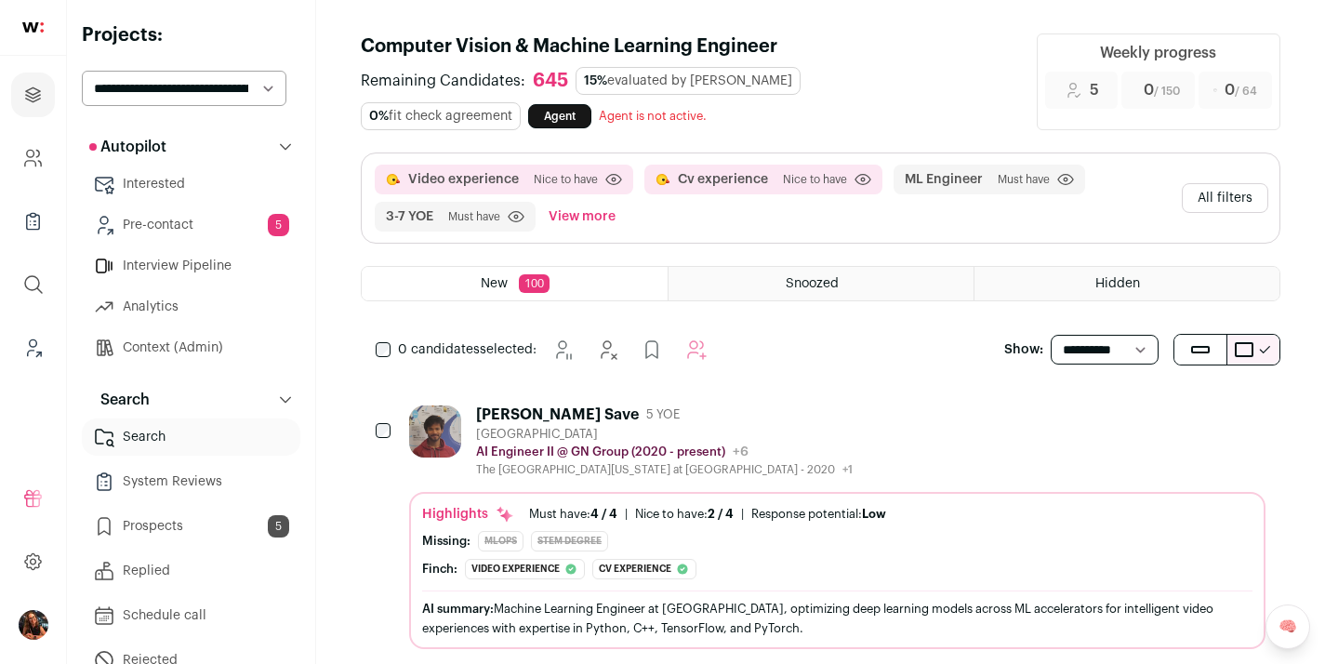
click at [1205, 194] on button "All filters" at bounding box center [1225, 198] width 86 height 30
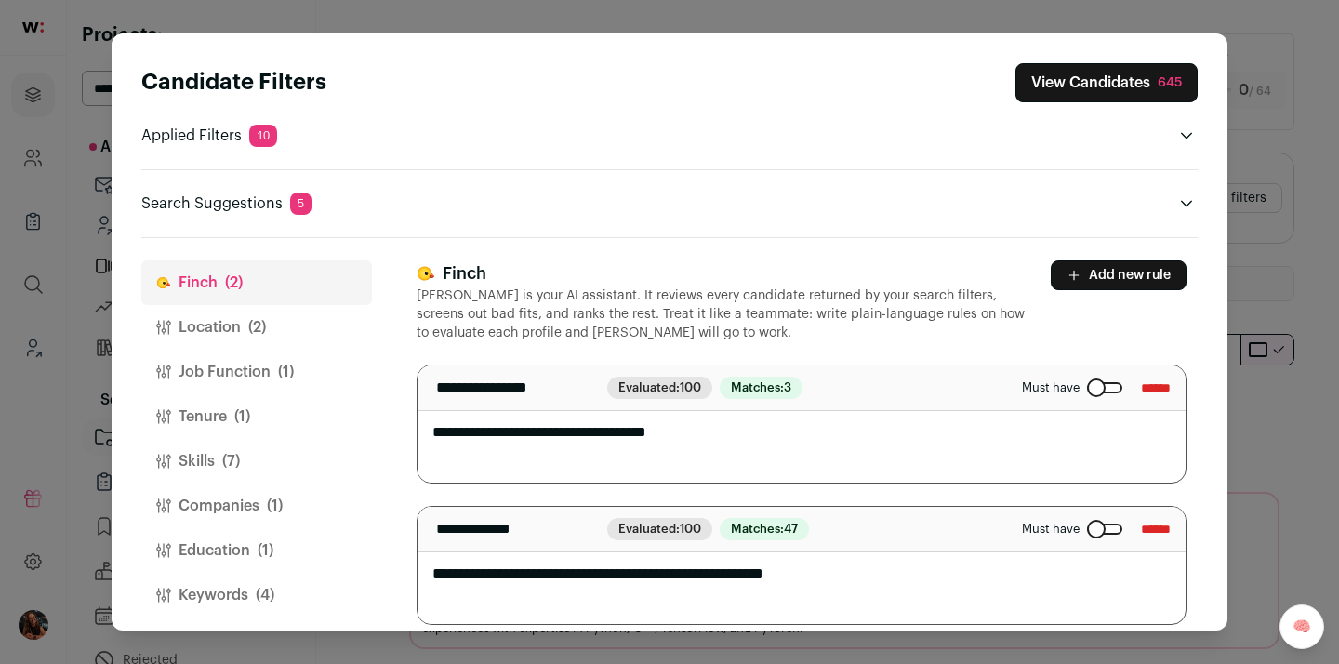
click at [260, 504] on button "Companies (1)" at bounding box center [256, 506] width 231 height 45
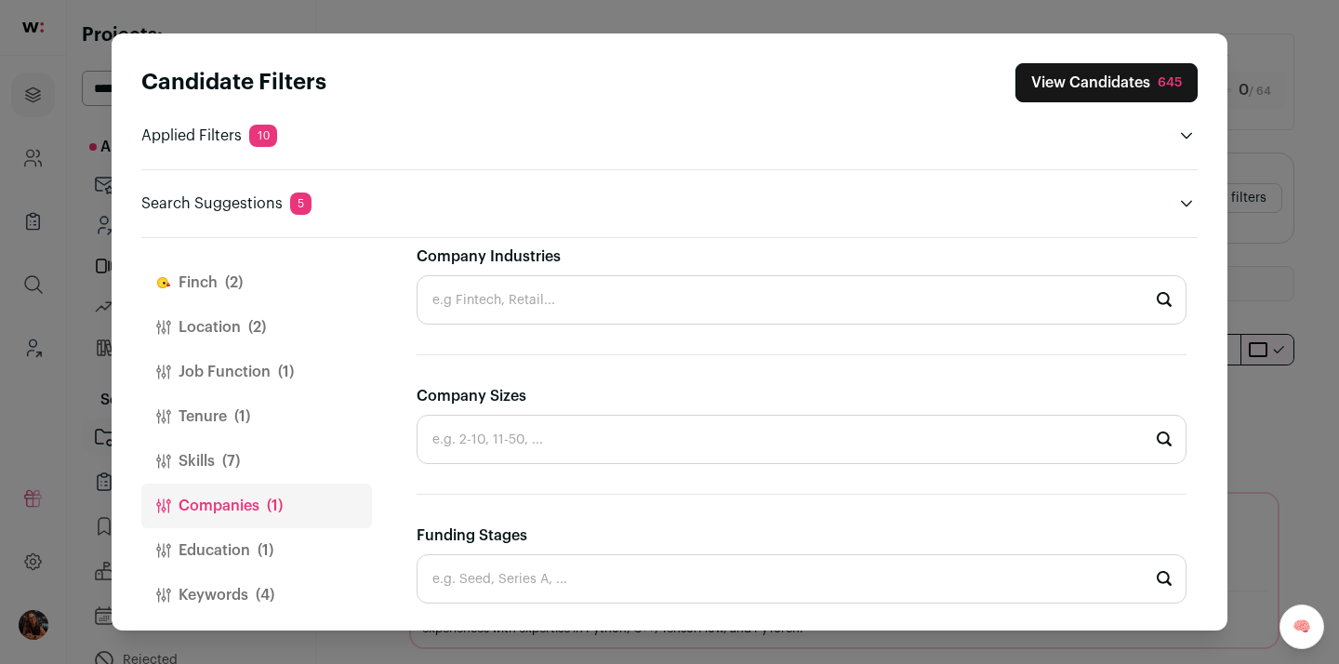
scroll to position [468, 0]
click at [660, 419] on input "Company Sizes" at bounding box center [802, 439] width 770 height 49
click at [665, 424] on input "Company Sizes" at bounding box center [802, 439] width 770 height 49
drag, startPoint x: 707, startPoint y: 304, endPoint x: 700, endPoint y: 314, distance: 12.1
click at [707, 304] on input "Company Industries" at bounding box center [802, 299] width 770 height 49
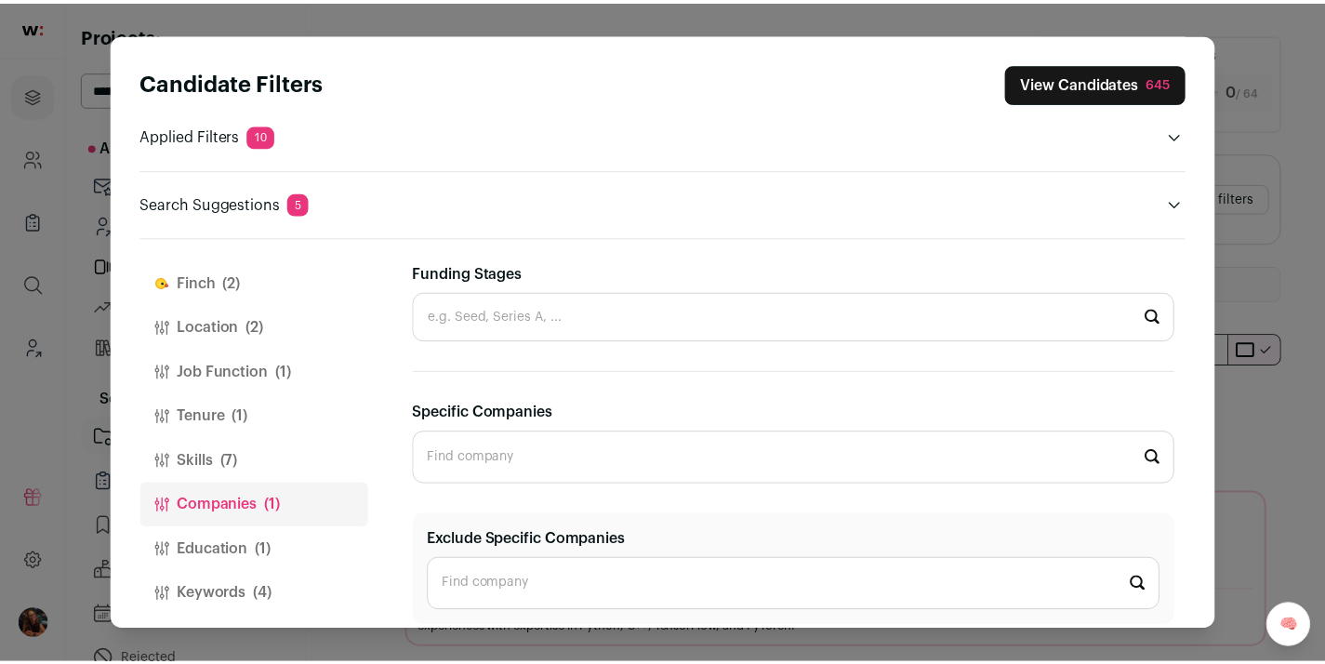
scroll to position [721, 0]
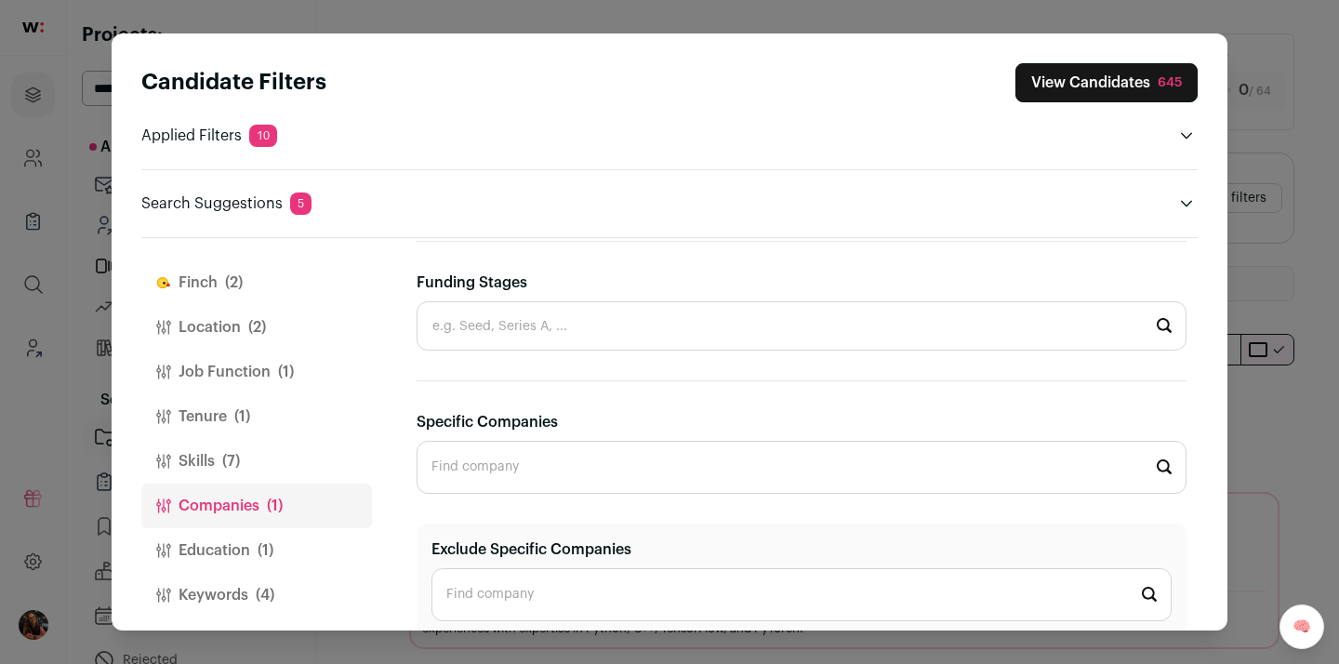
click at [678, 325] on input "Funding Stages" at bounding box center [802, 325] width 770 height 49
click at [590, 419] on li "Seed" at bounding box center [802, 425] width 768 height 49
type input "Seed"
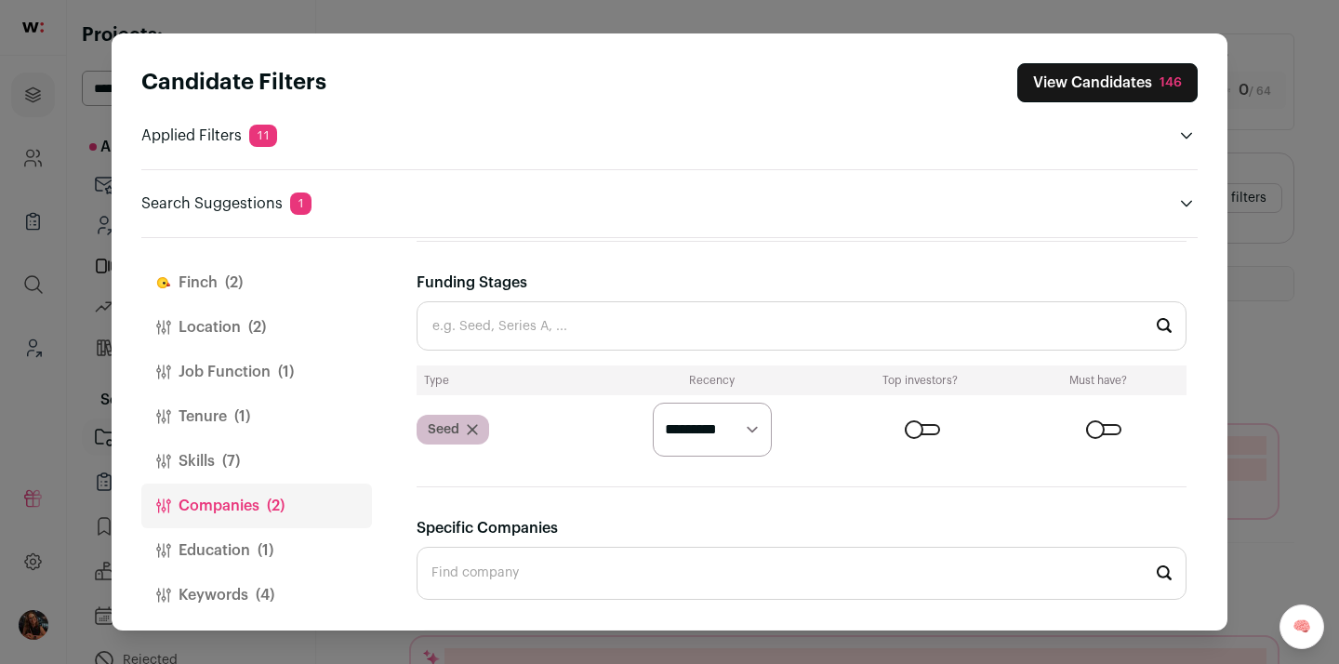
click at [577, 319] on input "Funding Stages" at bounding box center [802, 325] width 770 height 49
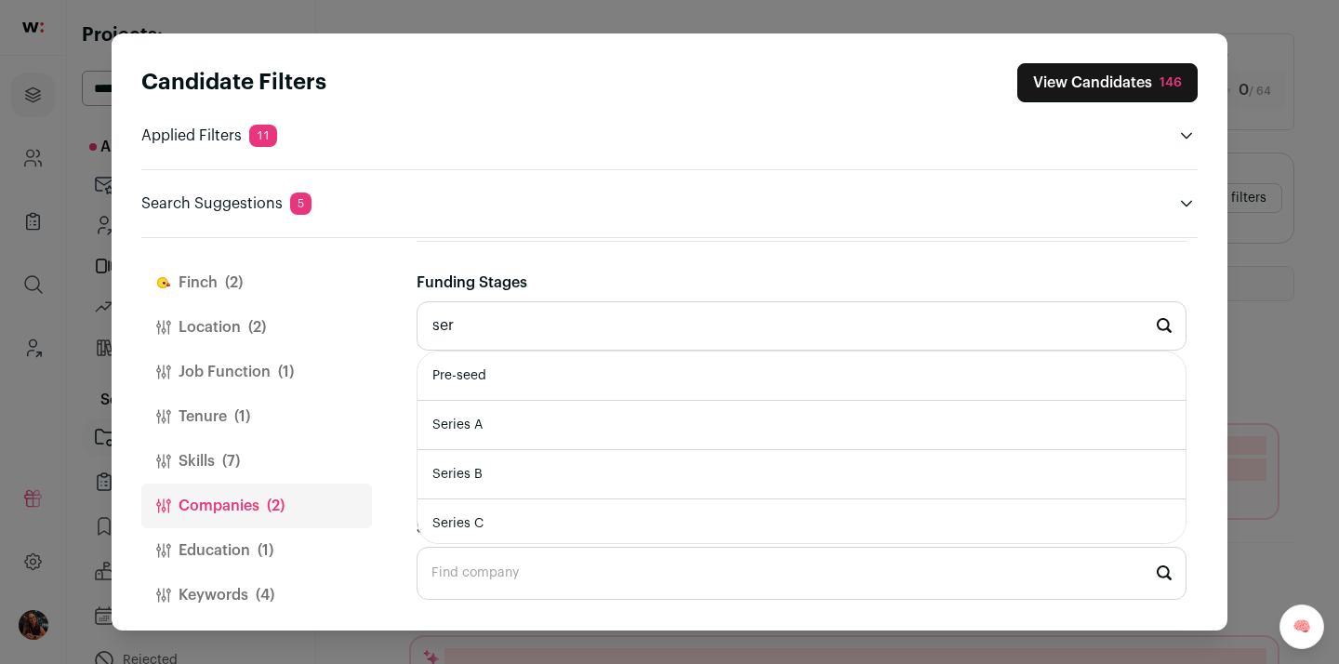
click at [555, 413] on li "Series A" at bounding box center [802, 425] width 768 height 49
type input "Series A"
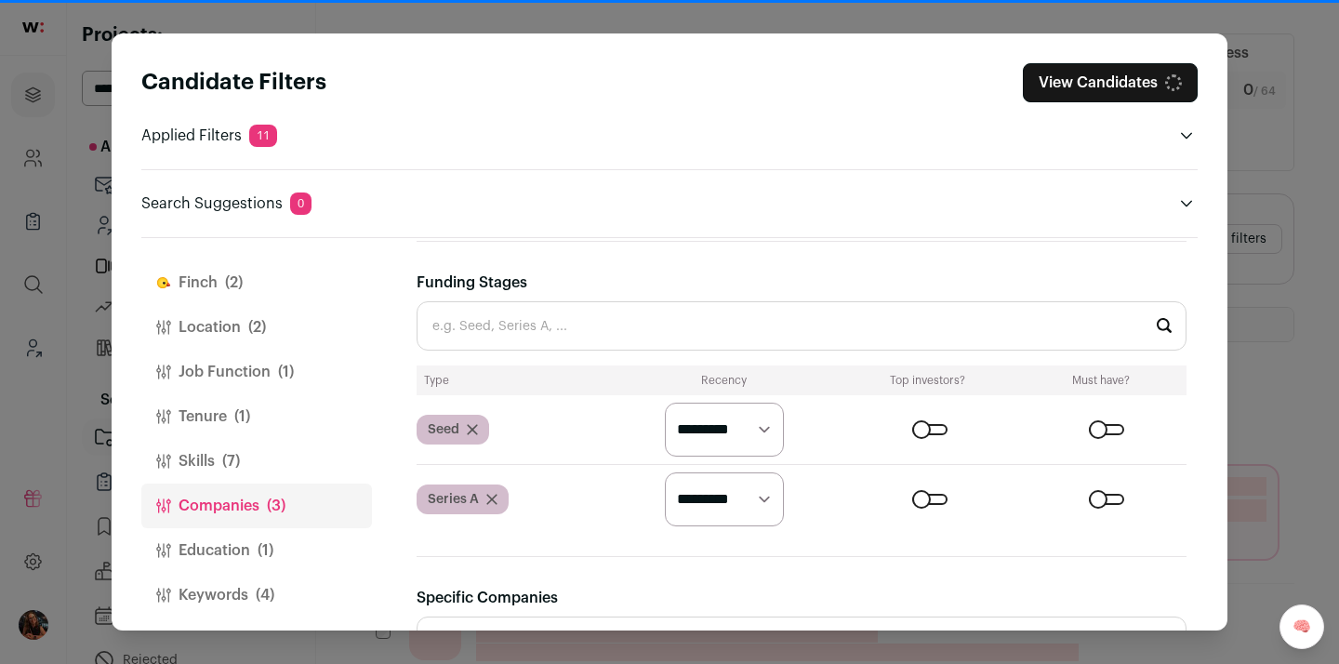
click at [540, 307] on input "Funding Stages" at bounding box center [802, 325] width 770 height 49
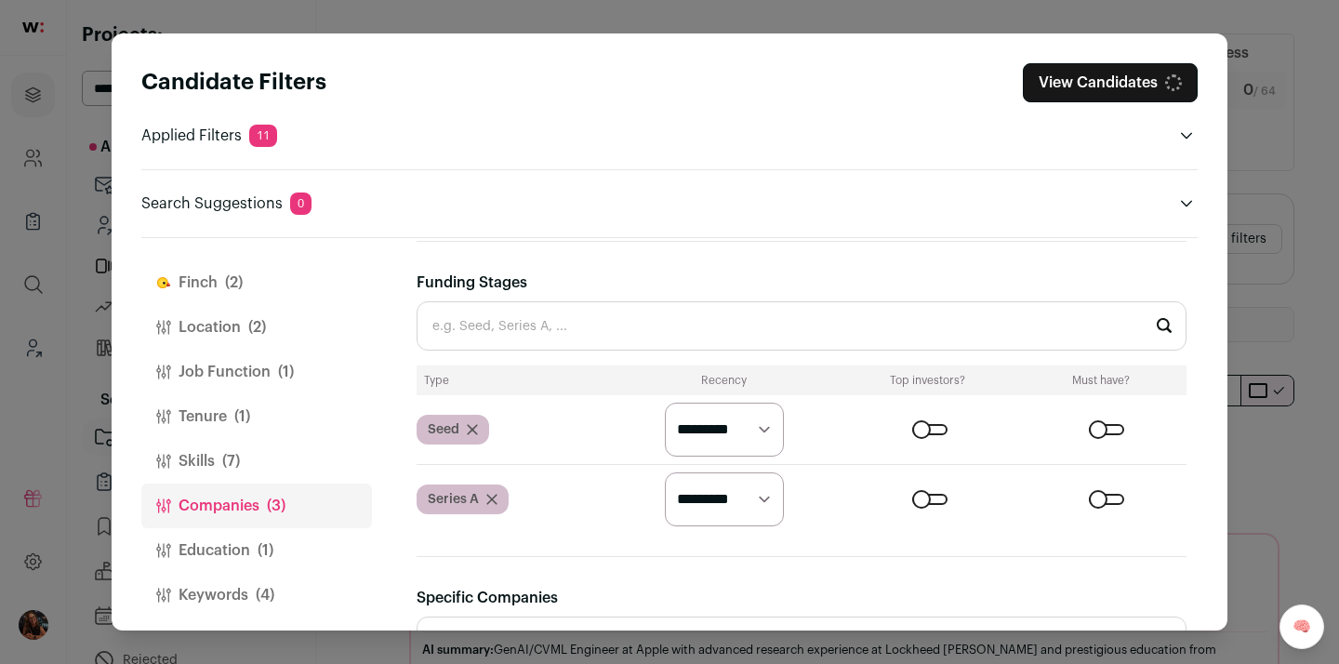
click at [521, 327] on input "Funding Stages" at bounding box center [802, 325] width 770 height 49
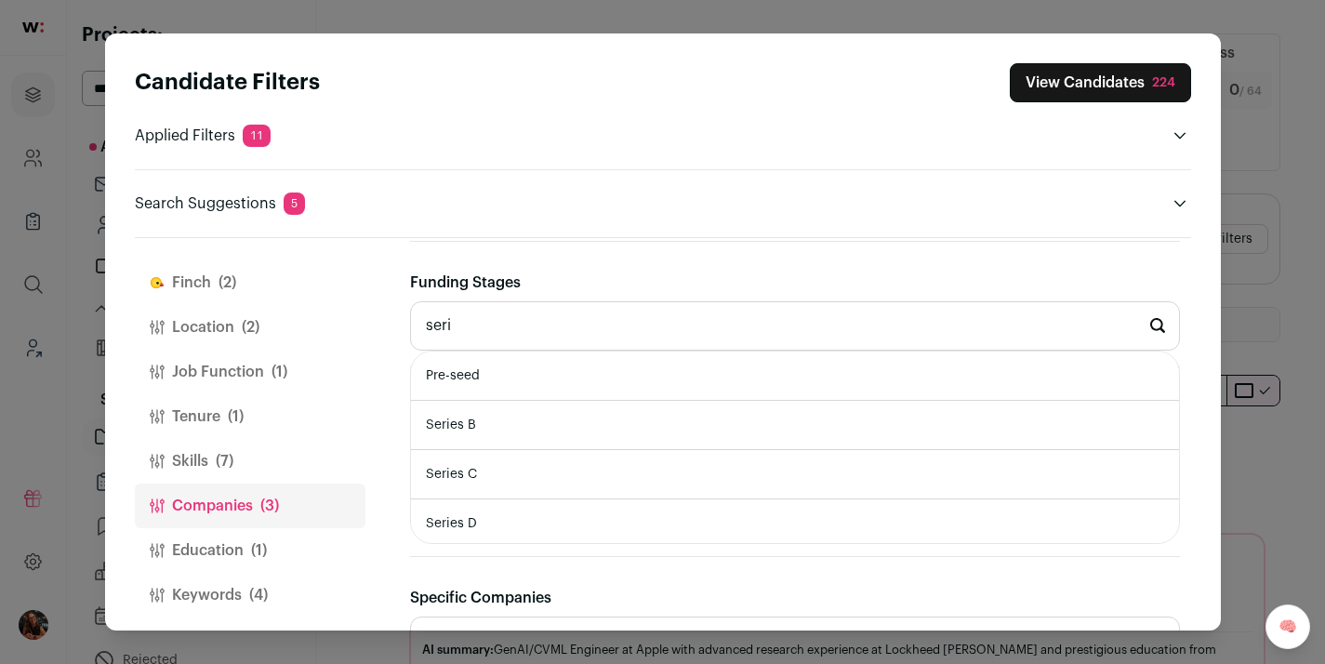
click at [500, 434] on li "Series B" at bounding box center [795, 425] width 768 height 49
type input "Series B"
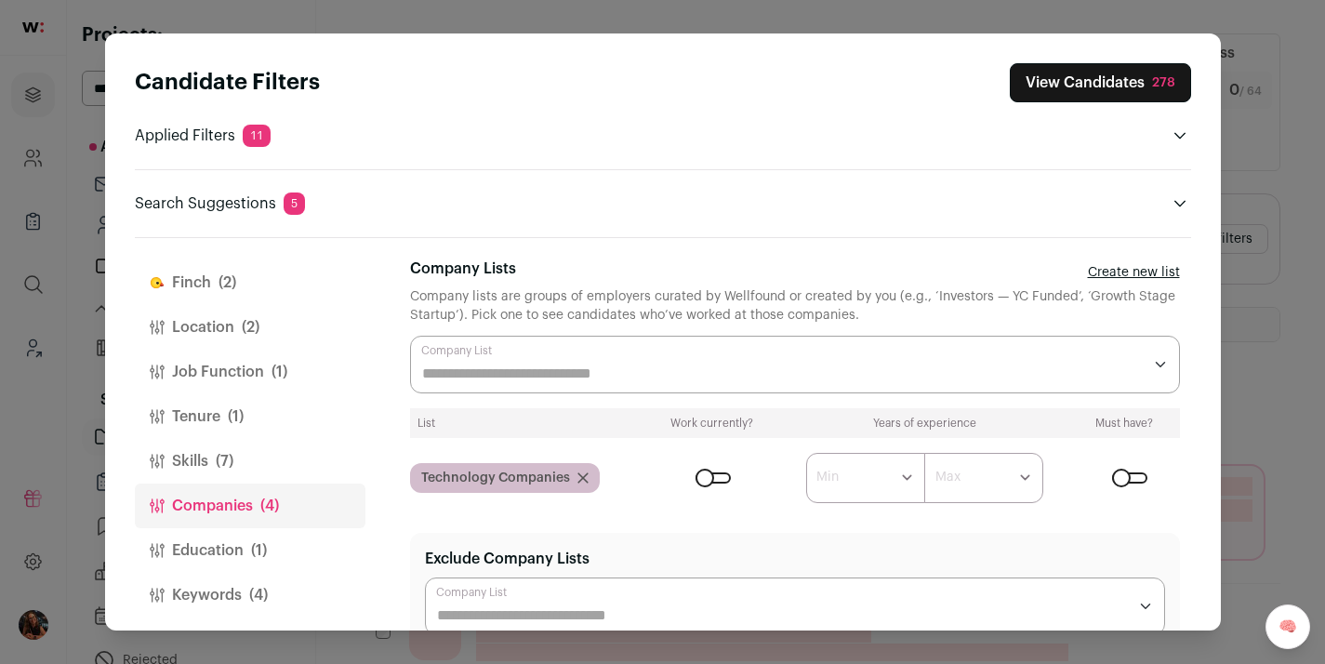
scroll to position [0, 0]
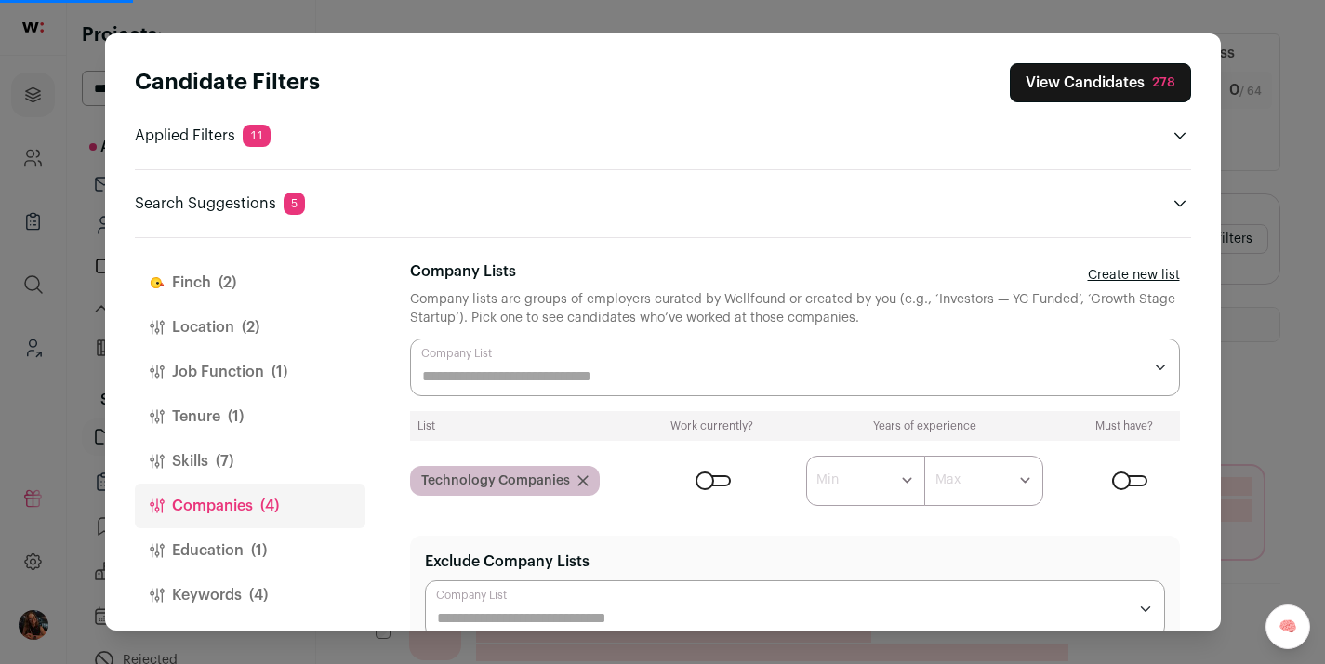
click at [633, 359] on div "Close modal via background" at bounding box center [795, 368] width 770 height 58
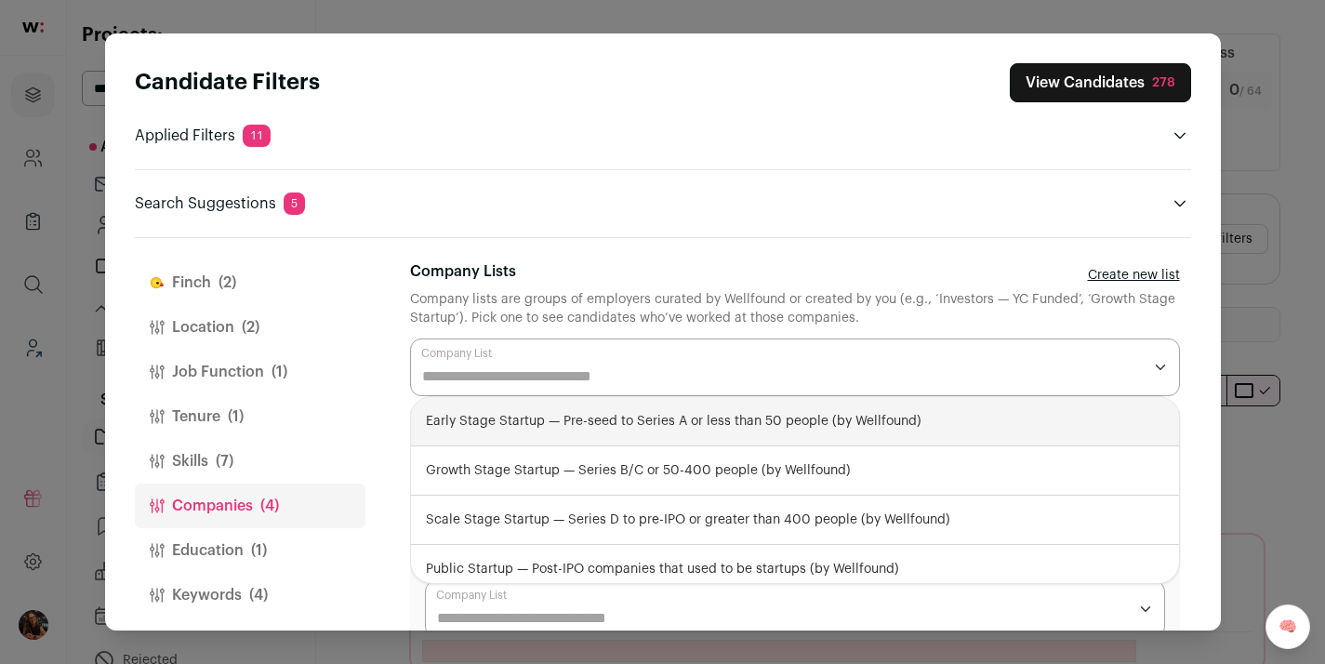
click at [630, 361] on div "Close modal via background" at bounding box center [795, 368] width 770 height 58
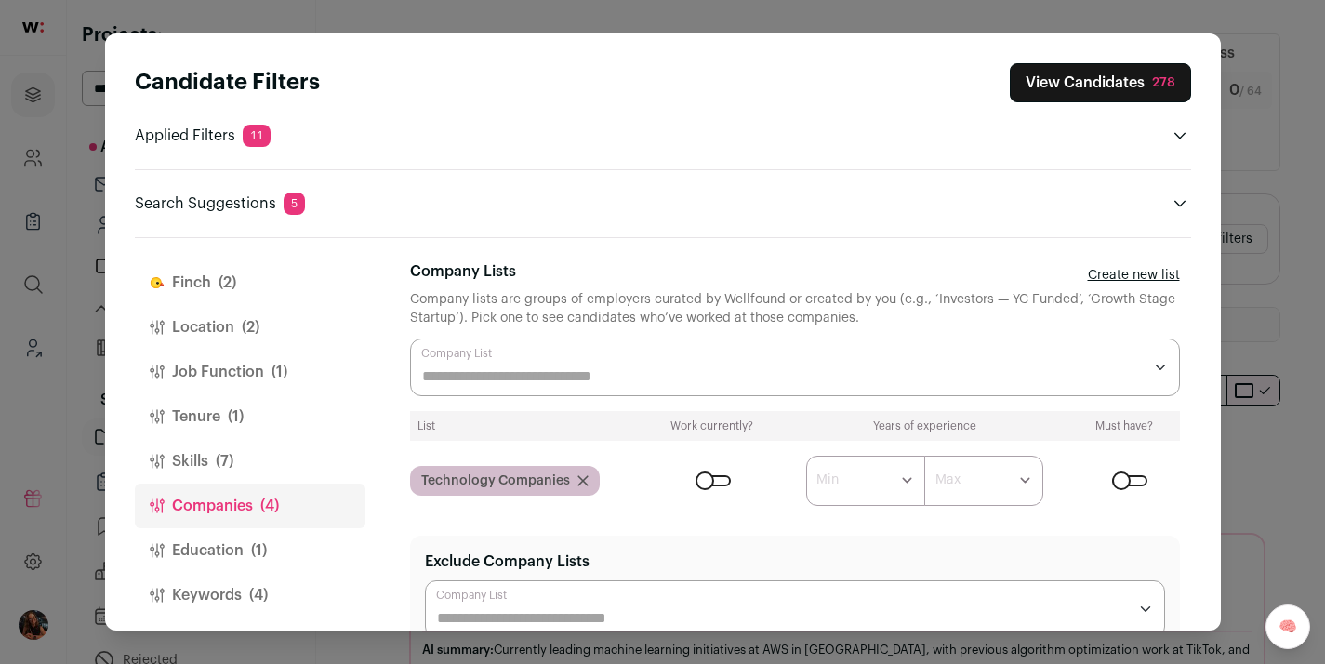
click at [622, 365] on input "Company Lists" at bounding box center [782, 376] width 720 height 22
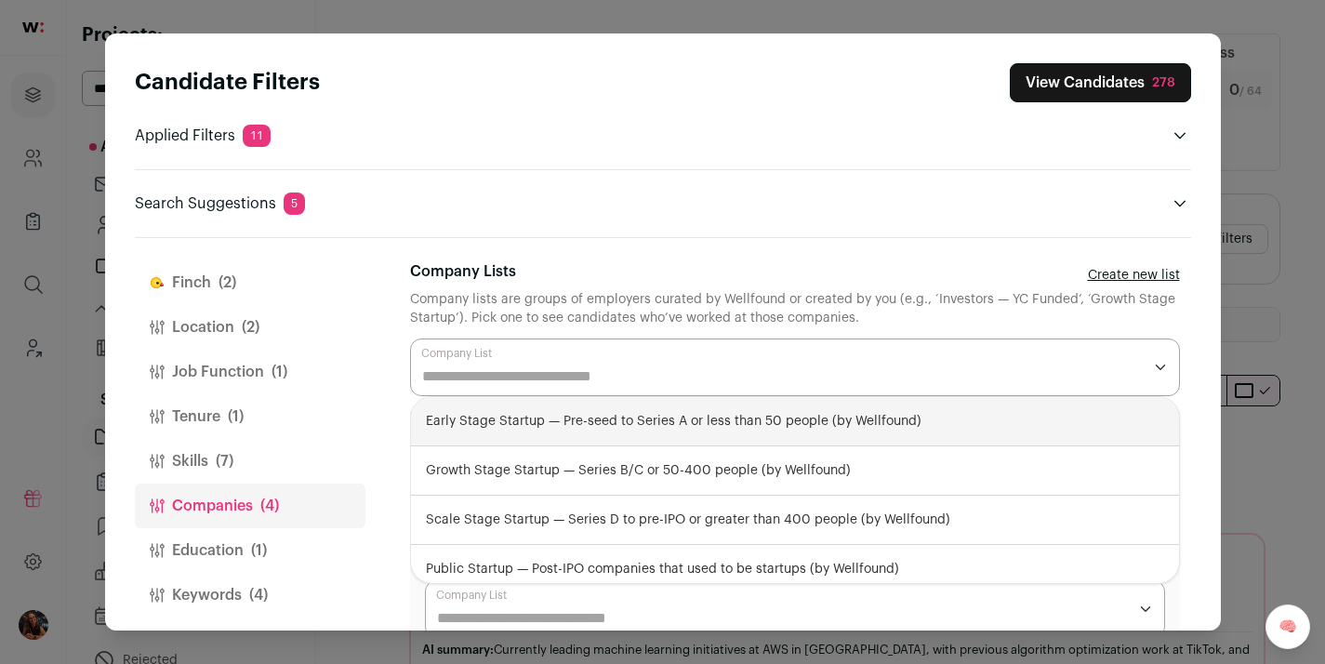
click at [562, 424] on div "Early Stage Startup — Pre-seed to Series A or less than 50 people (by Wellfound)" at bounding box center [795, 421] width 768 height 49
select select "**********"
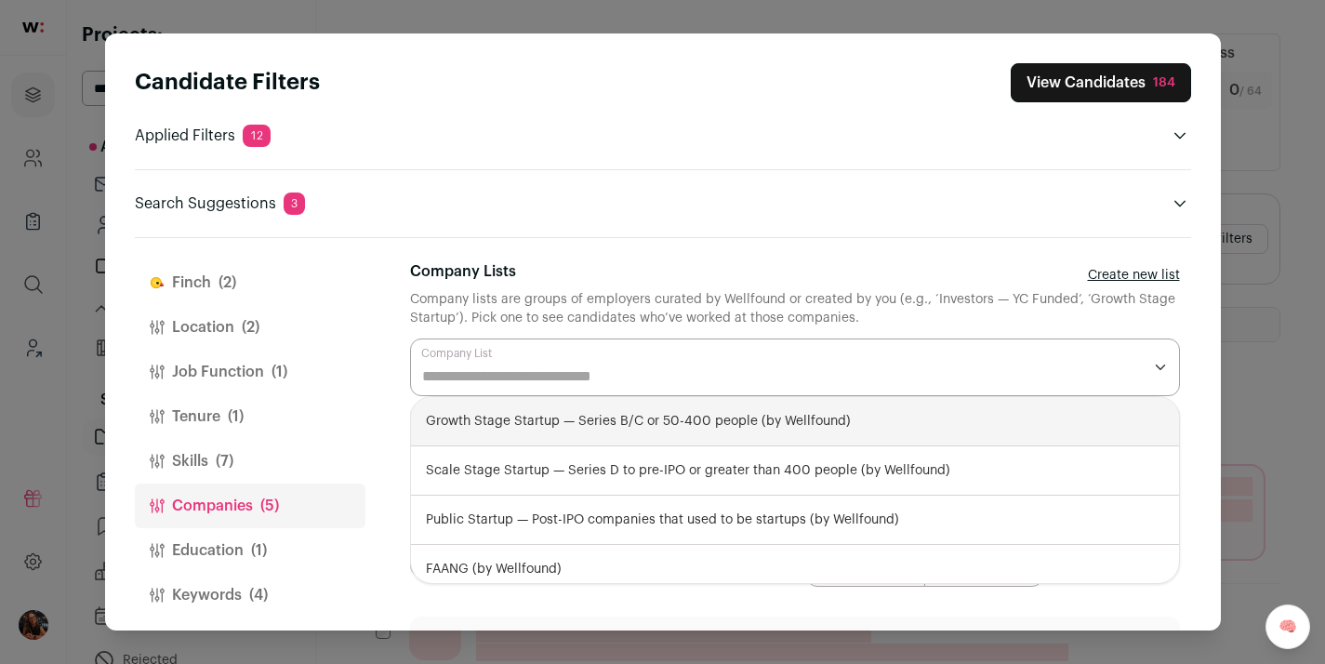
click at [1111, 79] on button "View Candidates 184" at bounding box center [1101, 82] width 180 height 39
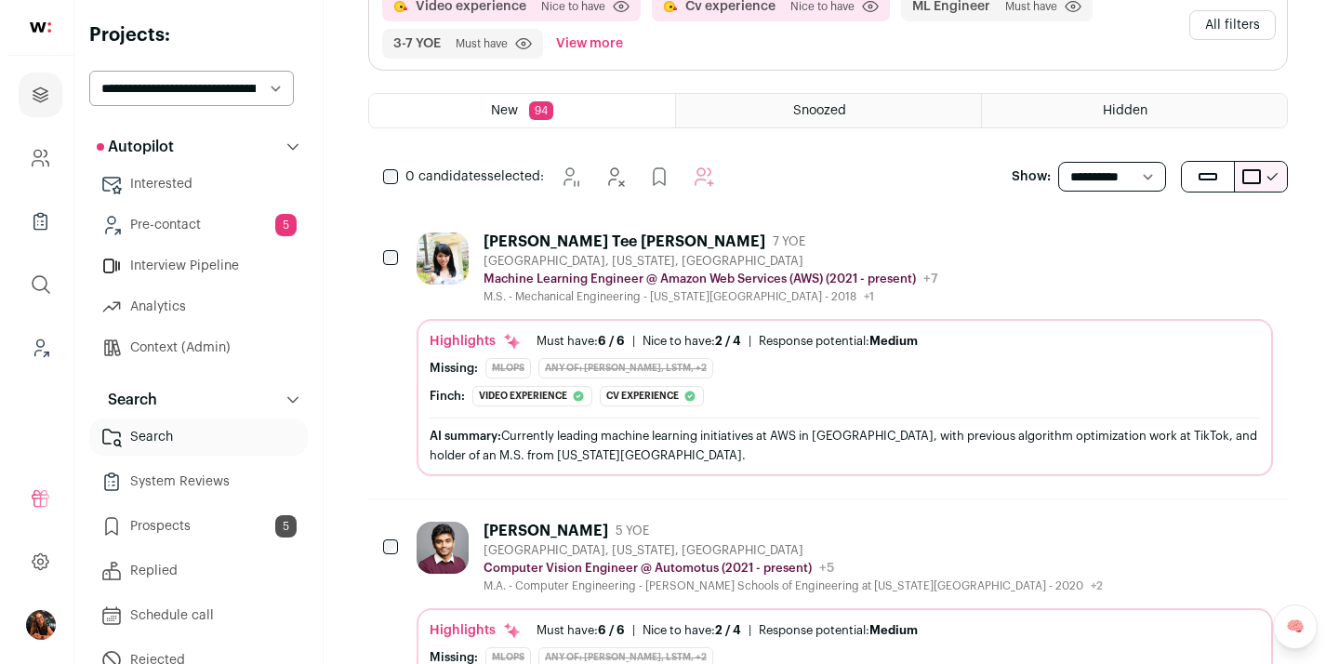
scroll to position [509, 0]
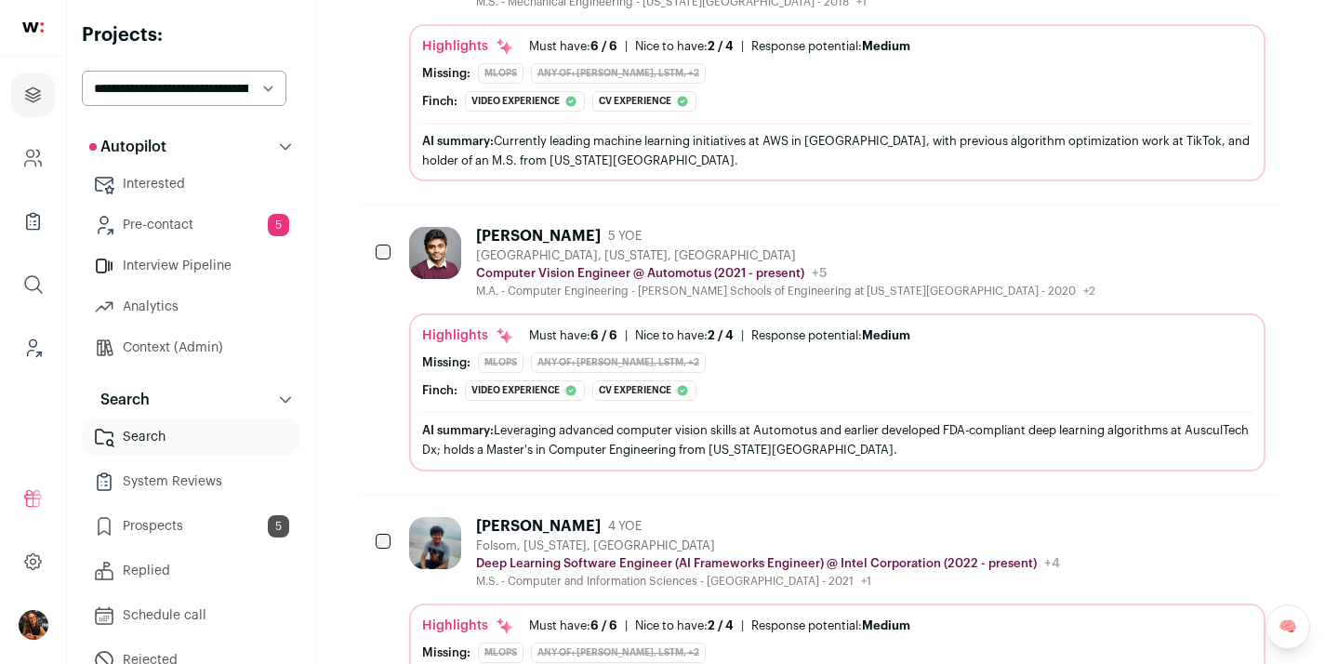
click at [538, 229] on div "[PERSON_NAME]" at bounding box center [538, 236] width 125 height 19
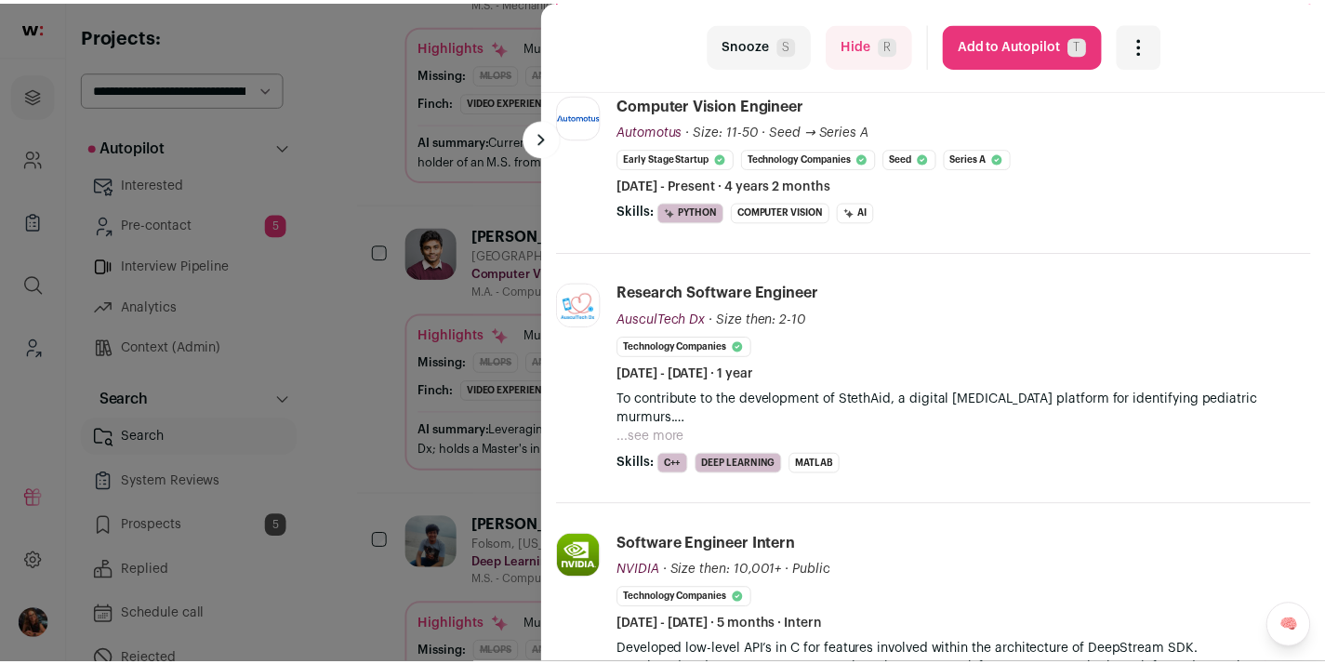
scroll to position [88, 0]
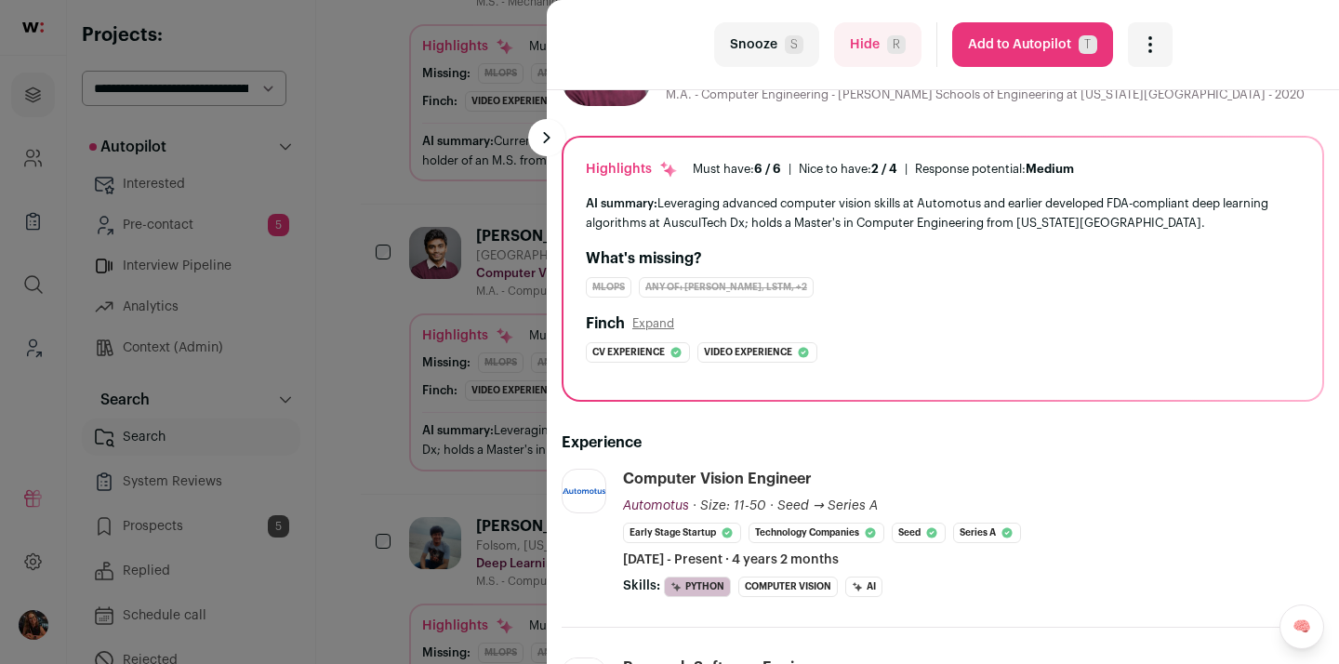
click at [1043, 45] on button "Add to Autopilot T" at bounding box center [1032, 44] width 161 height 45
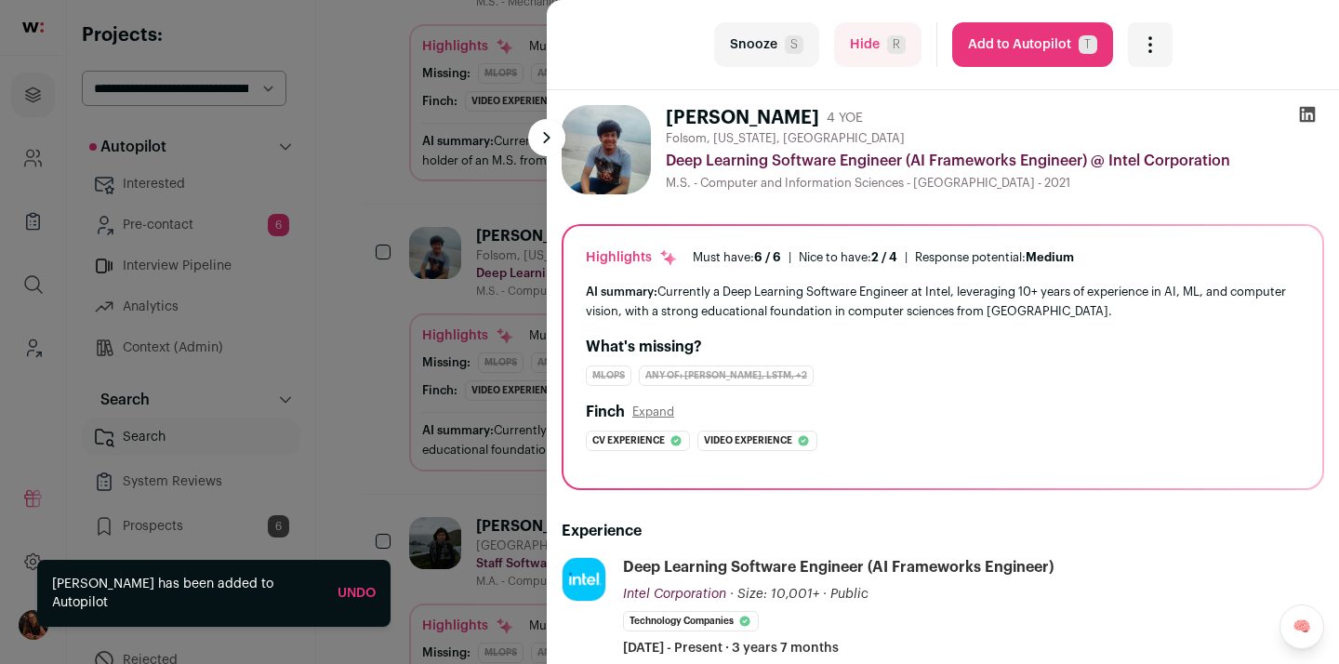
click at [361, 417] on div "last Snooze S Hide R Add to Autopilot T More actions Report a Problem Report th…" at bounding box center [669, 332] width 1339 height 664
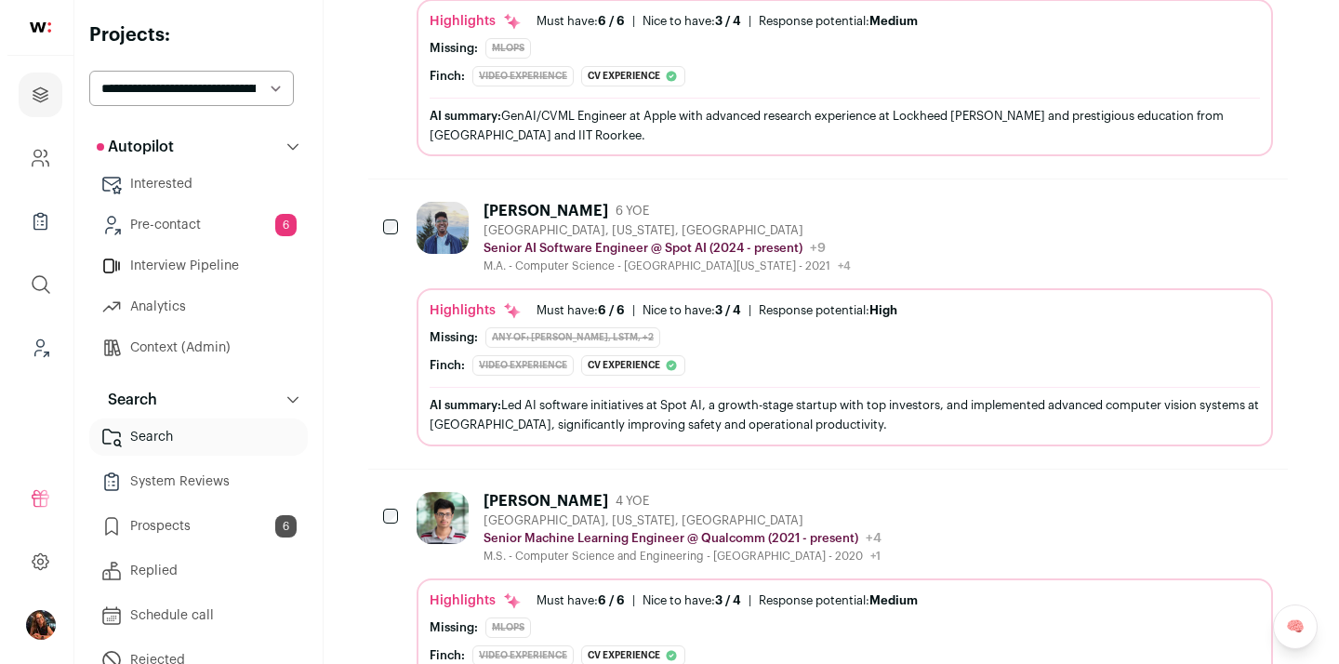
scroll to position [1696, 0]
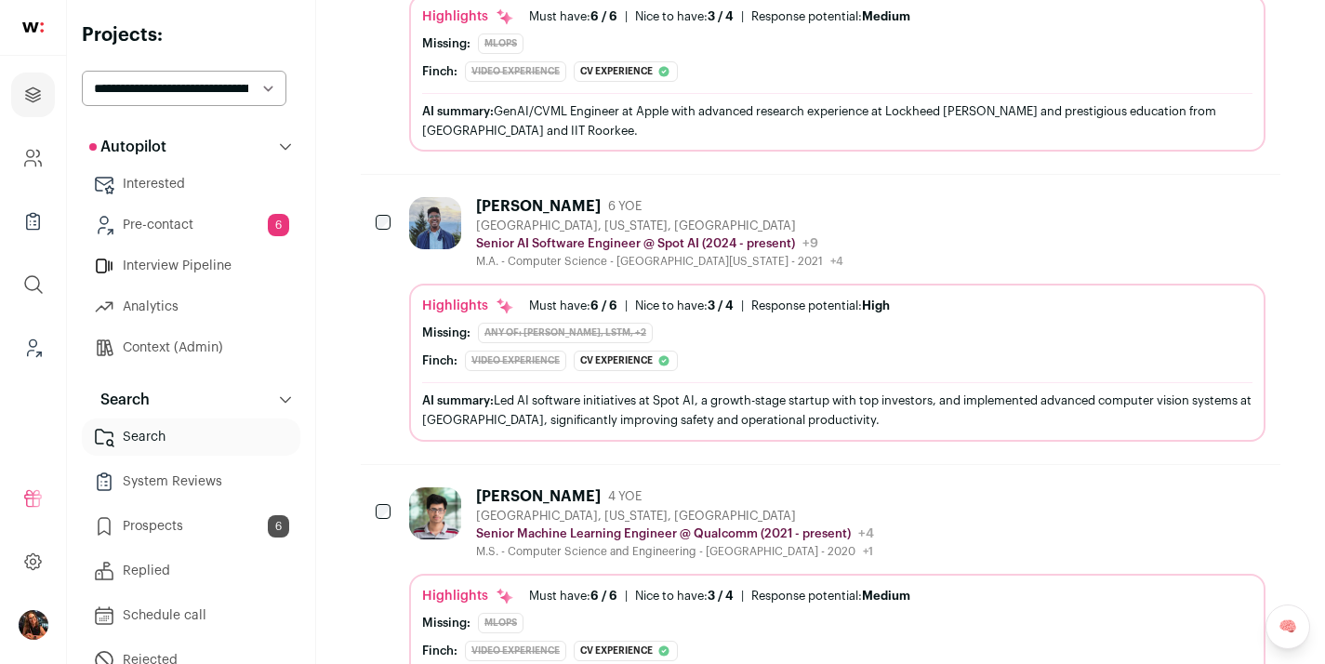
click at [513, 494] on div "[PERSON_NAME]" at bounding box center [538, 496] width 125 height 19
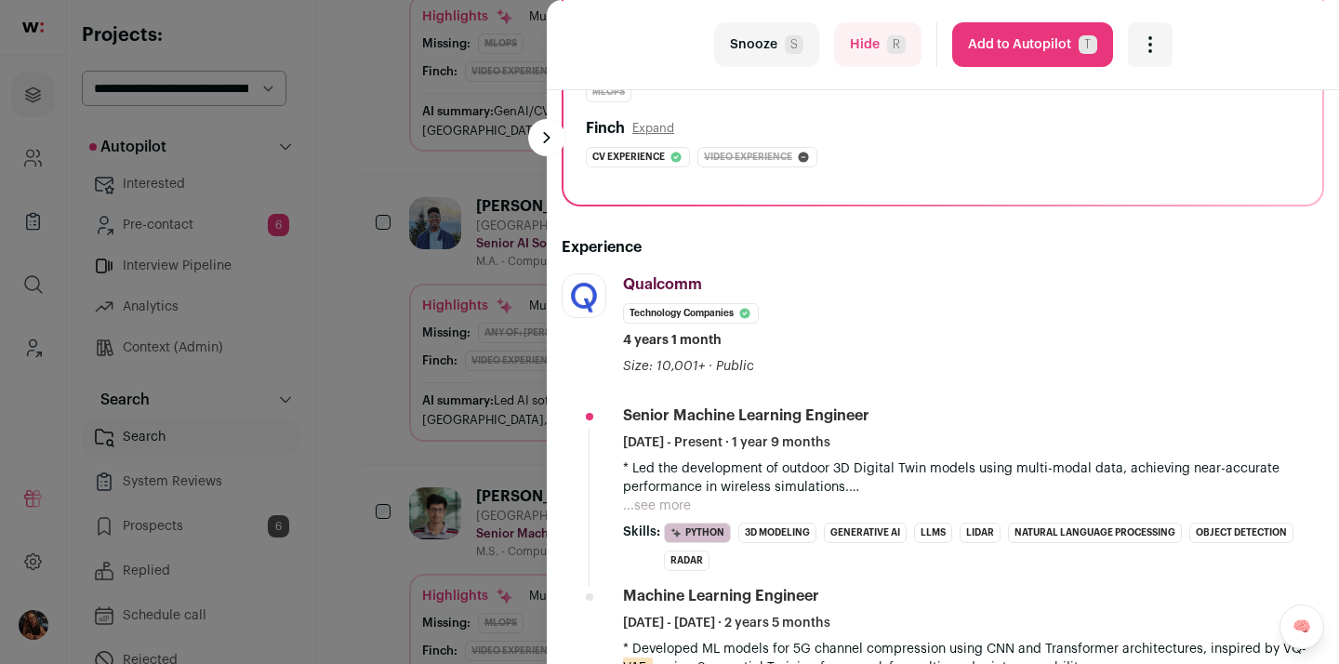
scroll to position [294, 0]
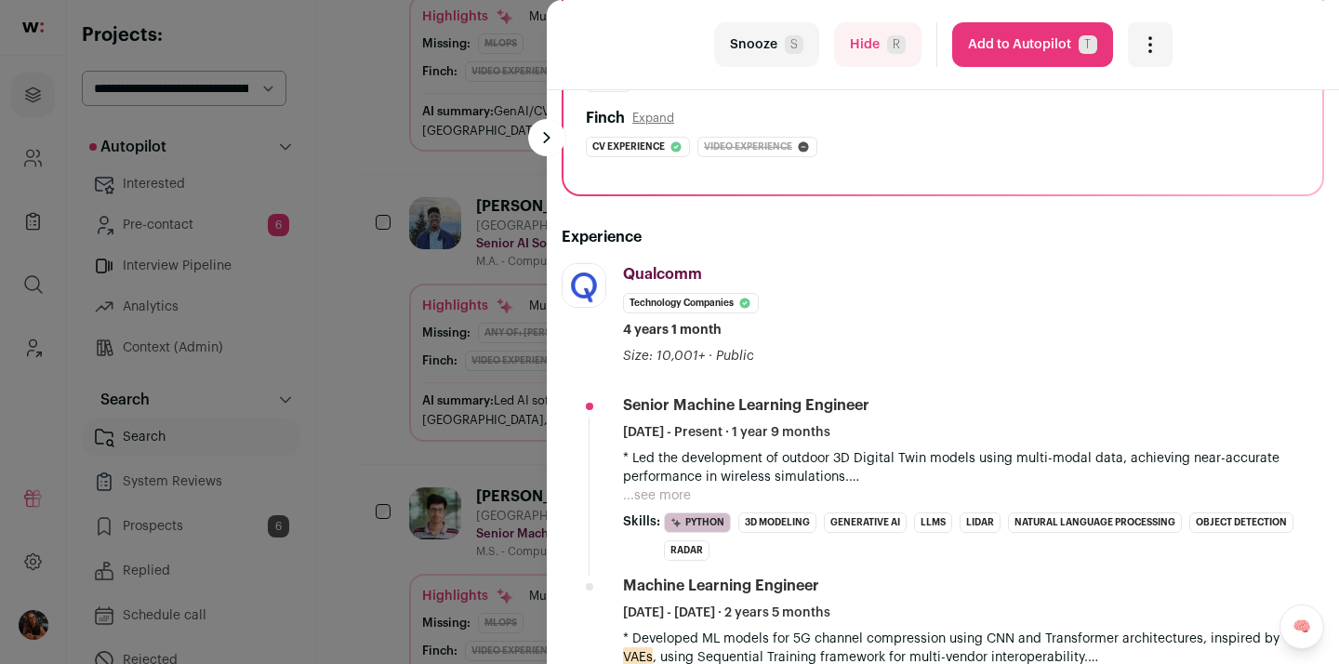
click at [675, 487] on button "...see more" at bounding box center [657, 495] width 68 height 19
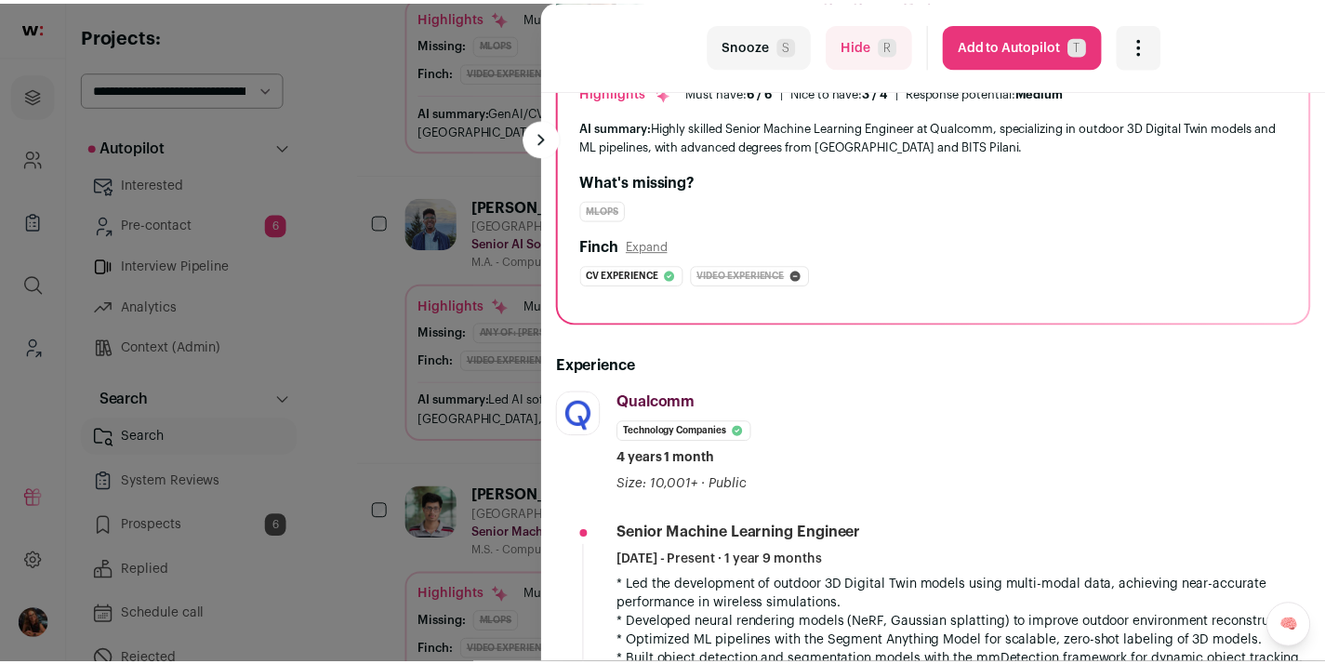
scroll to position [0, 0]
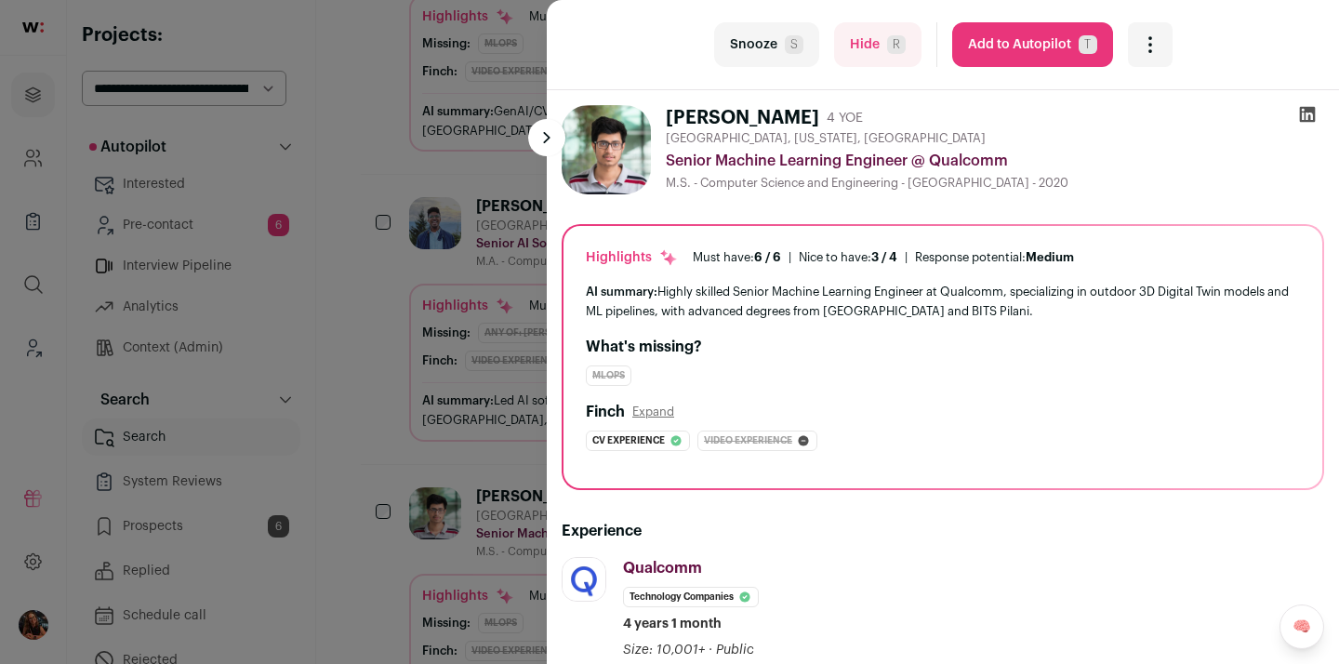
click at [999, 41] on button "Add to Autopilot T" at bounding box center [1032, 44] width 161 height 45
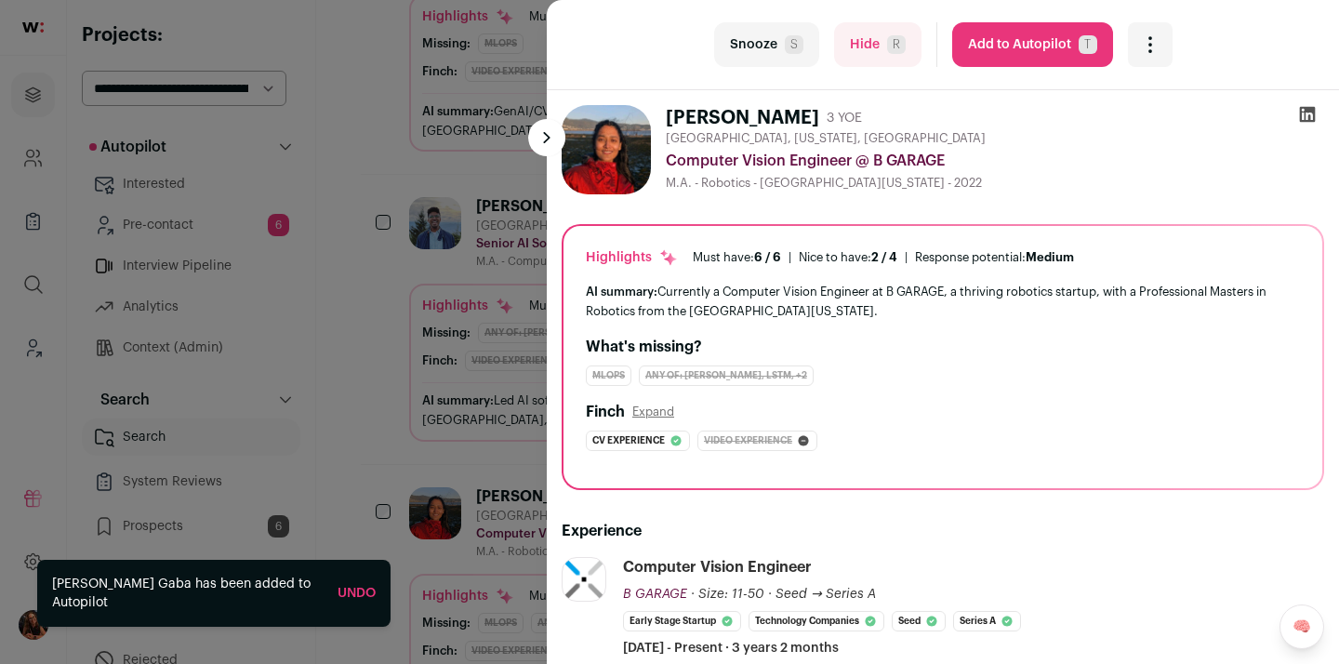
click at [41, 146] on div "last Snooze S Hide R Add to Autopilot T More actions Report a Problem Report th…" at bounding box center [669, 332] width 1339 height 664
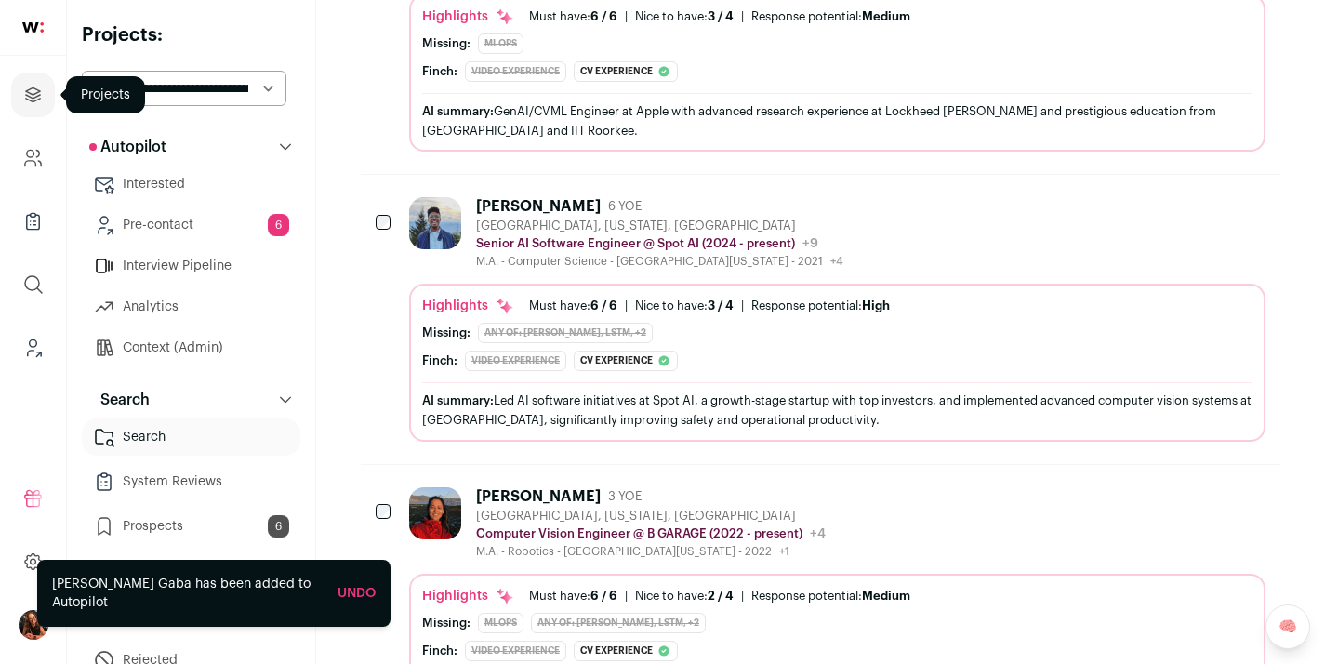
click at [29, 91] on icon "Projects" at bounding box center [32, 95] width 21 height 22
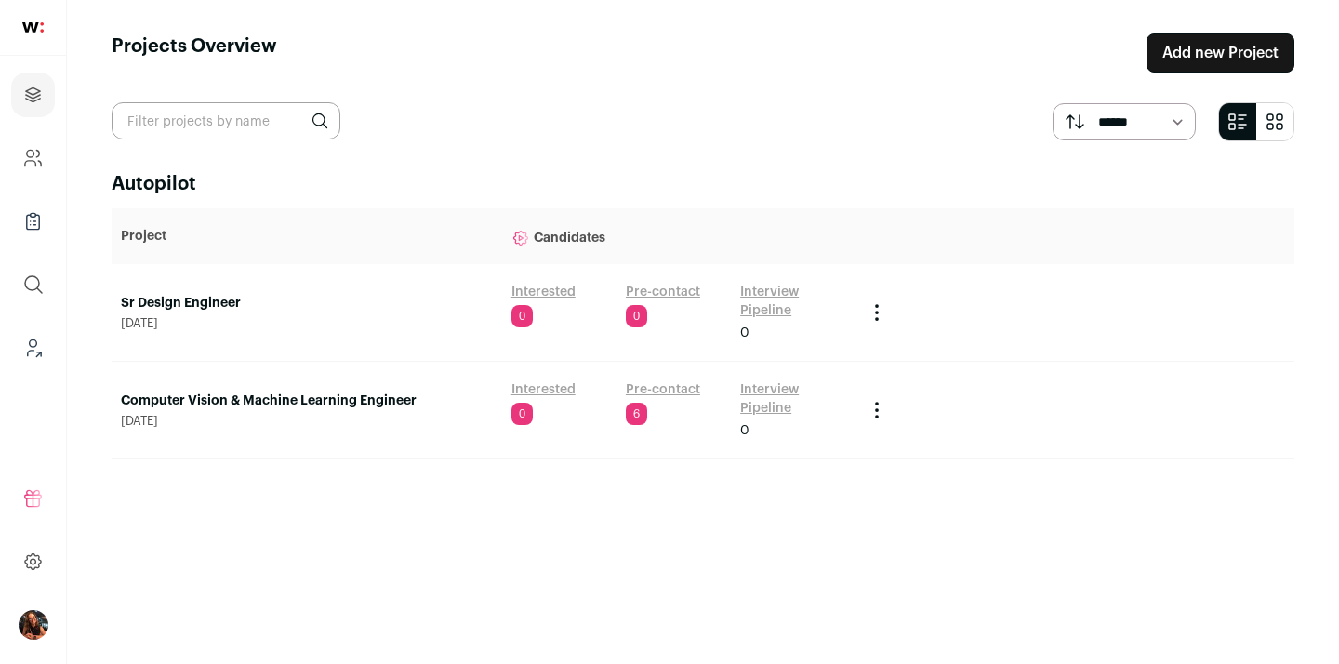
click at [283, 405] on link "Computer Vision & Machine Learning Engineer" at bounding box center [307, 401] width 372 height 19
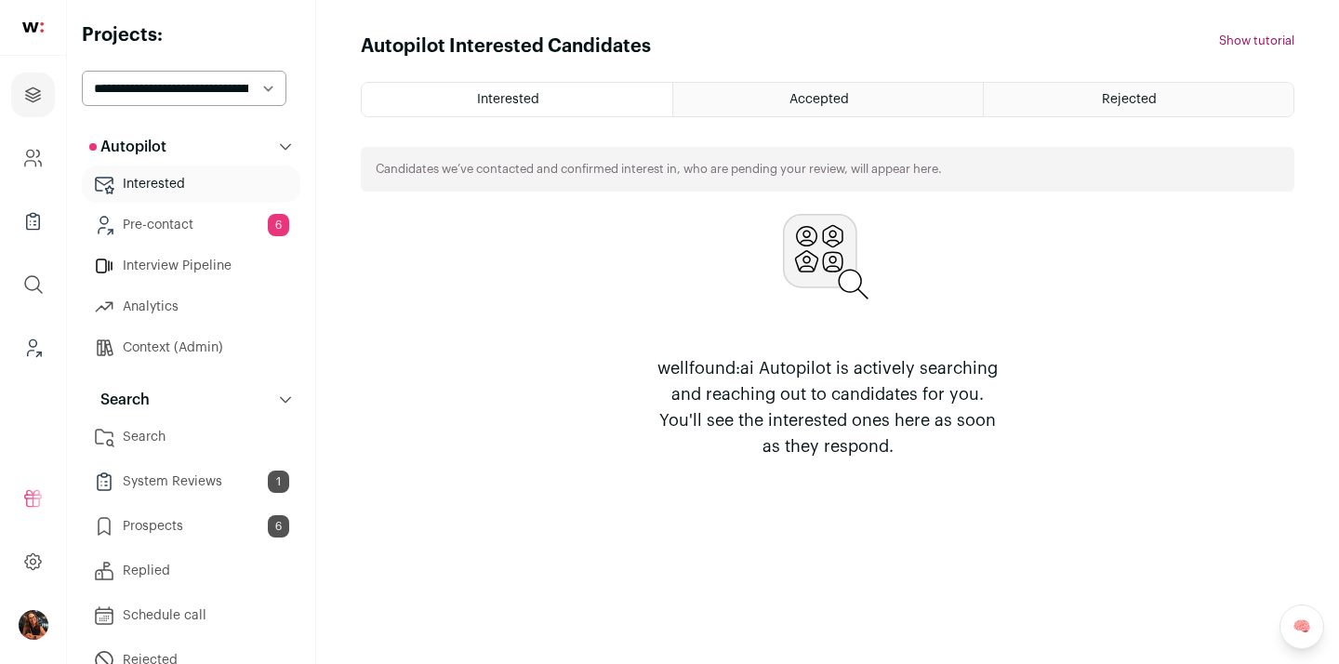
click at [148, 427] on link "Search" at bounding box center [191, 436] width 219 height 37
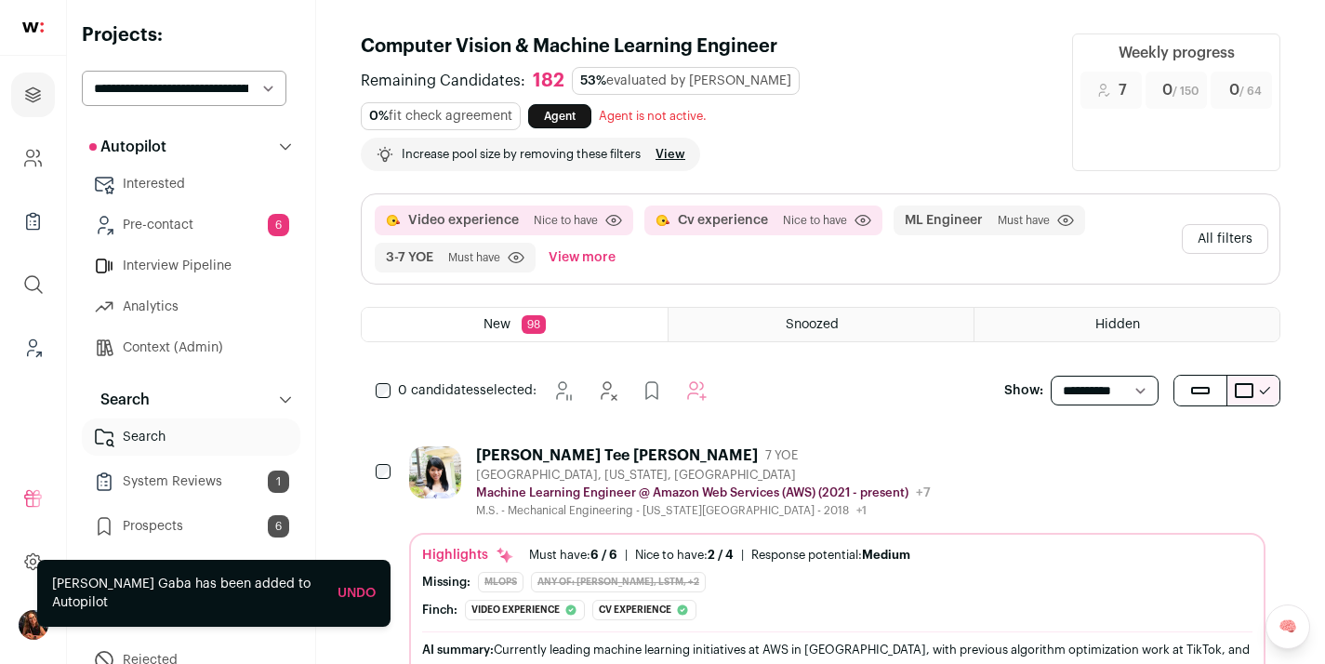
click at [1248, 232] on button "All filters" at bounding box center [1225, 239] width 86 height 30
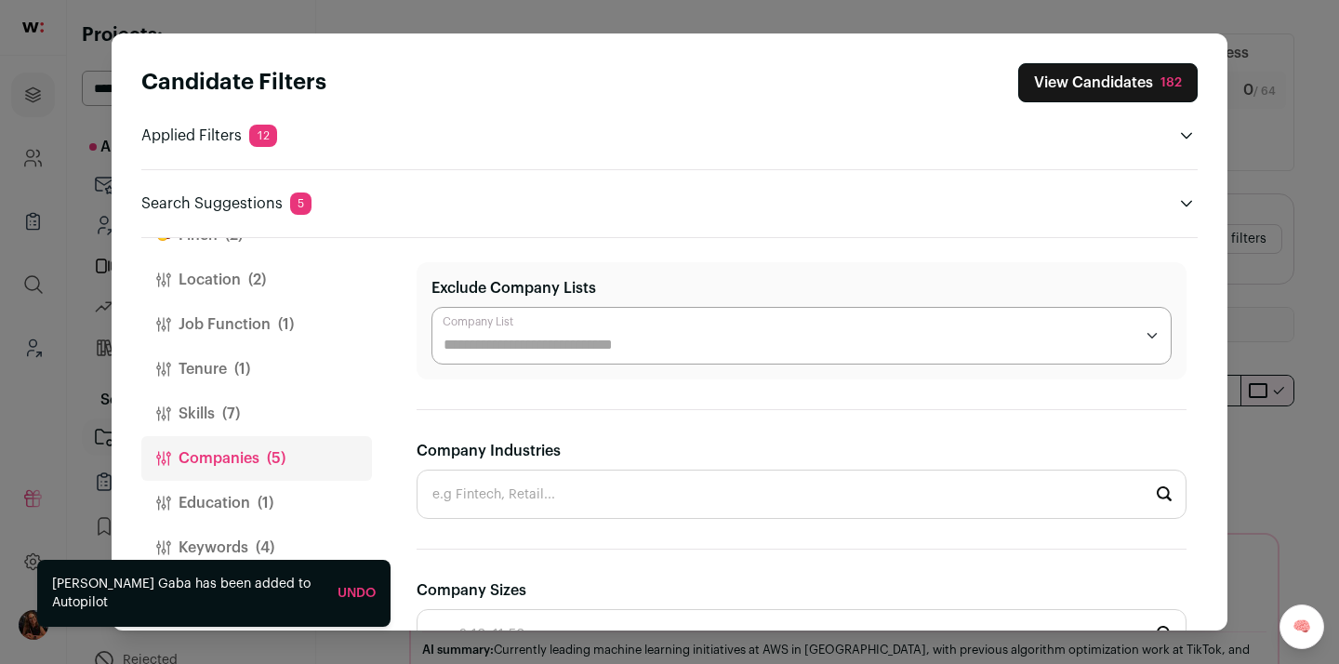
scroll to position [53, 0]
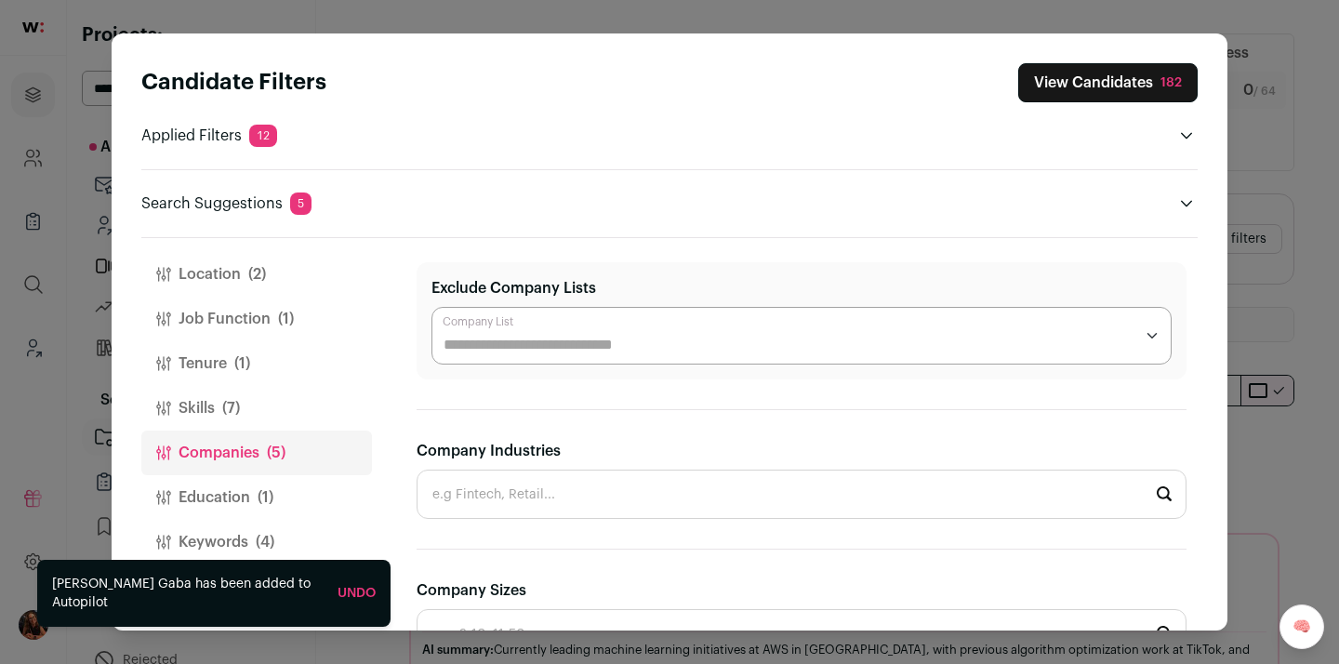
click at [245, 490] on button "Education (1)" at bounding box center [256, 497] width 231 height 45
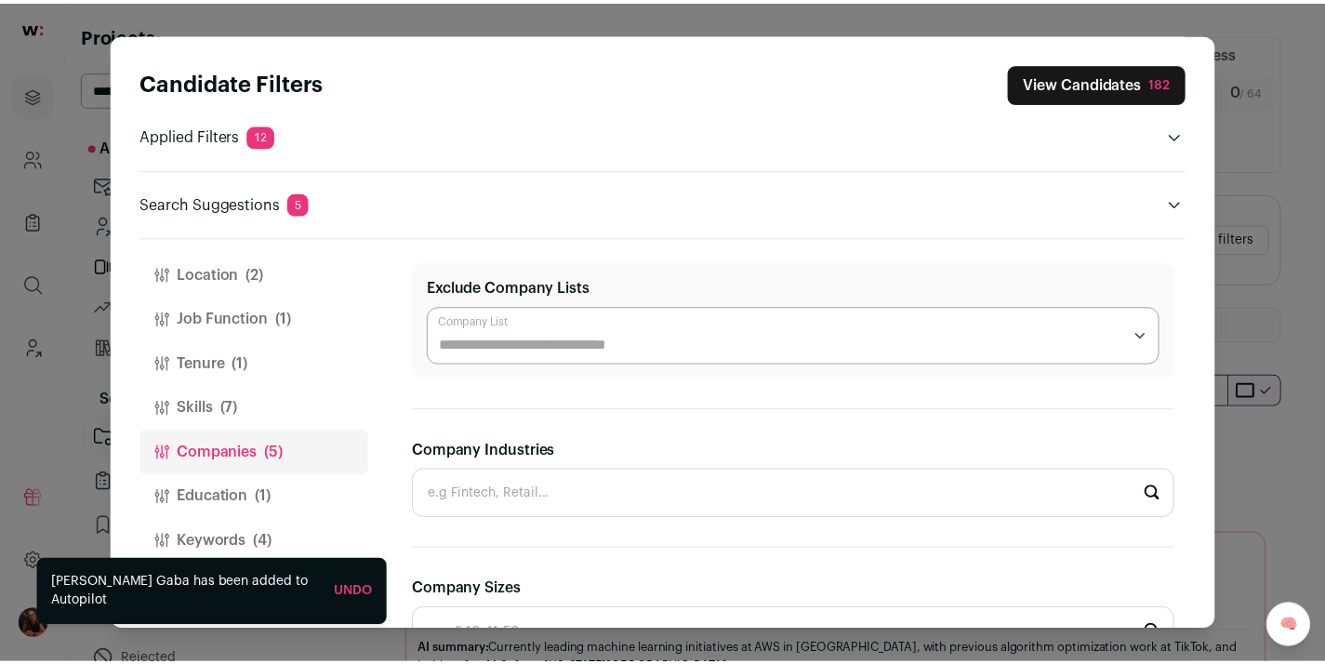
scroll to position [0, 0]
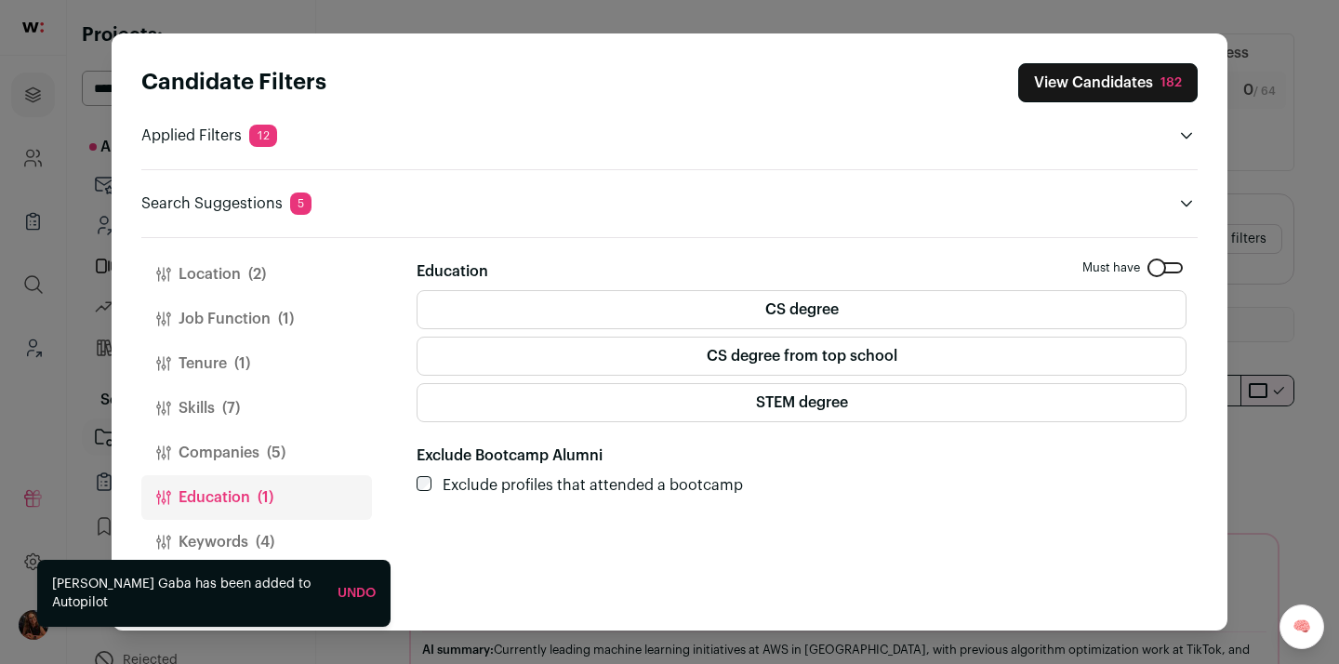
click at [755, 299] on label "CS degree" at bounding box center [802, 309] width 770 height 39
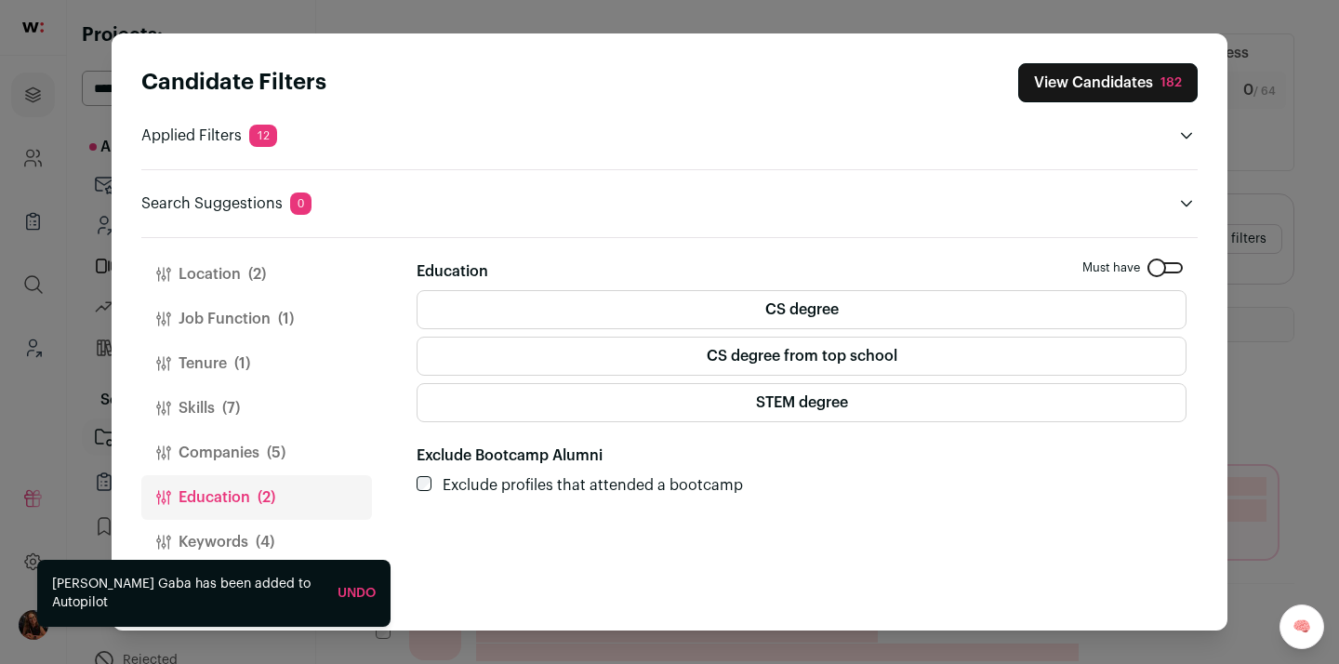
click at [741, 355] on label "CS degree from top school" at bounding box center [802, 356] width 770 height 39
click at [243, 537] on button "Keywords (4)" at bounding box center [256, 542] width 231 height 45
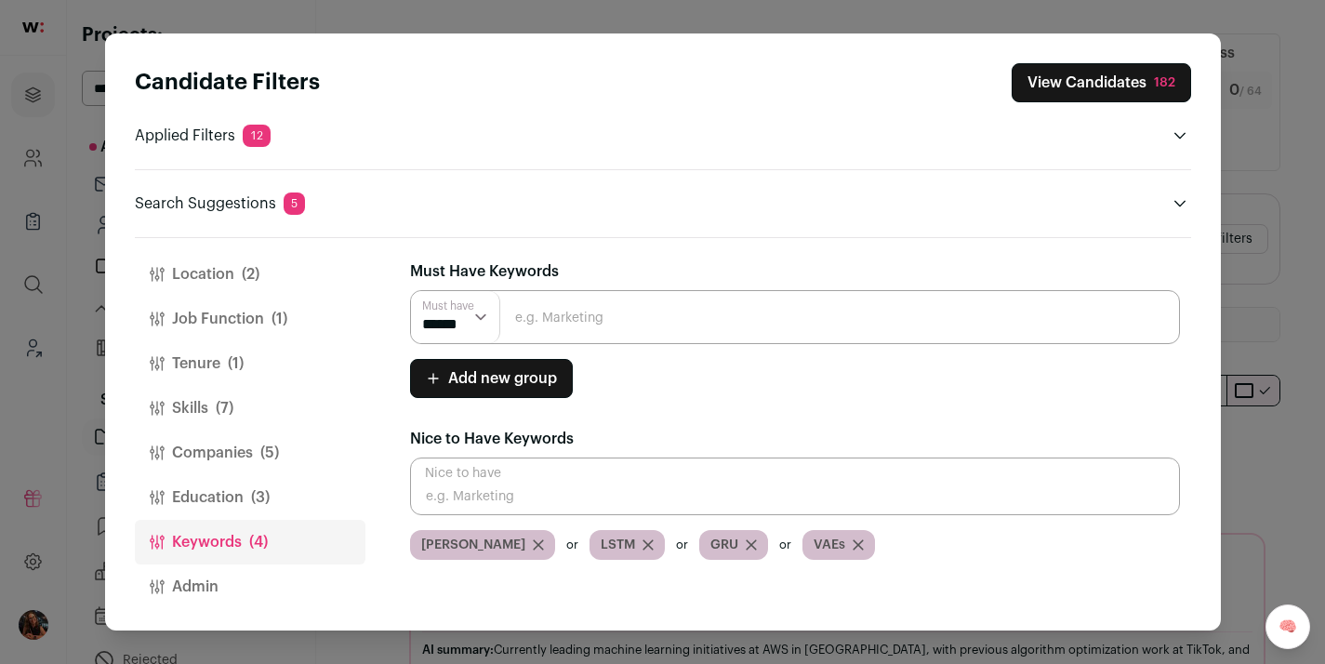
click at [564, 317] on input "Close modal via background" at bounding box center [795, 317] width 770 height 54
click at [674, 314] on input "Close modal via background" at bounding box center [795, 317] width 770 height 54
click at [674, 313] on input "Close modal via background" at bounding box center [795, 317] width 770 height 54
click at [232, 416] on span "(7)" at bounding box center [225, 408] width 18 height 22
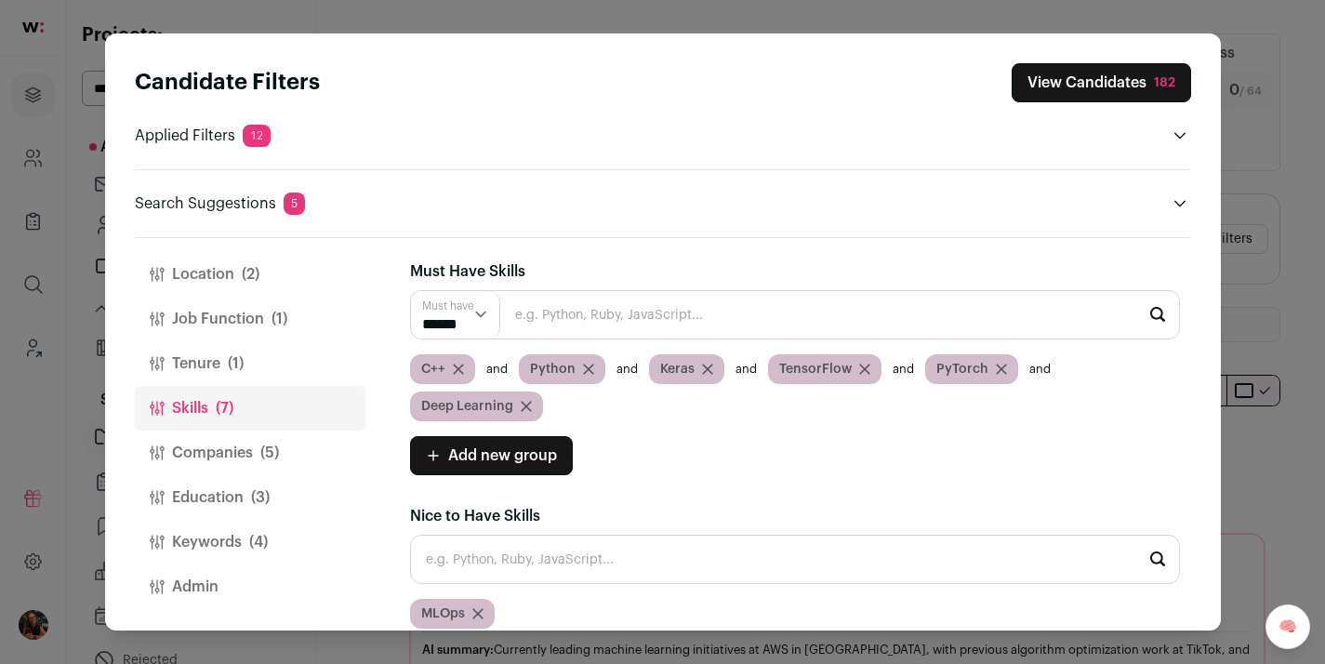
click at [1111, 85] on button "View Candidates 182" at bounding box center [1101, 82] width 179 height 39
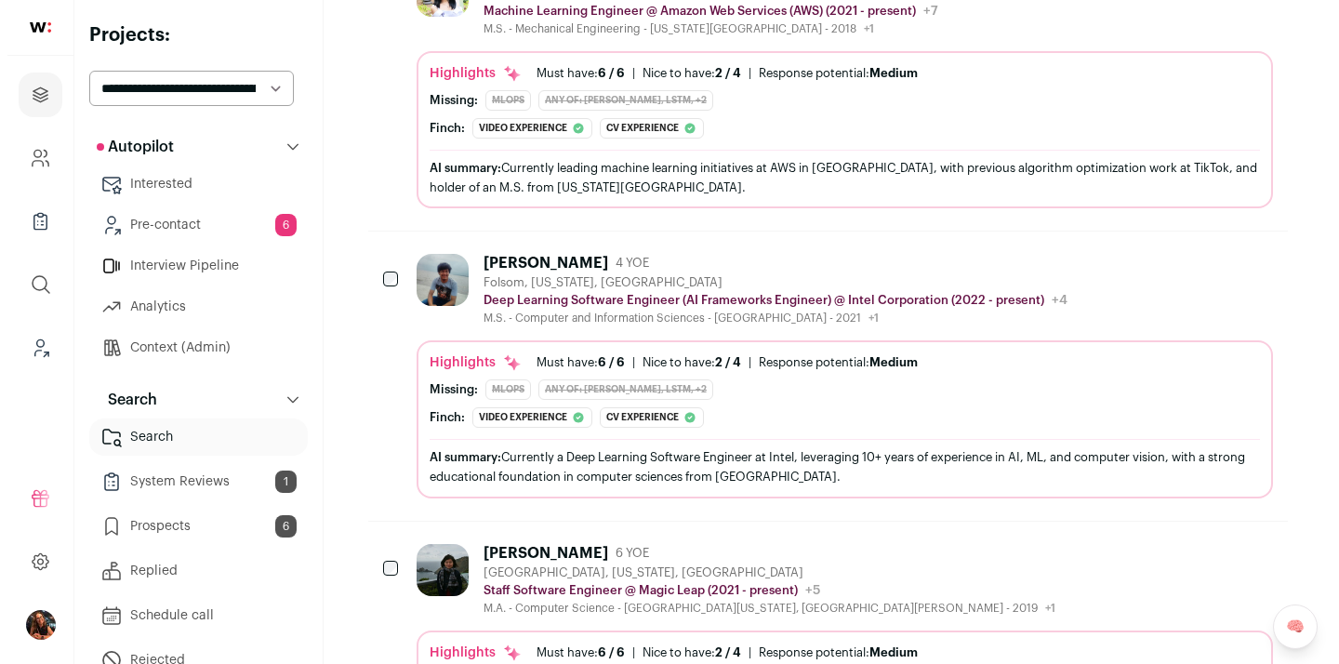
scroll to position [484, 0]
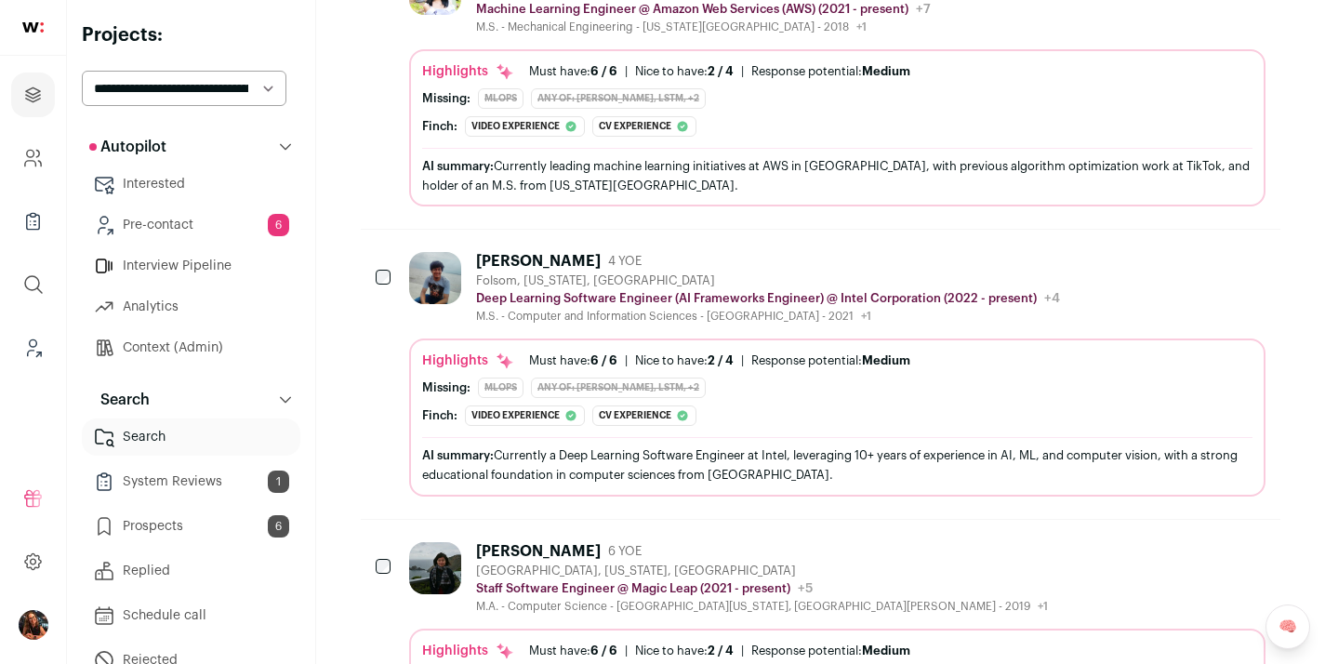
click at [510, 259] on div "[PERSON_NAME]" at bounding box center [538, 261] width 125 height 19
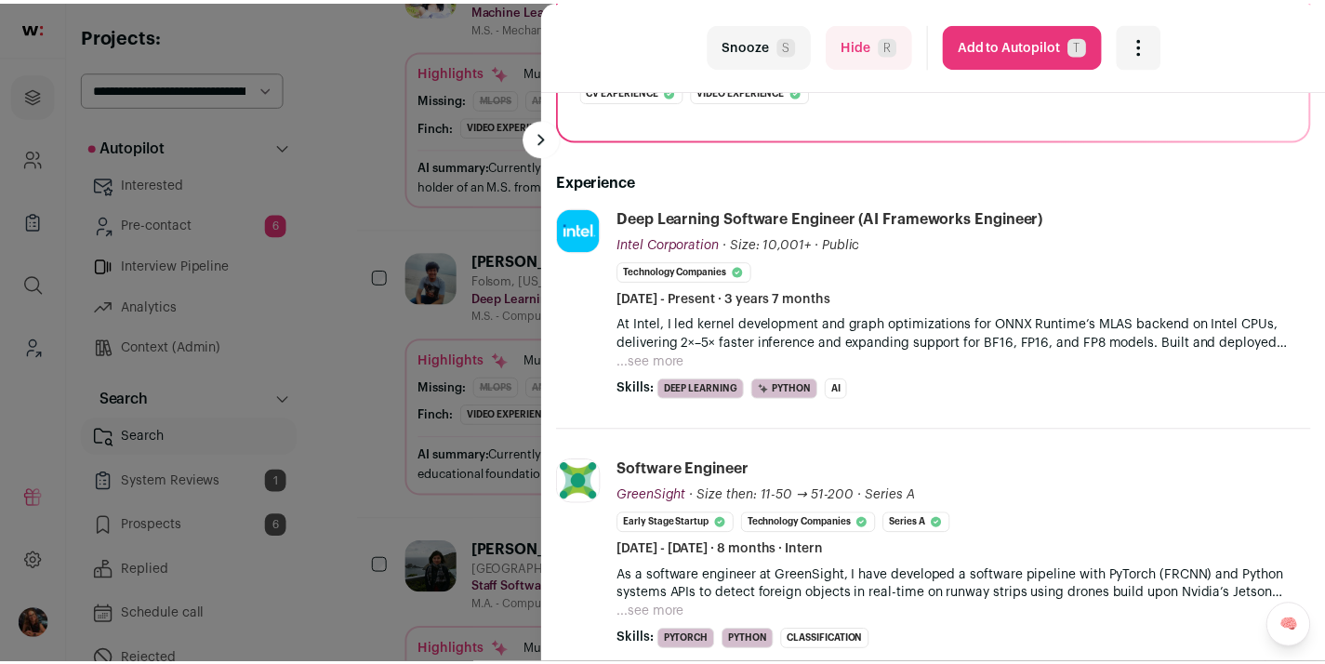
scroll to position [367, 0]
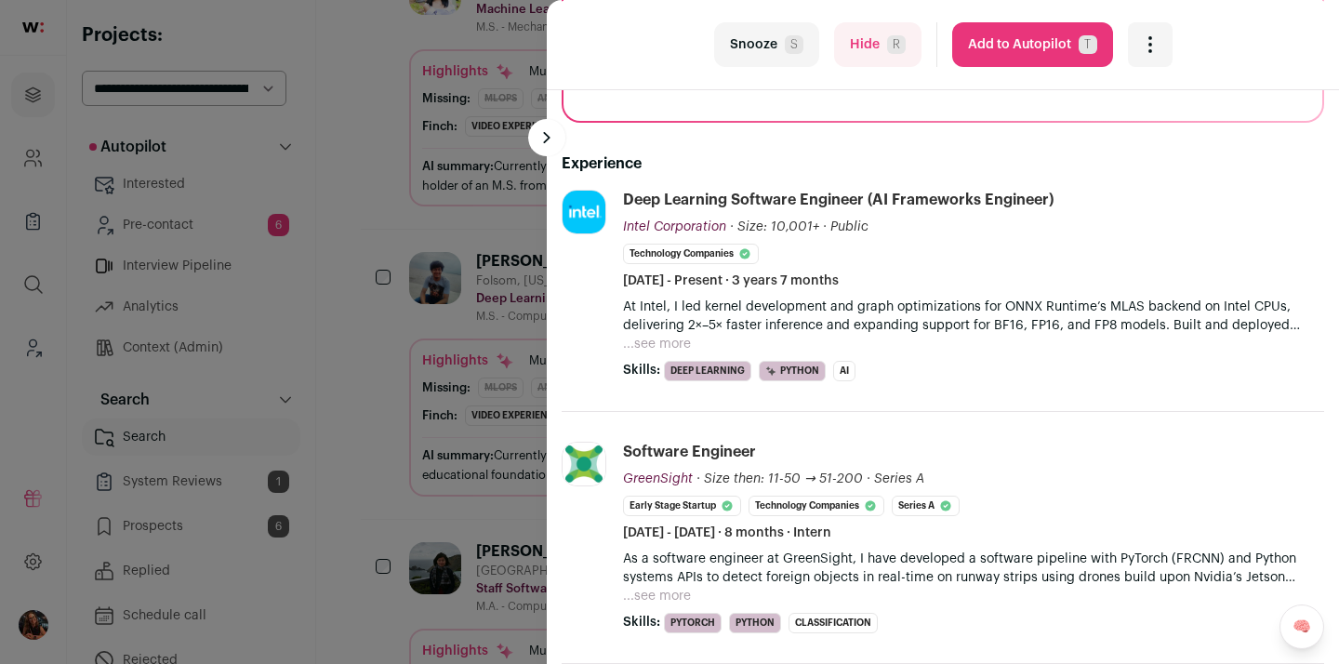
click at [373, 349] on div "last Snooze S Hide R Add to Autopilot T More actions Report a Problem Report th…" at bounding box center [669, 332] width 1339 height 664
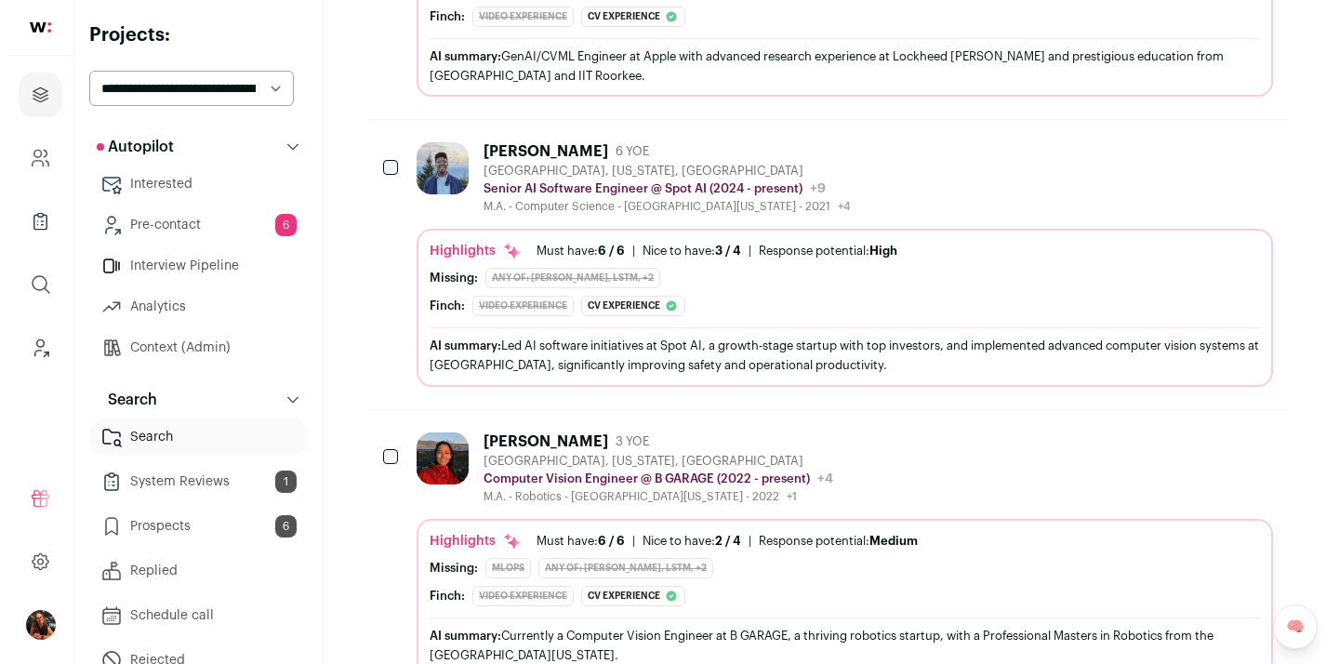
scroll to position [1966, 0]
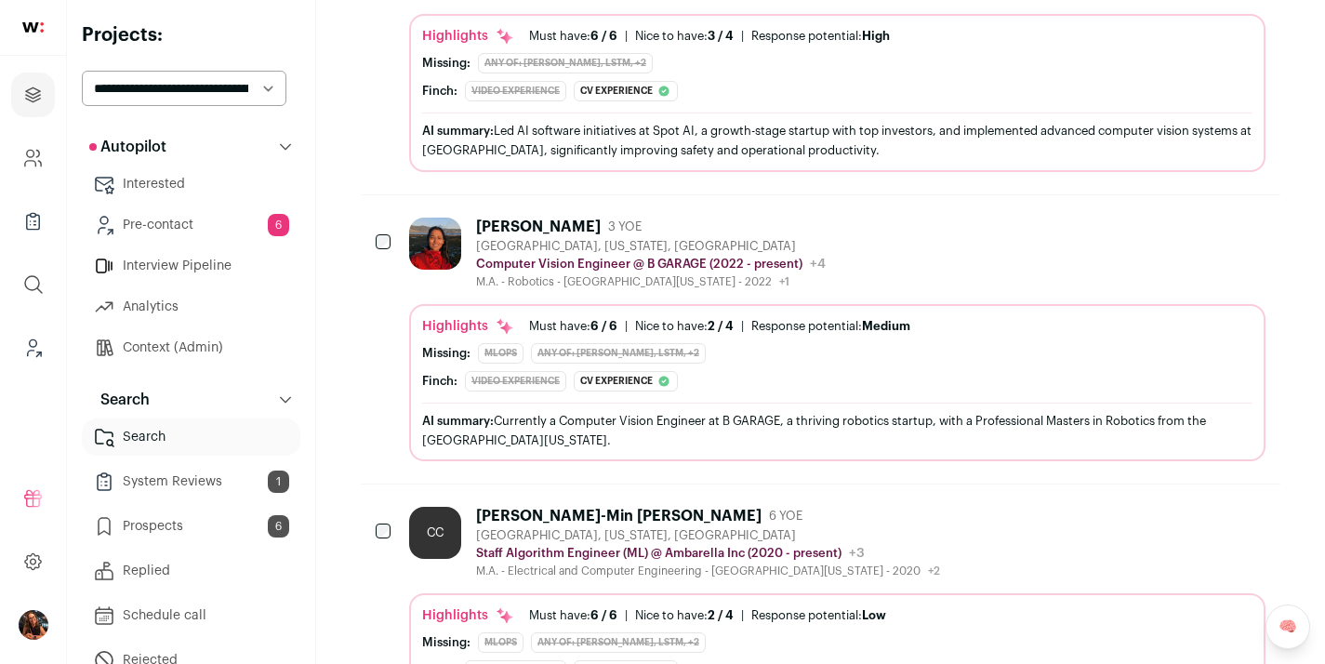
click at [549, 224] on div "[PERSON_NAME]" at bounding box center [538, 227] width 125 height 19
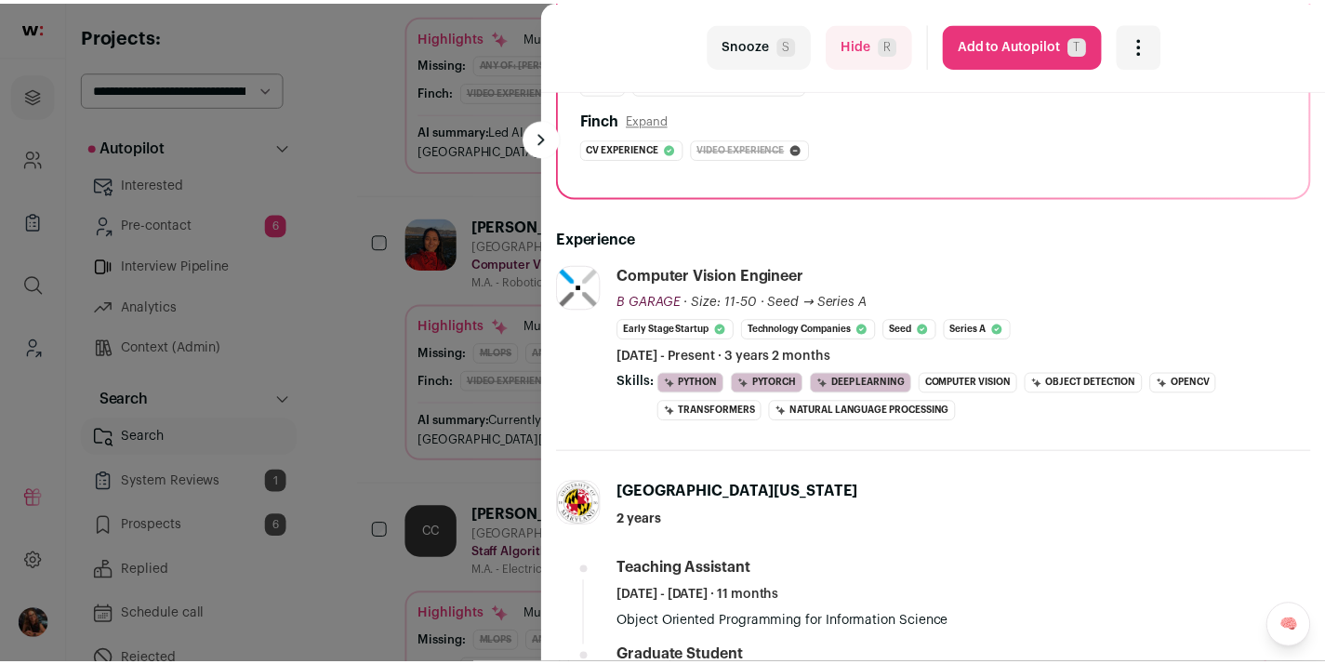
scroll to position [0, 0]
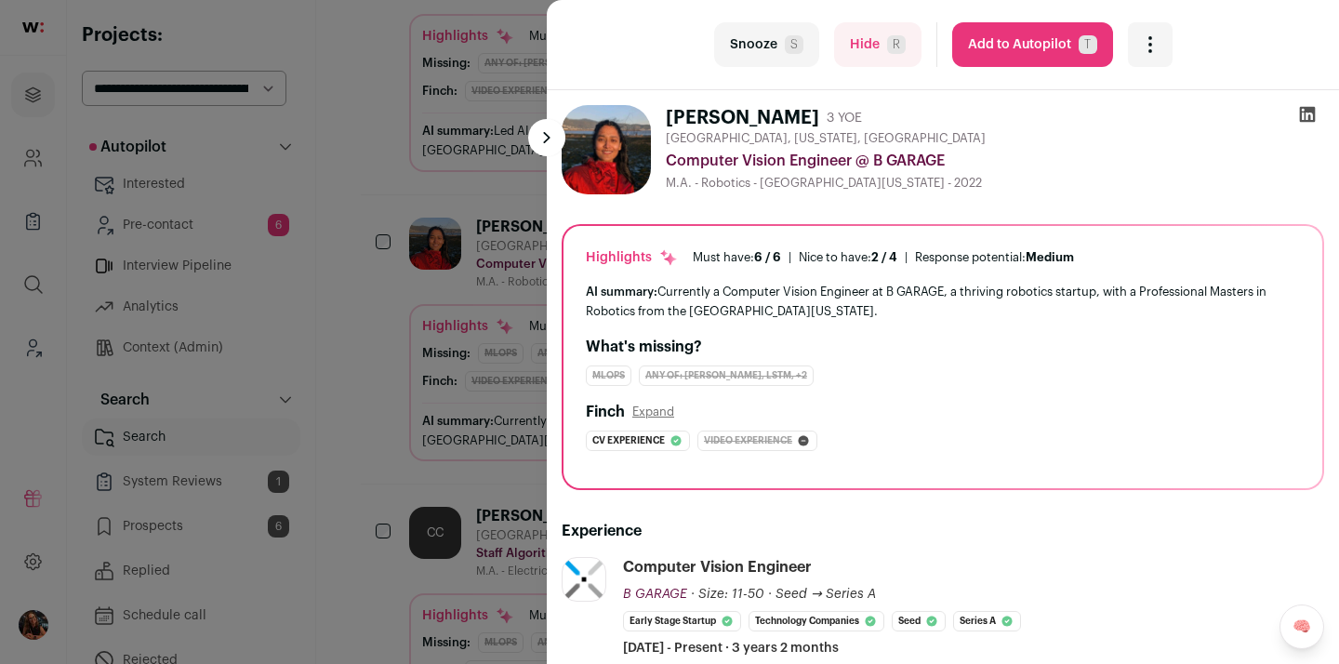
click at [1016, 44] on button "Add to Autopilot T" at bounding box center [1032, 44] width 161 height 45
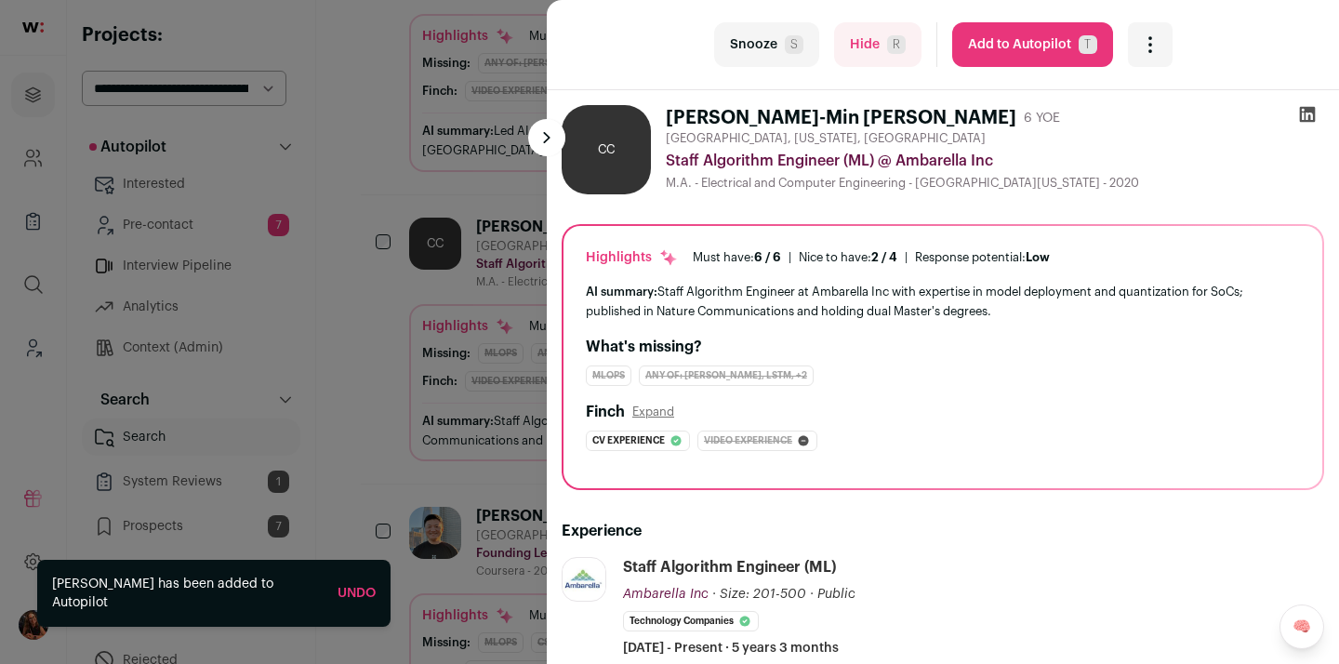
click at [365, 174] on div "last Snooze S Hide R Add to Autopilot T More actions Report a Problem Report th…" at bounding box center [669, 332] width 1339 height 664
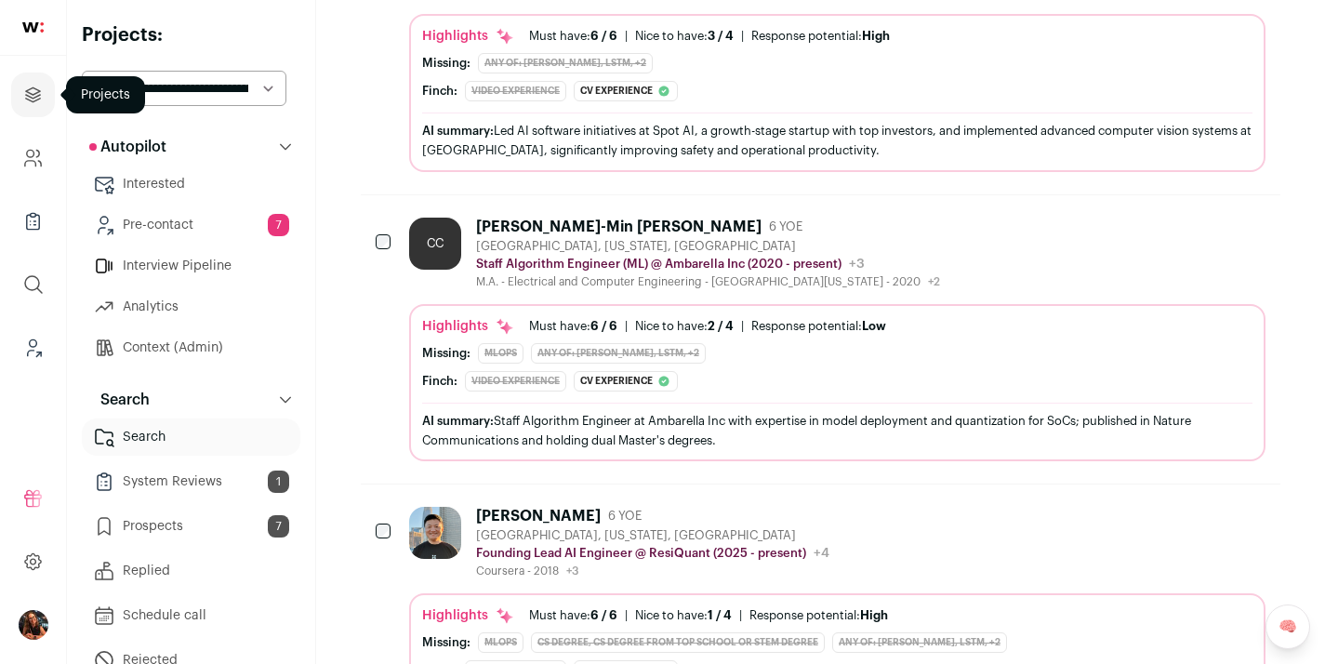
click at [33, 102] on icon "Projects" at bounding box center [32, 95] width 21 height 22
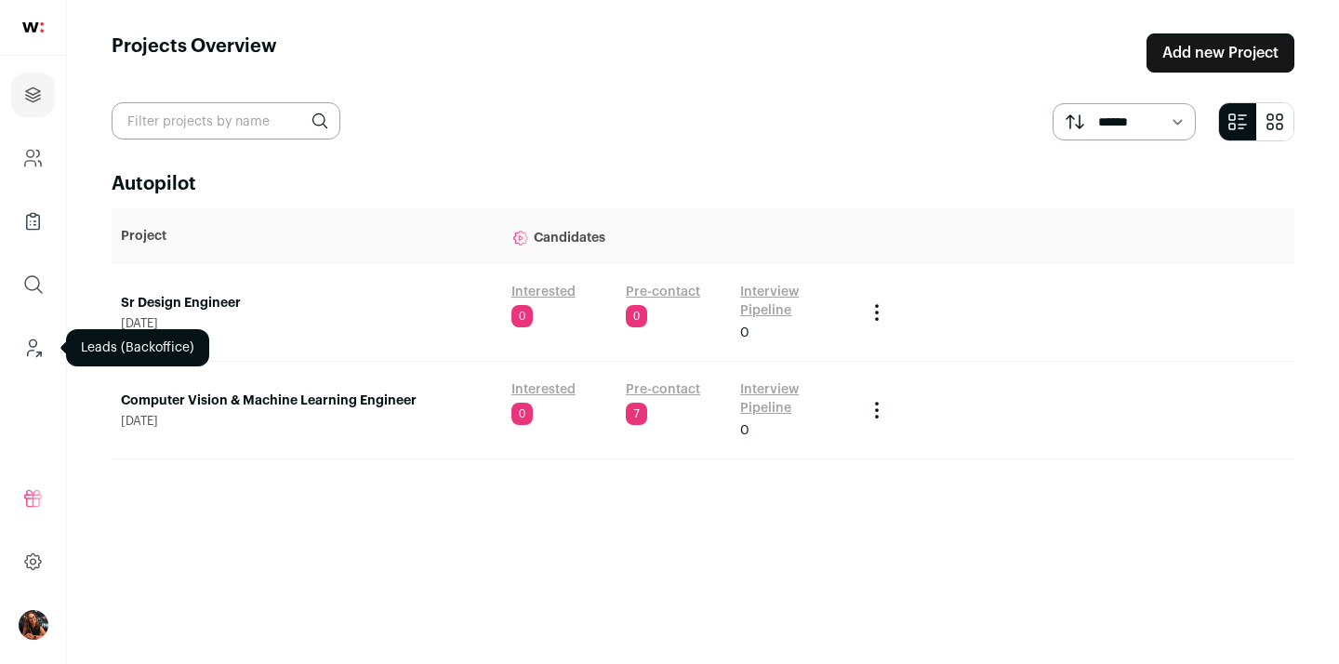
click at [35, 347] on icon "Leads (Backoffice)" at bounding box center [32, 348] width 21 height 22
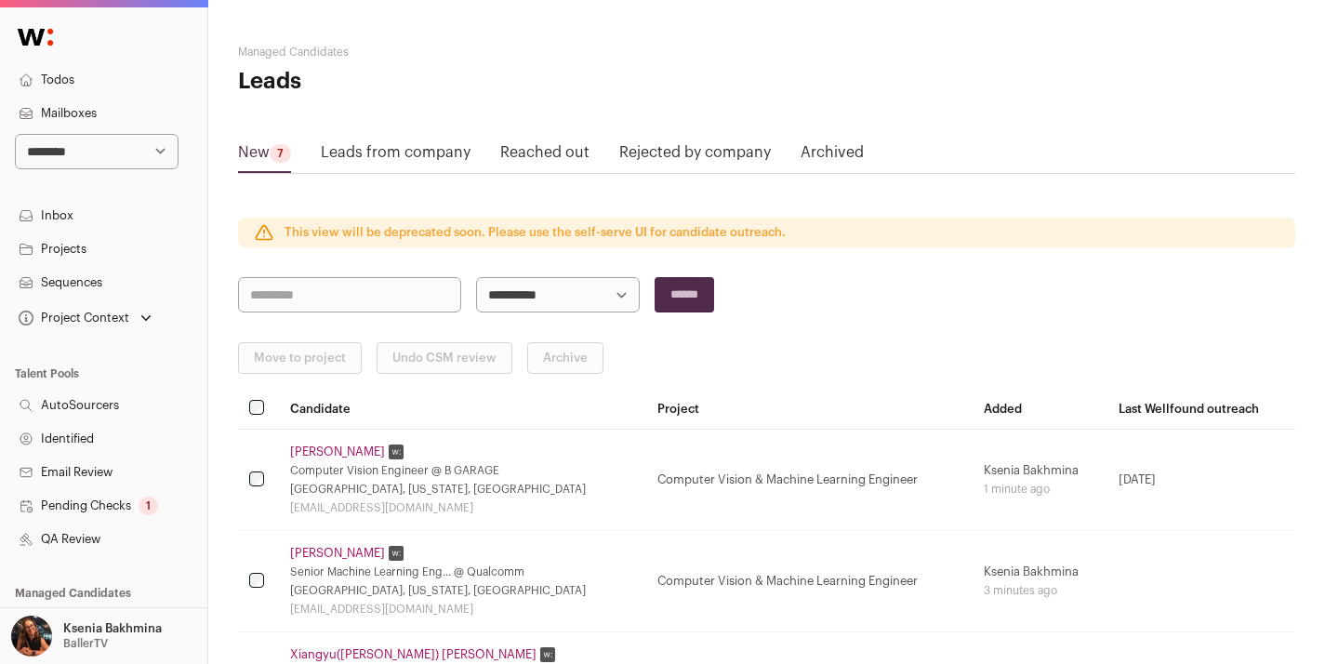
click at [86, 256] on link "Projects" at bounding box center [103, 248] width 207 height 33
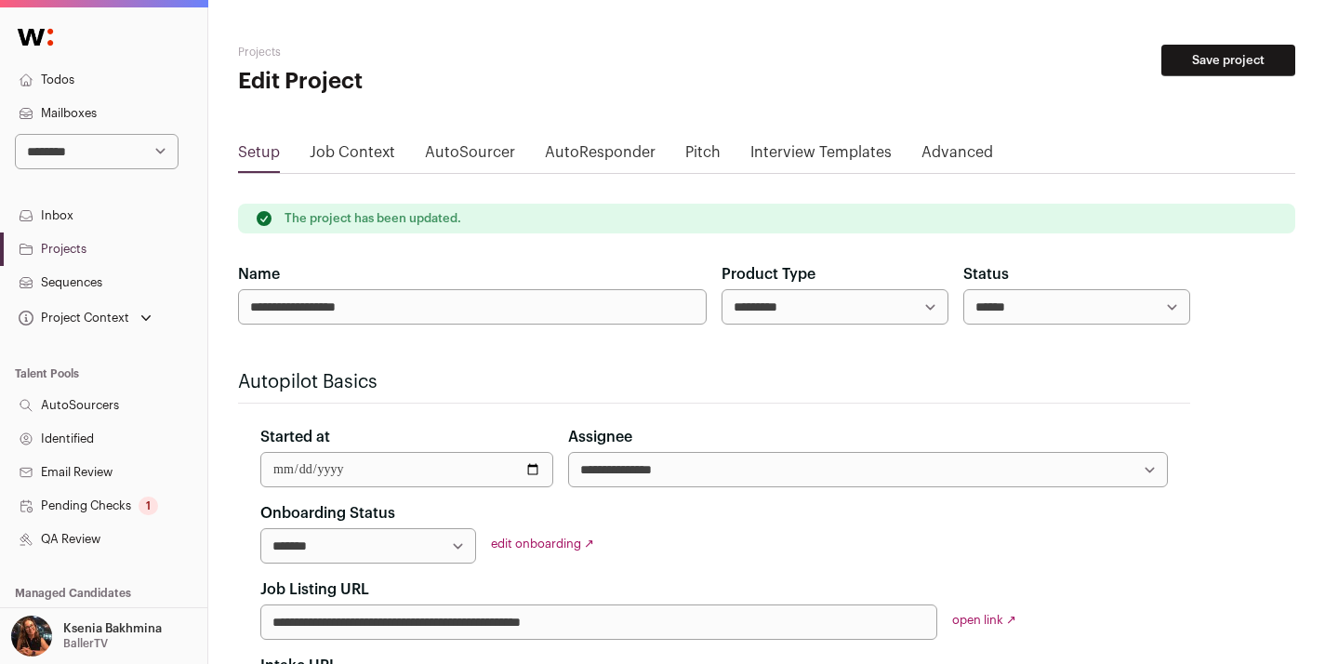
click at [547, 548] on link "edit onboarding ↗" at bounding box center [542, 544] width 103 height 12
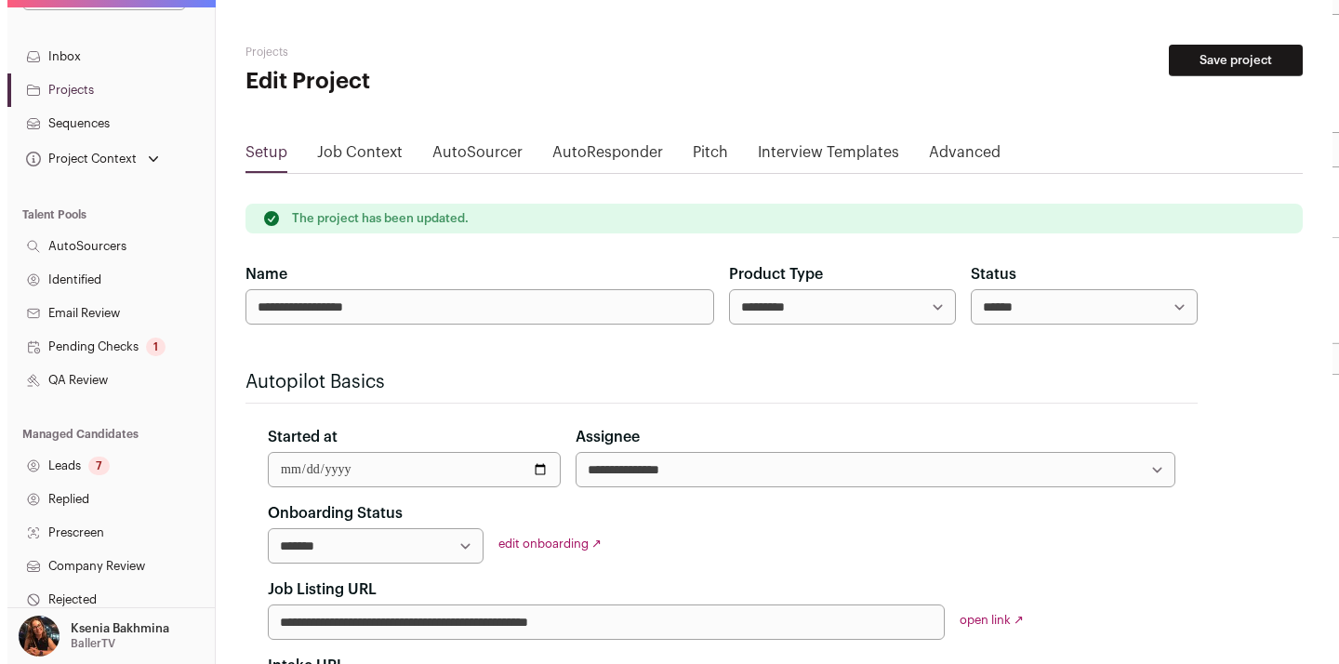
scroll to position [406, 0]
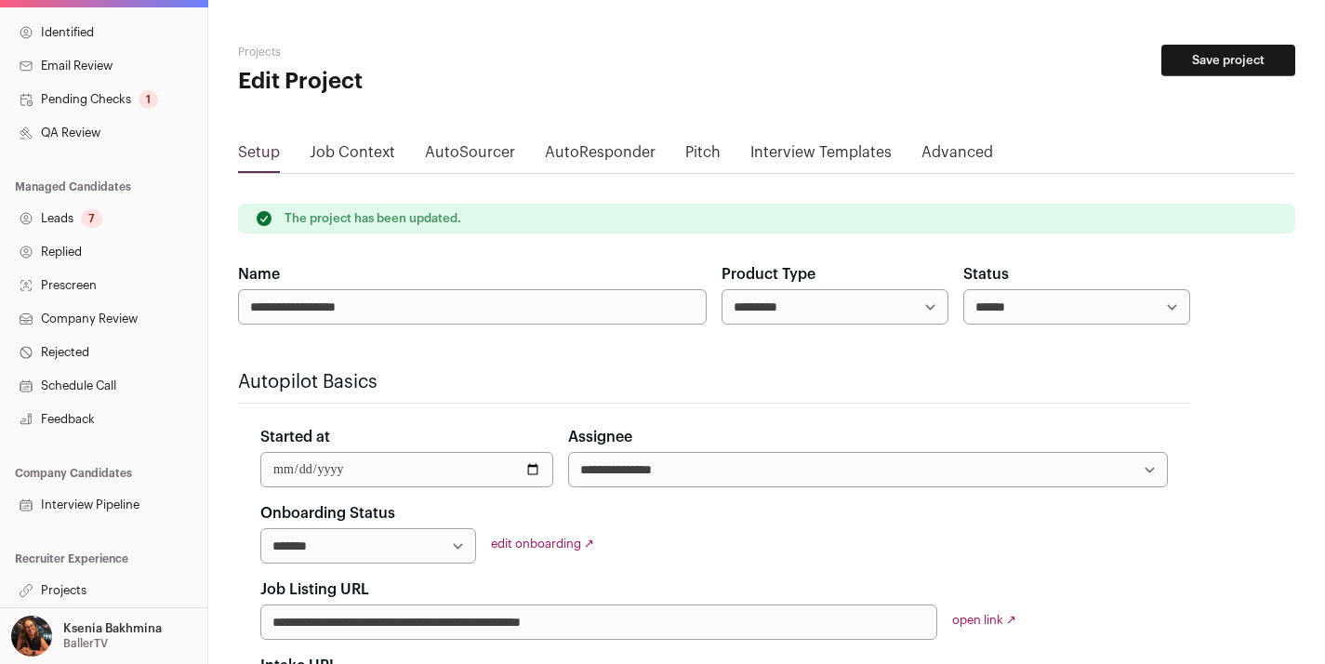
click at [120, 105] on link "Pending Checks 1" at bounding box center [103, 99] width 207 height 33
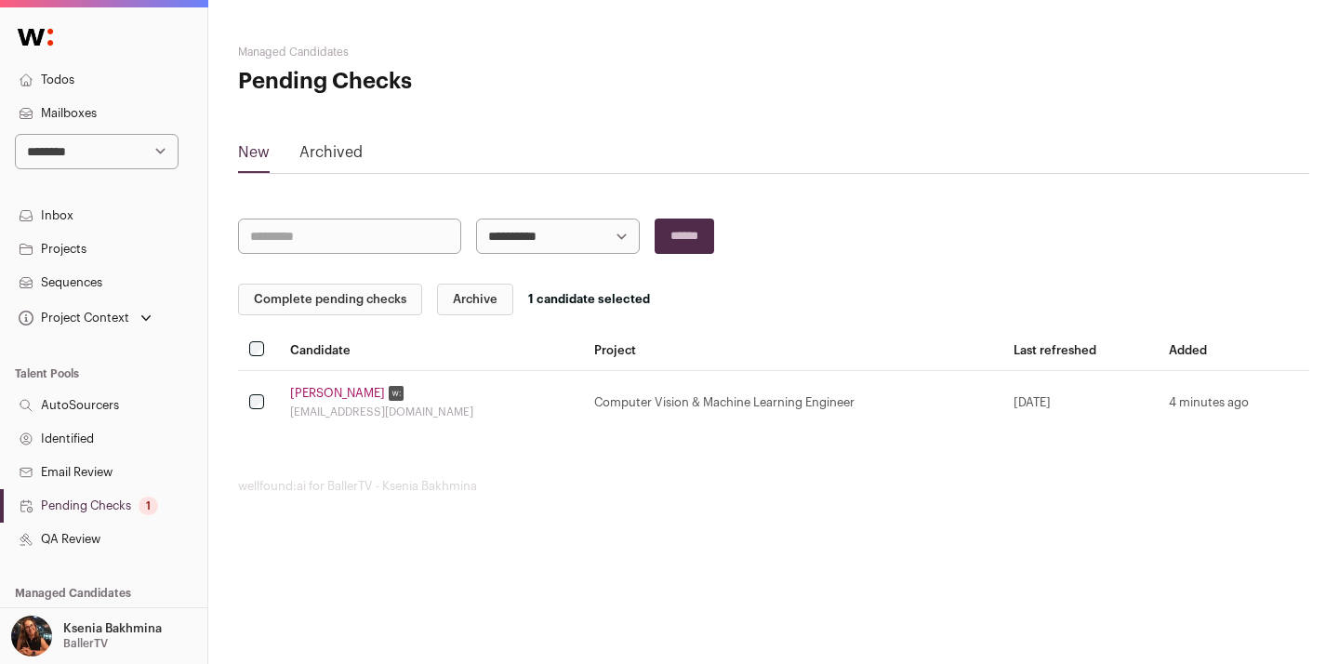
click at [343, 298] on button "Complete pending checks" at bounding box center [330, 300] width 184 height 32
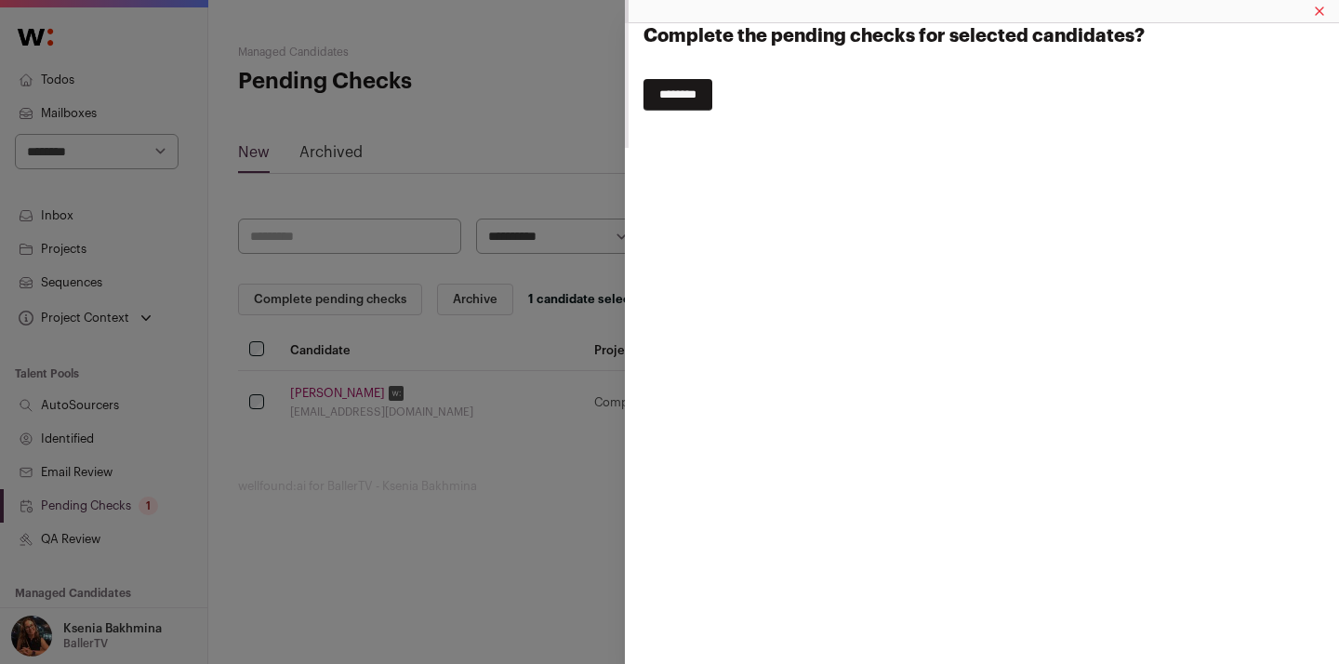
click at [710, 86] on input "********" at bounding box center [678, 95] width 69 height 32
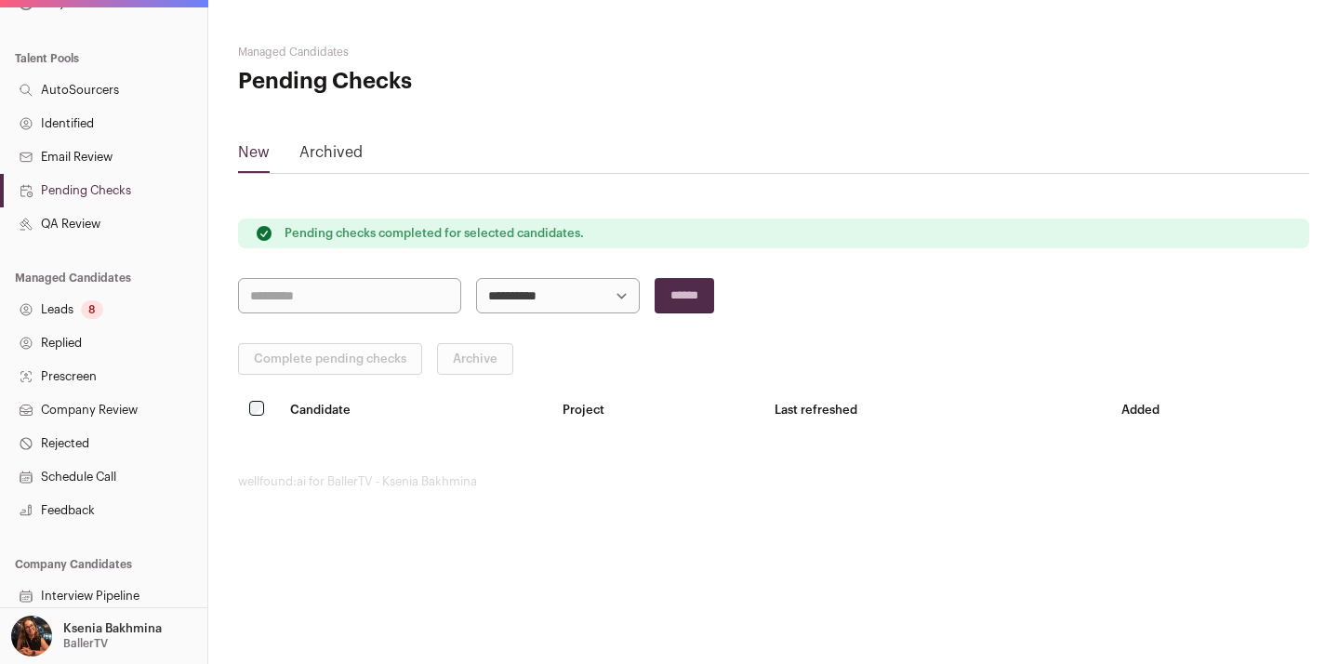
scroll to position [406, 0]
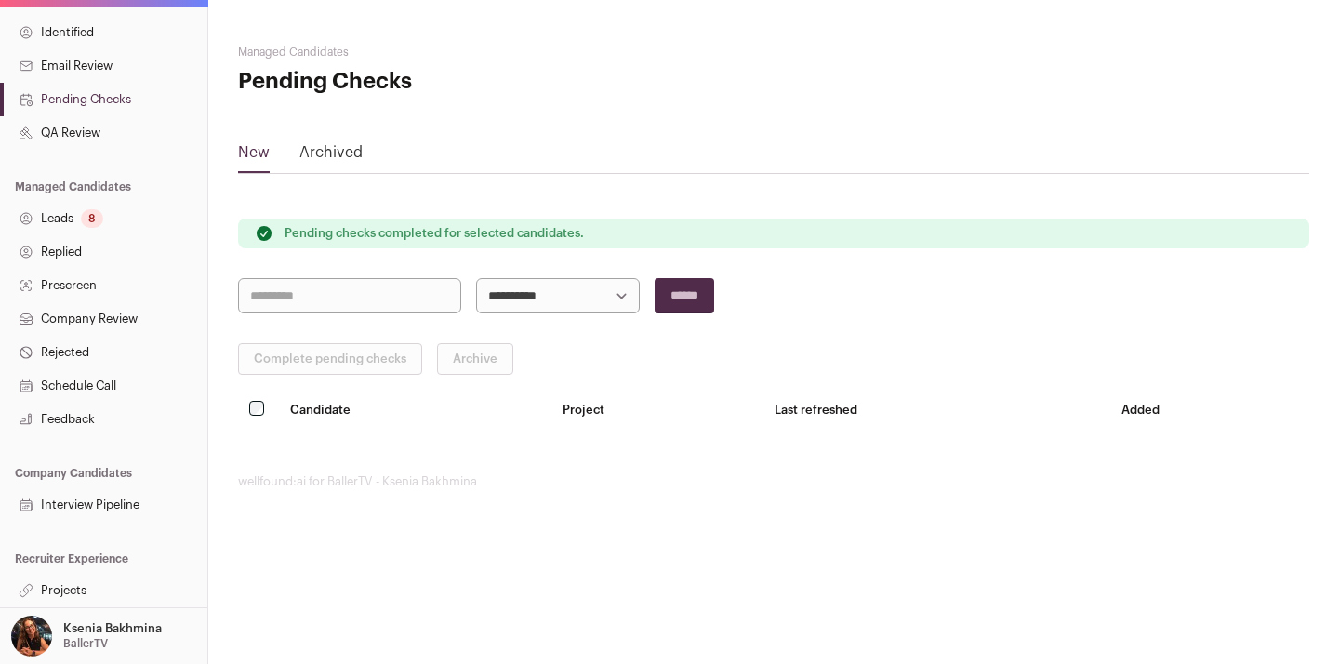
click at [49, 588] on link "Projects" at bounding box center [103, 590] width 207 height 33
click at [73, 592] on link "Projects" at bounding box center [103, 590] width 207 height 33
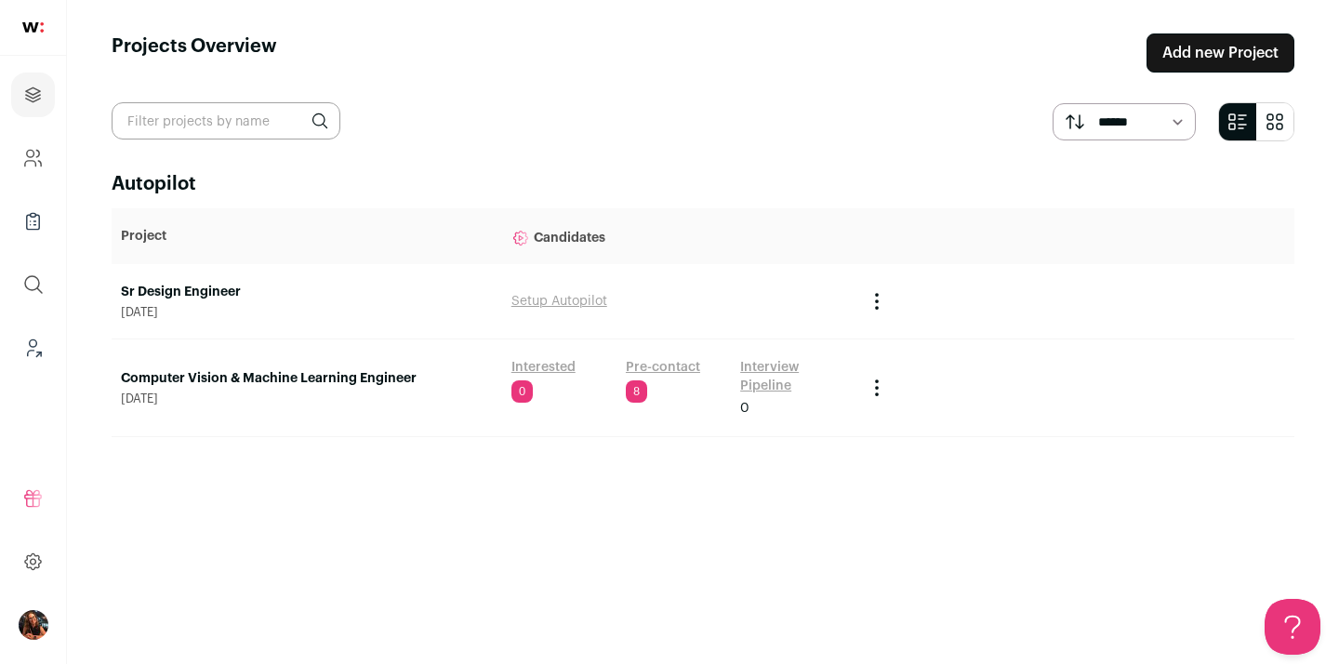
click at [353, 382] on link "Computer Vision & Machine Learning Engineer" at bounding box center [307, 378] width 372 height 19
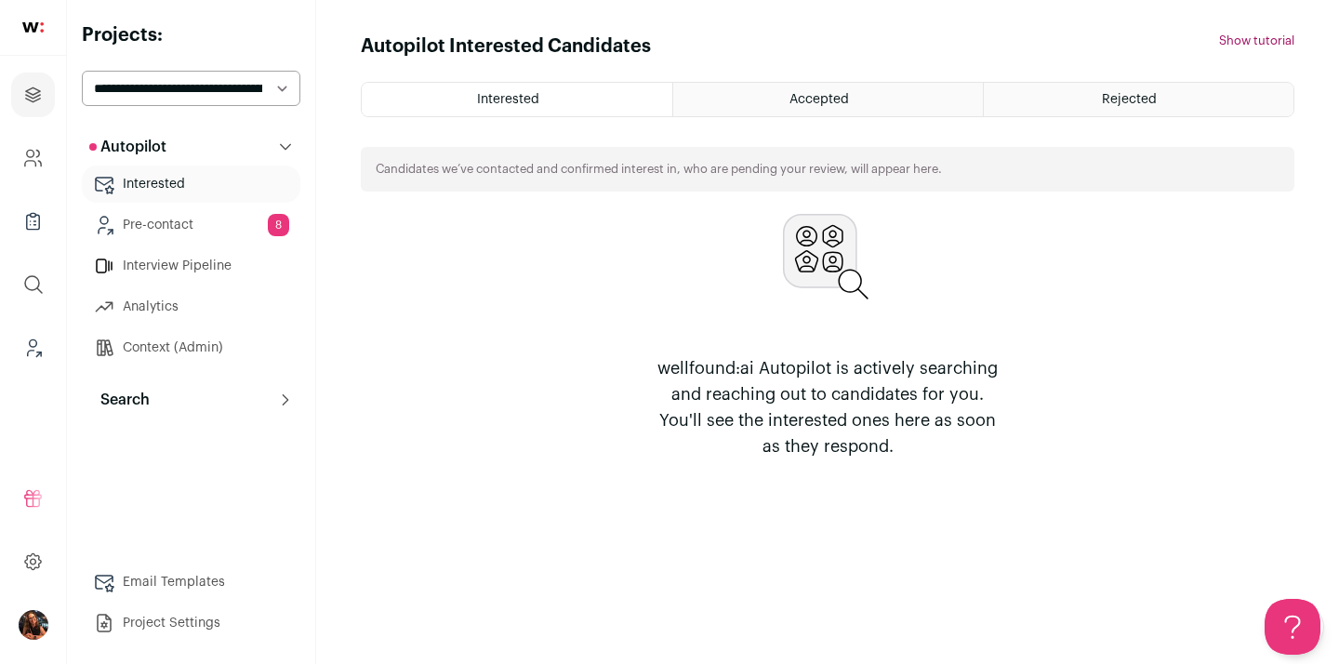
click at [177, 226] on link "Pre-contact 8" at bounding box center [191, 224] width 219 height 37
click at [215, 226] on link "Pre-contact 8" at bounding box center [191, 224] width 219 height 37
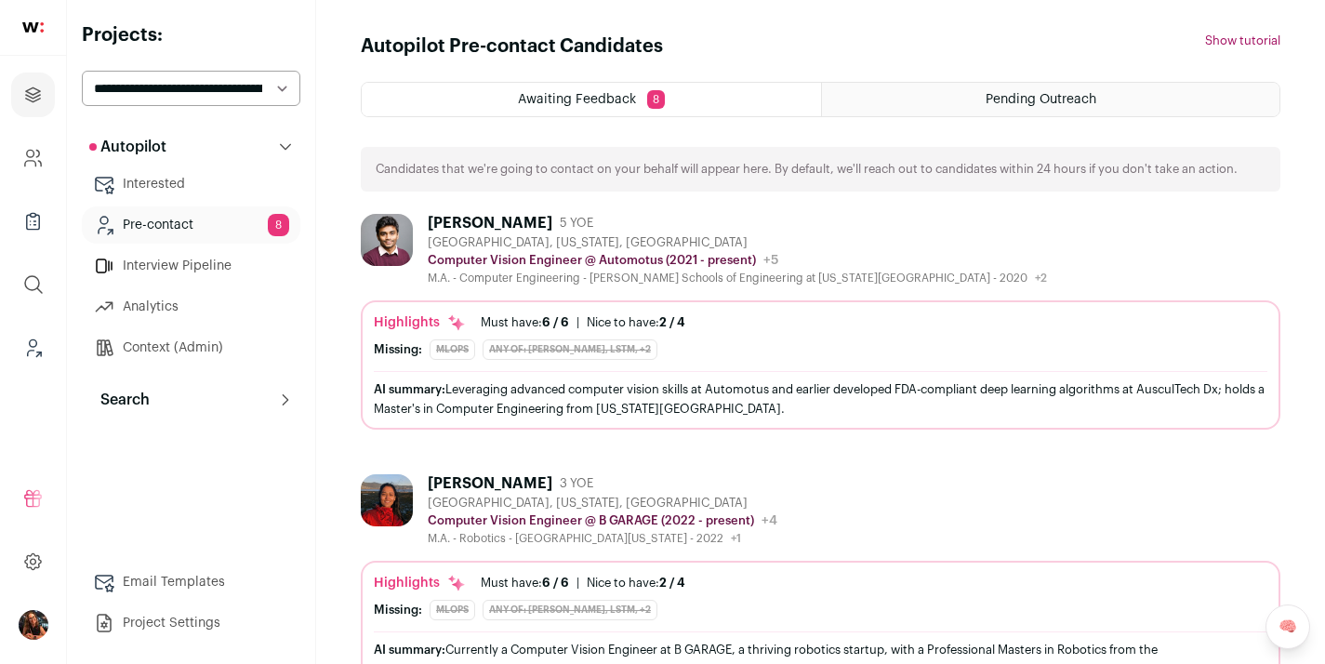
click at [505, 224] on div "[PERSON_NAME]" at bounding box center [490, 223] width 125 height 19
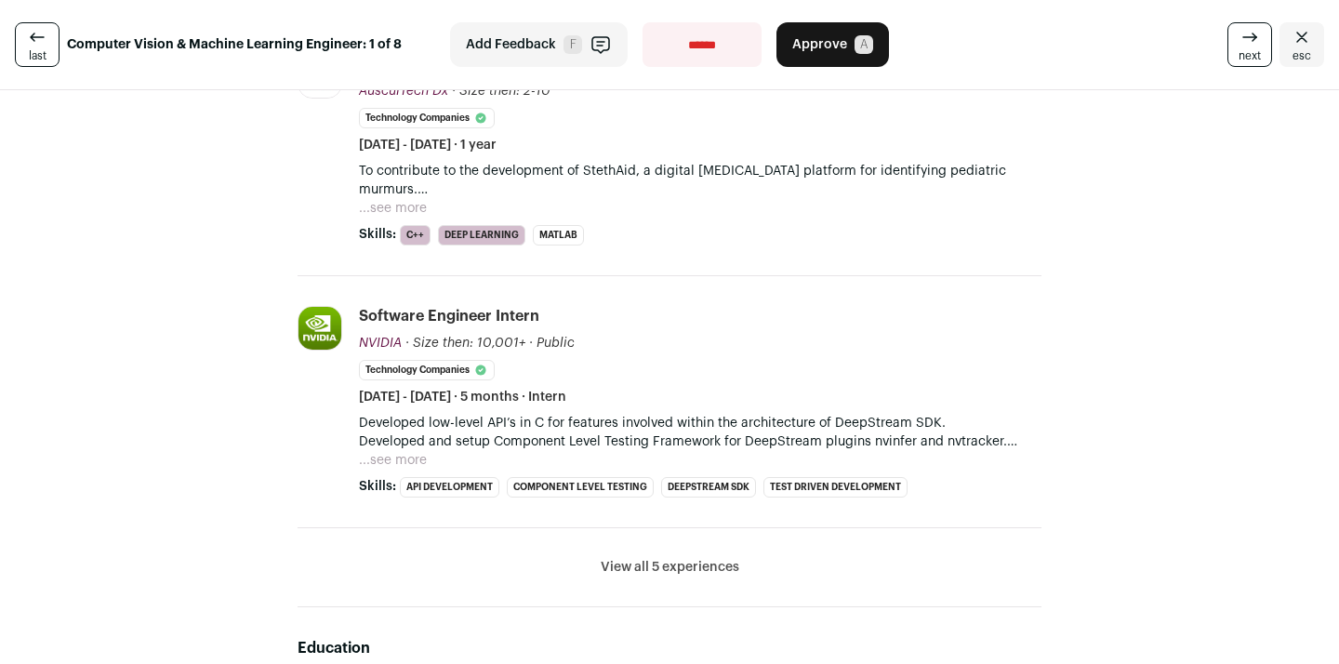
scroll to position [280, 0]
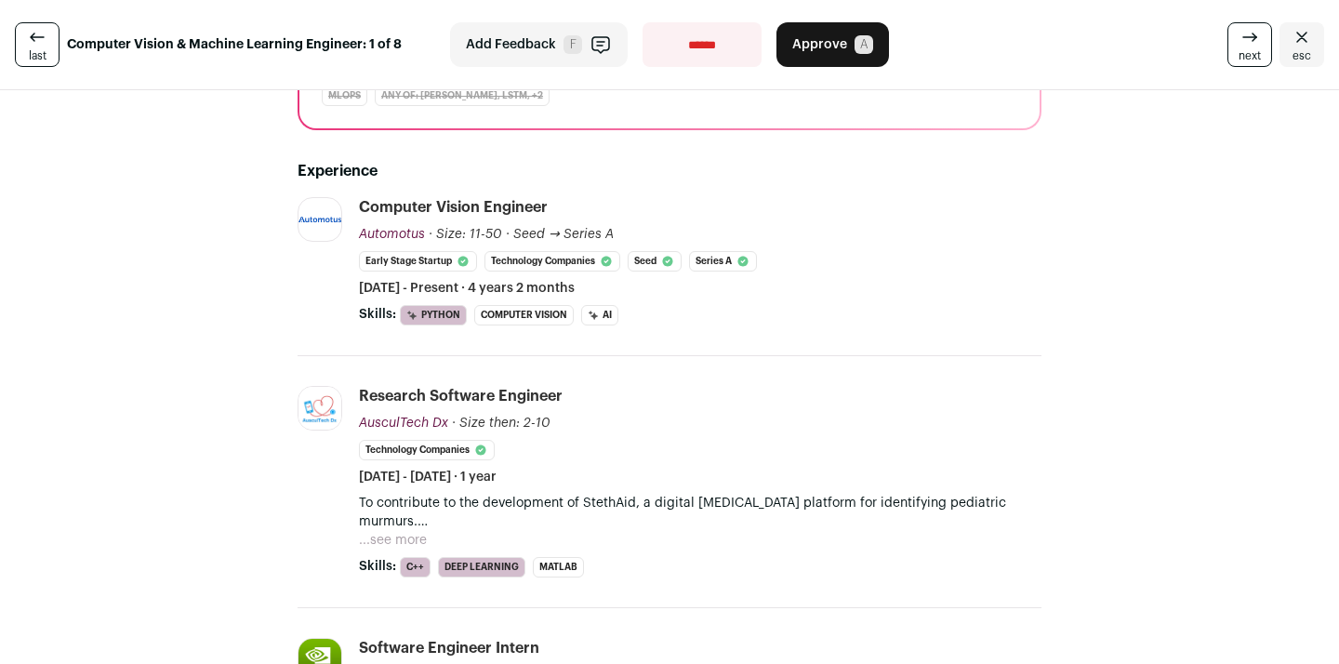
click at [1293, 45] on icon "Close" at bounding box center [1302, 37] width 22 height 22
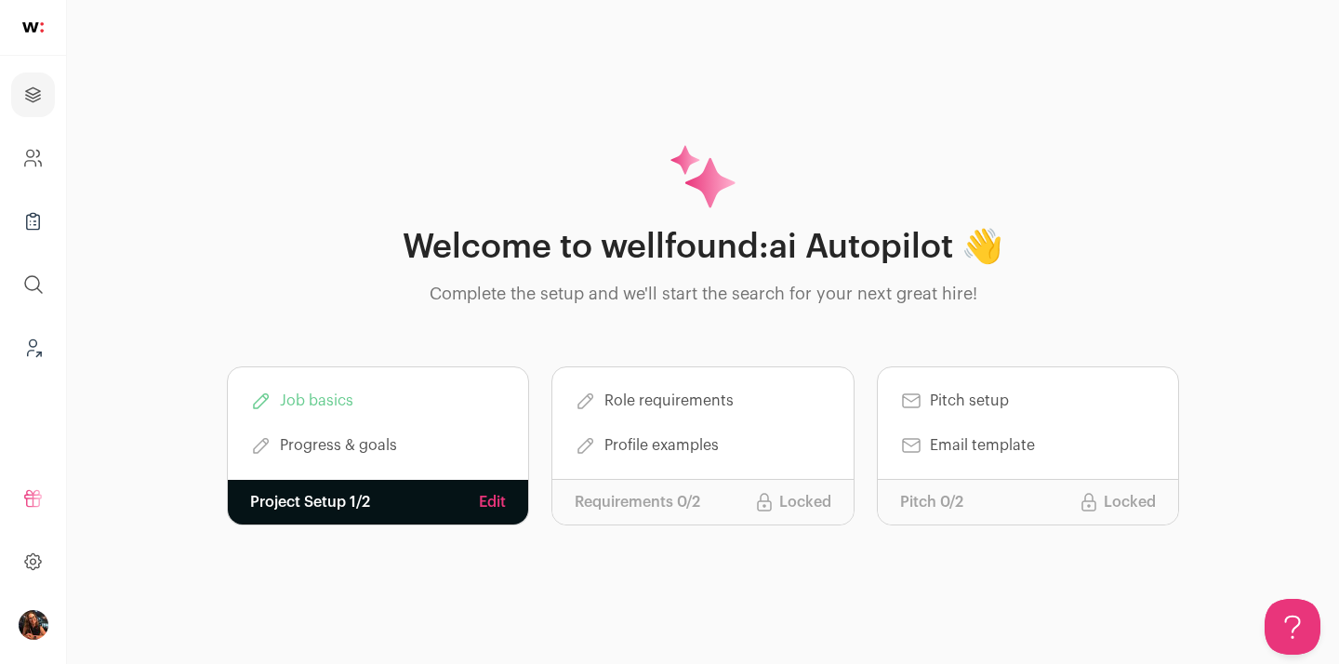
click at [494, 501] on link "Edit" at bounding box center [492, 502] width 27 height 22
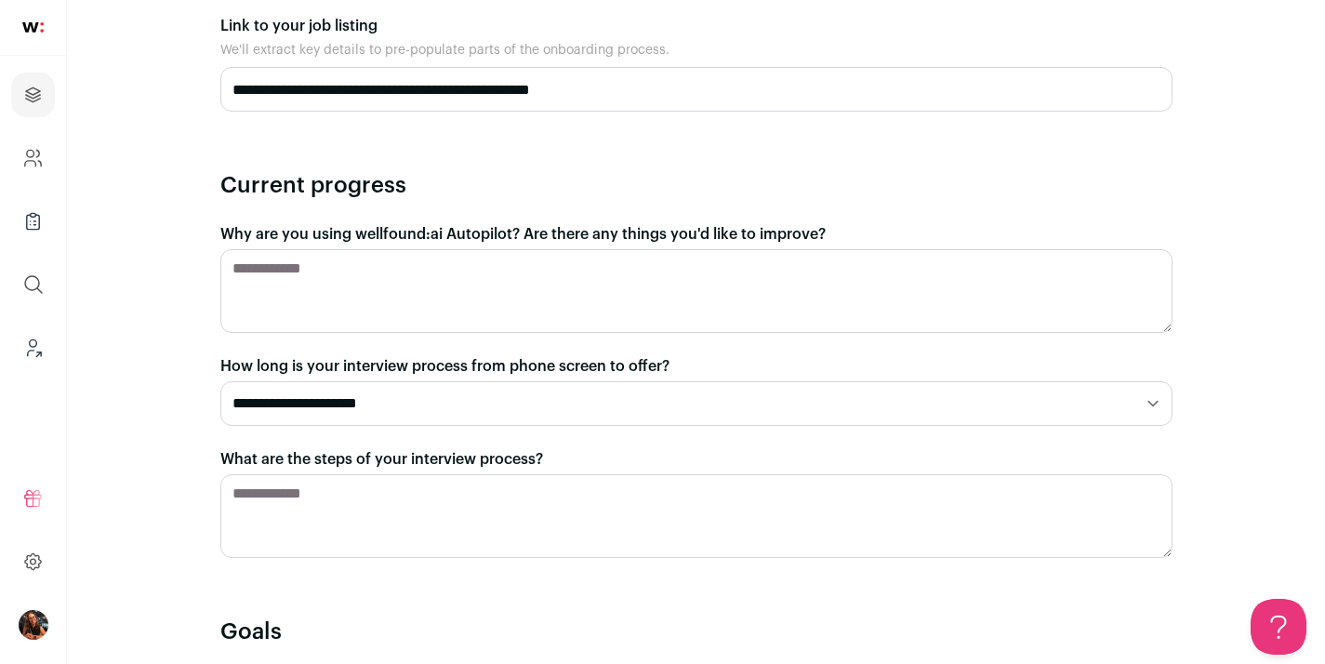
scroll to position [525, 0]
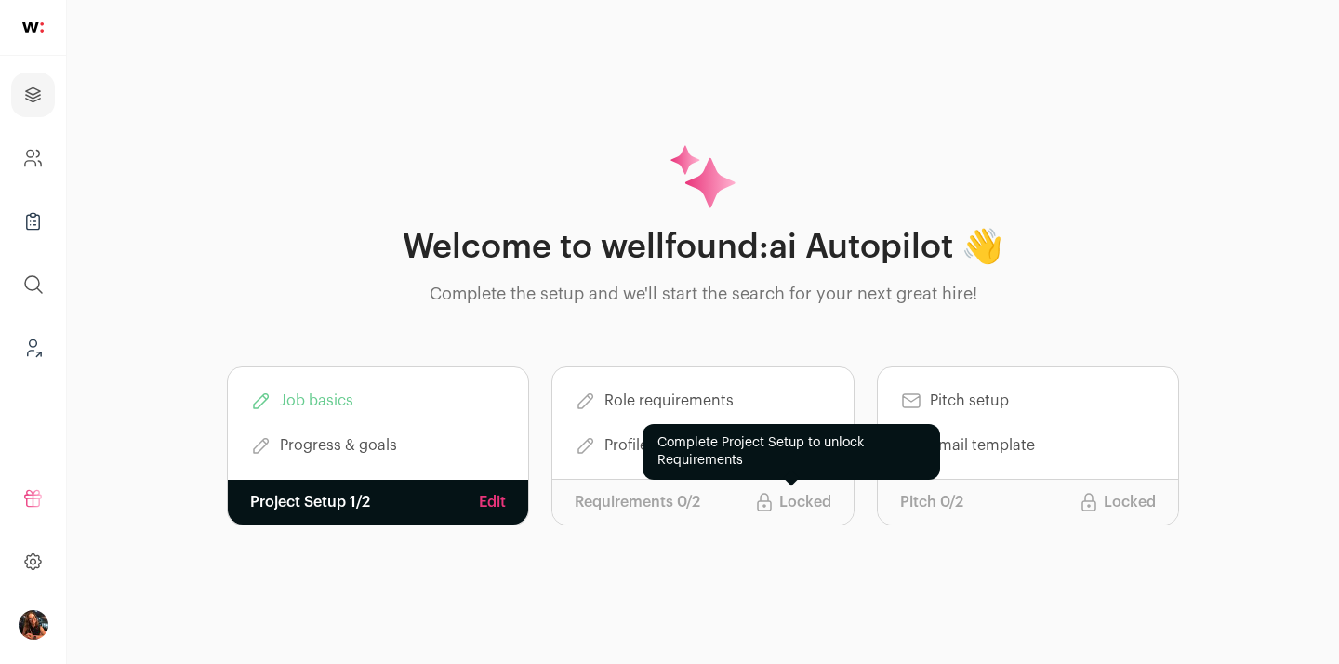
click at [817, 501] on p "Locked" at bounding box center [805, 502] width 52 height 22
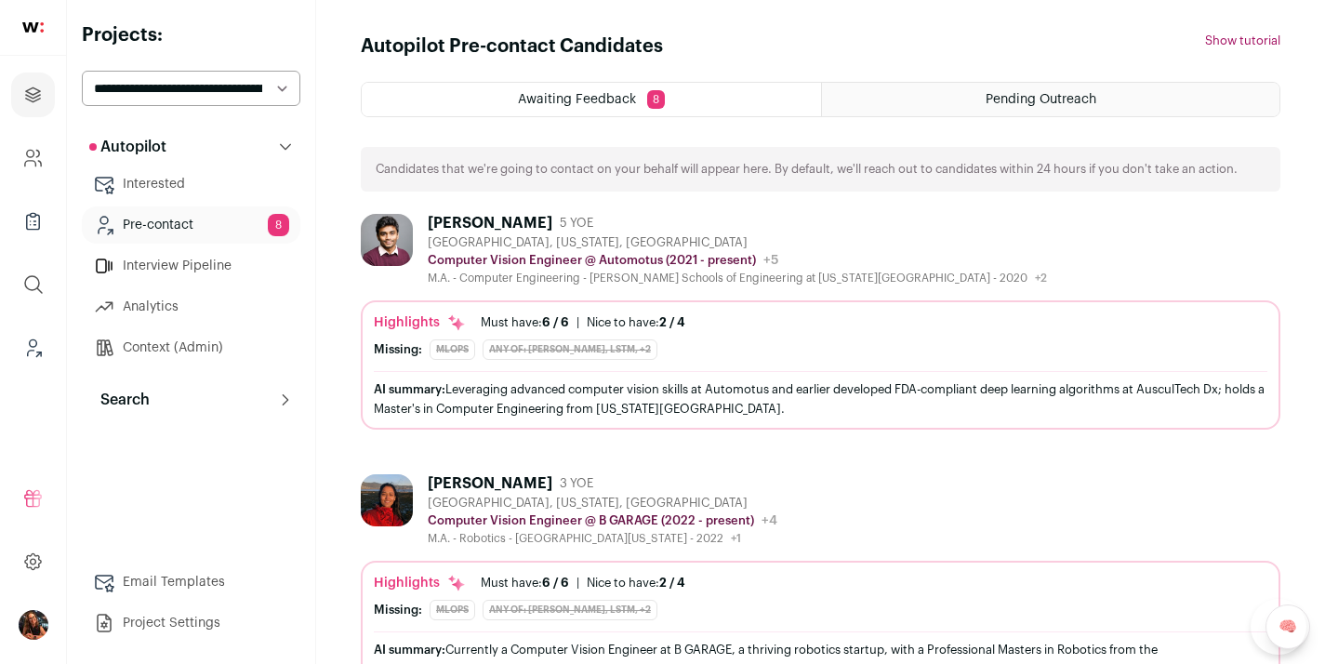
click at [264, 400] on button "Search" at bounding box center [191, 399] width 219 height 37
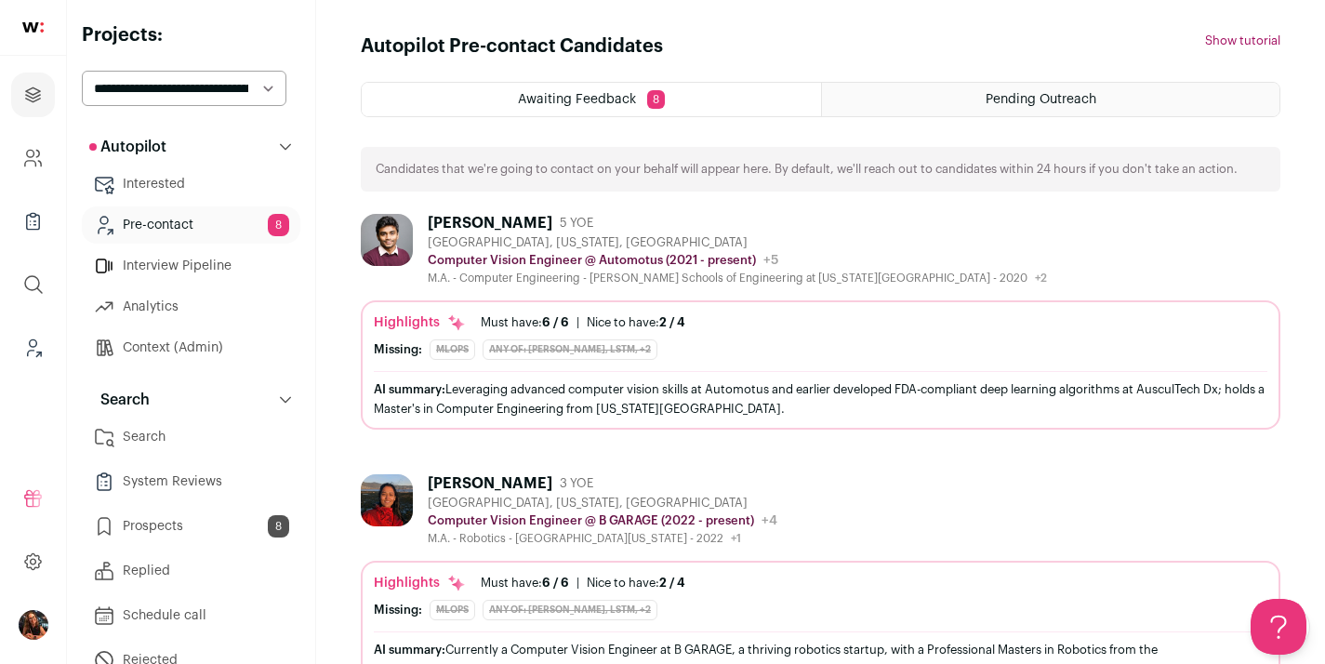
click at [169, 438] on link "Search" at bounding box center [191, 436] width 219 height 37
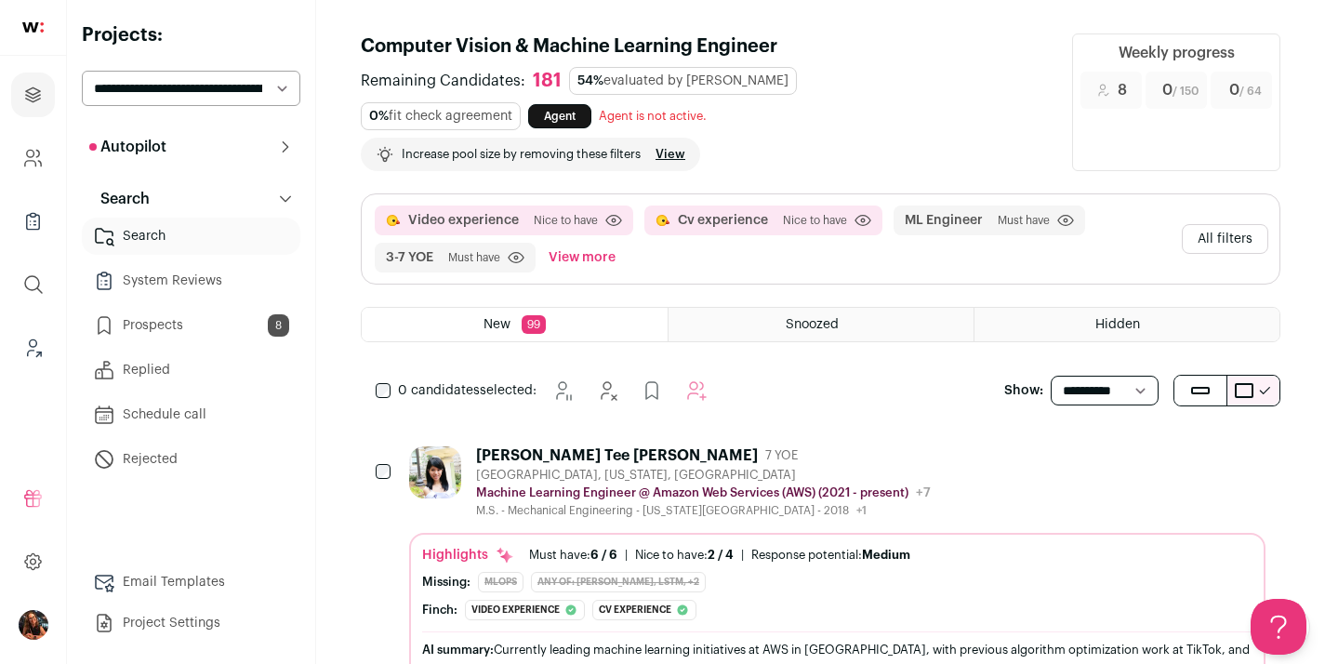
click at [1228, 232] on button "All filters" at bounding box center [1225, 239] width 86 height 30
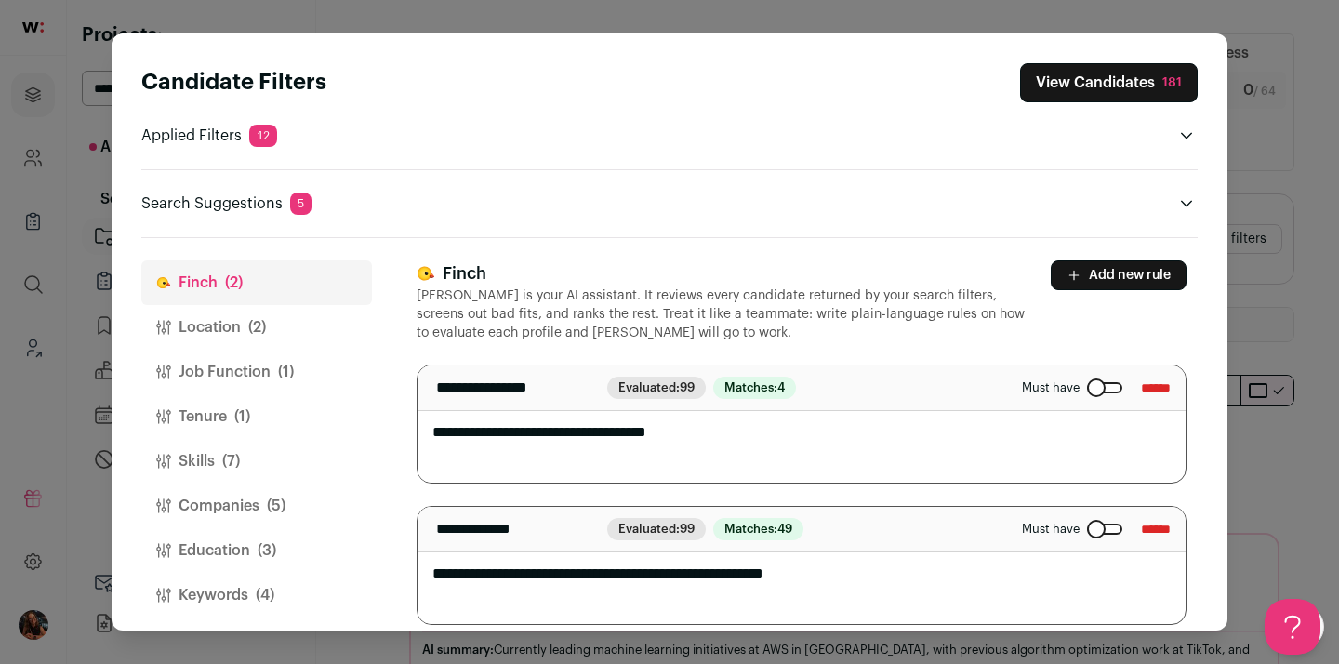
click at [266, 341] on button "Location (2)" at bounding box center [256, 327] width 231 height 45
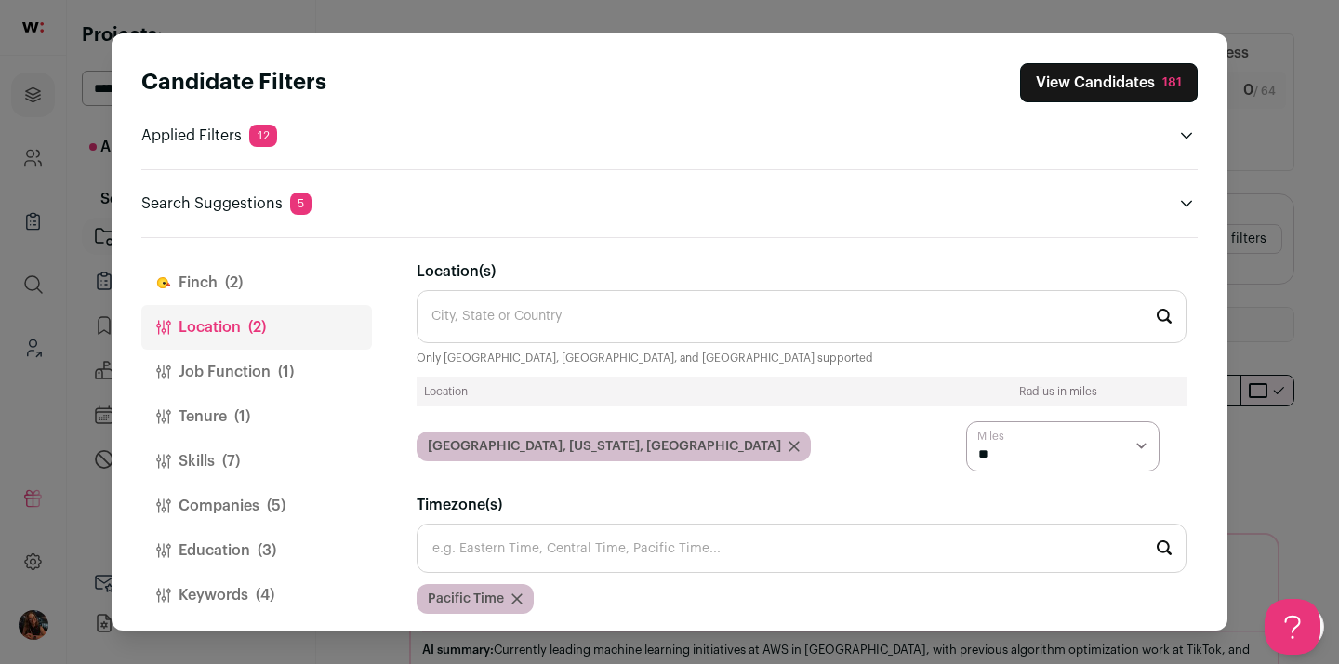
click at [608, 442] on div "Pasadena, California, USA" at bounding box center [614, 447] width 394 height 30
click at [790, 443] on icon "Close modal via background" at bounding box center [794, 446] width 9 height 9
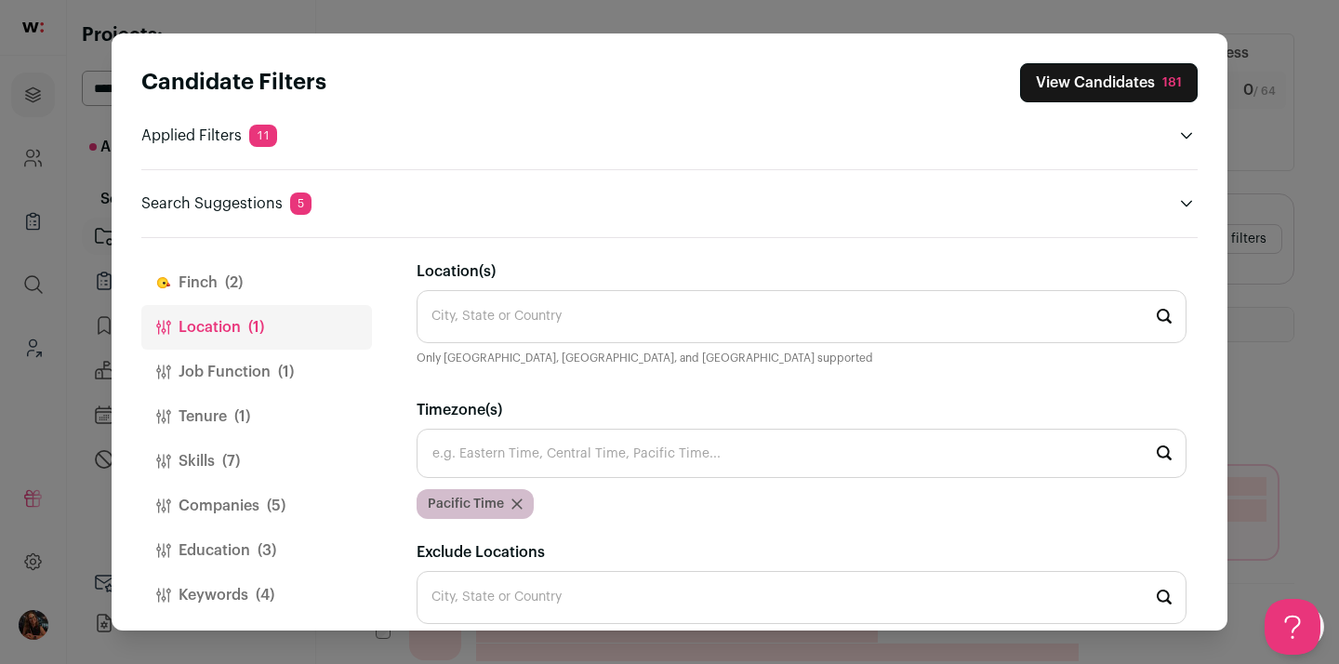
click at [231, 365] on button "Job Function (1)" at bounding box center [256, 372] width 231 height 45
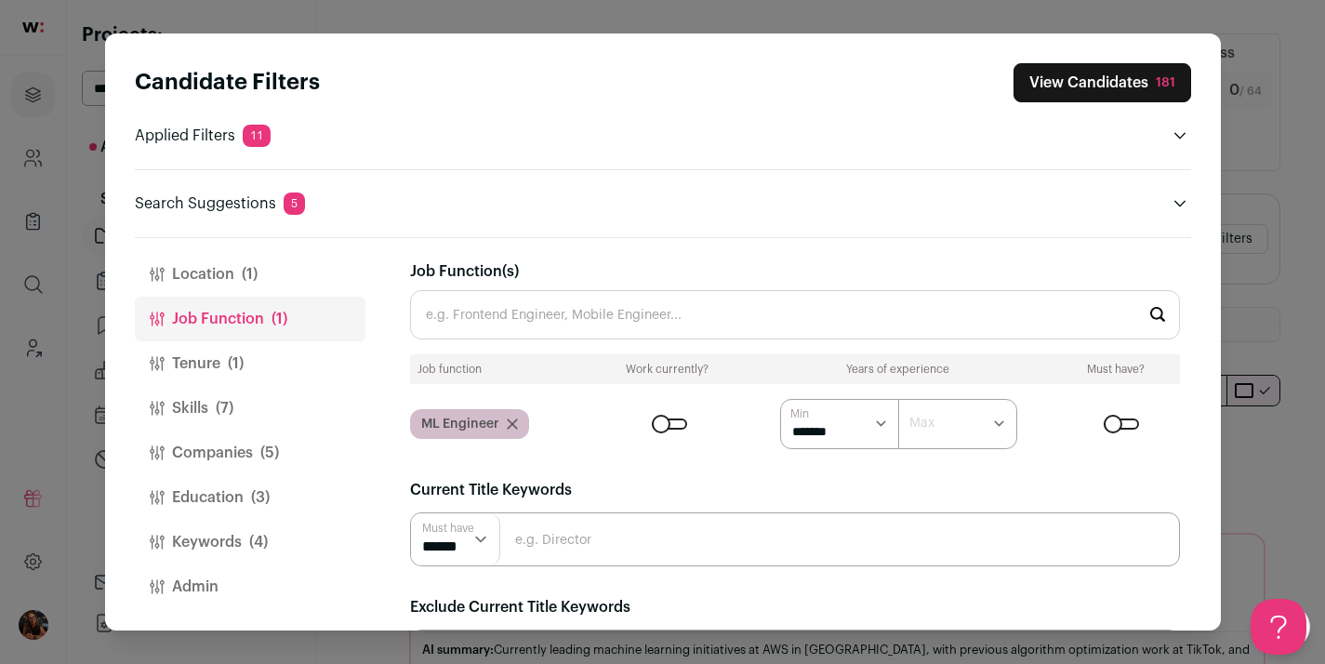
click at [199, 277] on button "Location (1)" at bounding box center [250, 274] width 231 height 45
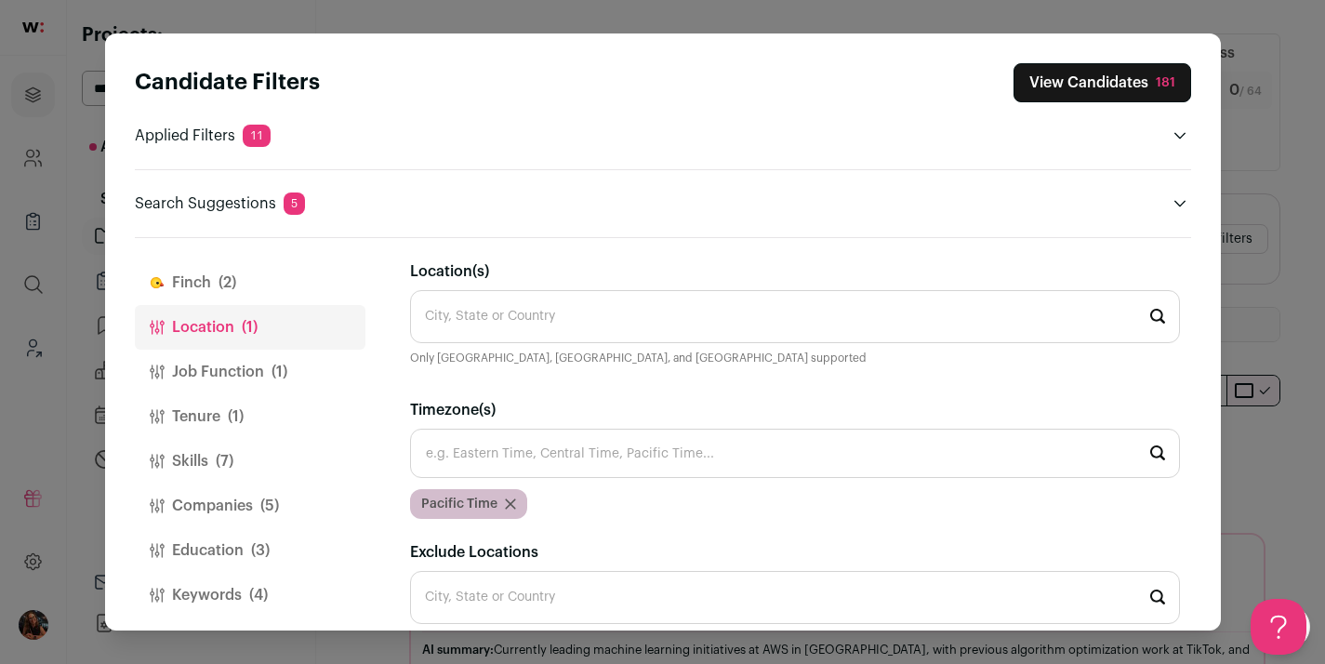
click at [206, 284] on button "Finch (2)" at bounding box center [250, 282] width 231 height 45
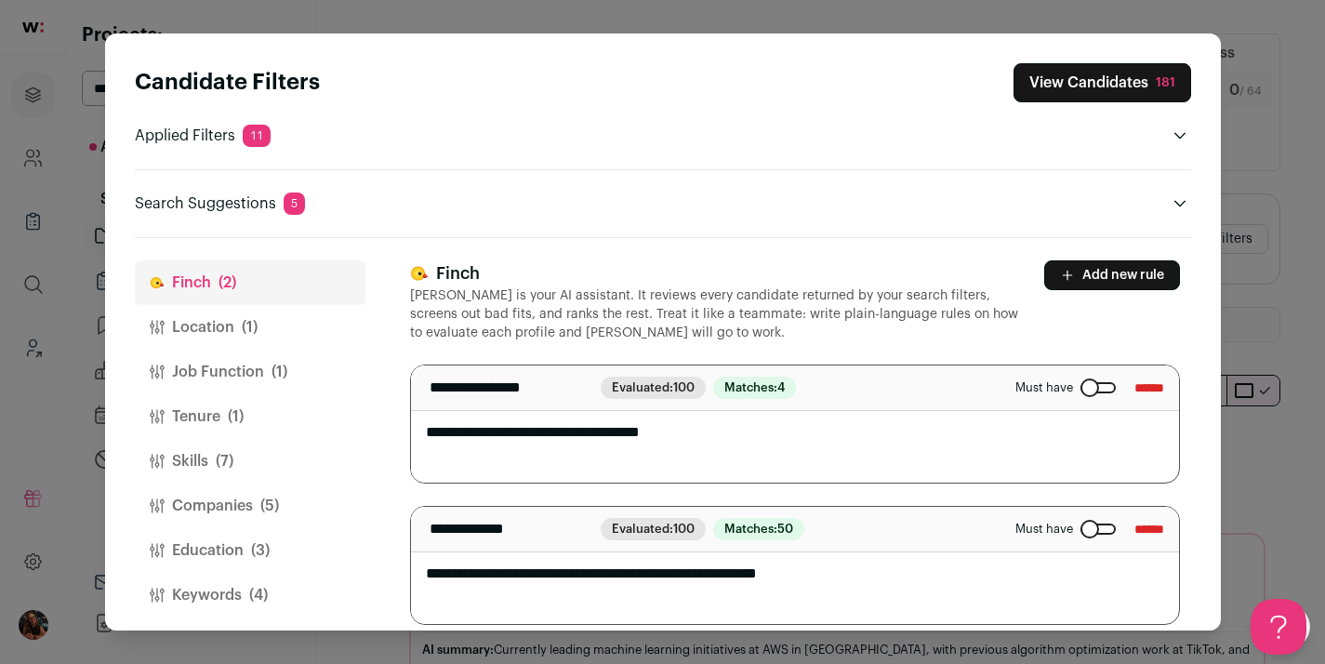
click at [1081, 388] on div "Close modal via background" at bounding box center [1098, 387] width 35 height 11
click at [1081, 527] on div "Close modal via background" at bounding box center [1098, 529] width 35 height 11
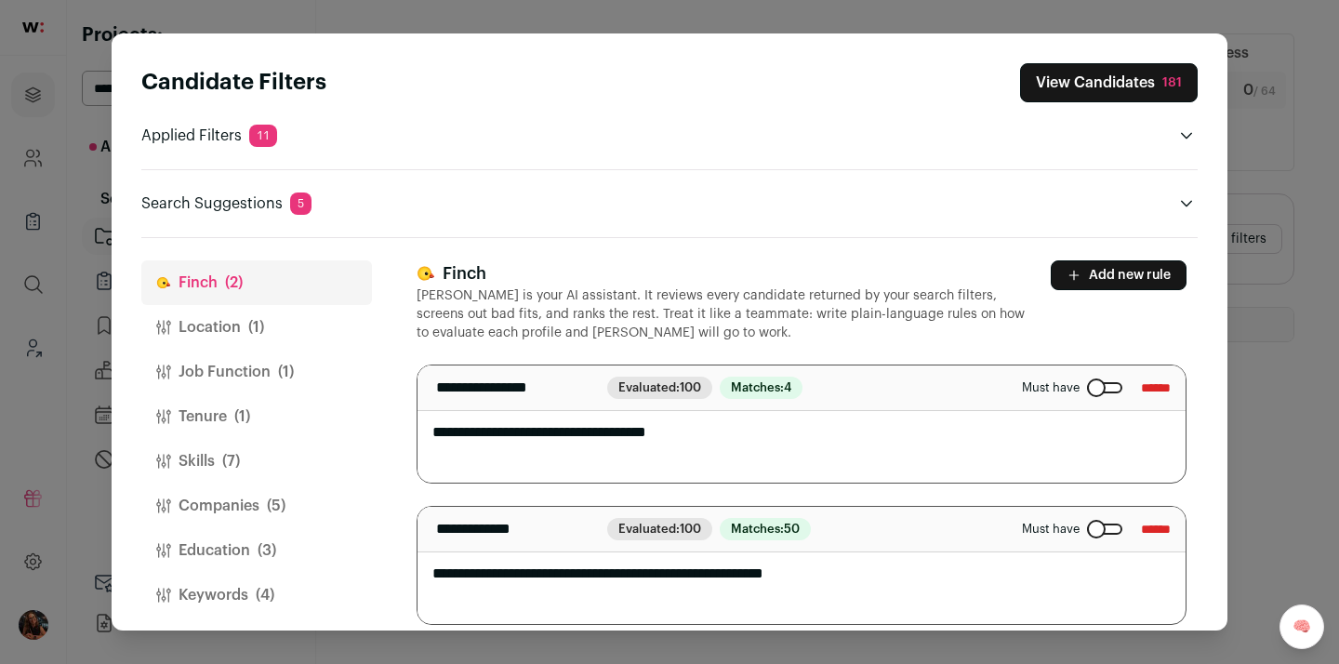
click at [1115, 81] on button "View Candidates 181" at bounding box center [1109, 82] width 178 height 39
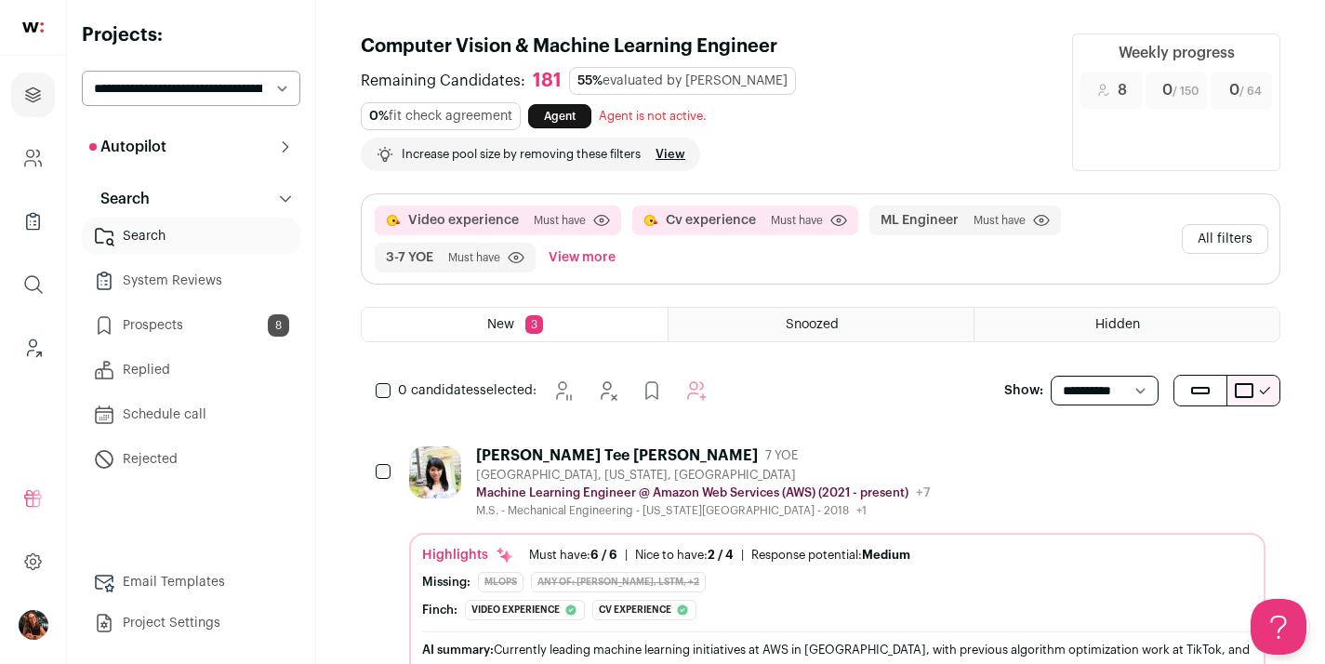
scroll to position [136, 0]
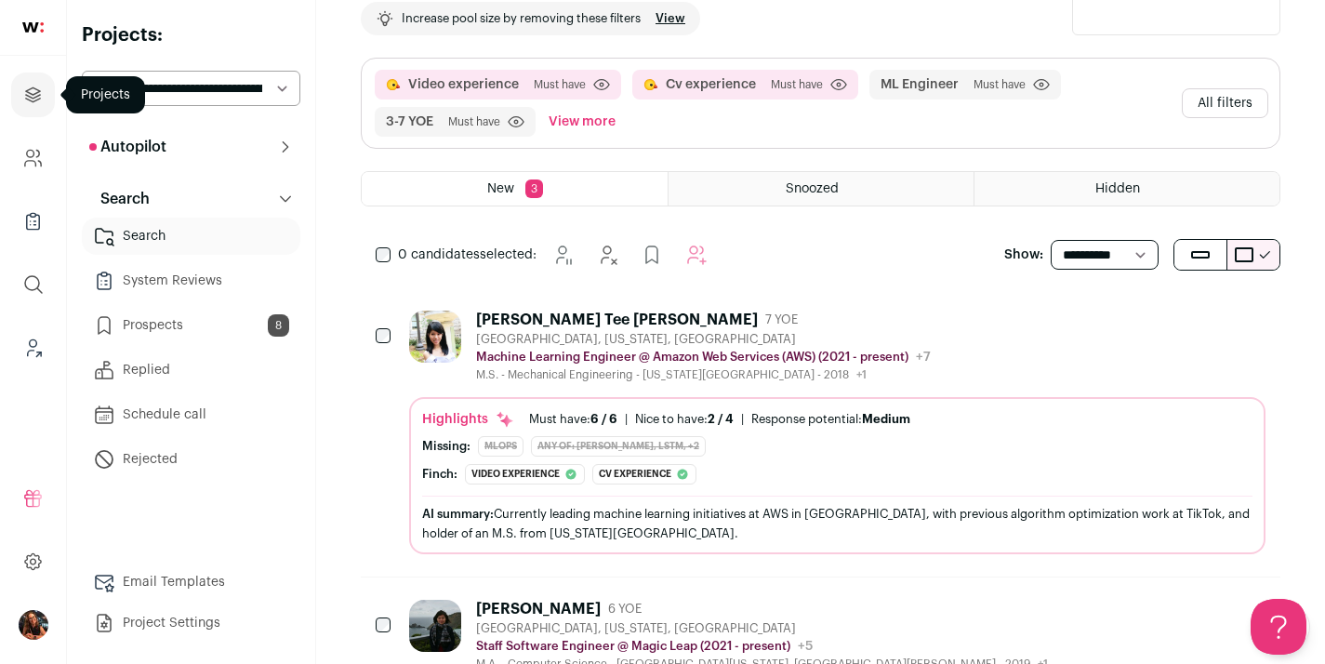
click at [37, 91] on icon "Projects" at bounding box center [32, 95] width 21 height 22
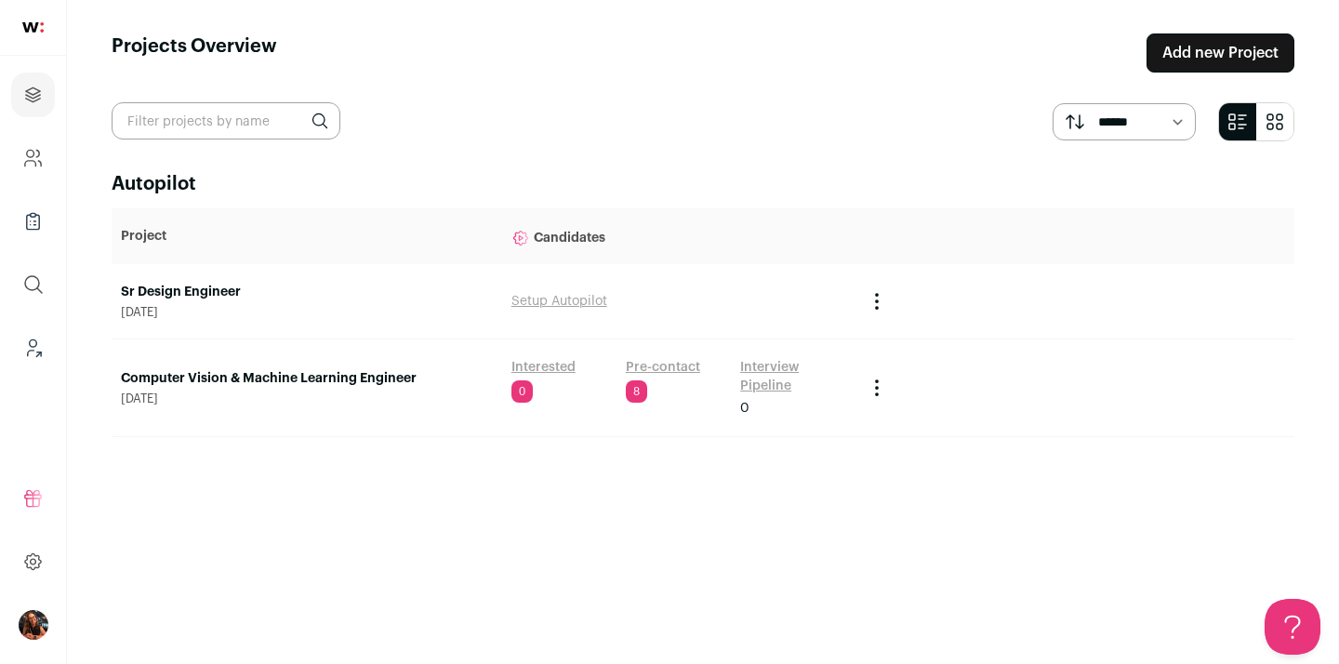
click at [315, 379] on link "Computer Vision & Machine Learning Engineer" at bounding box center [307, 378] width 372 height 19
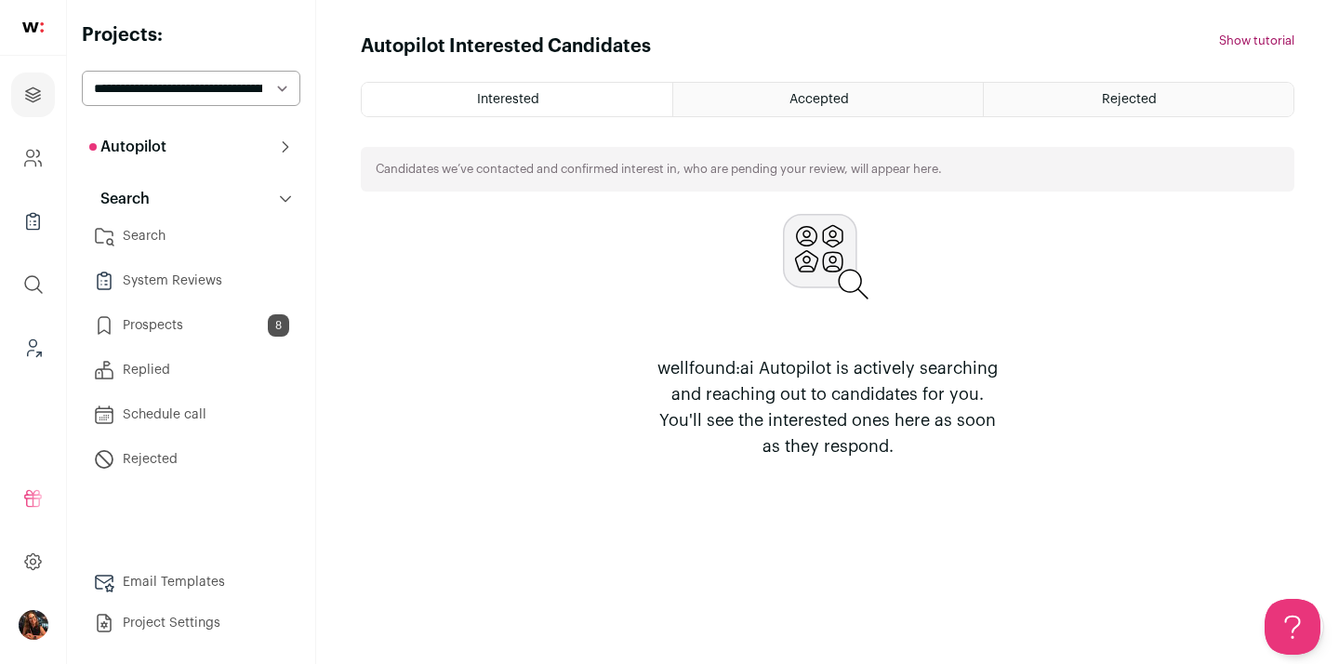
click at [145, 232] on link "Search" at bounding box center [191, 236] width 219 height 37
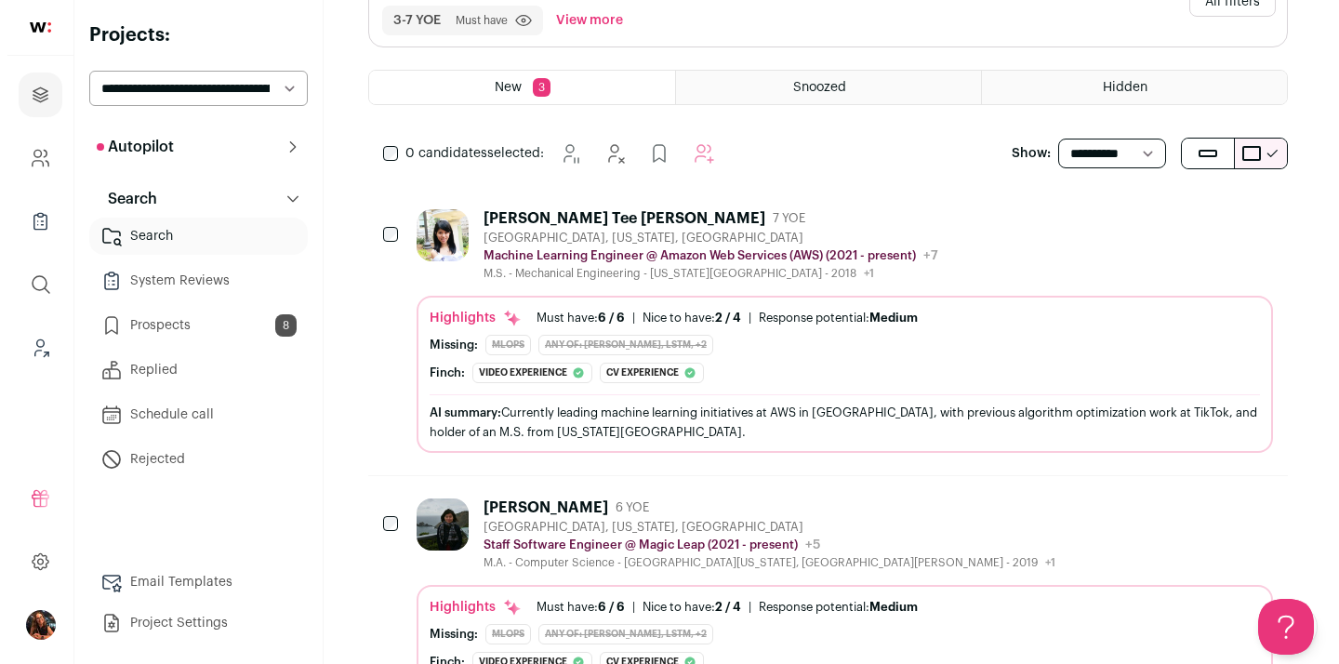
scroll to position [238, 0]
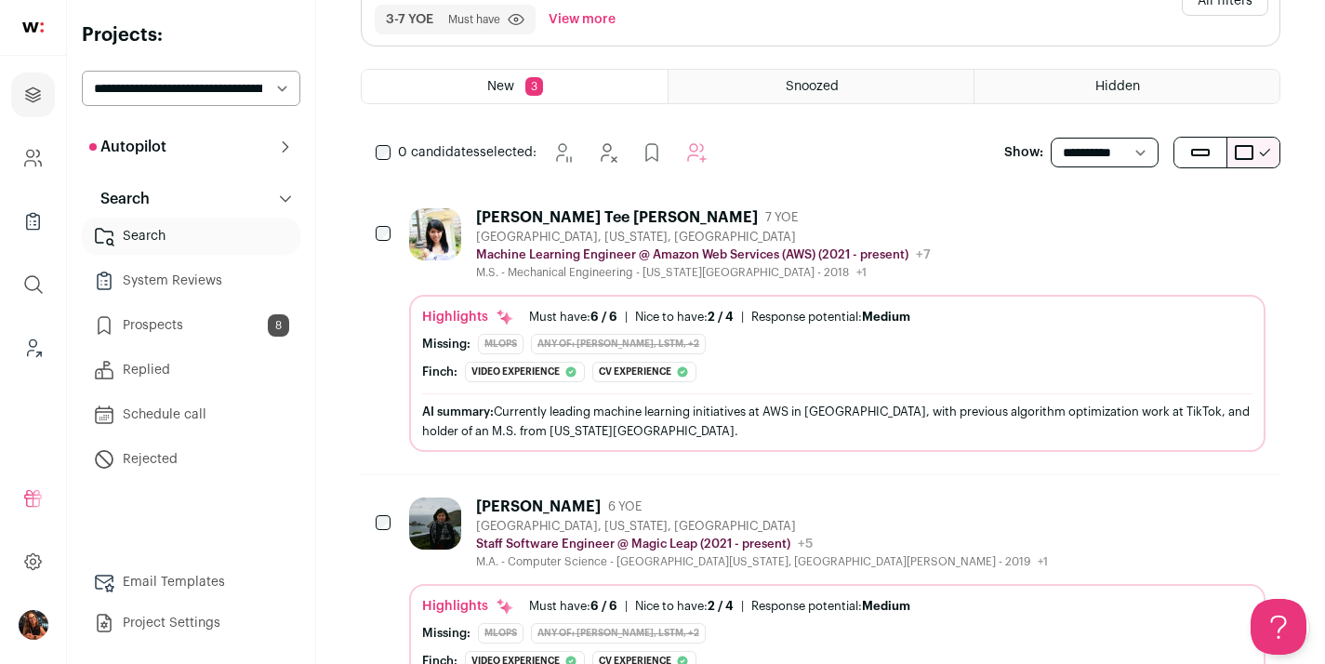
click at [547, 212] on div "Amelia Tee Qiao Ying" at bounding box center [617, 217] width 282 height 19
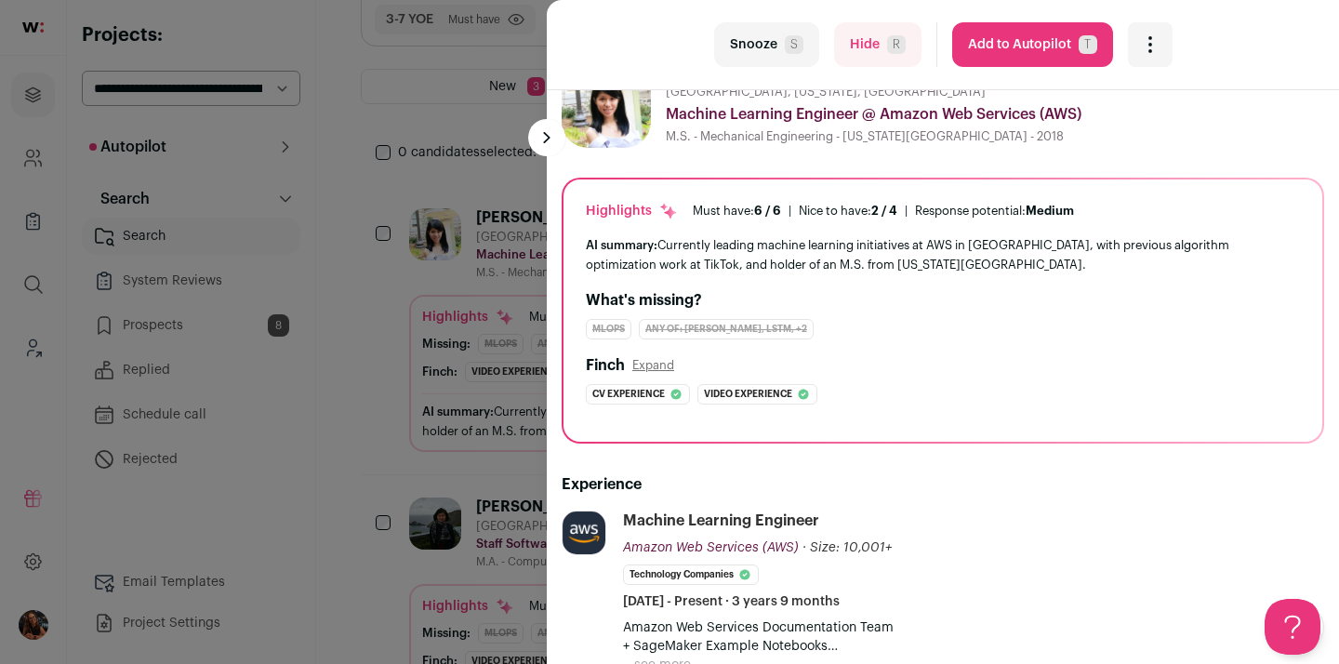
scroll to position [312, 0]
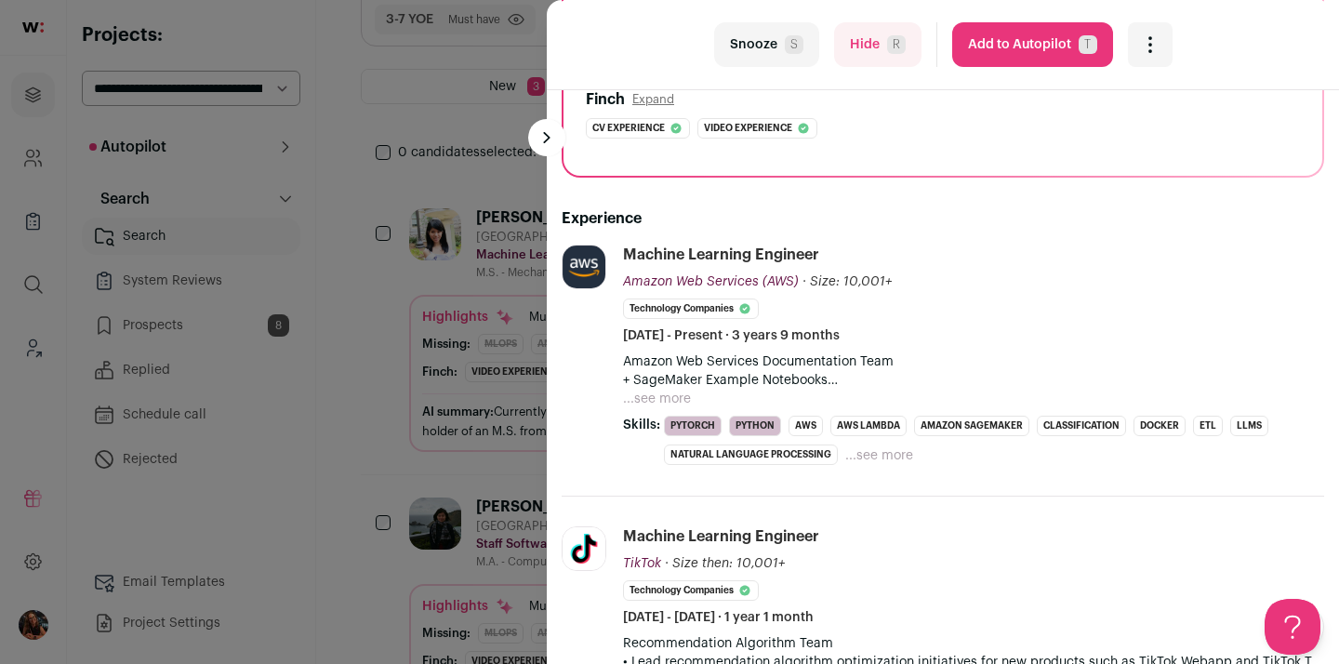
click at [644, 401] on button "...see more" at bounding box center [657, 399] width 68 height 19
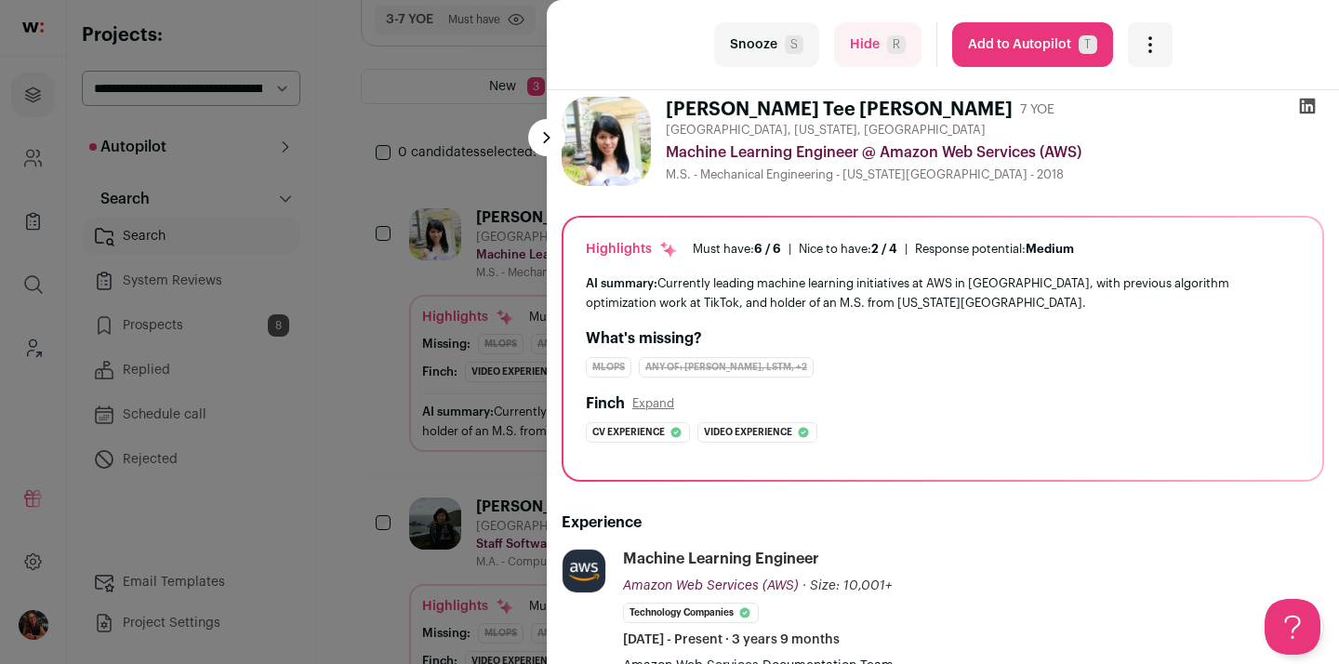
scroll to position [0, 0]
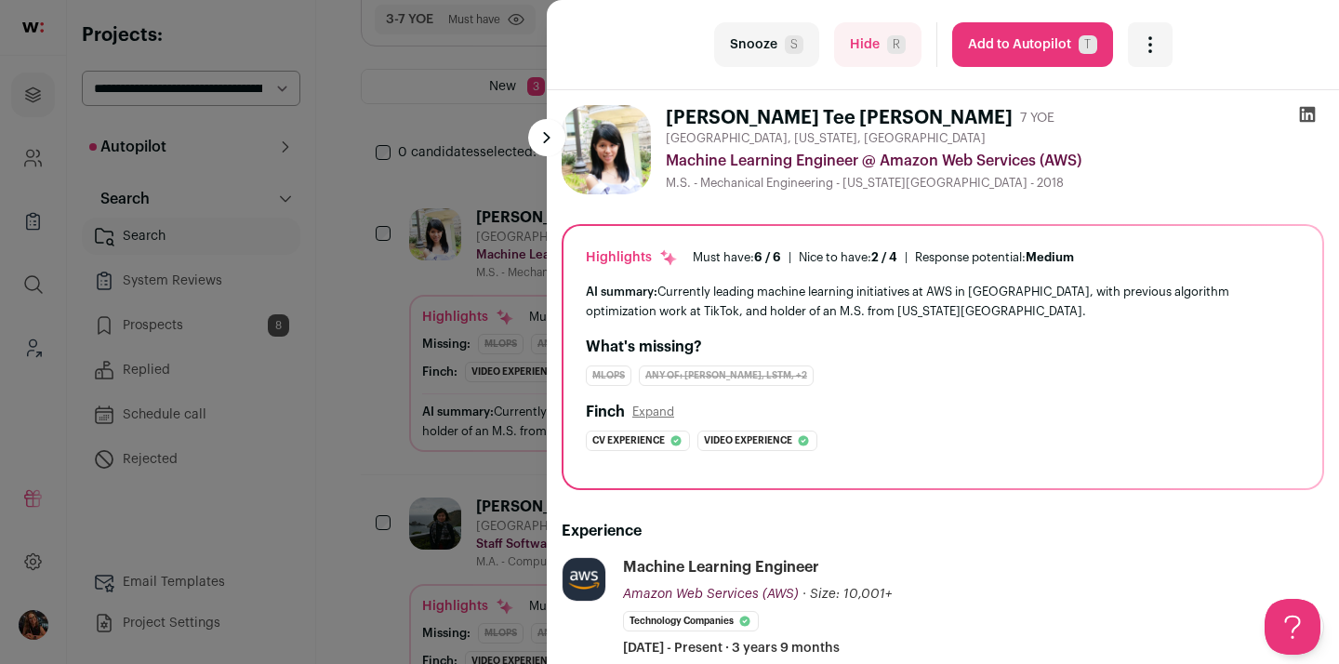
click at [997, 37] on button "Add to Autopilot T" at bounding box center [1032, 44] width 161 height 45
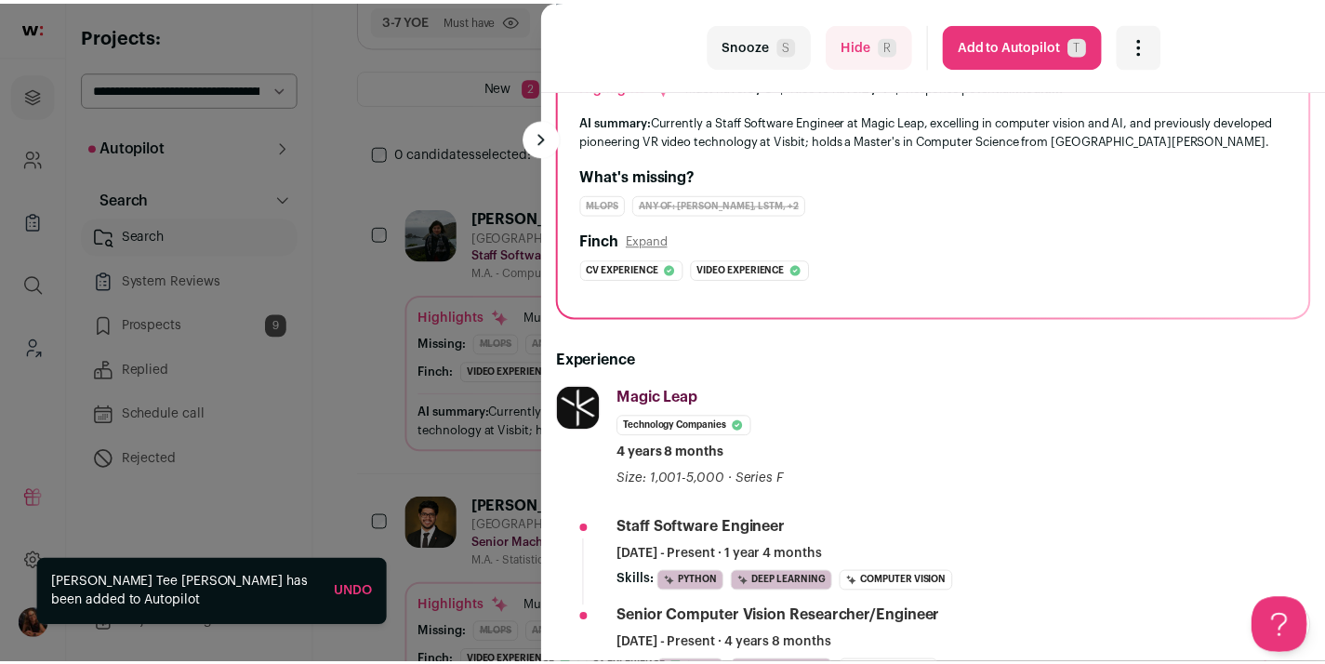
scroll to position [335, 0]
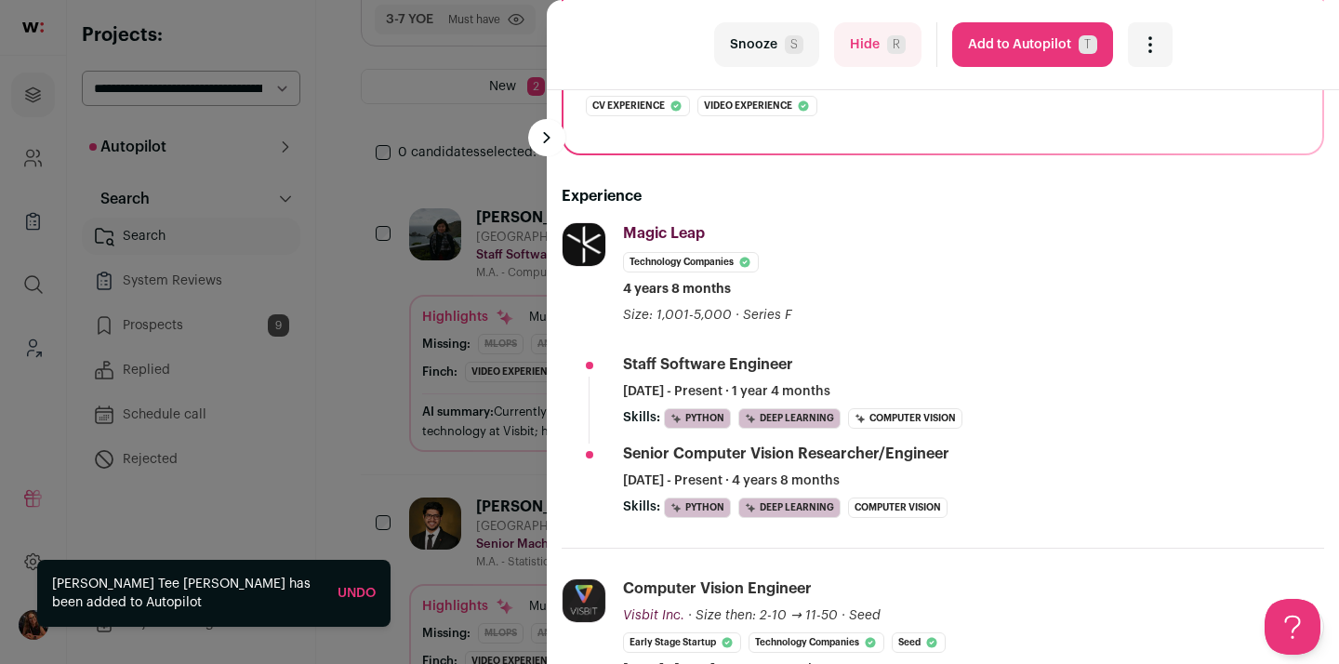
click at [410, 383] on div "last Snooze S Hide R Add to Autopilot T More actions Report a Problem Report th…" at bounding box center [669, 332] width 1339 height 664
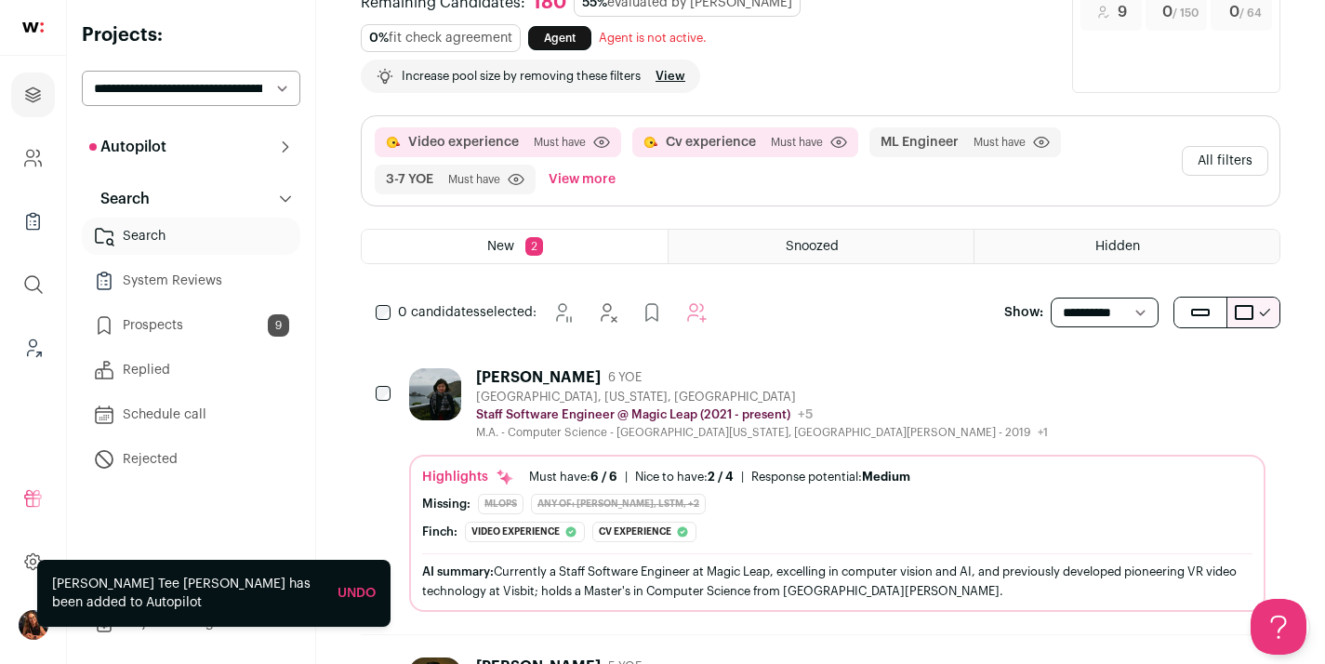
scroll to position [158, 0]
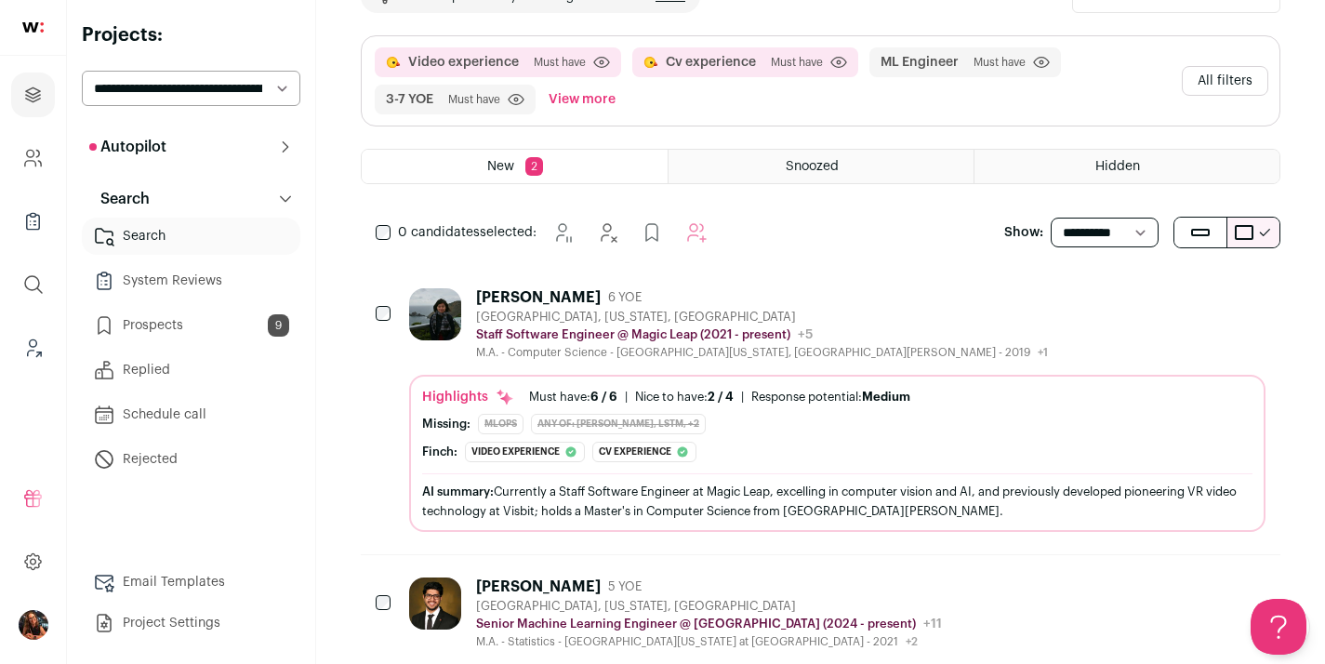
click at [1236, 80] on button "All filters" at bounding box center [1225, 81] width 86 height 30
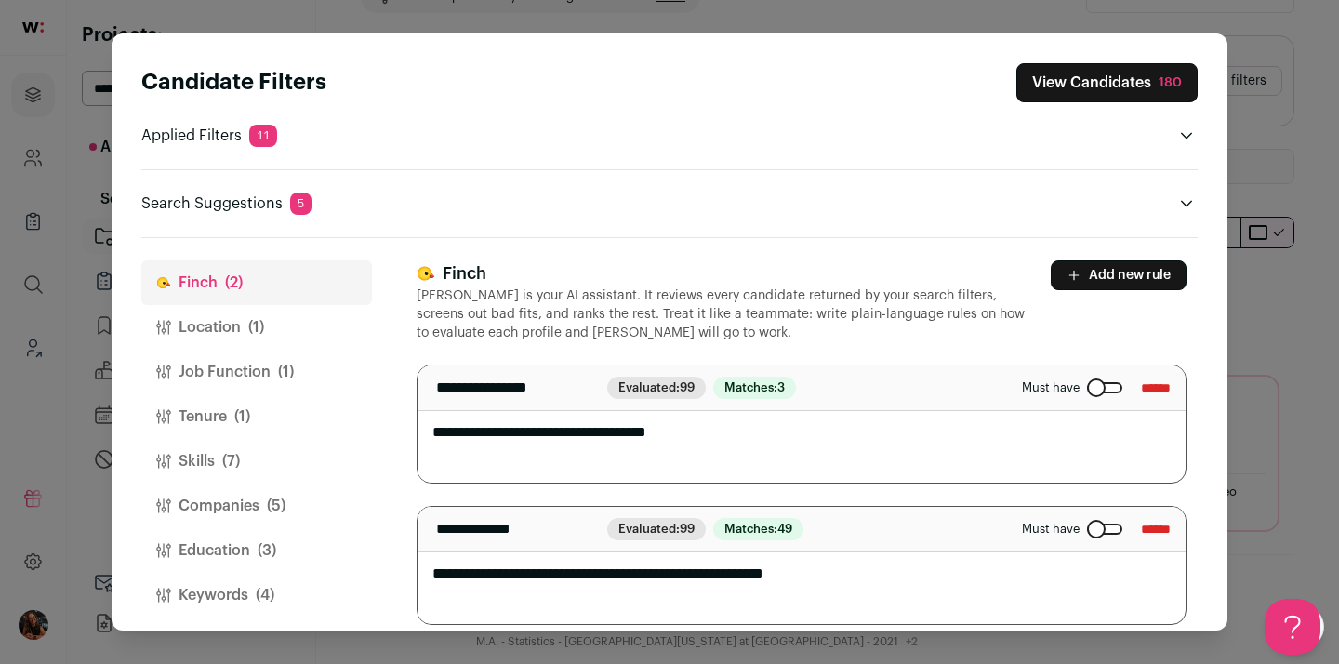
click at [1087, 383] on div "Close modal via background" at bounding box center [1104, 387] width 35 height 11
click at [1057, 539] on div "Must have ******" at bounding box center [1096, 529] width 149 height 30
click at [1087, 531] on div "Close modal via background" at bounding box center [1104, 529] width 35 height 11
click at [1078, 80] on button "View Candidates 180" at bounding box center [1106, 82] width 181 height 39
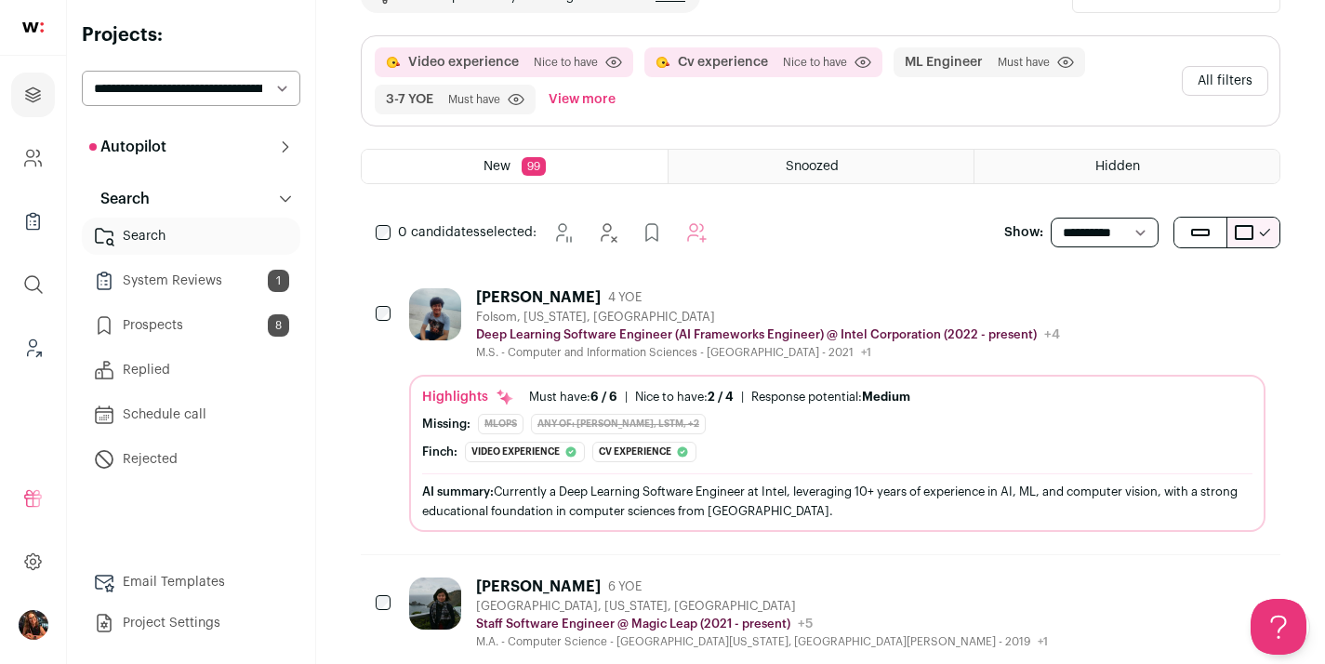
scroll to position [0, 0]
click at [35, 104] on icon "Projects" at bounding box center [32, 95] width 21 height 22
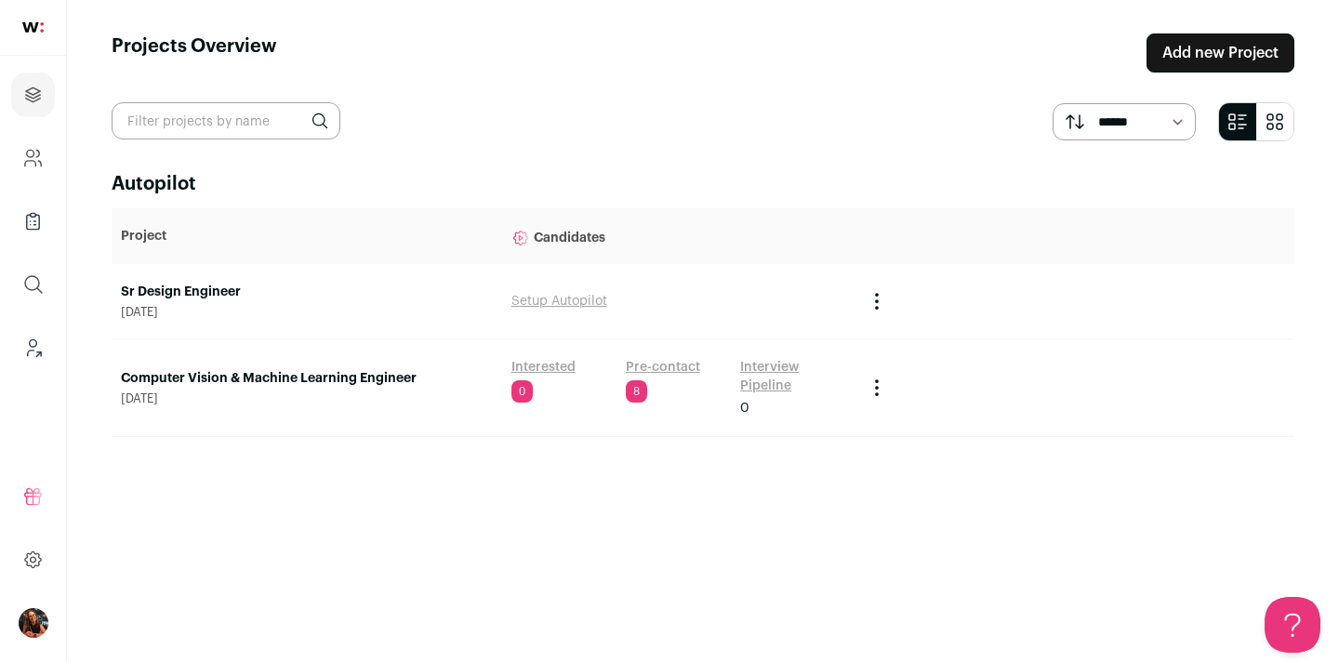
click at [657, 367] on link "Pre-contact" at bounding box center [663, 367] width 74 height 19
click at [396, 376] on link "Computer Vision & Machine Learning Engineer" at bounding box center [307, 378] width 372 height 19
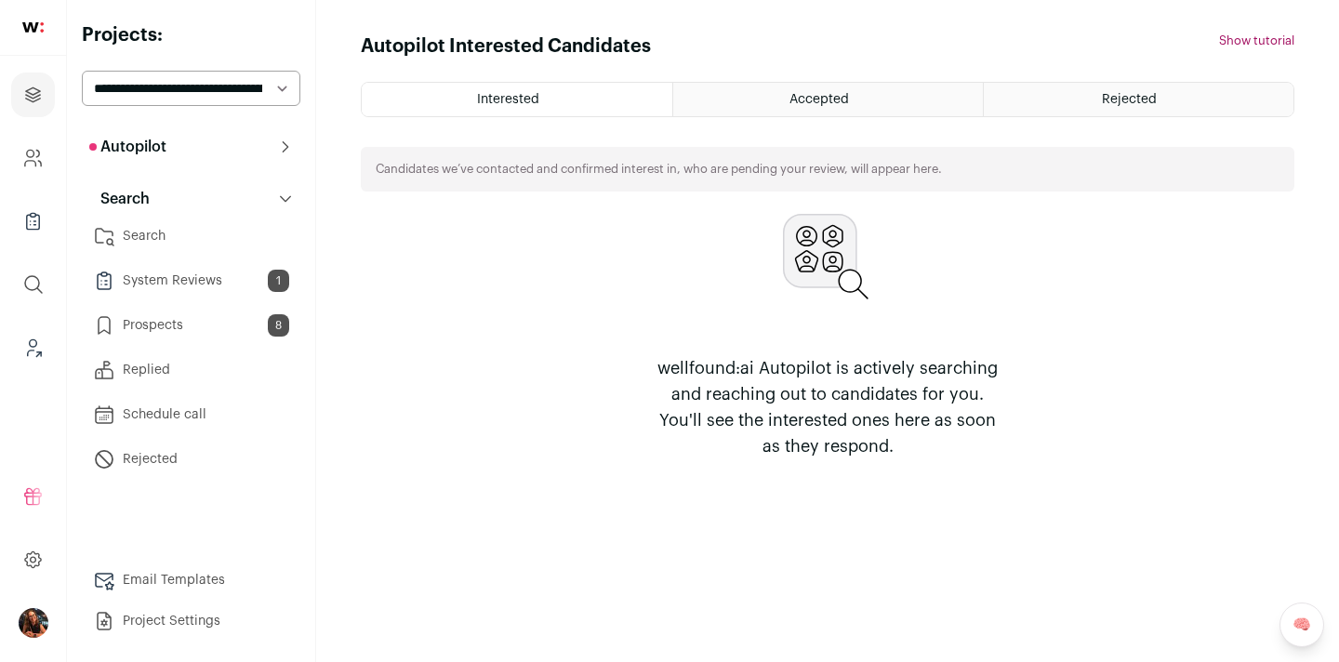
click at [283, 151] on icon at bounding box center [286, 146] width 7 height 11
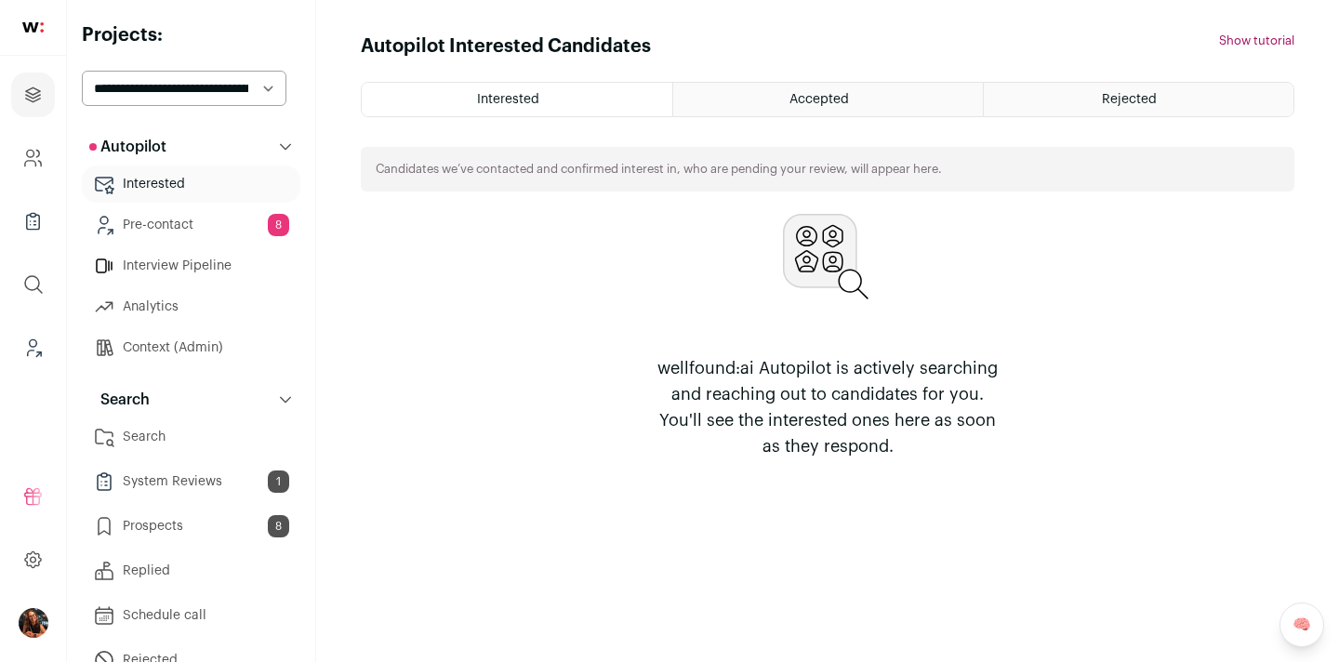
click at [206, 177] on link "Interested" at bounding box center [191, 184] width 219 height 37
click at [148, 228] on link "Pre-contact 8" at bounding box center [191, 224] width 219 height 37
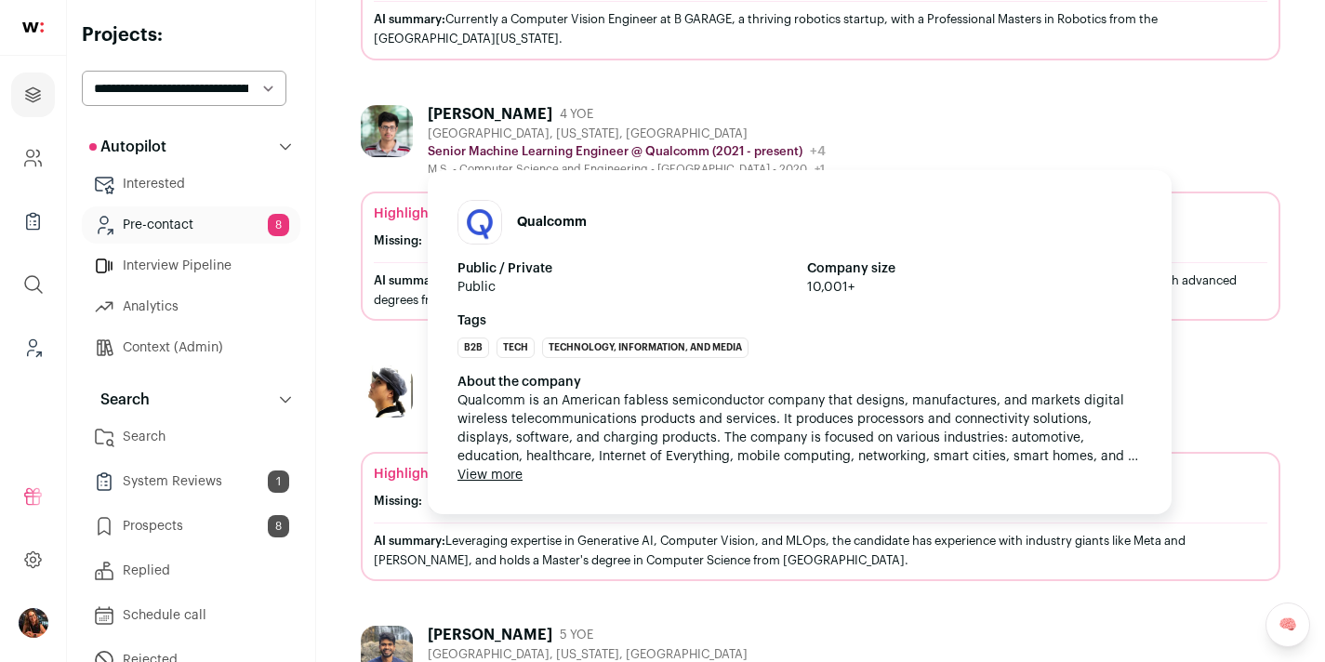
scroll to position [634, 0]
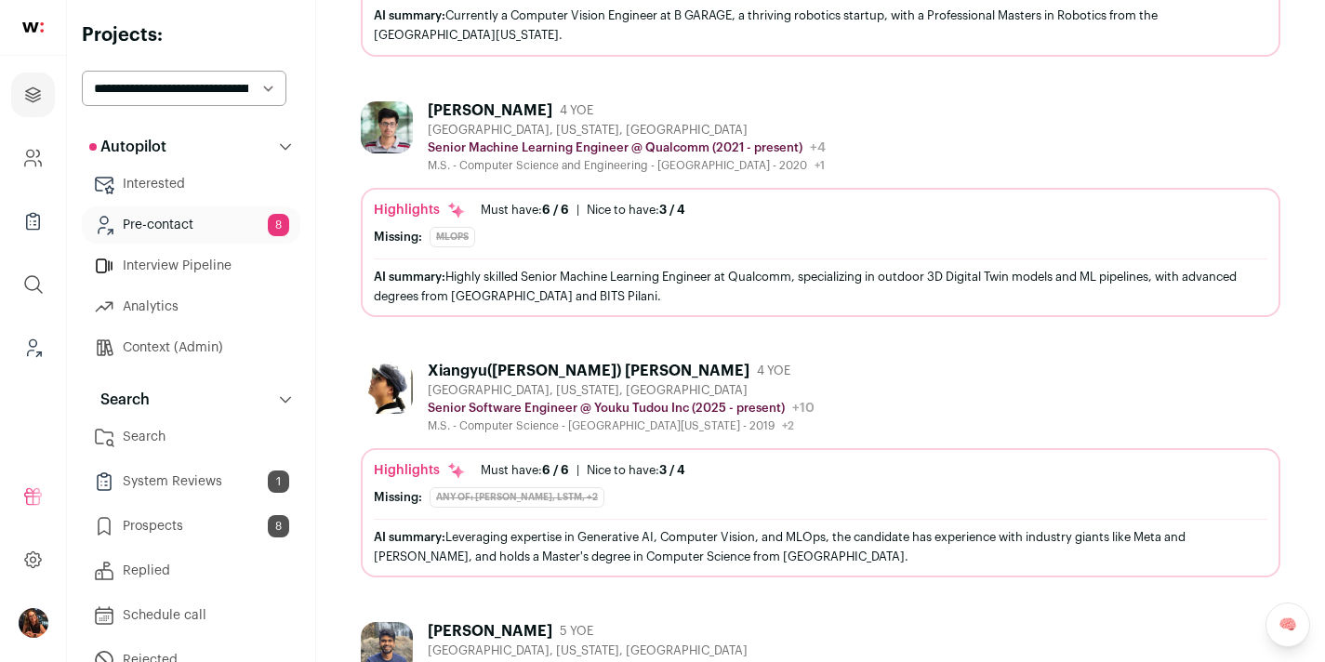
click at [483, 365] on div "Xiangyu([PERSON_NAME]) [PERSON_NAME]" at bounding box center [589, 371] width 322 height 19
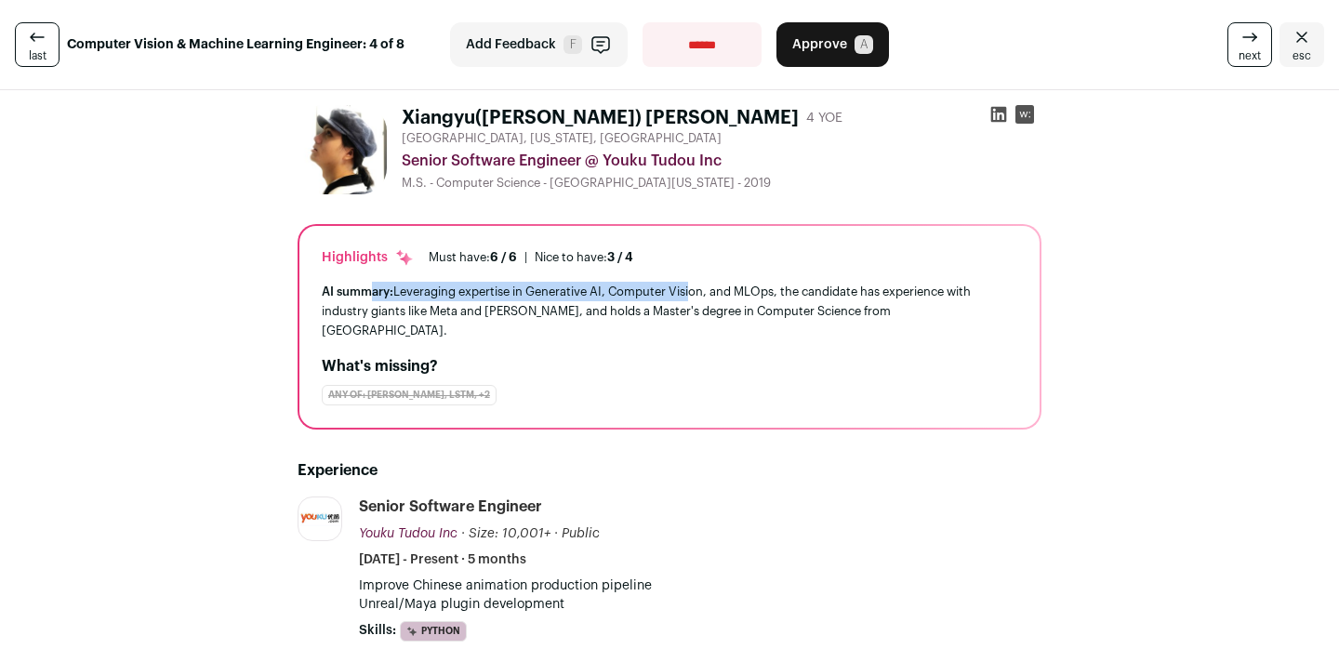
drag, startPoint x: 365, startPoint y: 295, endPoint x: 686, endPoint y: 294, distance: 321.8
click at [686, 294] on div "AI summary: Leveraging expertise in Generative AI, Computer Vision, and MLOps, …" at bounding box center [670, 311] width 696 height 59
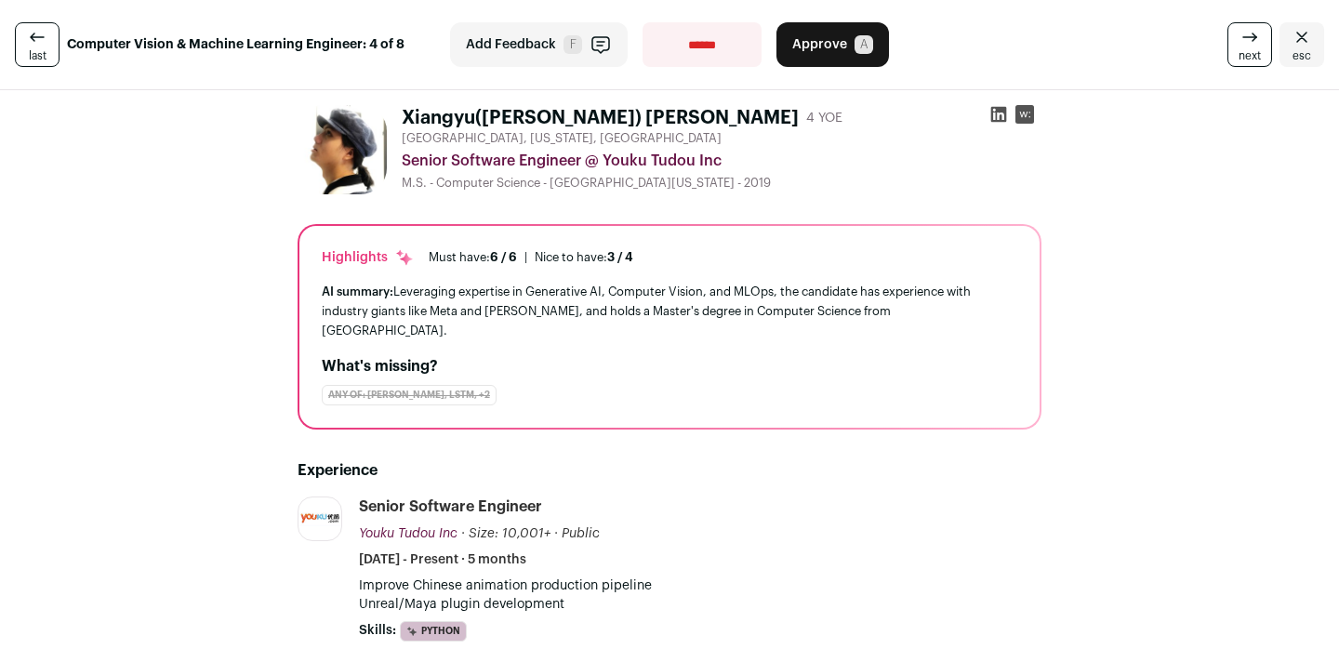
click at [666, 310] on div "AI summary: Leveraging expertise in Generative AI, Computer Vision, and MLOps, …" at bounding box center [670, 311] width 696 height 59
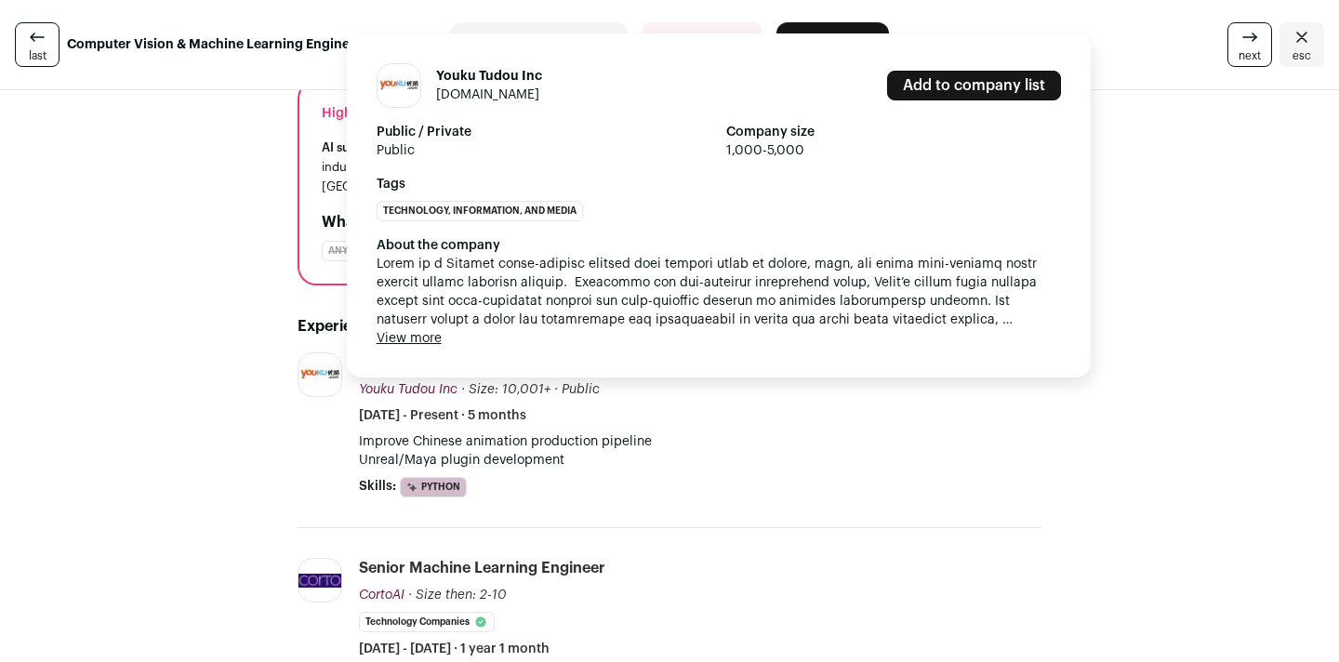
scroll to position [113, 0]
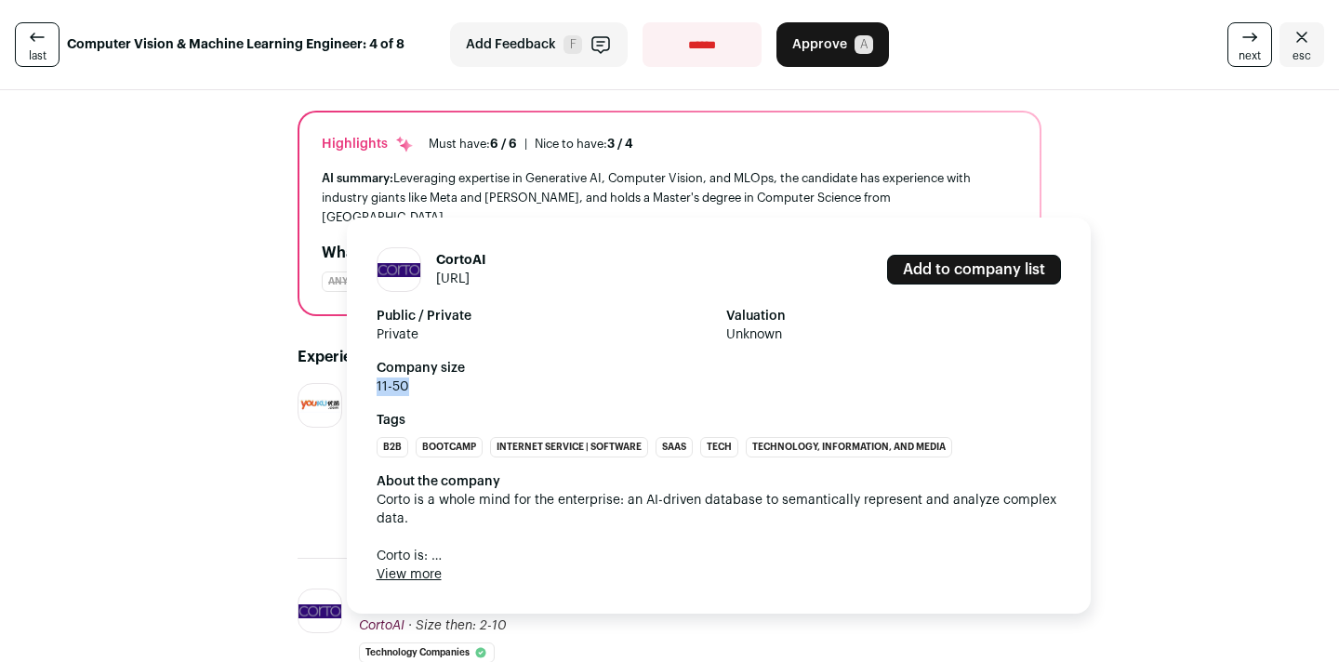
drag, startPoint x: 405, startPoint y: 388, endPoint x: 445, endPoint y: 389, distance: 40.9
click at [428, 389] on div "CortoAI corto.ai Add to company list Public / Private Private Valuation Unknown…" at bounding box center [719, 416] width 744 height 396
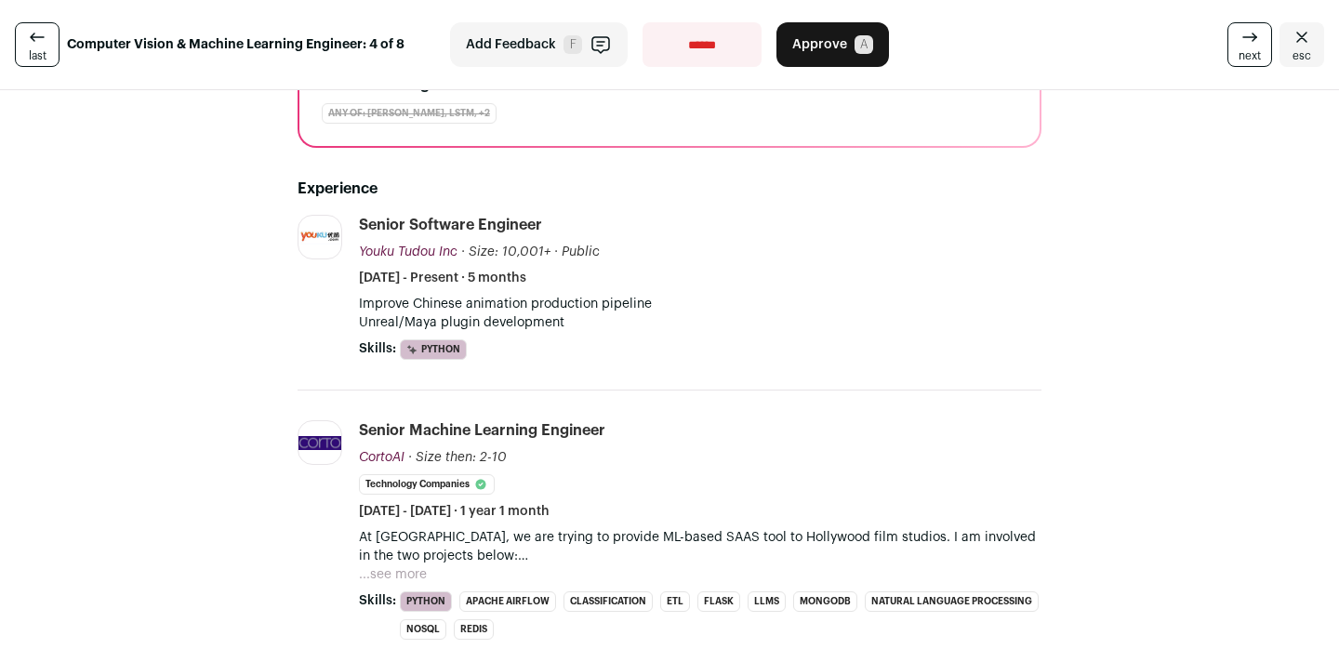
scroll to position [313, 0]
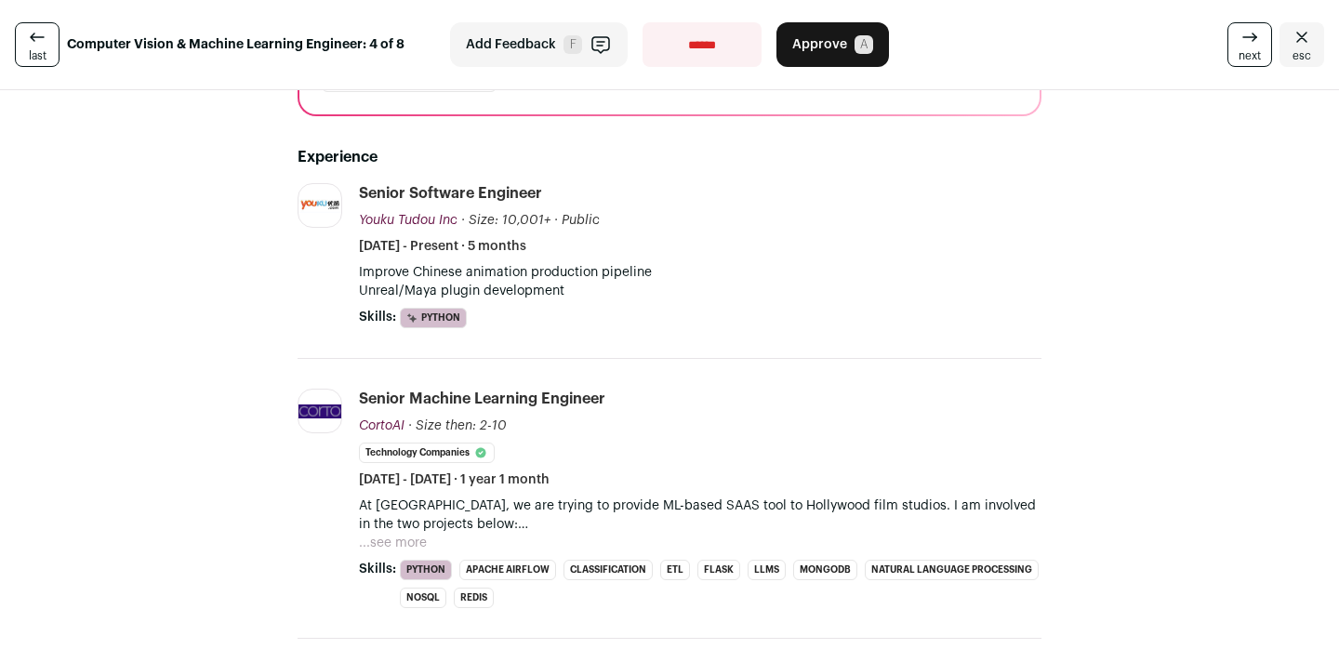
click at [381, 534] on button "...see more" at bounding box center [393, 543] width 68 height 19
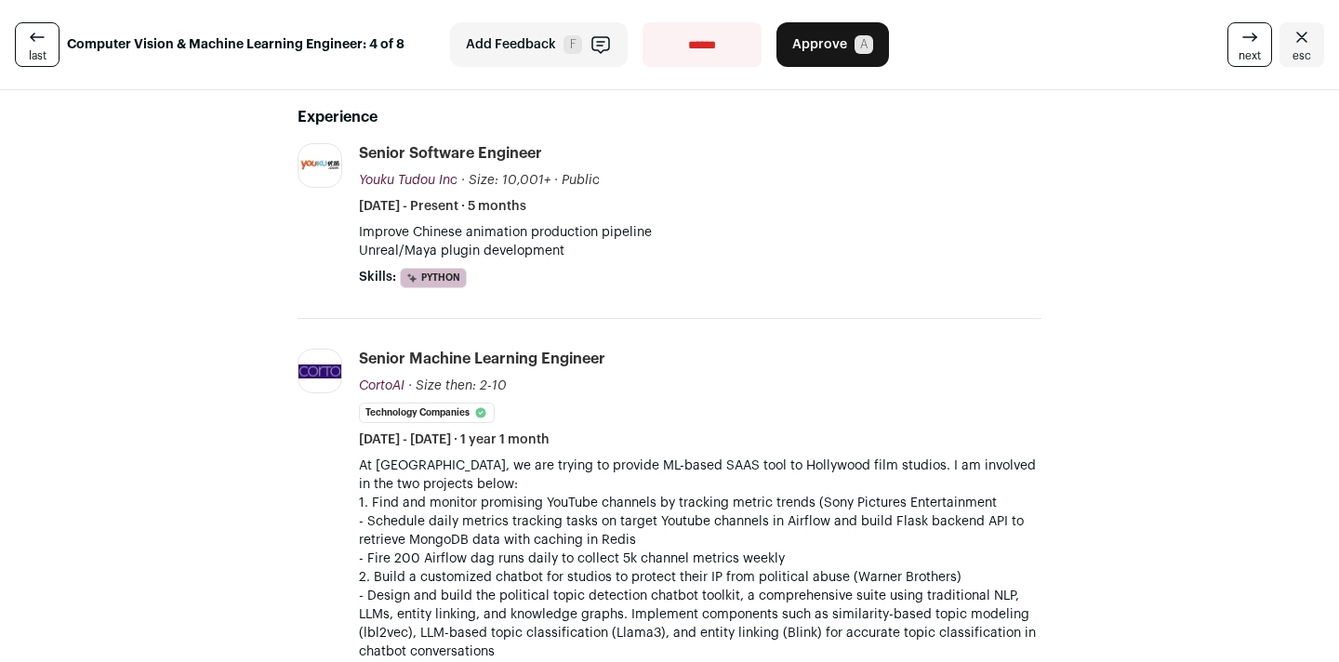
scroll to position [388, 0]
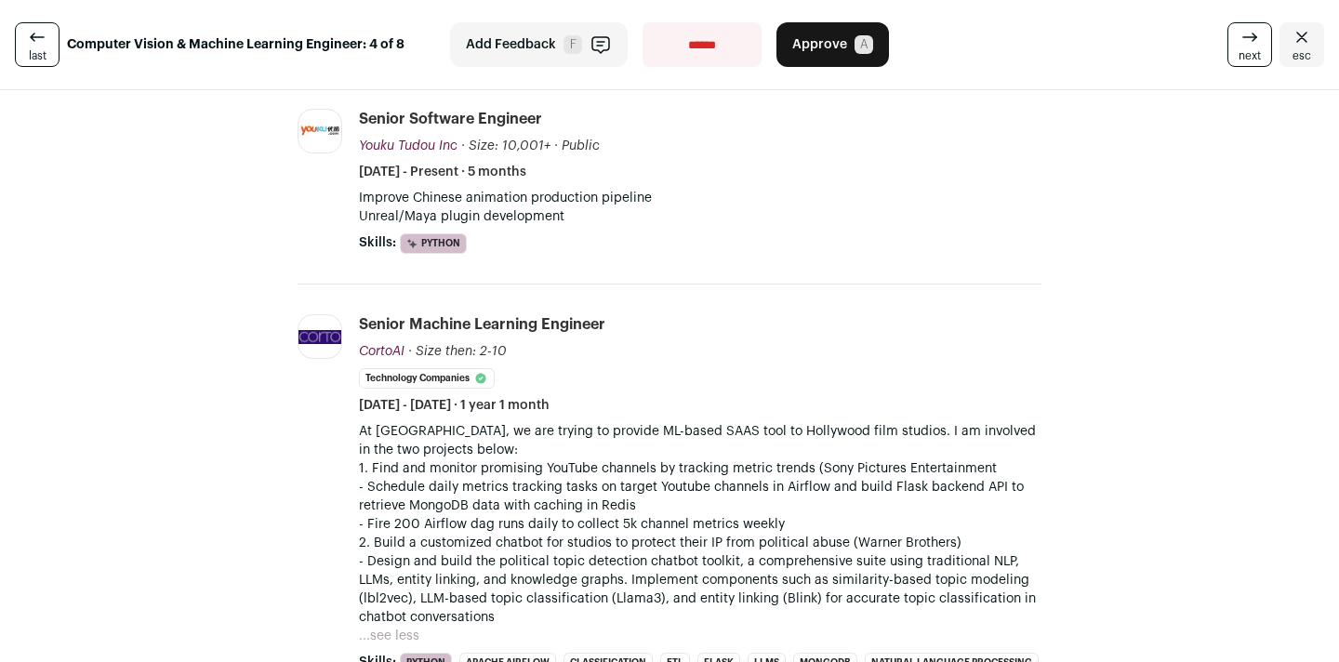
click at [1296, 39] on icon "Close" at bounding box center [1301, 37] width 11 height 10
click at [1294, 33] on icon "Close" at bounding box center [1302, 37] width 22 height 22
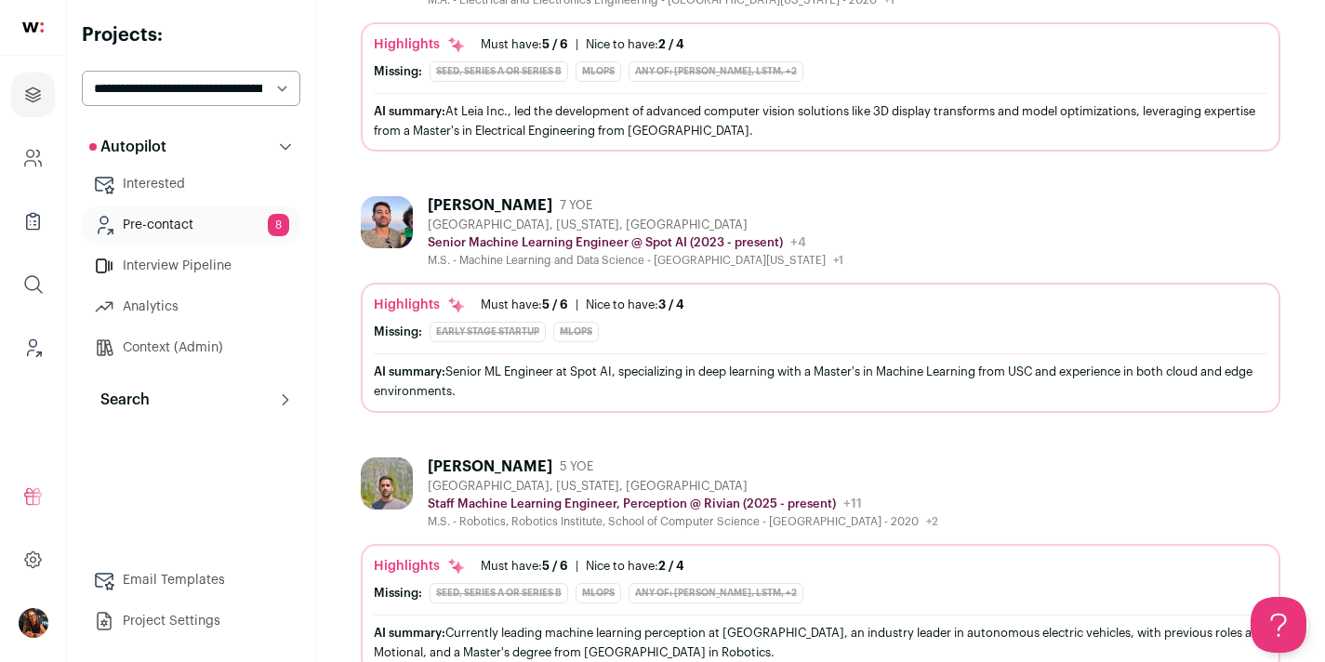
scroll to position [1327, 0]
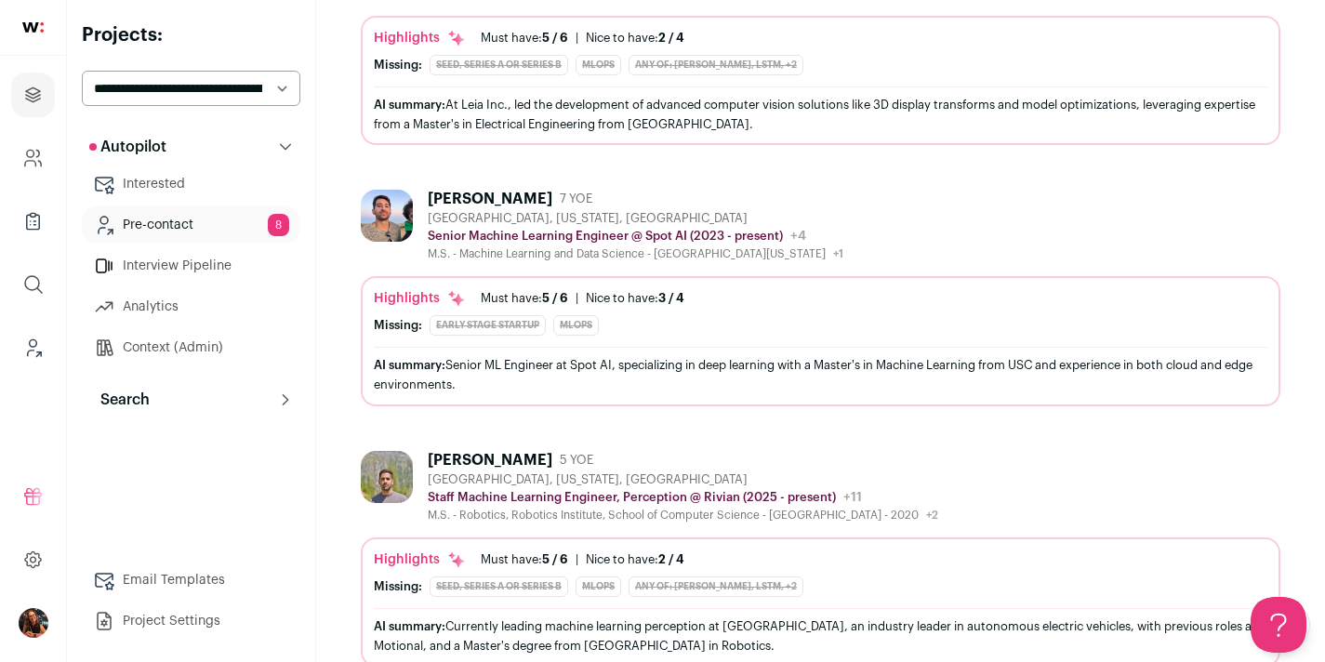
click at [497, 199] on div "[PERSON_NAME]" at bounding box center [490, 199] width 125 height 19
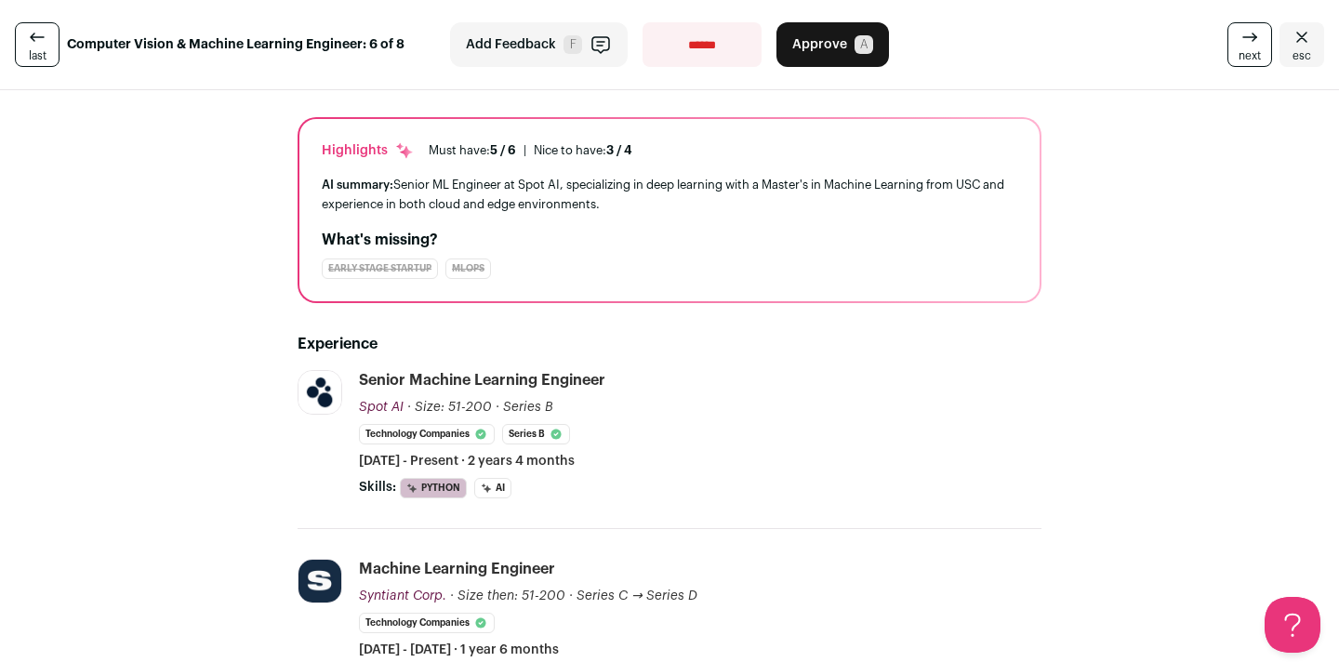
scroll to position [75, 0]
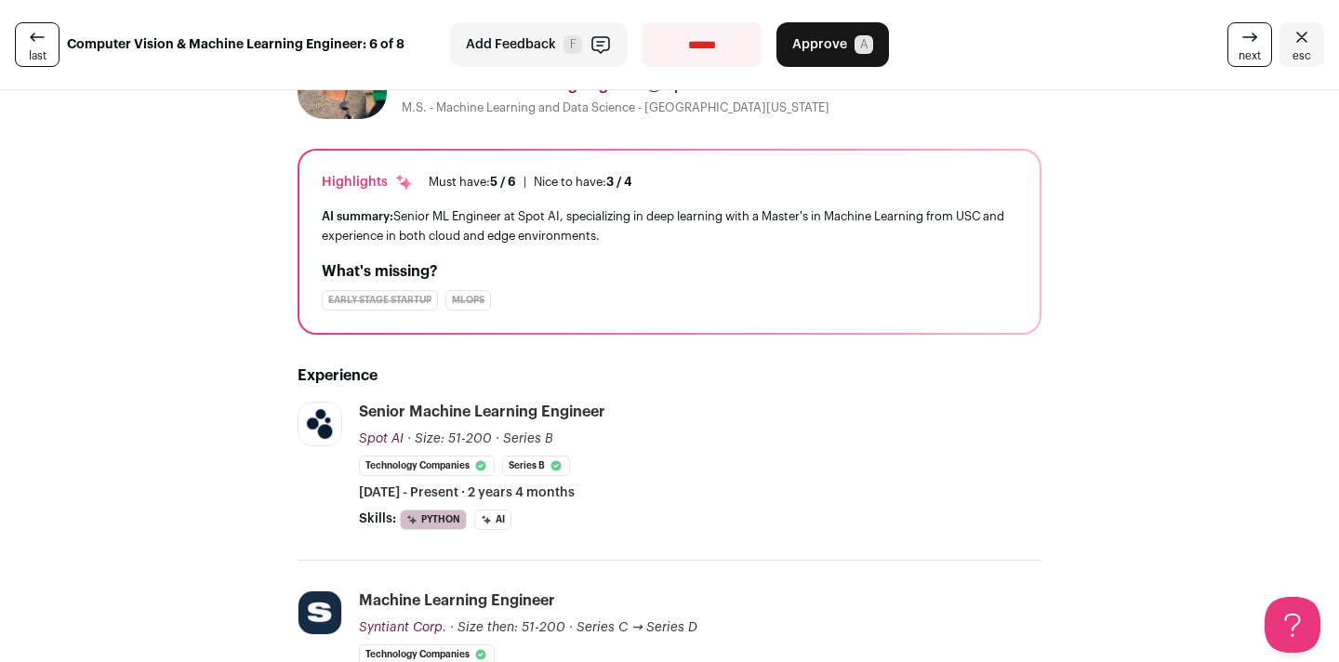
click at [1292, 46] on icon "Close" at bounding box center [1302, 37] width 22 height 22
click at [1296, 37] on icon "Close" at bounding box center [1301, 37] width 11 height 10
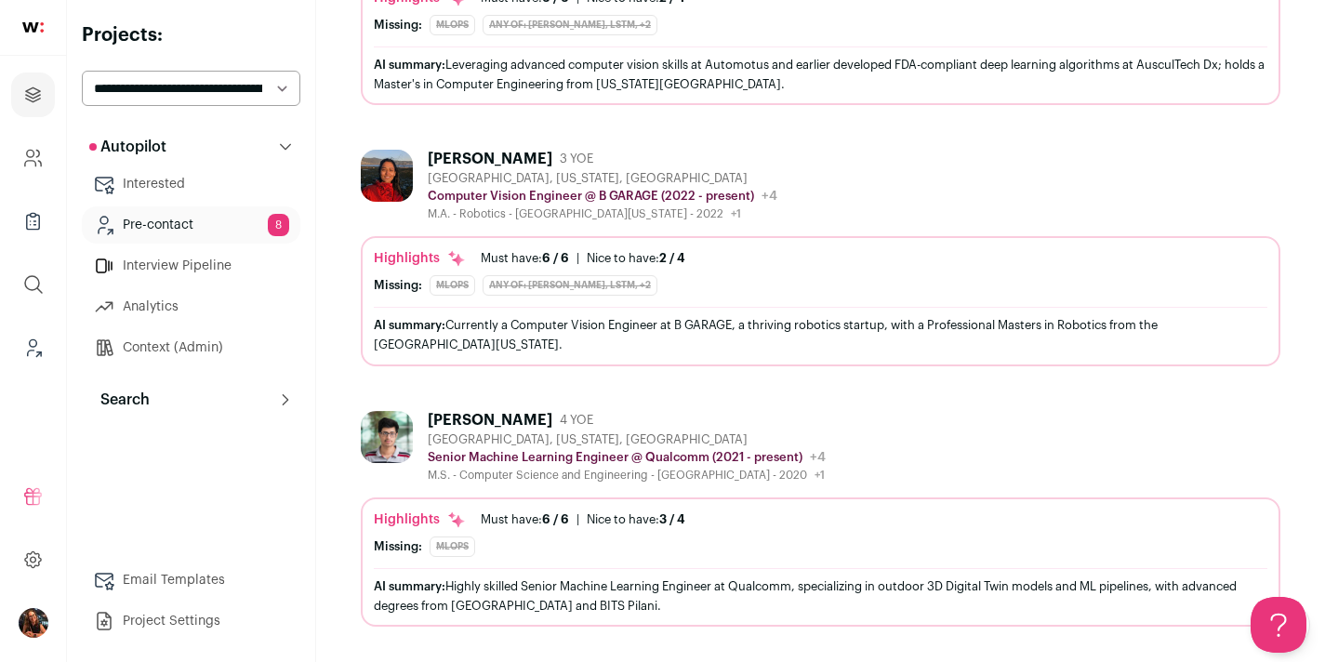
click at [483, 151] on div "[PERSON_NAME]" at bounding box center [490, 159] width 125 height 19
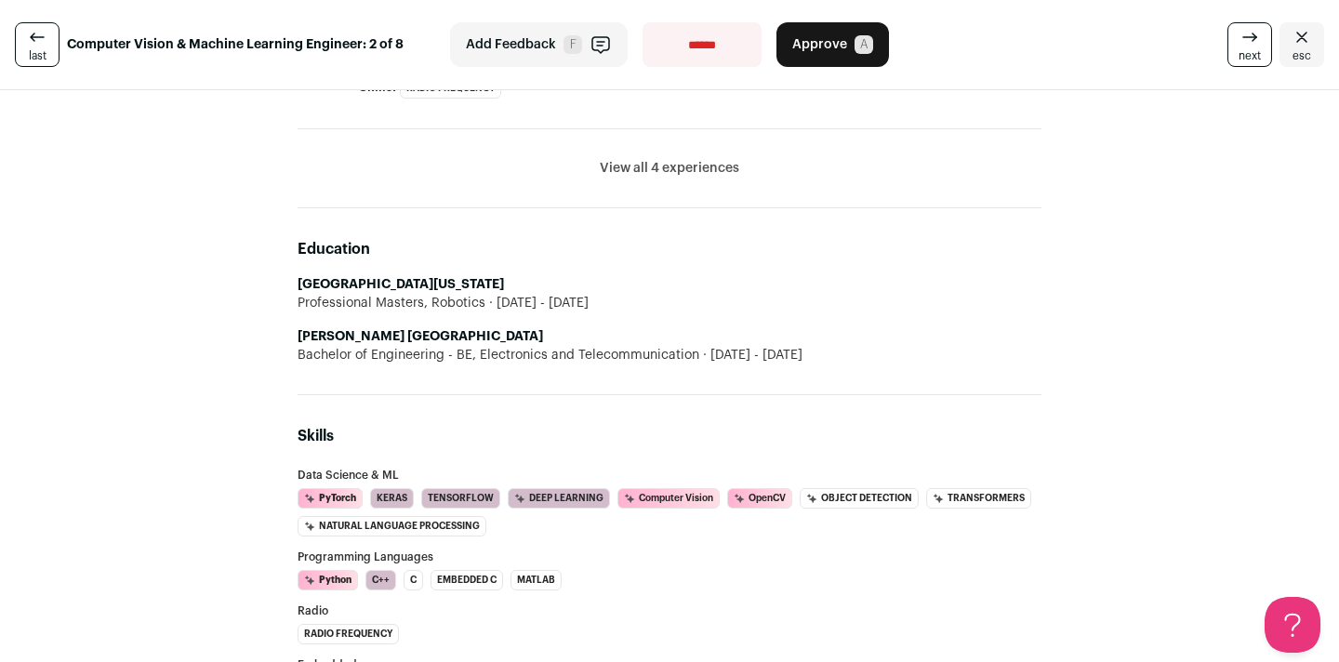
scroll to position [1154, 0]
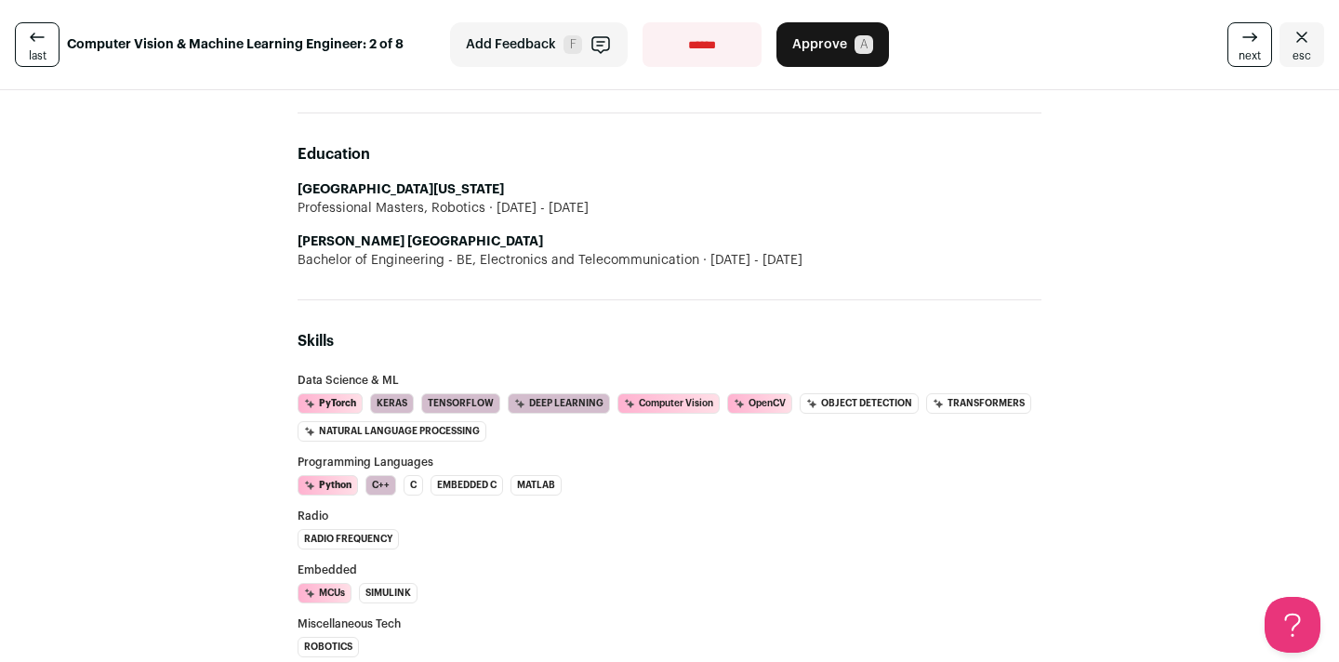
click at [1291, 37] on icon "Close" at bounding box center [1302, 37] width 22 height 22
click at [1296, 36] on icon "Close" at bounding box center [1301, 37] width 11 height 10
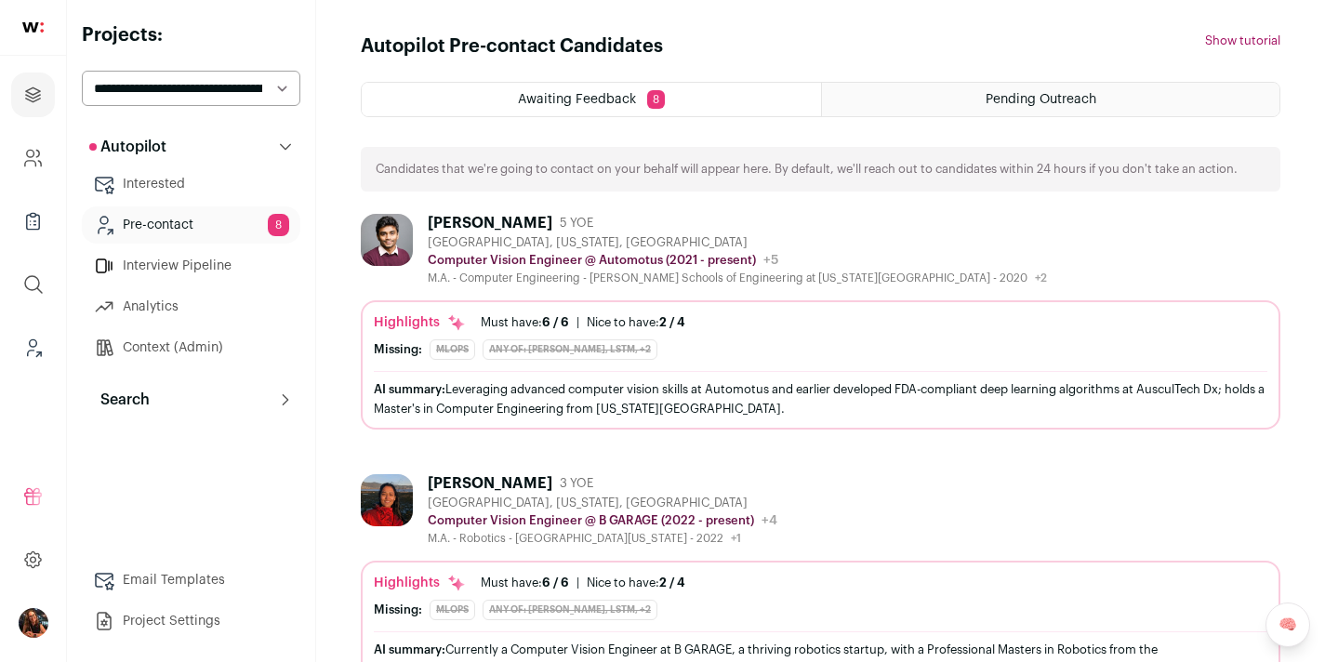
click at [167, 404] on button "Search" at bounding box center [191, 399] width 219 height 37
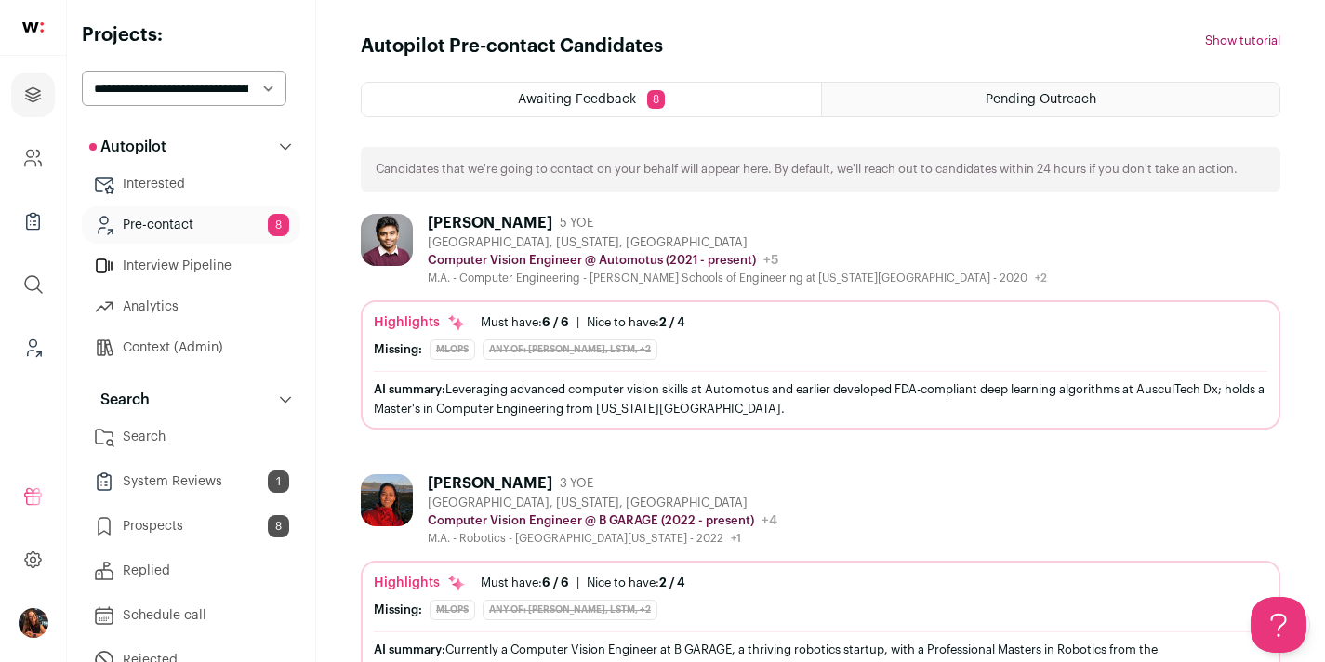
click at [159, 440] on link "Search" at bounding box center [191, 436] width 219 height 37
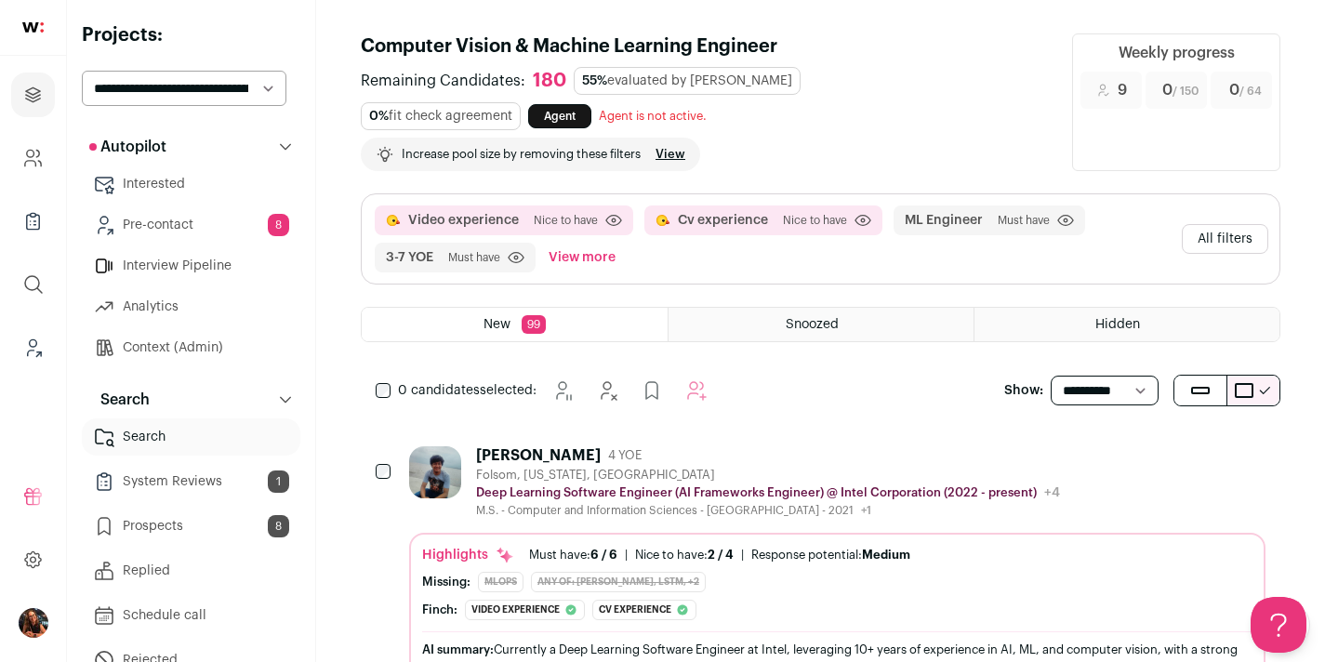
click at [1228, 240] on button "All filters" at bounding box center [1225, 239] width 86 height 30
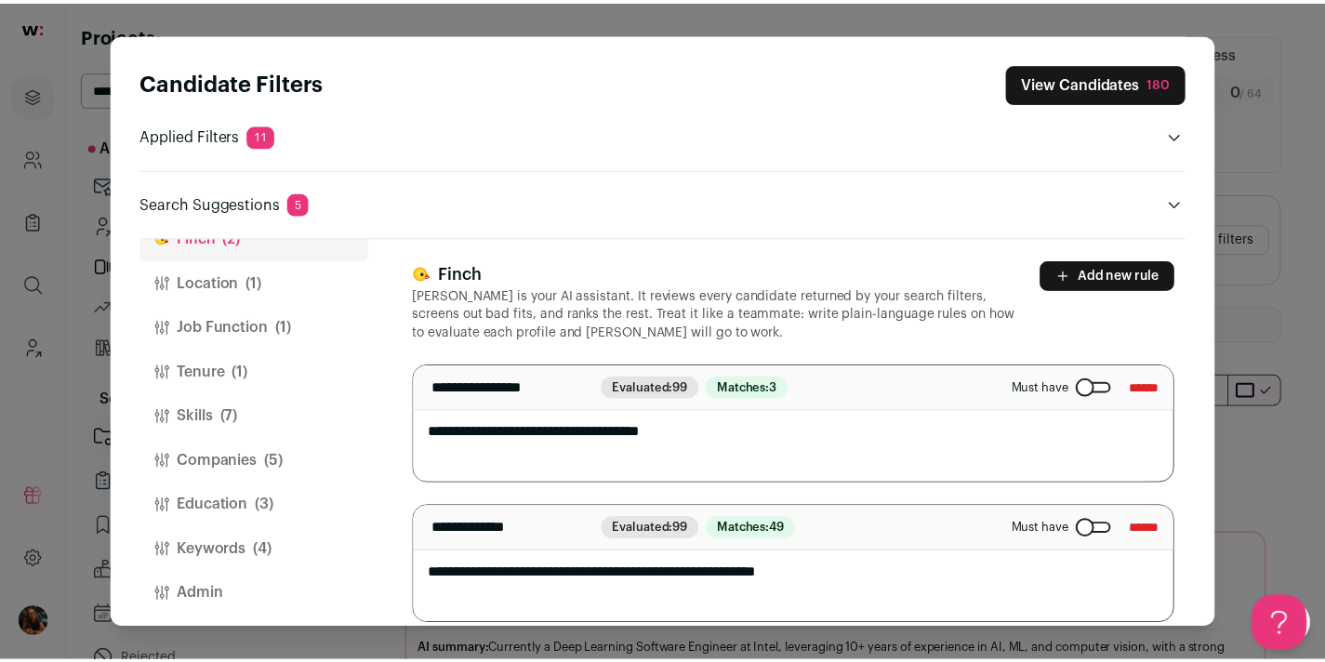
scroll to position [55, 0]
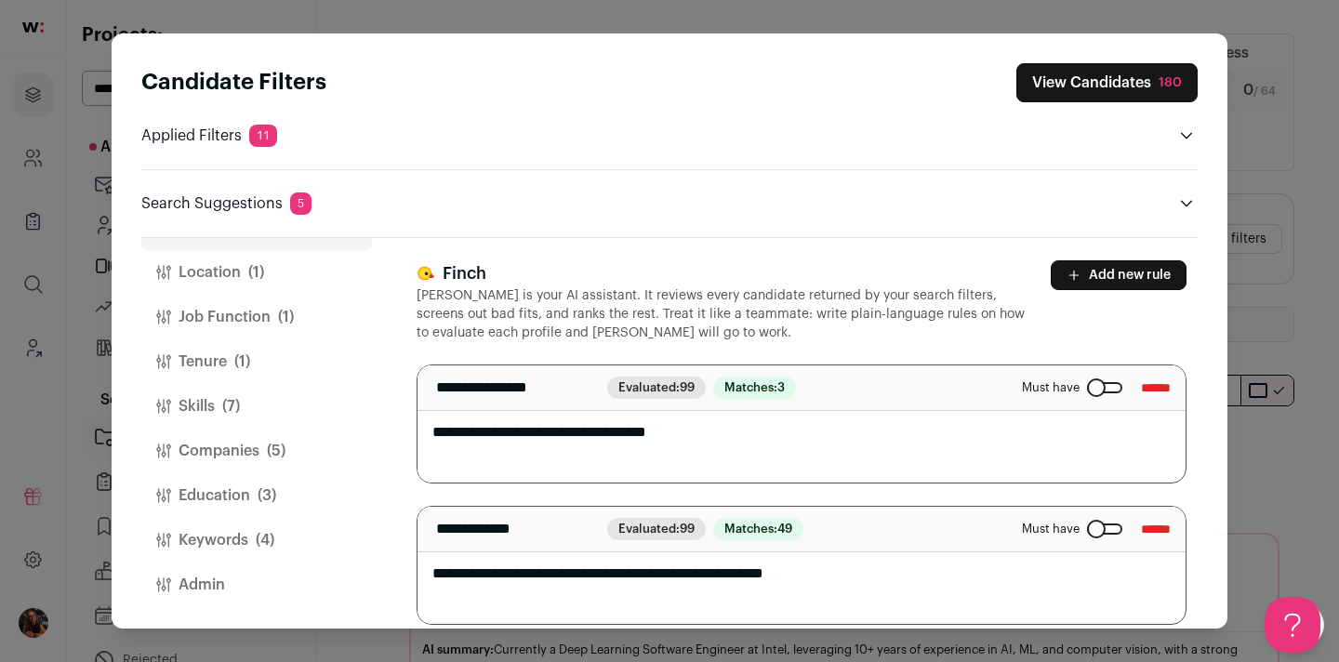
click at [207, 580] on button "Admin" at bounding box center [256, 585] width 231 height 45
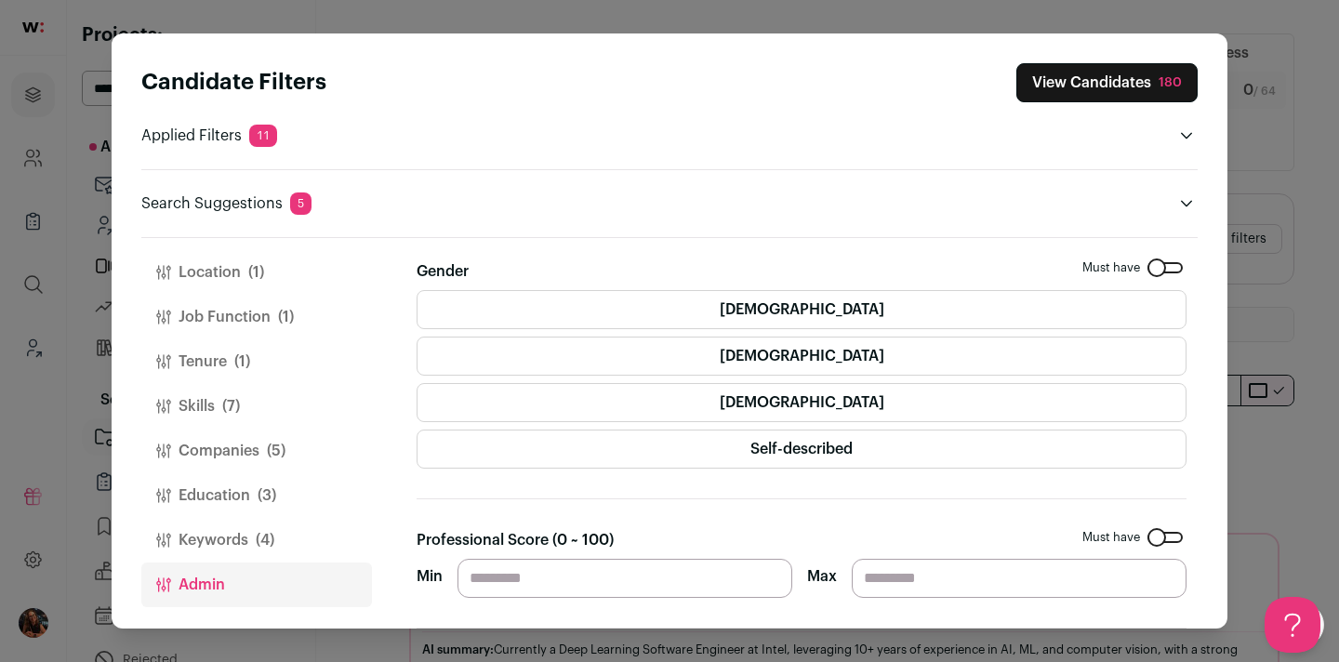
click at [211, 489] on button "Education (3)" at bounding box center [256, 495] width 231 height 45
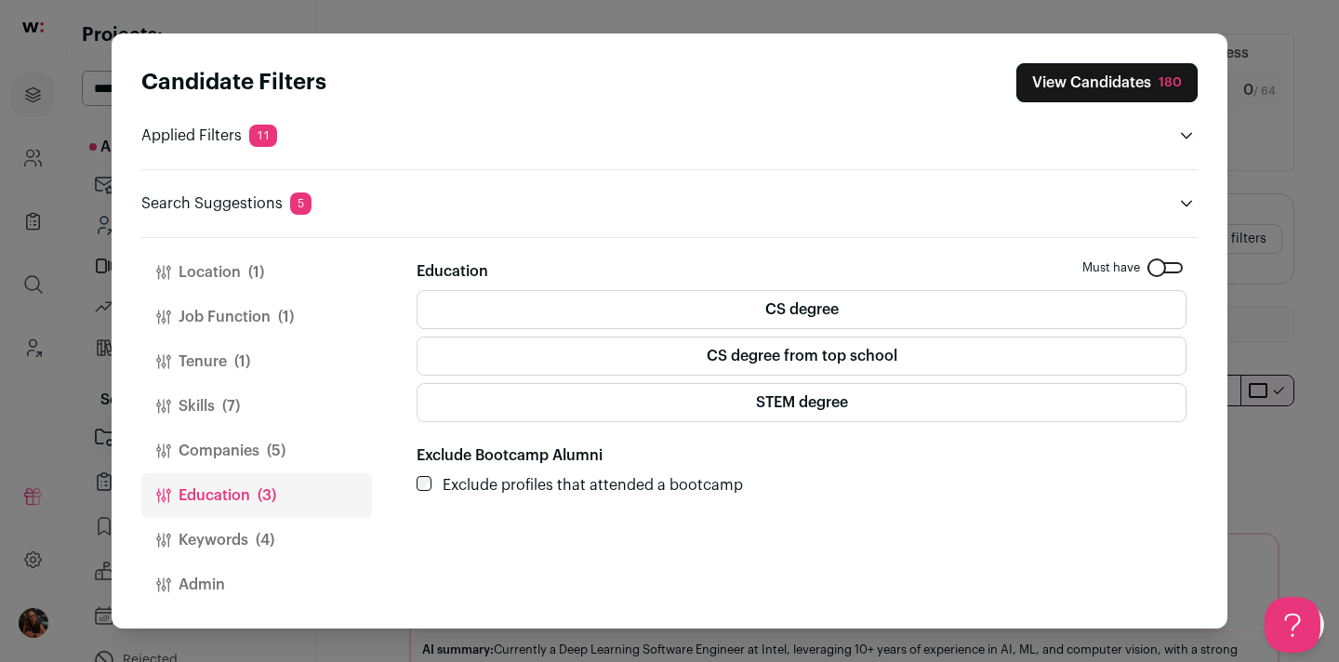
click at [1267, 113] on div "Candidate Filters View Candidates 180 Applied Filters 11 Video experience or Cv…" at bounding box center [669, 331] width 1339 height 662
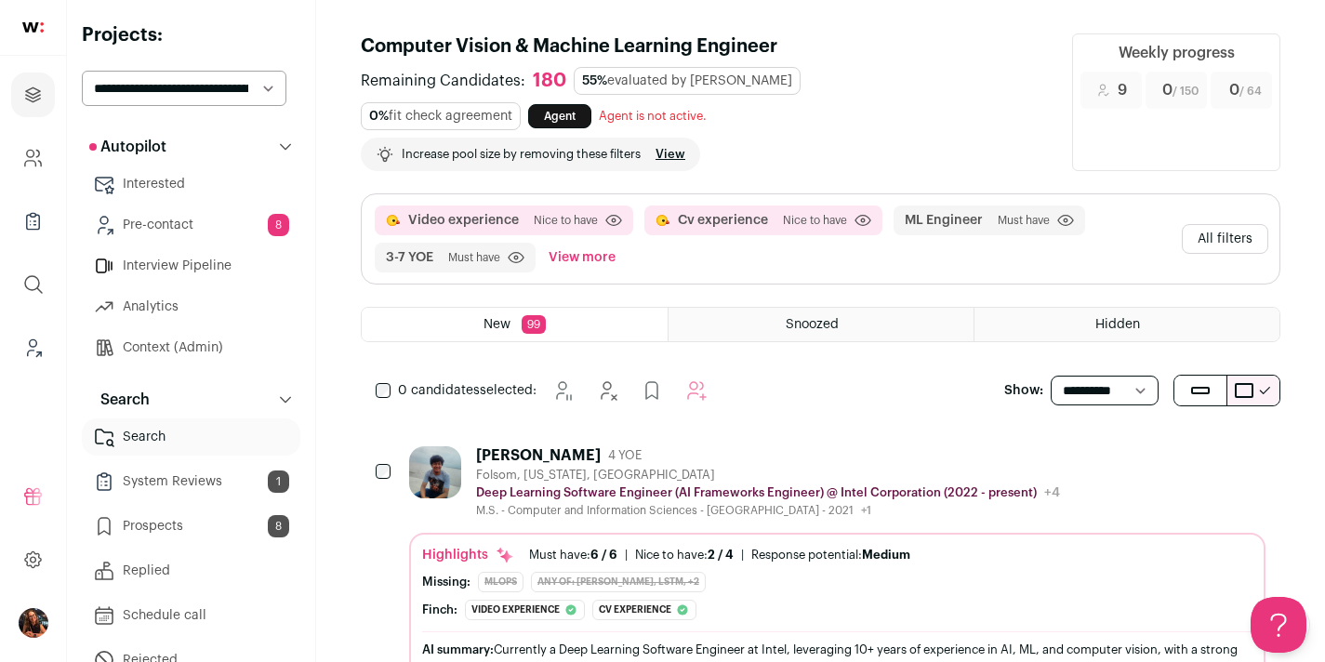
click at [209, 223] on link "Pre-contact 8" at bounding box center [191, 224] width 219 height 37
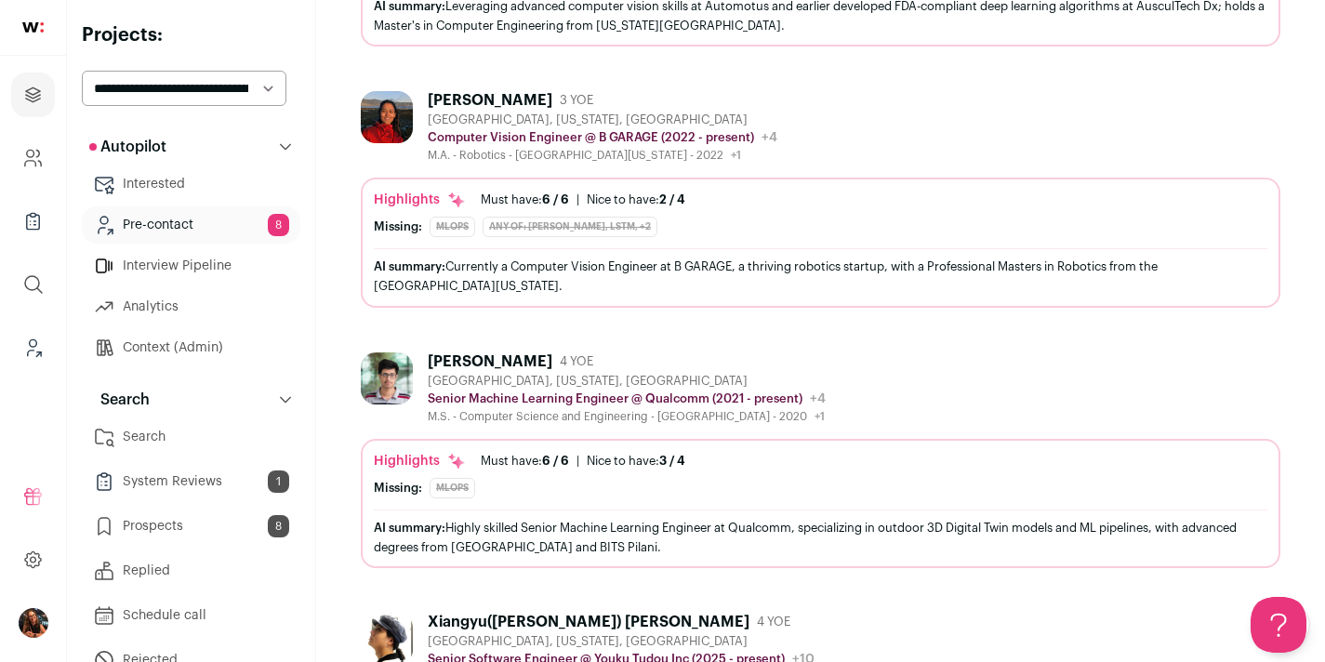
scroll to position [253, 0]
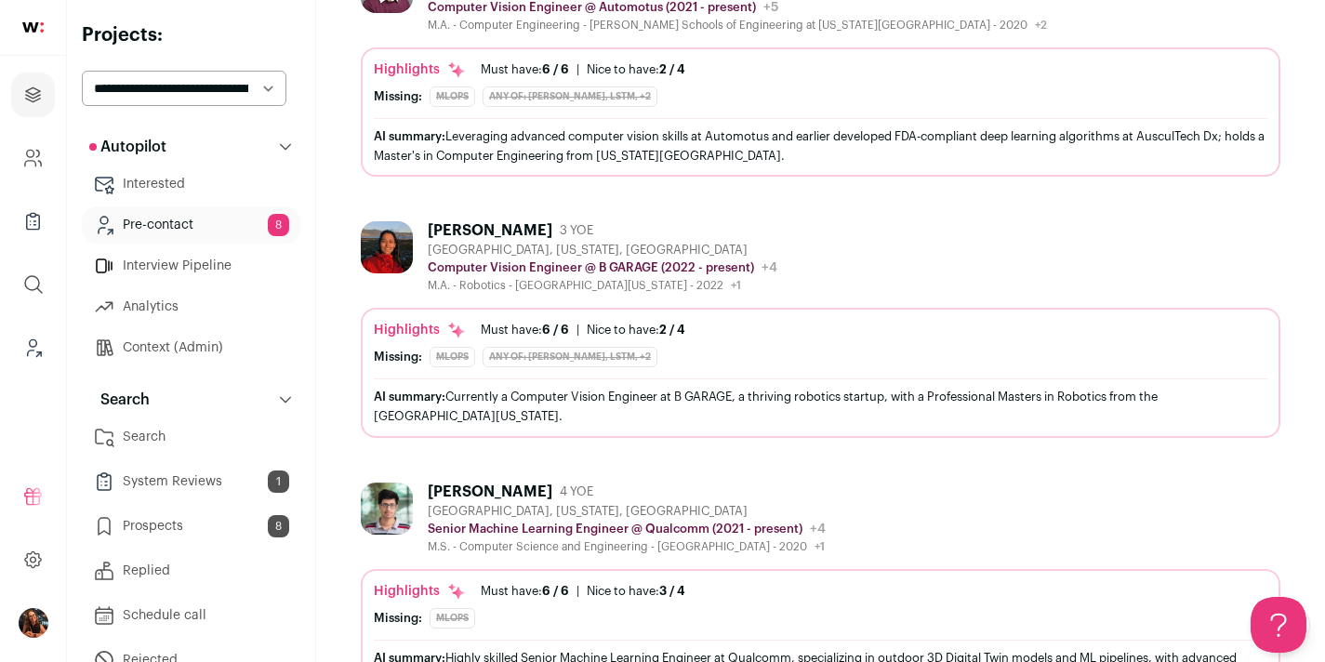
click at [466, 228] on div "[PERSON_NAME]" at bounding box center [490, 230] width 125 height 19
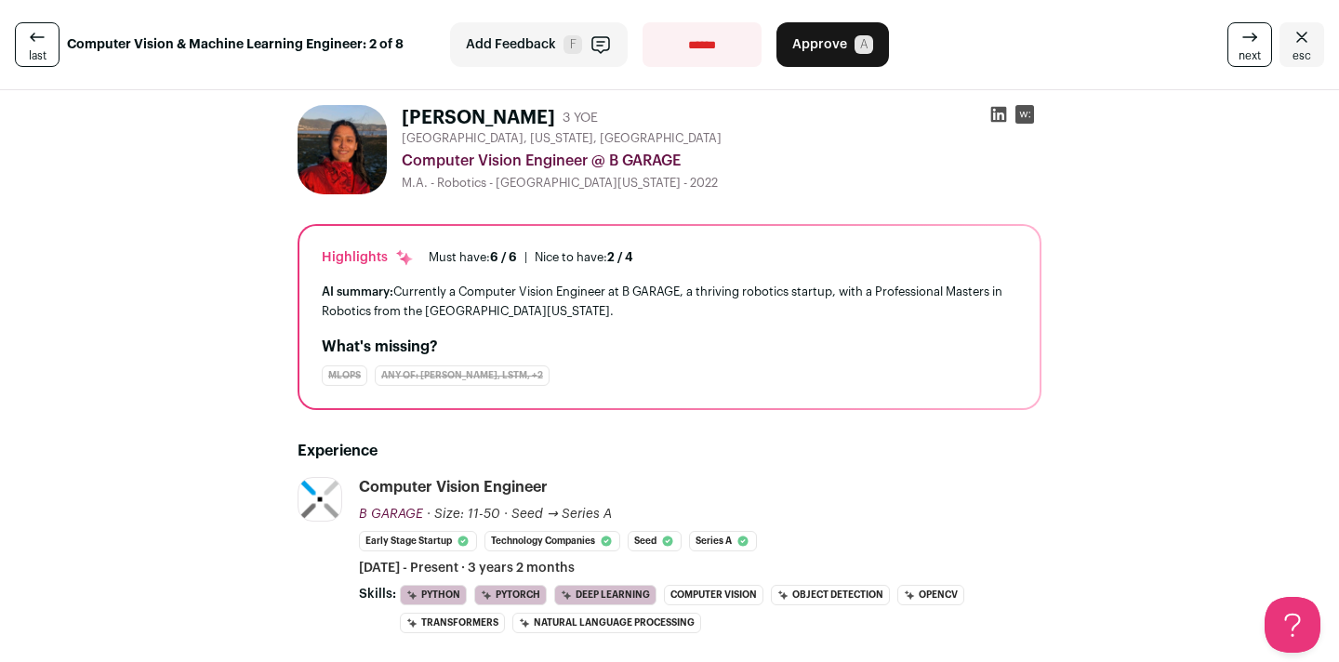
click at [1296, 39] on icon "Close" at bounding box center [1301, 37] width 11 height 10
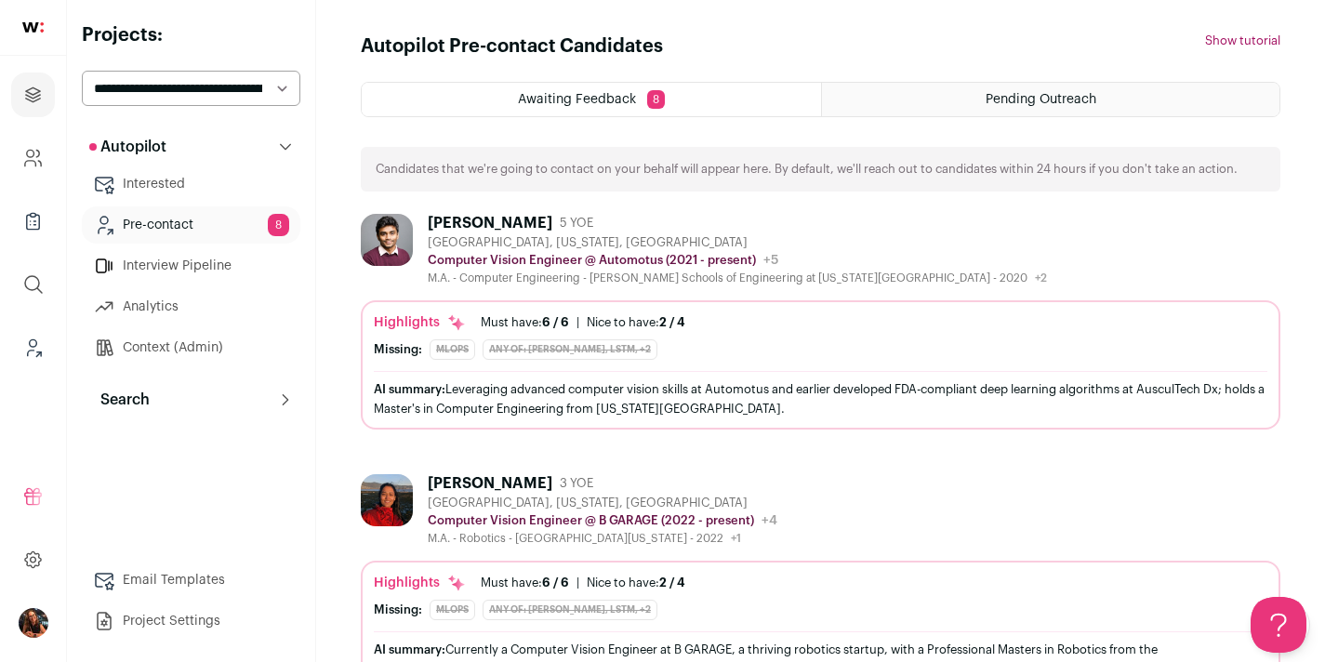
click at [497, 217] on div "[PERSON_NAME]" at bounding box center [490, 223] width 125 height 19
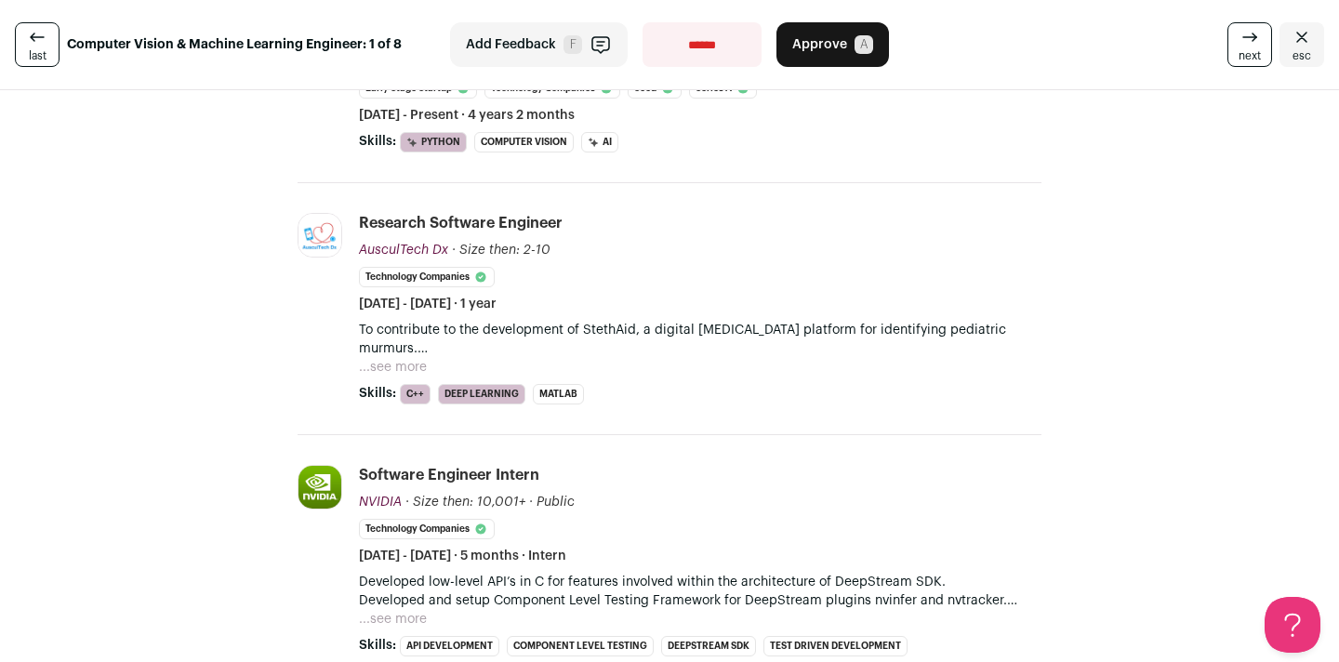
scroll to position [458, 0]
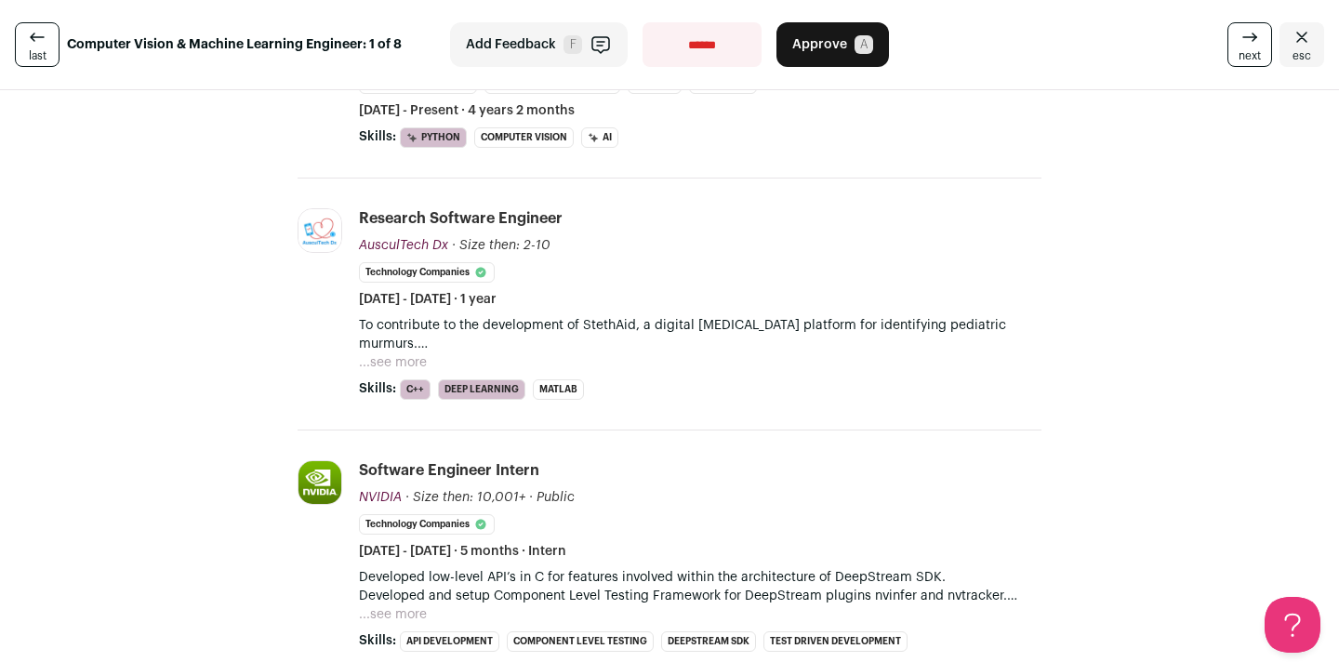
click at [1291, 31] on icon "Close" at bounding box center [1302, 37] width 22 height 22
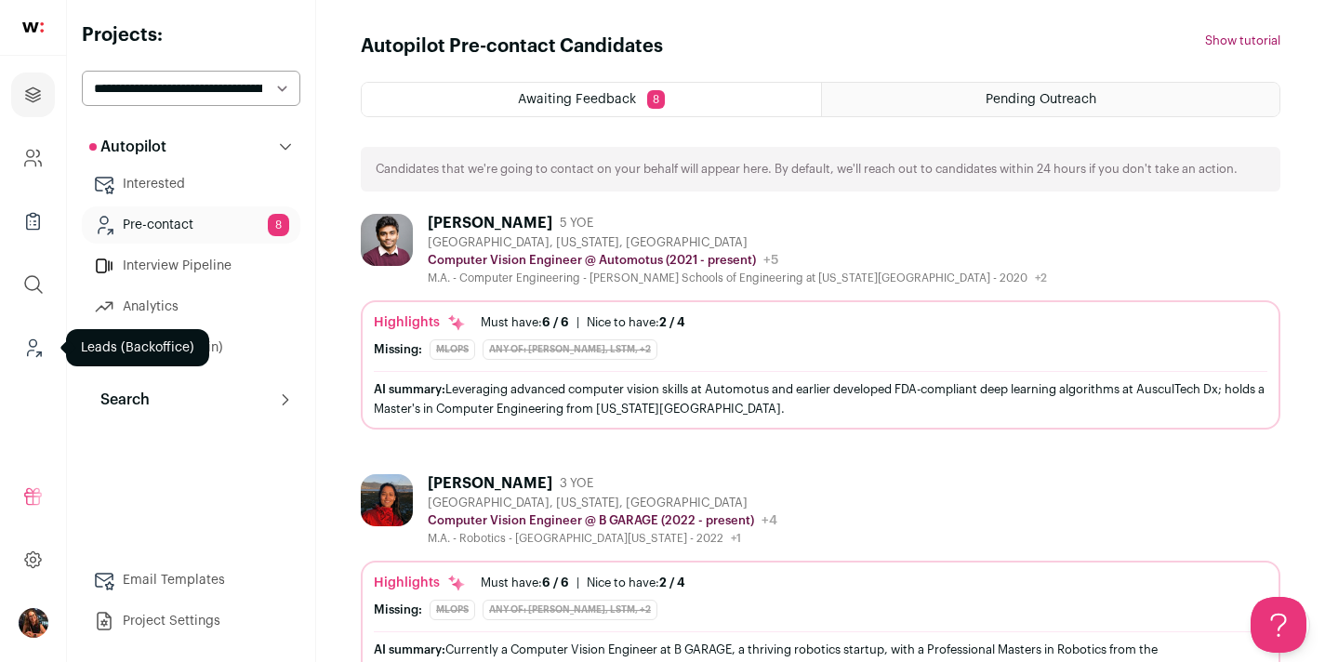
click at [39, 340] on icon "Leads (Backoffice)" at bounding box center [32, 348] width 21 height 22
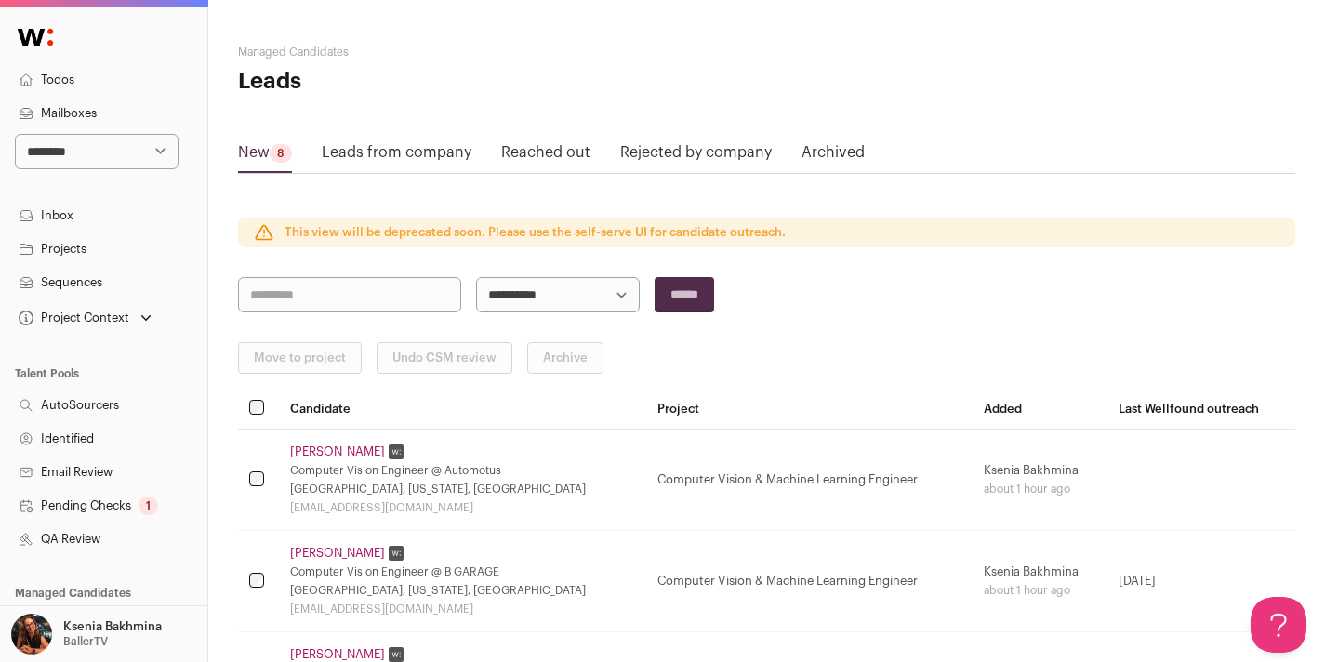
click at [69, 631] on p "Ksenia Bakhmina" at bounding box center [112, 626] width 99 height 15
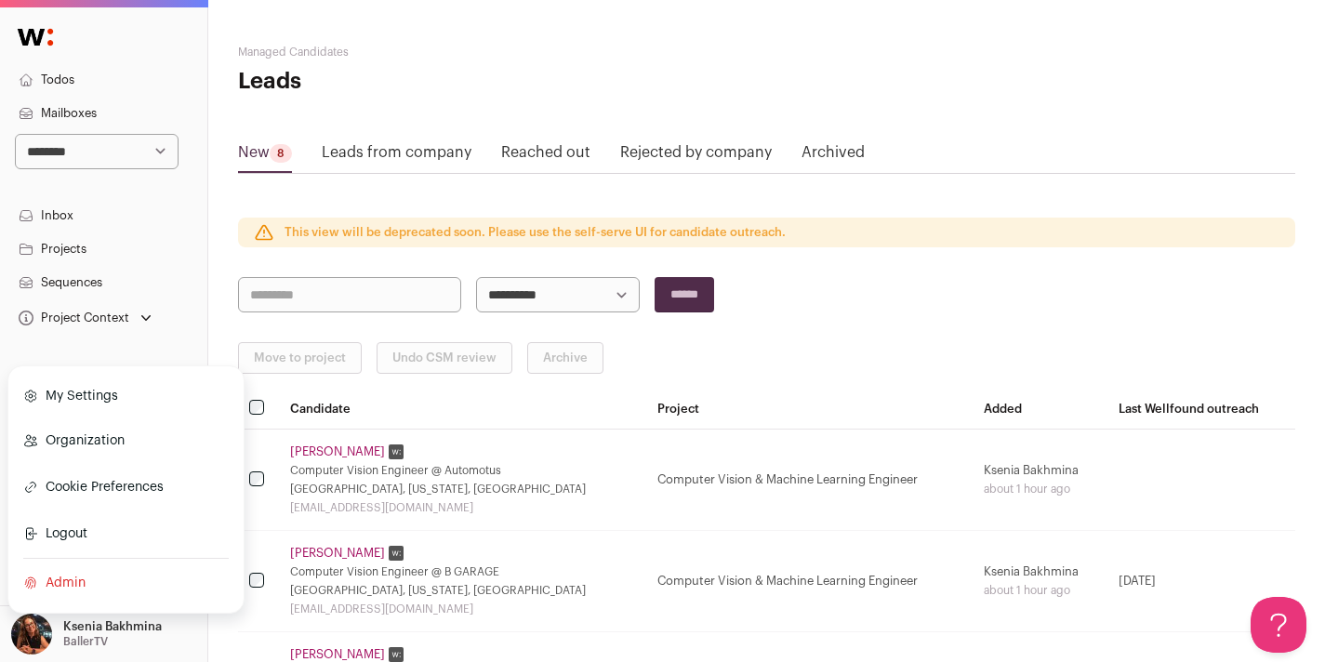
click at [55, 578] on link "Admin" at bounding box center [126, 583] width 206 height 41
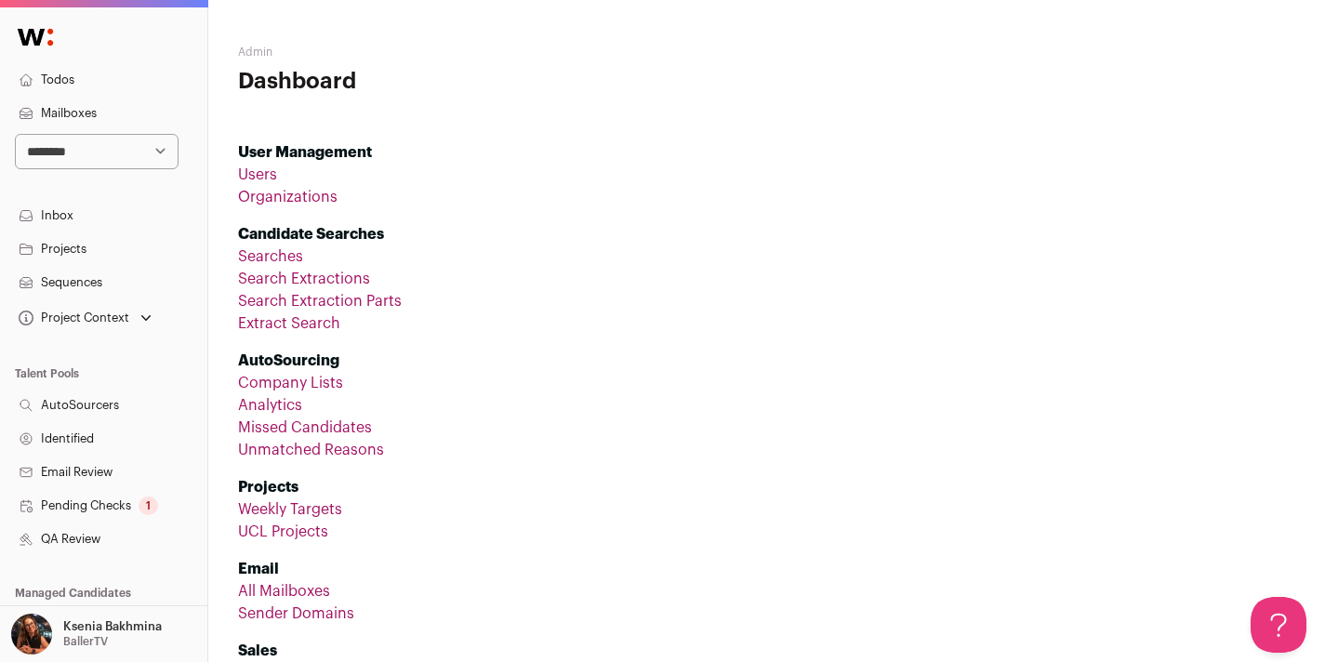
click at [273, 586] on link "All Mailboxes" at bounding box center [284, 591] width 92 height 15
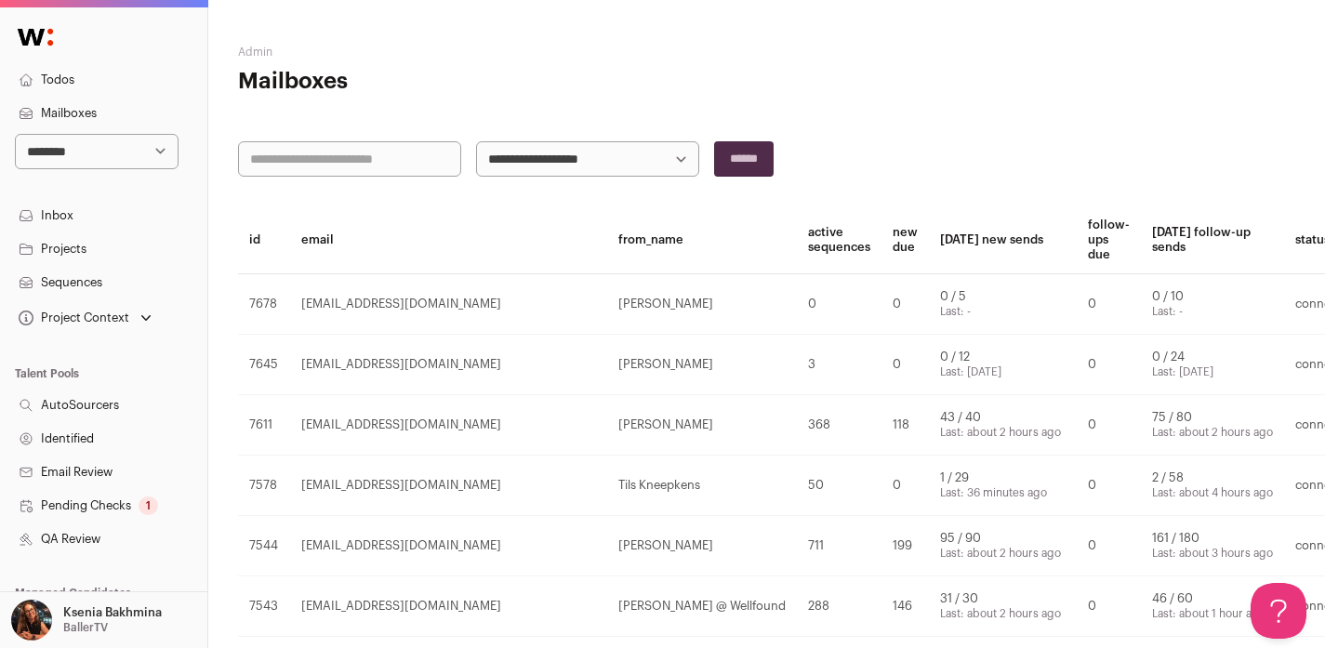
click at [302, 163] on input "text" at bounding box center [349, 158] width 223 height 35
type input "****"
click at [714, 141] on input "******" at bounding box center [744, 158] width 60 height 35
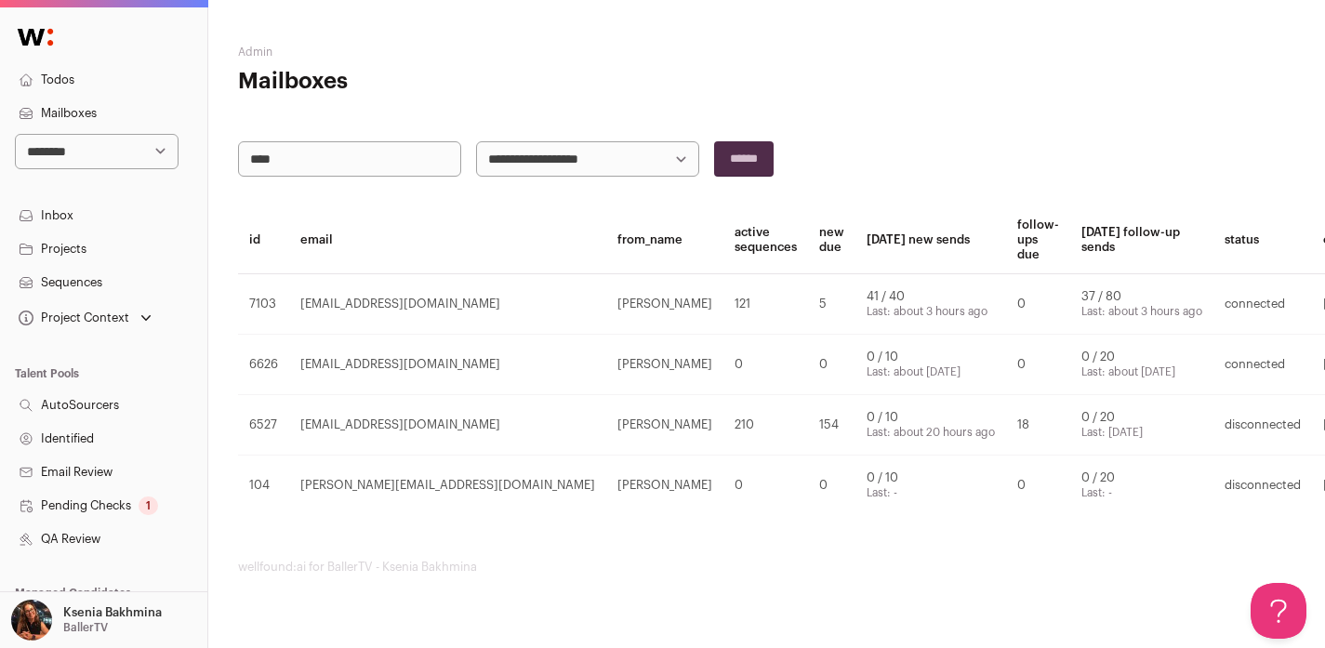
scroll to position [0, 50]
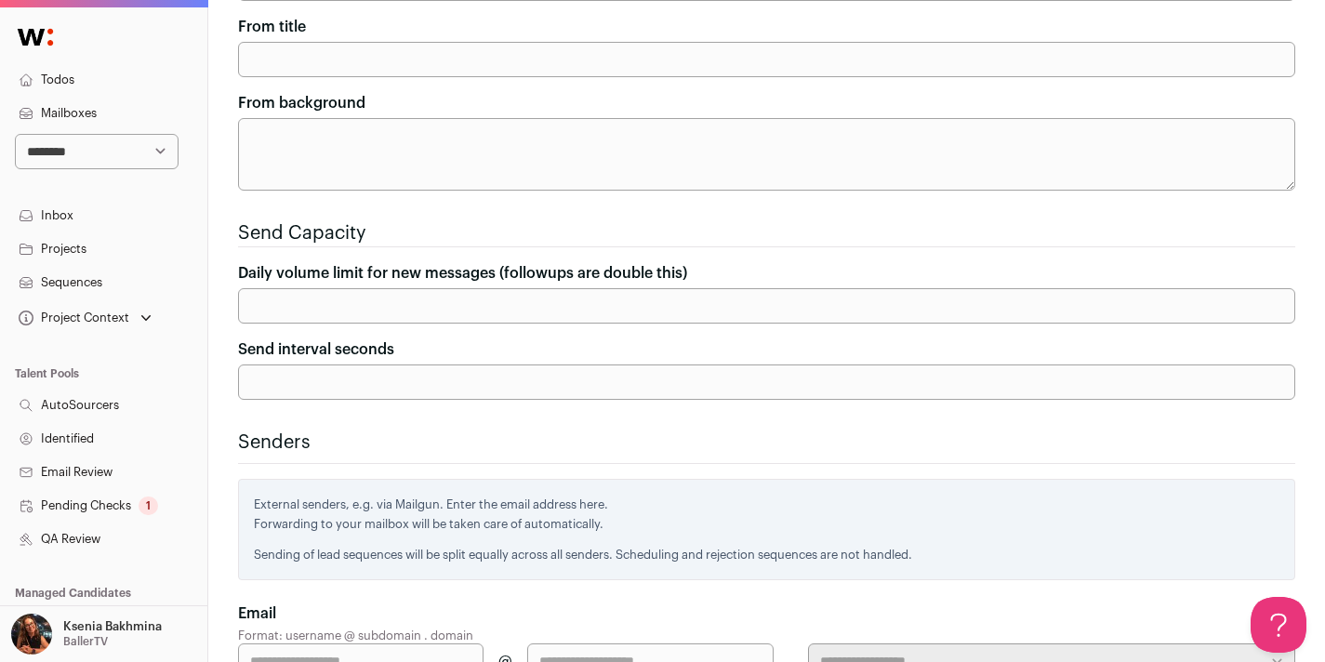
scroll to position [164, 0]
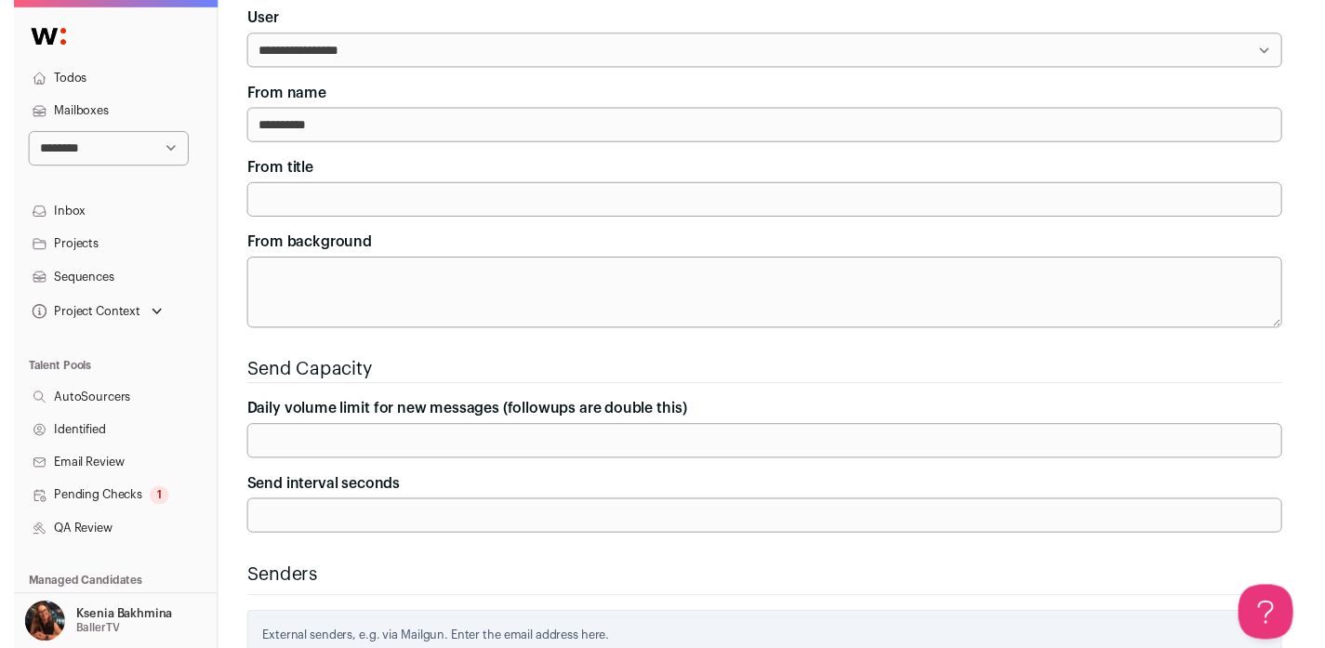
scroll to position [0, 50]
